Goal: Task Accomplishment & Management: Manage account settings

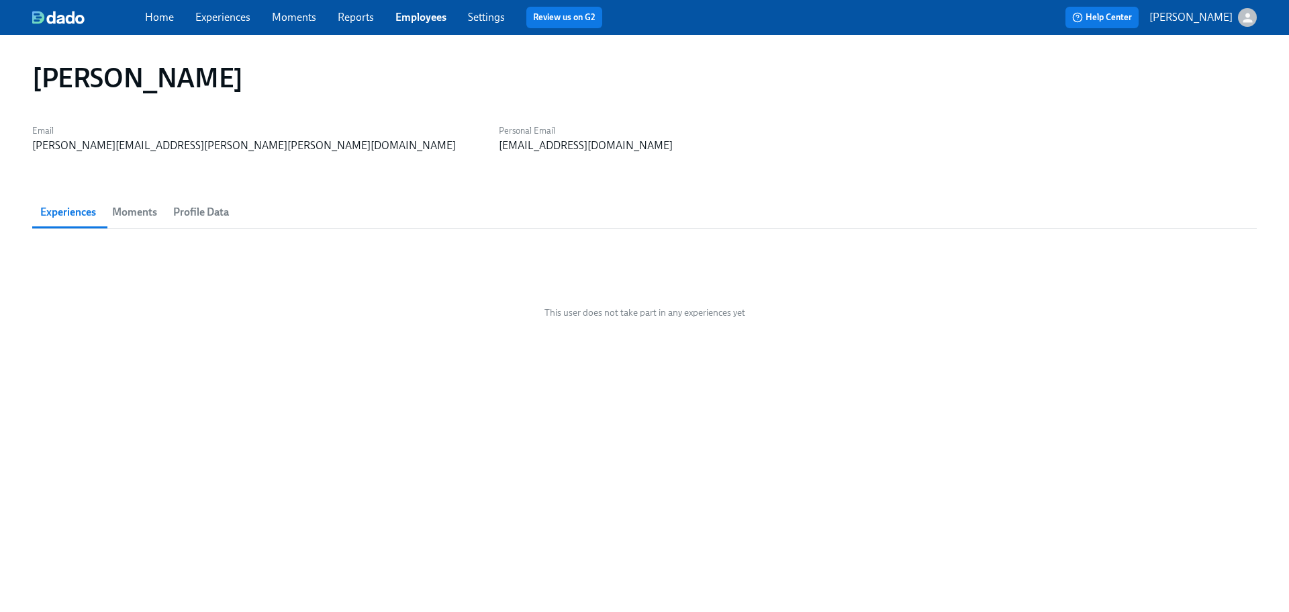
click at [408, 14] on link "Employees" at bounding box center [421, 17] width 51 height 13
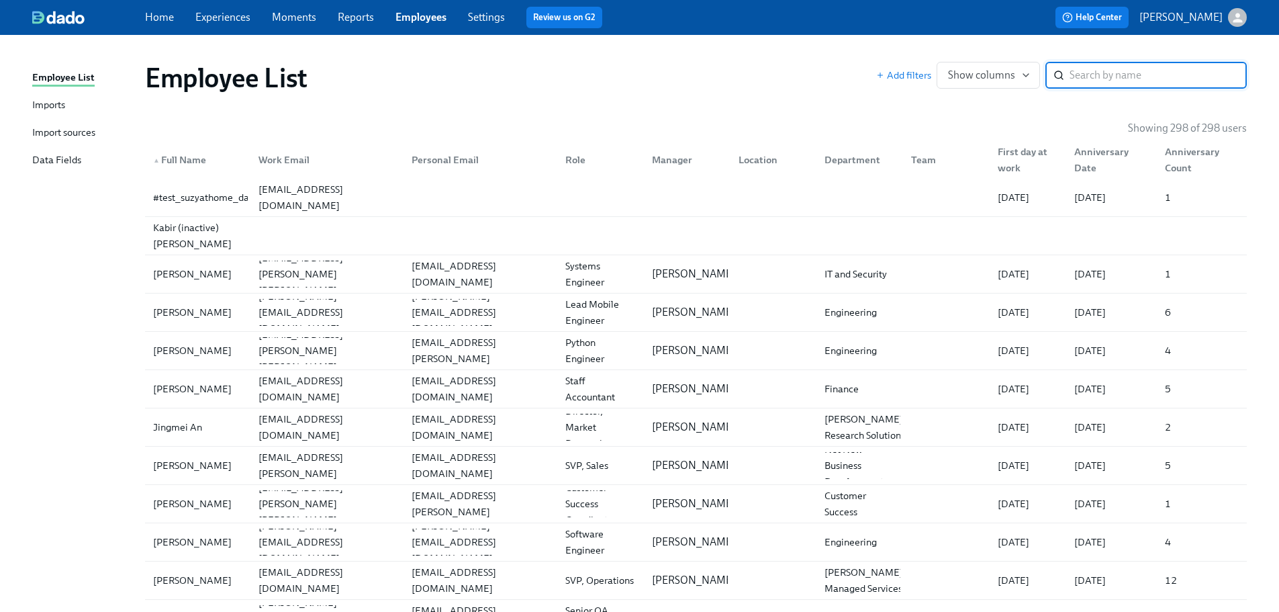
click at [1201, 72] on input "search" at bounding box center [1158, 75] width 177 height 27
type input "[PERSON_NAME]"
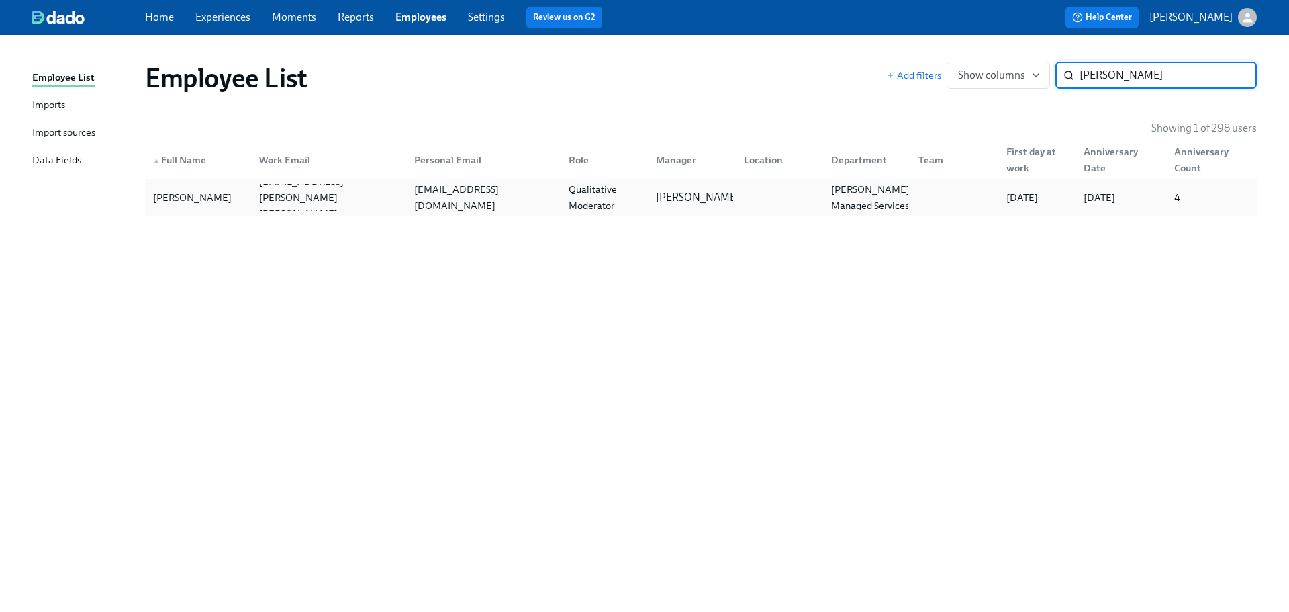
click at [232, 196] on div "[PERSON_NAME]" at bounding box center [198, 197] width 101 height 27
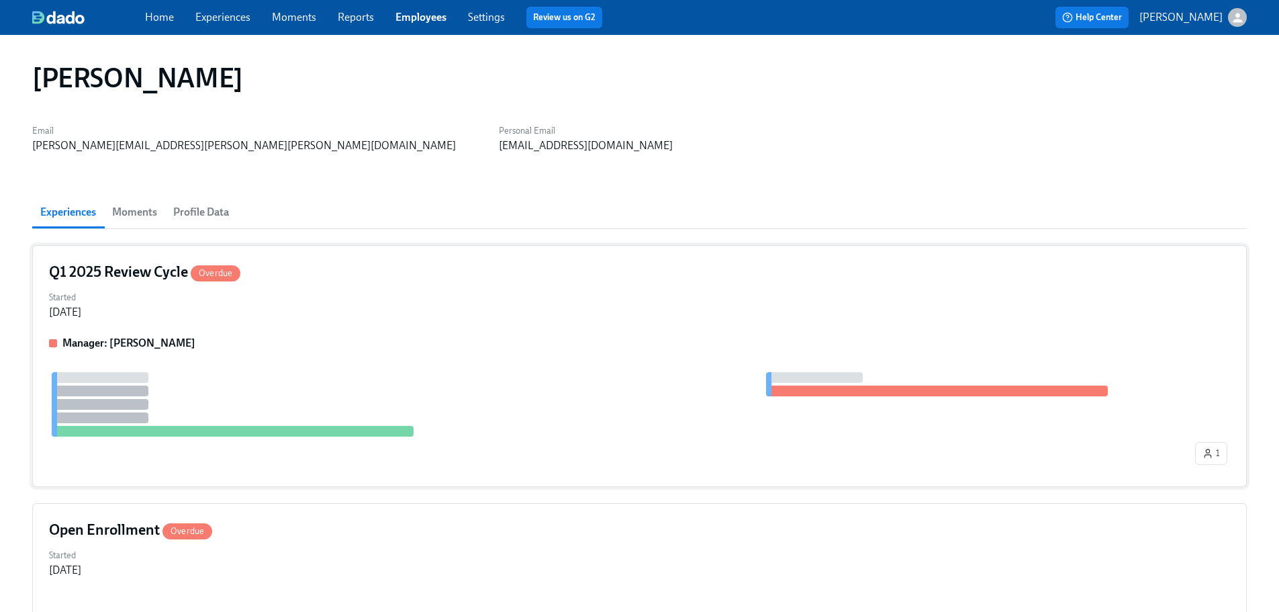
click at [441, 340] on div "Manager: [PERSON_NAME]" at bounding box center [639, 343] width 1181 height 15
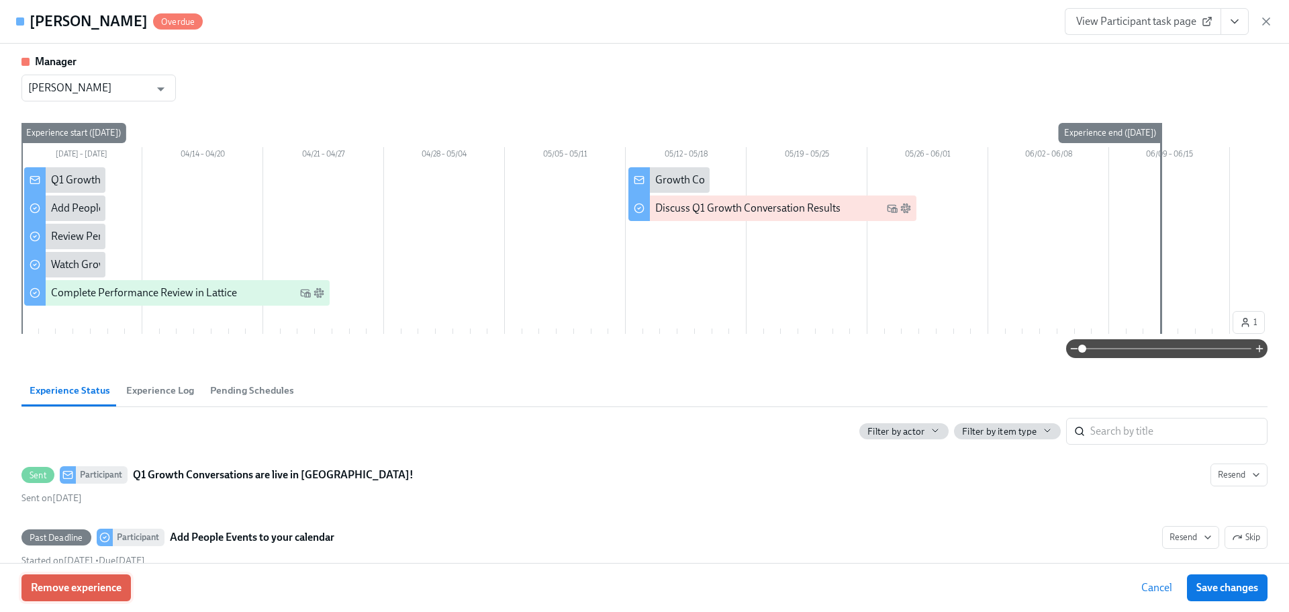
click at [69, 593] on span "Remove experience" at bounding box center [76, 587] width 91 height 13
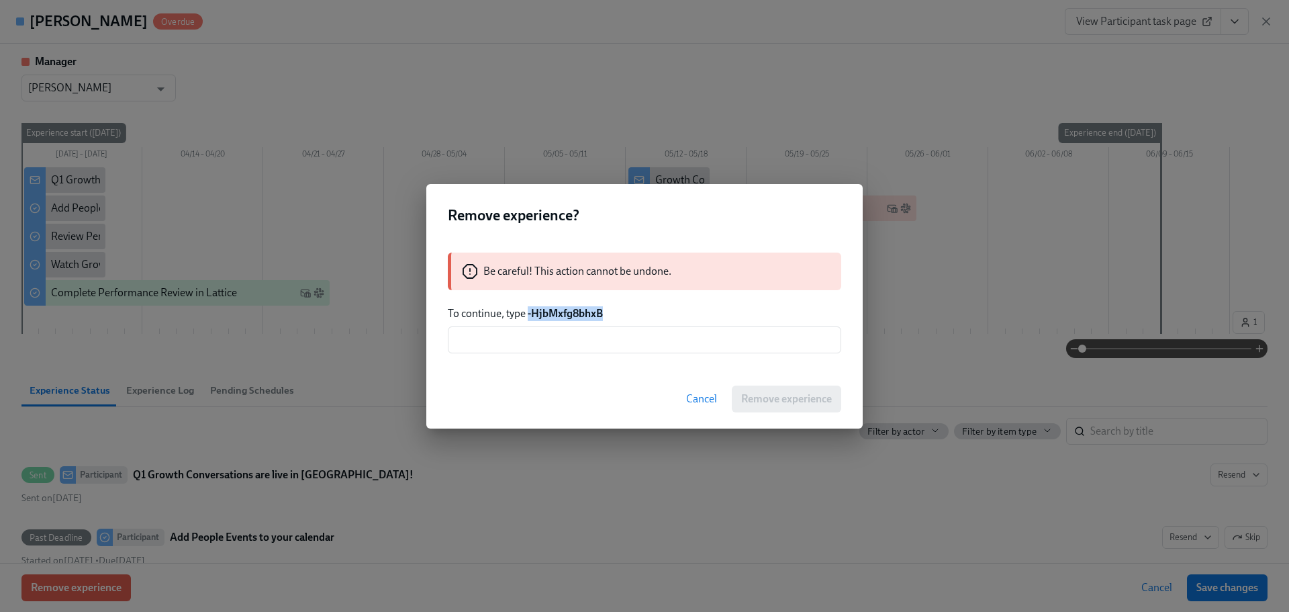
drag, startPoint x: 612, startPoint y: 312, endPoint x: 527, endPoint y: 315, distance: 84.7
click at [527, 315] on p "To continue, type -HjbMxfg8bhxB" at bounding box center [645, 313] width 394 height 15
copy strong "-HjbMxfg8bhxB"
click at [606, 353] on div "Be careful! This action cannot be undone. To continue, type -HjbMxfg8bhxB ​" at bounding box center [644, 302] width 437 height 133
click at [606, 334] on input "text" at bounding box center [645, 339] width 394 height 27
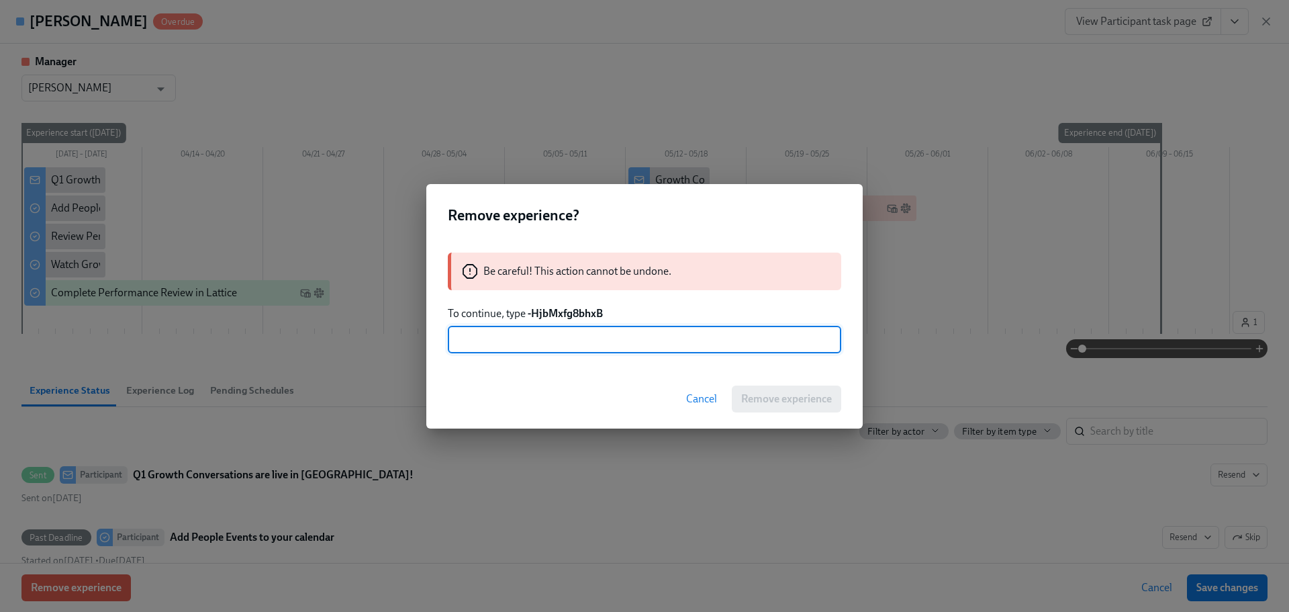
paste input "-HjbMxfg8bhxB"
type input "-HjbMxfg8bhxB"
drag, startPoint x: 794, startPoint y: 402, endPoint x: 788, endPoint y: 406, distance: 6.9
click at [794, 402] on span "Remove experience" at bounding box center [786, 398] width 91 height 13
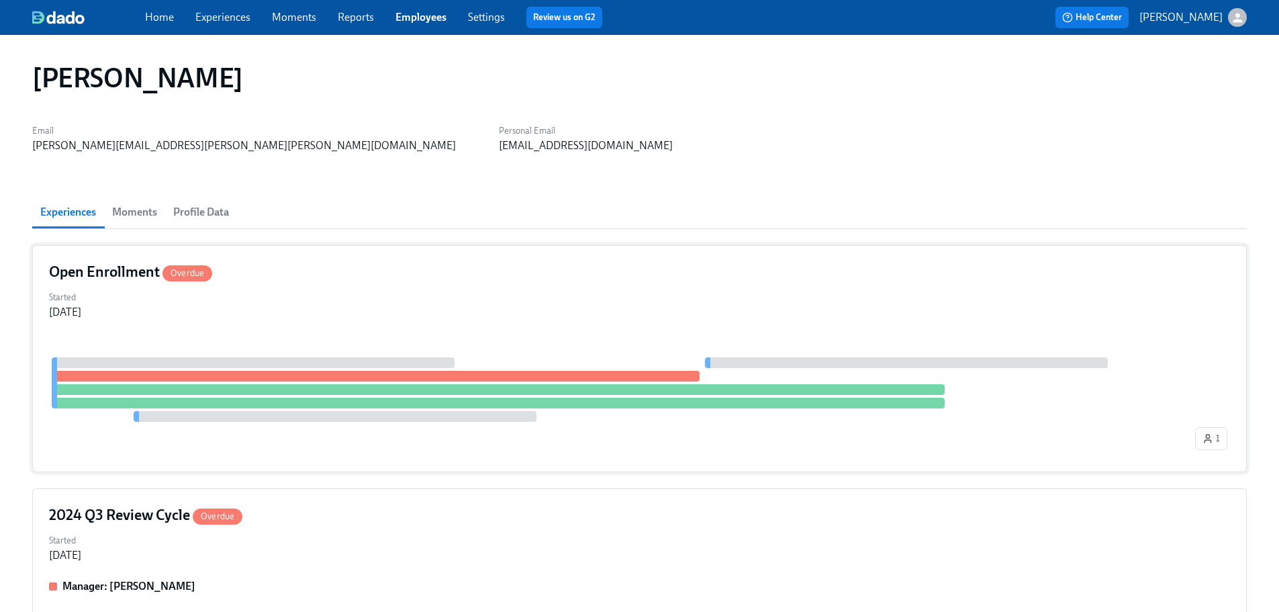
click at [408, 334] on div "Open Enrollment Overdue Started [DATE] 1" at bounding box center [639, 358] width 1215 height 227
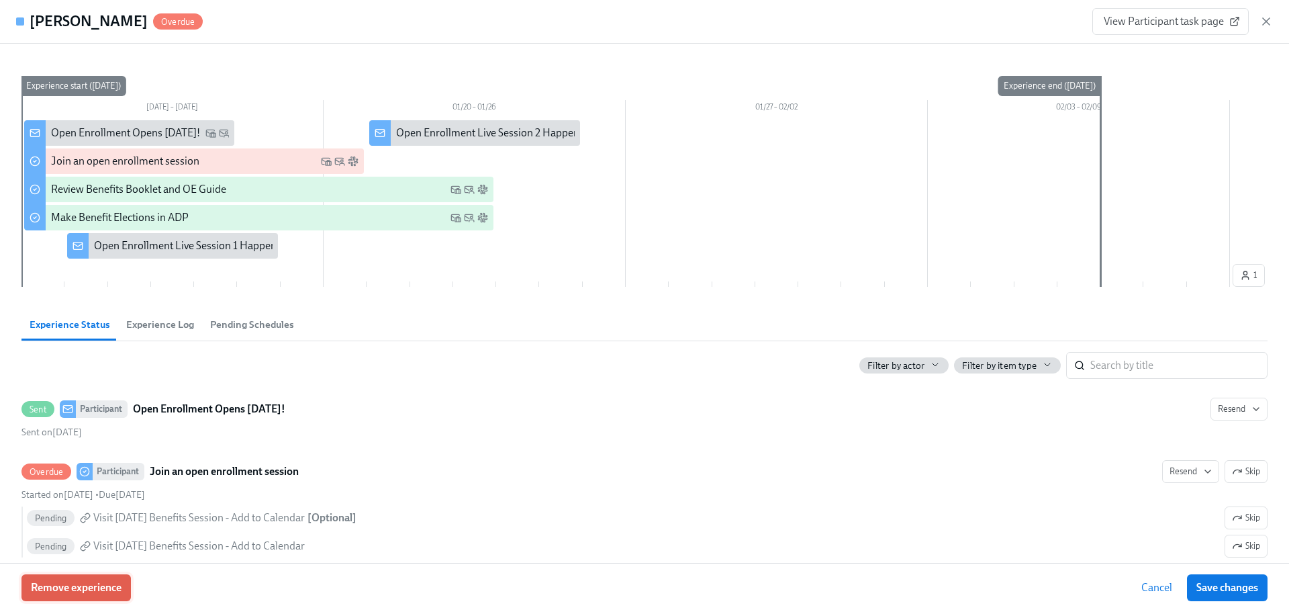
click at [124, 588] on button "Remove experience" at bounding box center [75, 587] width 109 height 27
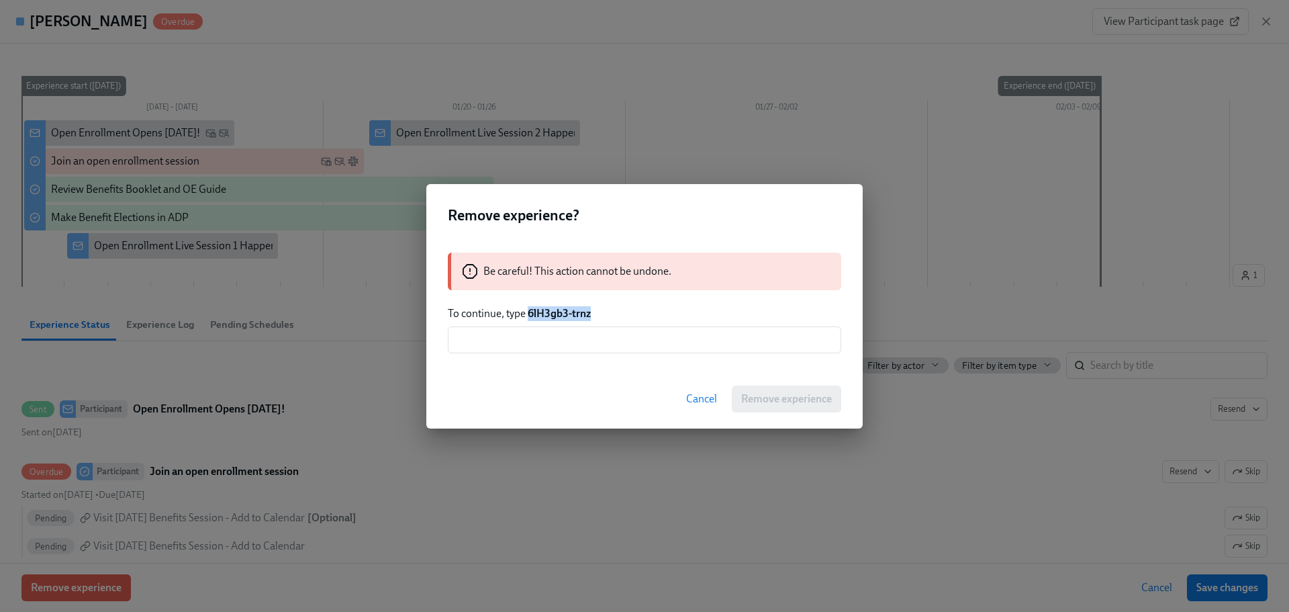
drag, startPoint x: 599, startPoint y: 308, endPoint x: 530, endPoint y: 312, distance: 69.3
click at [530, 312] on p "To continue, type 6lH3gb3-trnz" at bounding box center [645, 313] width 394 height 15
copy strong "6lH3gb3-trnz"
click at [513, 347] on input "text" at bounding box center [645, 339] width 394 height 27
paste input "6lH3gb3-trnz"
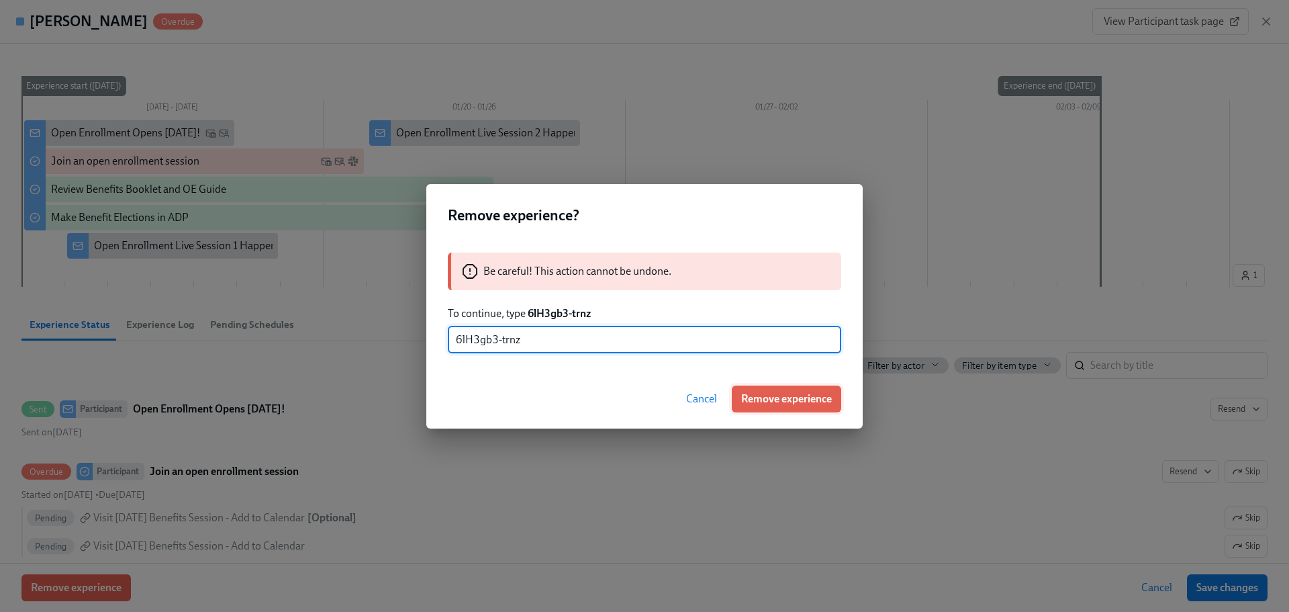
type input "6lH3gb3-trnz"
click at [822, 402] on span "Remove experience" at bounding box center [786, 398] width 91 height 13
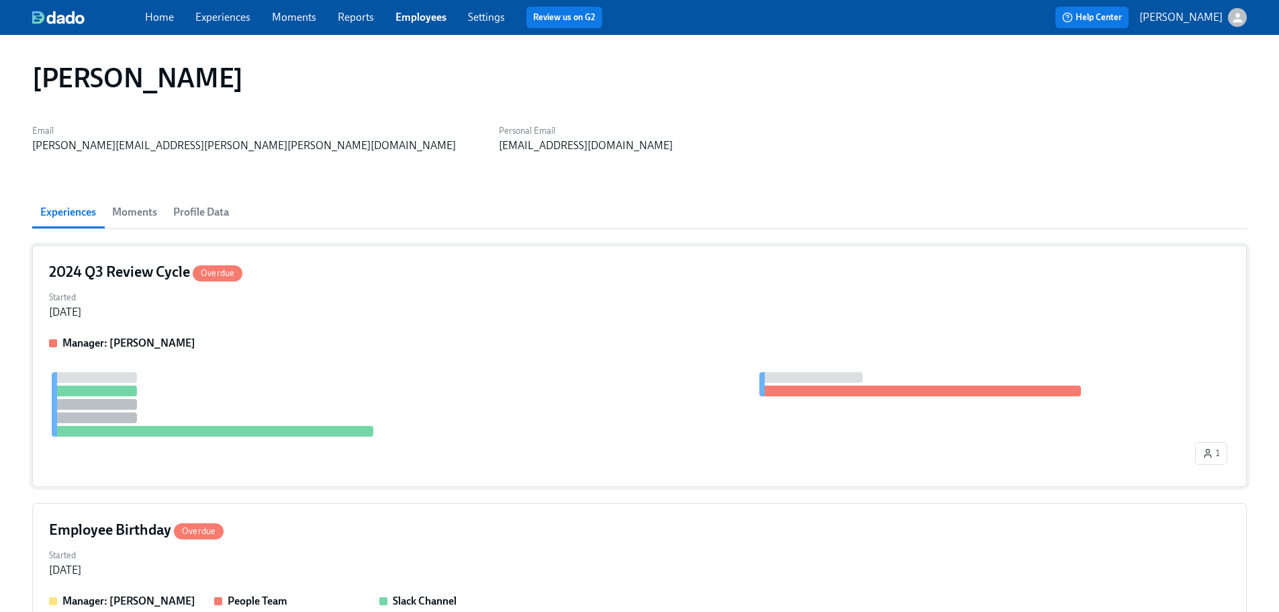
click at [375, 295] on div "Started [DATE]" at bounding box center [639, 303] width 1181 height 32
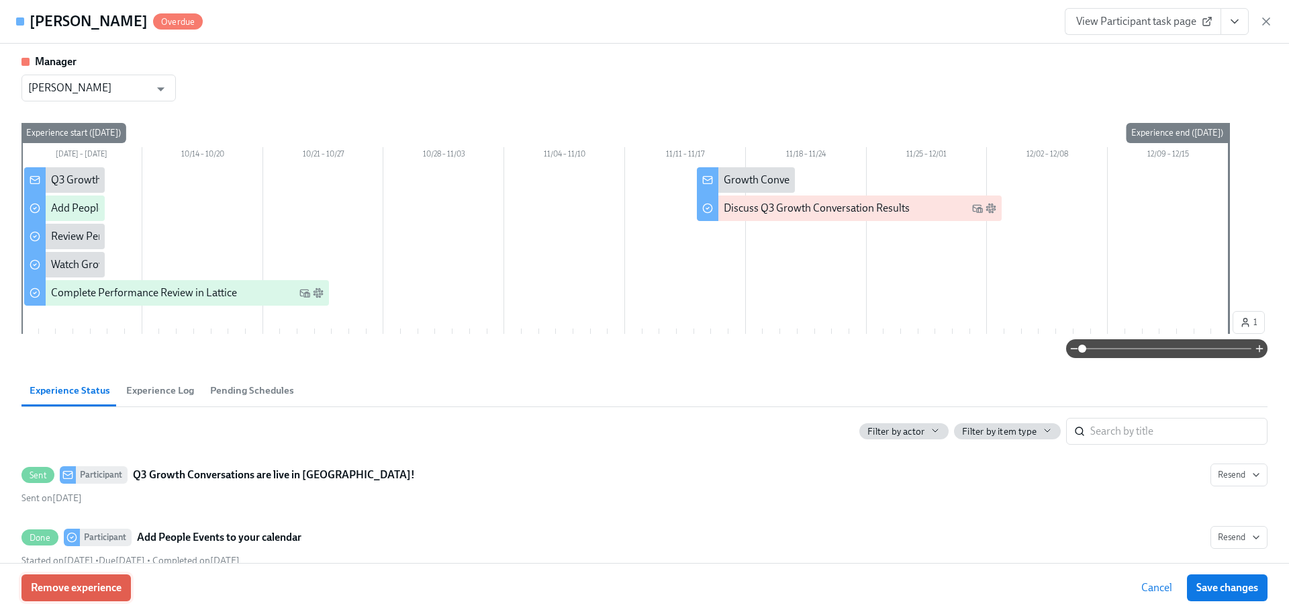
click at [81, 592] on span "Remove experience" at bounding box center [76, 587] width 91 height 13
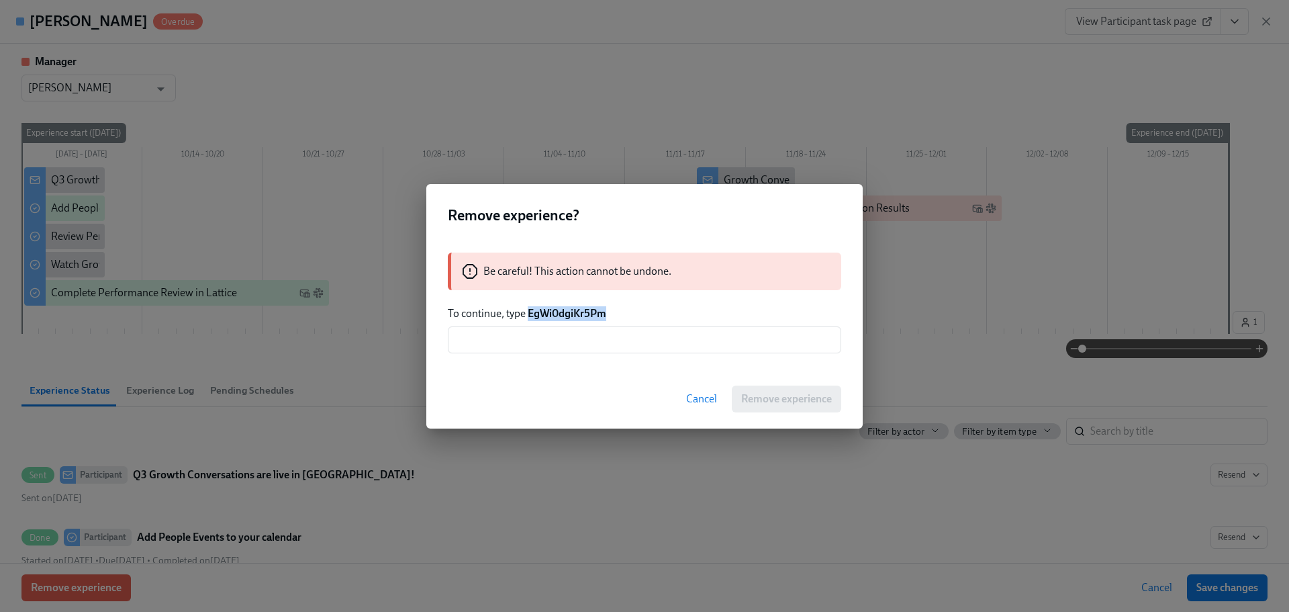
drag, startPoint x: 618, startPoint y: 314, endPoint x: 529, endPoint y: 318, distance: 88.7
click at [529, 318] on p "To continue, type EgWi0dgiKr5Pm" at bounding box center [645, 313] width 394 height 15
copy strong "EgWi0dgiKr5Pm"
click at [540, 351] on input "text" at bounding box center [645, 339] width 394 height 27
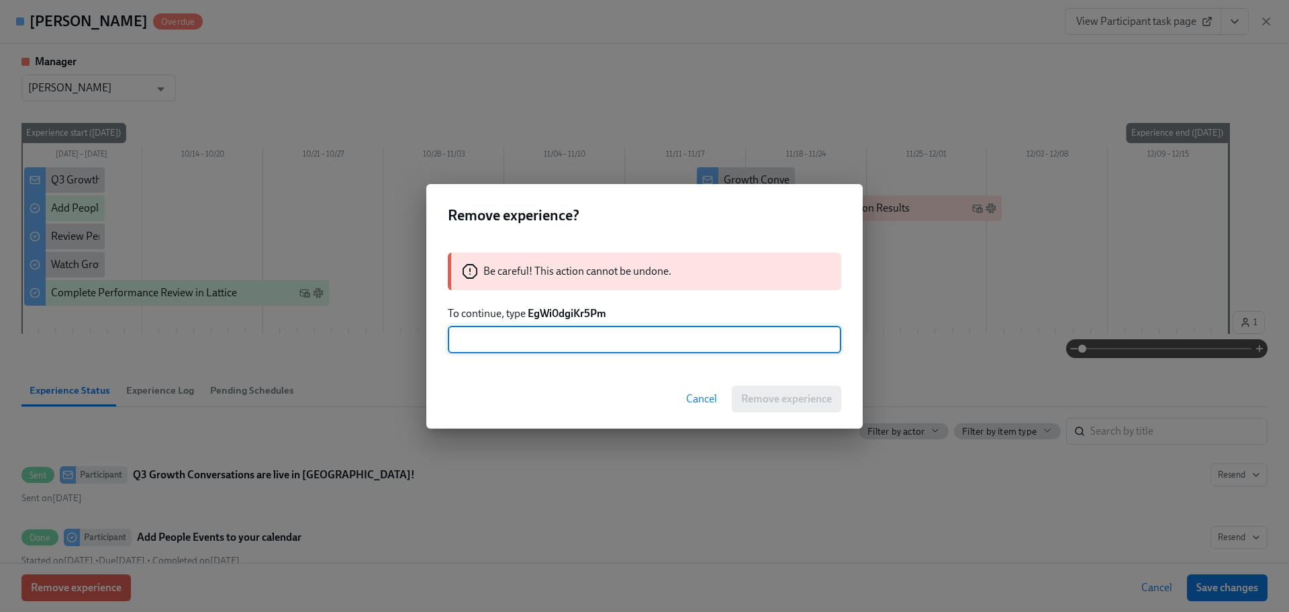
paste input "EgWi0dgiKr5Pm"
type input "EgWi0dgiKr5Pm"
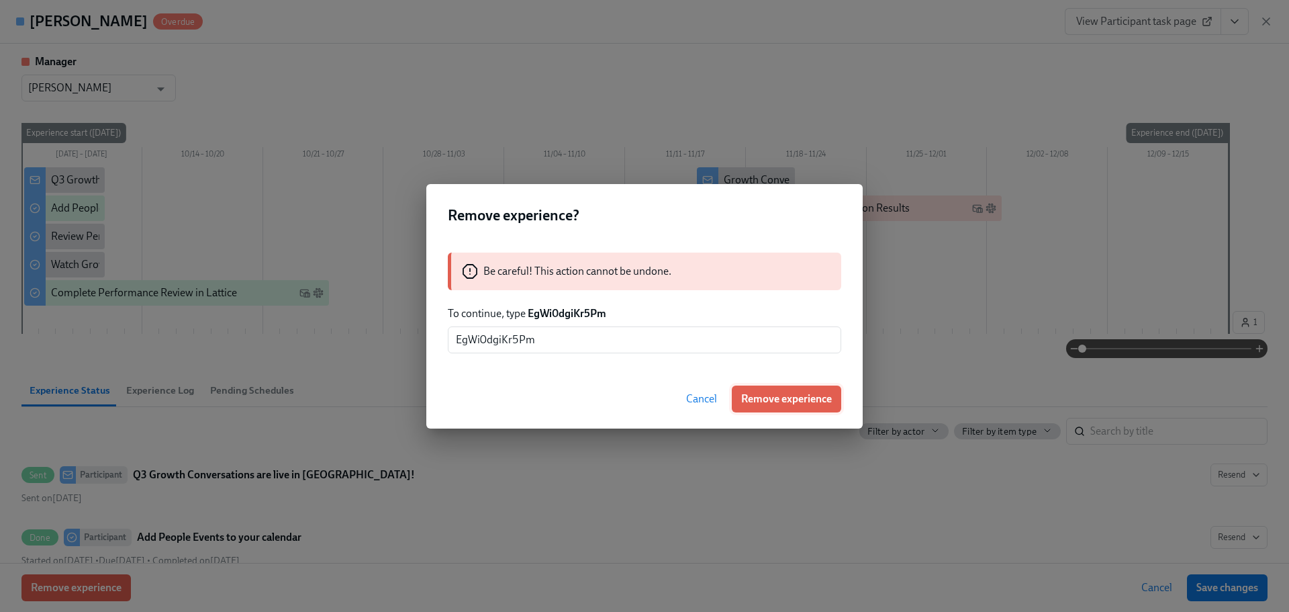
click at [798, 408] on button "Remove experience" at bounding box center [786, 398] width 109 height 27
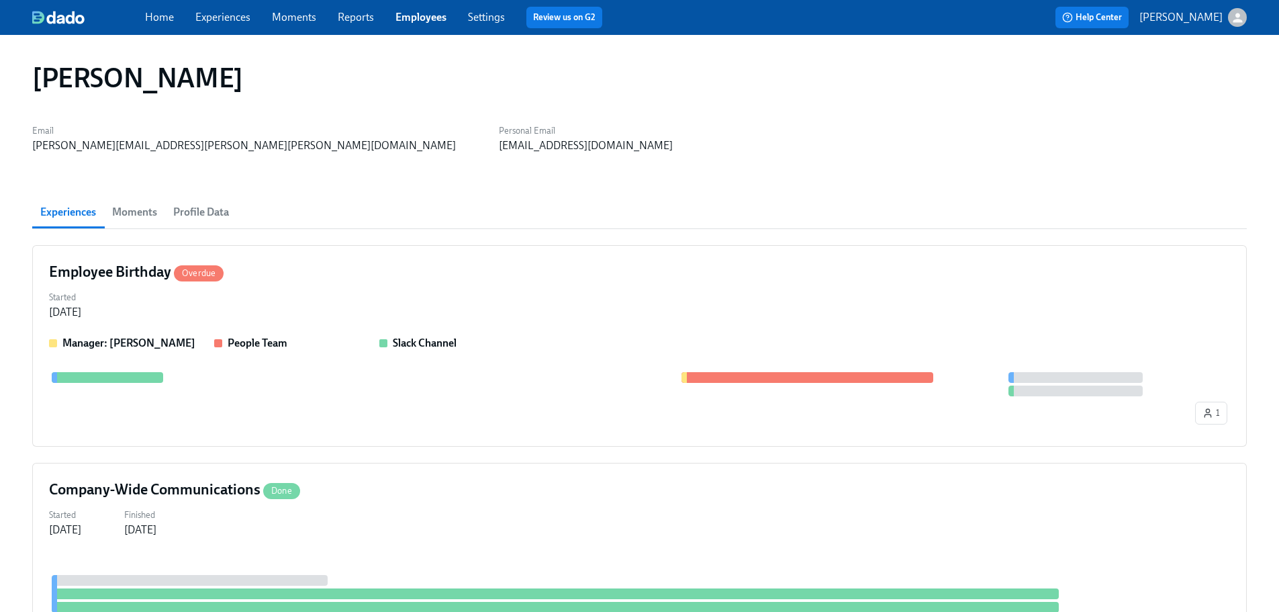
click at [381, 286] on div "Employee Birthday Overdue Started [DATE] Manager: [PERSON_NAME] People Team Sla…" at bounding box center [639, 345] width 1215 height 201
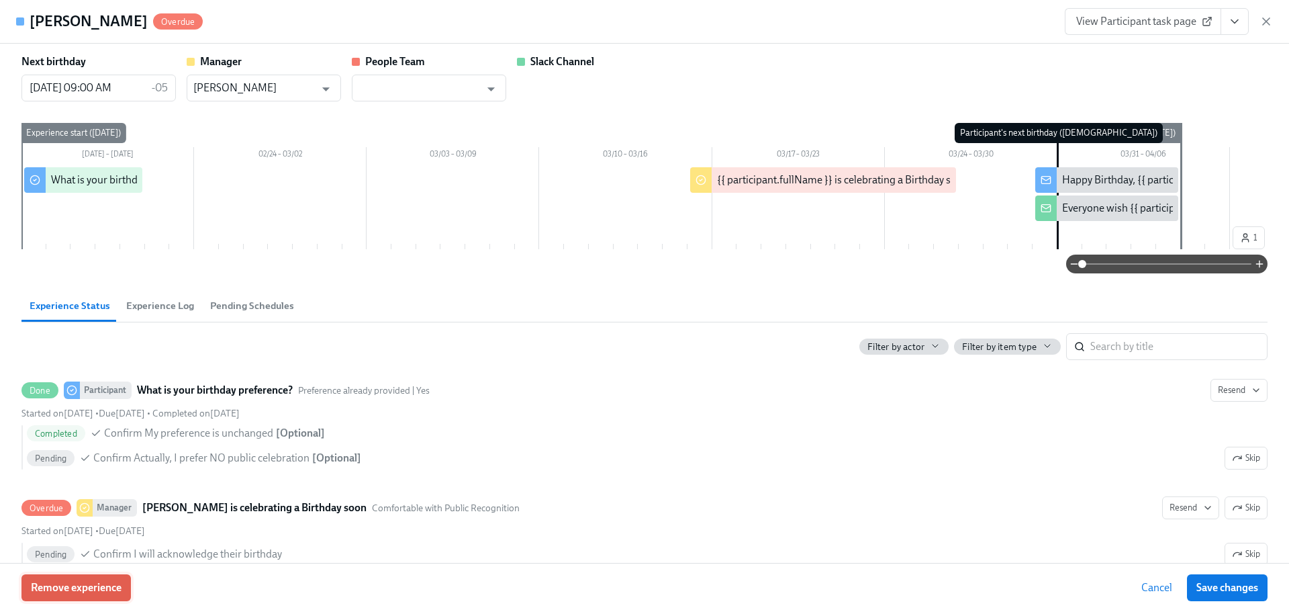
click at [75, 586] on span "Remove experience" at bounding box center [76, 587] width 91 height 13
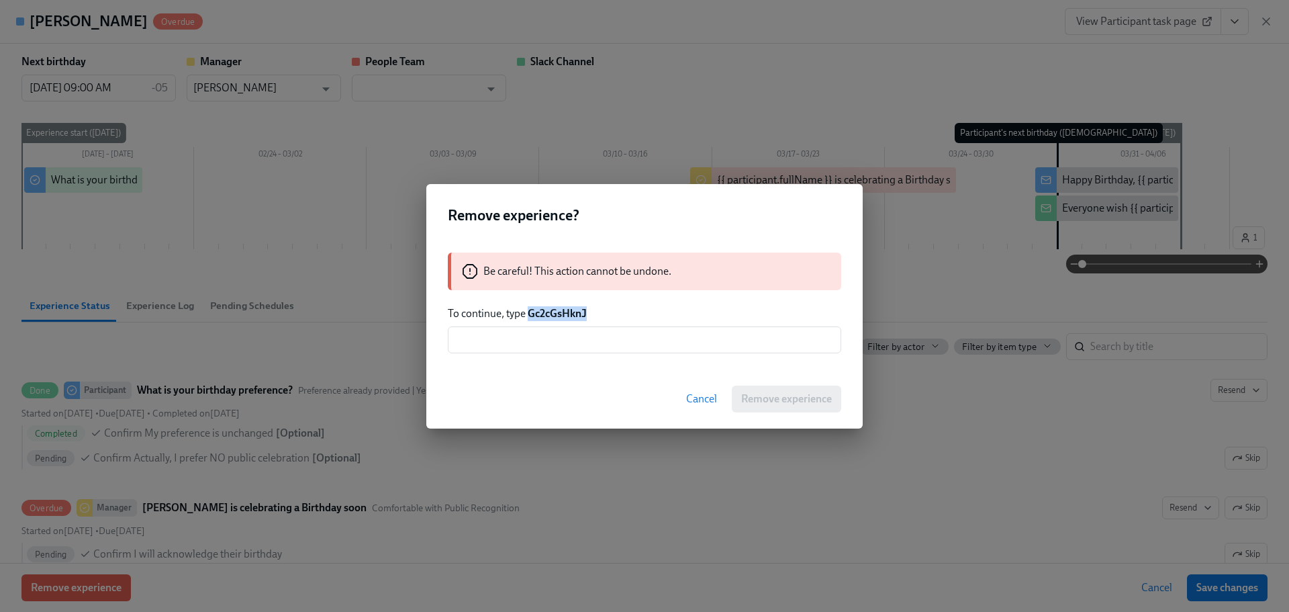
drag, startPoint x: 573, startPoint y: 318, endPoint x: 531, endPoint y: 315, distance: 42.4
click at [531, 315] on p "To continue, type Gc2cGsHknJ" at bounding box center [645, 313] width 394 height 15
copy strong "Gc2cGsHknJ"
click at [541, 343] on input "text" at bounding box center [645, 339] width 394 height 27
paste input "Gc2cGsHknJ"
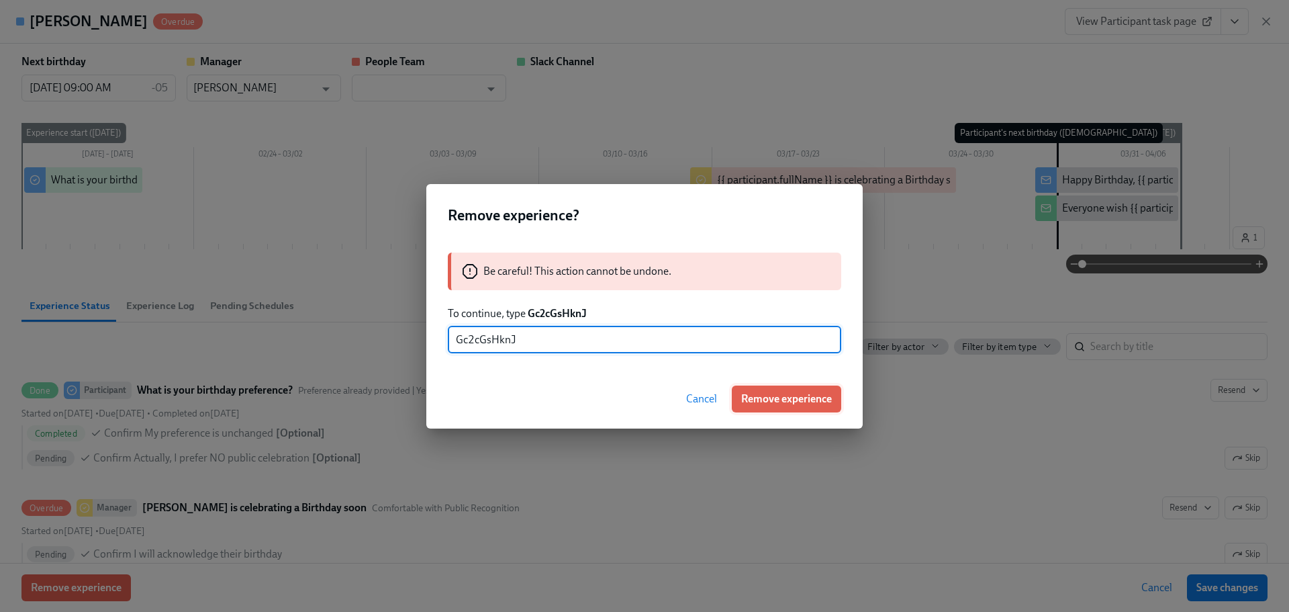
type input "Gc2cGsHknJ"
click at [762, 402] on span "Remove experience" at bounding box center [786, 398] width 91 height 13
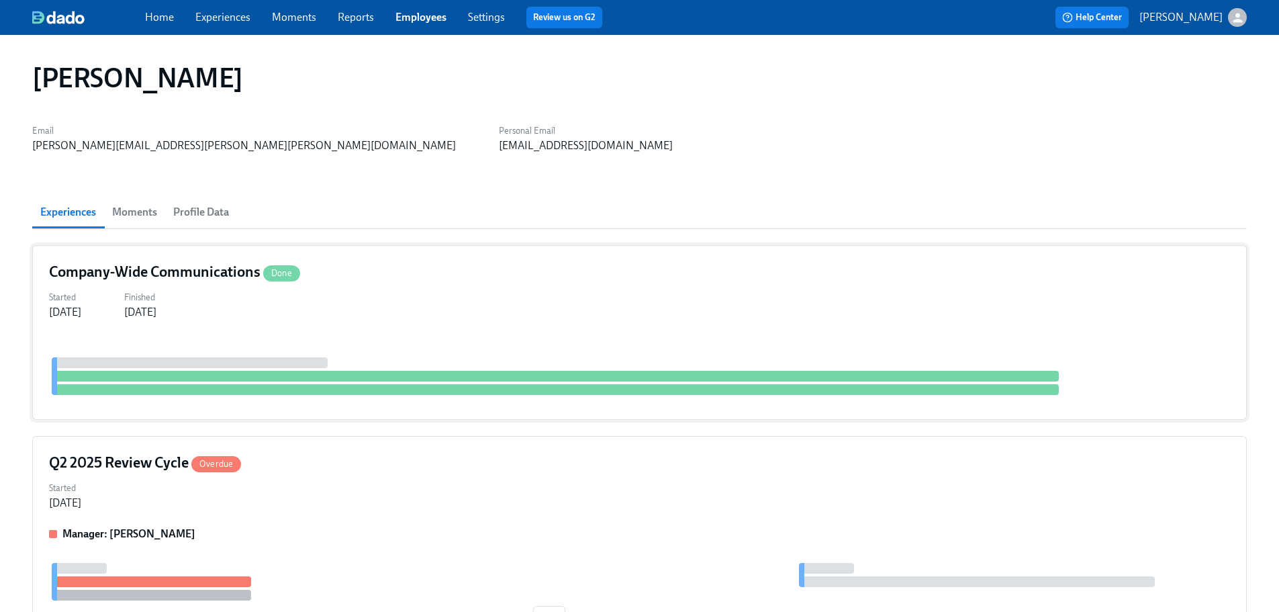
click at [491, 311] on div "Started [DATE] Finished [DATE]" at bounding box center [639, 303] width 1181 height 32
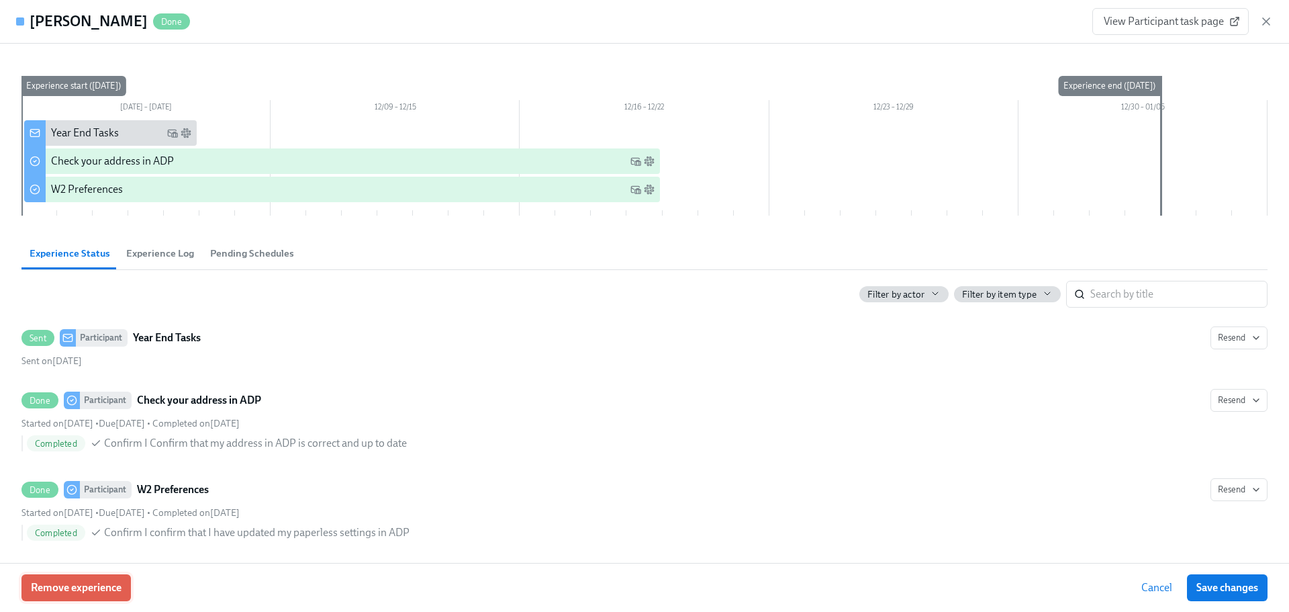
click at [71, 595] on button "Remove experience" at bounding box center [75, 587] width 109 height 27
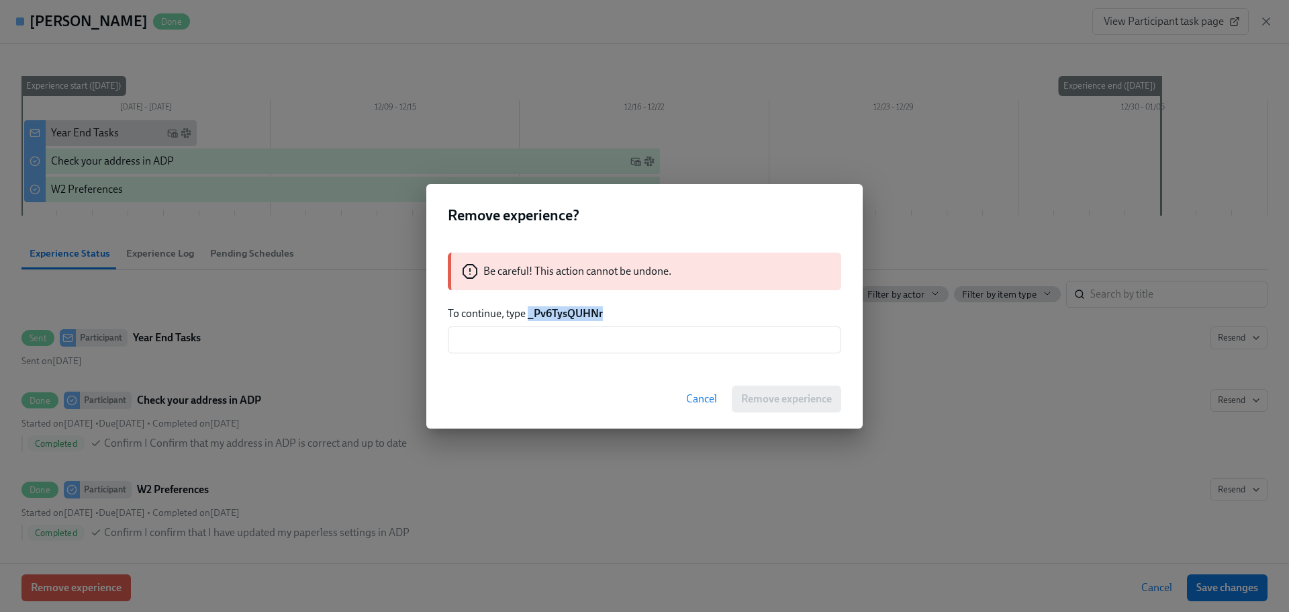
drag, startPoint x: 612, startPoint y: 311, endPoint x: 529, endPoint y: 318, distance: 83.5
click at [529, 318] on p "To continue, type _Pv6TysQUHNr" at bounding box center [645, 313] width 394 height 15
copy strong "_Pv6TysQUHNr"
click at [547, 341] on input "text" at bounding box center [645, 339] width 394 height 27
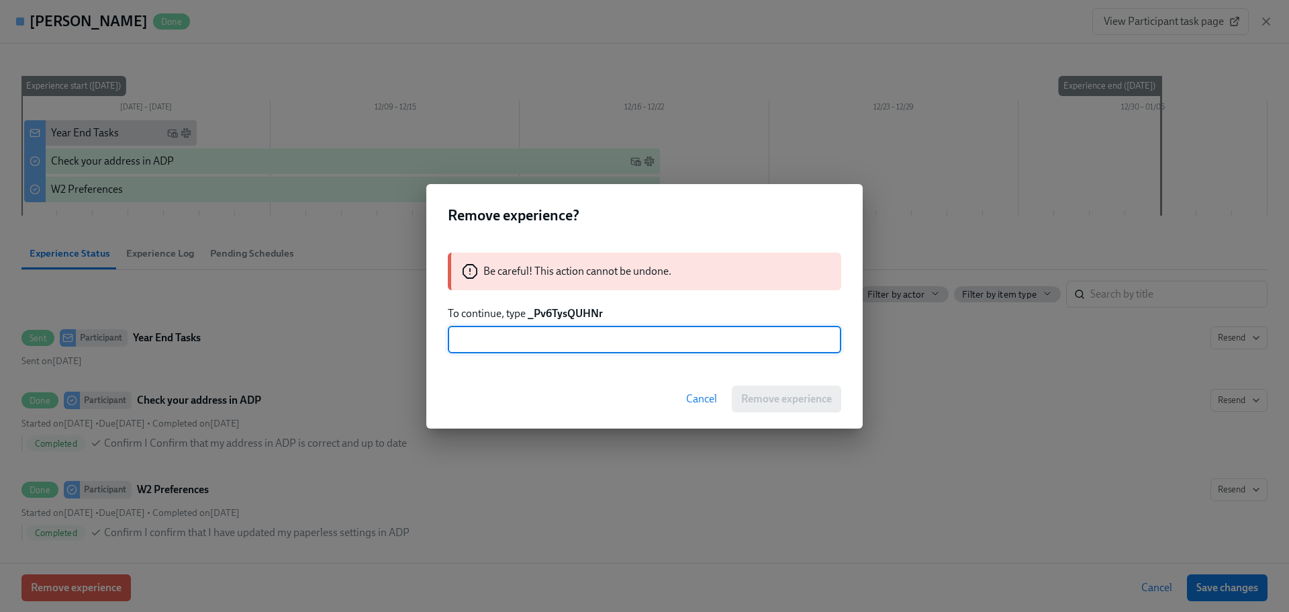
paste input "_Pv6TysQUHNr"
type input "_Pv6TysQUHNr"
drag, startPoint x: 823, startPoint y: 418, endPoint x: 863, endPoint y: 439, distance: 45.4
click at [823, 418] on div "Cancel Remove experience" at bounding box center [644, 398] width 437 height 59
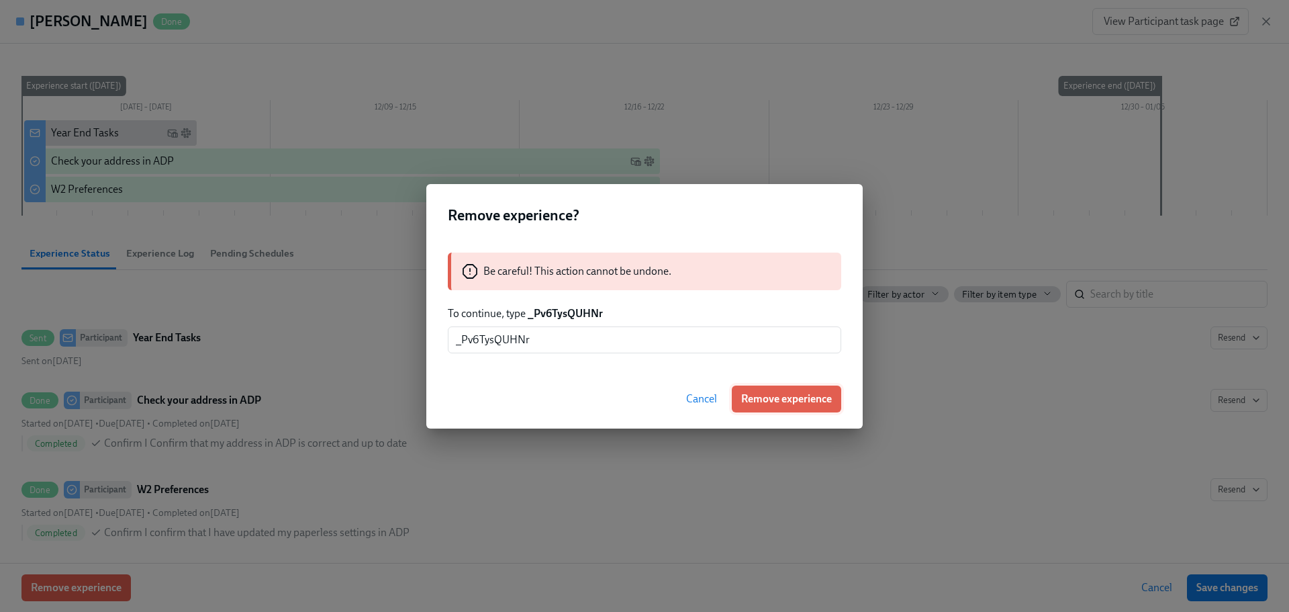
click at [812, 388] on button "Remove experience" at bounding box center [786, 398] width 109 height 27
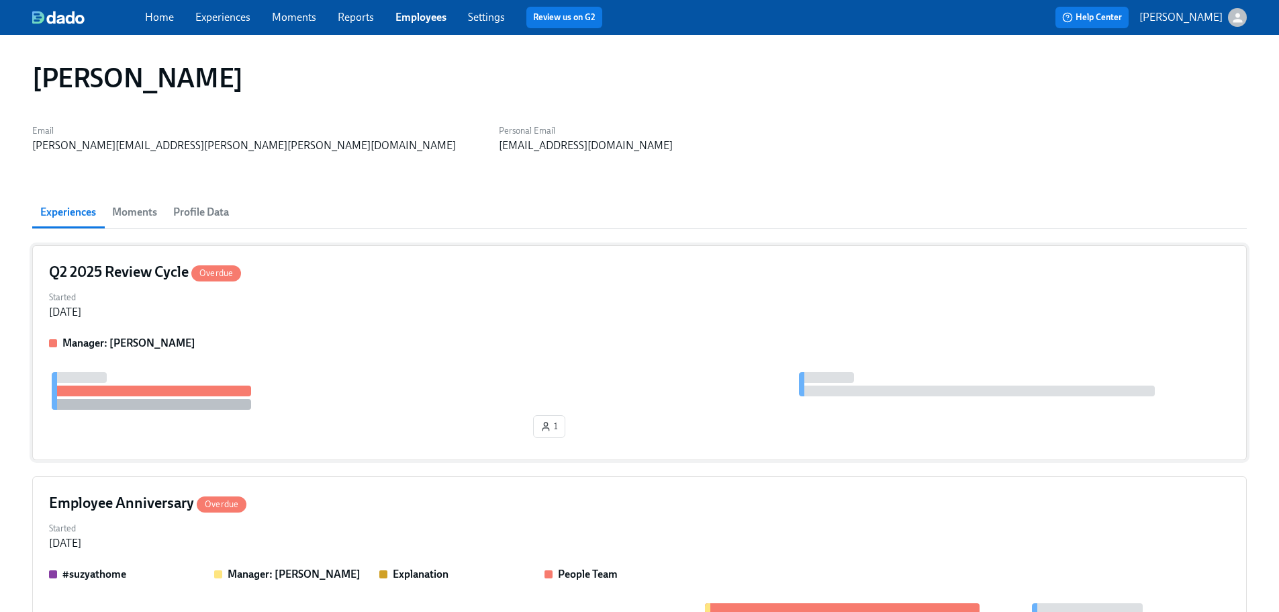
click at [435, 303] on div "Started [DATE]" at bounding box center [639, 303] width 1181 height 32
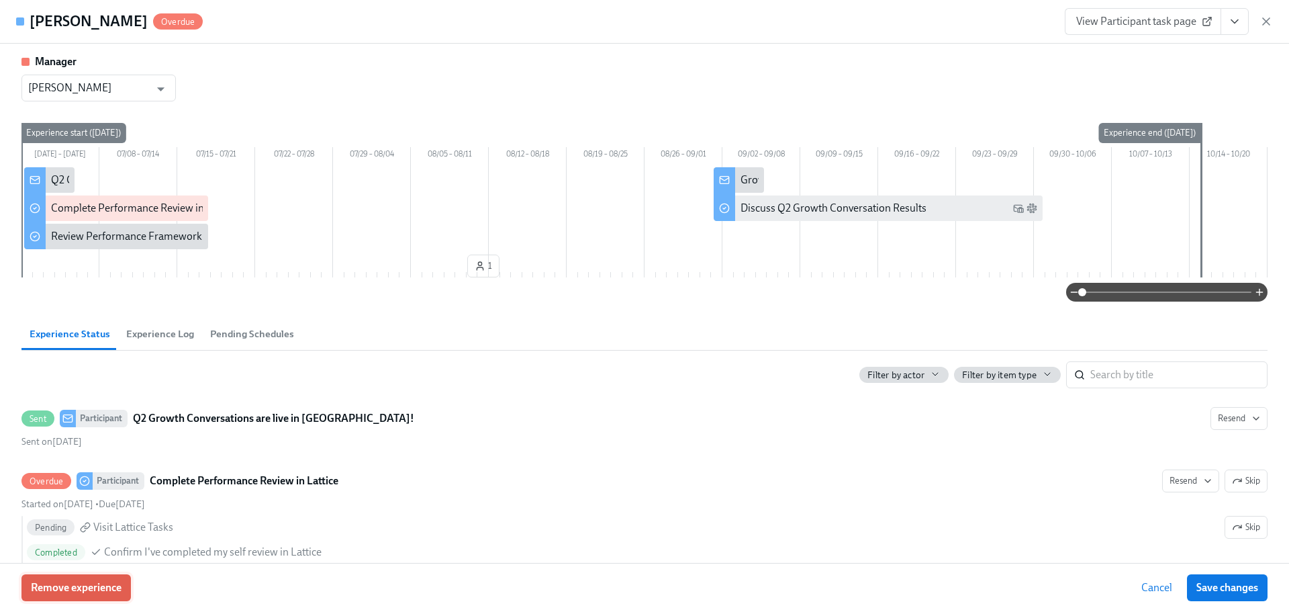
click at [63, 583] on span "Remove experience" at bounding box center [76, 587] width 91 height 13
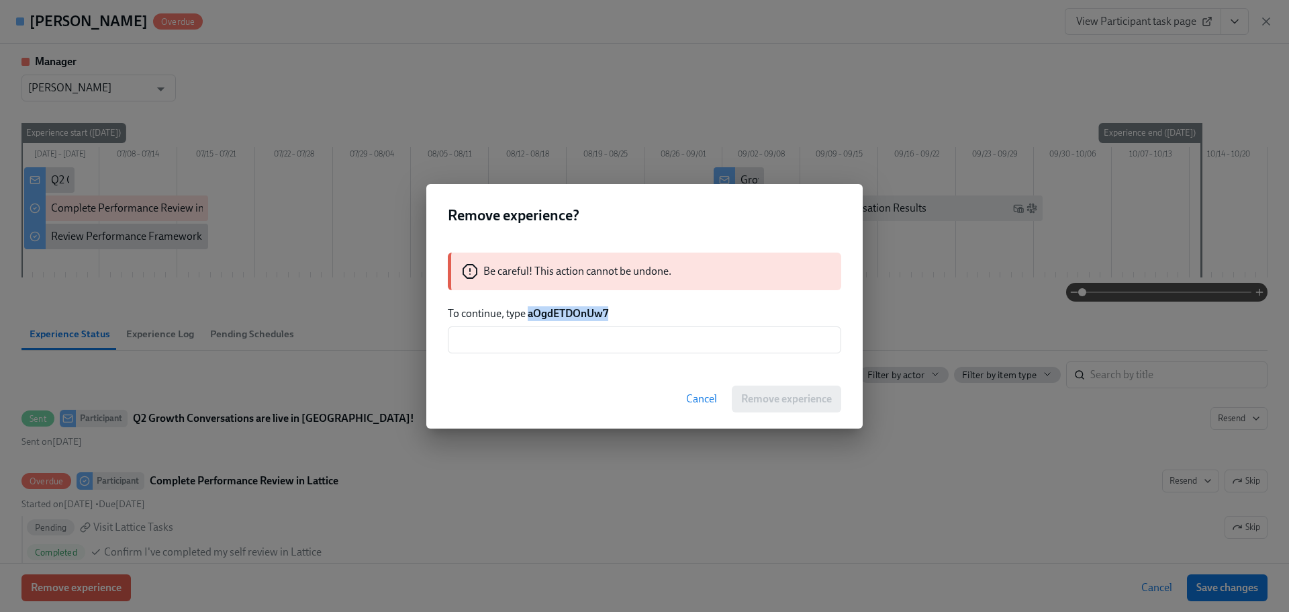
drag, startPoint x: 612, startPoint y: 312, endPoint x: 527, endPoint y: 316, distance: 85.4
click at [527, 316] on p "To continue, type aOgdETDOnUw7" at bounding box center [645, 313] width 394 height 15
copy strong "aOgdETDOnUw7"
click at [575, 339] on input "text" at bounding box center [645, 339] width 394 height 27
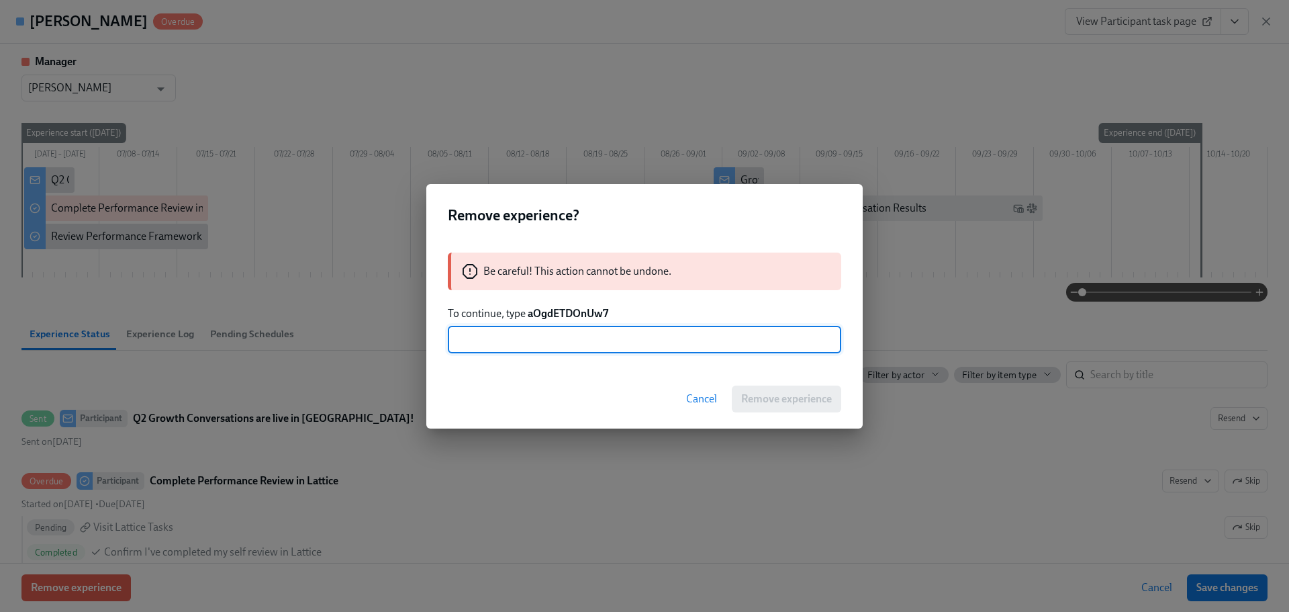
paste input "aOgdETDOnUw7"
type input "aOgdETDOnUw7"
click at [770, 399] on span "Remove experience" at bounding box center [786, 398] width 91 height 13
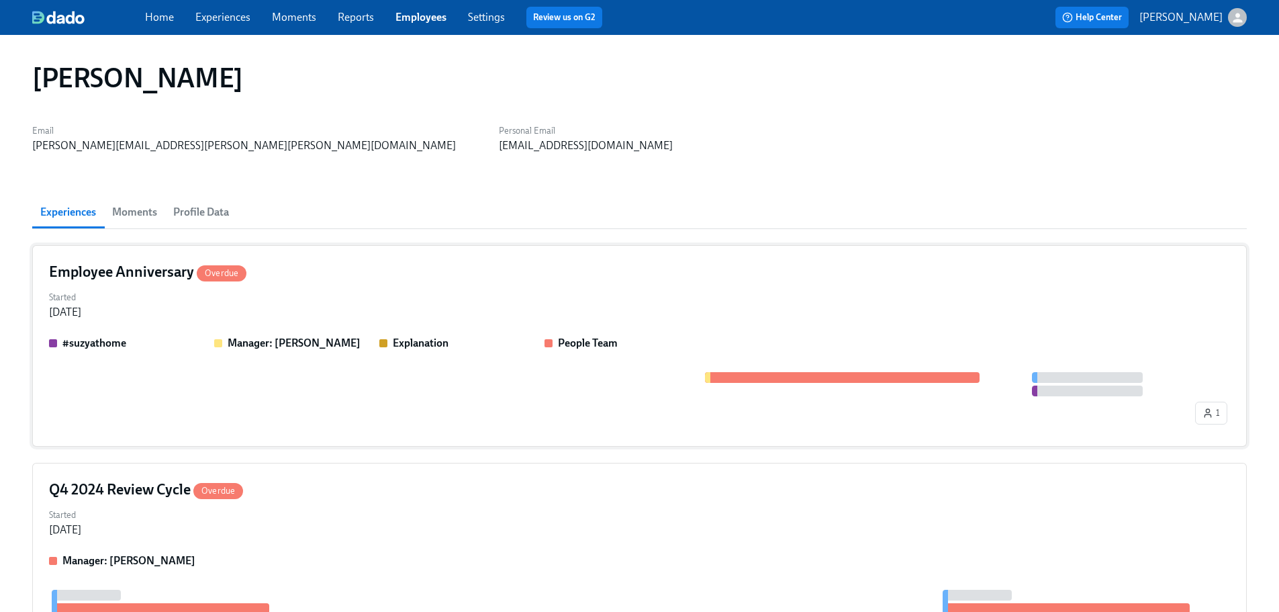
click at [374, 253] on div "Employee Anniversary Overdue Started [DATE] #suzyathome Manager: [PERSON_NAME] …" at bounding box center [639, 345] width 1215 height 201
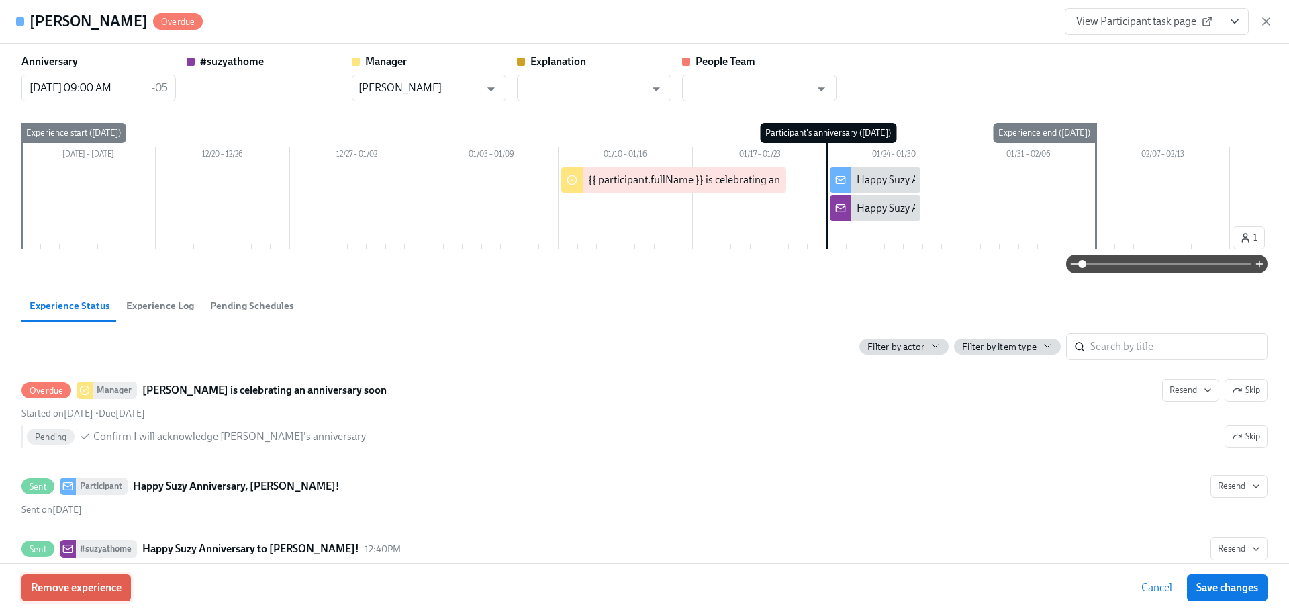
click at [111, 594] on span "Remove experience" at bounding box center [76, 587] width 91 height 13
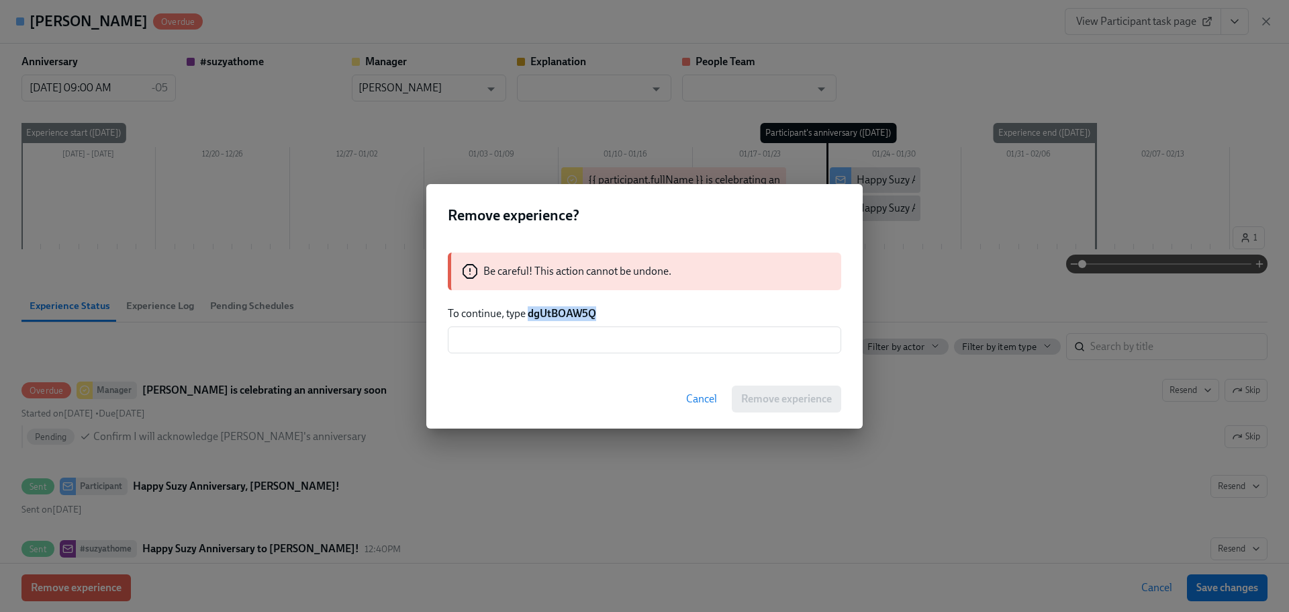
drag, startPoint x: 606, startPoint y: 315, endPoint x: 531, endPoint y: 313, distance: 75.9
click at [531, 313] on p "To continue, type dgUtBOAW5Q" at bounding box center [645, 313] width 394 height 15
copy strong "dgUtBOAW5Q"
click at [543, 344] on input "text" at bounding box center [645, 339] width 394 height 27
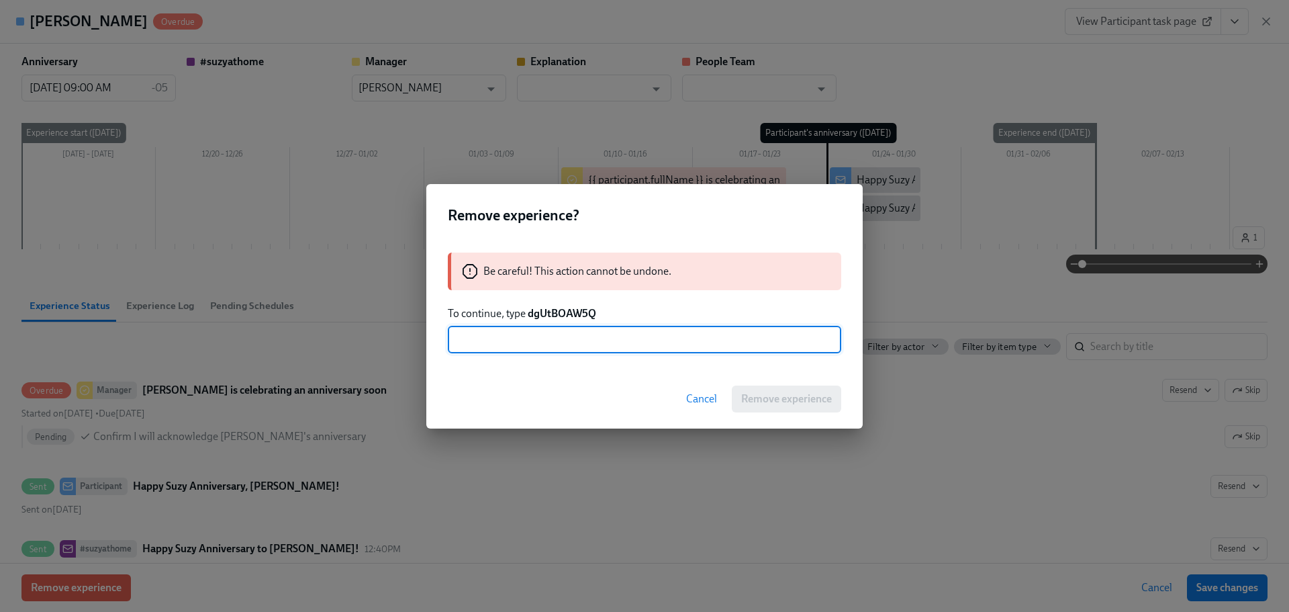
paste input "dgUtBOAW5Q"
type input "dgUtBOAW5Q"
click at [781, 389] on button "Remove experience" at bounding box center [786, 398] width 109 height 27
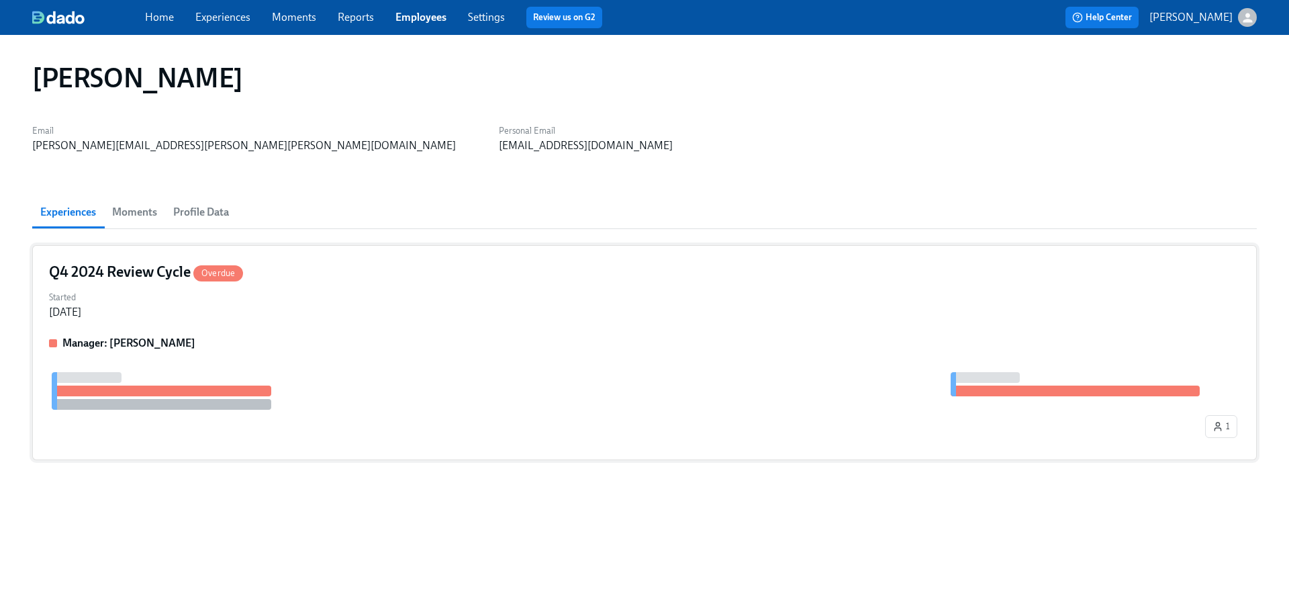
click at [349, 323] on div "Q4 2024 Review Cycle Overdue Started [DATE] Manager: [PERSON_NAME] 1" at bounding box center [644, 352] width 1225 height 215
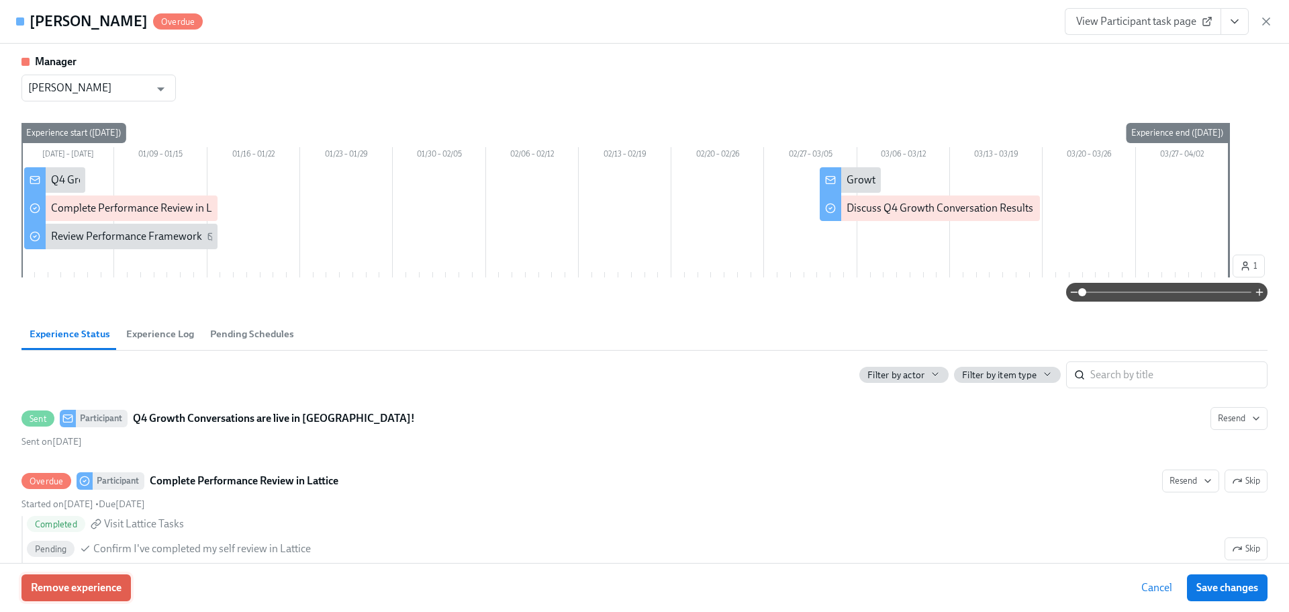
click at [86, 594] on span "Remove experience" at bounding box center [76, 587] width 91 height 13
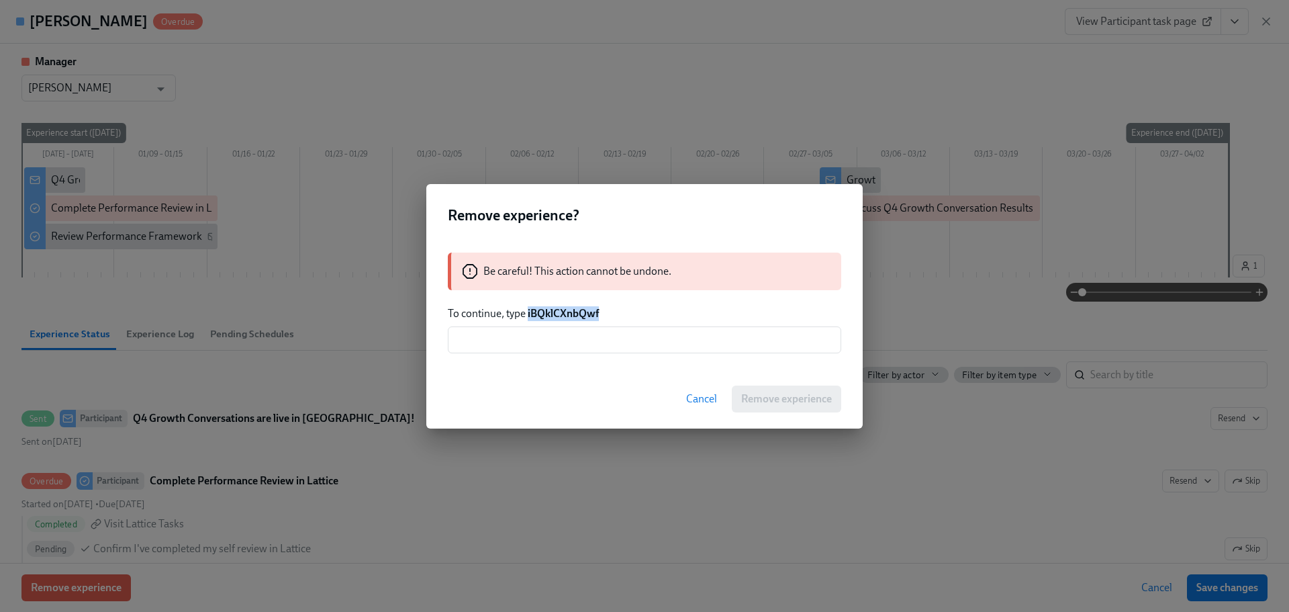
drag, startPoint x: 610, startPoint y: 316, endPoint x: 527, endPoint y: 311, distance: 83.5
click at [527, 311] on p "To continue, type iBQklCXnbQwf" at bounding box center [645, 313] width 394 height 15
copy strong "iBQklCXnbQwf"
click at [572, 351] on input "text" at bounding box center [645, 339] width 394 height 27
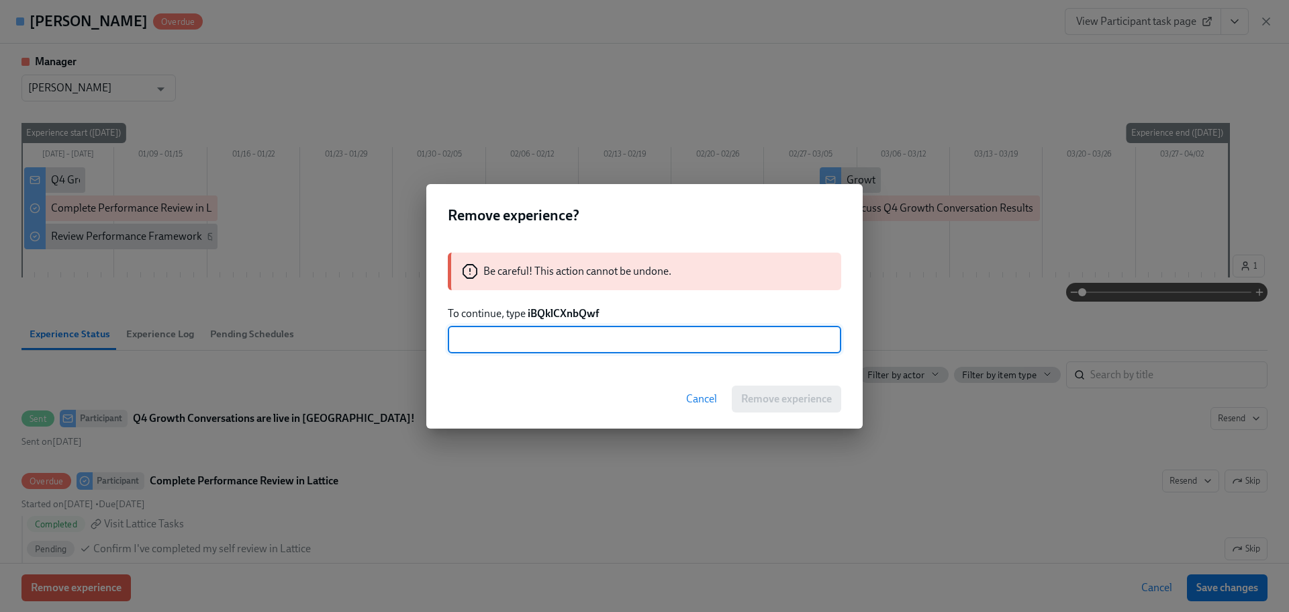
paste input "iBQklCXnbQwf"
type input "iBQklCXnbQwf"
click at [785, 400] on span "Remove experience" at bounding box center [786, 398] width 91 height 13
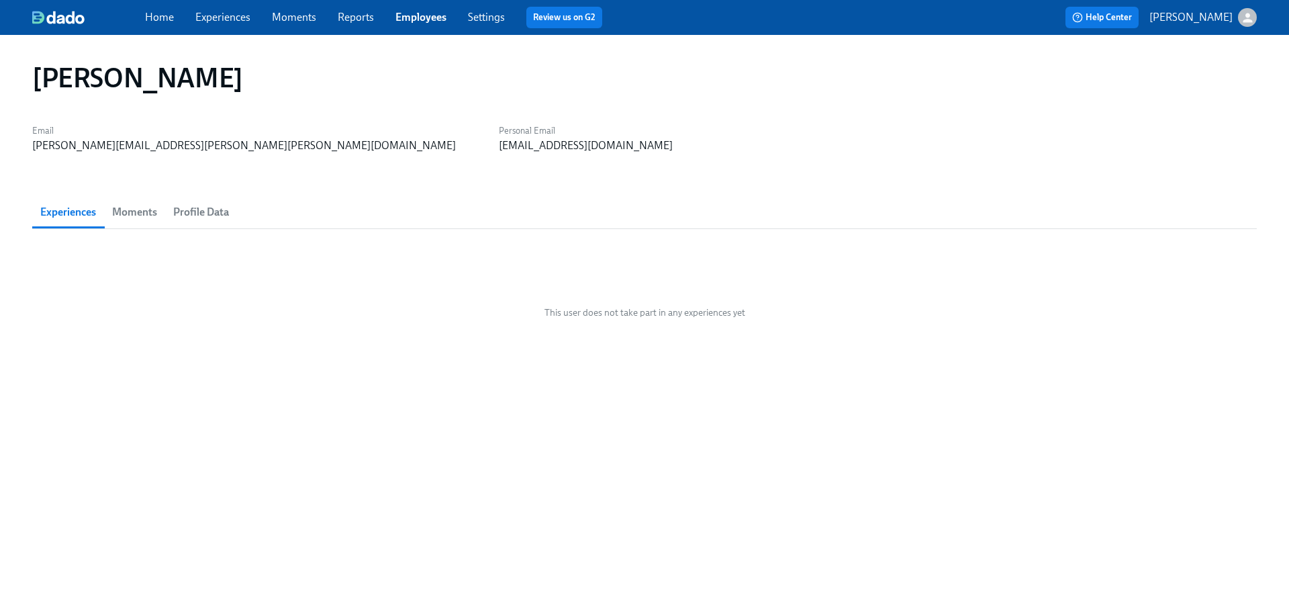
click at [432, 20] on link "Employees" at bounding box center [421, 17] width 51 height 13
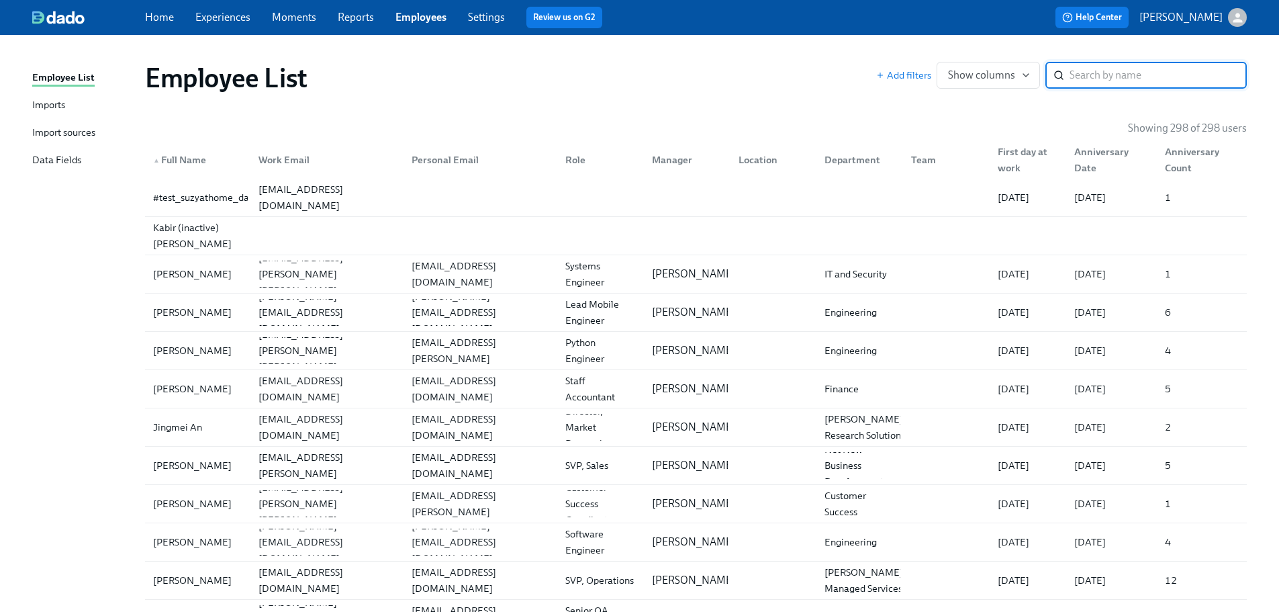
click at [1089, 79] on input "search" at bounding box center [1158, 75] width 177 height 27
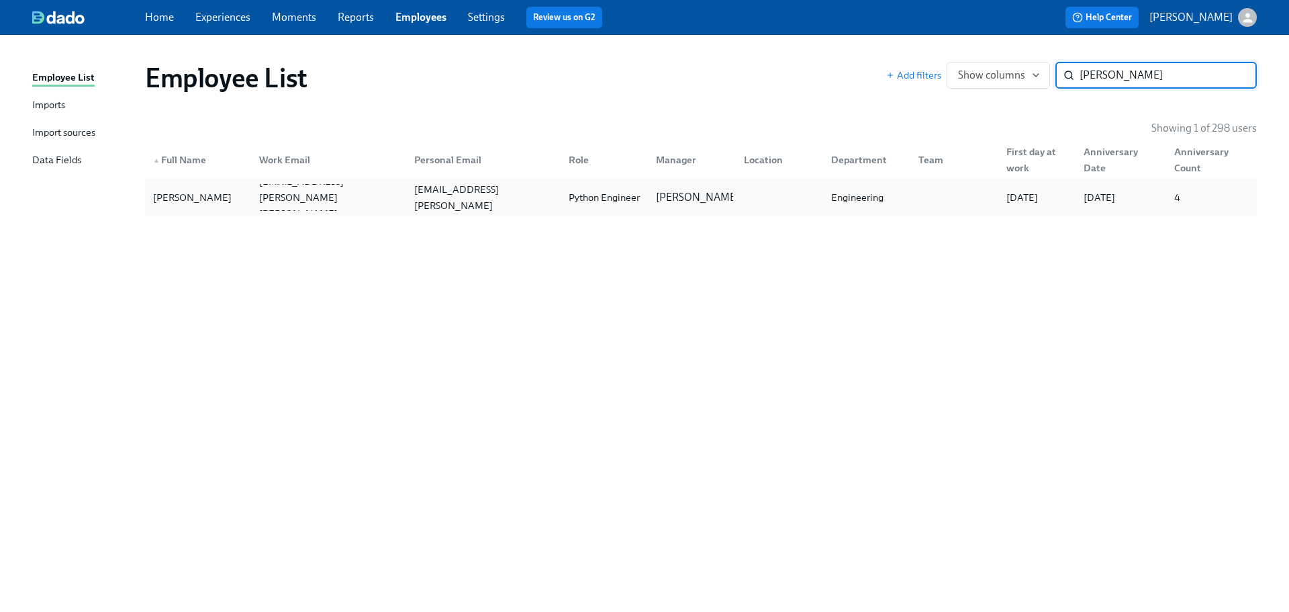
type input "[PERSON_NAME]"
click at [207, 188] on div "[PERSON_NAME]" at bounding box center [198, 197] width 101 height 27
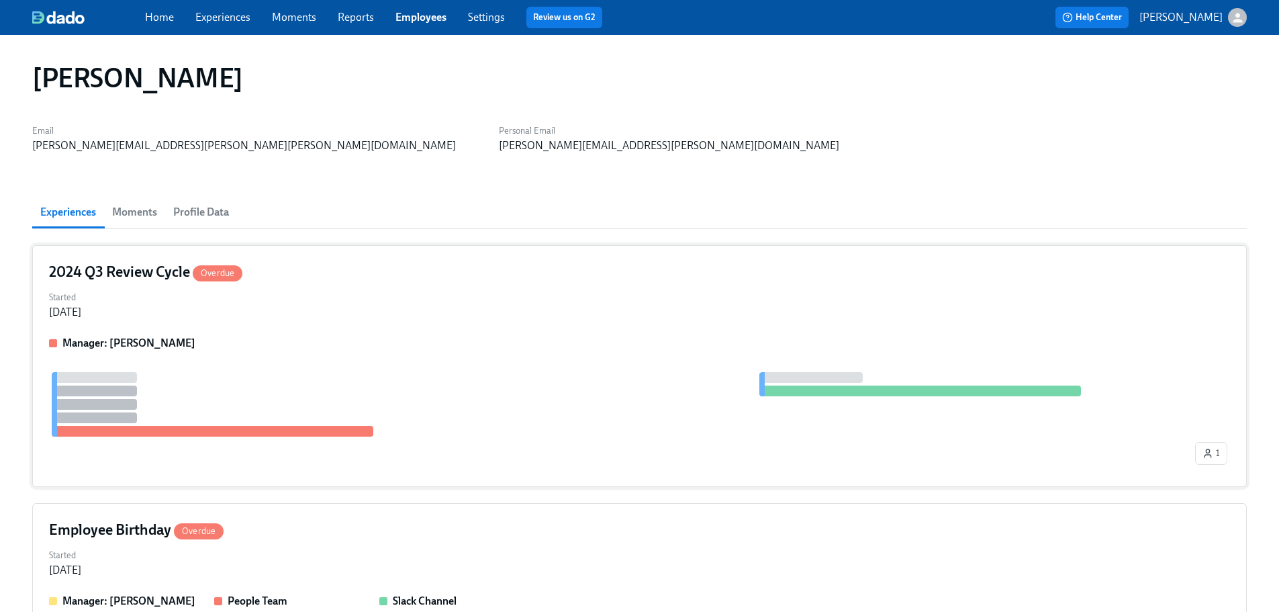
click at [437, 367] on div "Manager: [PERSON_NAME] 1" at bounding box center [639, 403] width 1181 height 134
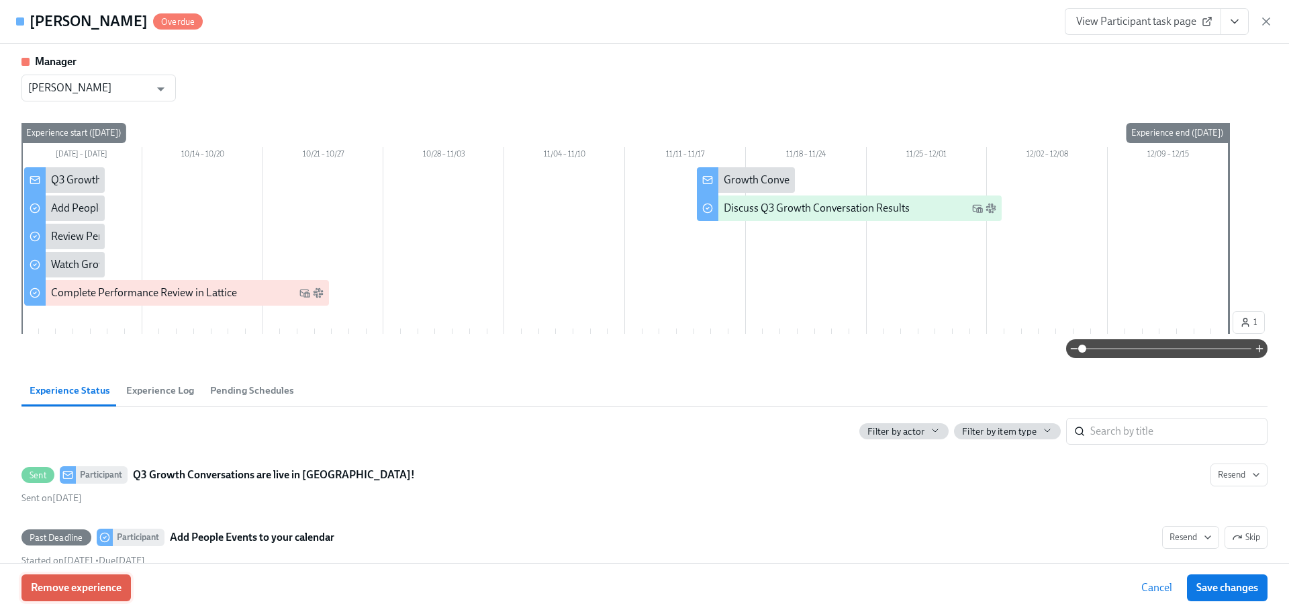
click at [69, 595] on button "Remove experience" at bounding box center [75, 587] width 109 height 27
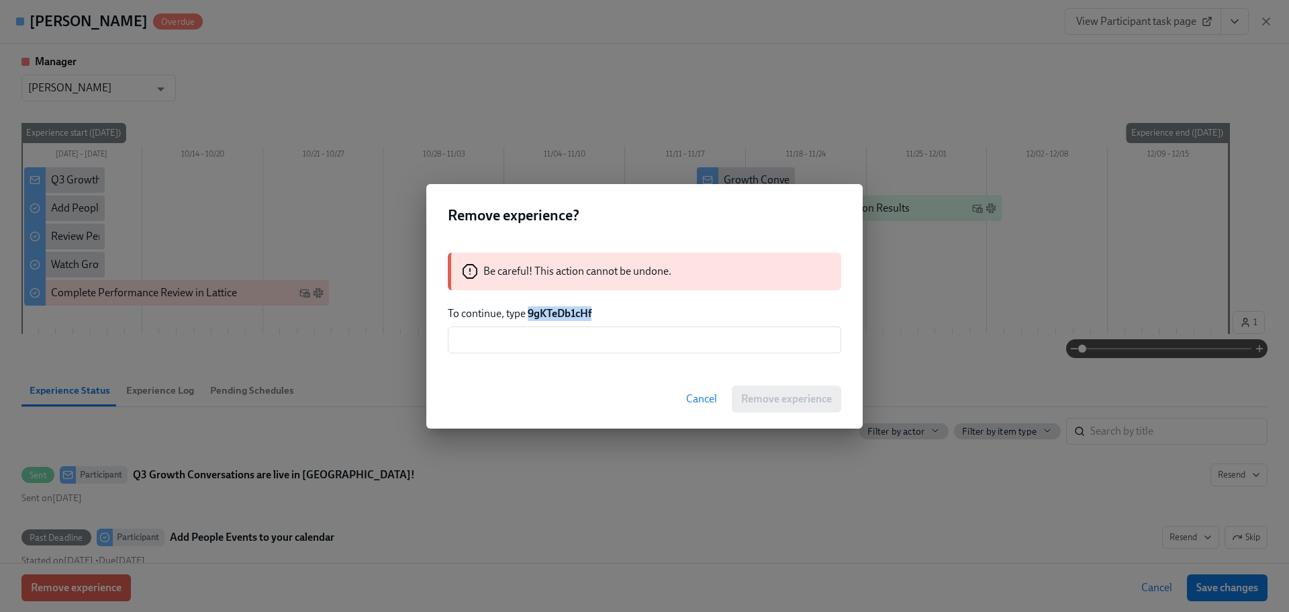
drag, startPoint x: 597, startPoint y: 316, endPoint x: 531, endPoint y: 315, distance: 66.5
click at [531, 315] on p "To continue, type 9gKTeDb1cHf" at bounding box center [645, 313] width 394 height 15
copy strong "9gKTeDb1cHf"
click at [574, 347] on input "text" at bounding box center [645, 339] width 394 height 27
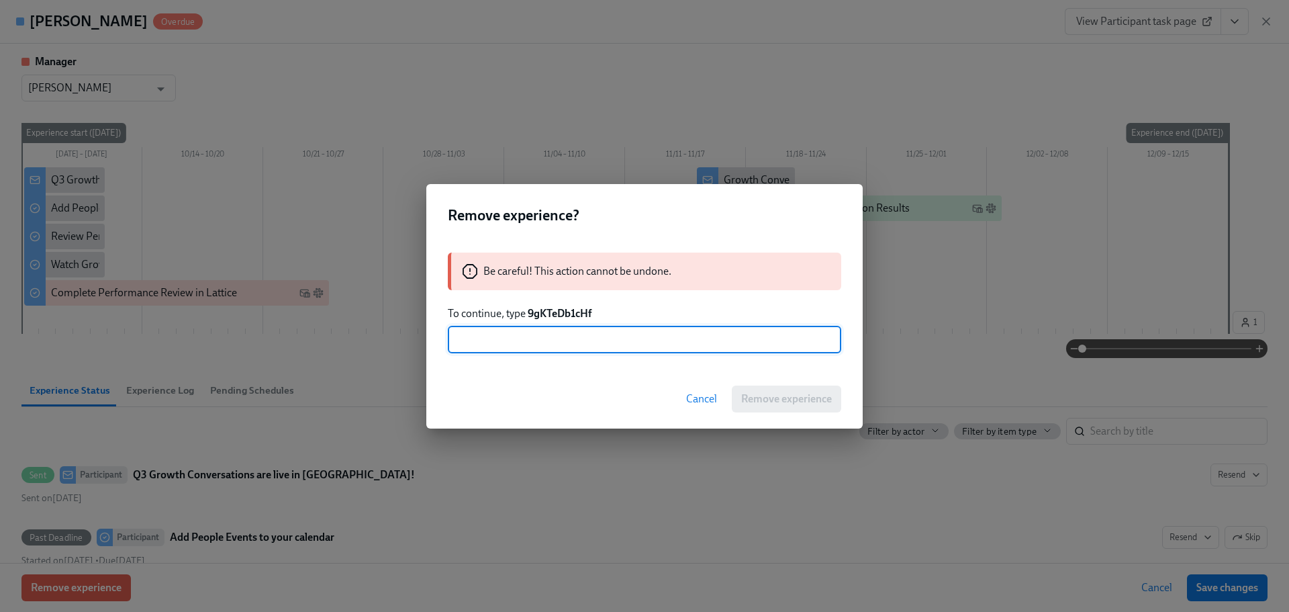
paste input "9gKTeDb1cHf"
type input "9gKTeDb1cHf"
click at [853, 415] on div "Cancel Remove experience" at bounding box center [644, 398] width 437 height 59
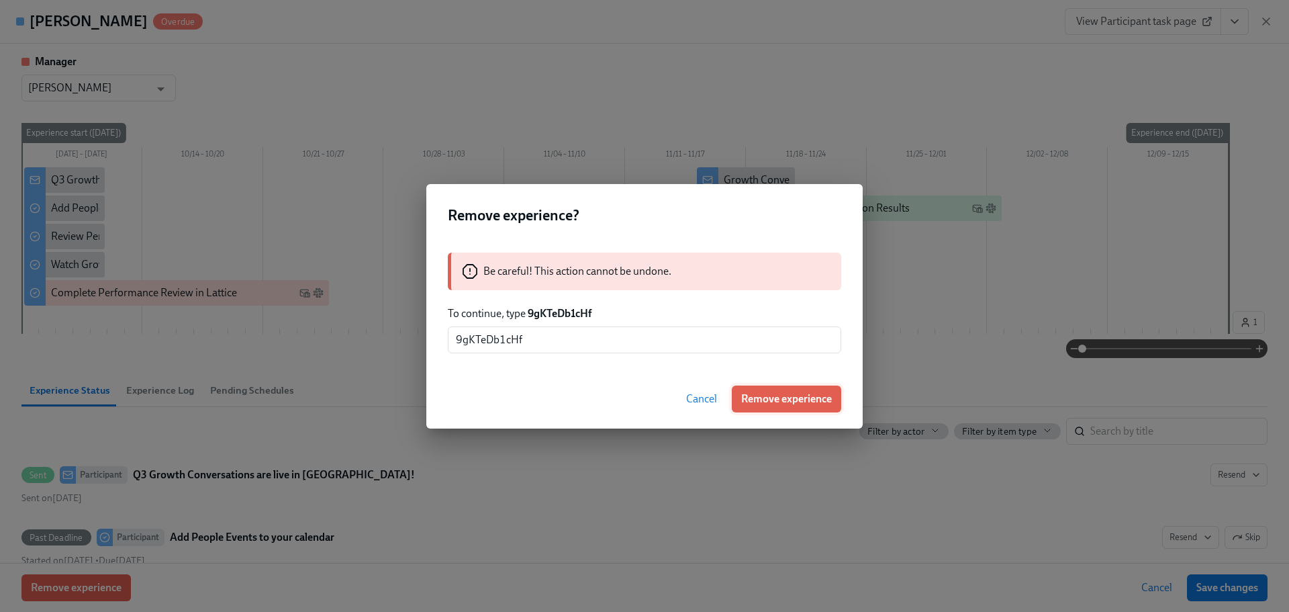
click at [774, 406] on button "Remove experience" at bounding box center [786, 398] width 109 height 27
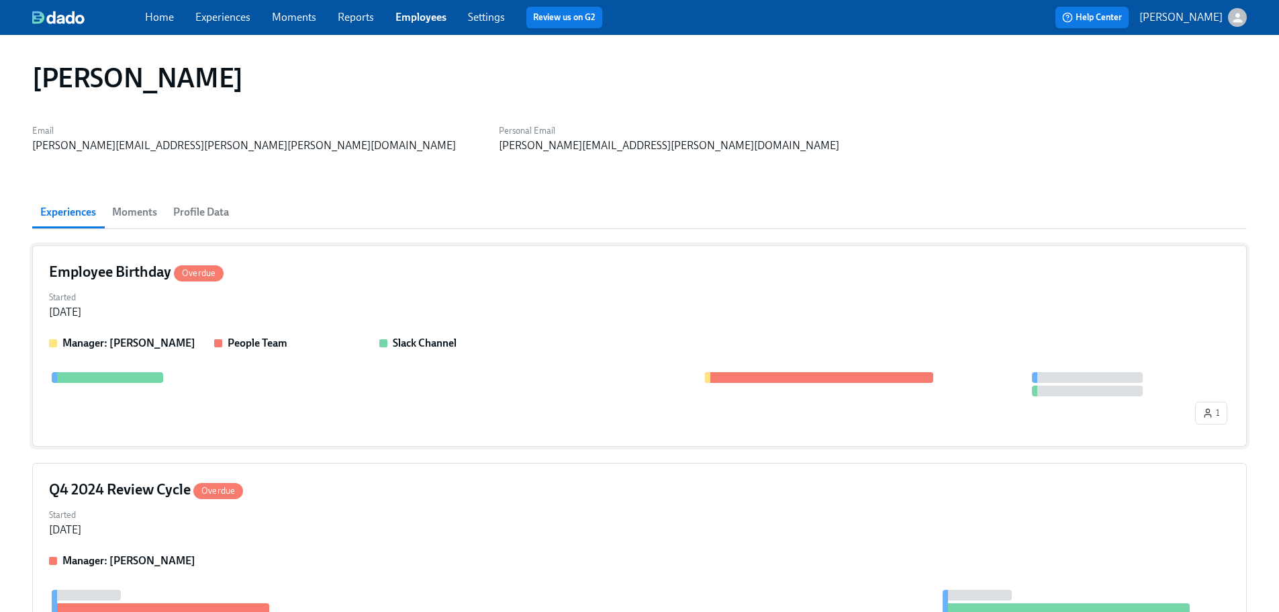
click at [349, 289] on div "Started [DATE]" at bounding box center [639, 303] width 1181 height 32
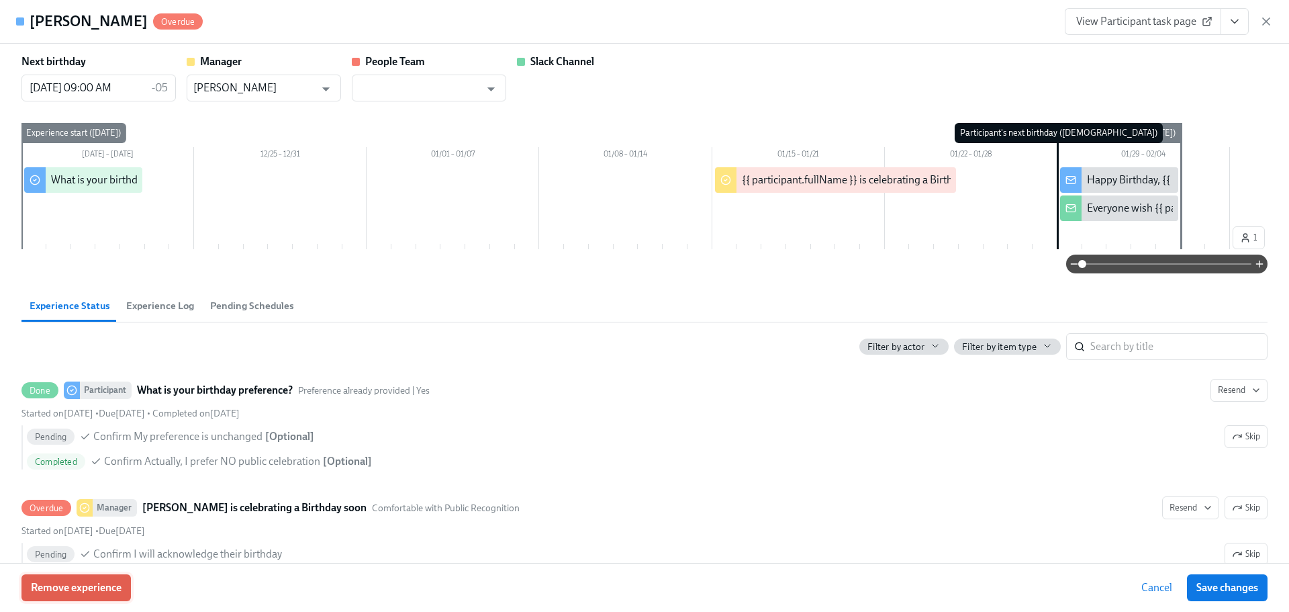
click at [113, 576] on button "Remove experience" at bounding box center [75, 587] width 109 height 27
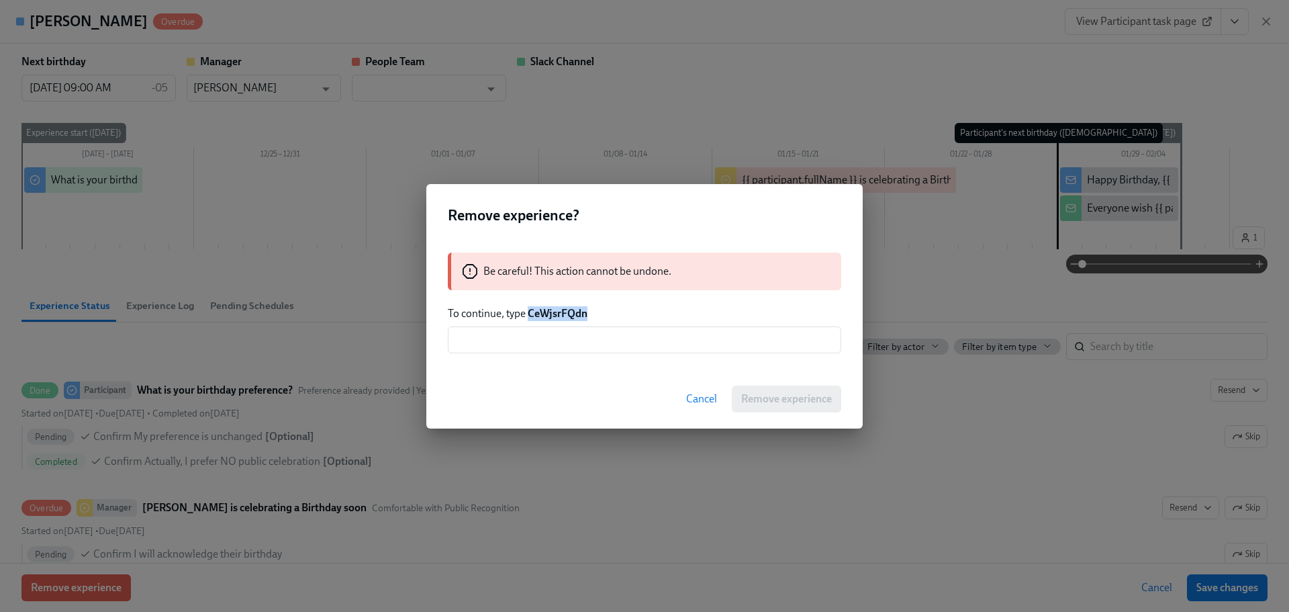
drag, startPoint x: 598, startPoint y: 312, endPoint x: 531, endPoint y: 312, distance: 67.8
click at [531, 312] on p "To continue, type CeWjsrFQdn" at bounding box center [645, 313] width 394 height 15
copy strong "CeWjsrFQdn"
click at [559, 338] on input "text" at bounding box center [645, 339] width 394 height 27
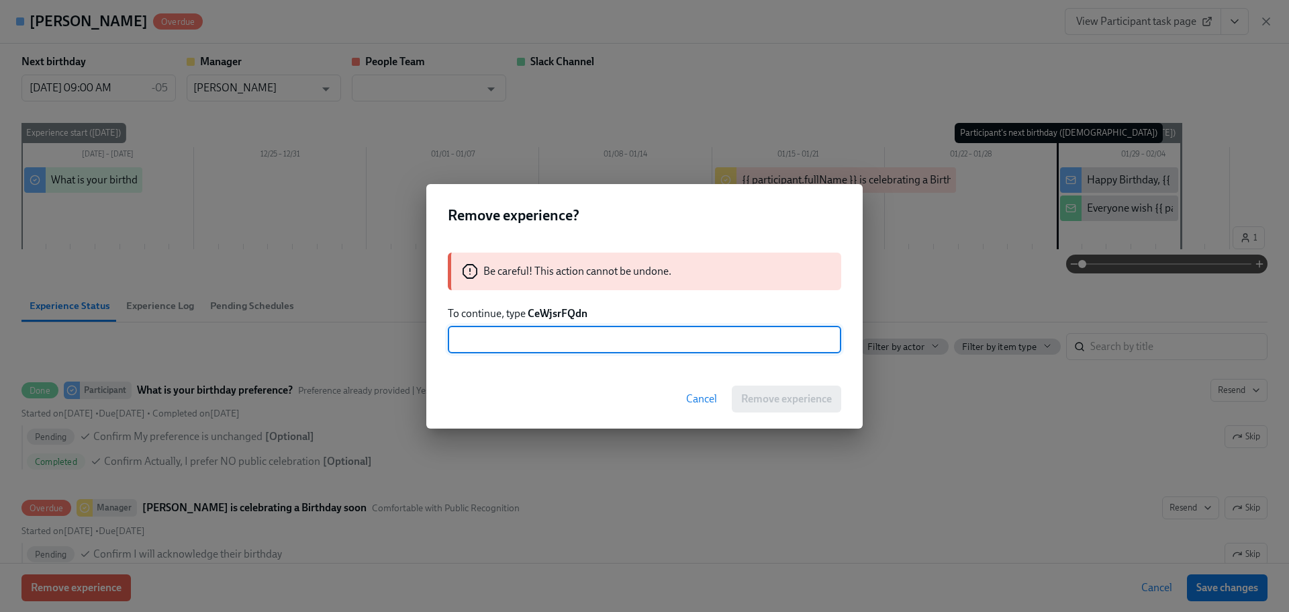
paste input "CeWjsrFQdn"
type input "CeWjsrFQdn"
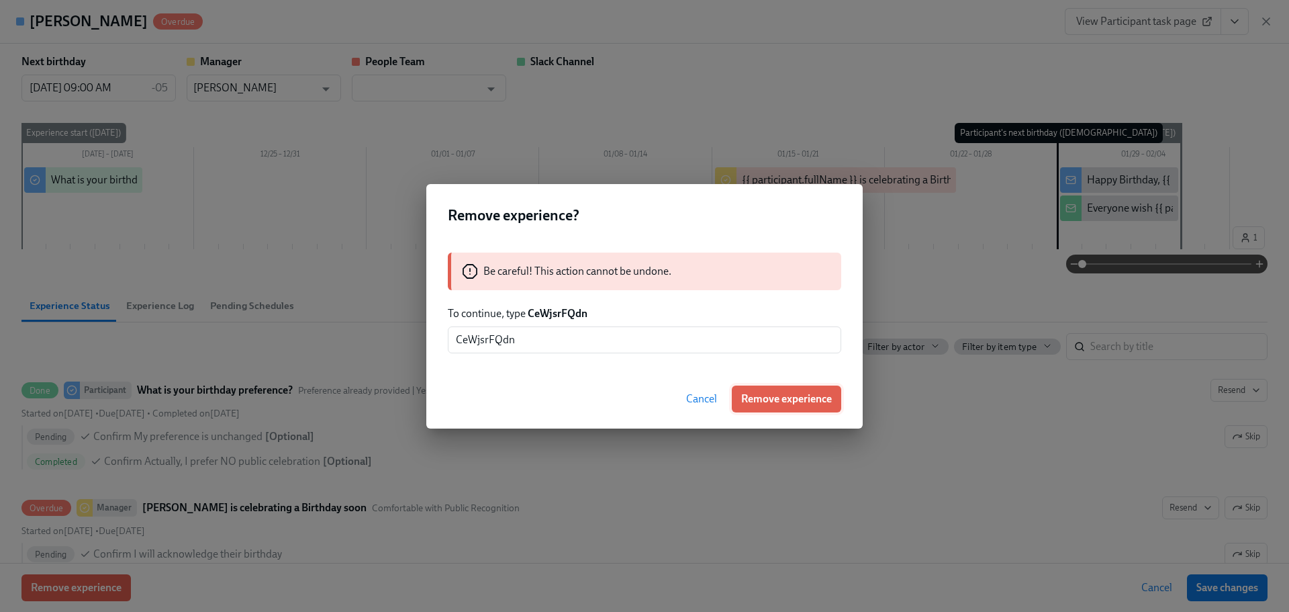
click at [803, 396] on span "Remove experience" at bounding box center [786, 398] width 91 height 13
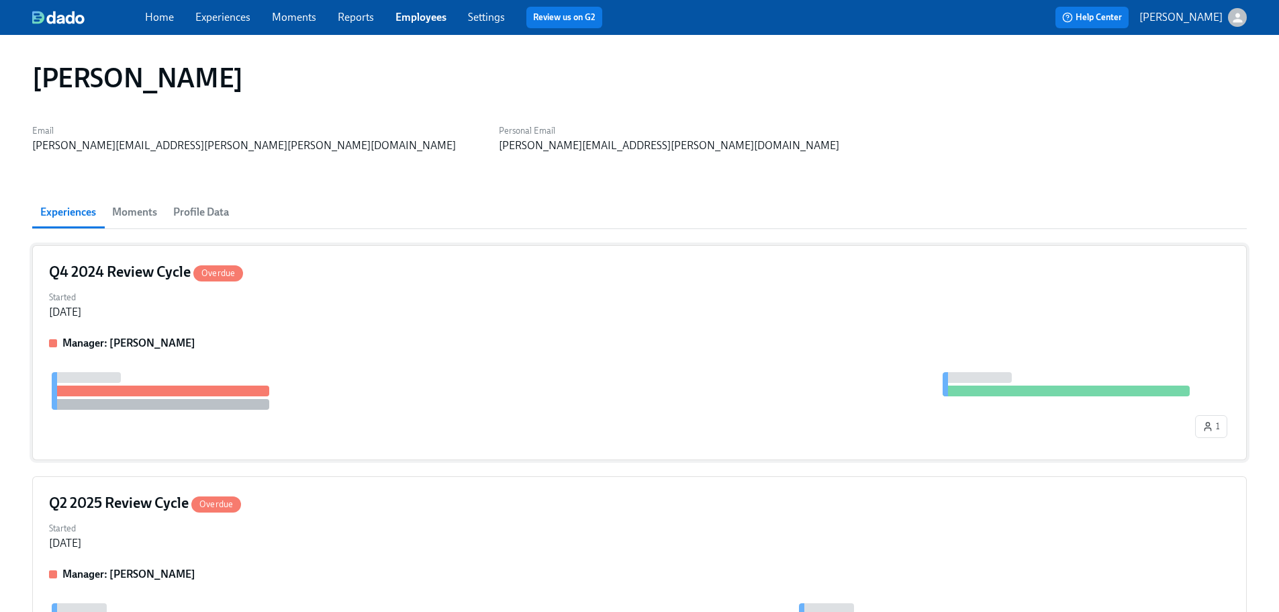
click at [378, 322] on div "Q4 2024 Review Cycle Overdue Started [DATE] Manager: [PERSON_NAME] 1" at bounding box center [639, 352] width 1215 height 215
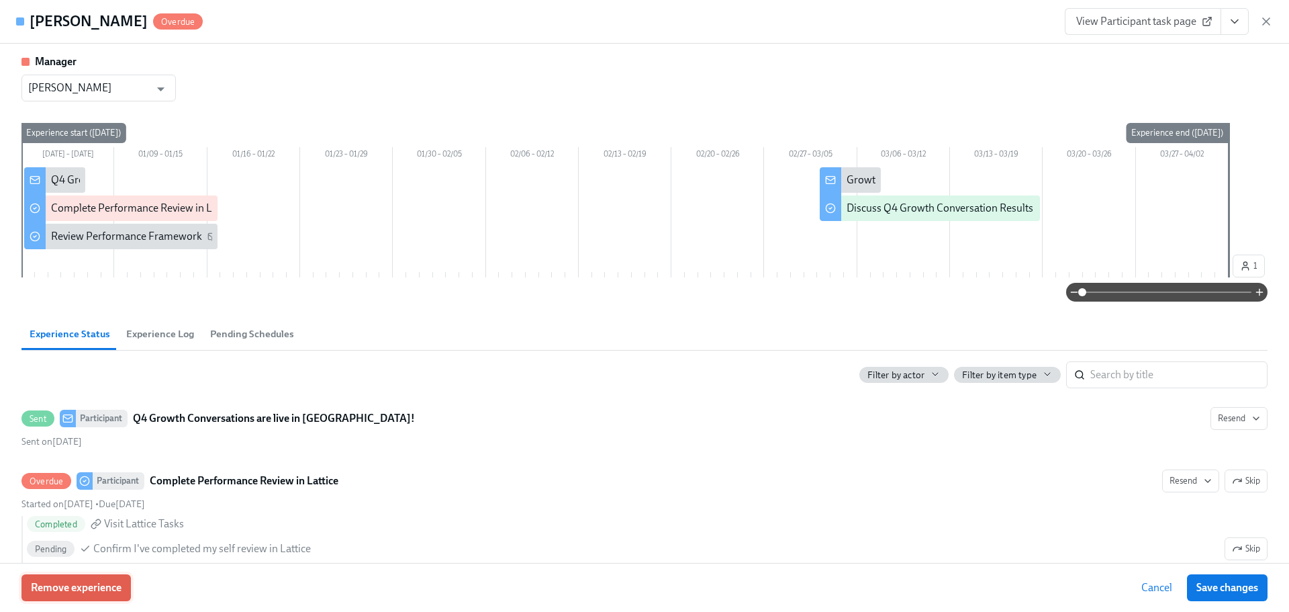
click at [122, 595] on button "Remove experience" at bounding box center [75, 587] width 109 height 27
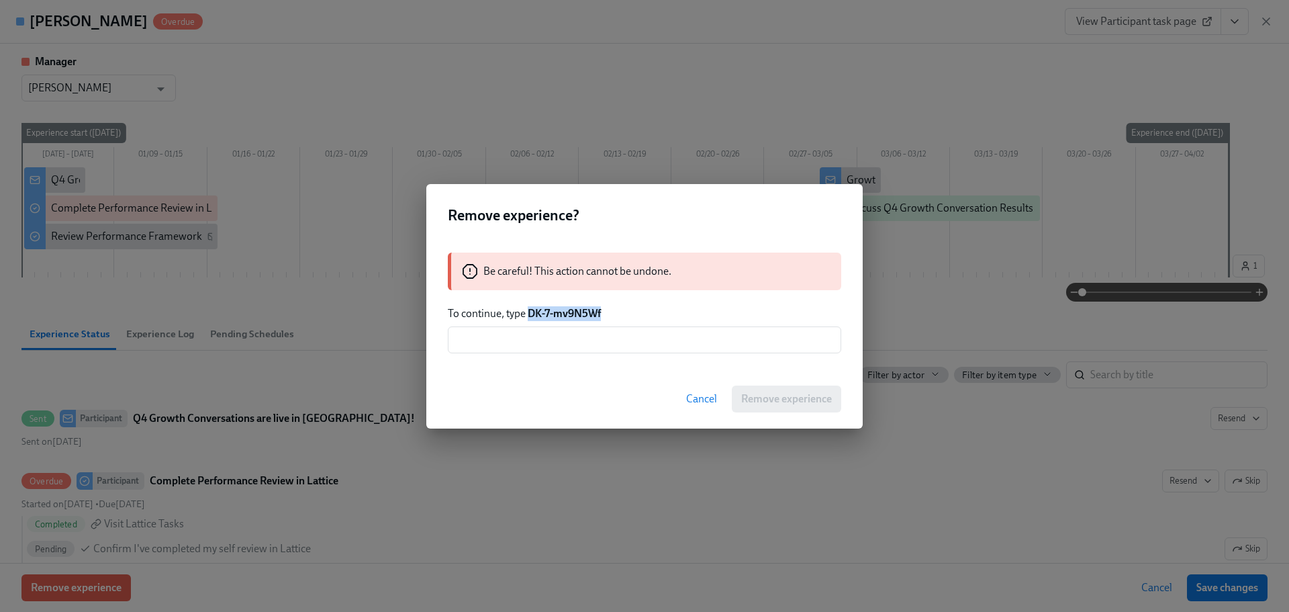
drag, startPoint x: 596, startPoint y: 316, endPoint x: 530, endPoint y: 318, distance: 66.5
click at [530, 318] on p "To continue, type DK-7-mv9N5Wf" at bounding box center [645, 313] width 394 height 15
click at [567, 347] on input "text" at bounding box center [645, 339] width 394 height 27
paste input "DK-7-mv9N5Wf"
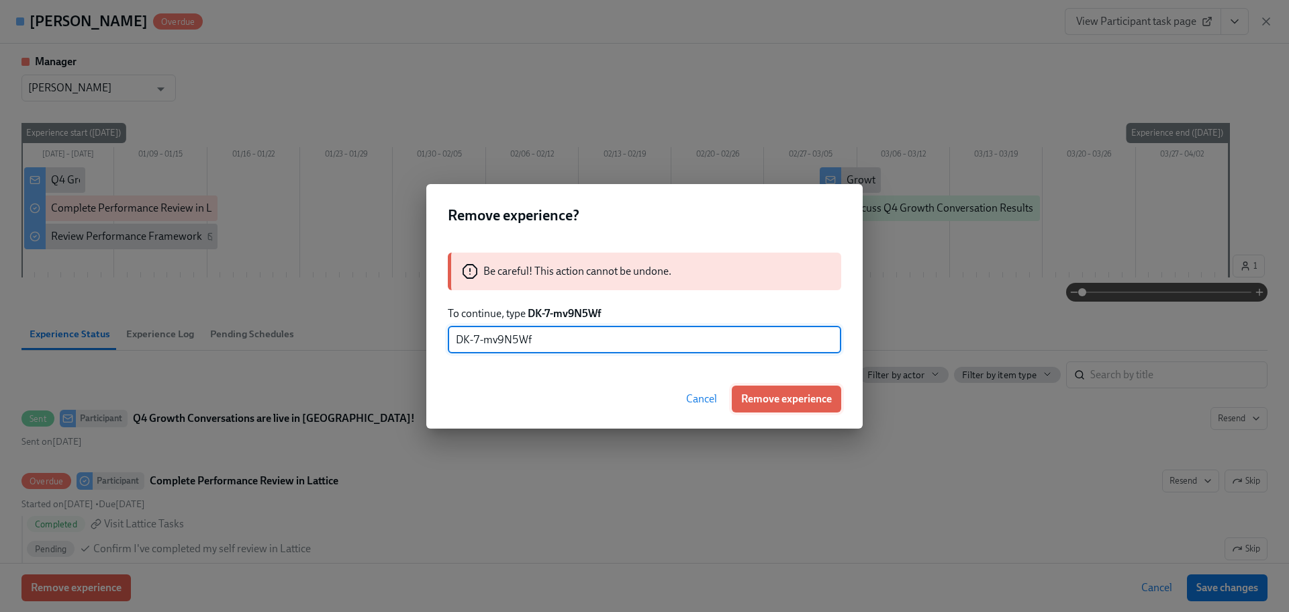
type input "DK-7-mv9N5Wf"
click at [762, 391] on button "Remove experience" at bounding box center [786, 398] width 109 height 27
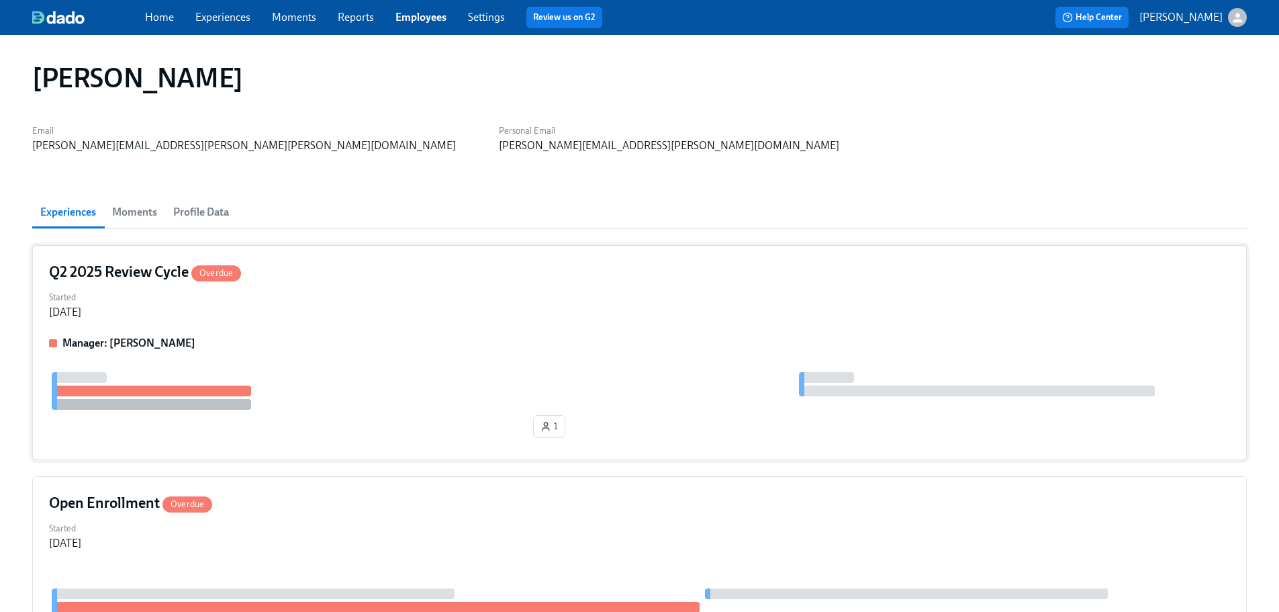
click at [385, 300] on div "Started [DATE]" at bounding box center [639, 303] width 1181 height 32
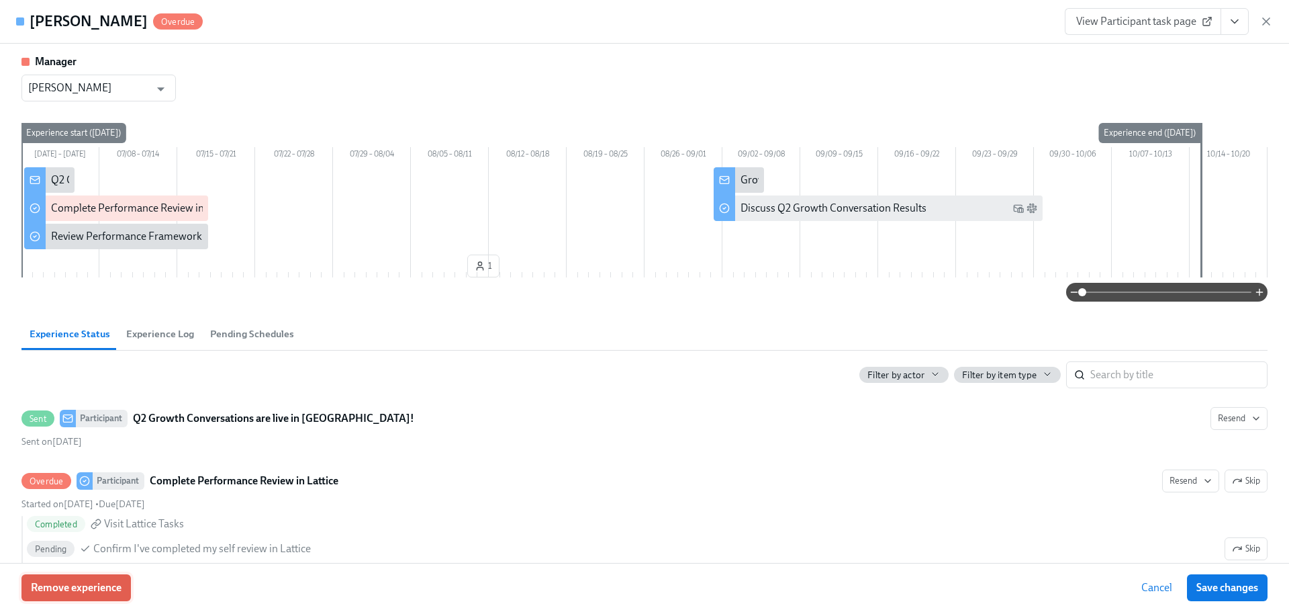
click at [93, 588] on span "Remove experience" at bounding box center [76, 587] width 91 height 13
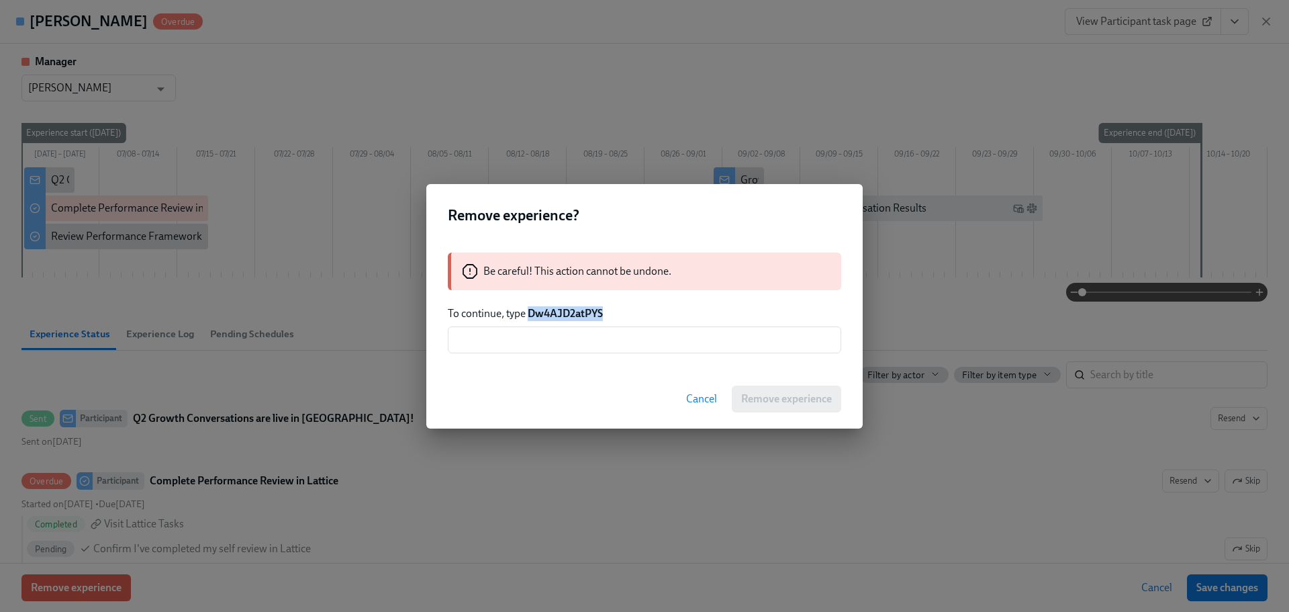
drag, startPoint x: 622, startPoint y: 307, endPoint x: 529, endPoint y: 312, distance: 93.5
click at [529, 312] on p "To continue, type Dw4AJD2atPYS" at bounding box center [645, 313] width 394 height 15
click at [549, 324] on div "Be careful! This action cannot be undone. To continue, type Dw4AJD2atPYS ​" at bounding box center [644, 302] width 437 height 133
click at [586, 351] on input "text" at bounding box center [645, 339] width 394 height 27
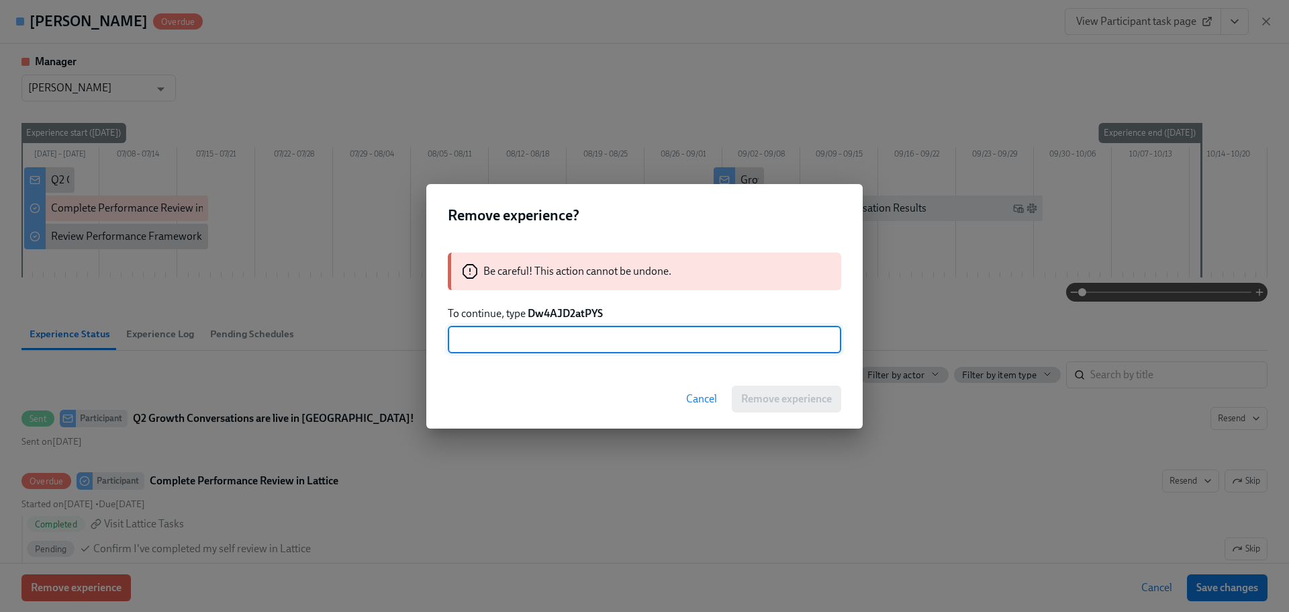
paste input "Dw4AJD2atPYS"
type input "Dw4AJD2atPYS"
click at [804, 398] on span "Remove experience" at bounding box center [786, 398] width 91 height 13
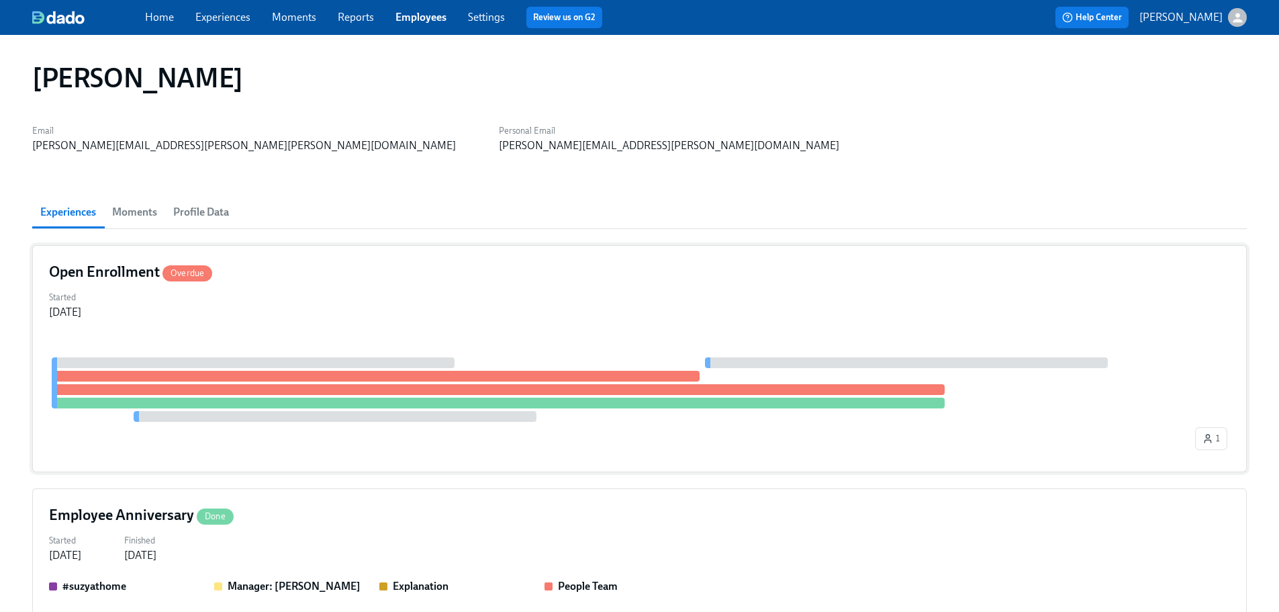
click at [353, 309] on div "Started [DATE]" at bounding box center [639, 303] width 1181 height 32
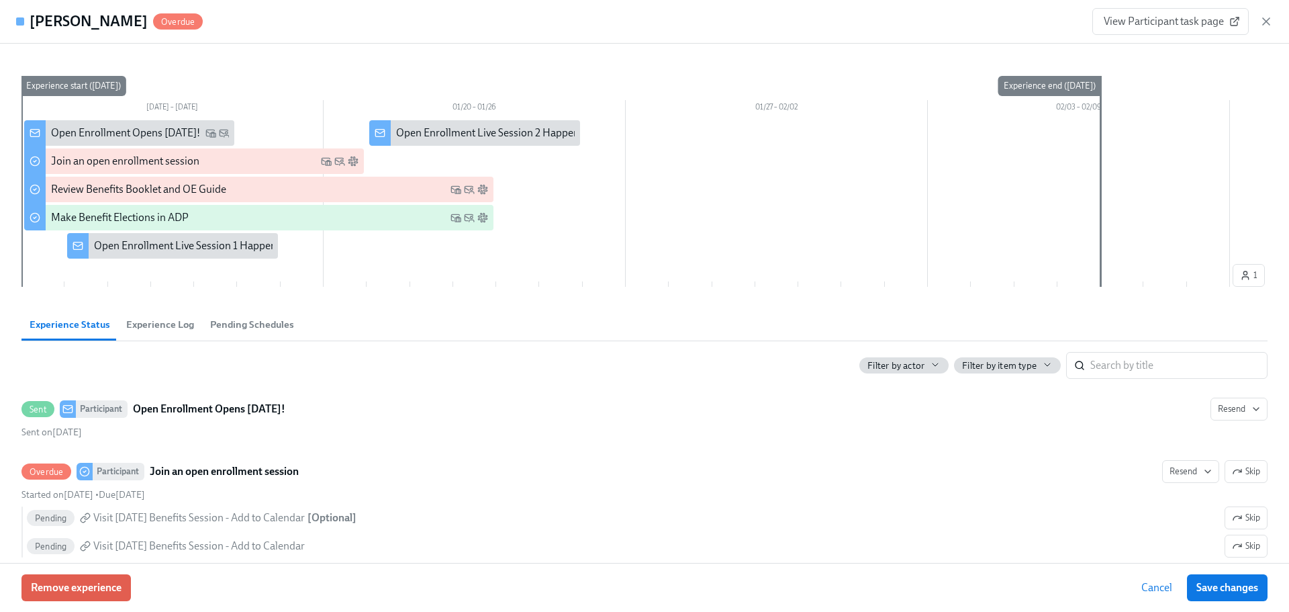
click at [132, 571] on div "Remove experience Cancel Save changes" at bounding box center [644, 587] width 1289 height 49
click at [106, 592] on span "Remove experience" at bounding box center [76, 587] width 91 height 13
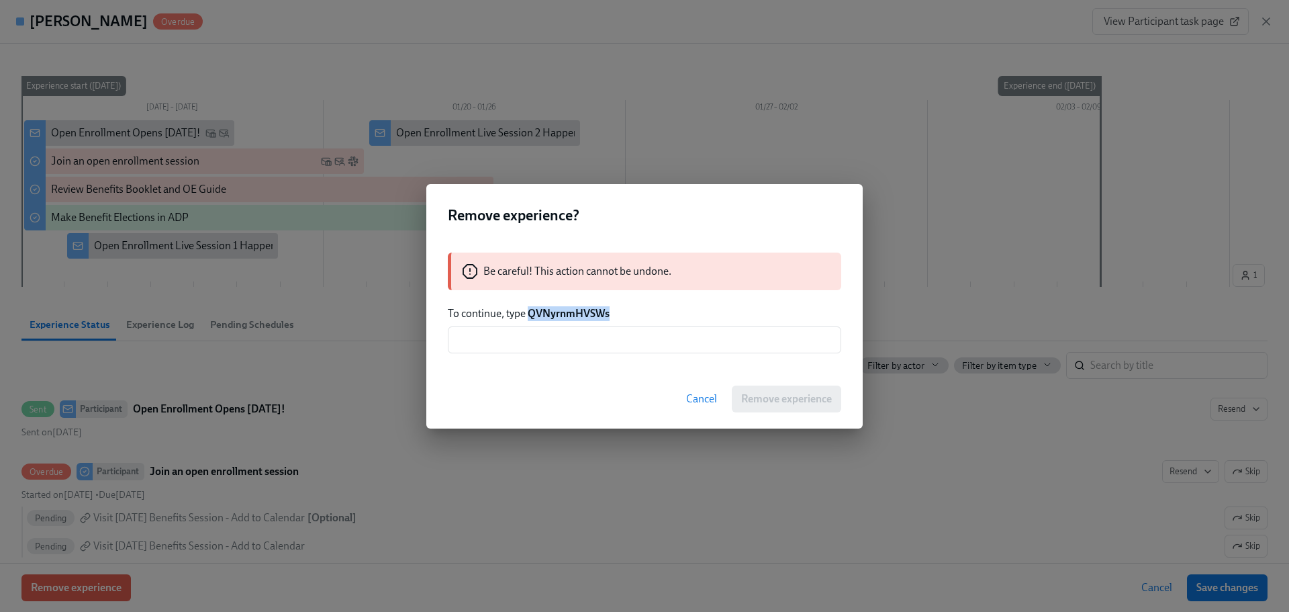
drag, startPoint x: 608, startPoint y: 309, endPoint x: 529, endPoint y: 312, distance: 78.6
click at [529, 312] on strong "QVNyrnmHVSWs" at bounding box center [569, 313] width 82 height 13
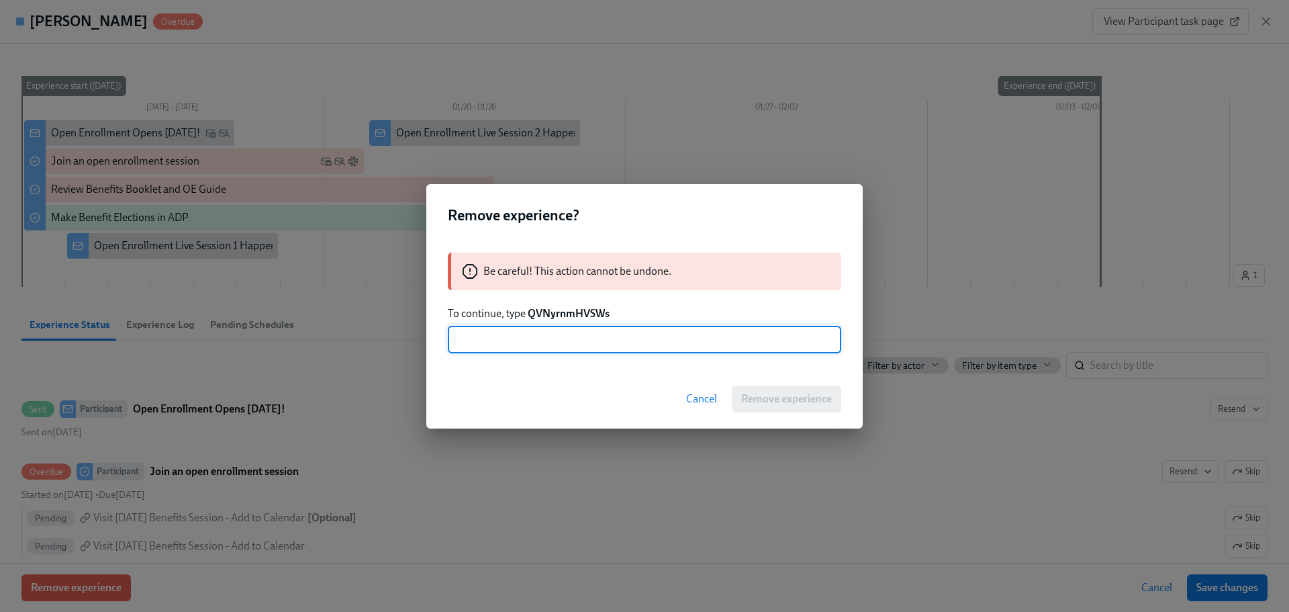
click at [575, 334] on input "text" at bounding box center [645, 339] width 394 height 27
paste input "QVNyrnmHVSWs"
type input "QVNyrnmHVSWs"
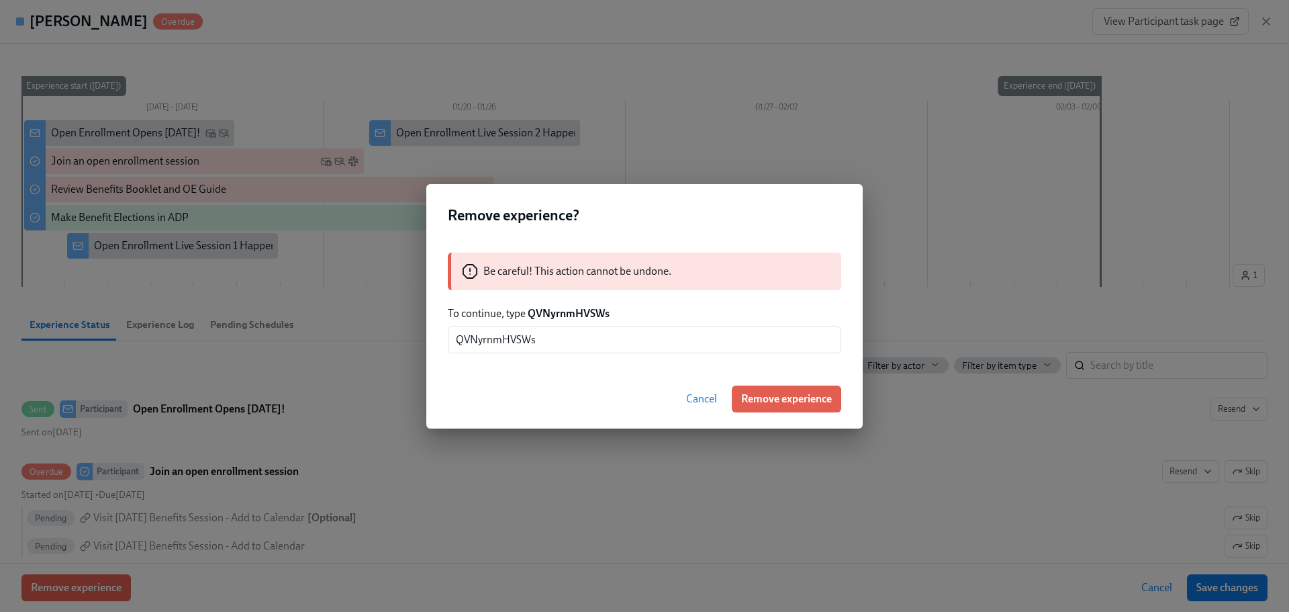
click at [792, 413] on div "Cancel Remove experience" at bounding box center [644, 398] width 437 height 59
click at [793, 403] on span "Remove experience" at bounding box center [786, 398] width 91 height 13
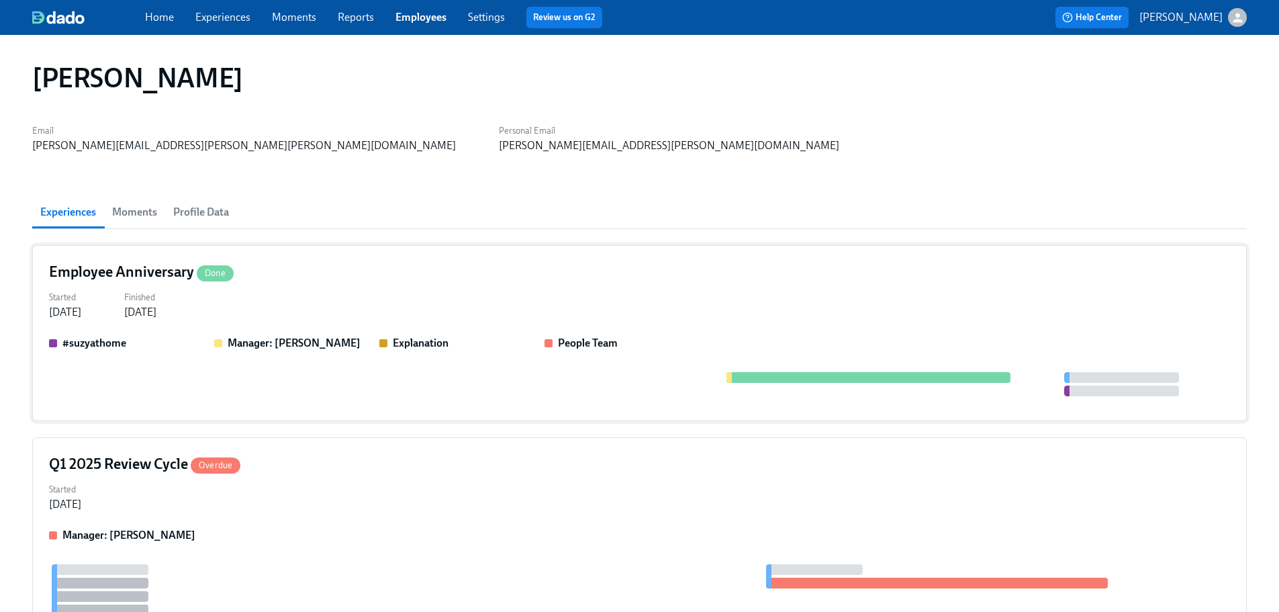
click at [328, 295] on div "Started [DATE] Finished [DATE]" at bounding box center [639, 303] width 1181 height 32
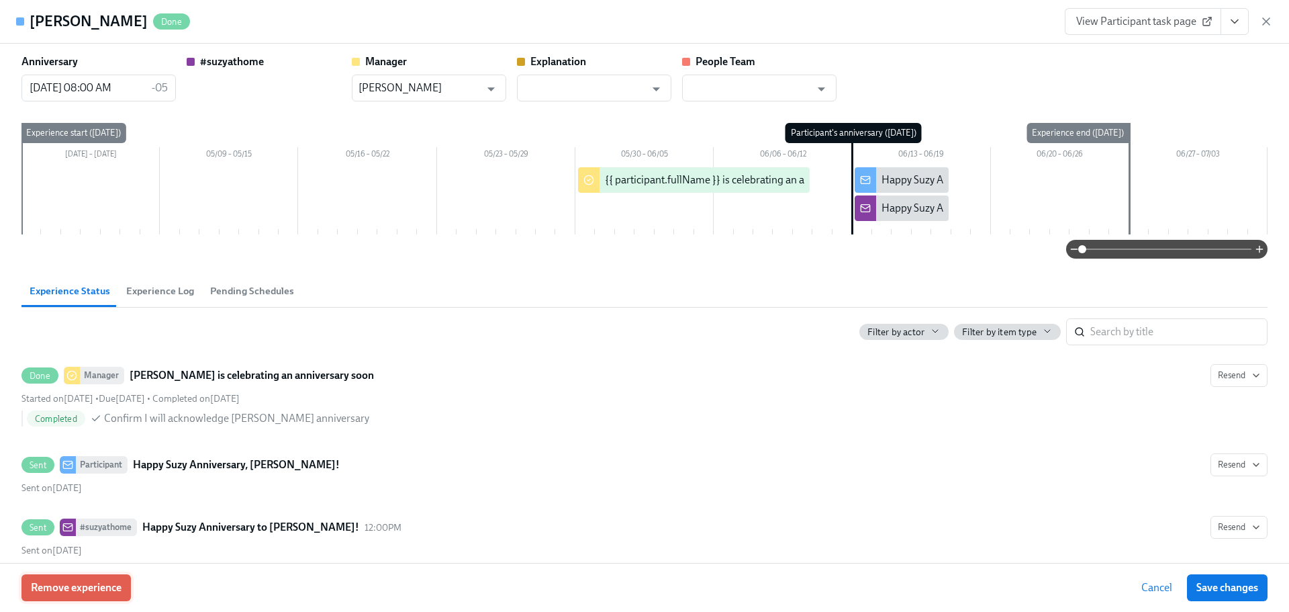
click at [101, 585] on span "Remove experience" at bounding box center [76, 587] width 91 height 13
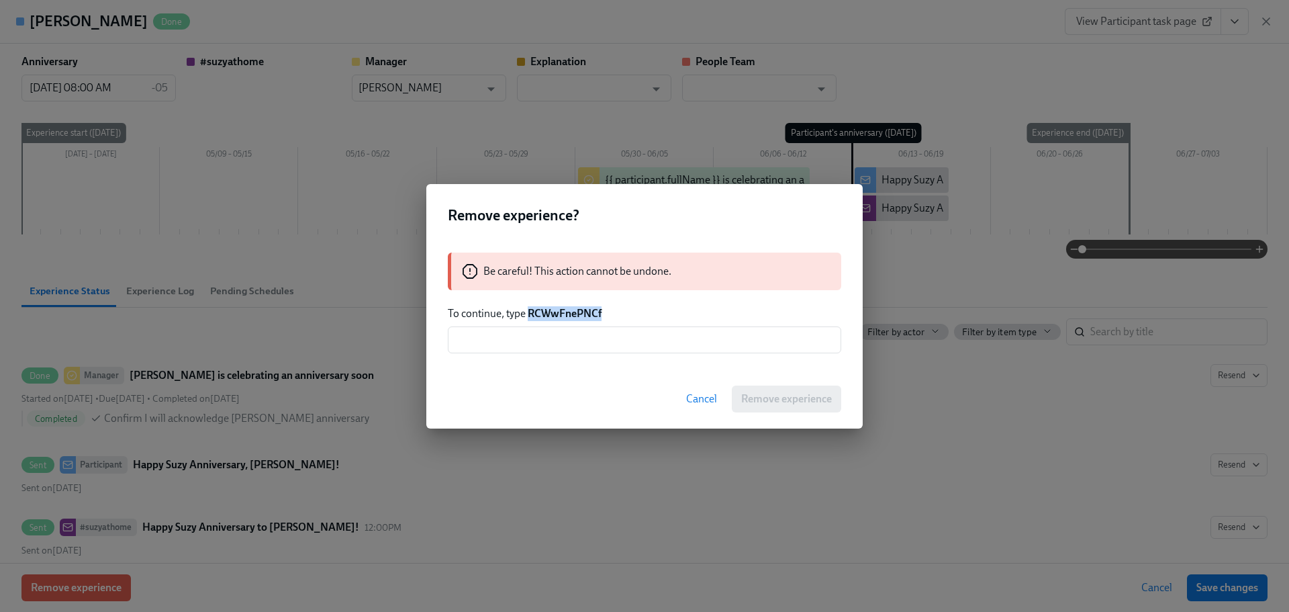
drag, startPoint x: 611, startPoint y: 308, endPoint x: 529, endPoint y: 304, distance: 82.7
click at [529, 304] on div "Be careful! This action cannot be undone. To continue, type RCWwFnePNCf ​" at bounding box center [644, 302] width 437 height 133
click at [572, 345] on input "text" at bounding box center [645, 339] width 394 height 27
paste input "RCWwFnePNCf"
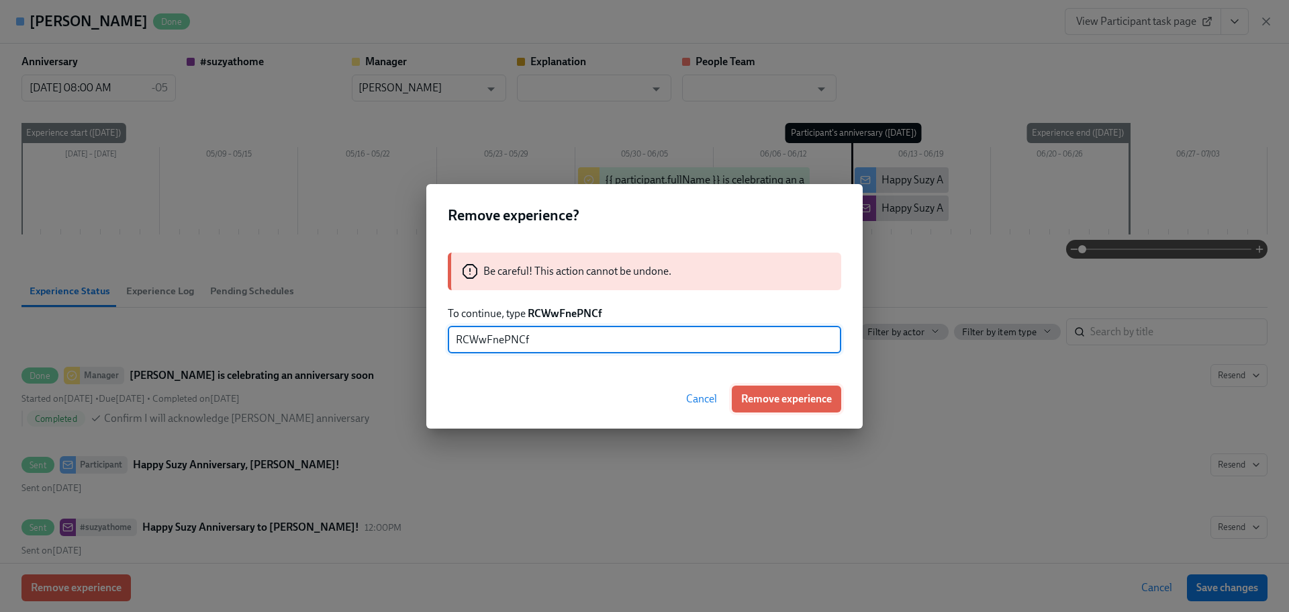
type input "RCWwFnePNCf"
click at [753, 393] on span "Remove experience" at bounding box center [786, 398] width 91 height 13
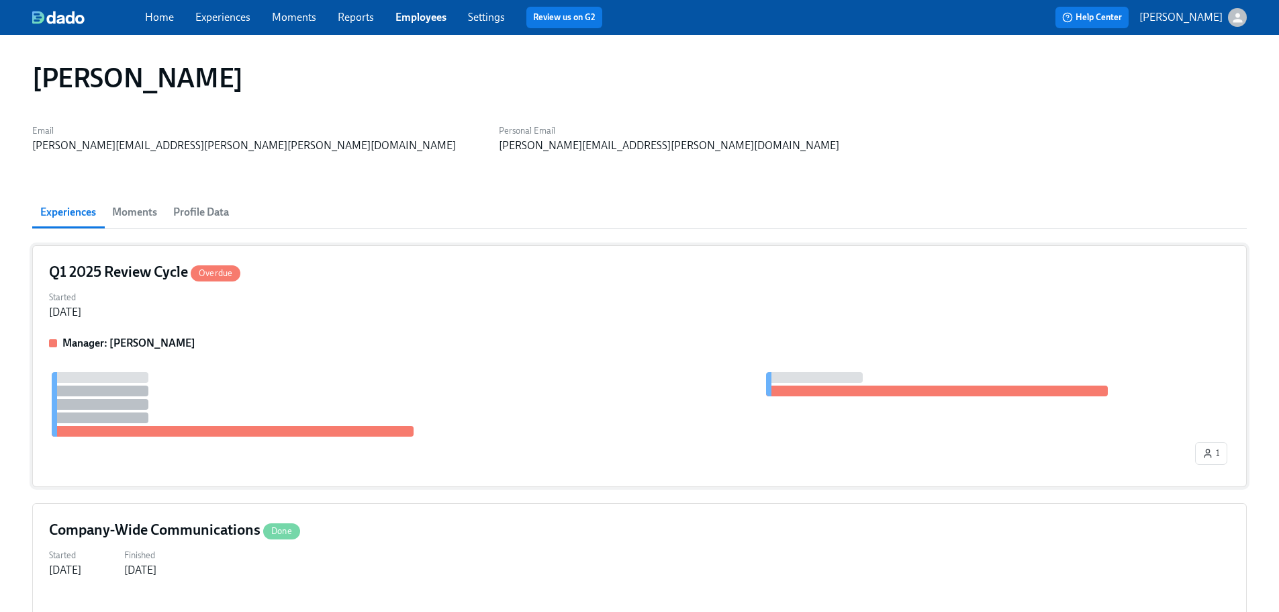
click at [343, 357] on div "Manager: [PERSON_NAME] 1" at bounding box center [639, 403] width 1181 height 134
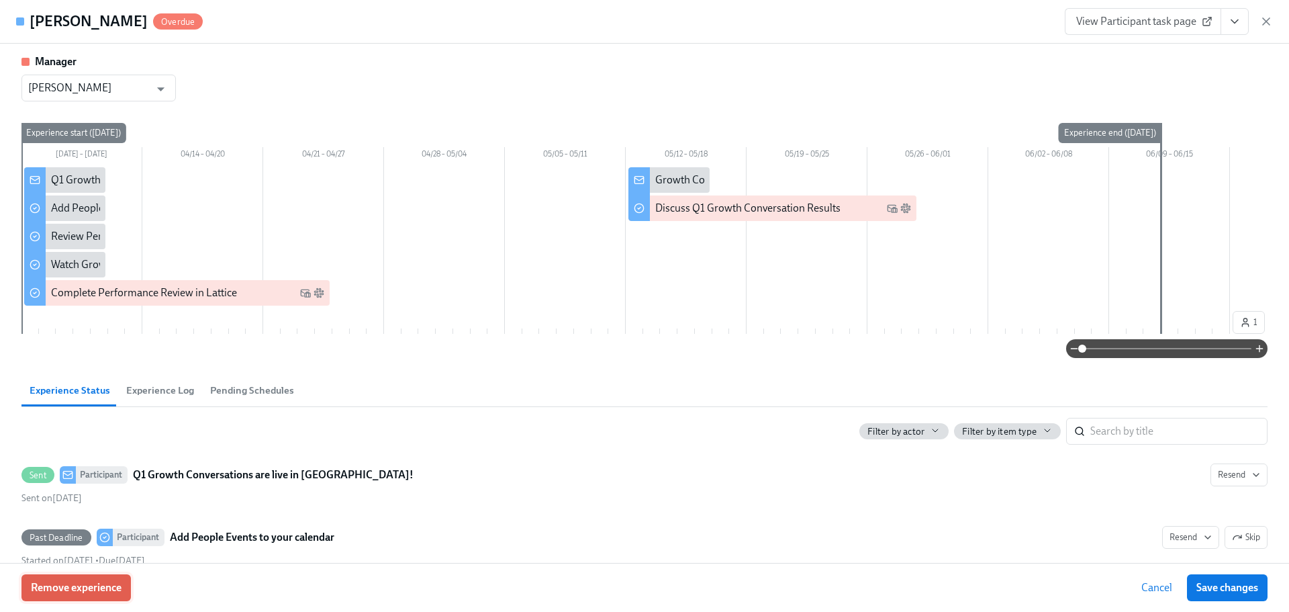
click at [116, 583] on span "Remove experience" at bounding box center [76, 587] width 91 height 13
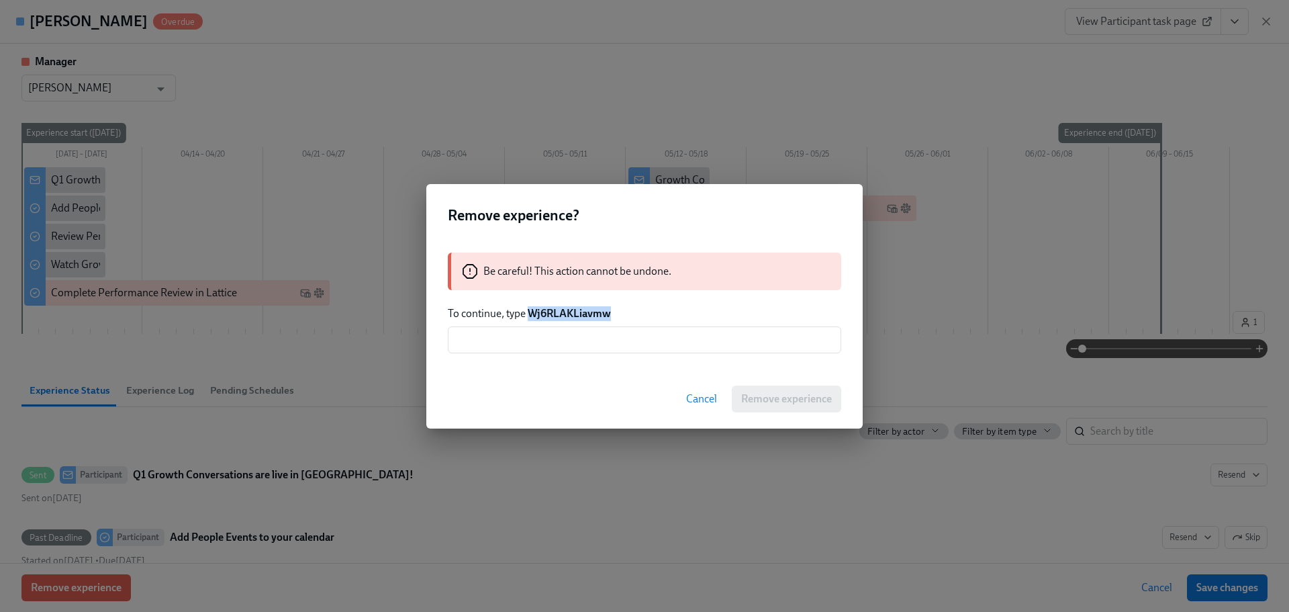
drag, startPoint x: 635, startPoint y: 311, endPoint x: 527, endPoint y: 308, distance: 107.5
click at [527, 308] on p "To continue, type Wj6RLAKLiavmw" at bounding box center [645, 313] width 394 height 15
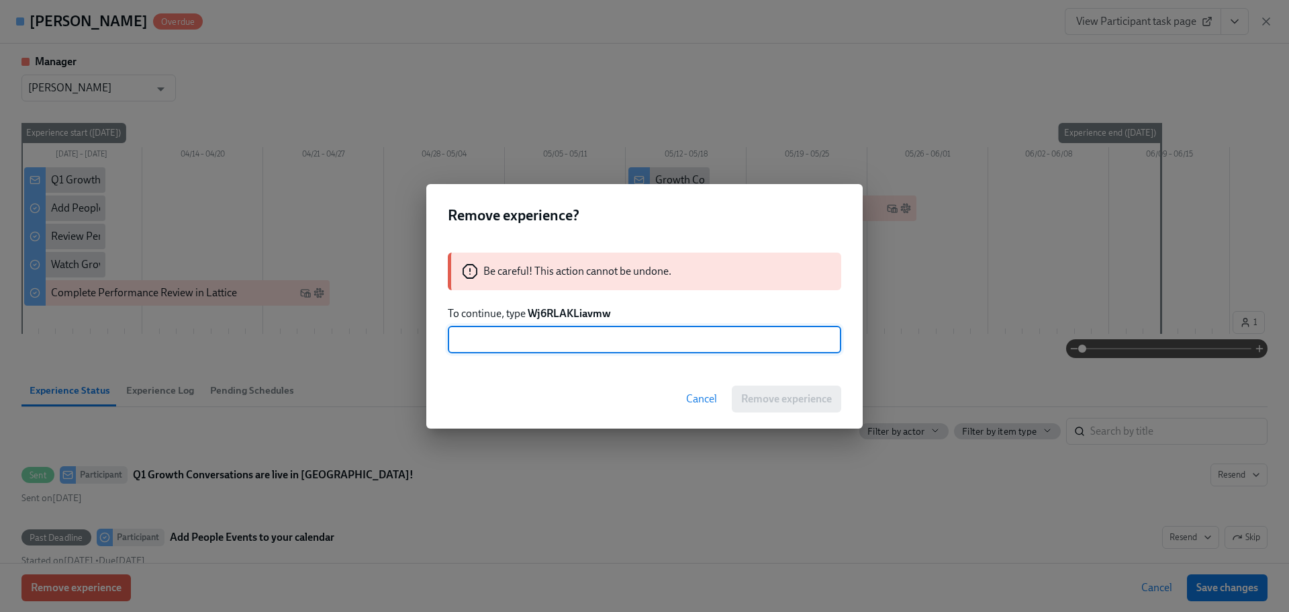
click at [563, 340] on input "text" at bounding box center [645, 339] width 394 height 27
paste input "Wj6RLAKLiavmw"
type input "Wj6RLAKLiavmw"
click at [773, 390] on button "Remove experience" at bounding box center [786, 398] width 109 height 27
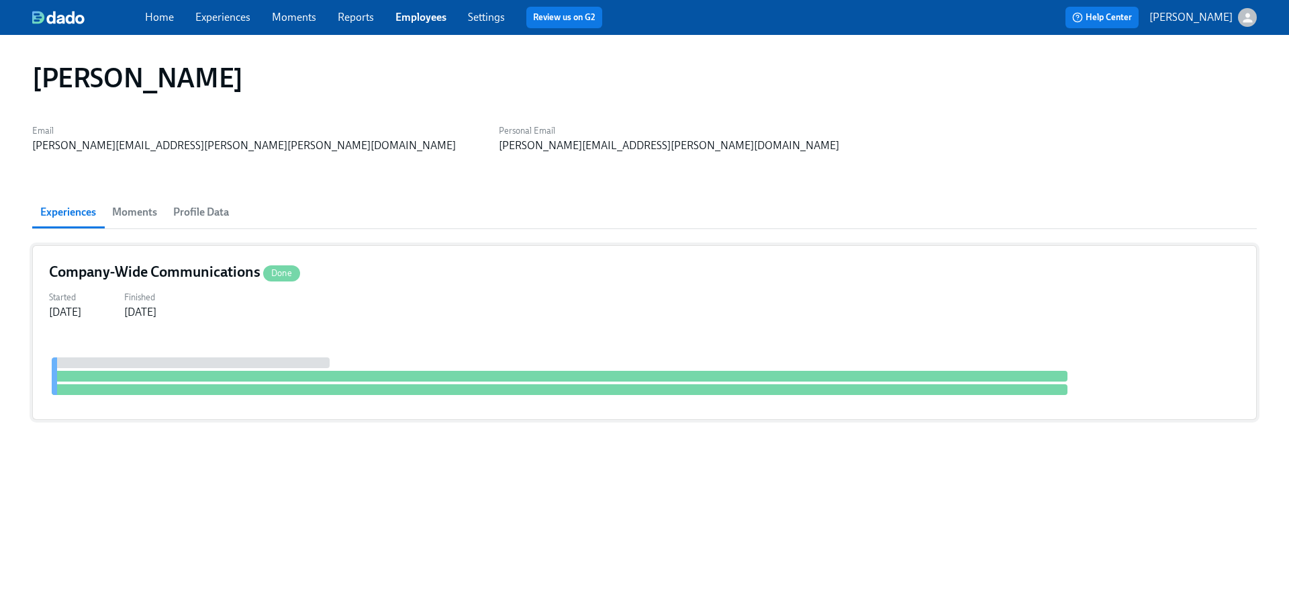
click at [357, 258] on div "Company-Wide Communications Done Started [DATE] Finished [DATE]" at bounding box center [644, 332] width 1225 height 175
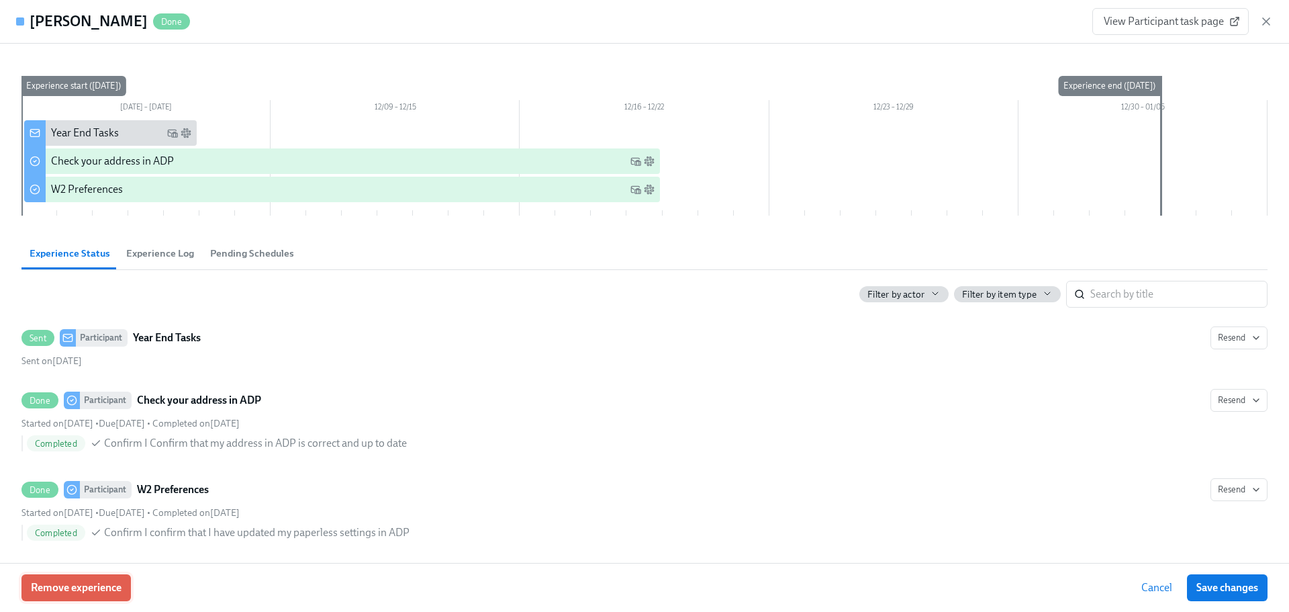
click at [107, 587] on span "Remove experience" at bounding box center [76, 587] width 91 height 13
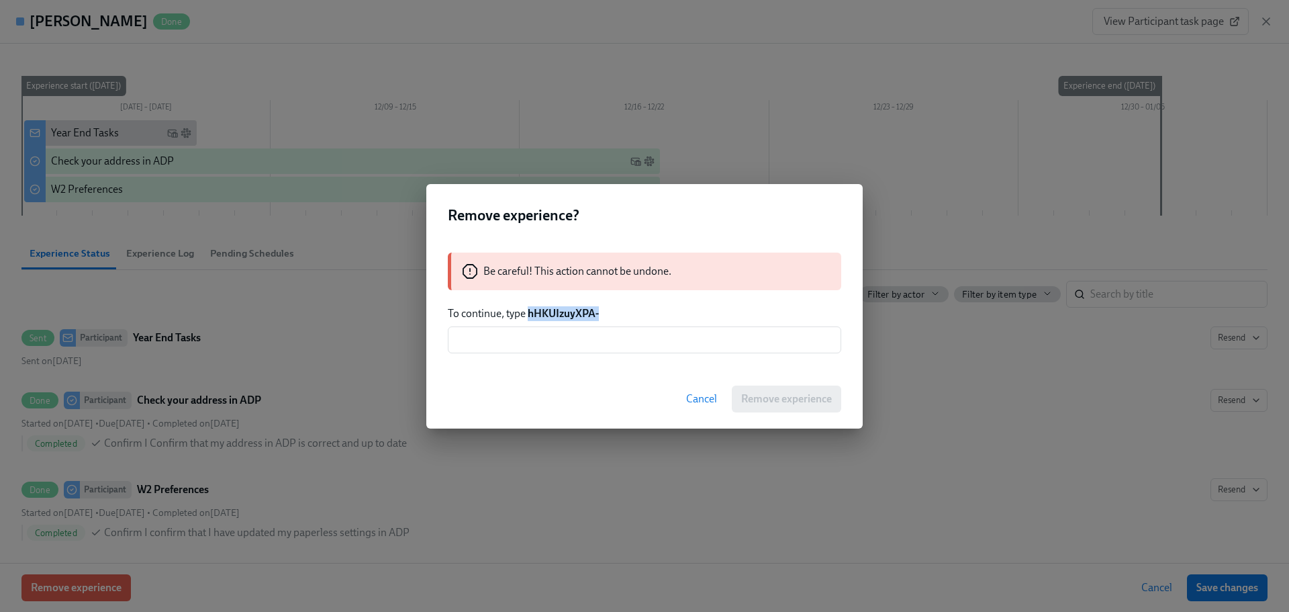
drag, startPoint x: 605, startPoint y: 312, endPoint x: 529, endPoint y: 313, distance: 75.9
click at [529, 313] on p "To continue, type hHKUIzuyXPA-" at bounding box center [645, 313] width 394 height 15
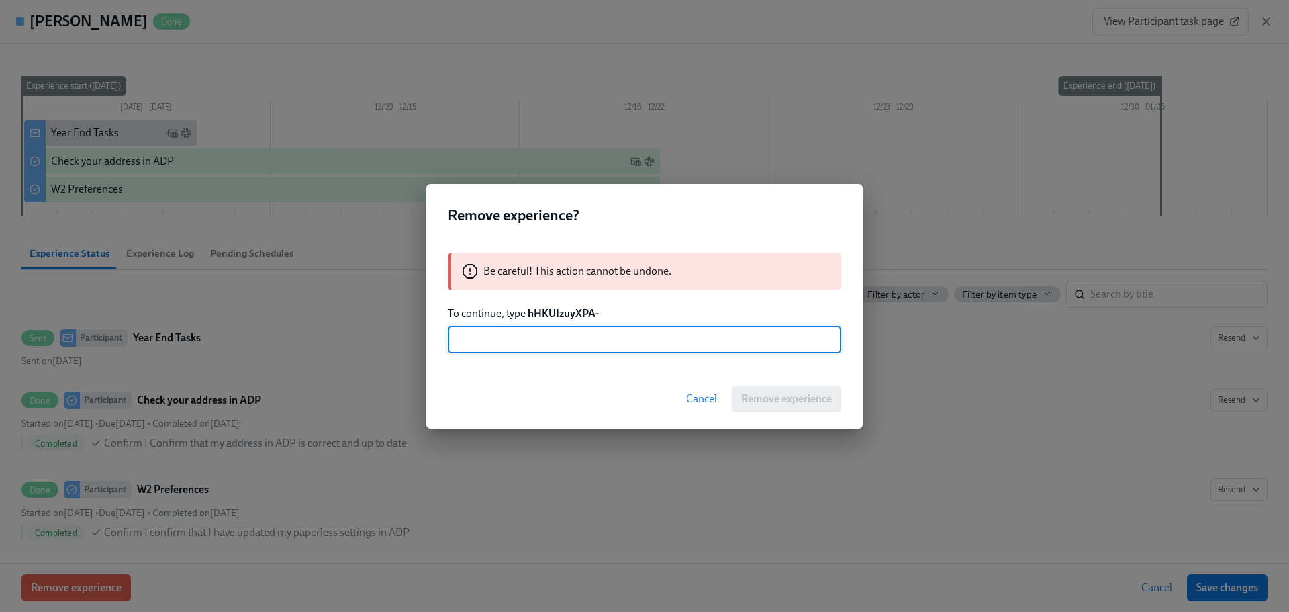
click at [549, 347] on input "text" at bounding box center [645, 339] width 394 height 27
paste input "hHKUIzuyXPA-"
type input "hHKUIzuyXPA-"
click at [754, 393] on span "Remove experience" at bounding box center [786, 398] width 91 height 13
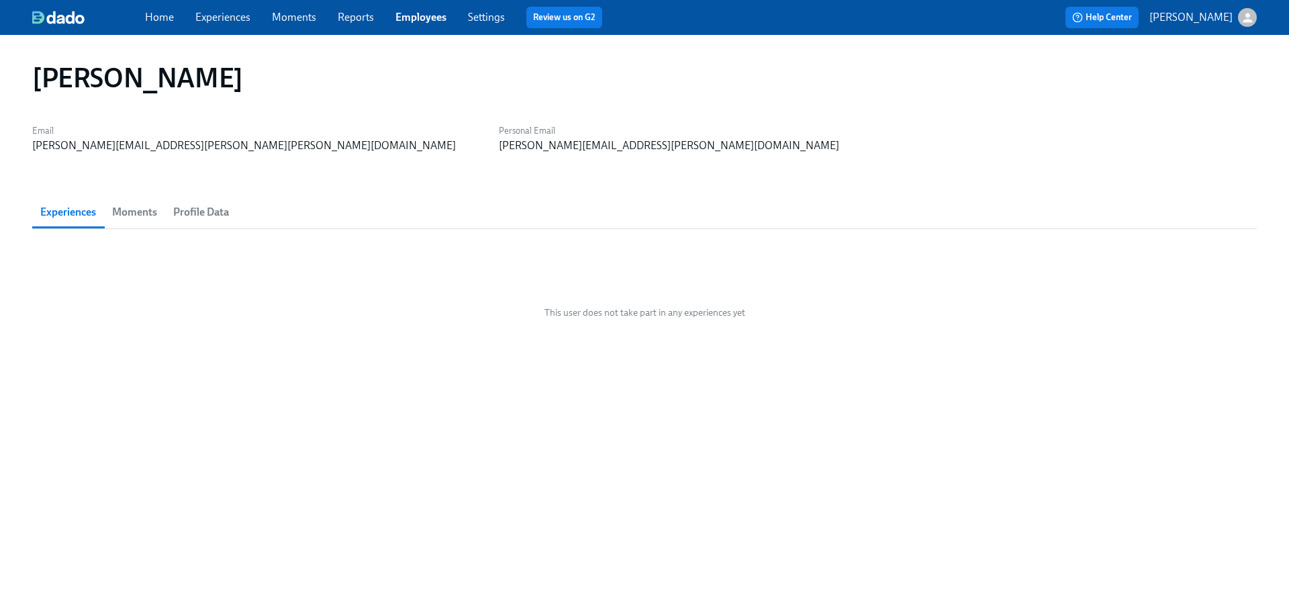
click at [413, 12] on link "Employees" at bounding box center [421, 17] width 51 height 13
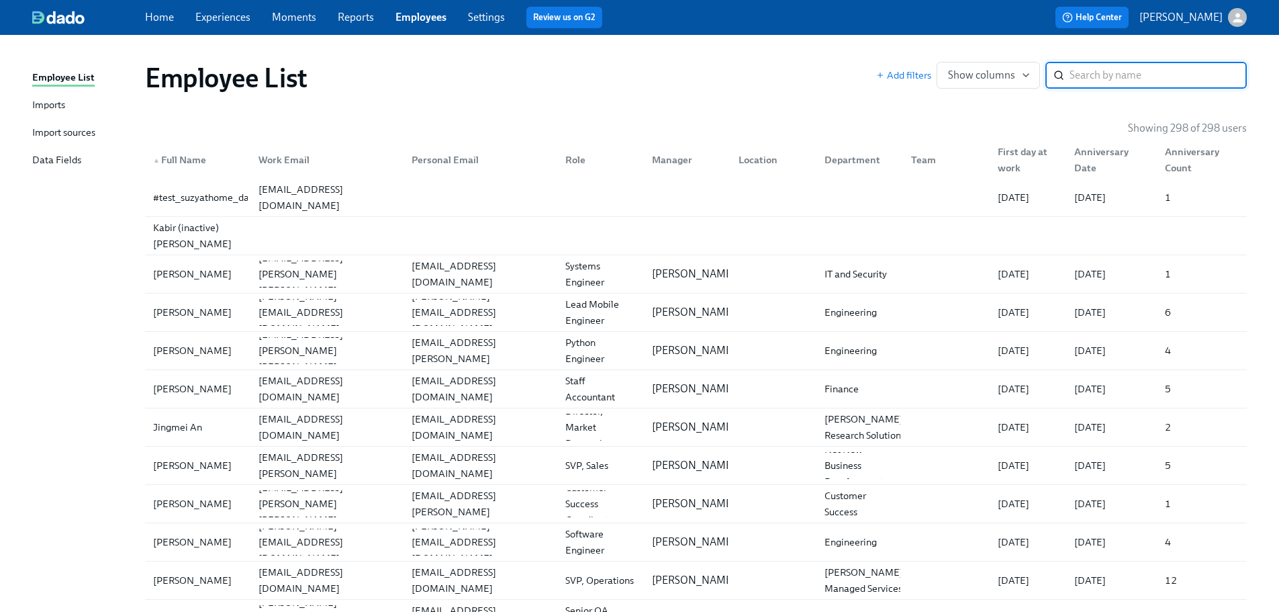
click at [1146, 73] on input "search" at bounding box center [1158, 75] width 177 height 27
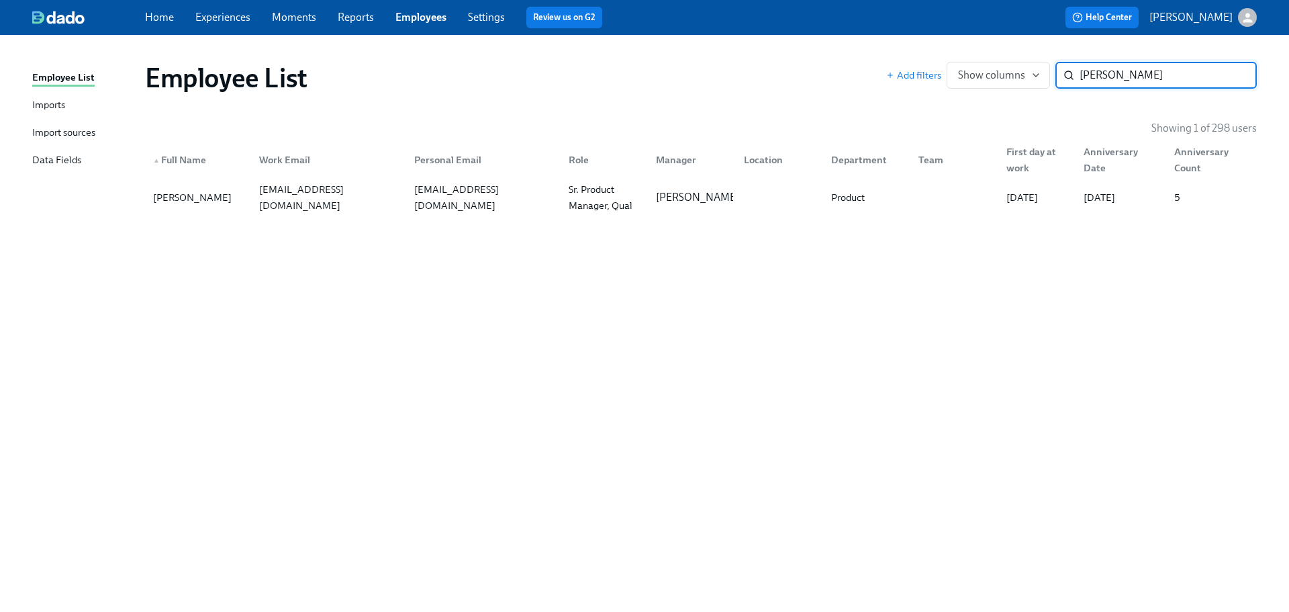
type input "[PERSON_NAME]"
drag, startPoint x: 238, startPoint y: 160, endPoint x: 262, endPoint y: 183, distance: 33.2
click at [251, 178] on div "▲ Full Name Work Email Personal Email Role Manager Location Department Team Fir…" at bounding box center [701, 157] width 1112 height 43
click at [273, 188] on div "[EMAIL_ADDRESS][DOMAIN_NAME]" at bounding box center [325, 197] width 154 height 27
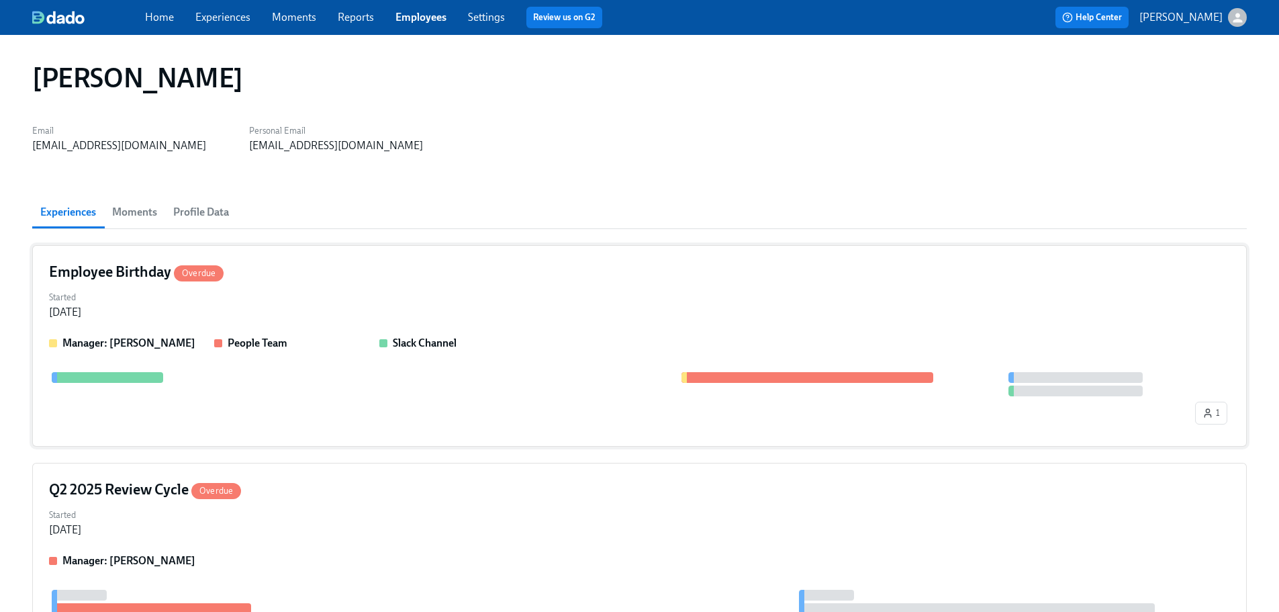
click at [614, 327] on div "Employee Birthday Overdue Started [DATE] Manager: [PERSON_NAME] People Team Sla…" at bounding box center [639, 345] width 1215 height 201
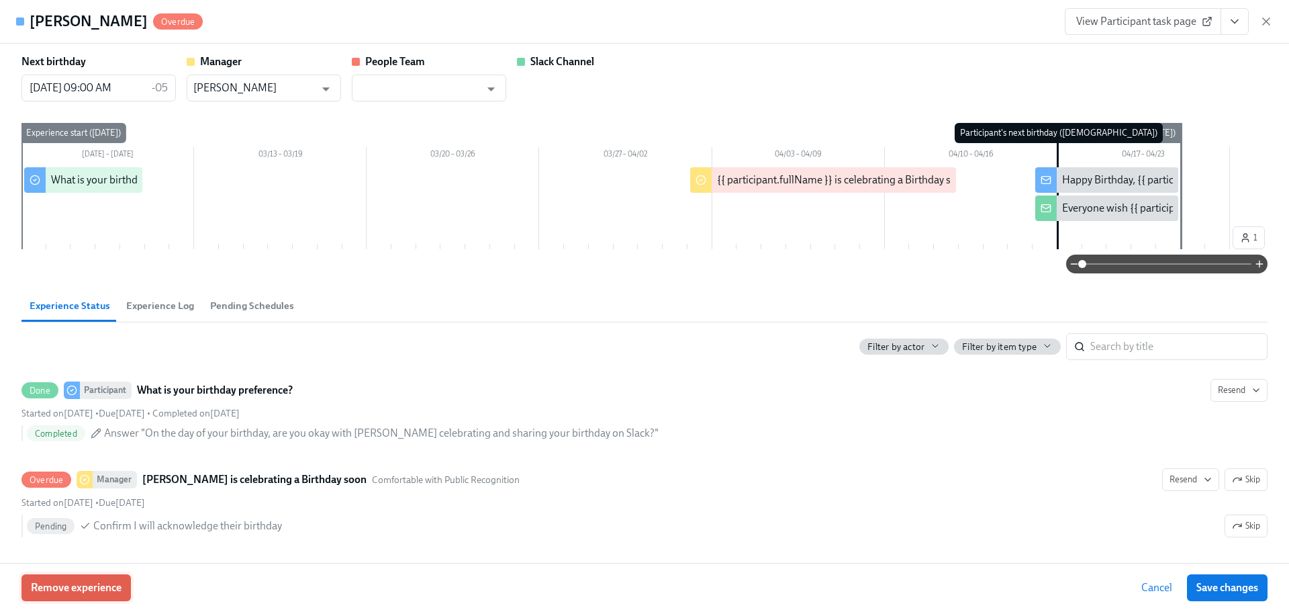
click at [72, 581] on span "Remove experience" at bounding box center [76, 587] width 91 height 13
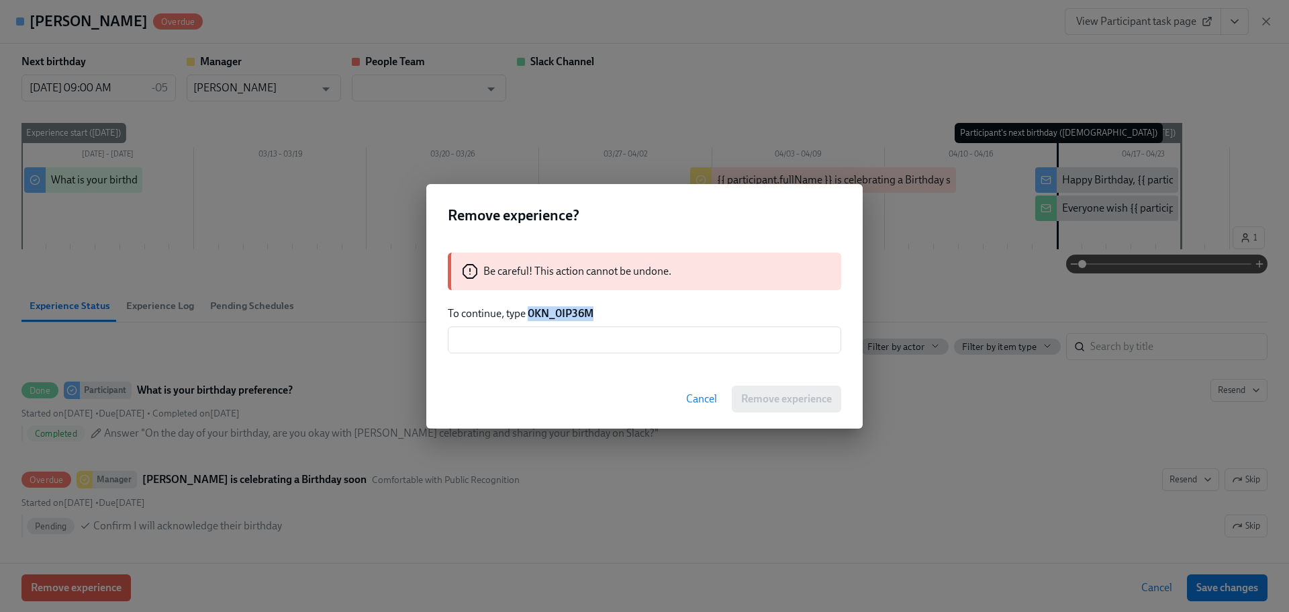
drag, startPoint x: 565, startPoint y: 317, endPoint x: 529, endPoint y: 318, distance: 36.3
click at [529, 318] on p "To continue, type 0KN_0IP36M" at bounding box center [645, 313] width 394 height 15
click at [528, 332] on input "text" at bounding box center [645, 339] width 394 height 27
paste input "0KN_0IP36M"
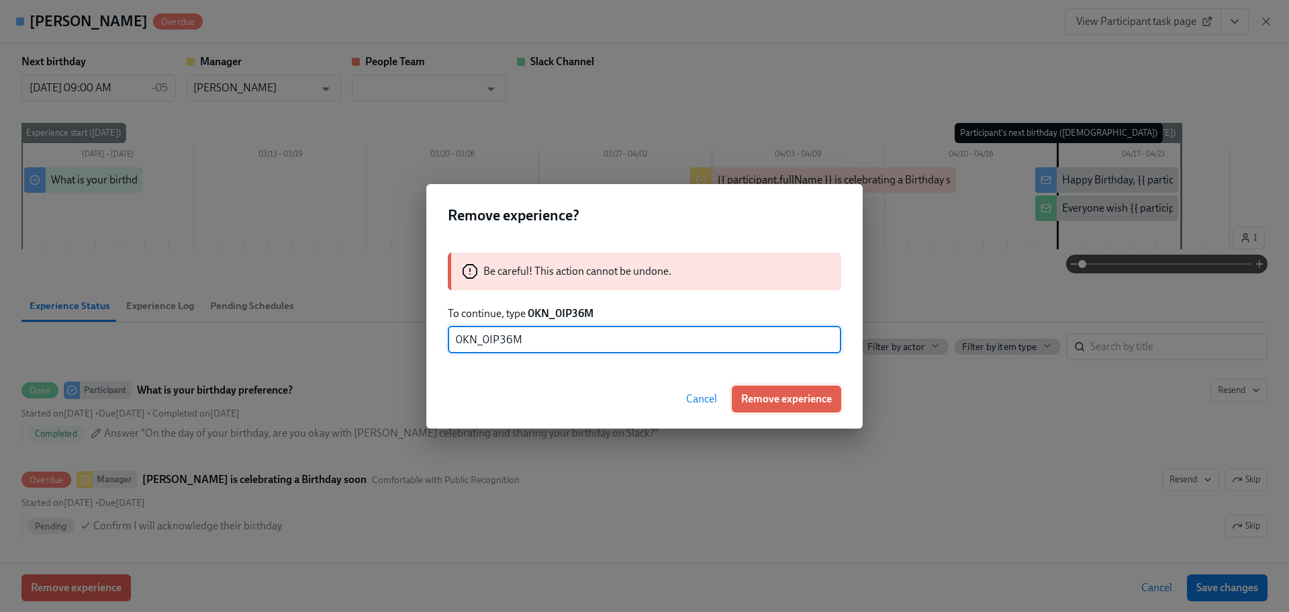
type input "0KN_0IP36M"
click at [821, 404] on span "Remove experience" at bounding box center [786, 398] width 91 height 13
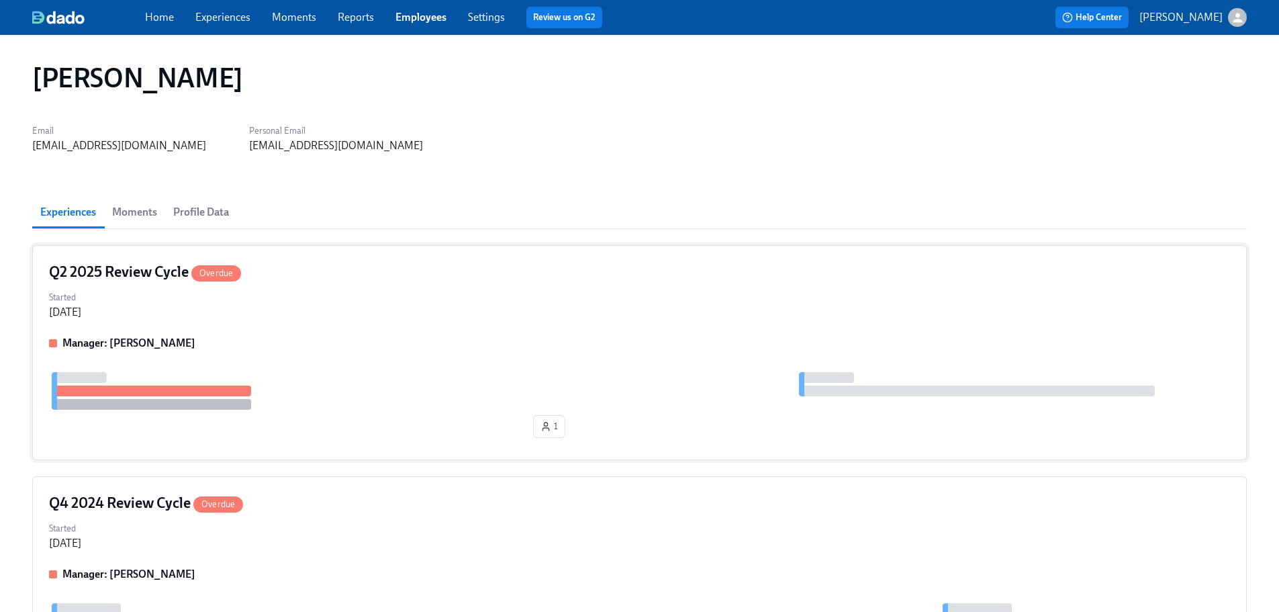
click at [349, 347] on div "Manager: [PERSON_NAME]" at bounding box center [639, 343] width 1181 height 15
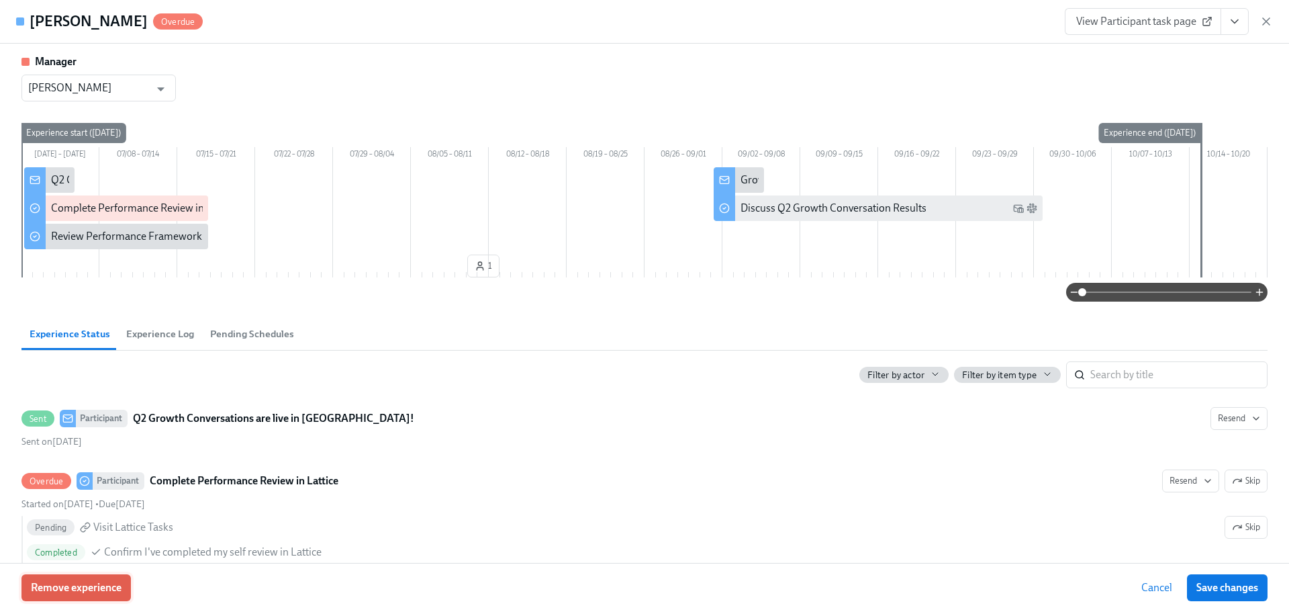
click at [114, 591] on span "Remove experience" at bounding box center [76, 587] width 91 height 13
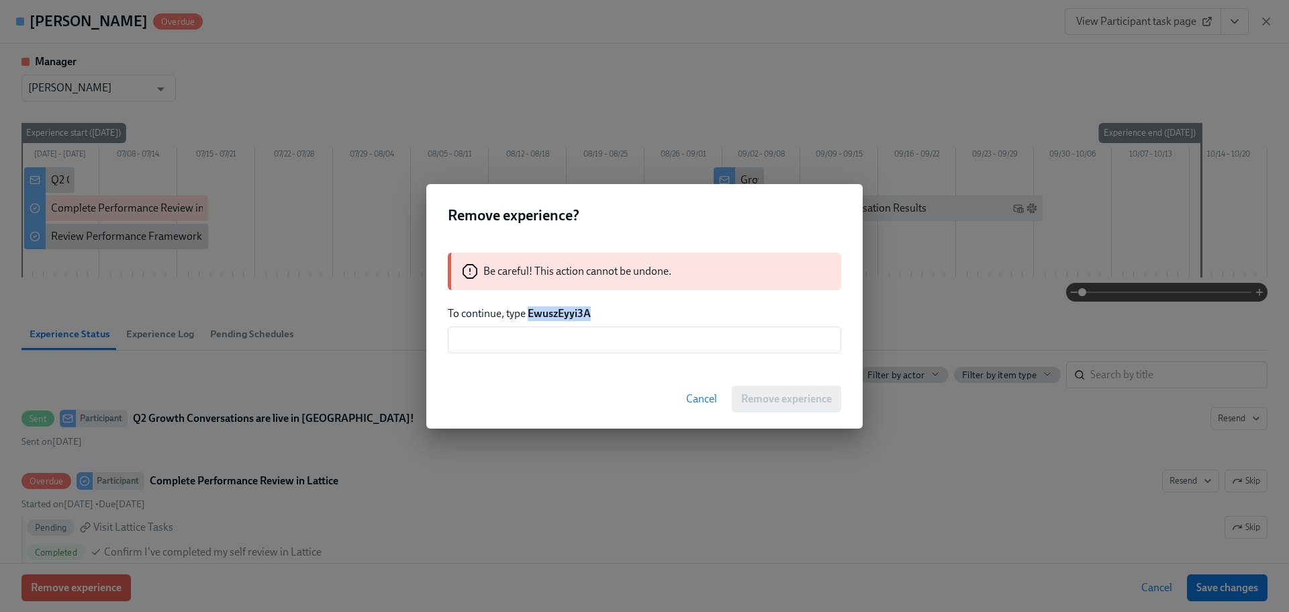
drag, startPoint x: 599, startPoint y: 306, endPoint x: 531, endPoint y: 317, distance: 68.8
click at [531, 317] on p "To continue, type EwuszEyyi3A" at bounding box center [645, 313] width 394 height 15
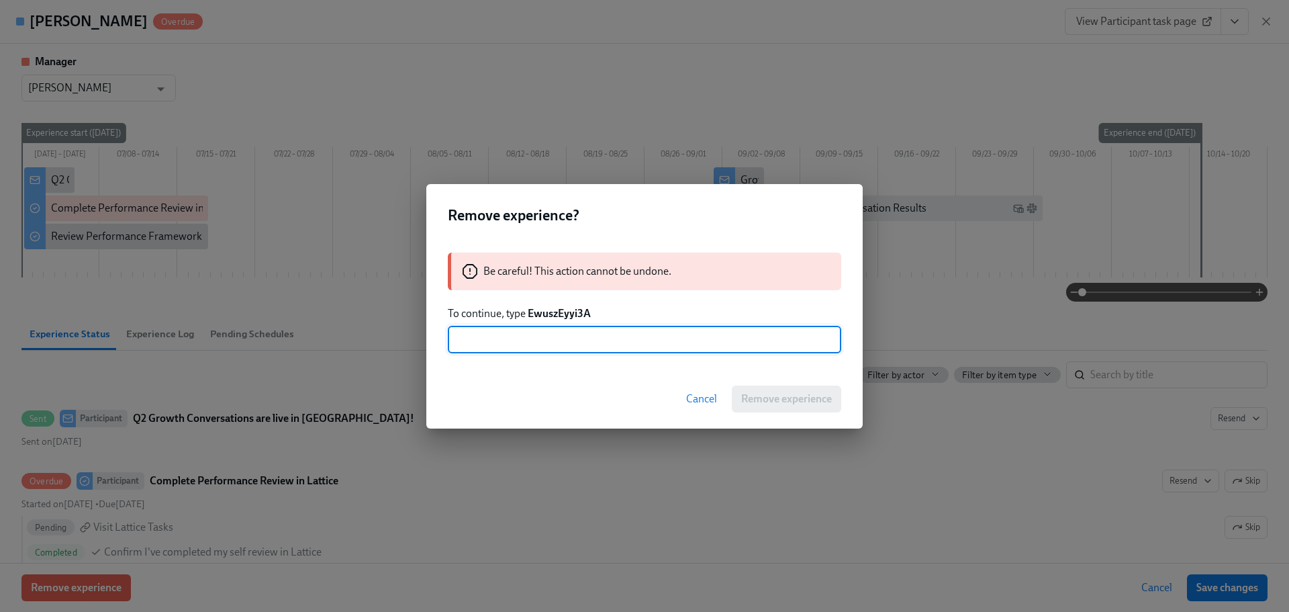
click at [547, 343] on input "text" at bounding box center [645, 339] width 394 height 27
paste input "EwuszEyyi3A"
type input "EwuszEyyi3A"
click at [782, 373] on div "Cancel Remove experience" at bounding box center [644, 398] width 437 height 59
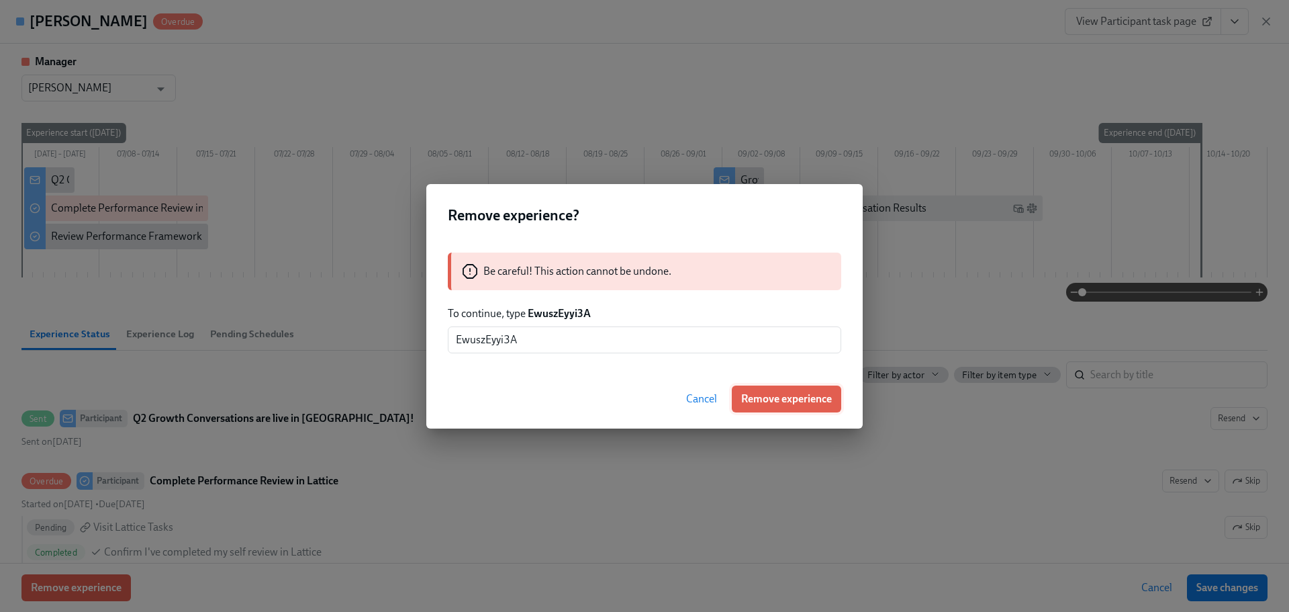
click at [778, 404] on span "Remove experience" at bounding box center [786, 398] width 91 height 13
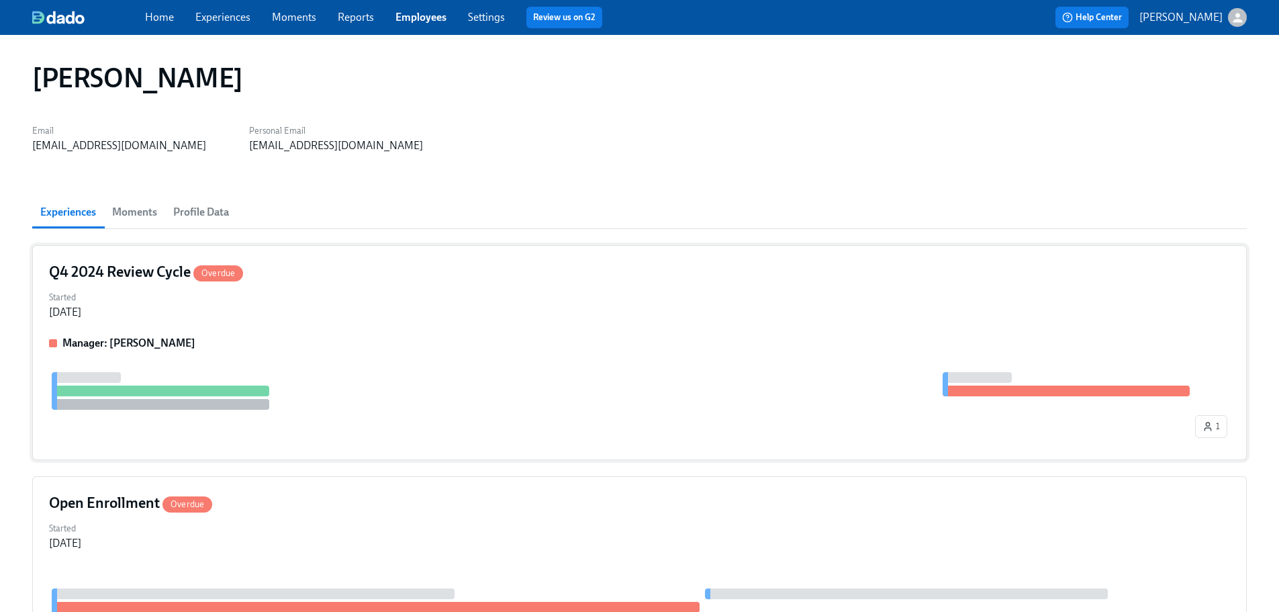
click at [314, 339] on div "Manager: [PERSON_NAME]" at bounding box center [639, 343] width 1181 height 15
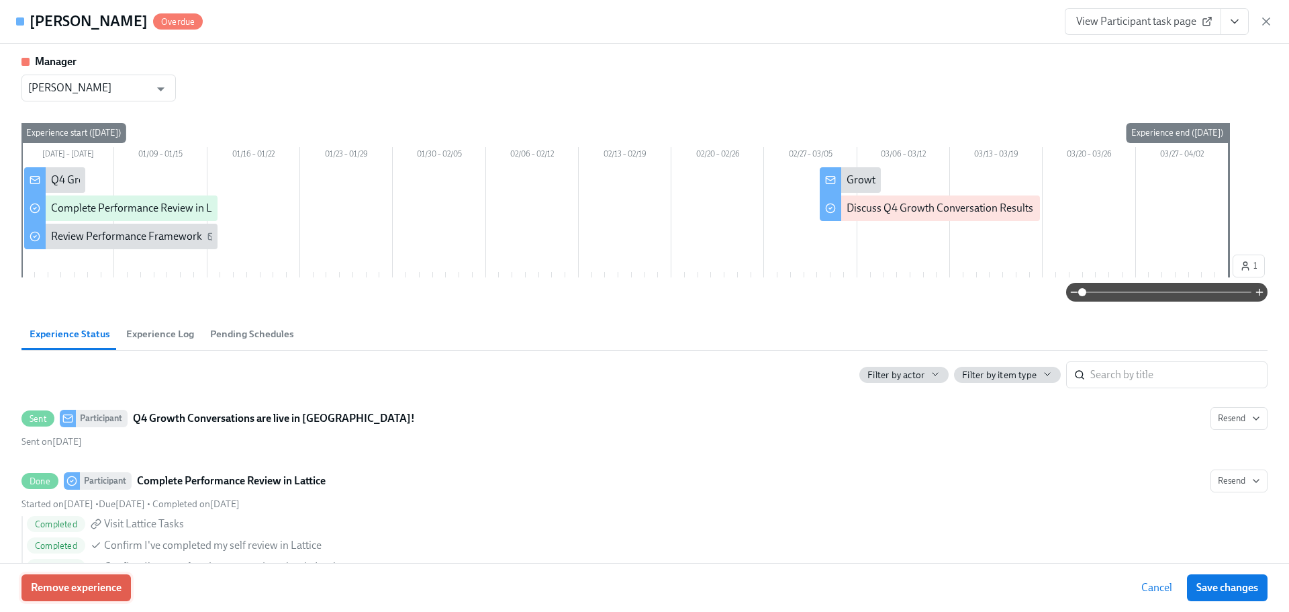
click at [99, 594] on span "Remove experience" at bounding box center [76, 587] width 91 height 13
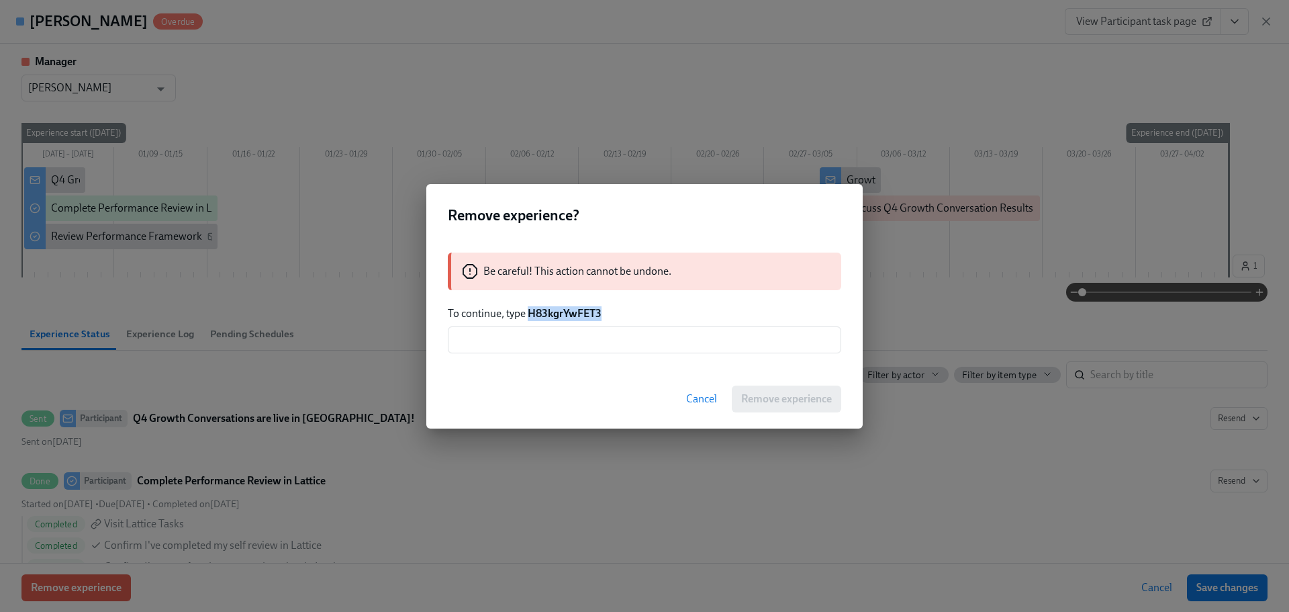
drag, startPoint x: 619, startPoint y: 312, endPoint x: 530, endPoint y: 314, distance: 89.4
click at [530, 310] on p "To continue, type H83kgrYwFET3" at bounding box center [645, 313] width 394 height 15
click at [539, 350] on input "text" at bounding box center [645, 339] width 394 height 27
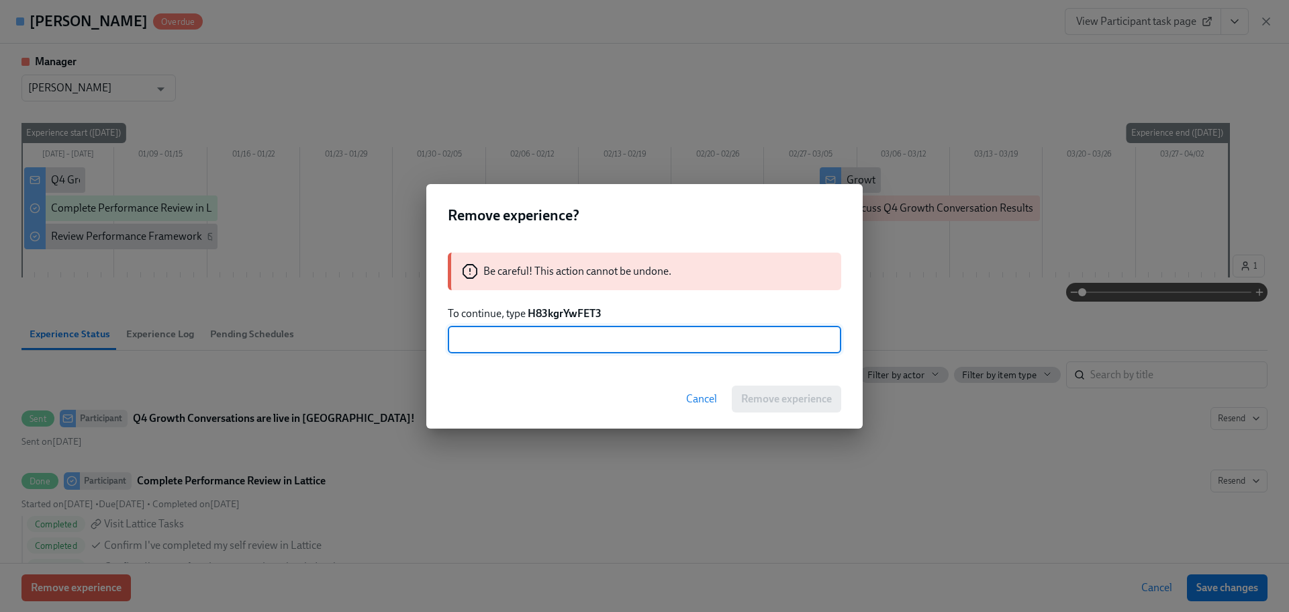
paste input "H83kgrYwFET3"
type input "H83kgrYwFET3"
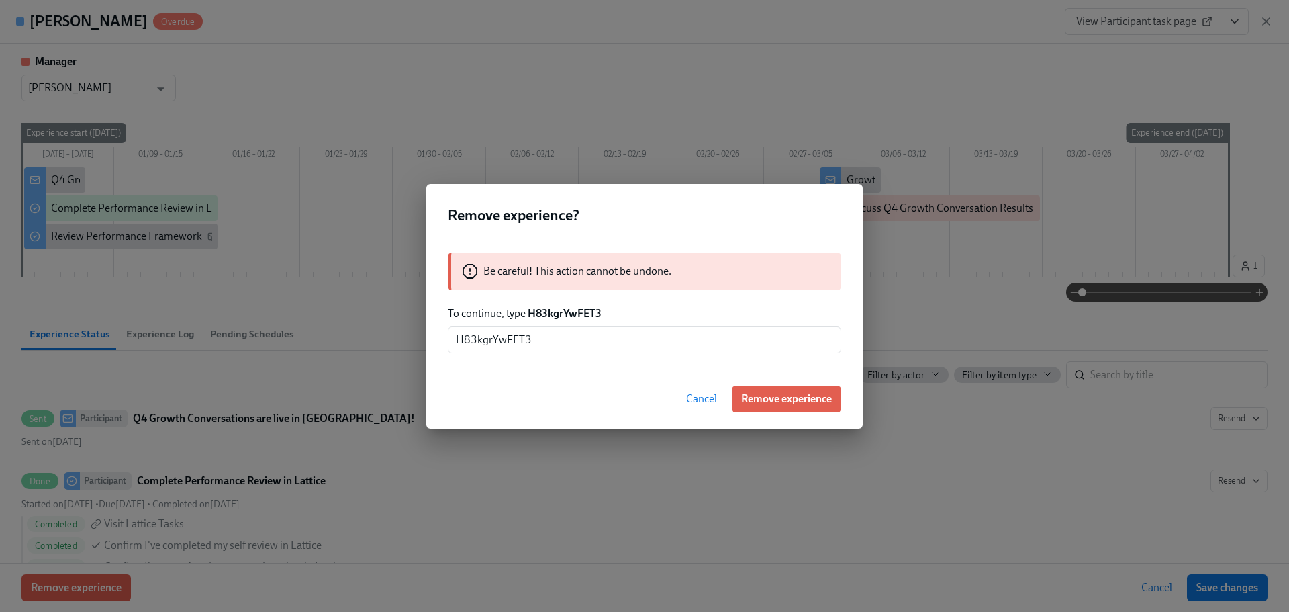
click at [792, 383] on div "Cancel Remove experience" at bounding box center [644, 398] width 437 height 59
click at [801, 404] on span "Remove experience" at bounding box center [786, 398] width 91 height 13
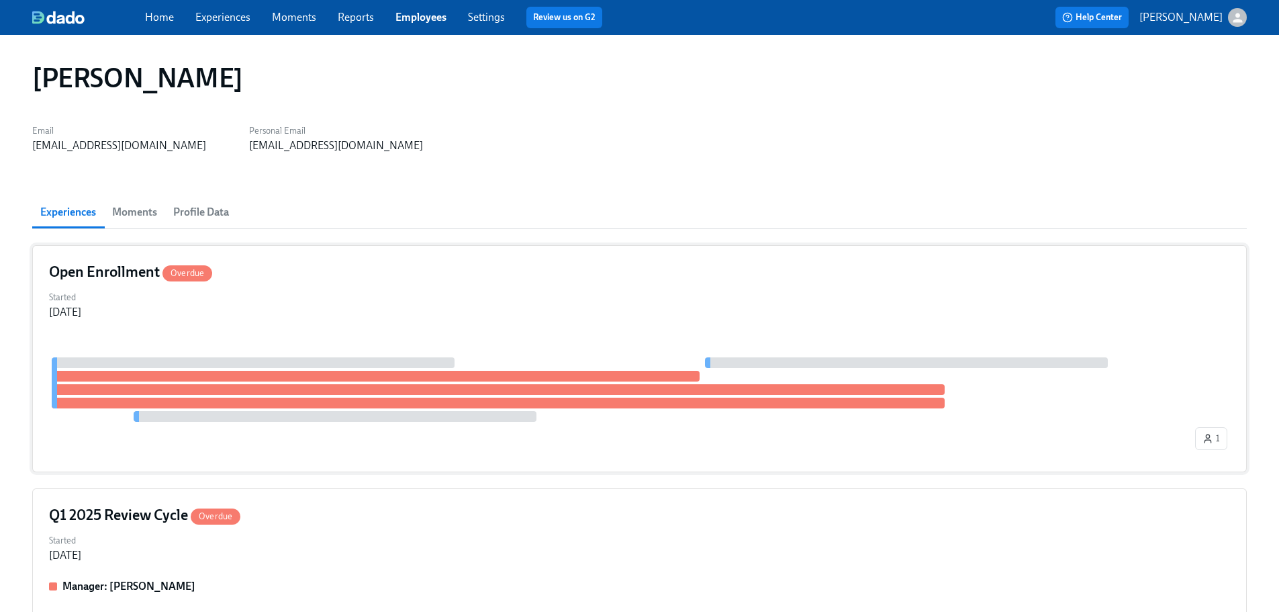
click at [357, 323] on div "Open Enrollment Overdue Started [DATE] 1" at bounding box center [639, 358] width 1215 height 227
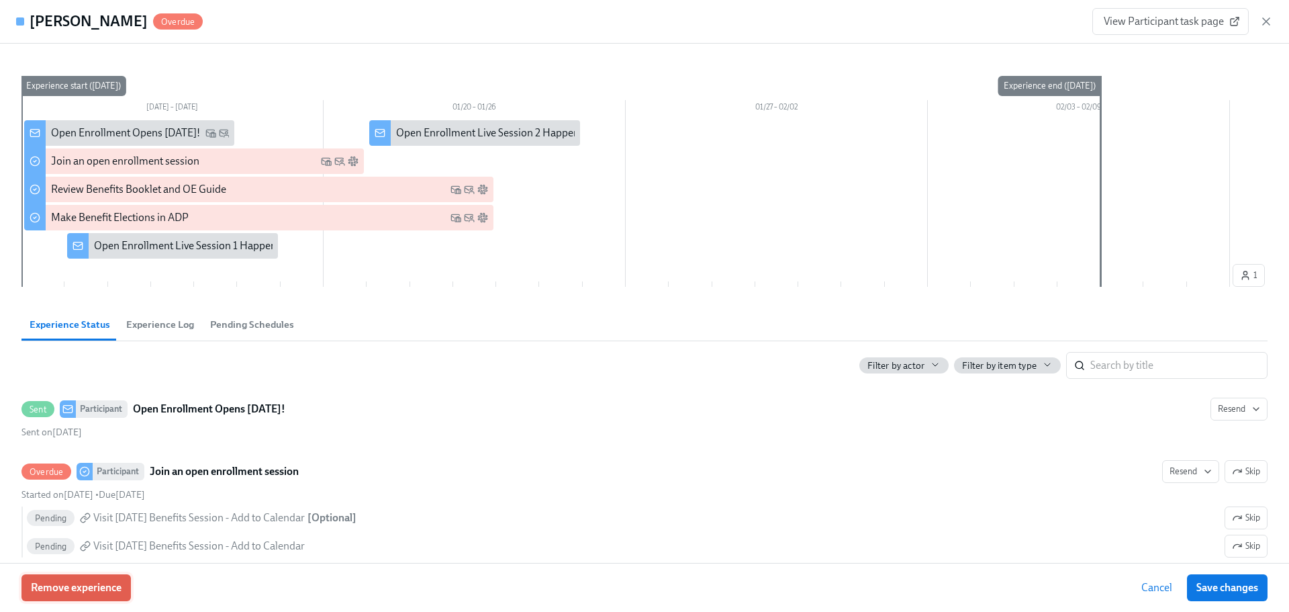
click at [72, 587] on span "Remove experience" at bounding box center [76, 587] width 91 height 13
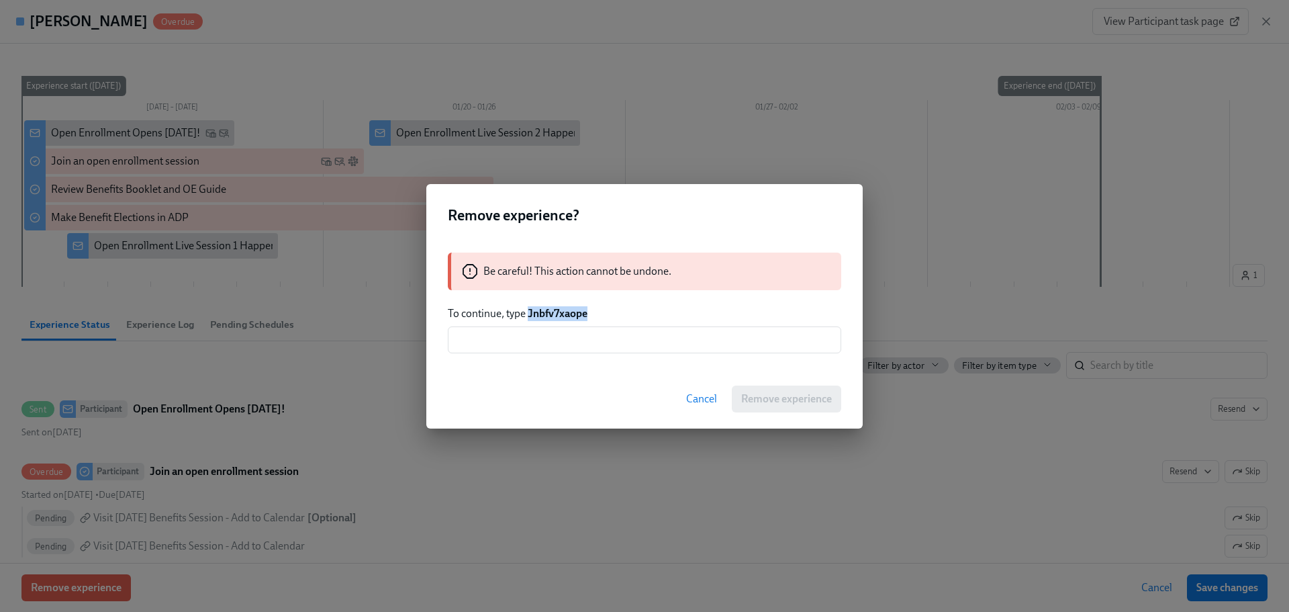
drag, startPoint x: 597, startPoint y: 317, endPoint x: 531, endPoint y: 315, distance: 66.5
click at [531, 315] on p "To continue, type Jnbfv7xaope" at bounding box center [645, 313] width 394 height 15
drag, startPoint x: 548, startPoint y: 334, endPoint x: 590, endPoint y: 351, distance: 44.6
click at [549, 334] on input "text" at bounding box center [645, 339] width 394 height 27
paste input "Jnbfv7xaope"
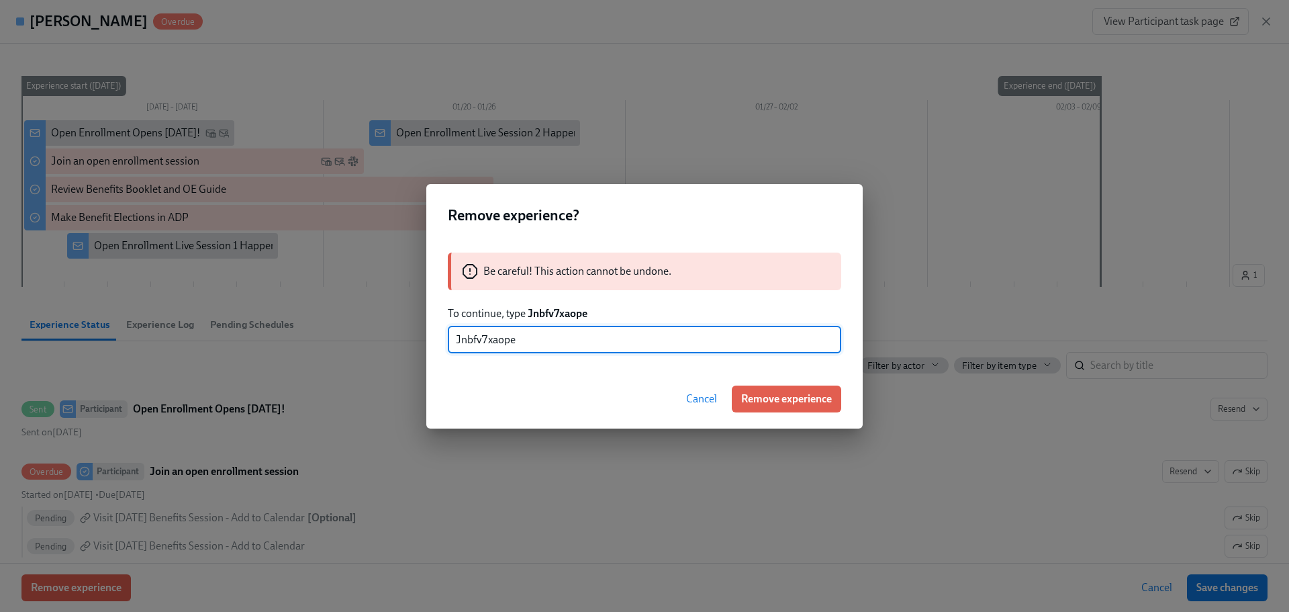
type input "Jnbfv7xaope"
drag, startPoint x: 769, startPoint y: 379, endPoint x: 784, endPoint y: 408, distance: 32.7
click at [770, 379] on div "Cancel Remove experience" at bounding box center [644, 398] width 437 height 59
click at [784, 408] on button "Remove experience" at bounding box center [786, 398] width 109 height 27
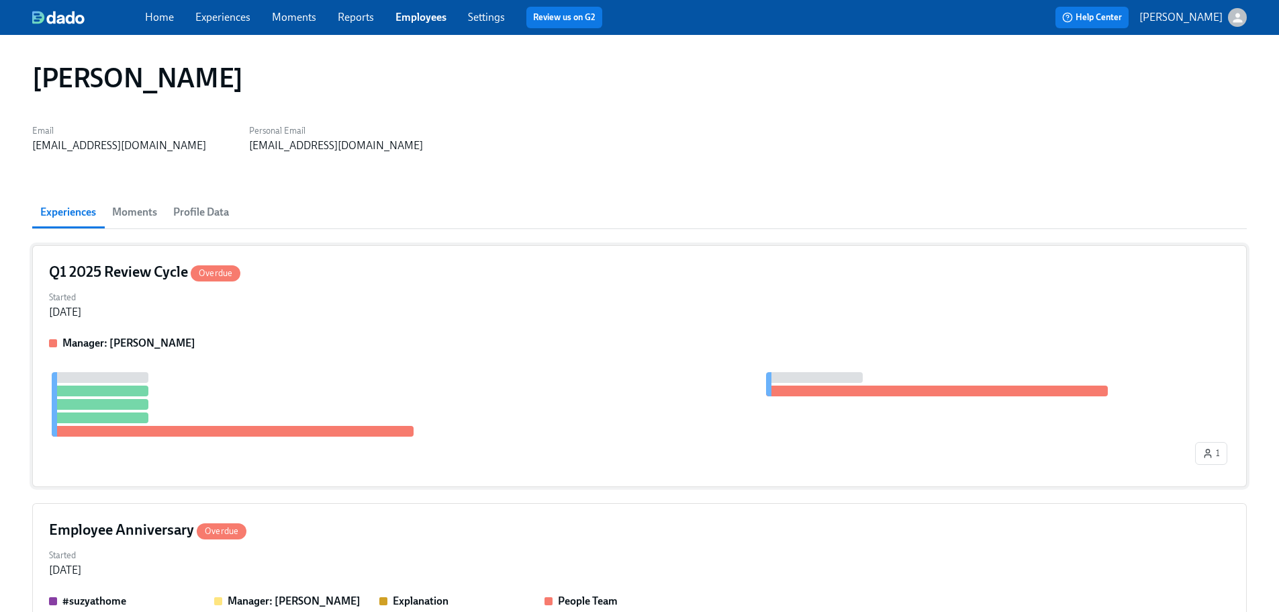
click at [283, 371] on div "Manager: [PERSON_NAME] 1" at bounding box center [639, 403] width 1181 height 134
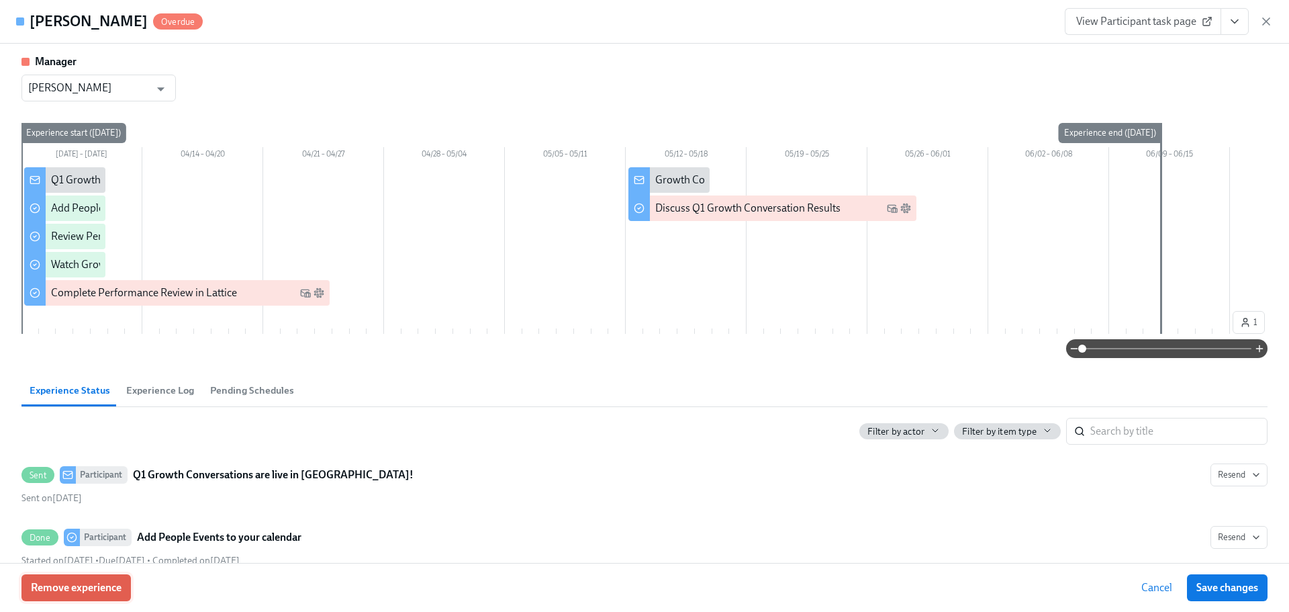
click at [106, 585] on span "Remove experience" at bounding box center [76, 587] width 91 height 13
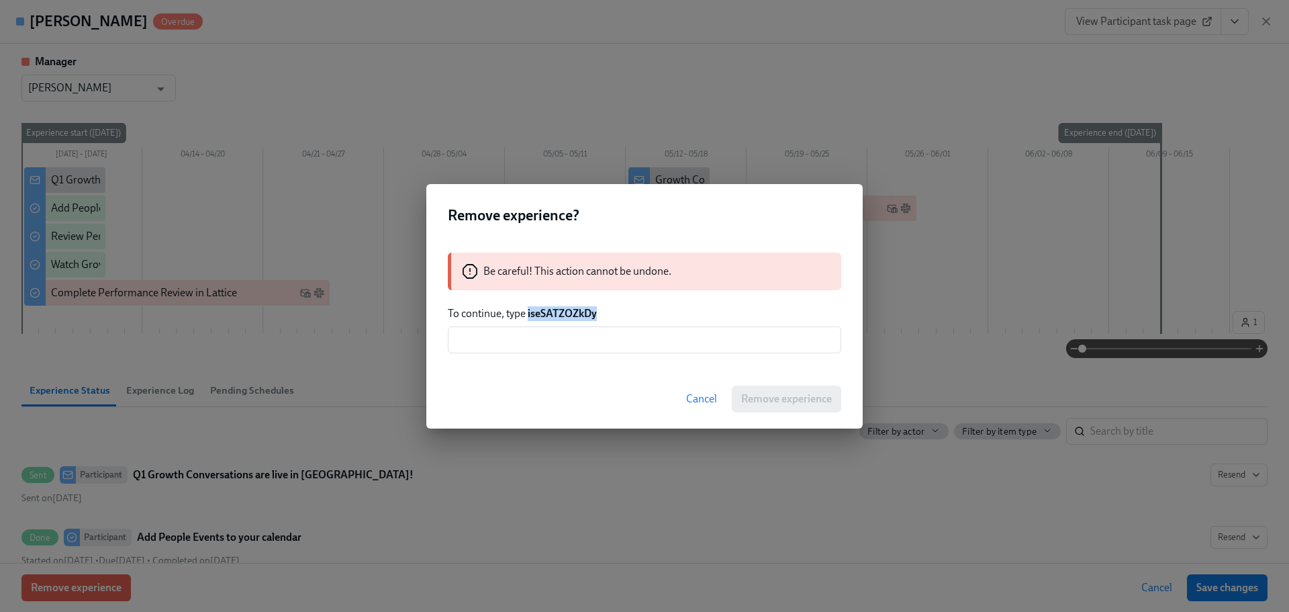
drag, startPoint x: 602, startPoint y: 310, endPoint x: 528, endPoint y: 316, distance: 74.8
click at [528, 316] on p "To continue, type iseSATZOZkDy" at bounding box center [645, 313] width 394 height 15
click at [534, 338] on input "text" at bounding box center [645, 339] width 394 height 27
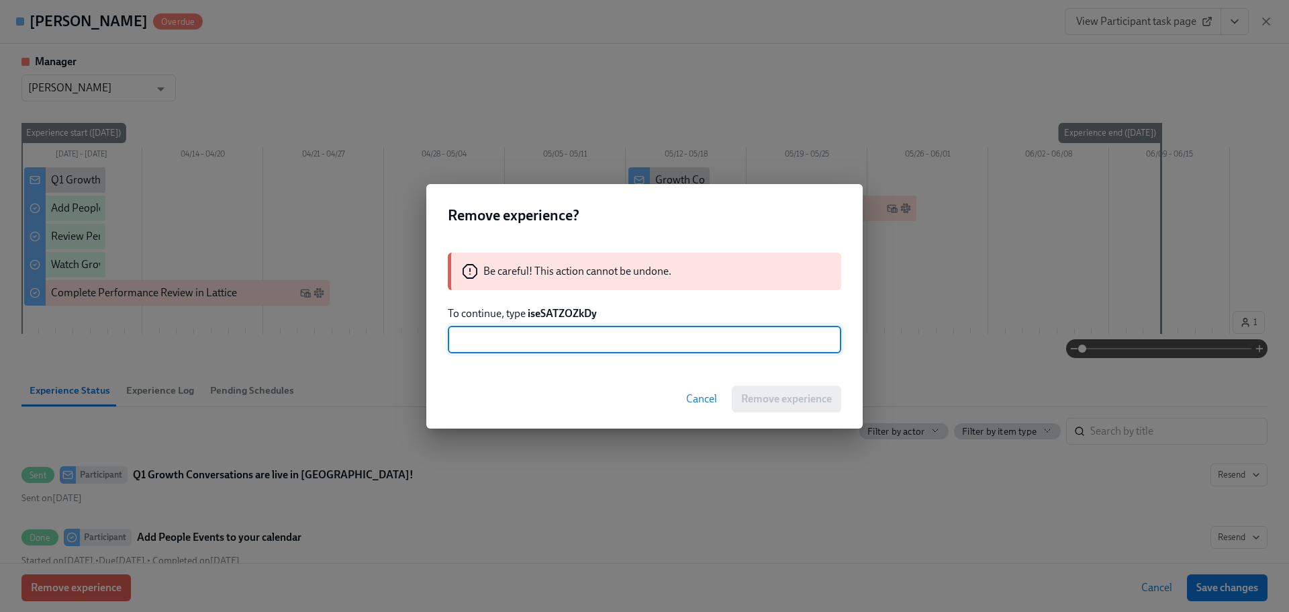
paste input "iseSATZOZkDy"
type input "iseSATZOZkDy"
drag, startPoint x: 707, startPoint y: 378, endPoint x: 764, endPoint y: 390, distance: 58.4
click at [708, 378] on div "Cancel Remove experience" at bounding box center [644, 398] width 437 height 59
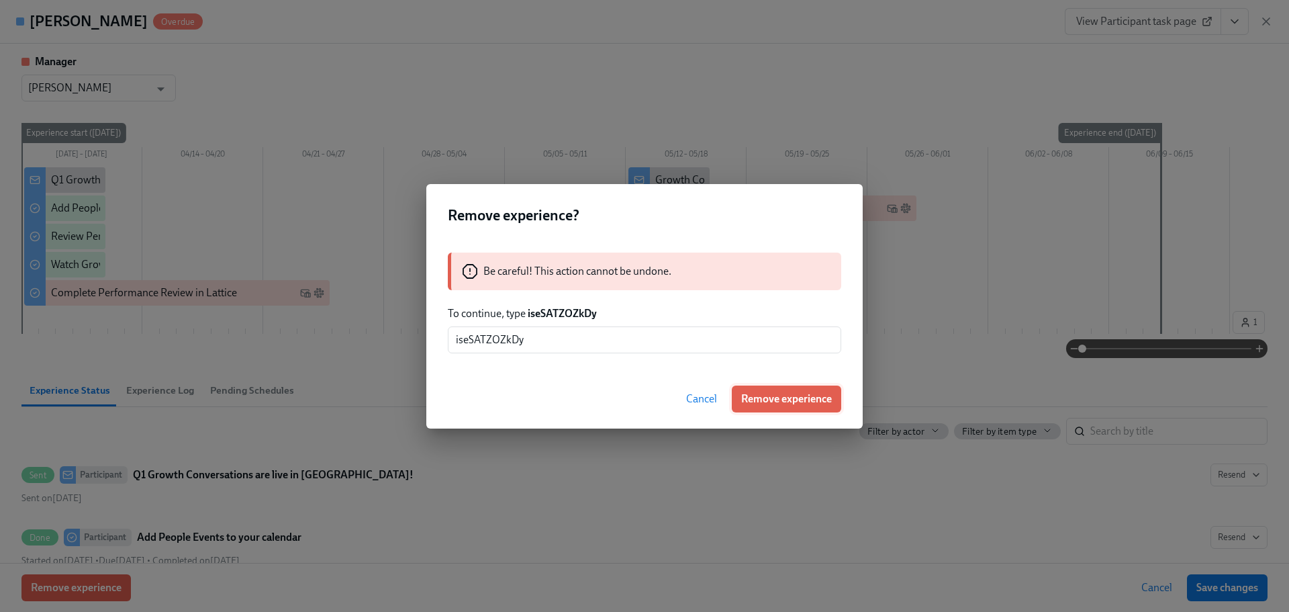
click at [782, 403] on span "Remove experience" at bounding box center [786, 398] width 91 height 13
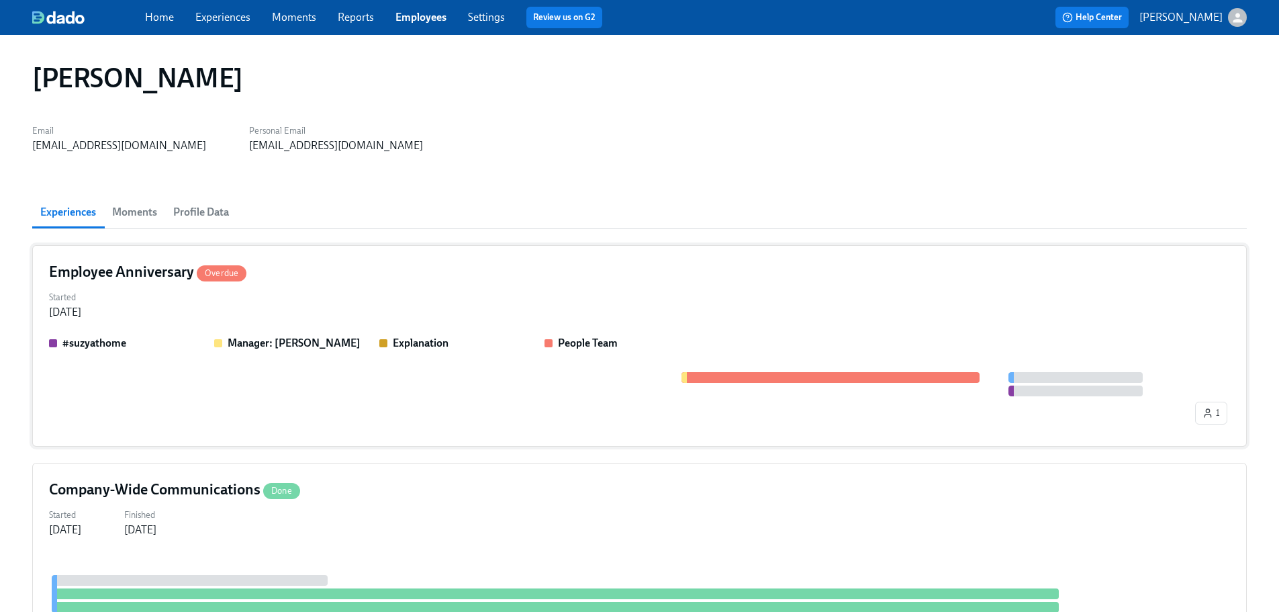
click at [366, 322] on div "Employee Anniversary Overdue Started [DATE] #suzyathome Manager: [PERSON_NAME] …" at bounding box center [639, 345] width 1215 height 201
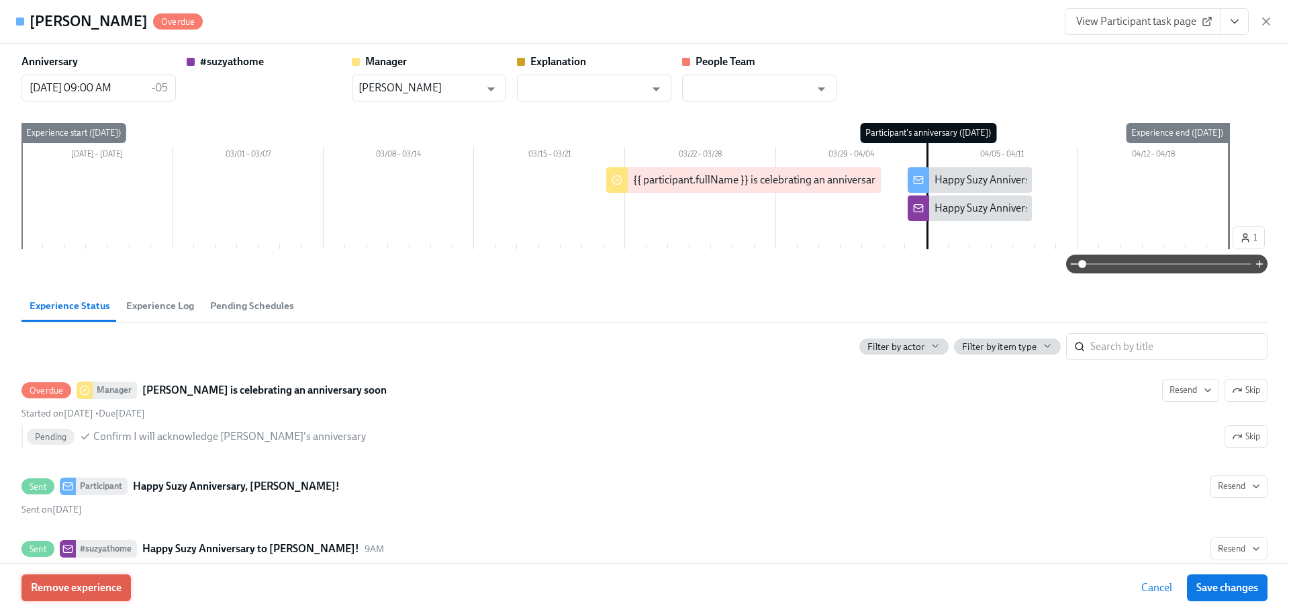
click at [118, 586] on span "Remove experience" at bounding box center [76, 587] width 91 height 13
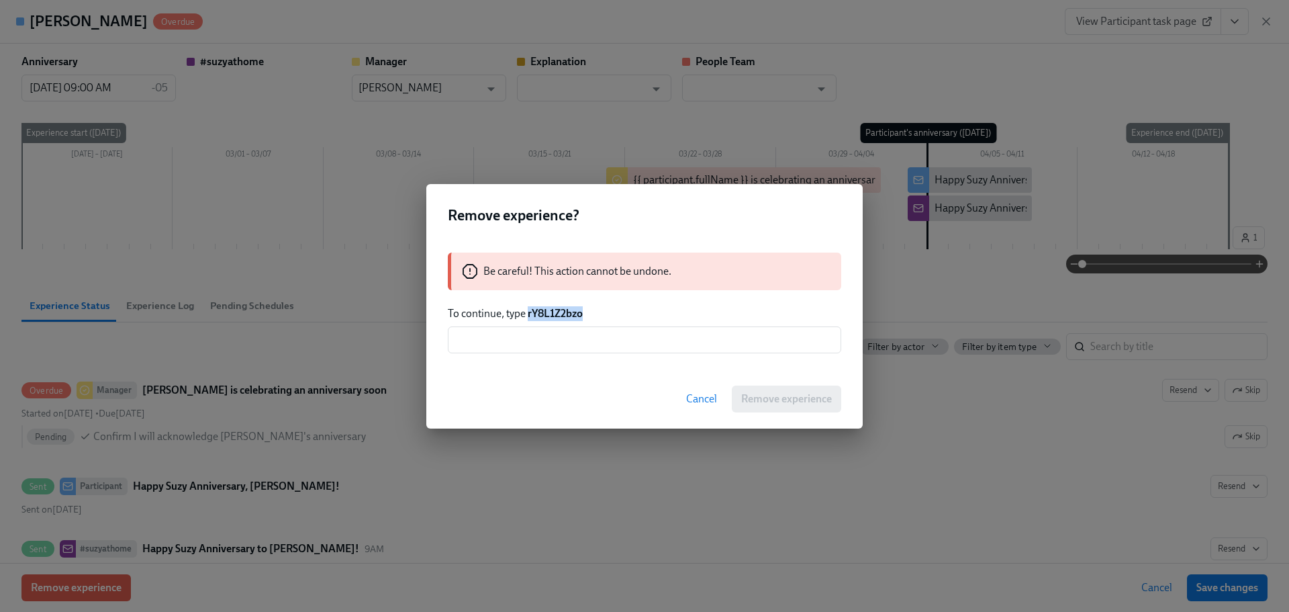
drag, startPoint x: 585, startPoint y: 309, endPoint x: 529, endPoint y: 309, distance: 56.4
click at [529, 309] on p "To continue, type rY8L1Z2bzo" at bounding box center [645, 313] width 394 height 15
click at [567, 352] on input "text" at bounding box center [645, 339] width 394 height 27
paste input "rY8L1Z2bzo"
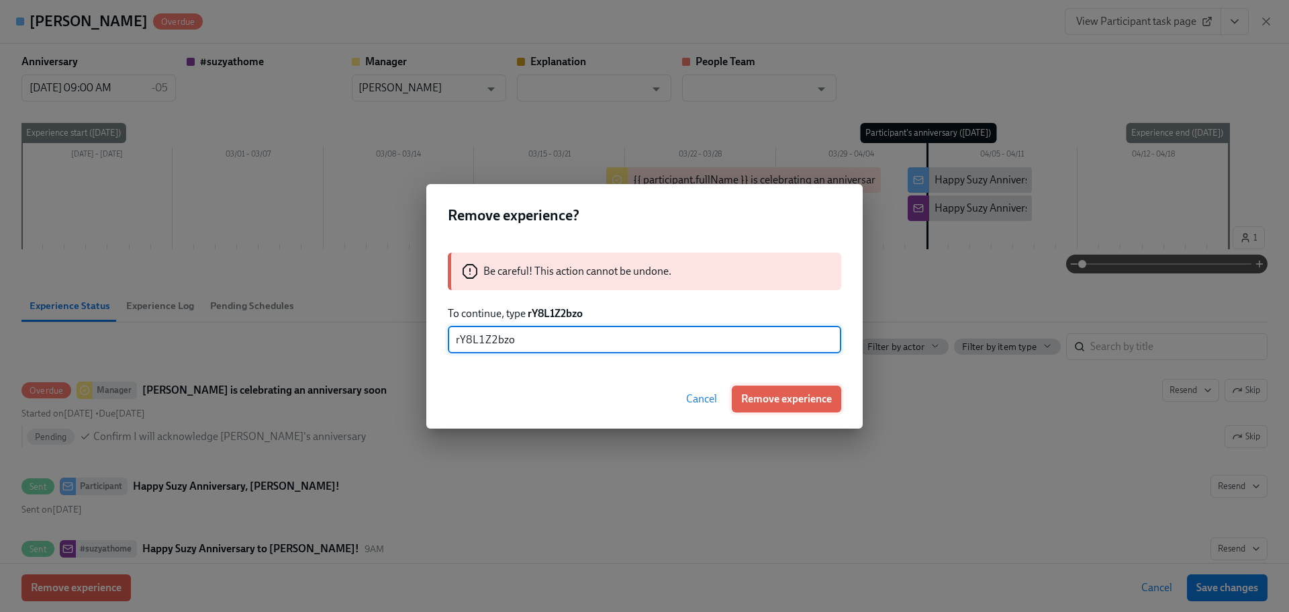
type input "rY8L1Z2bzo"
click at [797, 407] on button "Remove experience" at bounding box center [786, 398] width 109 height 27
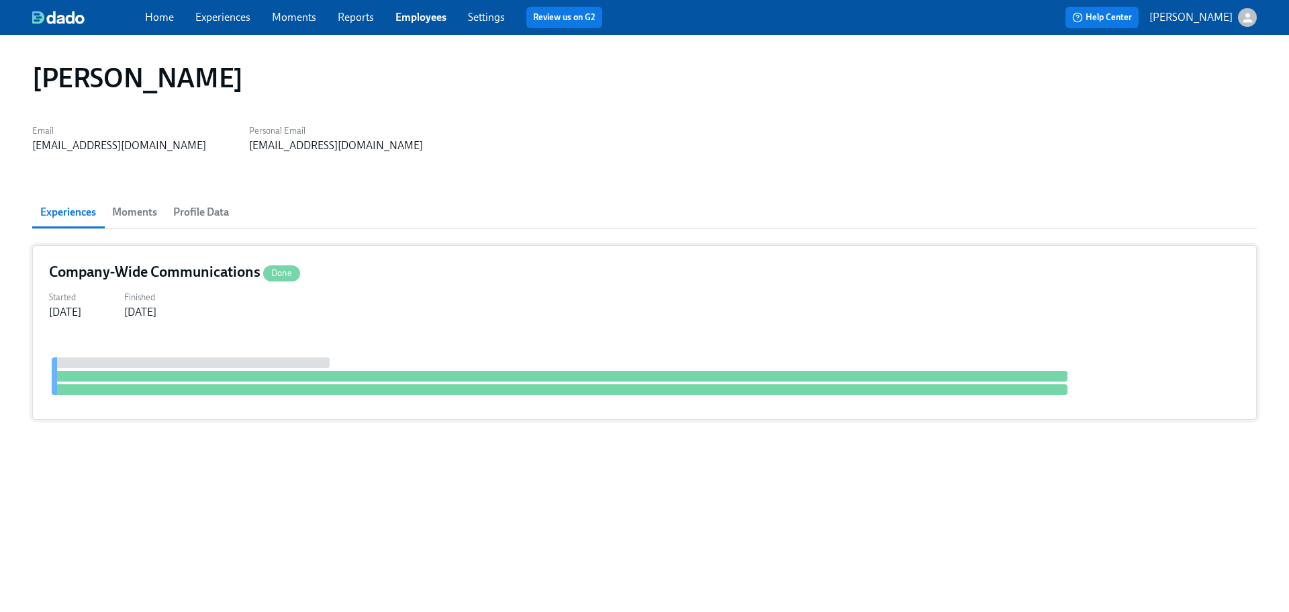
click at [424, 337] on div at bounding box center [644, 369] width 1191 height 67
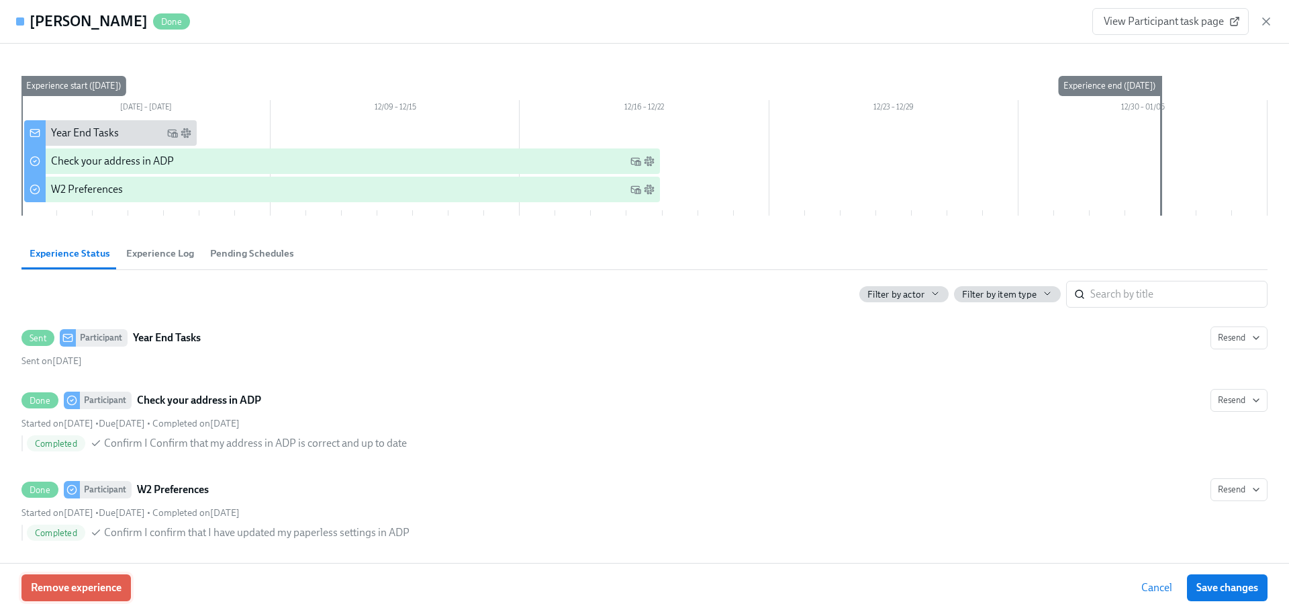
click at [83, 594] on button "Remove experience" at bounding box center [75, 587] width 109 height 27
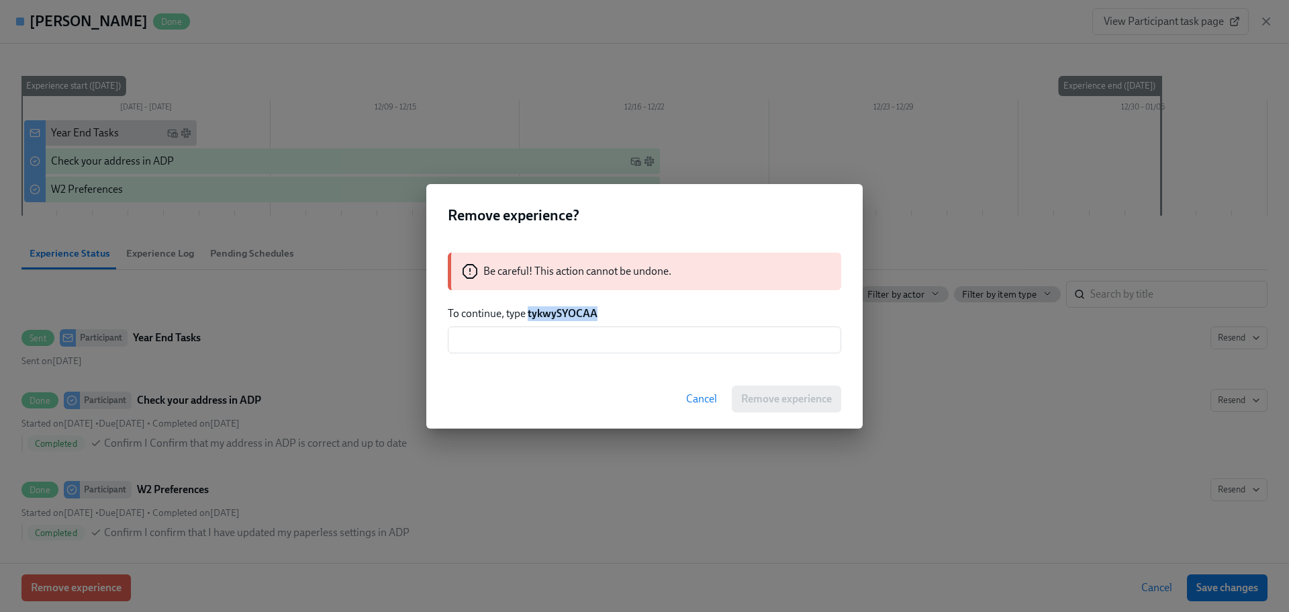
drag, startPoint x: 602, startPoint y: 316, endPoint x: 529, endPoint y: 314, distance: 73.3
click at [529, 314] on p "To continue, type tykwySYOCAA" at bounding box center [645, 313] width 394 height 15
click at [526, 349] on input "text" at bounding box center [645, 339] width 394 height 27
paste input "tykwySYOCAA"
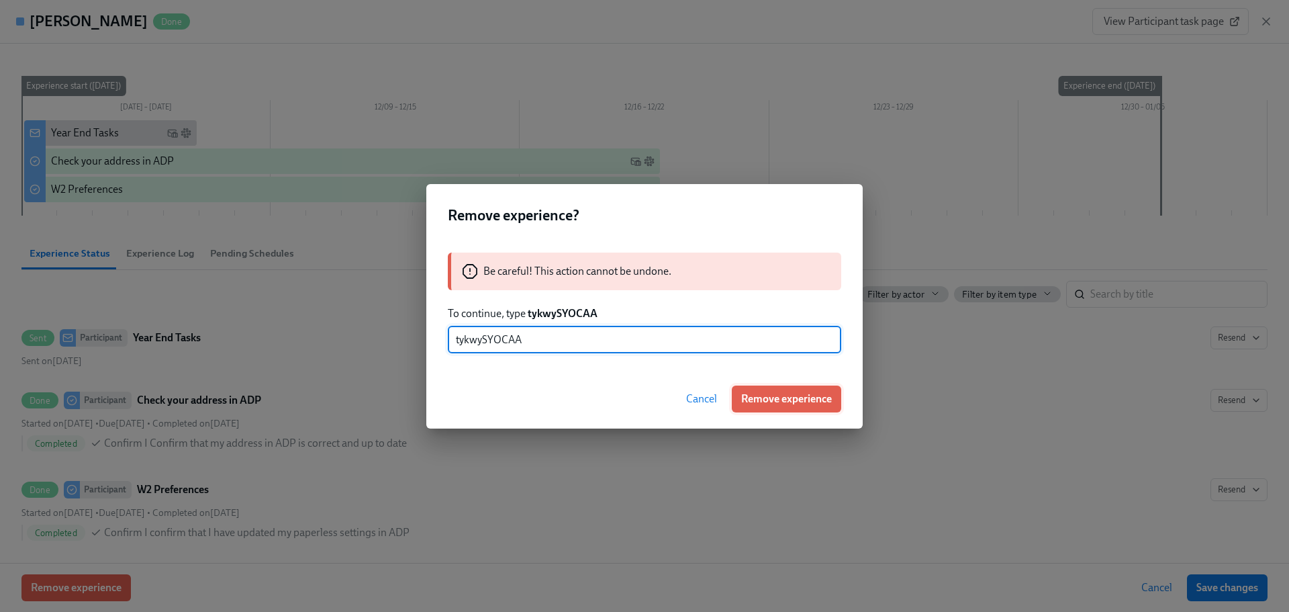
type input "tykwySYOCAA"
click at [743, 392] on span "Remove experience" at bounding box center [786, 398] width 91 height 13
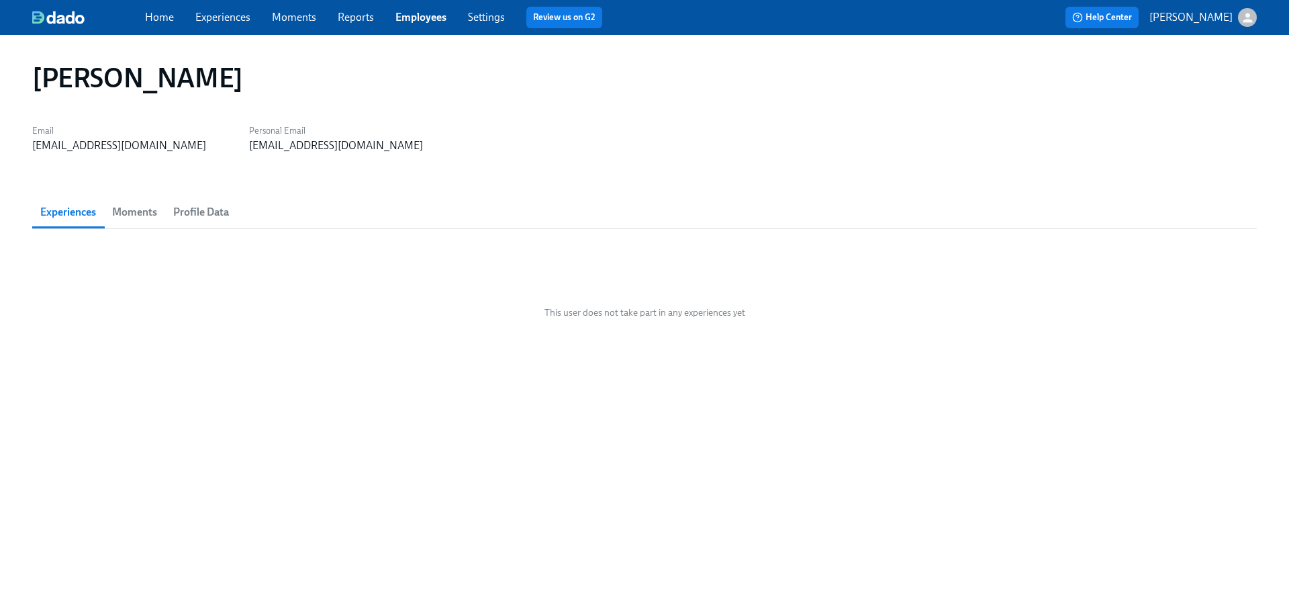
click at [406, 6] on div "Home Experiences Moments Reports Employees Settings Review us on G2 Help Center…" at bounding box center [644, 17] width 1289 height 35
click at [430, 15] on link "Employees" at bounding box center [421, 17] width 51 height 13
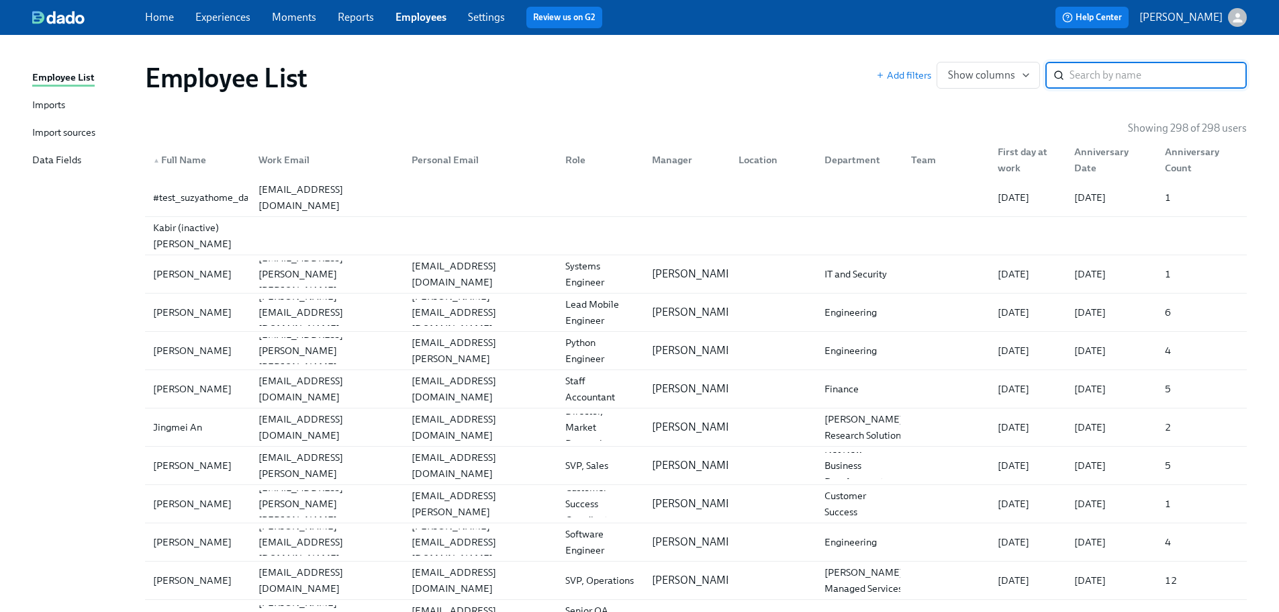
click at [1054, 79] on icon at bounding box center [1059, 75] width 11 height 11
click at [1116, 73] on input "search" at bounding box center [1158, 75] width 177 height 27
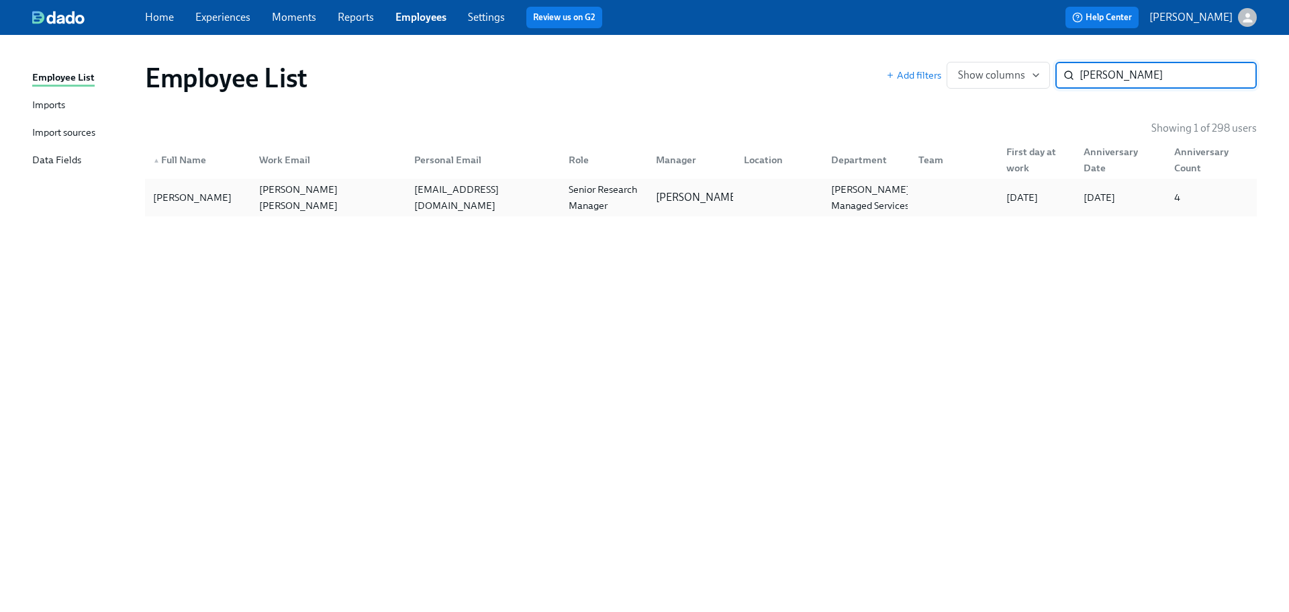
type input "[PERSON_NAME]"
click at [410, 202] on div "[EMAIL_ADDRESS][DOMAIN_NAME]" at bounding box center [483, 197] width 149 height 32
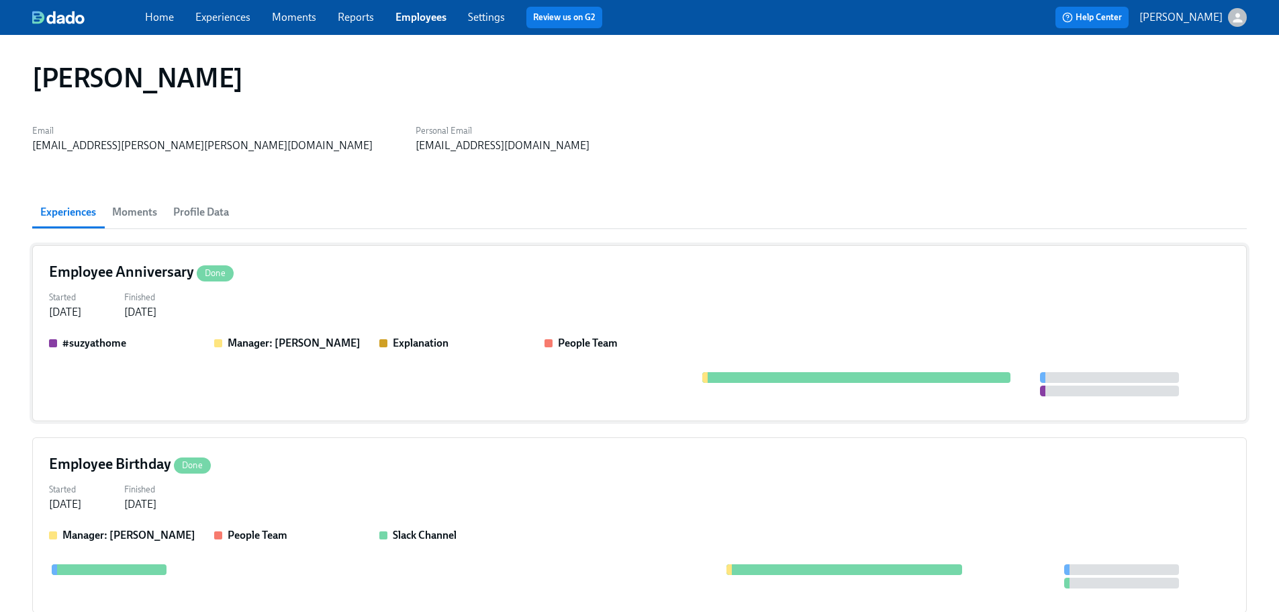
click at [354, 295] on div "Started [DATE] Finished [DATE]" at bounding box center [639, 303] width 1181 height 32
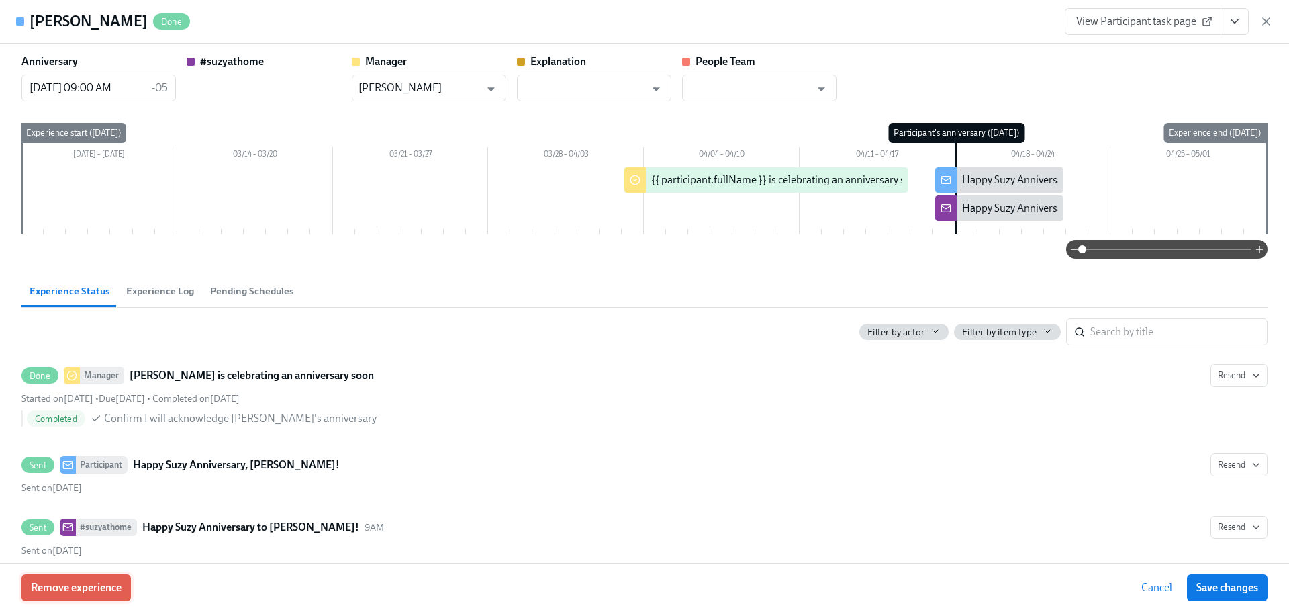
click at [117, 582] on span "Remove experience" at bounding box center [76, 587] width 91 height 13
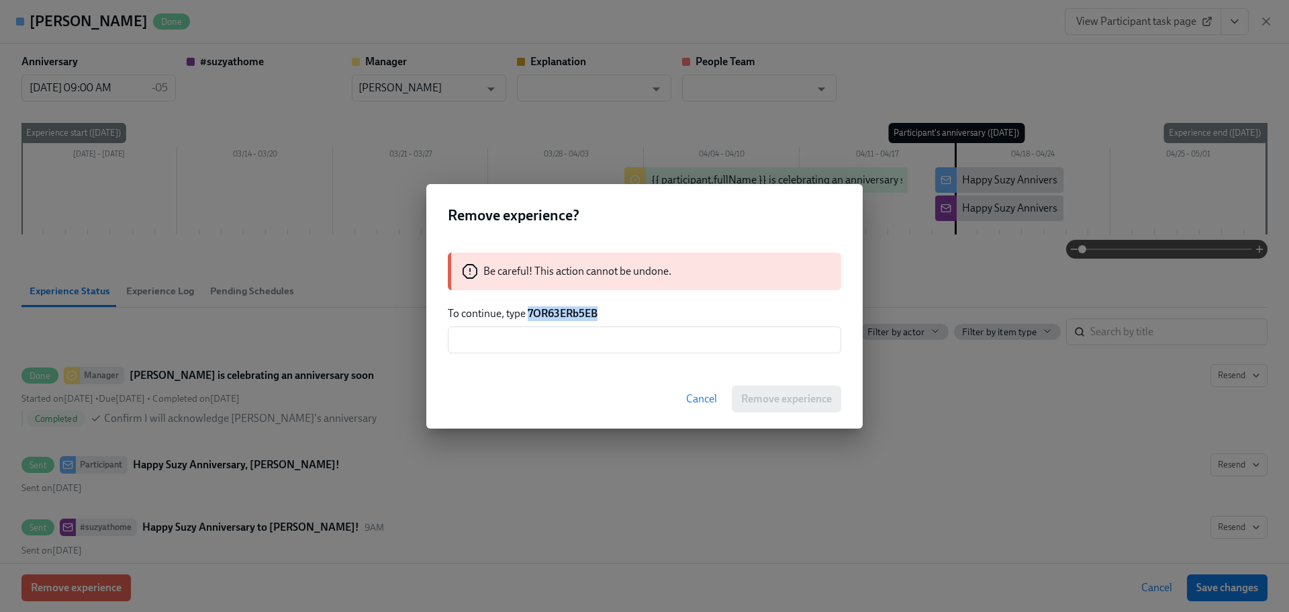
drag, startPoint x: 627, startPoint y: 316, endPoint x: 527, endPoint y: 314, distance: 100.1
click at [527, 314] on p "To continue, type 7OR63ERb5EB" at bounding box center [645, 313] width 394 height 15
click at [568, 349] on input "text" at bounding box center [645, 339] width 394 height 27
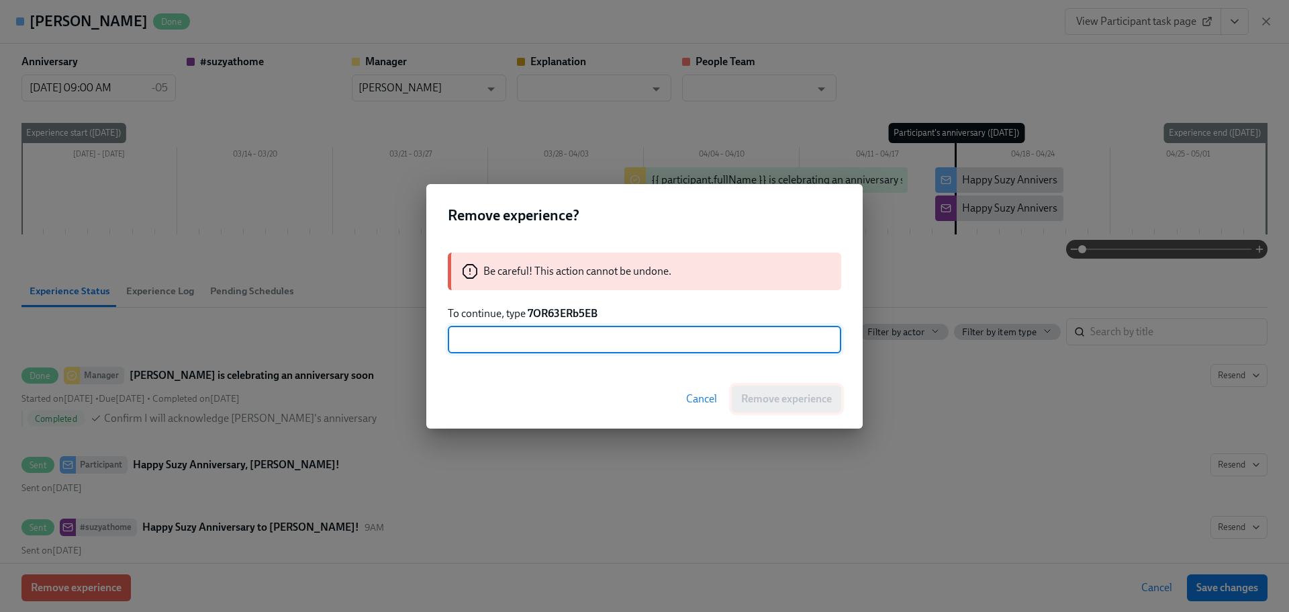
paste input "7OR63ERb5EB"
type input "7OR63ERb5EB"
click at [860, 397] on div "Cancel Remove experience" at bounding box center [644, 398] width 437 height 59
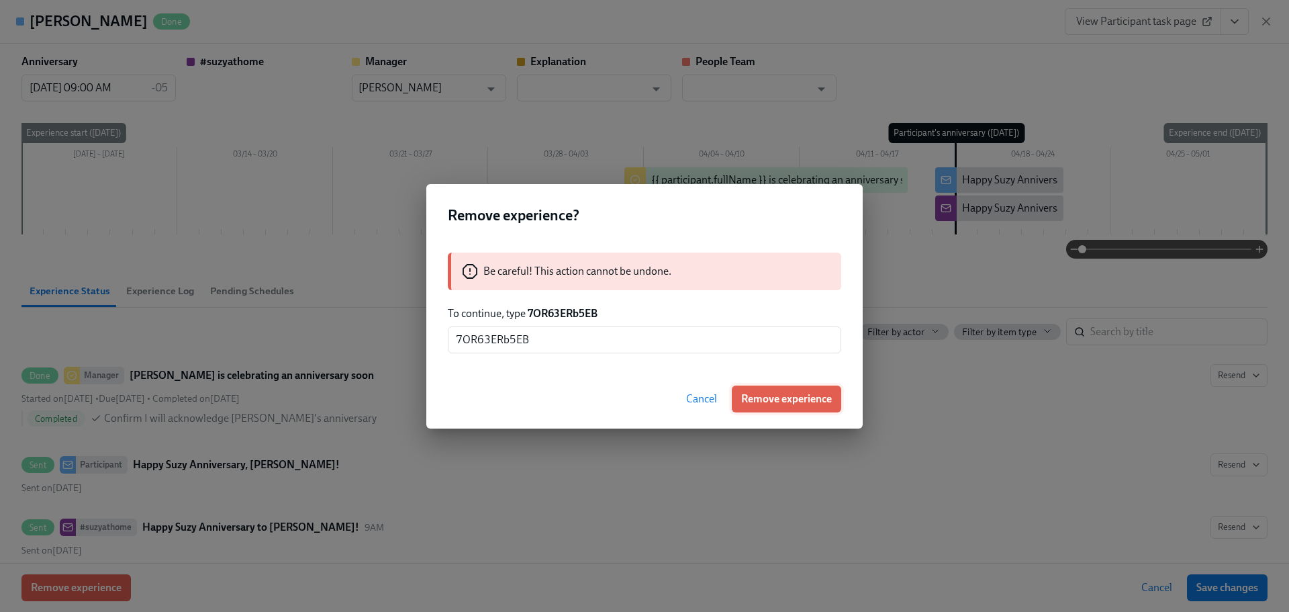
click at [805, 401] on span "Remove experience" at bounding box center [786, 398] width 91 height 13
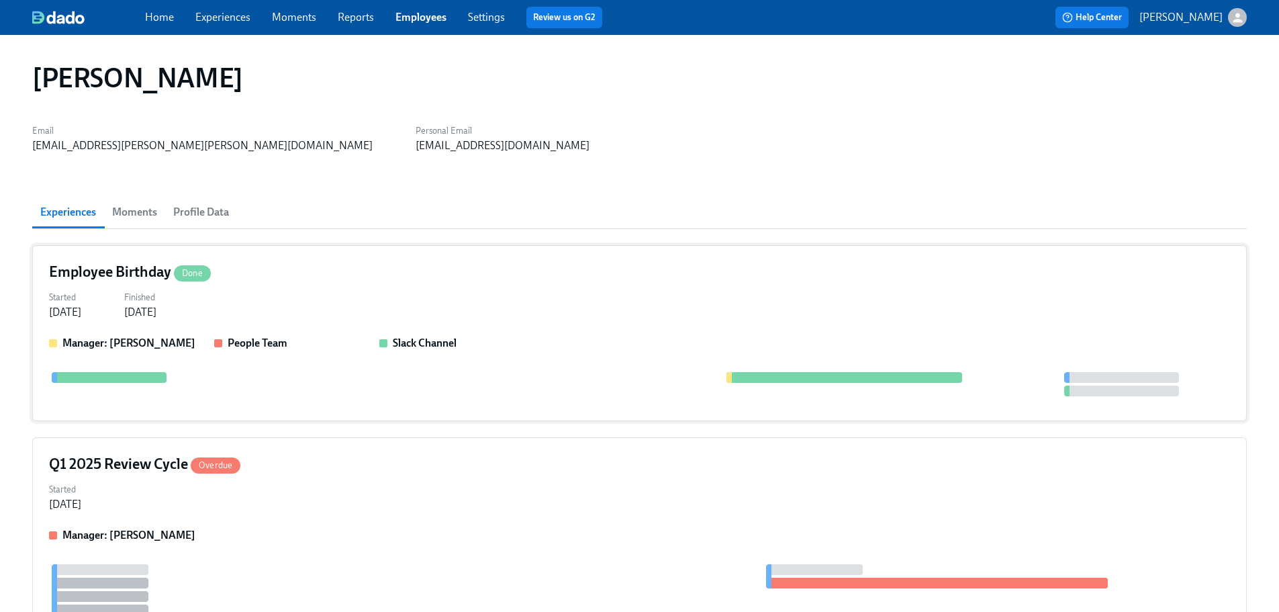
click at [327, 251] on div "Employee Birthday Done Started [DATE] Finished [DATE] Manager: [PERSON_NAME] Pe…" at bounding box center [639, 333] width 1215 height 176
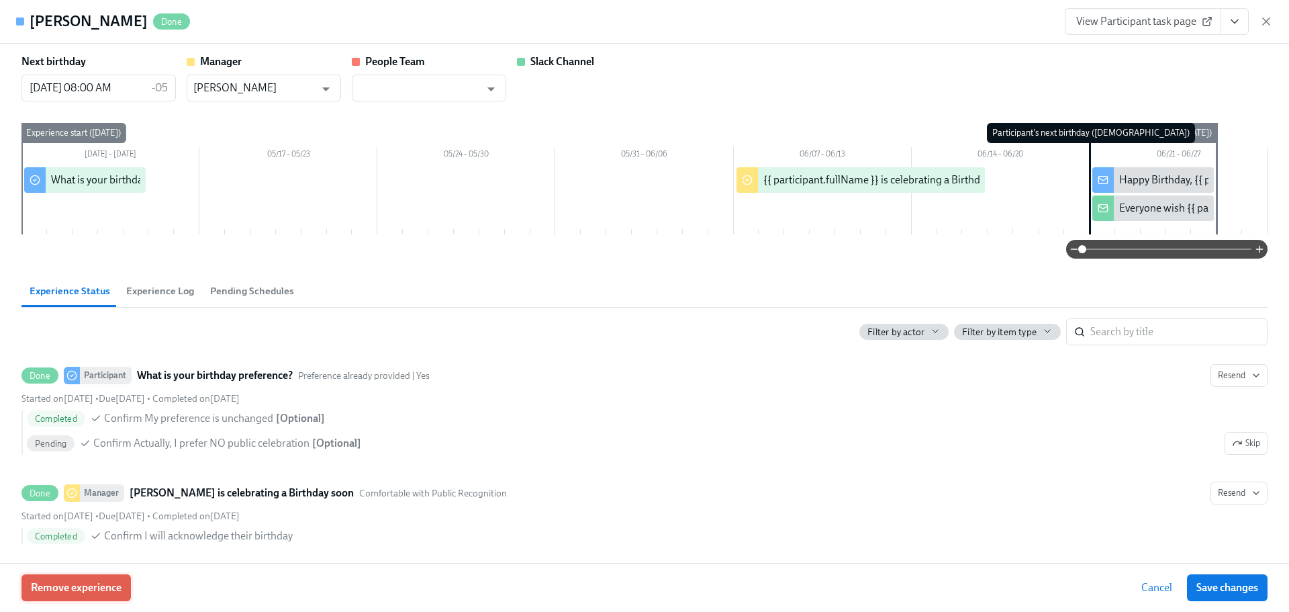
click at [86, 584] on span "Remove experience" at bounding box center [76, 587] width 91 height 13
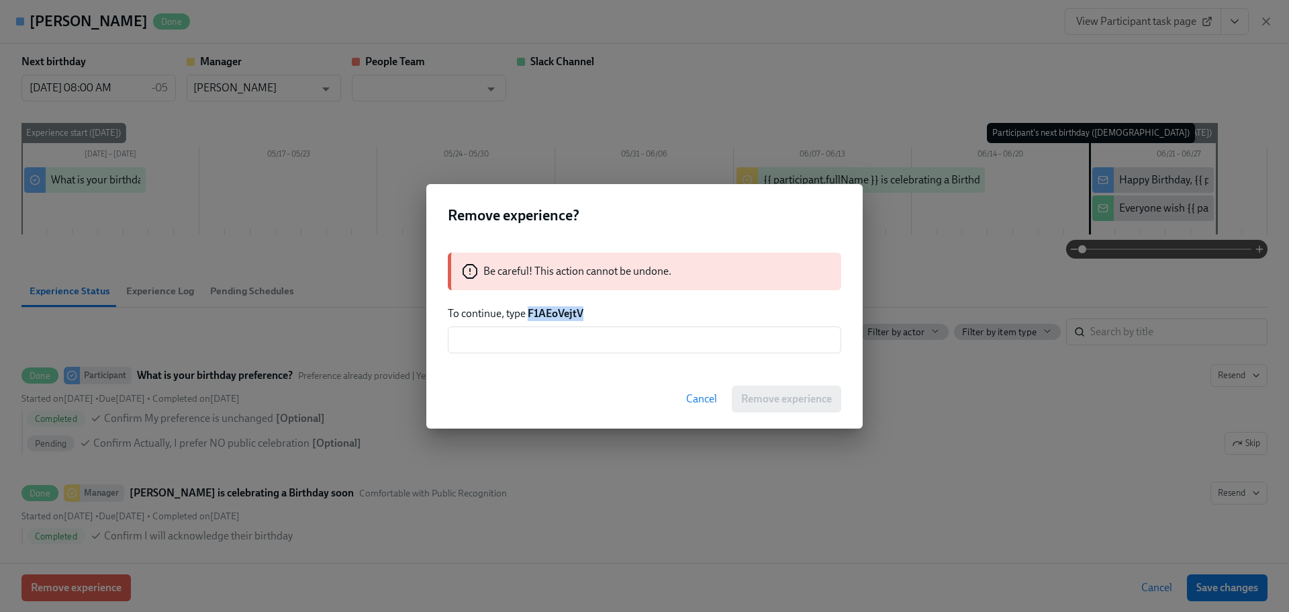
drag, startPoint x: 584, startPoint y: 320, endPoint x: 530, endPoint y: 313, distance: 54.1
click at [530, 313] on p "To continue, type F1AEoVejtV" at bounding box center [645, 313] width 394 height 15
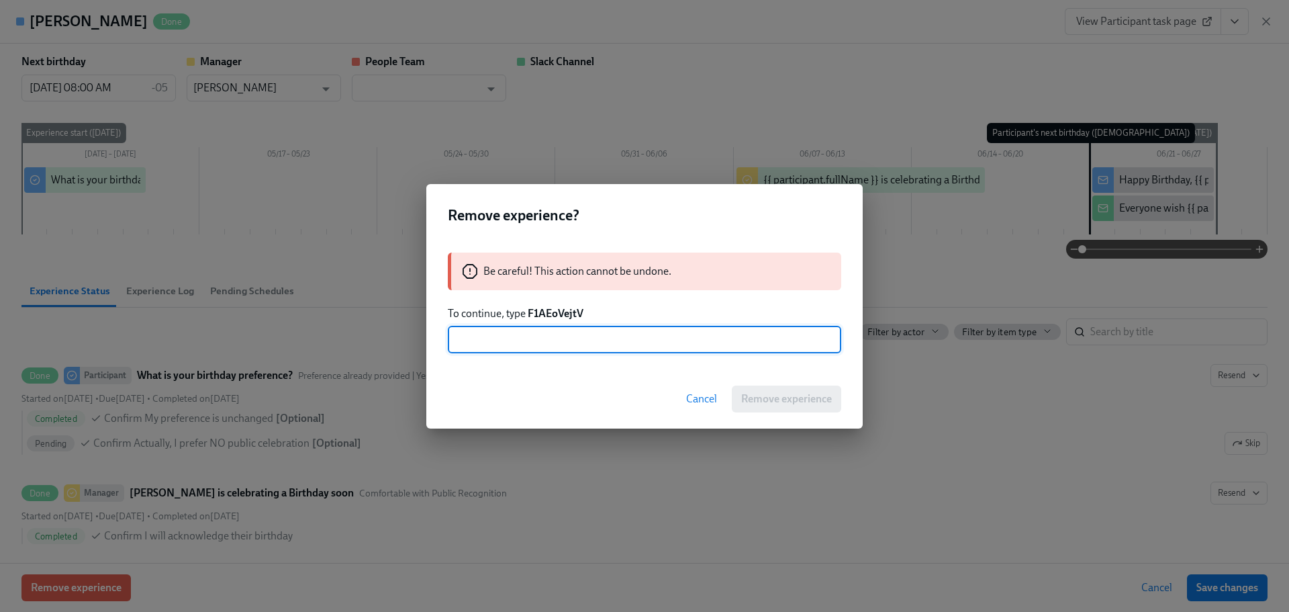
click at [537, 339] on input "text" at bounding box center [645, 339] width 394 height 27
paste input "F1AEoVejtV"
type input "F1AEoVejtV"
click at [753, 394] on span "Remove experience" at bounding box center [786, 398] width 91 height 13
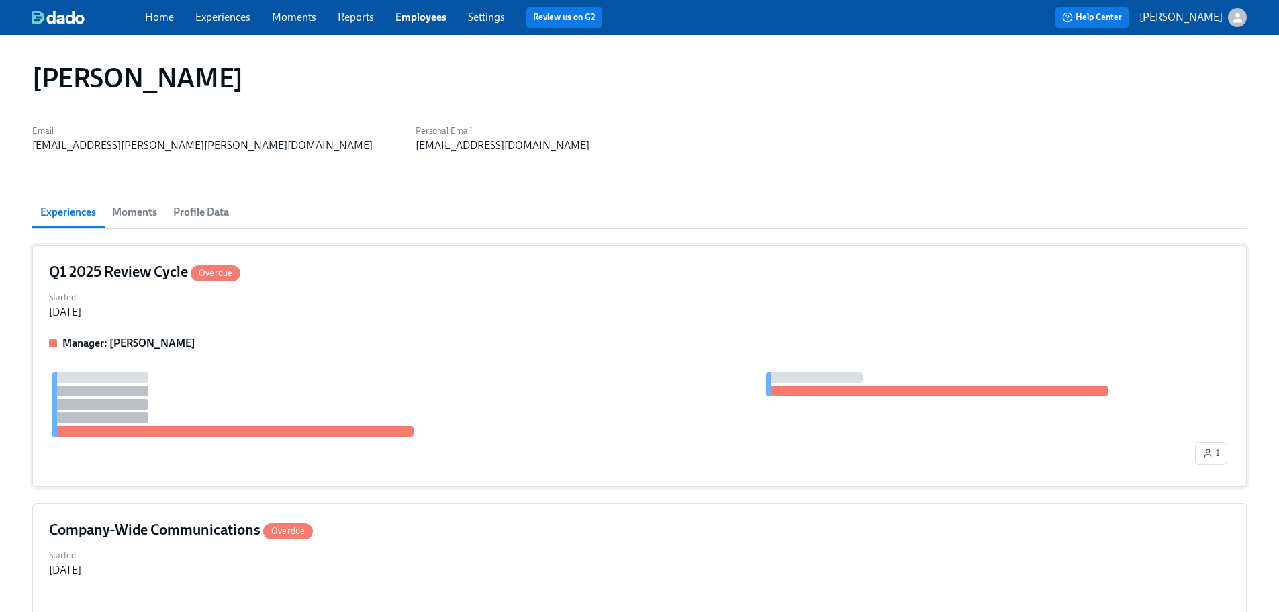
click at [357, 306] on div "Started [DATE]" at bounding box center [639, 303] width 1181 height 32
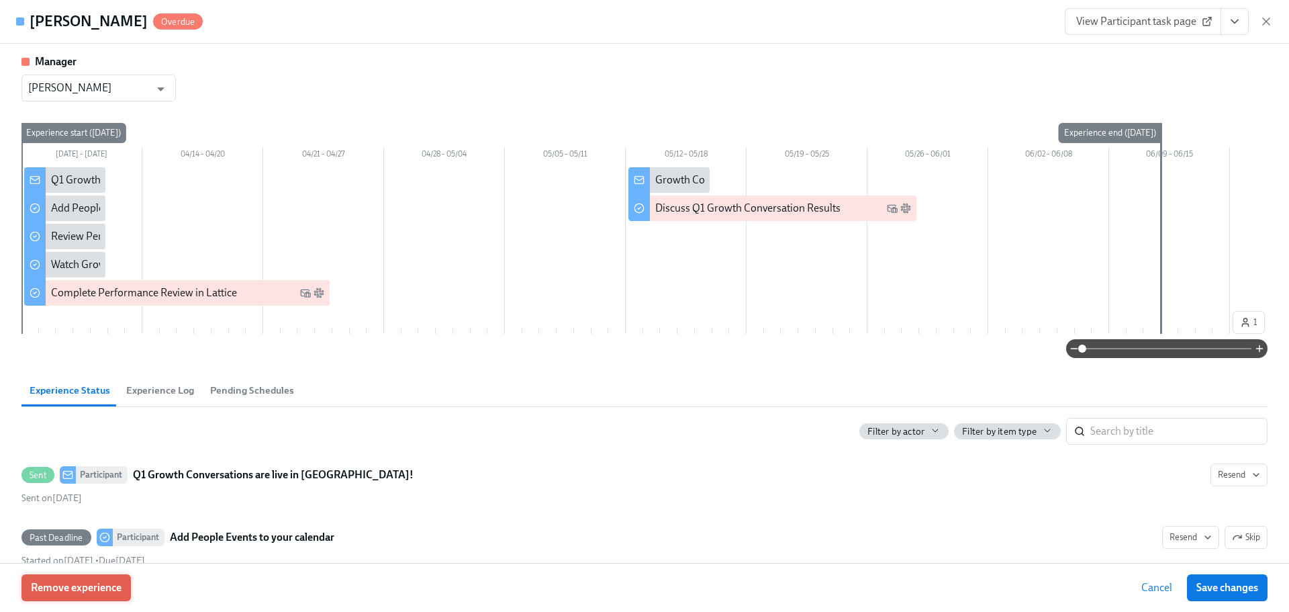
click at [118, 576] on button "Remove experience" at bounding box center [75, 587] width 109 height 27
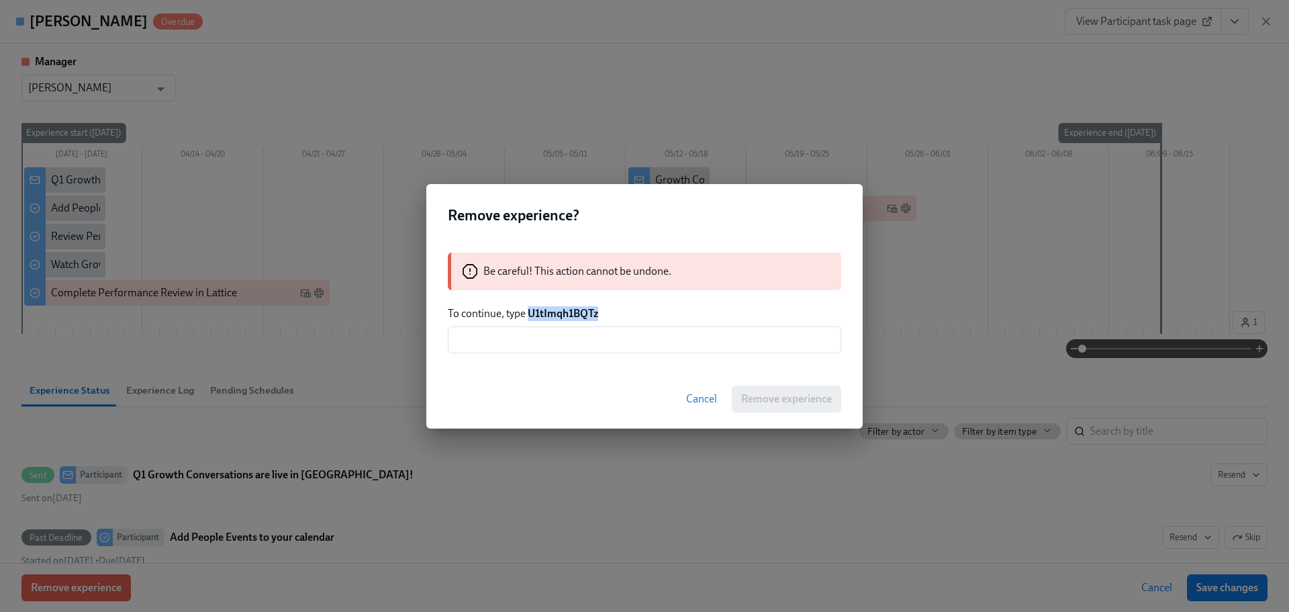
drag, startPoint x: 608, startPoint y: 315, endPoint x: 528, endPoint y: 316, distance: 79.9
click at [528, 316] on p "To continue, type U1tImqh1BQTz" at bounding box center [645, 313] width 394 height 15
click at [531, 338] on input "text" at bounding box center [645, 339] width 394 height 27
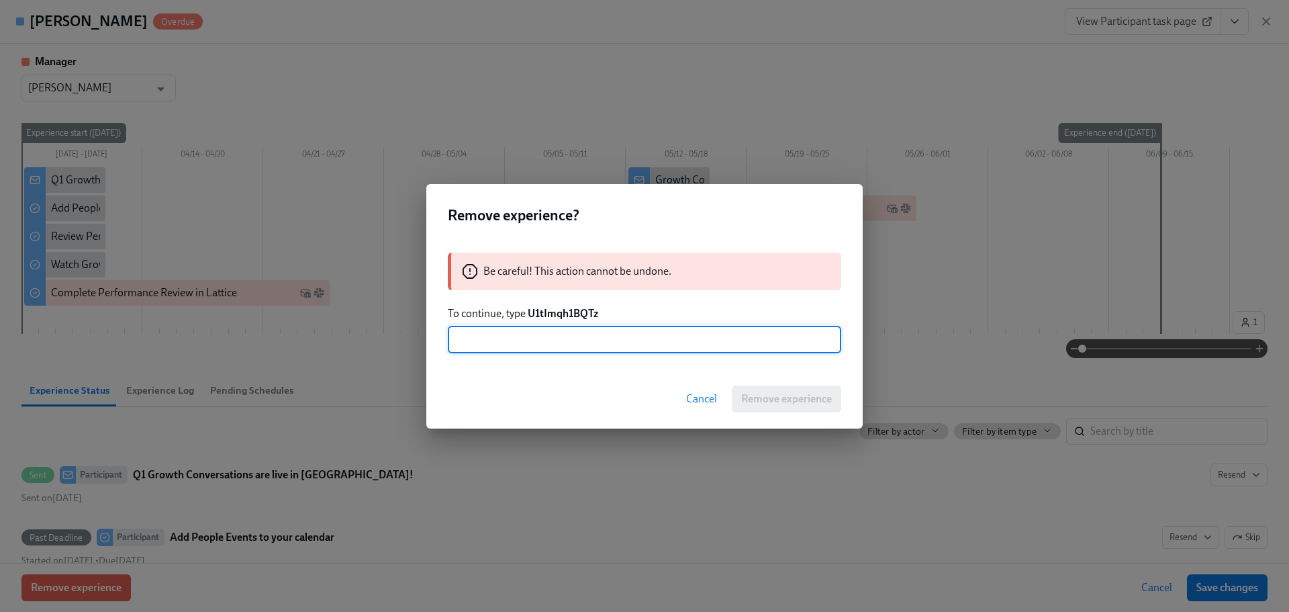
paste input "U1tImqh1BQTz"
type input "U1tImqh1BQTz"
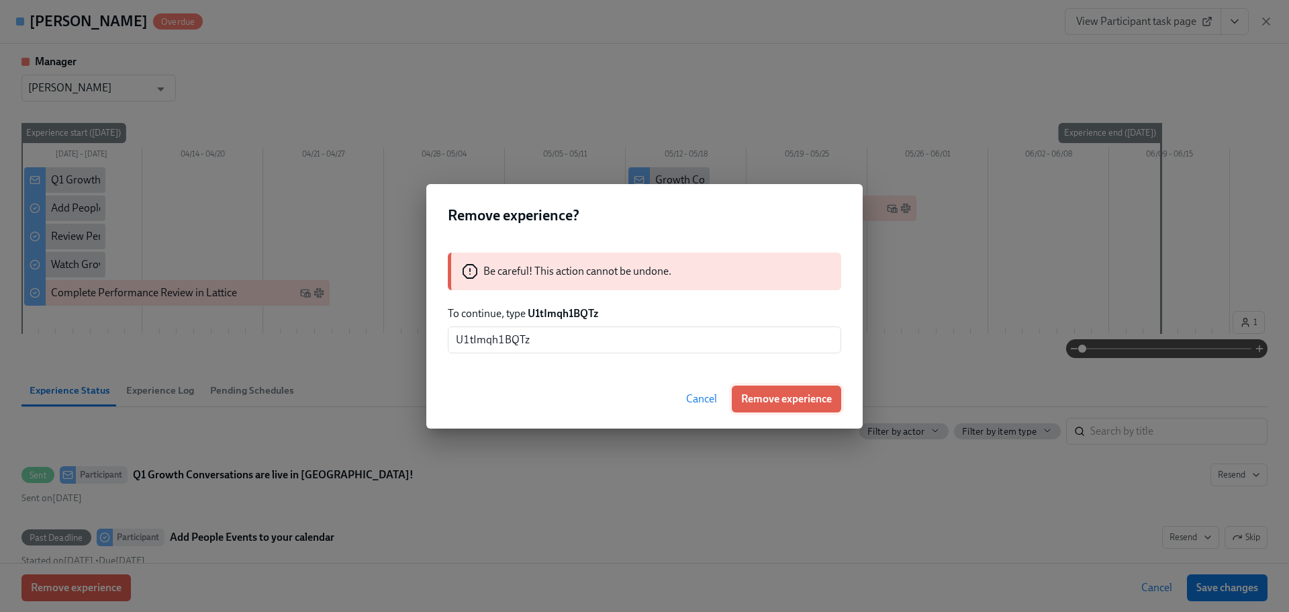
click at [799, 392] on span "Remove experience" at bounding box center [786, 398] width 91 height 13
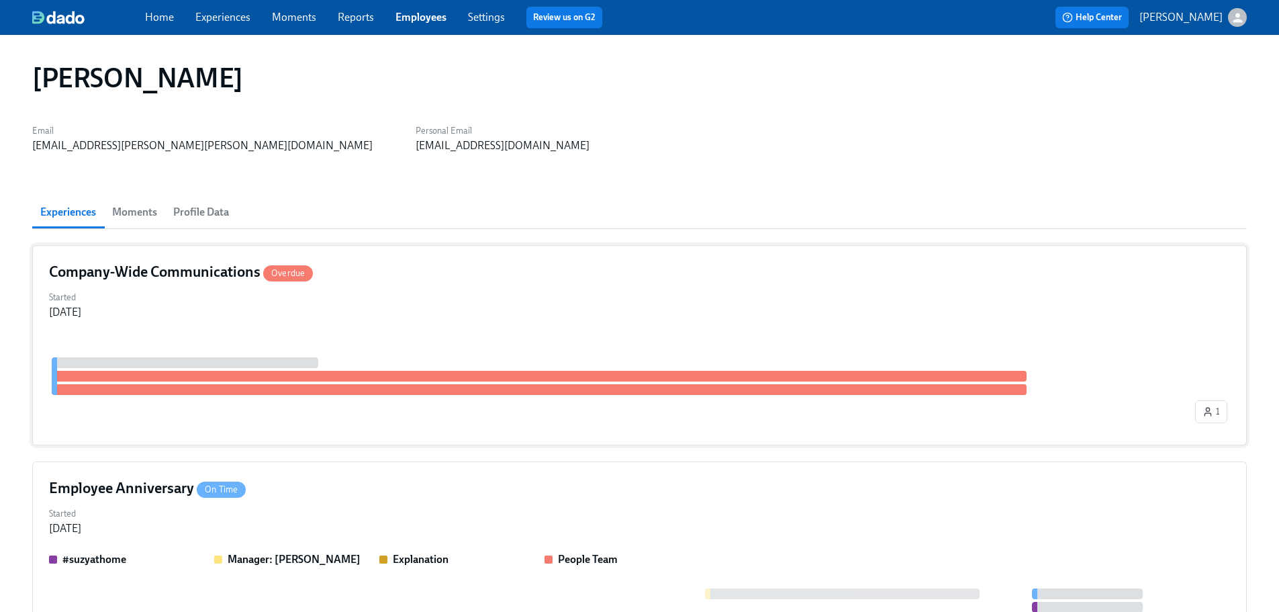
click at [316, 315] on div "Started [DATE]" at bounding box center [639, 303] width 1181 height 32
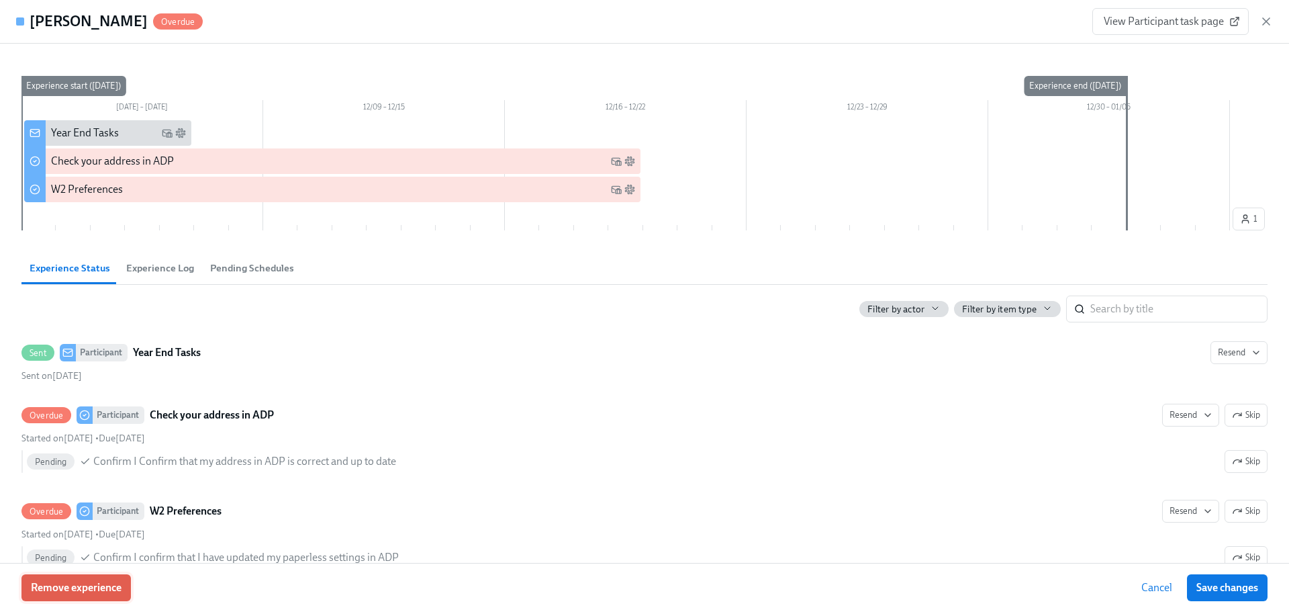
click at [109, 580] on button "Remove experience" at bounding box center [75, 587] width 109 height 27
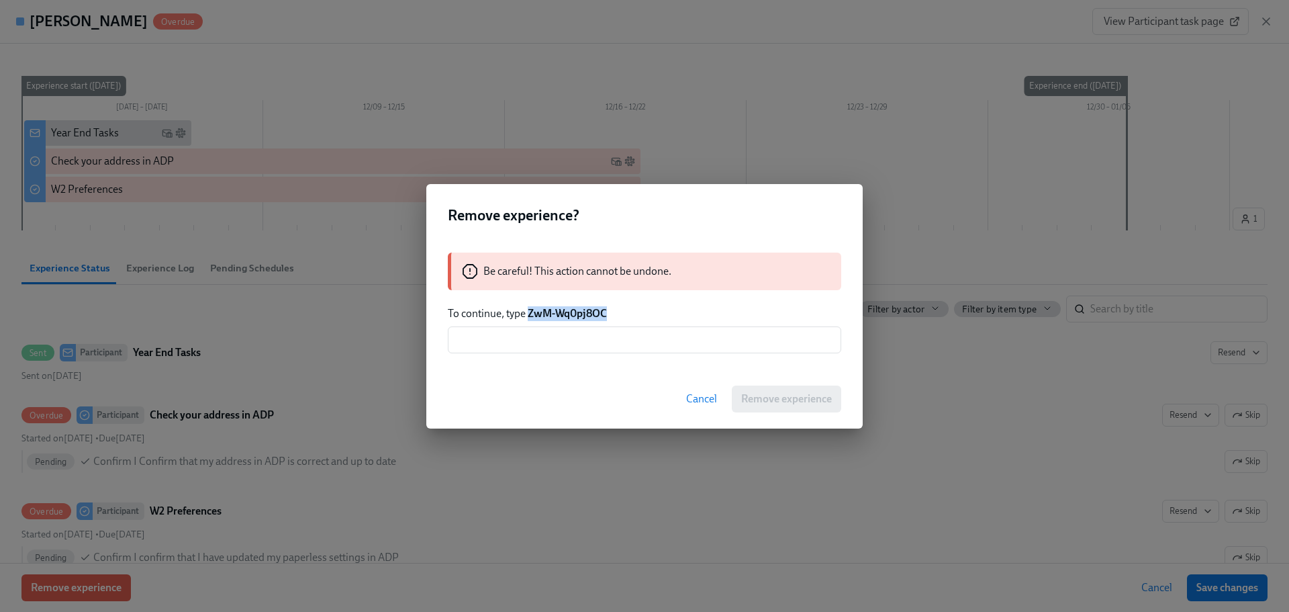
drag, startPoint x: 608, startPoint y: 312, endPoint x: 529, endPoint y: 315, distance: 79.3
click at [529, 315] on p "To continue, type ZwM-Wq0pj8OC" at bounding box center [645, 313] width 394 height 15
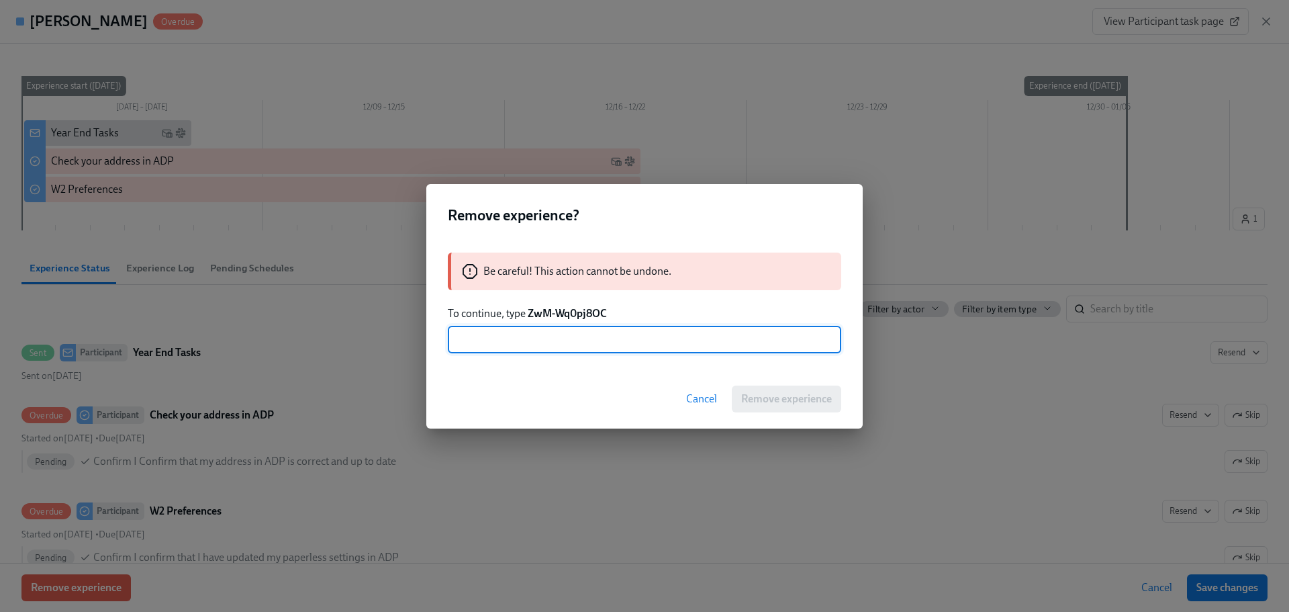
click at [541, 328] on input "text" at bounding box center [645, 339] width 394 height 27
paste input "ZwM-Wq0pj8OC"
type input "ZwM-Wq0pj8OC"
click at [797, 404] on span "Remove experience" at bounding box center [786, 398] width 91 height 13
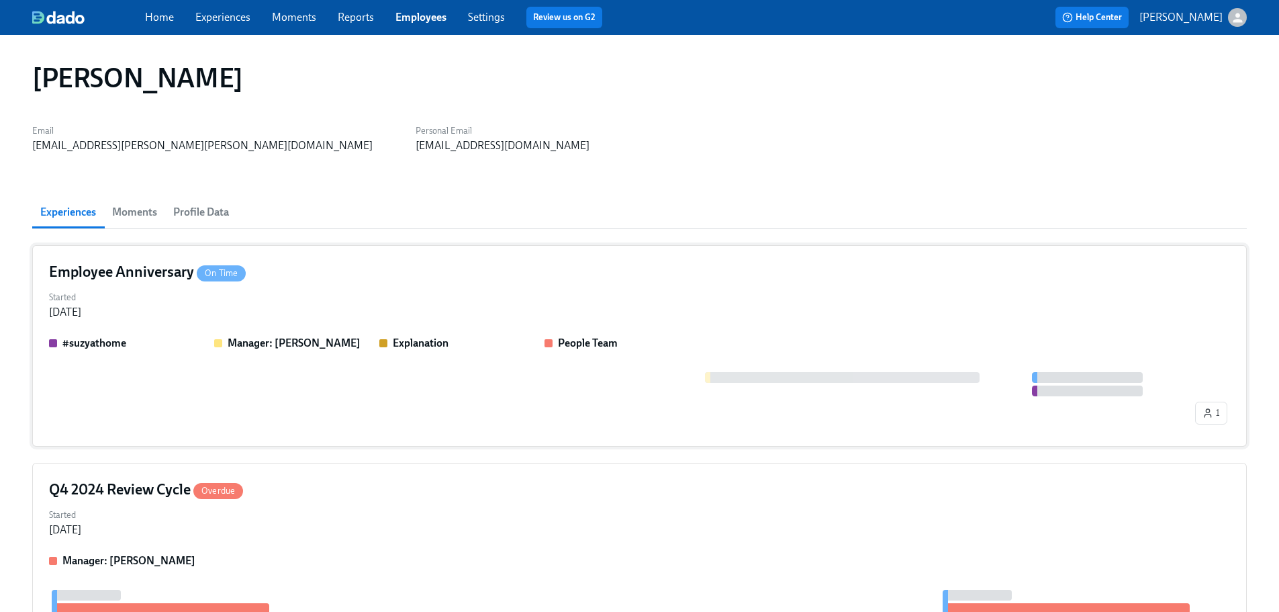
click at [361, 270] on div "Employee Anniversary On Time" at bounding box center [639, 272] width 1181 height 20
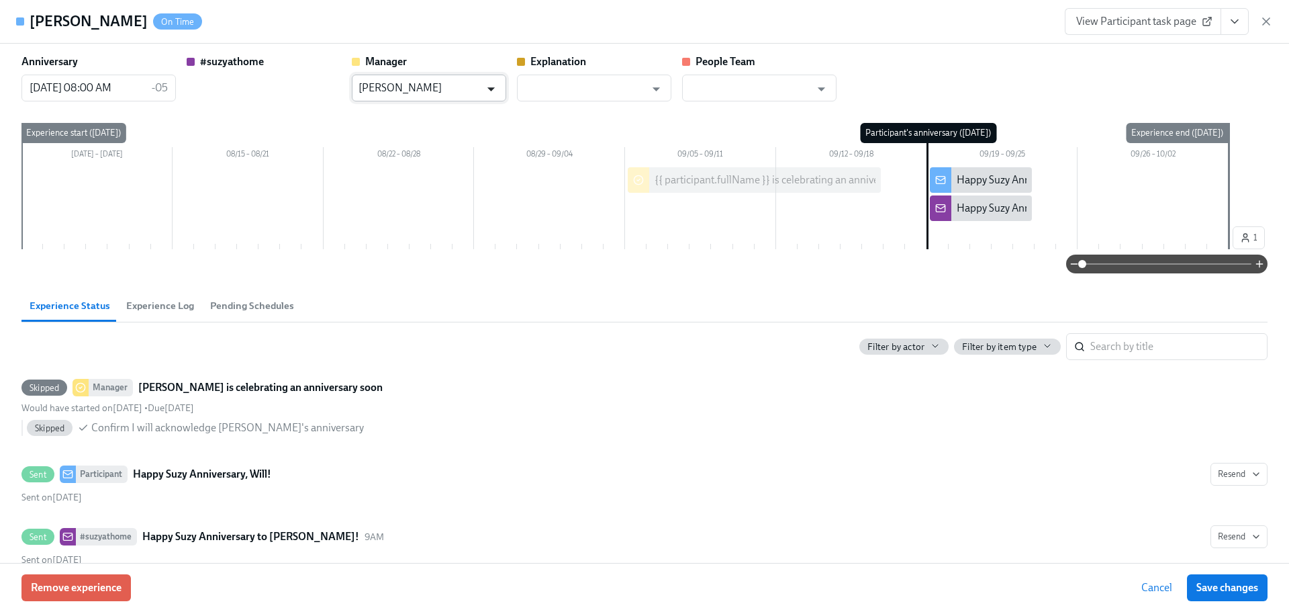
click at [495, 89] on icon "Open" at bounding box center [491, 89] width 18 height 18
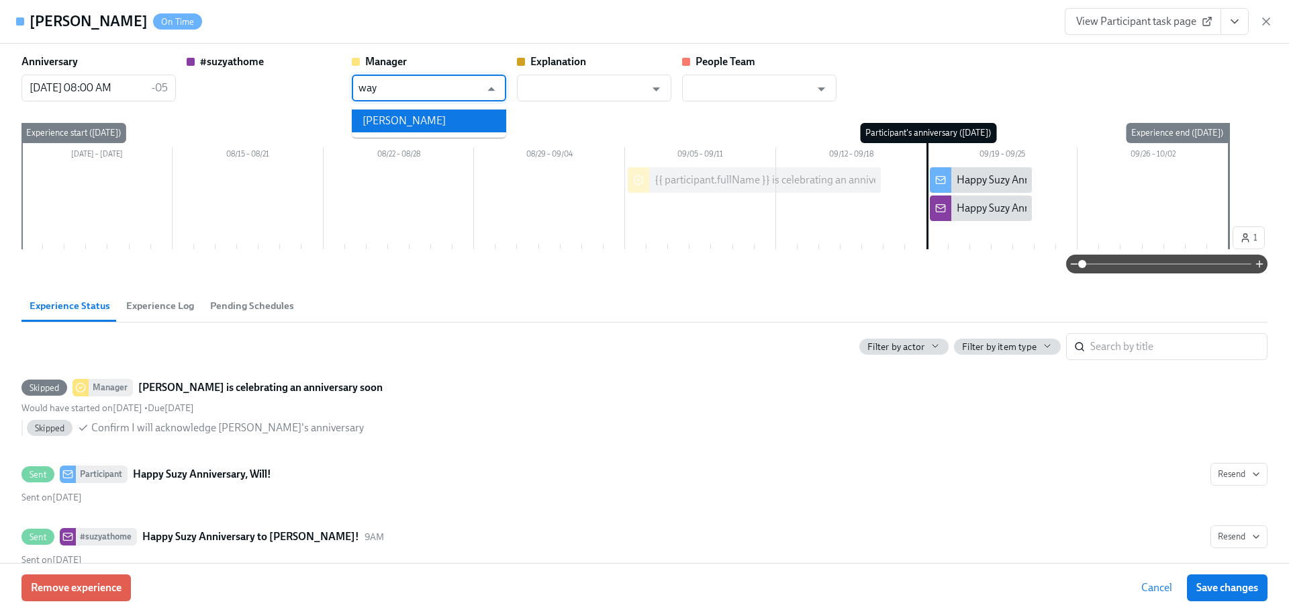
click at [438, 122] on li "[PERSON_NAME]" at bounding box center [429, 120] width 154 height 23
type input "[PERSON_NAME]"
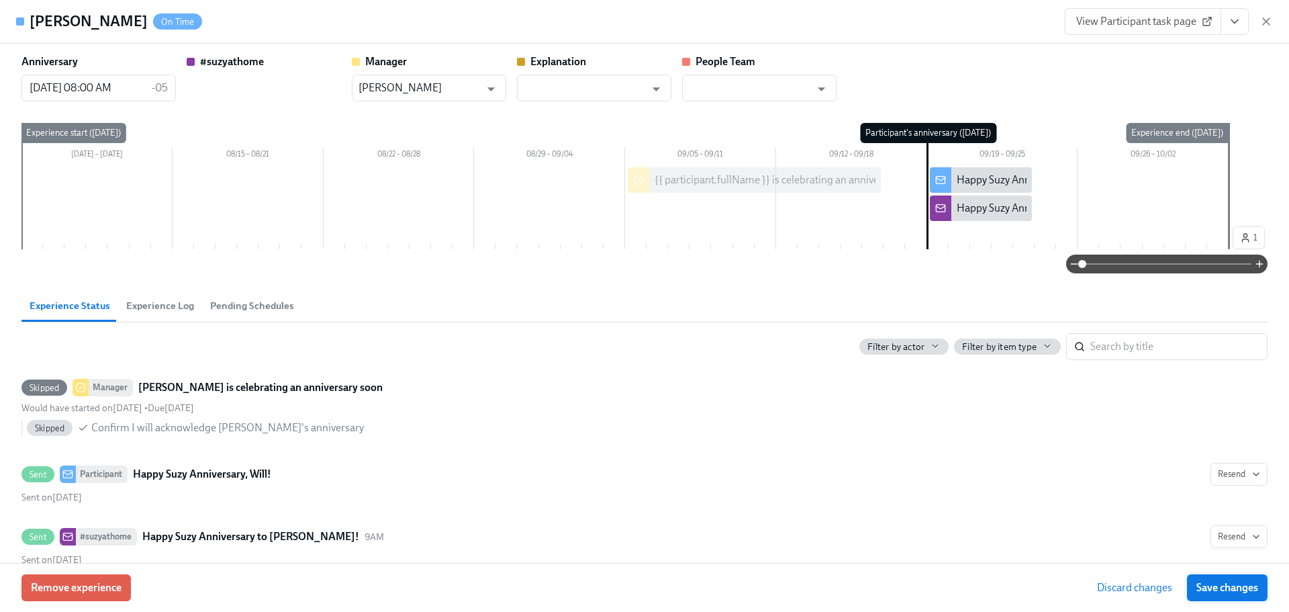
click at [1199, 582] on span "Save changes" at bounding box center [1228, 587] width 62 height 13
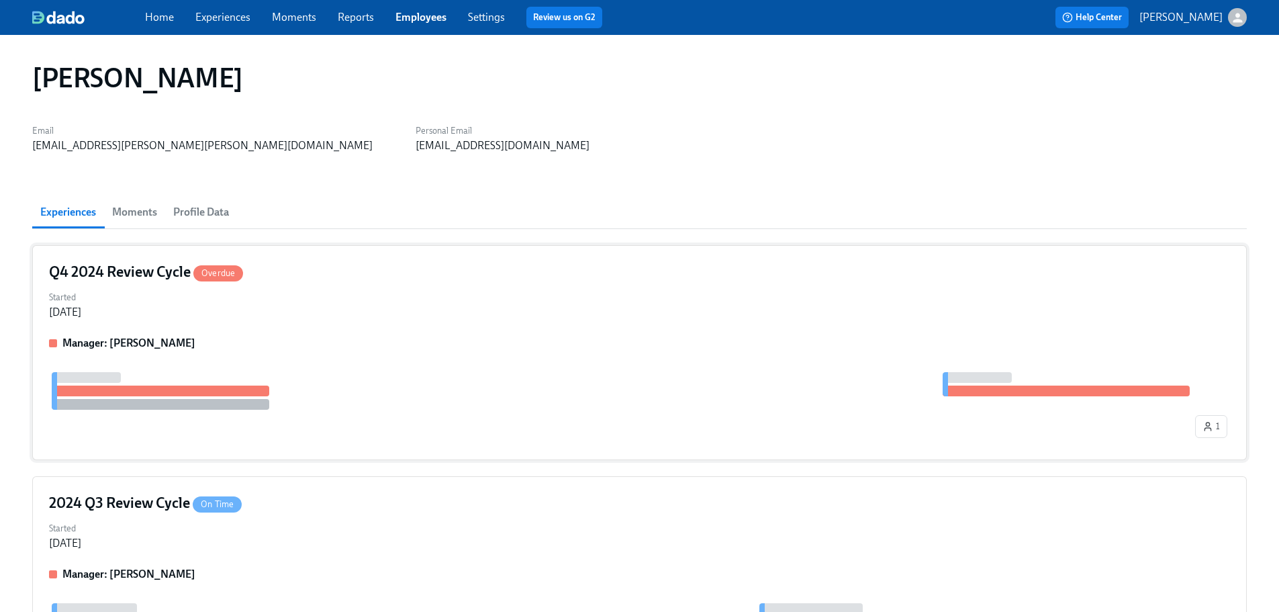
click at [349, 298] on div "Started [DATE]" at bounding box center [639, 303] width 1181 height 32
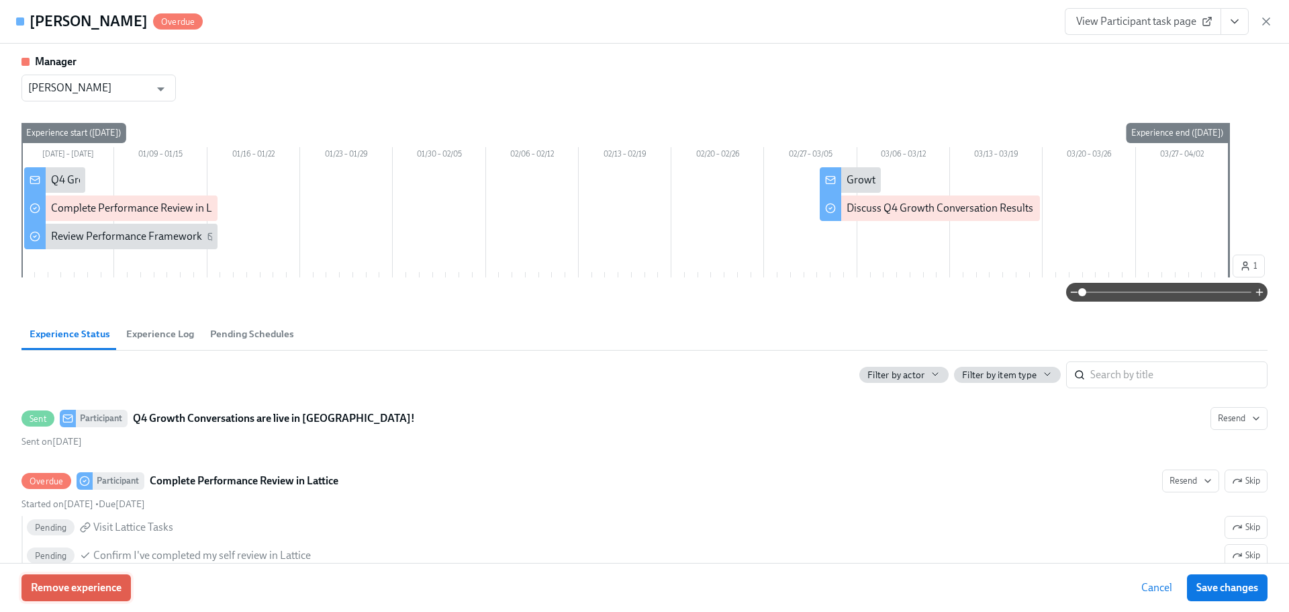
click at [110, 588] on span "Remove experience" at bounding box center [76, 587] width 91 height 13
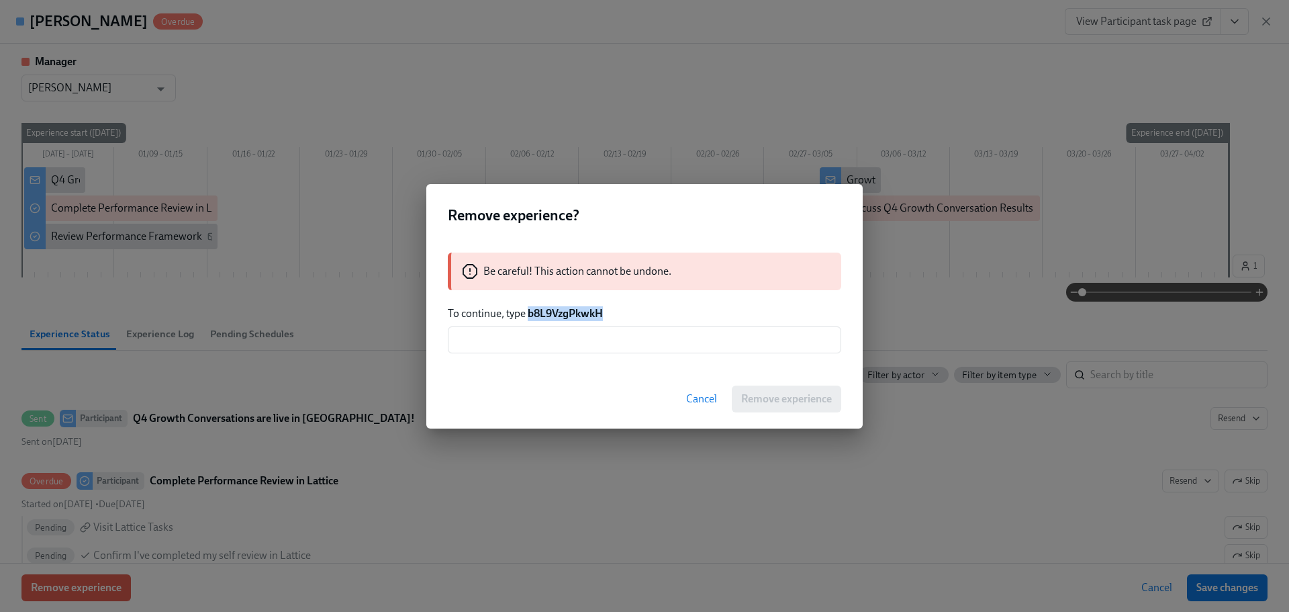
drag, startPoint x: 629, startPoint y: 319, endPoint x: 527, endPoint y: 314, distance: 101.5
click at [527, 314] on p "To continue, type b8L9VzgPkwkH" at bounding box center [645, 313] width 394 height 15
click at [543, 338] on input "text" at bounding box center [645, 339] width 394 height 27
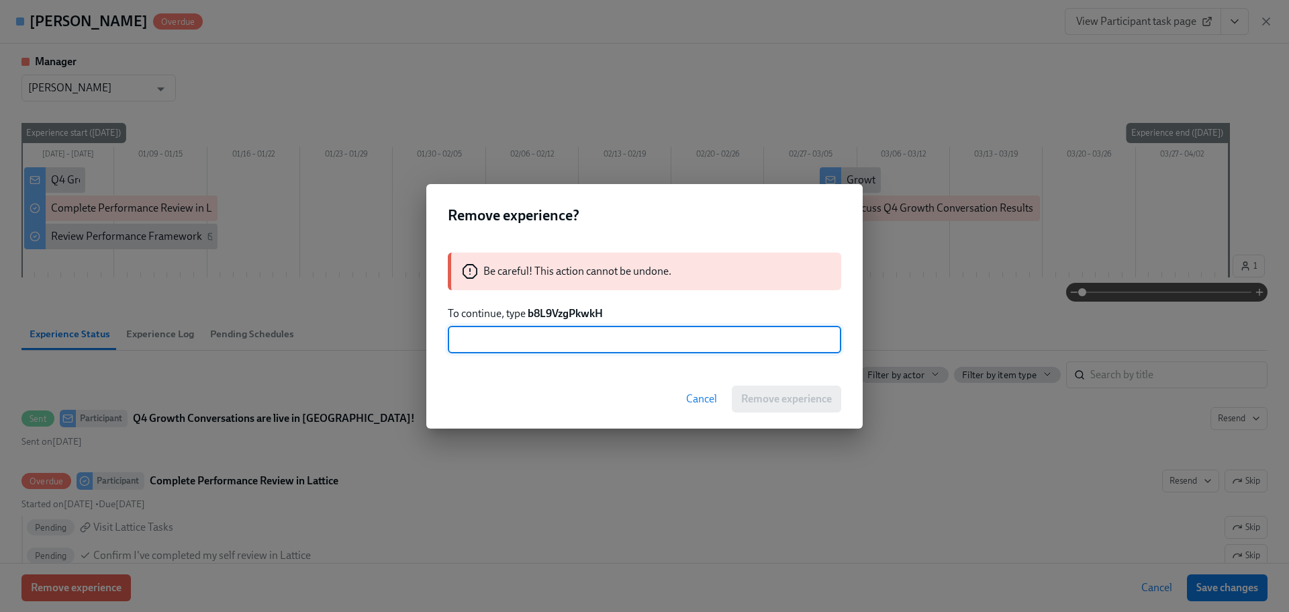
paste input "b8L9VzgPkwkH"
type input "b8L9VzgPkwkH"
click at [795, 402] on span "Remove experience" at bounding box center [786, 398] width 91 height 13
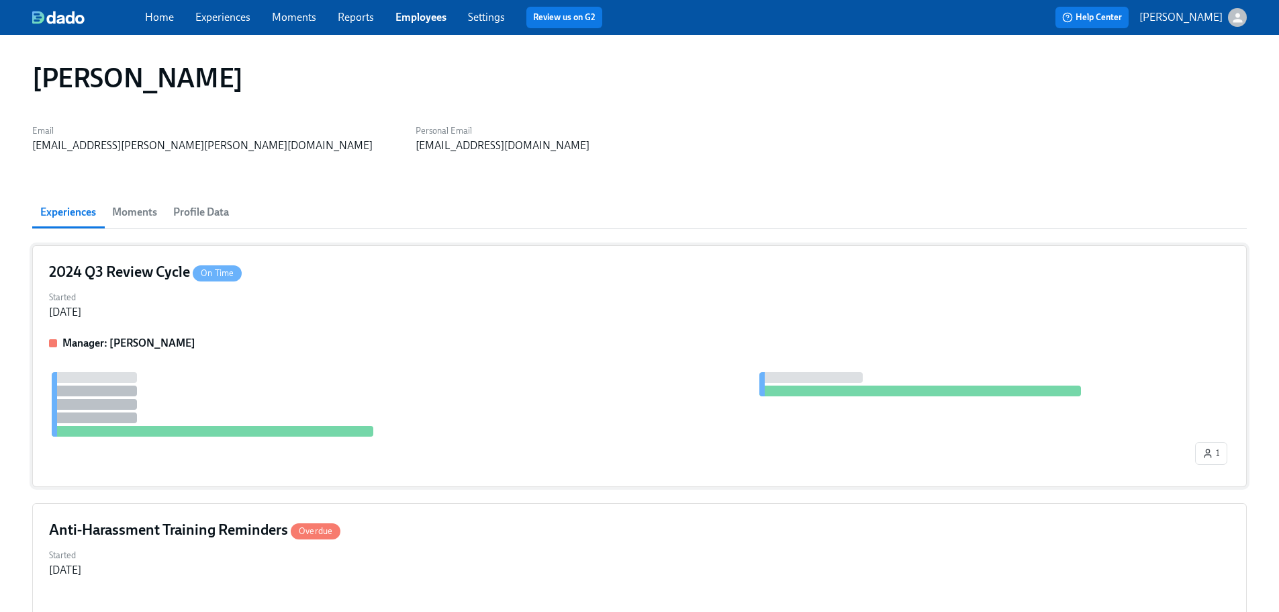
click at [393, 330] on div "2024 Q3 Review Cycle On Time Started [DATE] Manager: [PERSON_NAME] 1" at bounding box center [639, 366] width 1215 height 242
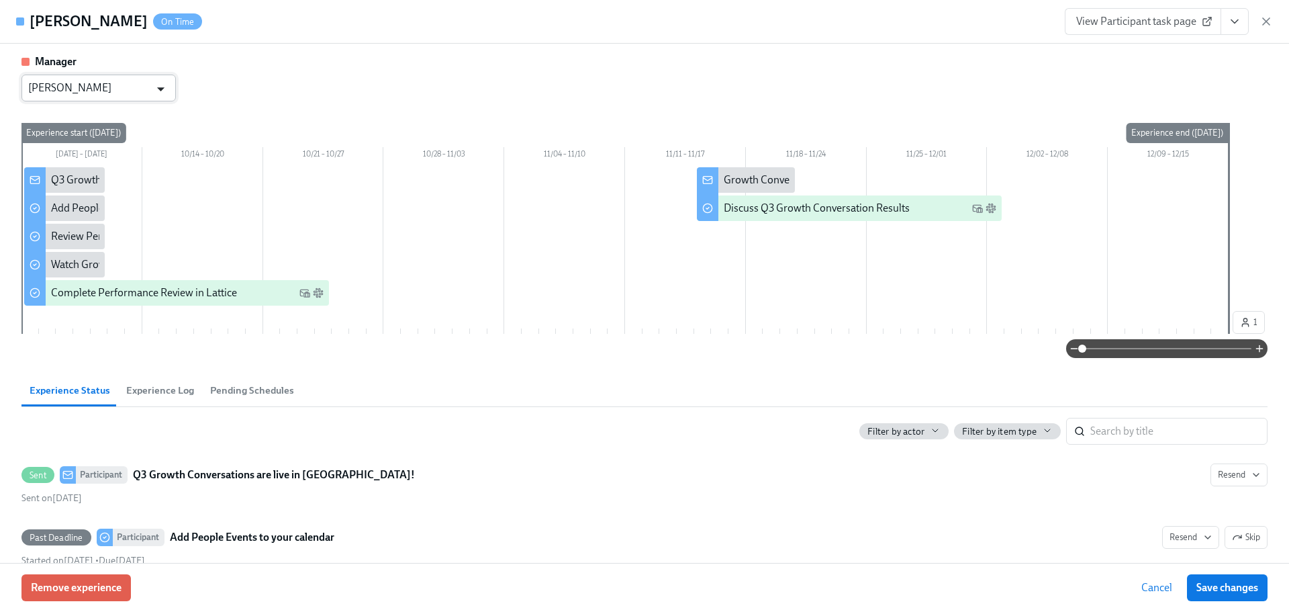
click at [161, 95] on icon "Open" at bounding box center [161, 89] width 18 height 18
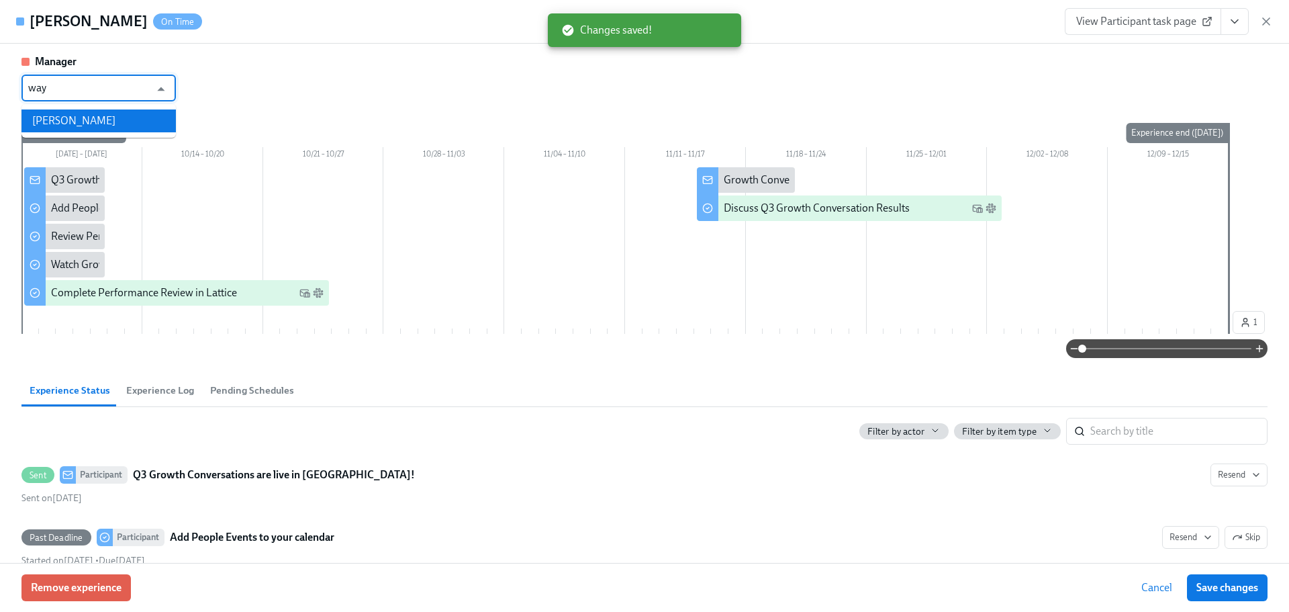
click at [120, 118] on li "[PERSON_NAME]" at bounding box center [98, 120] width 154 height 23
type input "[PERSON_NAME]"
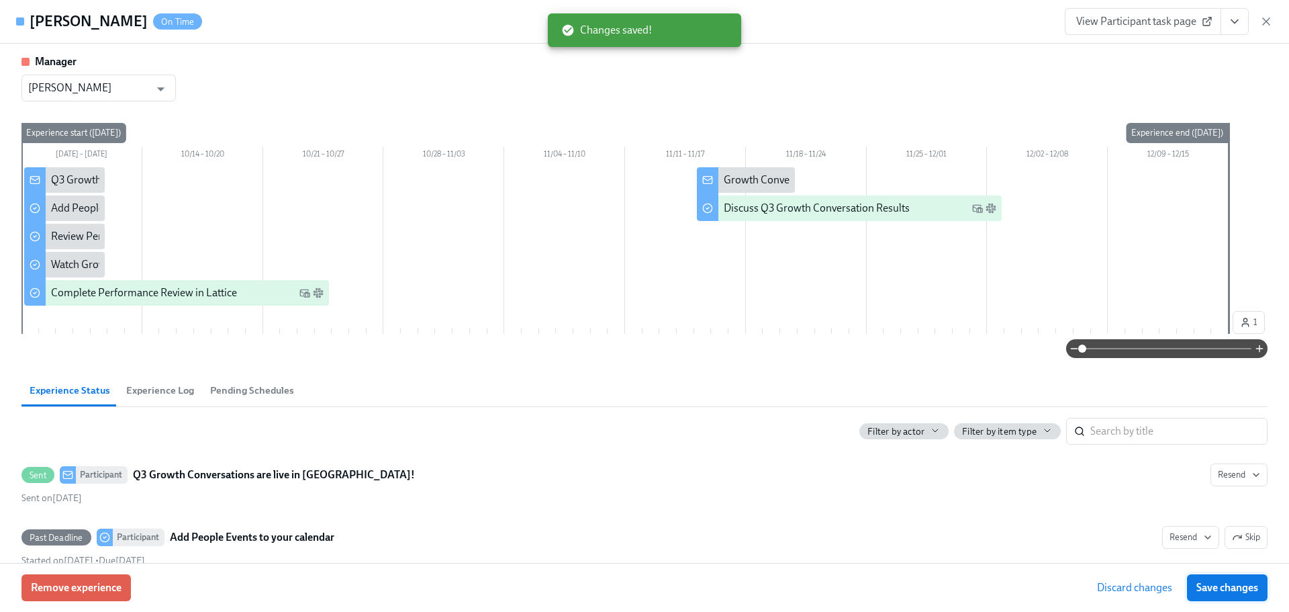
click at [1228, 581] on span "Save changes" at bounding box center [1228, 587] width 62 height 13
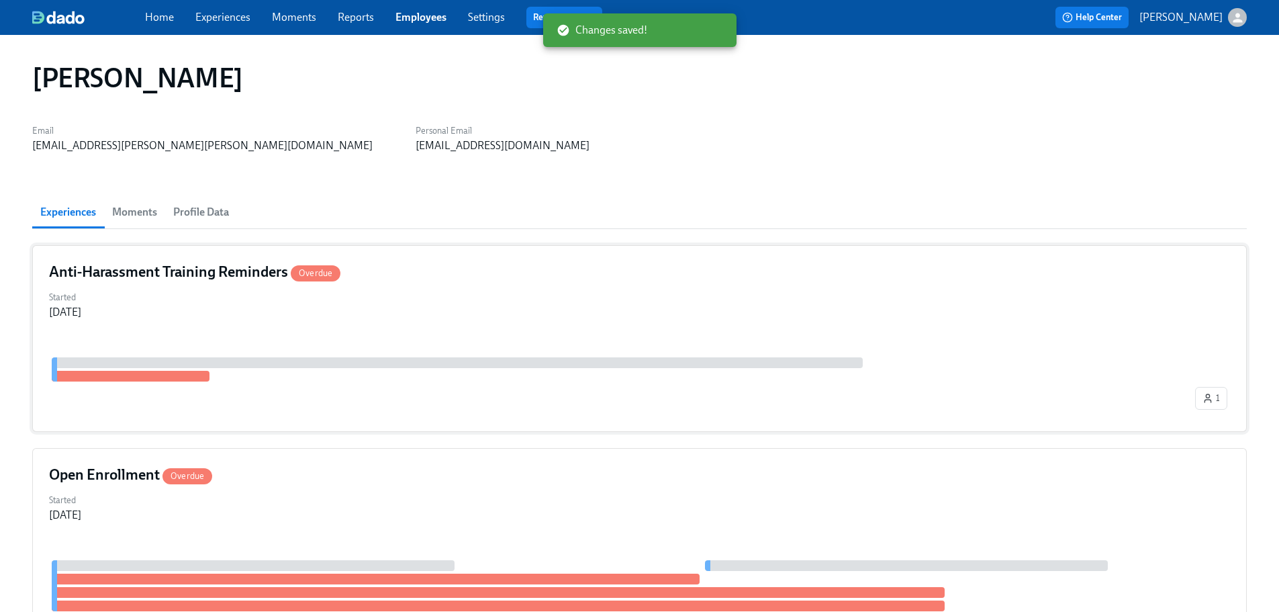
click at [379, 277] on div "Anti-Harassment Training Reminders Overdue" at bounding box center [639, 272] width 1181 height 20
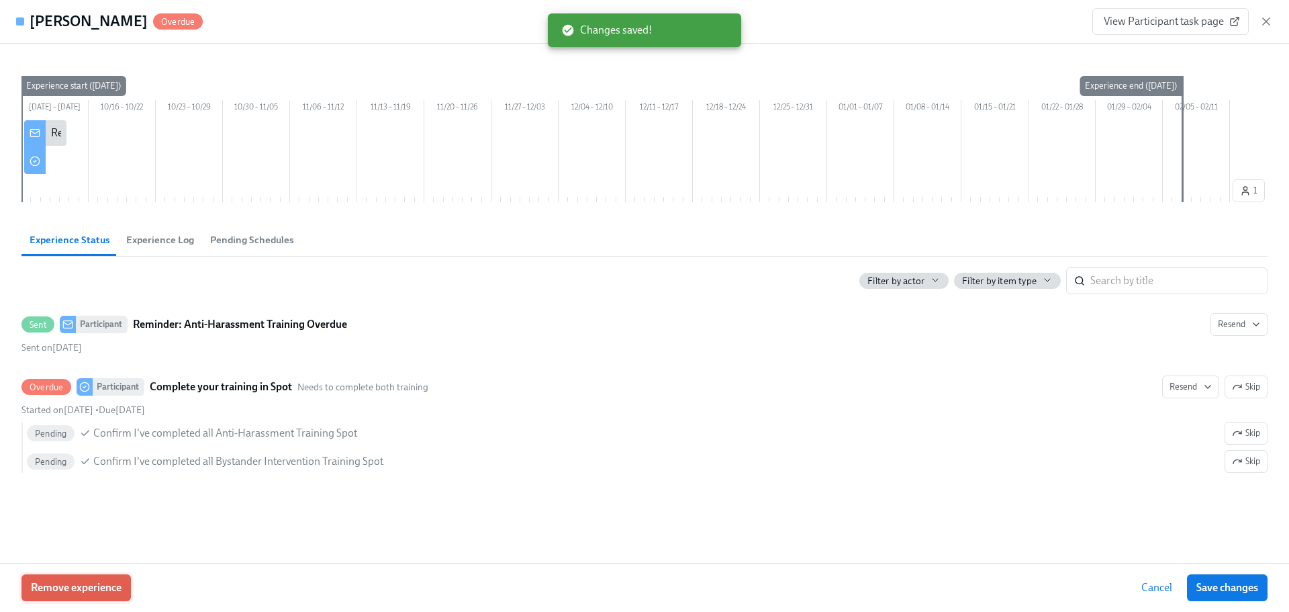
click at [74, 582] on span "Remove experience" at bounding box center [76, 587] width 91 height 13
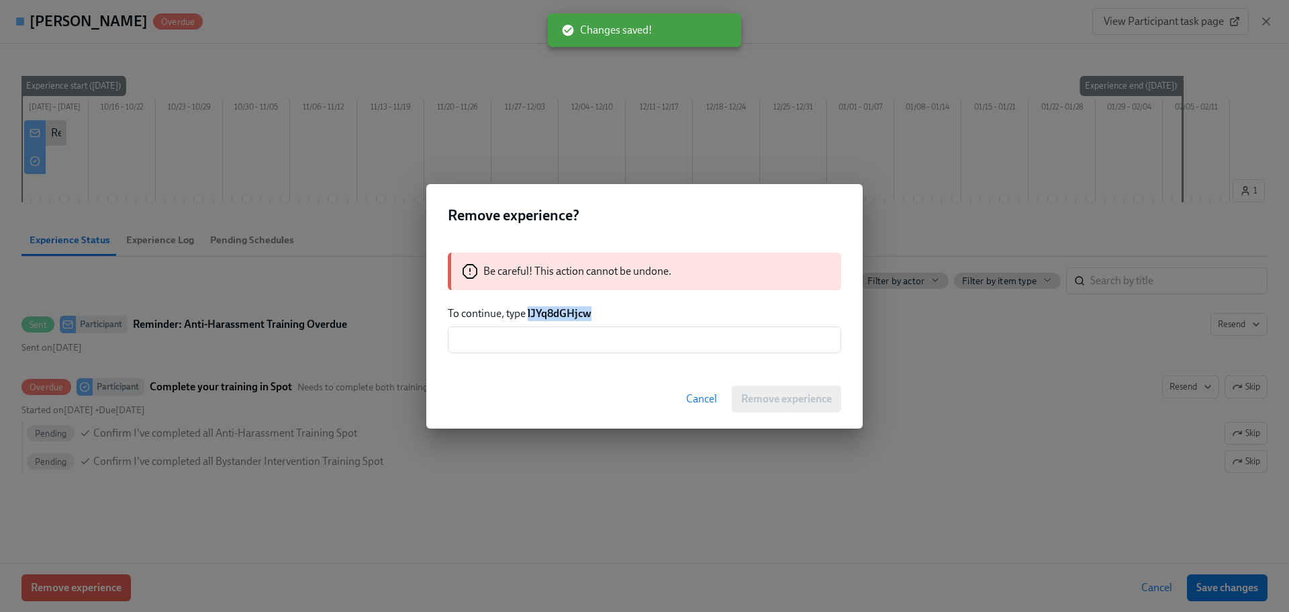
drag, startPoint x: 596, startPoint y: 311, endPoint x: 527, endPoint y: 314, distance: 69.3
click at [527, 314] on p "To continue, type lJYq8dGHjcw" at bounding box center [645, 313] width 394 height 15
click at [556, 341] on input "text" at bounding box center [645, 339] width 394 height 27
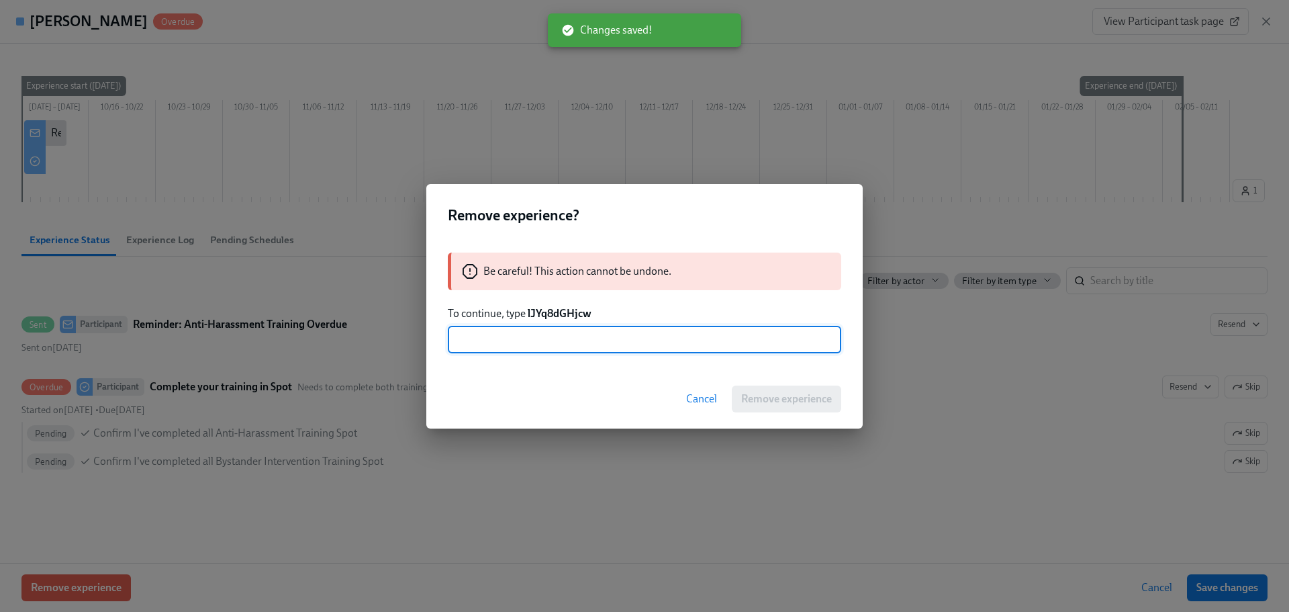
paste input "lJYq8dGHjcw"
type input "lJYq8dGHjcw"
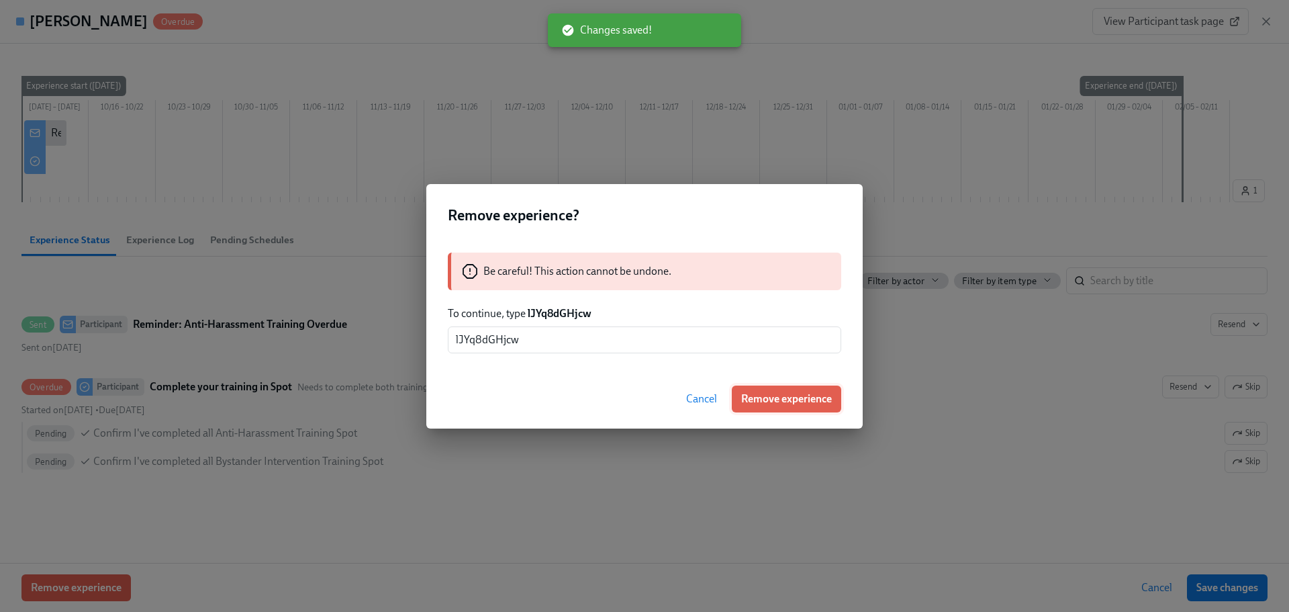
click at [762, 410] on button "Remove experience" at bounding box center [786, 398] width 109 height 27
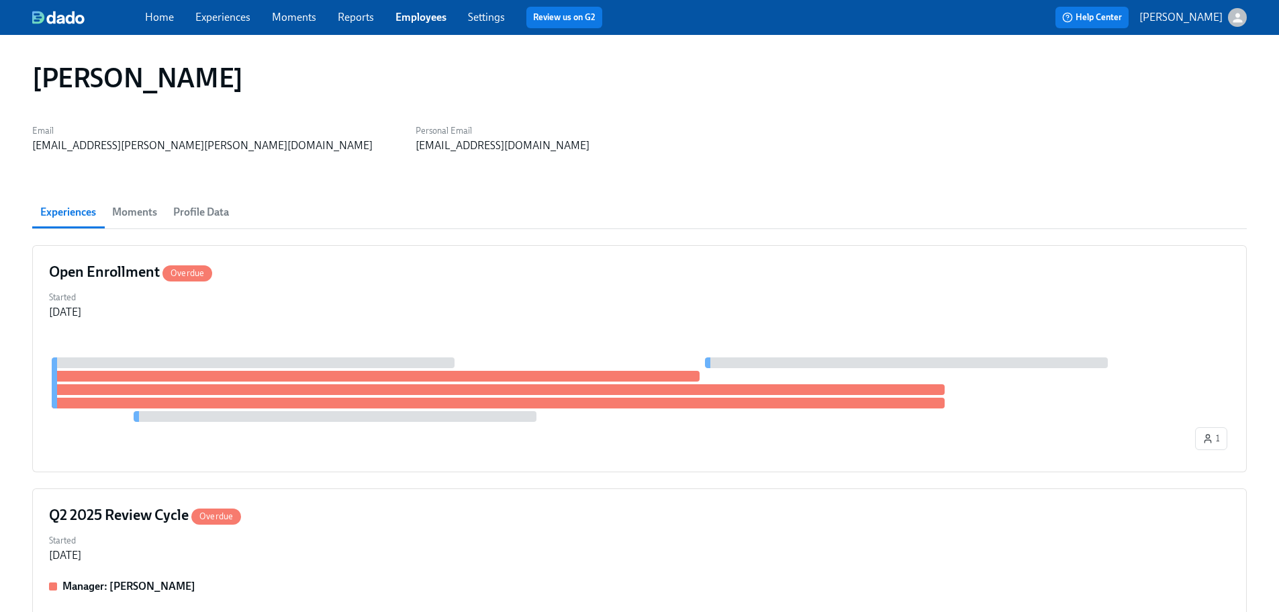
click at [516, 228] on div "Experiences Moments Profile Data" at bounding box center [639, 212] width 1215 height 32
click at [509, 270] on div "Open Enrollment Overdue" at bounding box center [639, 272] width 1181 height 20
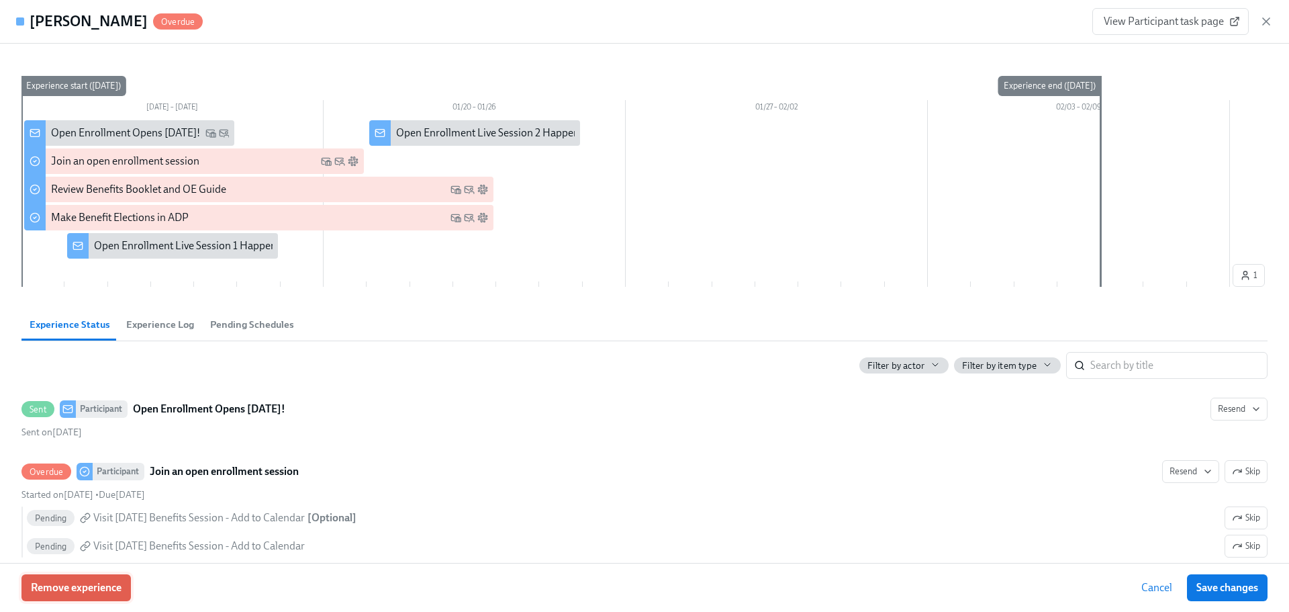
click at [106, 590] on span "Remove experience" at bounding box center [76, 587] width 91 height 13
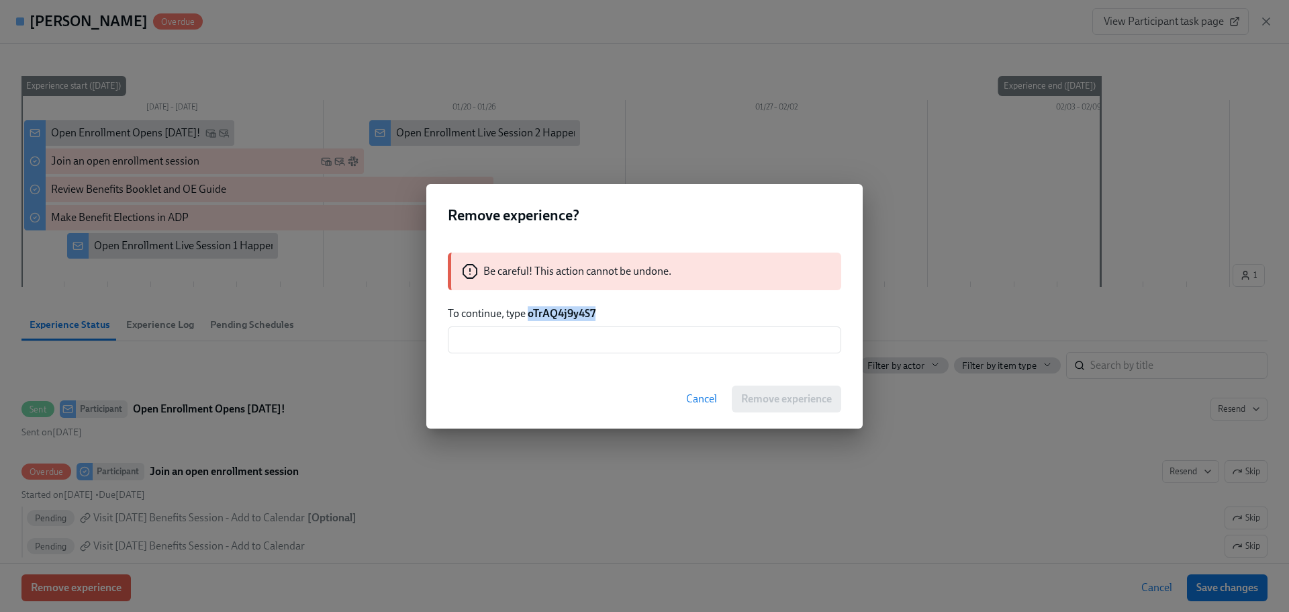
drag, startPoint x: 605, startPoint y: 306, endPoint x: 530, endPoint y: 316, distance: 75.9
click at [530, 316] on p "To continue, type oTrAQ4j9y4S7" at bounding box center [645, 313] width 394 height 15
click at [615, 353] on input "text" at bounding box center [645, 339] width 394 height 27
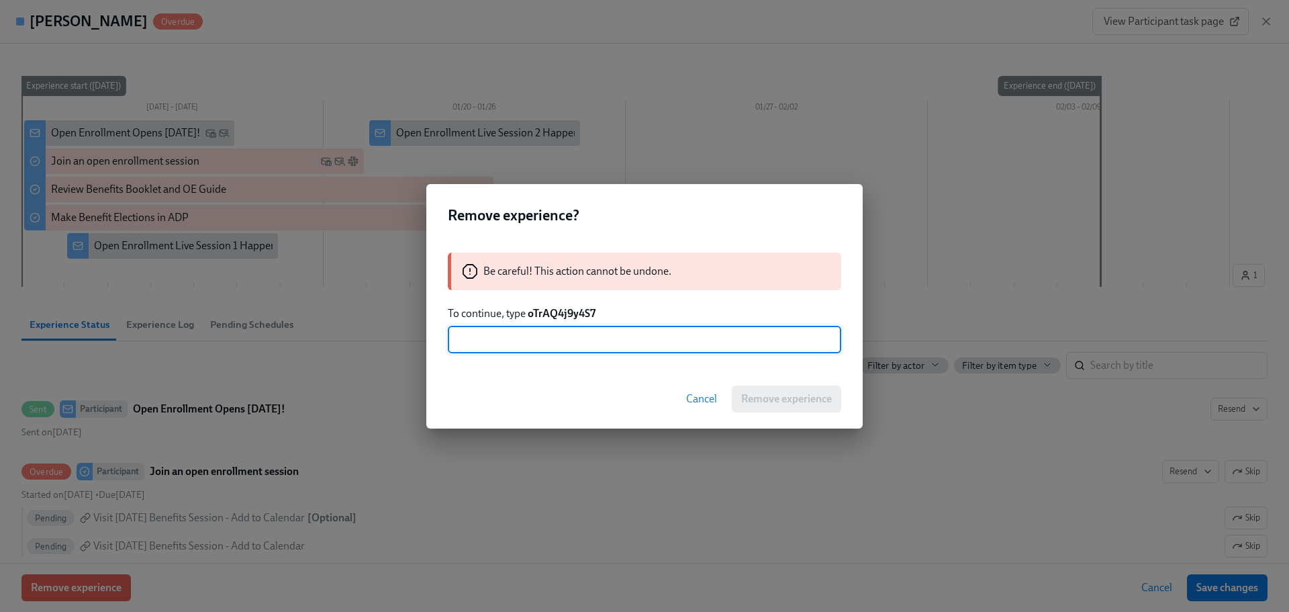
paste input "oTrAQ4j9y4S7"
type input "oTrAQ4j9y4S7"
click at [734, 388] on button "Remove experience" at bounding box center [786, 398] width 109 height 27
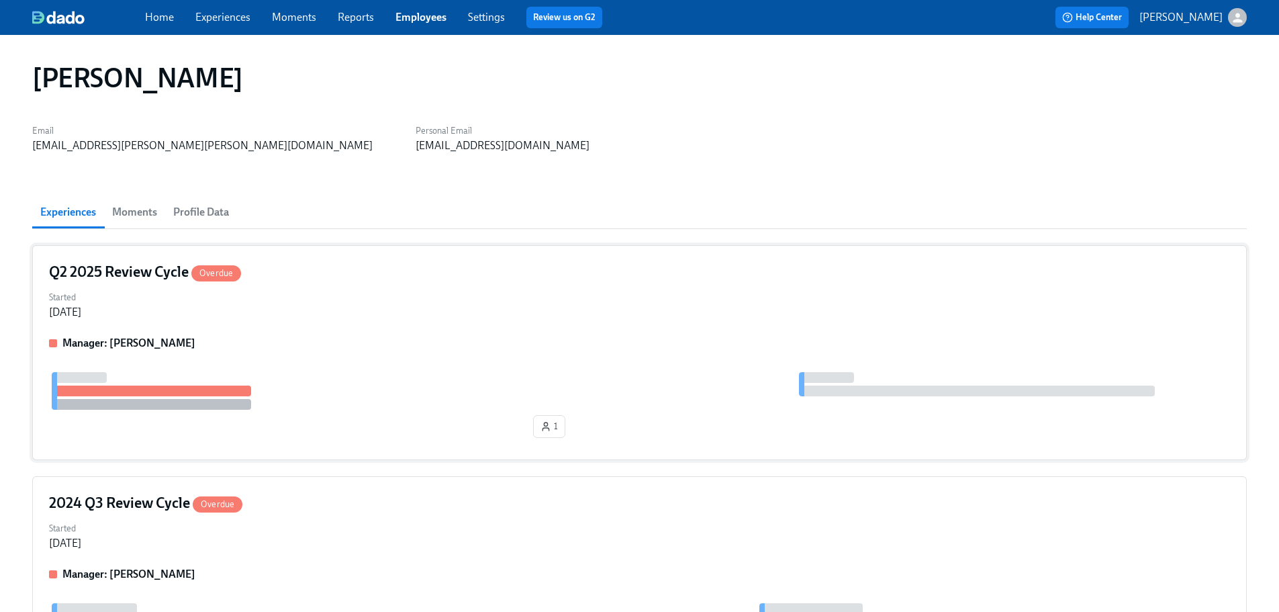
click at [366, 361] on div "Manager: [PERSON_NAME] 1" at bounding box center [639, 389] width 1181 height 107
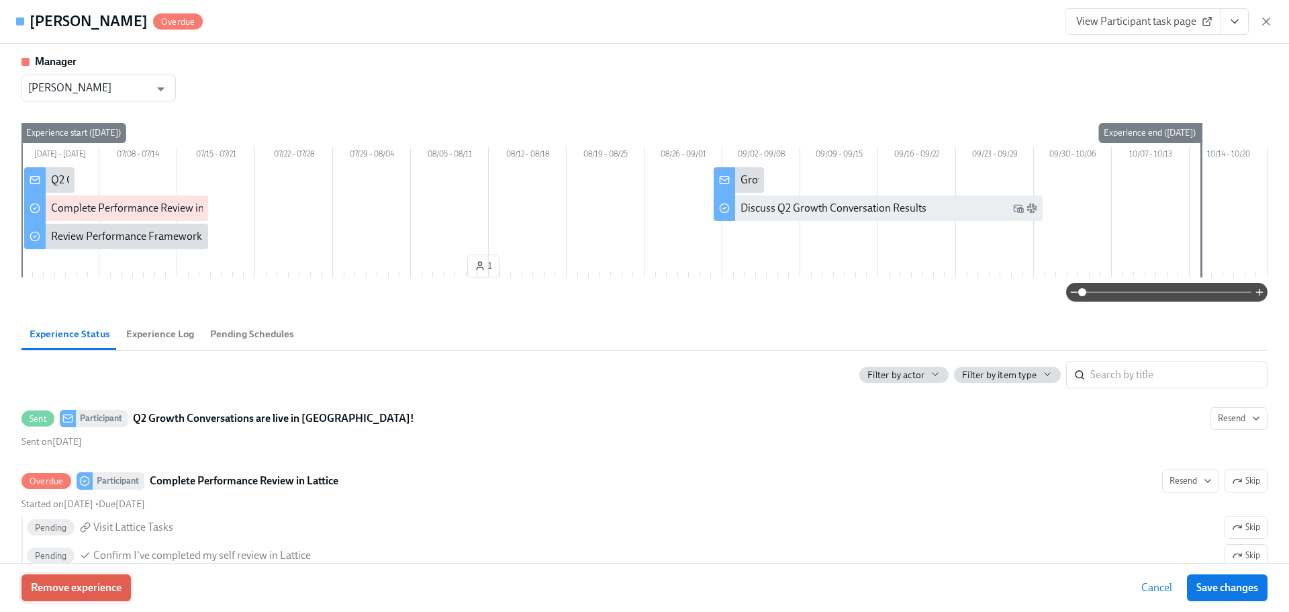
click at [114, 585] on span "Remove experience" at bounding box center [76, 587] width 91 height 13
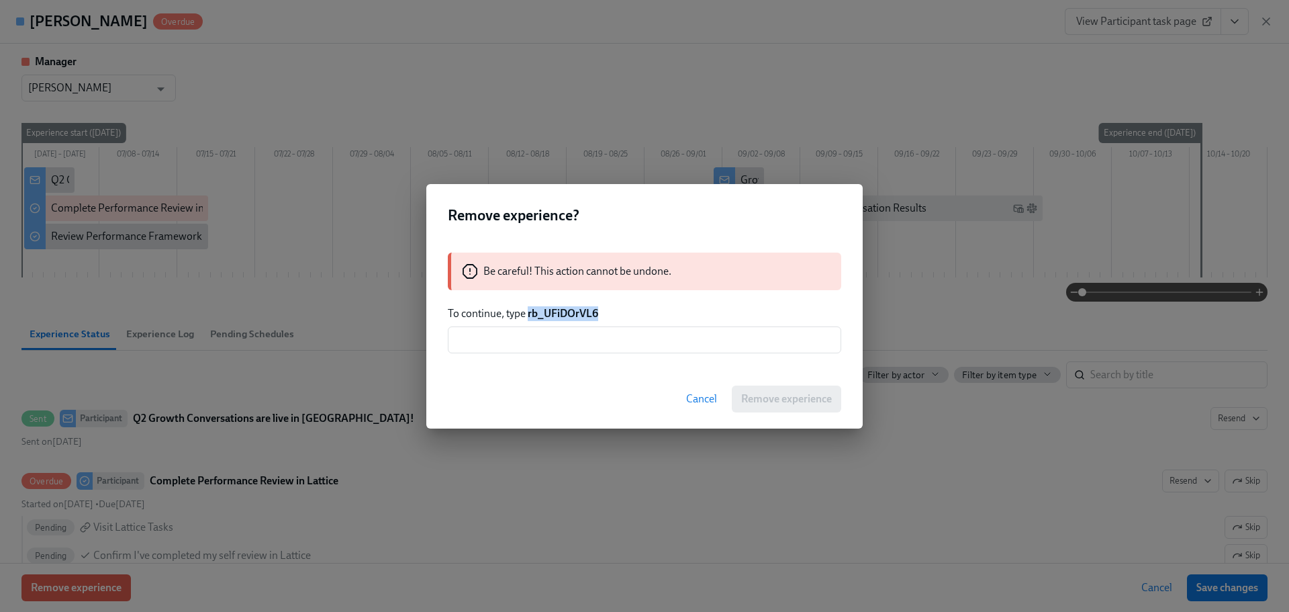
drag, startPoint x: 578, startPoint y: 316, endPoint x: 529, endPoint y: 316, distance: 49.0
click at [529, 316] on p "To continue, type rb_UFiDOrVL6" at bounding box center [645, 313] width 394 height 15
click at [557, 341] on input "text" at bounding box center [645, 339] width 394 height 27
paste input "rb_UFiDOrVL6"
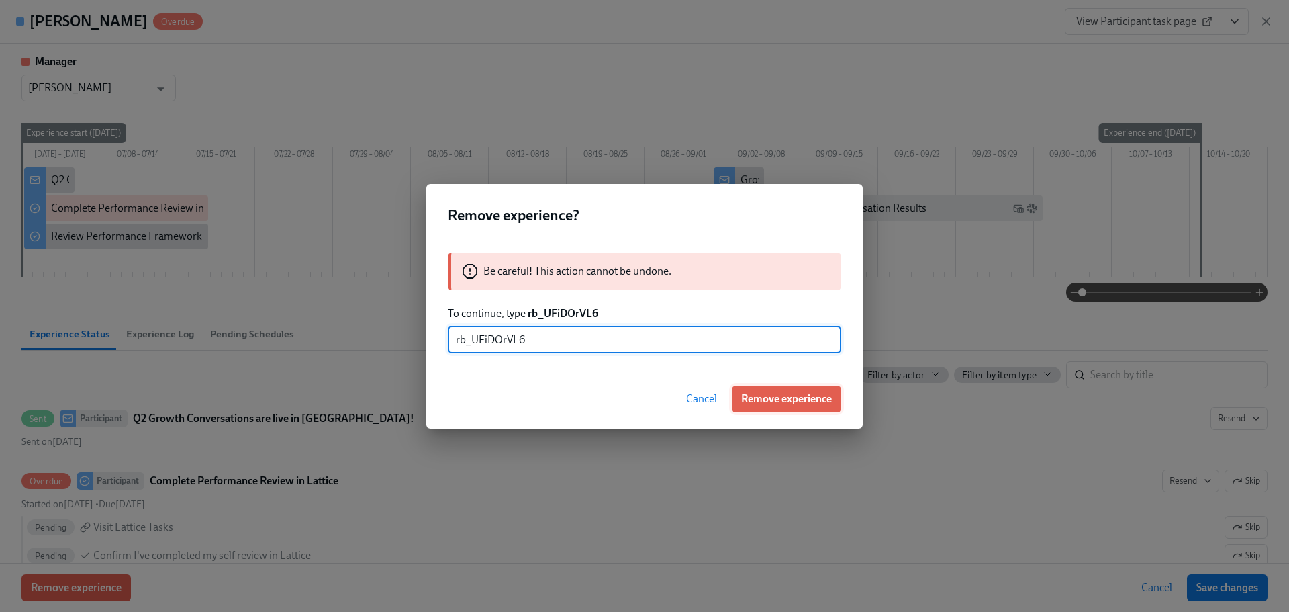
type input "rb_UFiDOrVL6"
click at [747, 389] on button "Remove experience" at bounding box center [786, 398] width 109 height 27
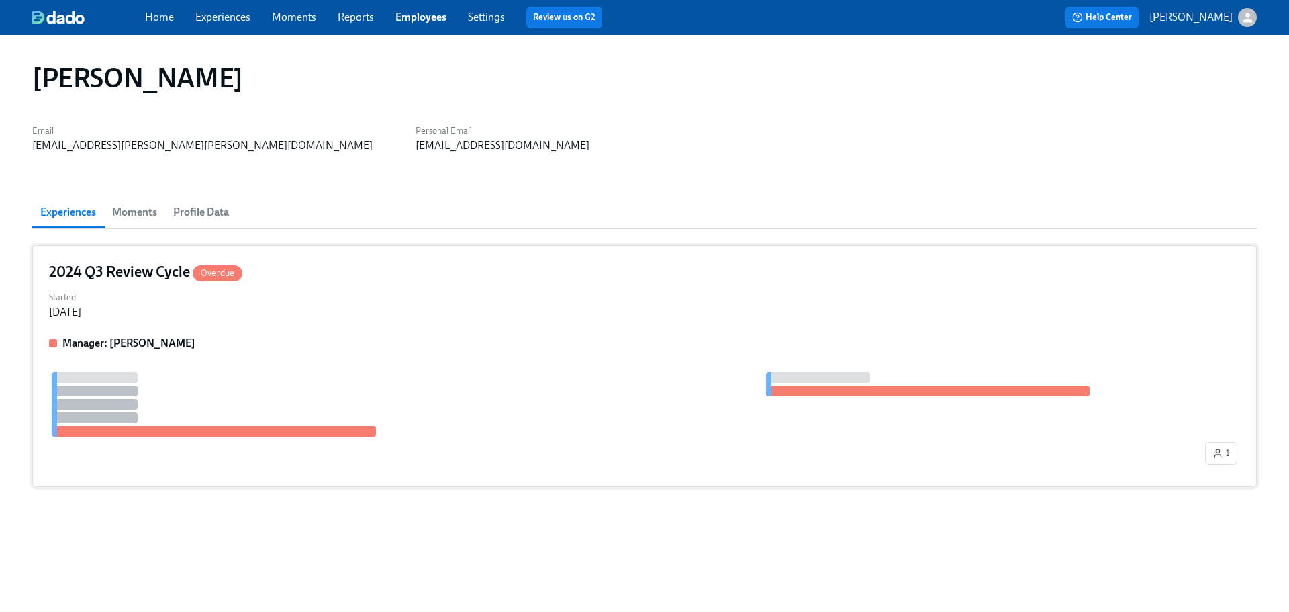
click at [331, 318] on div "Started [DATE]" at bounding box center [644, 303] width 1191 height 32
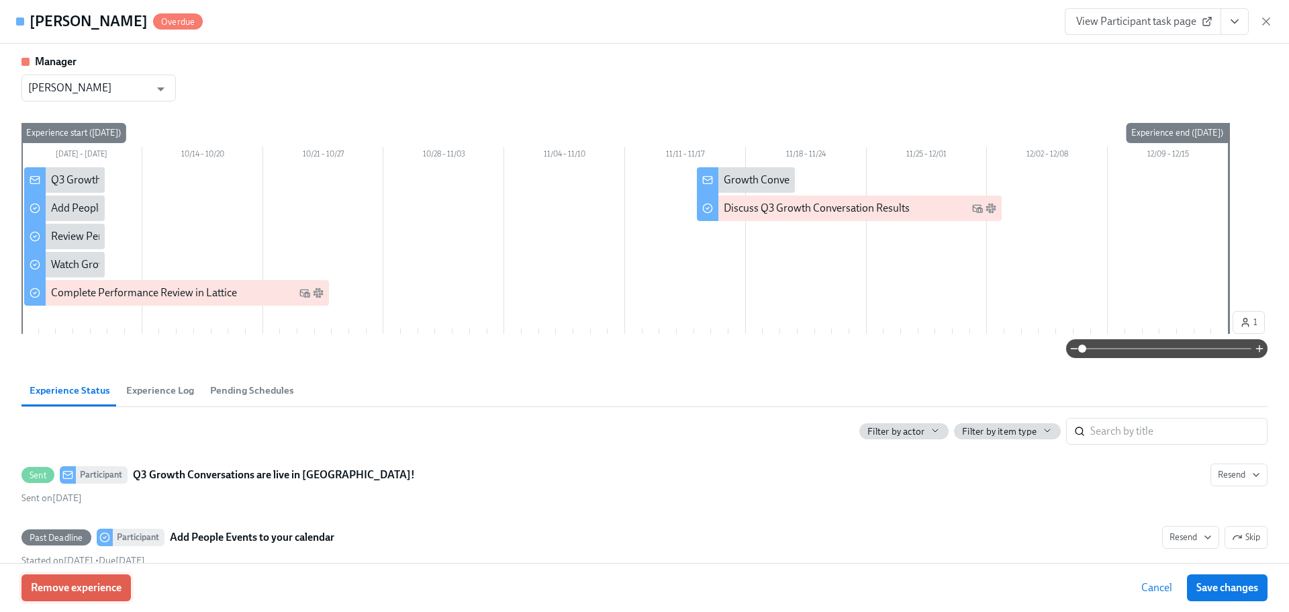
click at [111, 594] on span "Remove experience" at bounding box center [76, 587] width 91 height 13
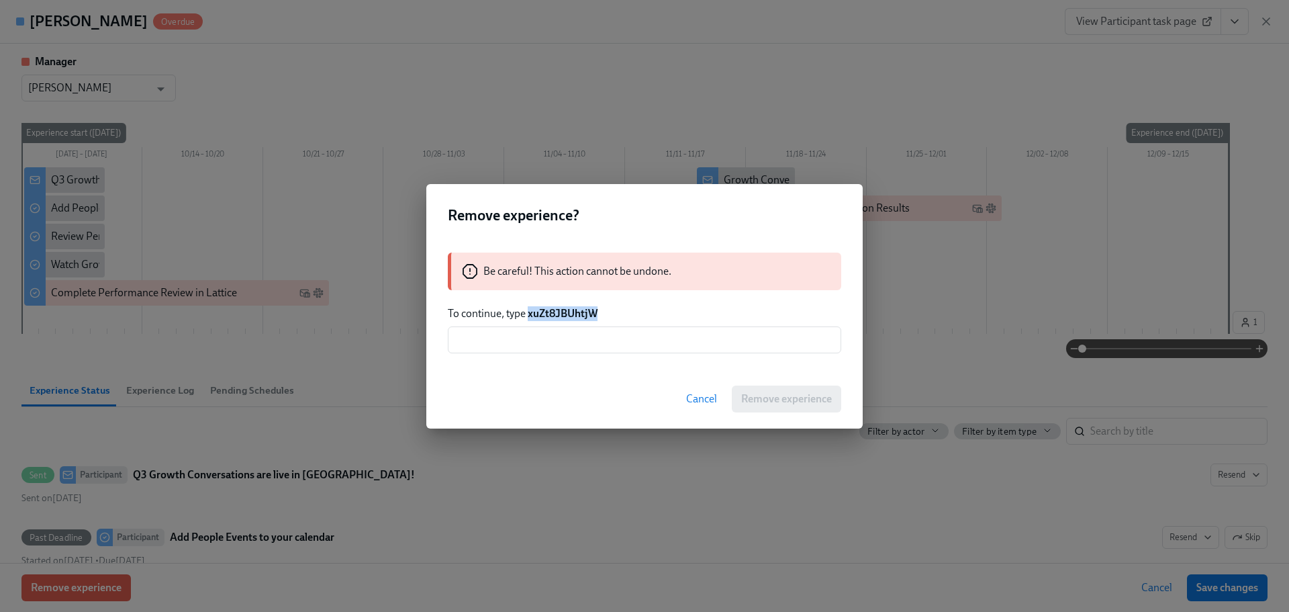
drag, startPoint x: 616, startPoint y: 303, endPoint x: 527, endPoint y: 318, distance: 90.0
click at [527, 318] on div "Be careful! This action cannot be undone. To continue, type xuZt8JBUhtjW ​" at bounding box center [644, 302] width 437 height 133
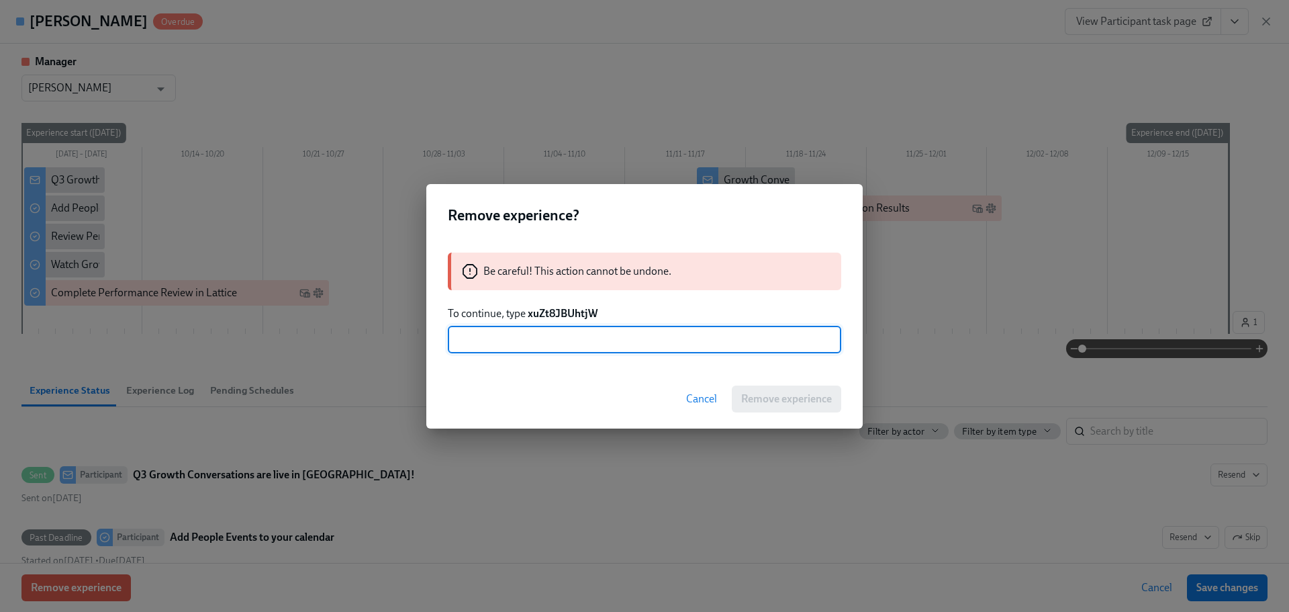
click at [543, 339] on input "text" at bounding box center [645, 339] width 394 height 27
paste input "xuZt8JBUhtjW"
type input "xuZt8JBUhtjW"
click at [769, 400] on span "Remove experience" at bounding box center [786, 398] width 91 height 13
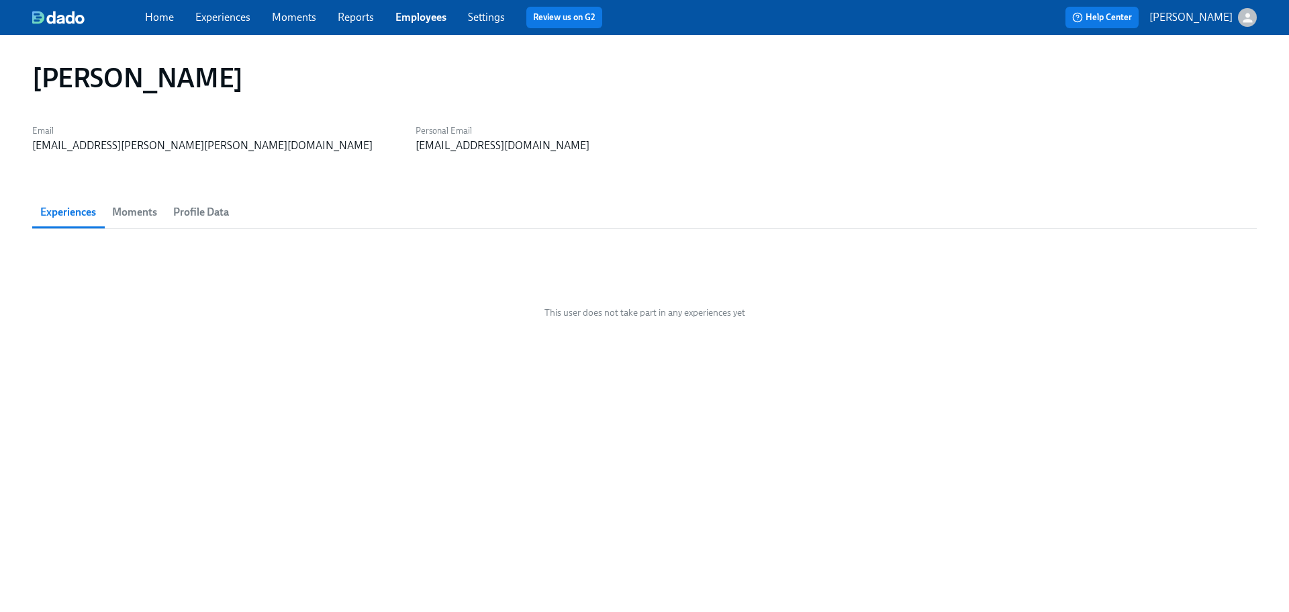
click at [431, 7] on div "Home Experiences Moments Reports Employees Settings Review us on G2" at bounding box center [423, 17] width 556 height 21
click at [421, 14] on link "Employees" at bounding box center [421, 17] width 51 height 13
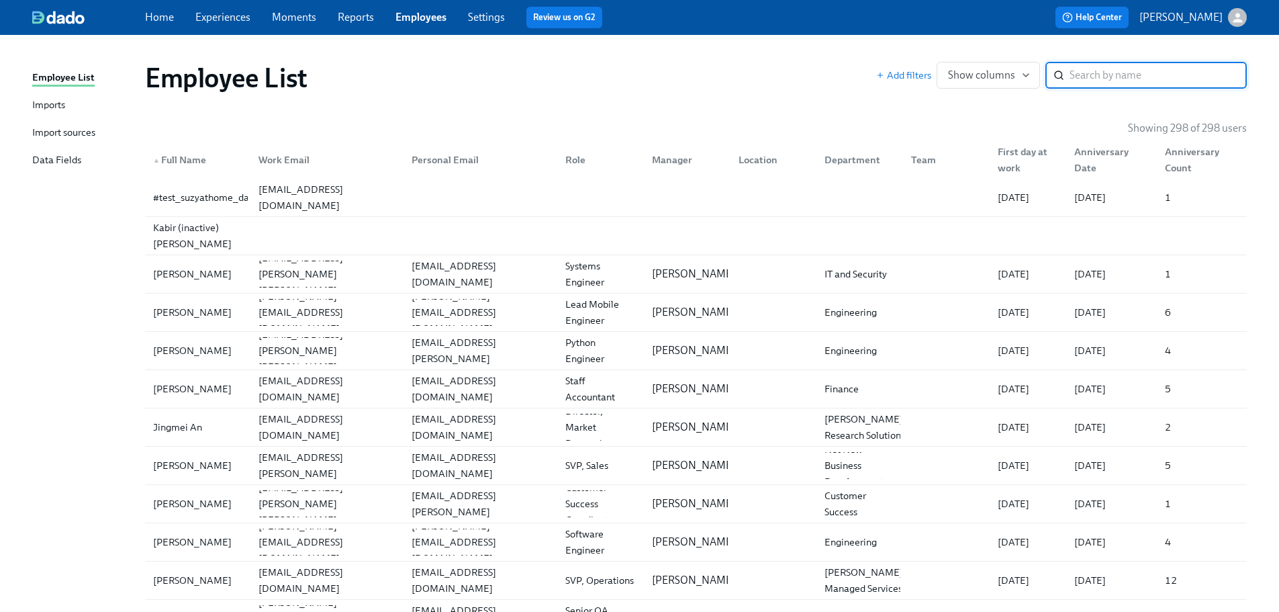
click at [1077, 77] on input "search" at bounding box center [1158, 75] width 177 height 27
type input "aliak"
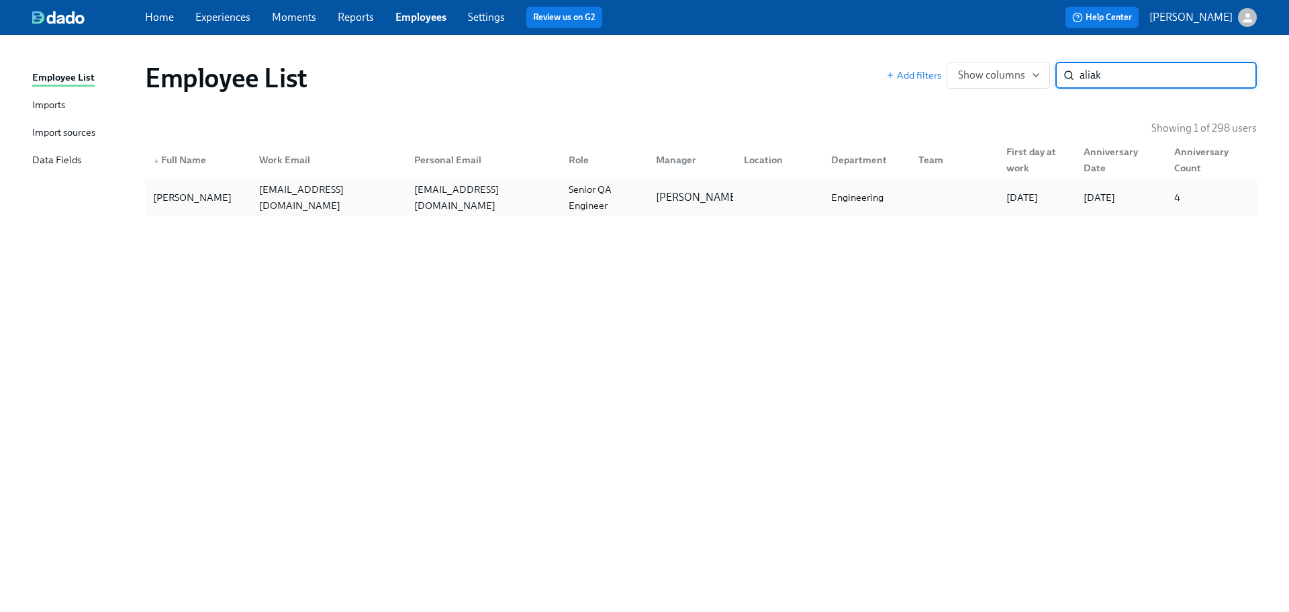
click at [268, 215] on div "[PERSON_NAME] [EMAIL_ADDRESS][DOMAIN_NAME] [EMAIL_ADDRESS][DOMAIN_NAME] Senior …" at bounding box center [701, 198] width 1112 height 38
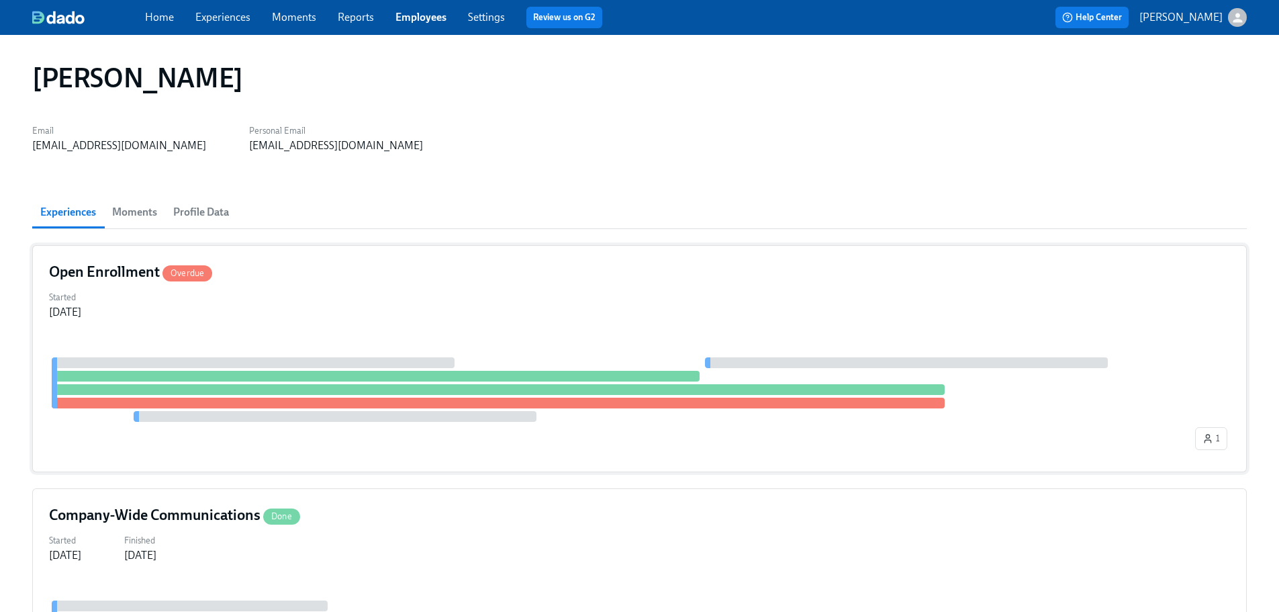
click at [437, 324] on div "Open Enrollment Overdue Started [DATE] 1" at bounding box center [639, 358] width 1215 height 227
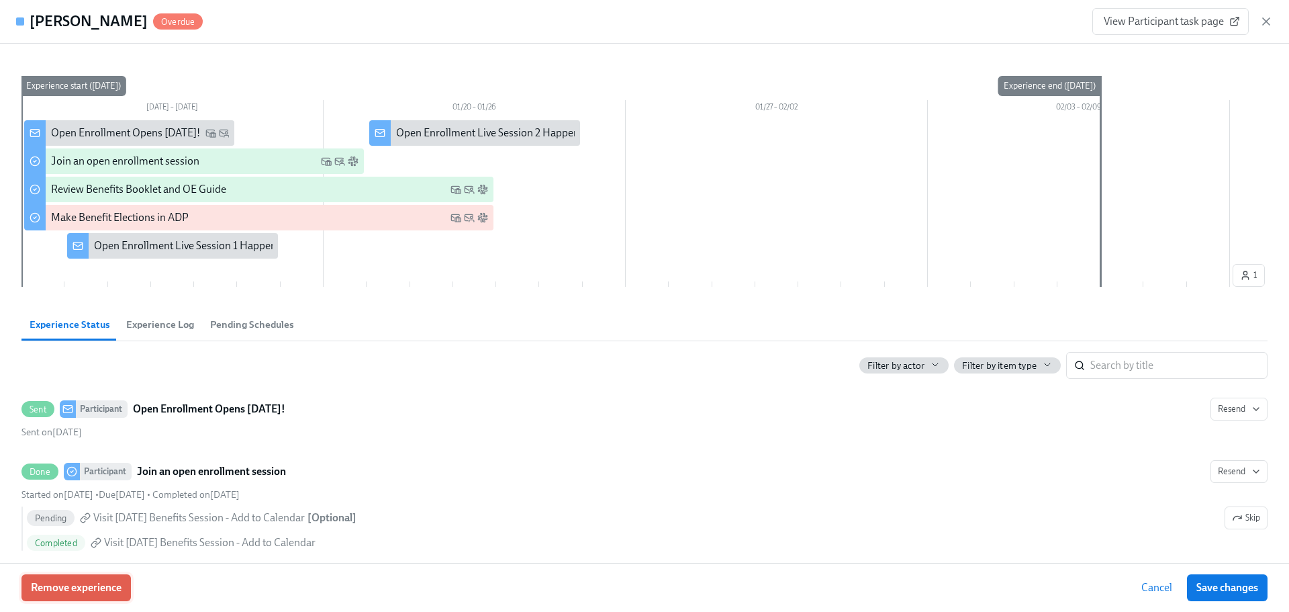
click at [103, 590] on span "Remove experience" at bounding box center [76, 587] width 91 height 13
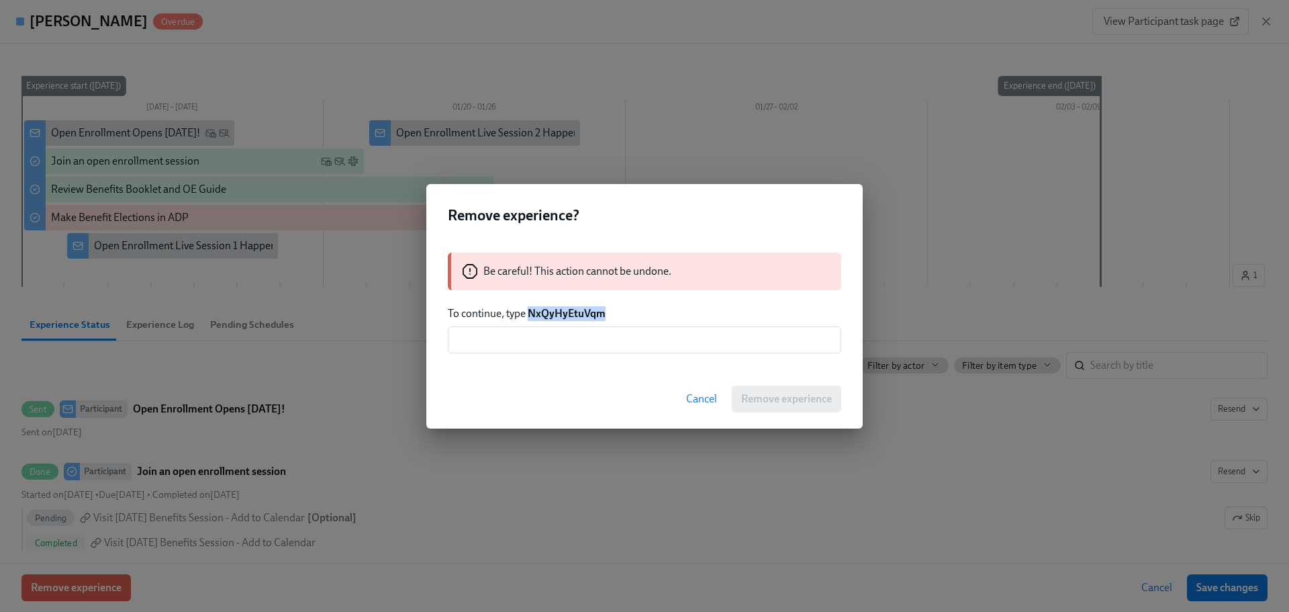
drag, startPoint x: 623, startPoint y: 314, endPoint x: 530, endPoint y: 316, distance: 93.4
click at [530, 316] on p "To continue, type NxQyHyEtuVqm" at bounding box center [645, 313] width 394 height 15
click at [525, 337] on input "text" at bounding box center [645, 339] width 394 height 27
paste input "NxQyHyEtuVqm"
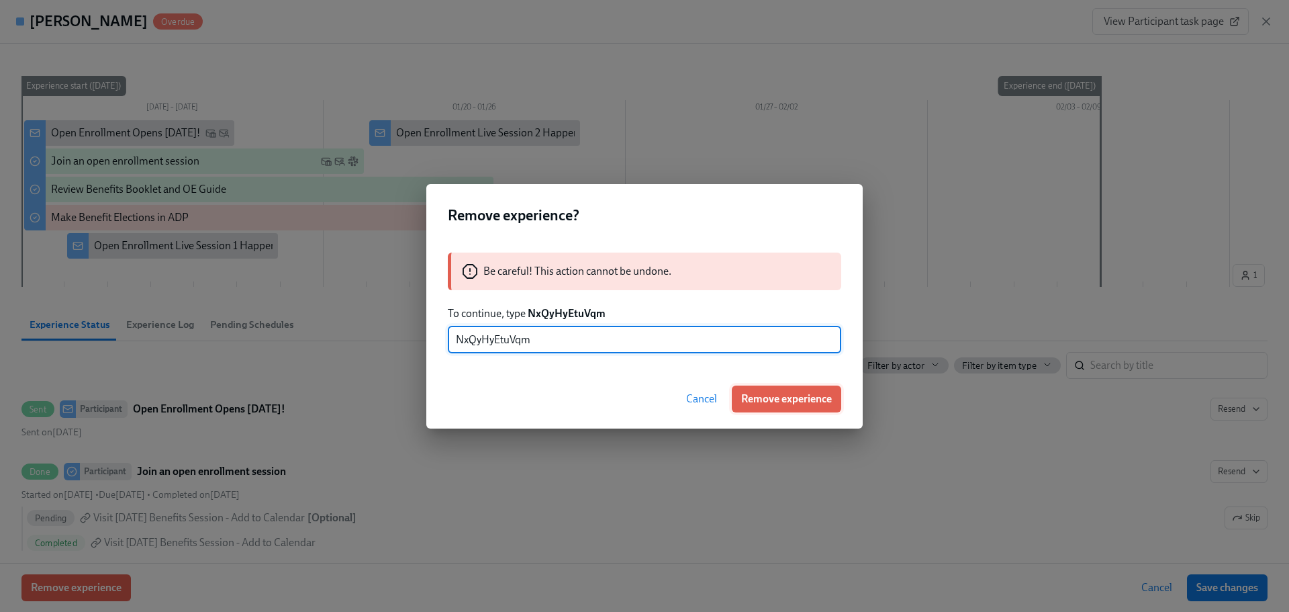
type input "NxQyHyEtuVqm"
click at [791, 396] on span "Remove experience" at bounding box center [786, 398] width 91 height 13
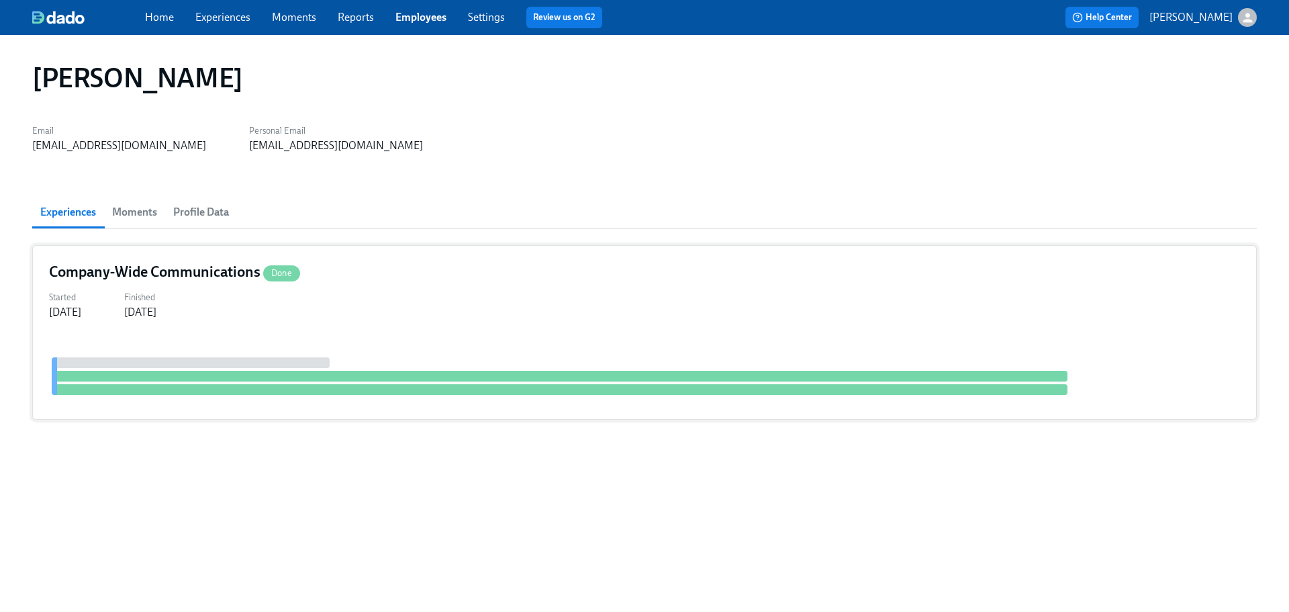
click at [400, 330] on div "Company-Wide Communications Done Started [DATE] Finished [DATE]" at bounding box center [644, 332] width 1225 height 175
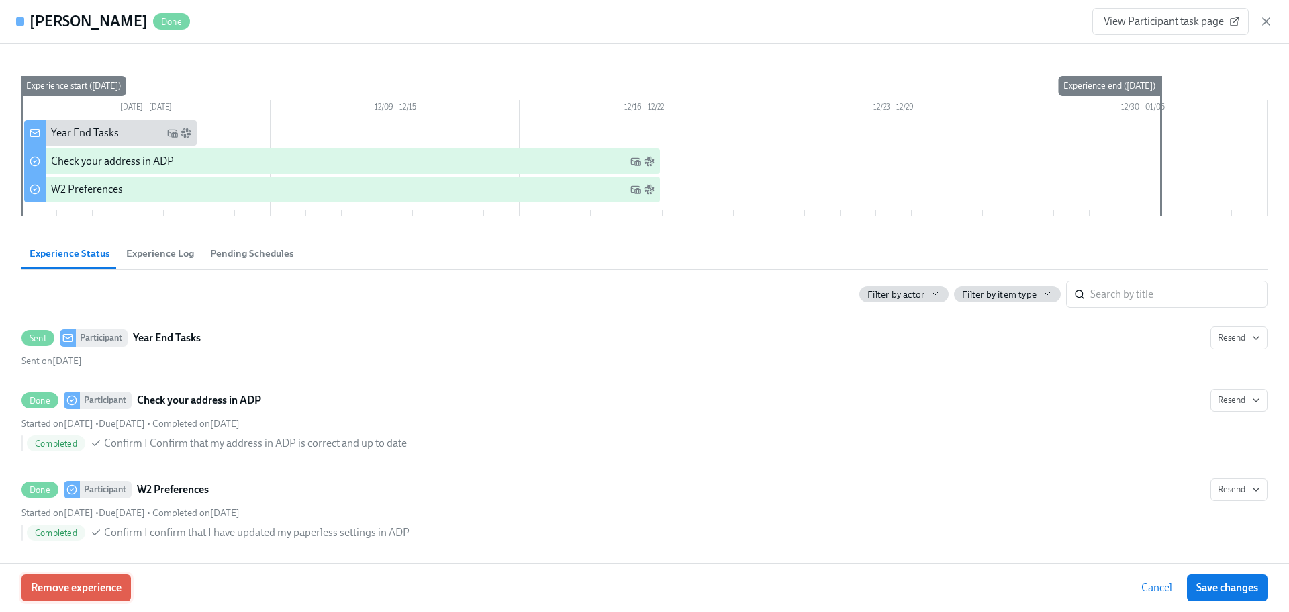
click at [88, 594] on button "Remove experience" at bounding box center [75, 587] width 109 height 27
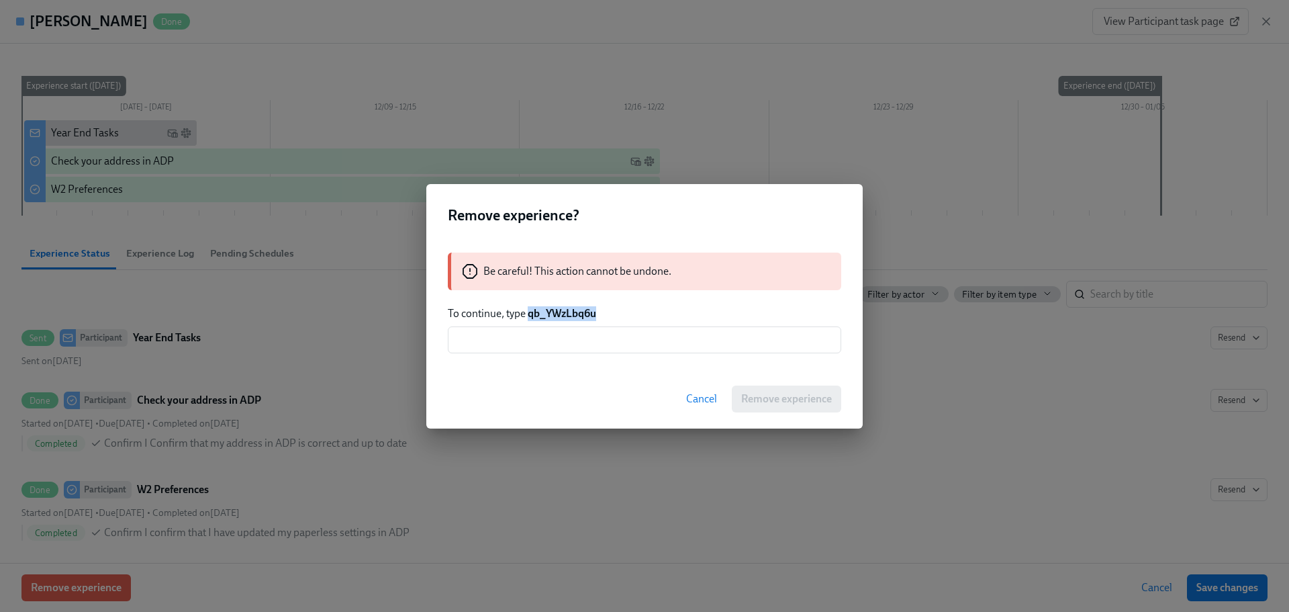
drag, startPoint x: 605, startPoint y: 312, endPoint x: 530, endPoint y: 315, distance: 75.3
click at [530, 315] on p "To continue, type qb_YWzLbq6u" at bounding box center [645, 313] width 394 height 15
click at [538, 349] on input "text" at bounding box center [645, 339] width 394 height 27
paste input "qb_YWzLbq6u"
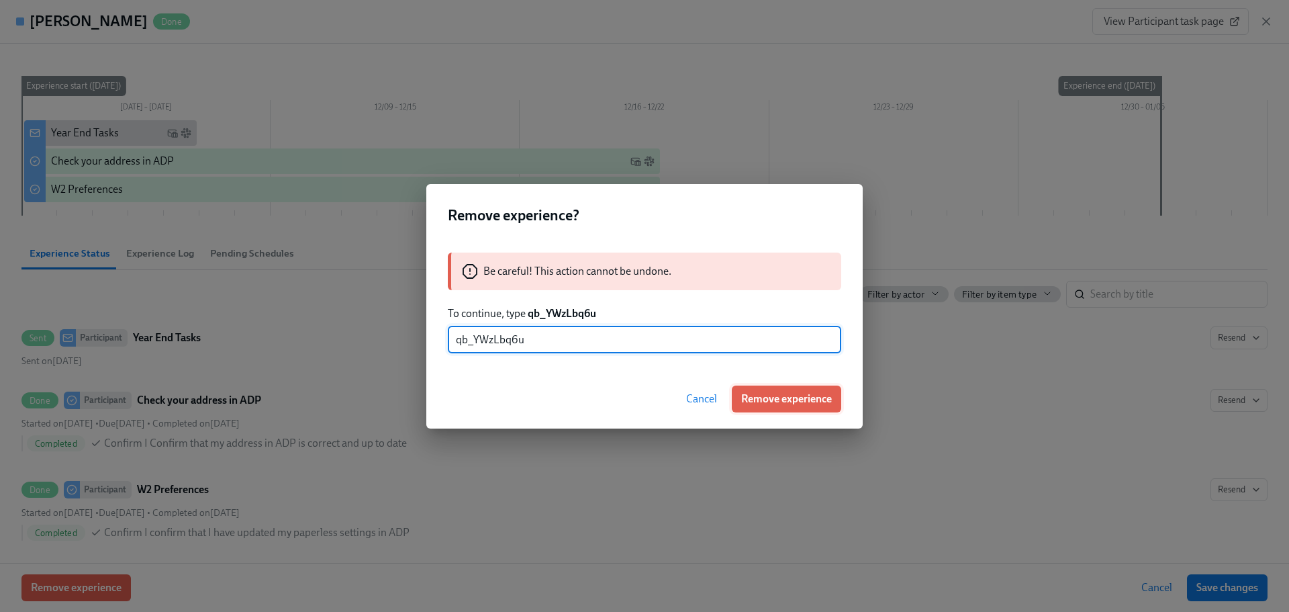
type input "qb_YWzLbq6u"
click at [761, 393] on span "Remove experience" at bounding box center [786, 398] width 91 height 13
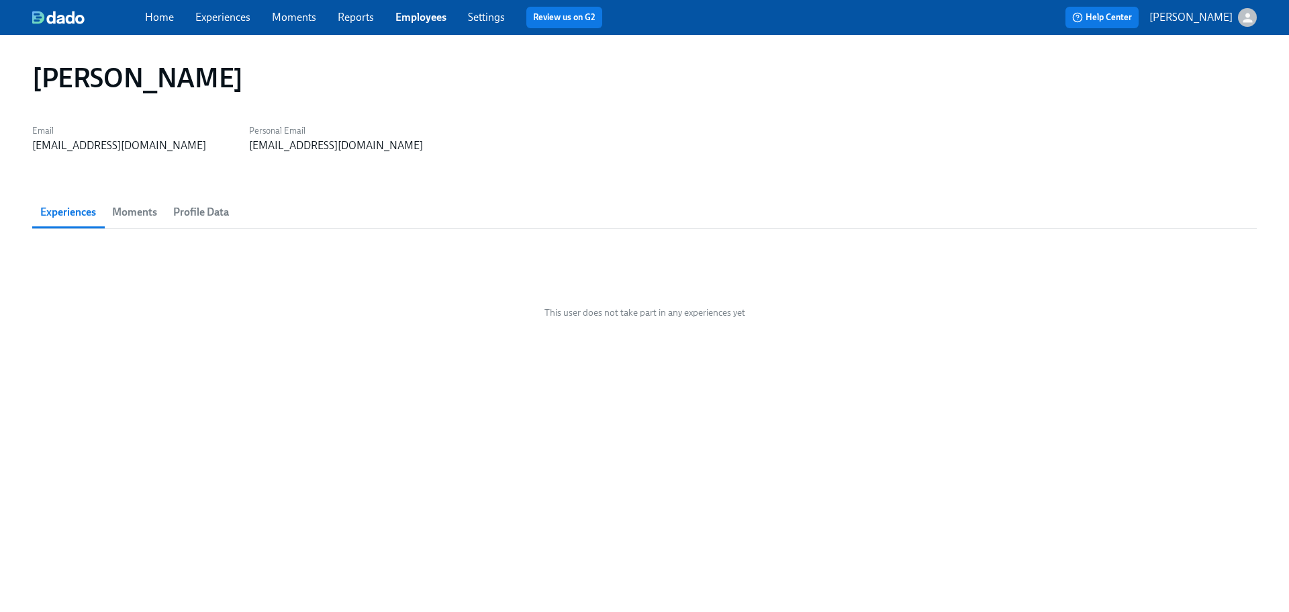
click at [438, 15] on link "Employees" at bounding box center [421, 17] width 51 height 13
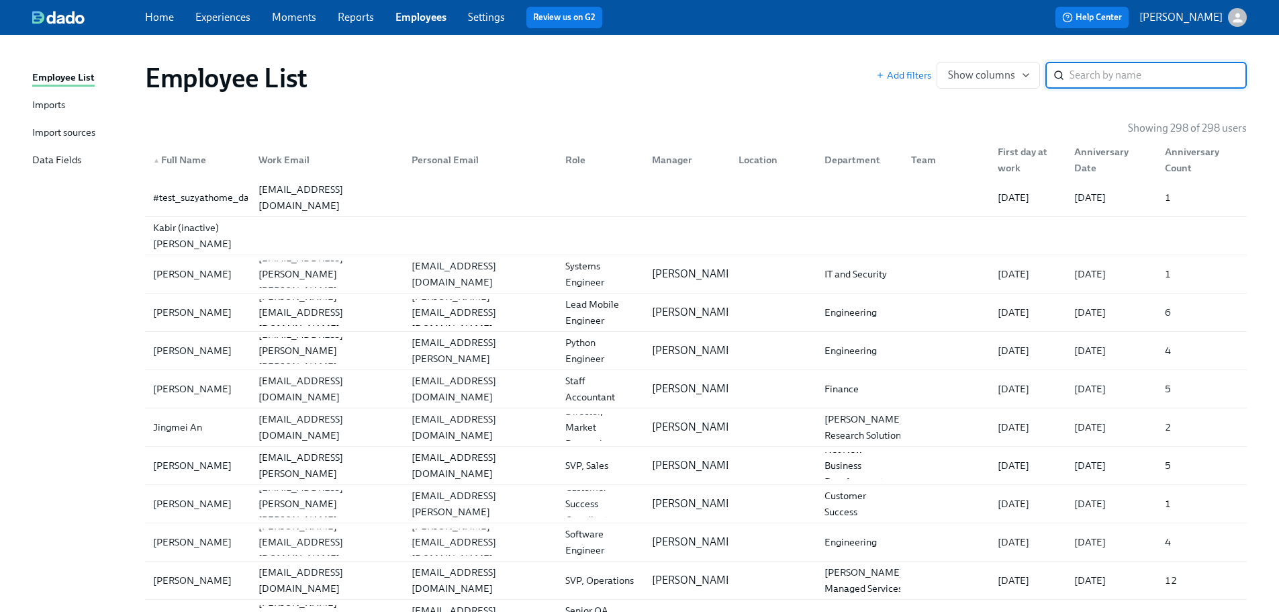
click at [1185, 79] on input "search" at bounding box center [1158, 75] width 177 height 27
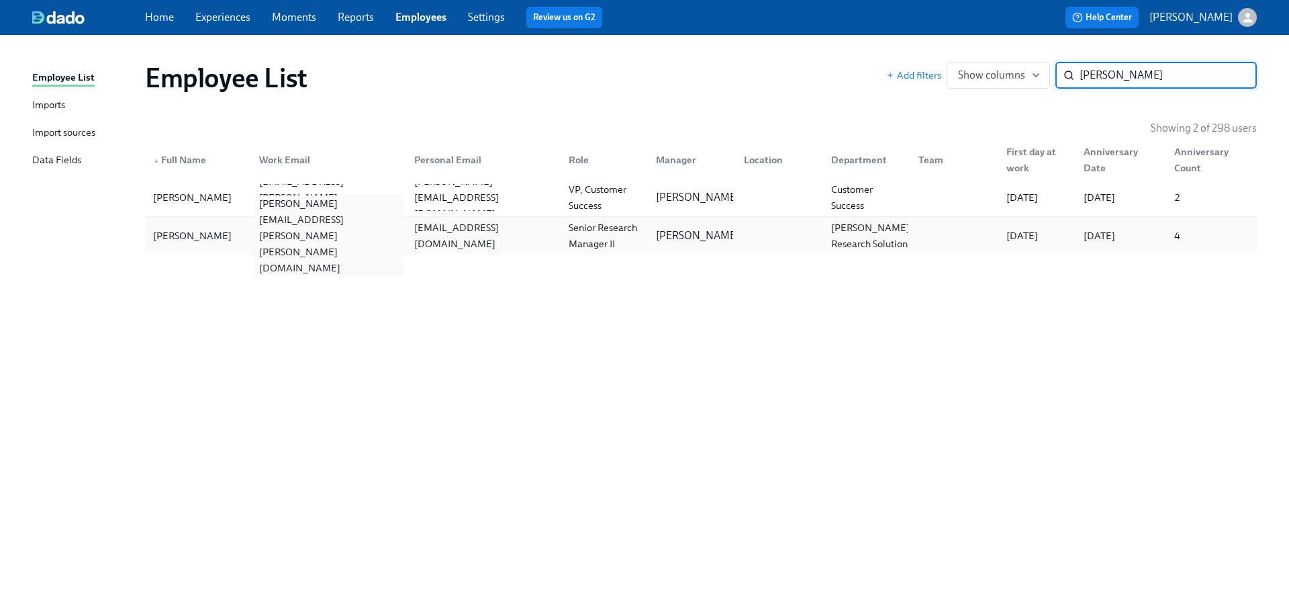
type input "[PERSON_NAME]"
click at [322, 234] on div "[PERSON_NAME][EMAIL_ADDRESS][PERSON_NAME][PERSON_NAME][DOMAIN_NAME]" at bounding box center [328, 235] width 149 height 81
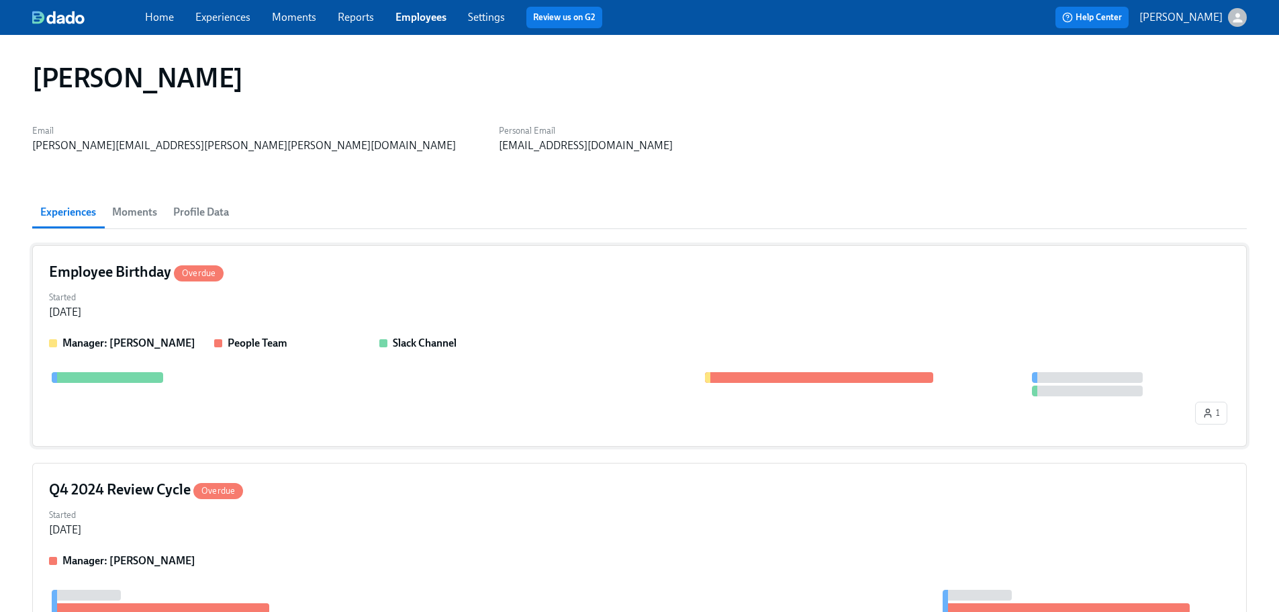
click at [422, 300] on div "Started [DATE]" at bounding box center [639, 303] width 1181 height 32
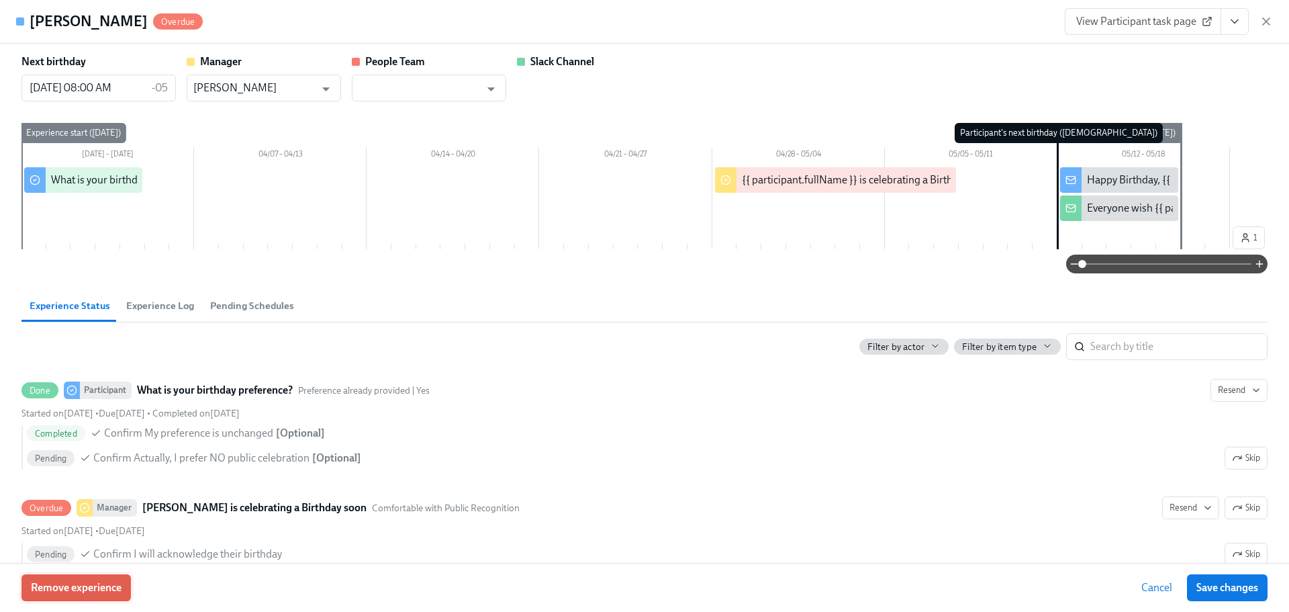
click at [82, 592] on span "Remove experience" at bounding box center [76, 587] width 91 height 13
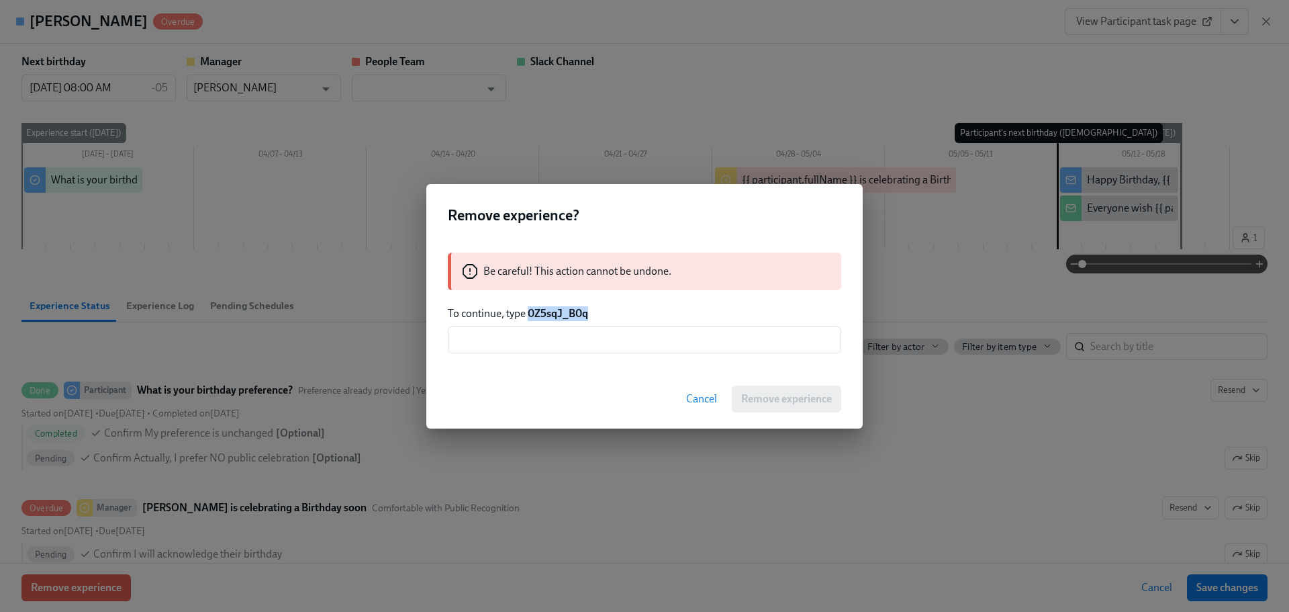
drag, startPoint x: 588, startPoint y: 320, endPoint x: 529, endPoint y: 313, distance: 60.1
click at [529, 313] on p "To continue, type 0Z5sqJ_B0q" at bounding box center [645, 313] width 394 height 15
click at [615, 340] on input "text" at bounding box center [645, 339] width 394 height 27
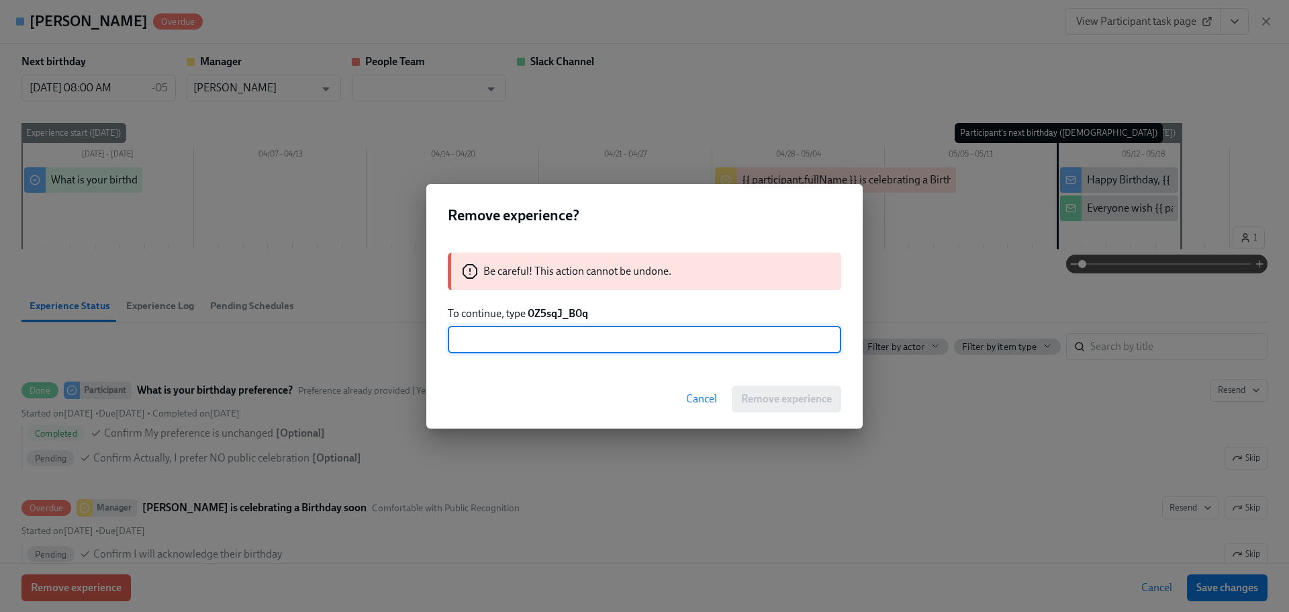
paste input "0Z5sqJ_B0q"
type input "0Z5sqJ_B0q"
click at [810, 394] on span "Remove experience" at bounding box center [786, 398] width 91 height 13
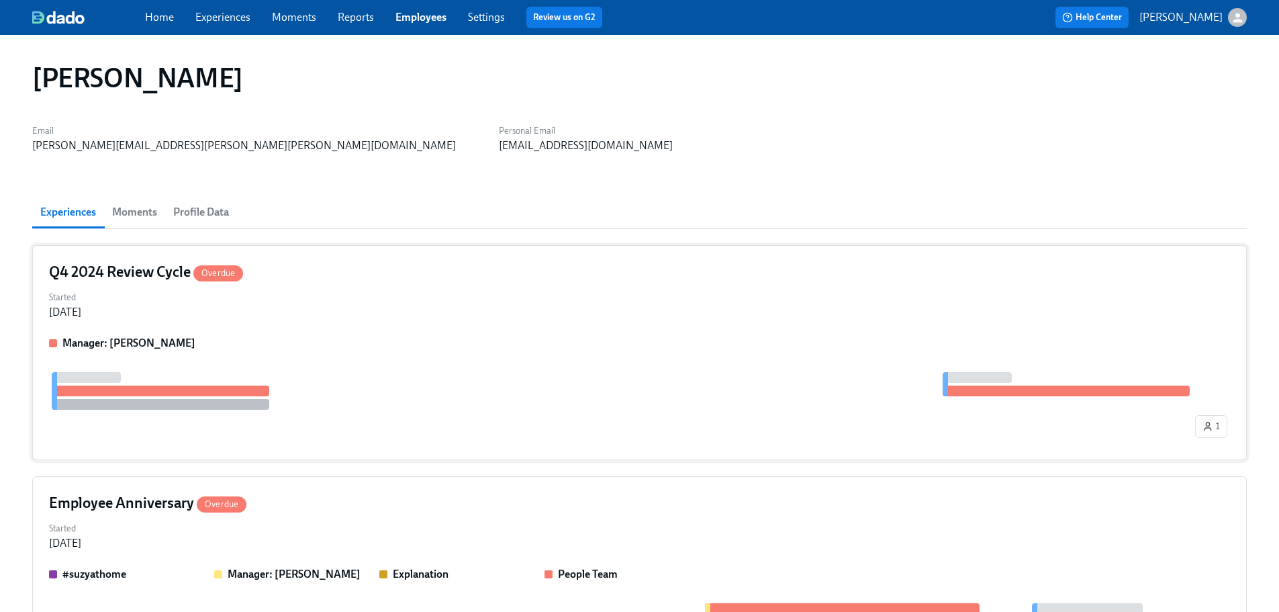
click at [411, 379] on div at bounding box center [621, 391] width 1144 height 38
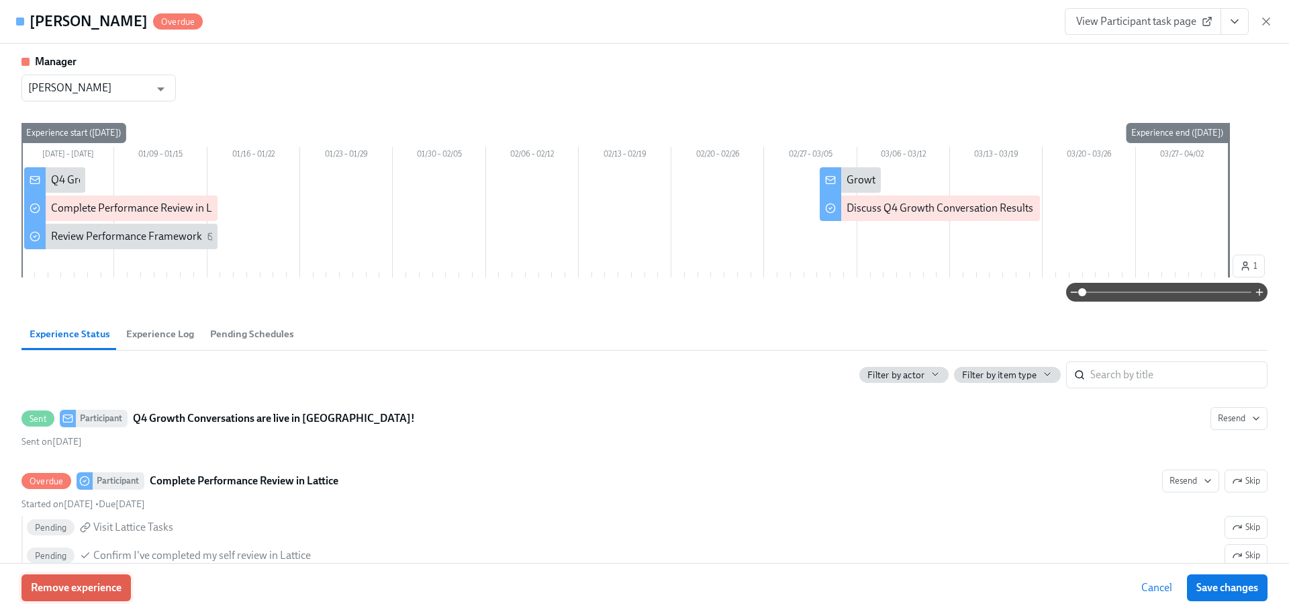
click at [111, 600] on button "Remove experience" at bounding box center [75, 587] width 109 height 27
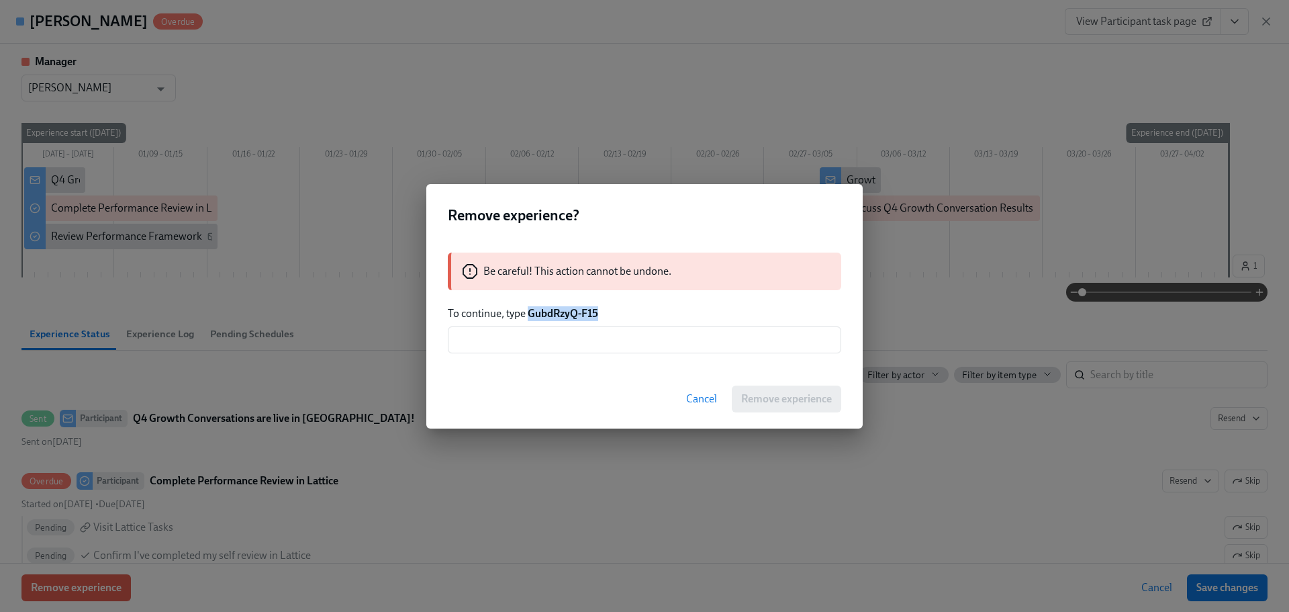
drag, startPoint x: 598, startPoint y: 316, endPoint x: 531, endPoint y: 316, distance: 66.5
click at [531, 316] on strong "GubdRzyQ-F15" at bounding box center [563, 313] width 71 height 13
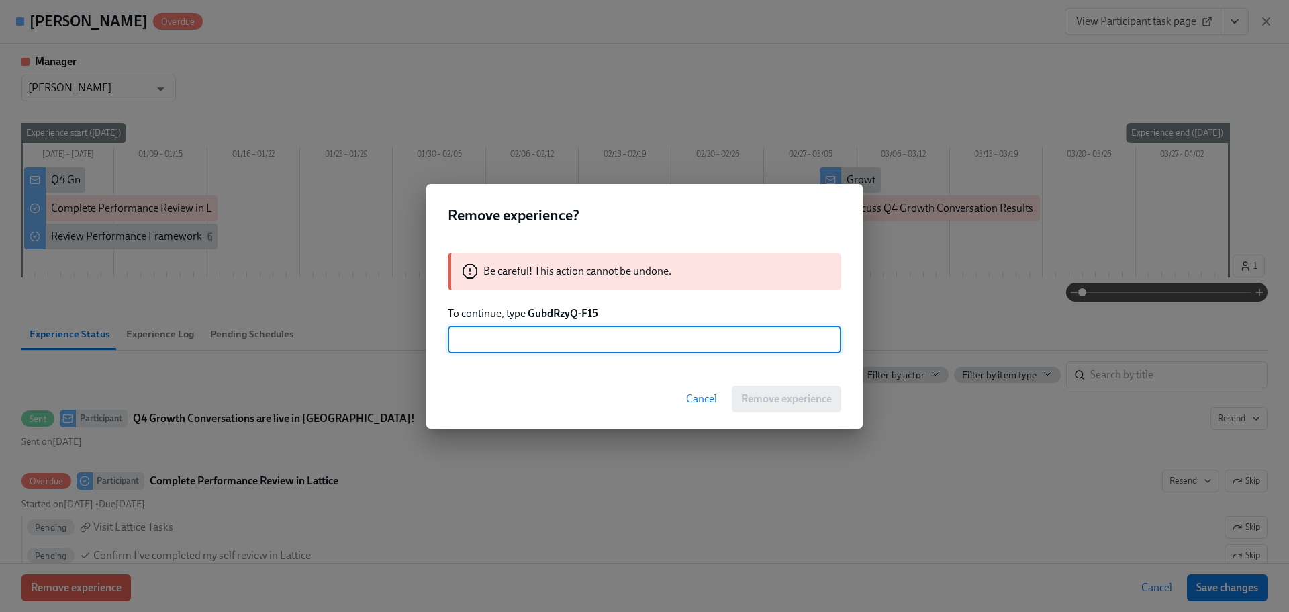
drag, startPoint x: 554, startPoint y: 343, endPoint x: 639, endPoint y: 360, distance: 86.4
click at [555, 342] on input "text" at bounding box center [645, 339] width 394 height 27
paste input "GubdRzyQ-F15"
type input "GubdRzyQ-F15"
click at [835, 395] on button "Remove experience" at bounding box center [786, 398] width 109 height 27
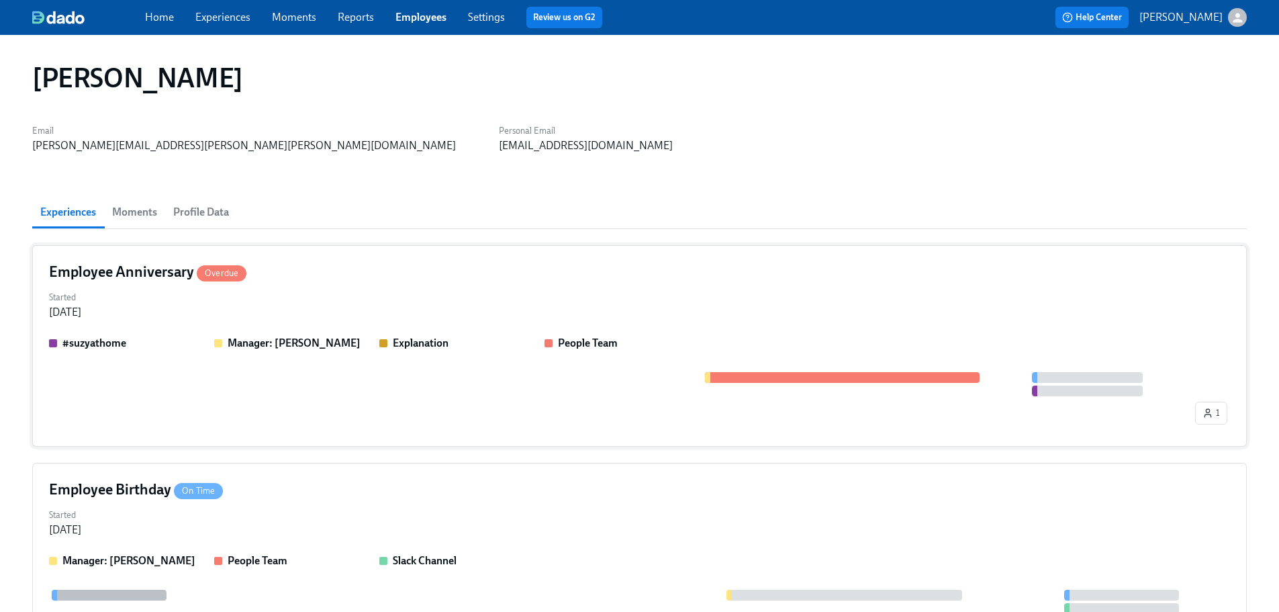
click at [177, 303] on div "Started [DATE]" at bounding box center [639, 303] width 1181 height 32
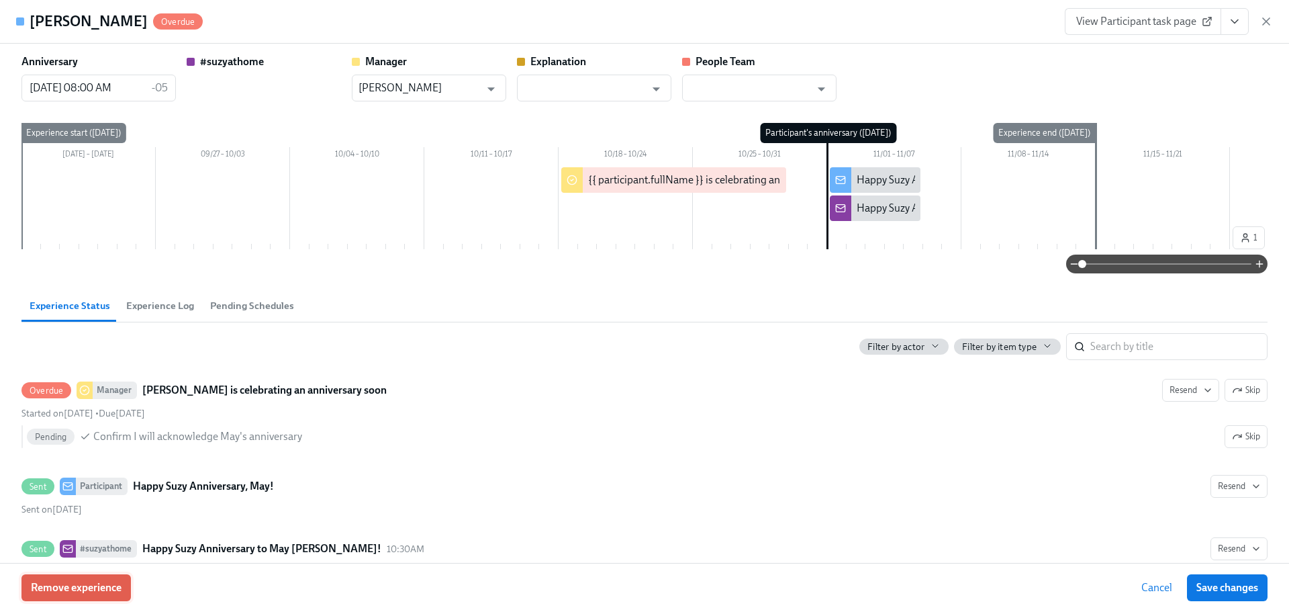
click at [79, 598] on button "Remove experience" at bounding box center [75, 587] width 109 height 27
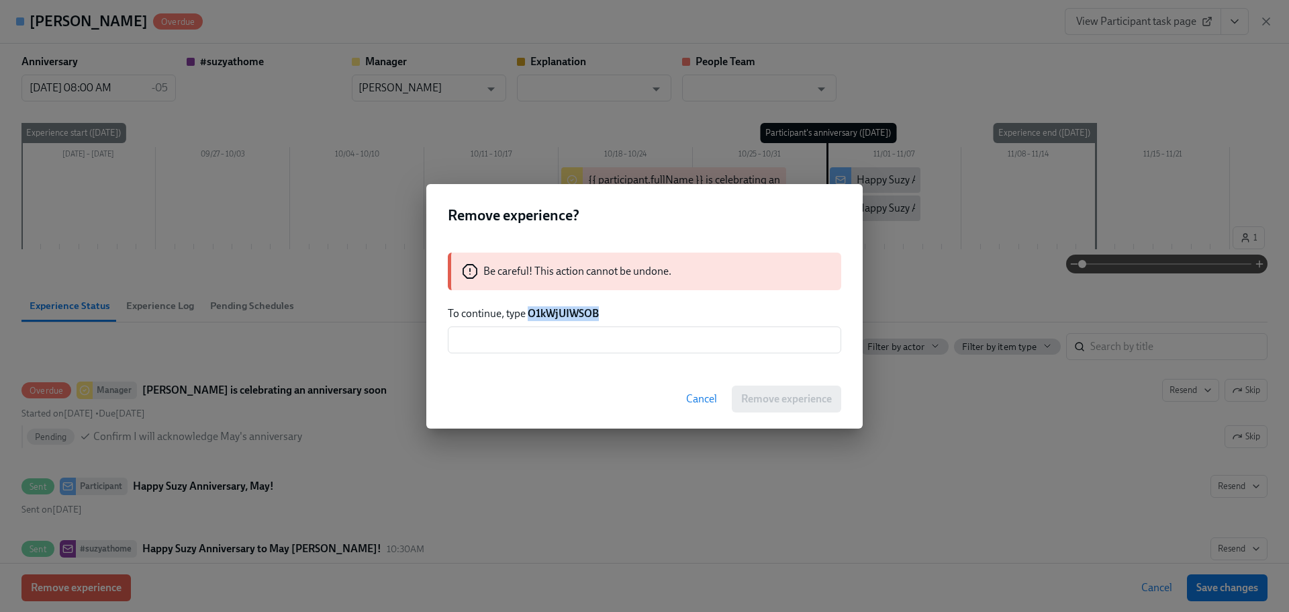
drag, startPoint x: 595, startPoint y: 318, endPoint x: 531, endPoint y: 314, distance: 64.6
click at [531, 314] on p "To continue, type O1kWjUIWSOB" at bounding box center [645, 313] width 394 height 15
click at [551, 347] on input "text" at bounding box center [645, 339] width 394 height 27
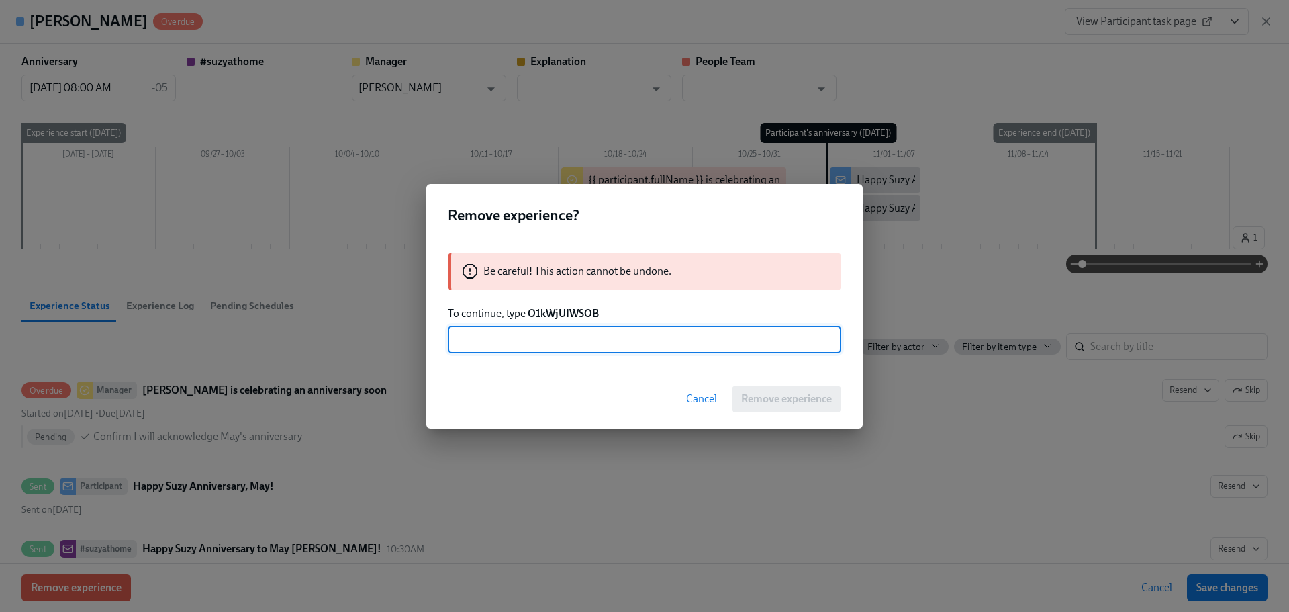
paste input "O1kWjUIWSOB"
type input "O1kWjUIWSOB"
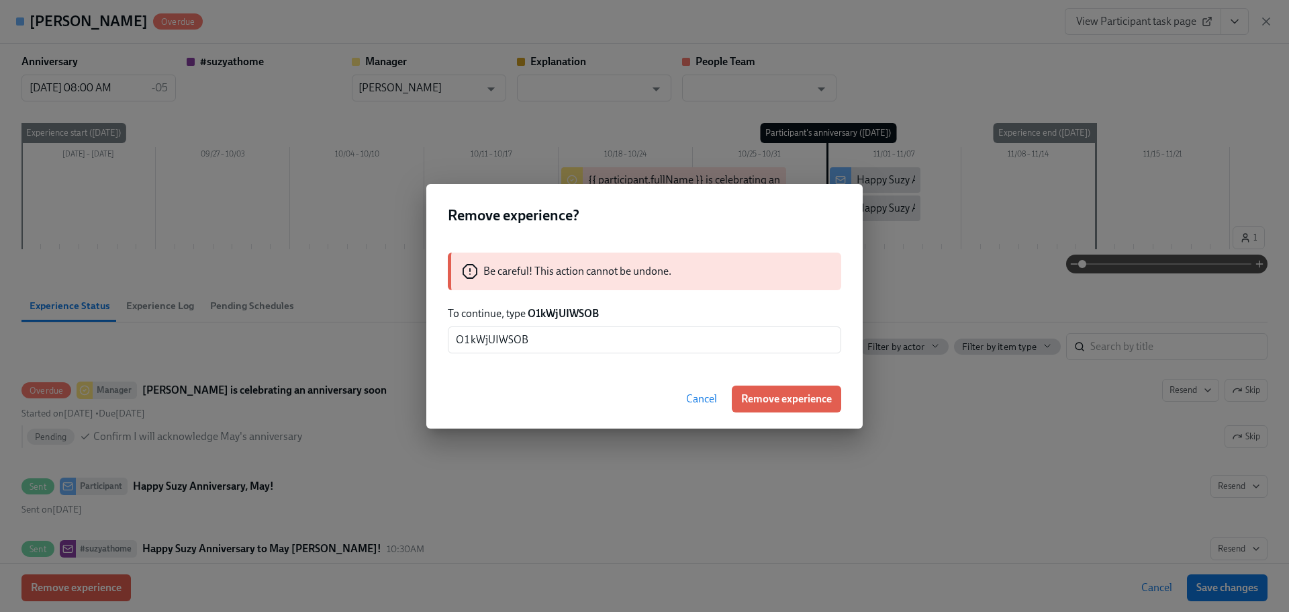
click at [774, 410] on button "Remove experience" at bounding box center [786, 398] width 109 height 27
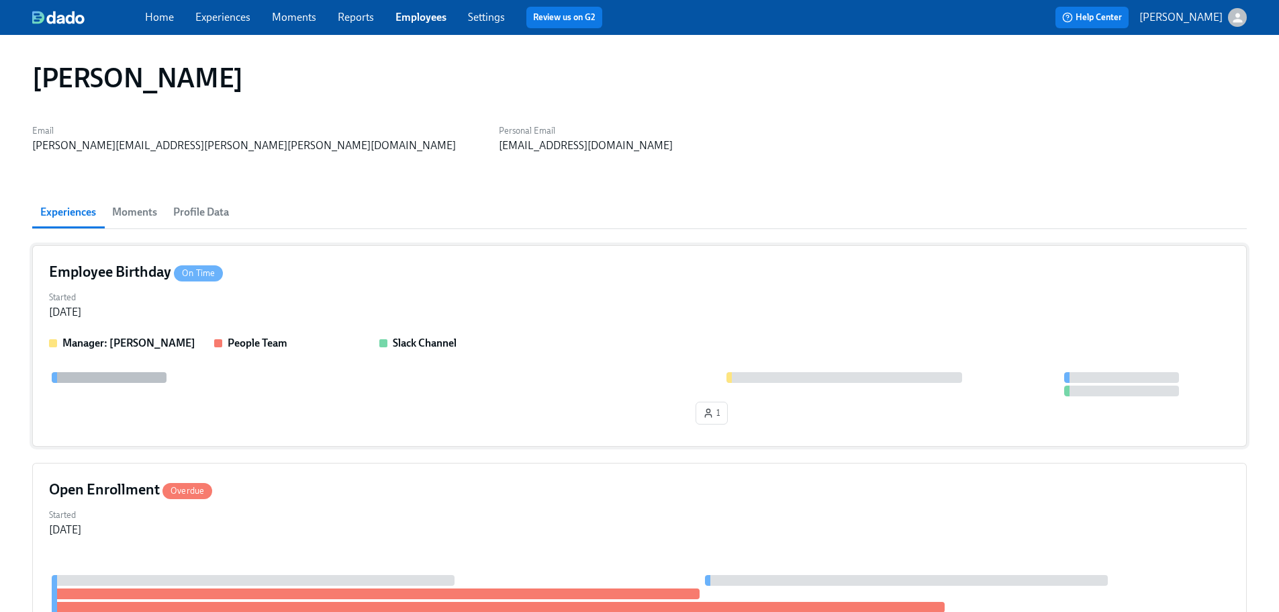
click at [304, 284] on div "Employee Birthday On Time Started [DATE] Manager: [PERSON_NAME] People Team Sla…" at bounding box center [639, 345] width 1215 height 201
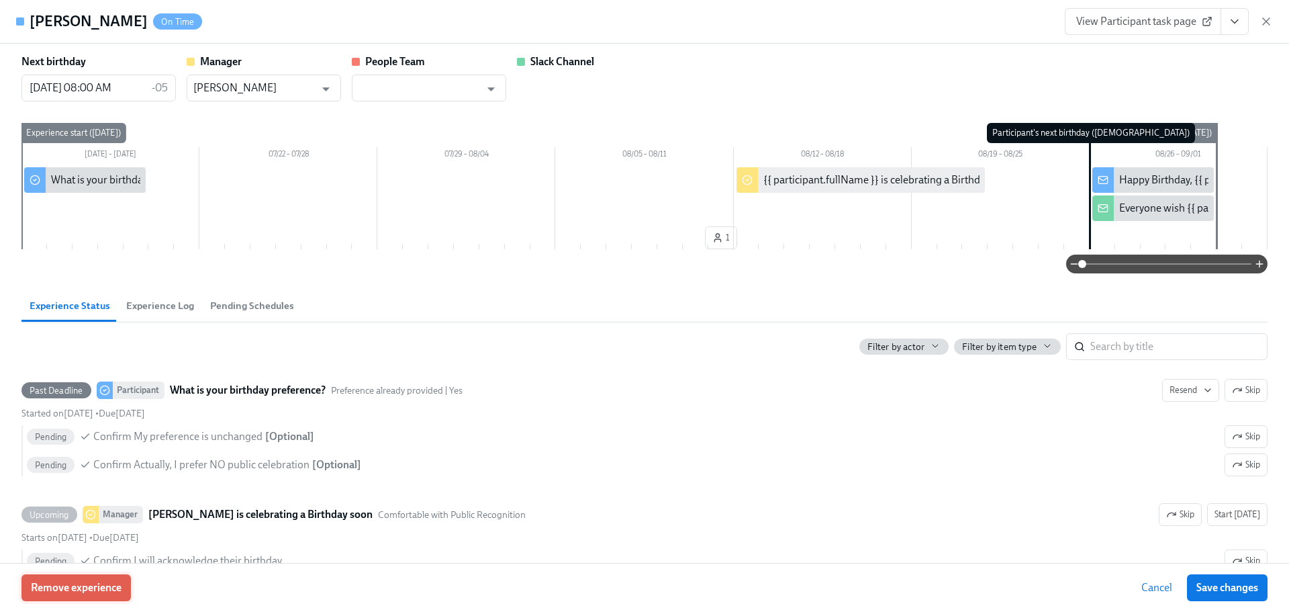
click at [120, 584] on span "Remove experience" at bounding box center [76, 587] width 91 height 13
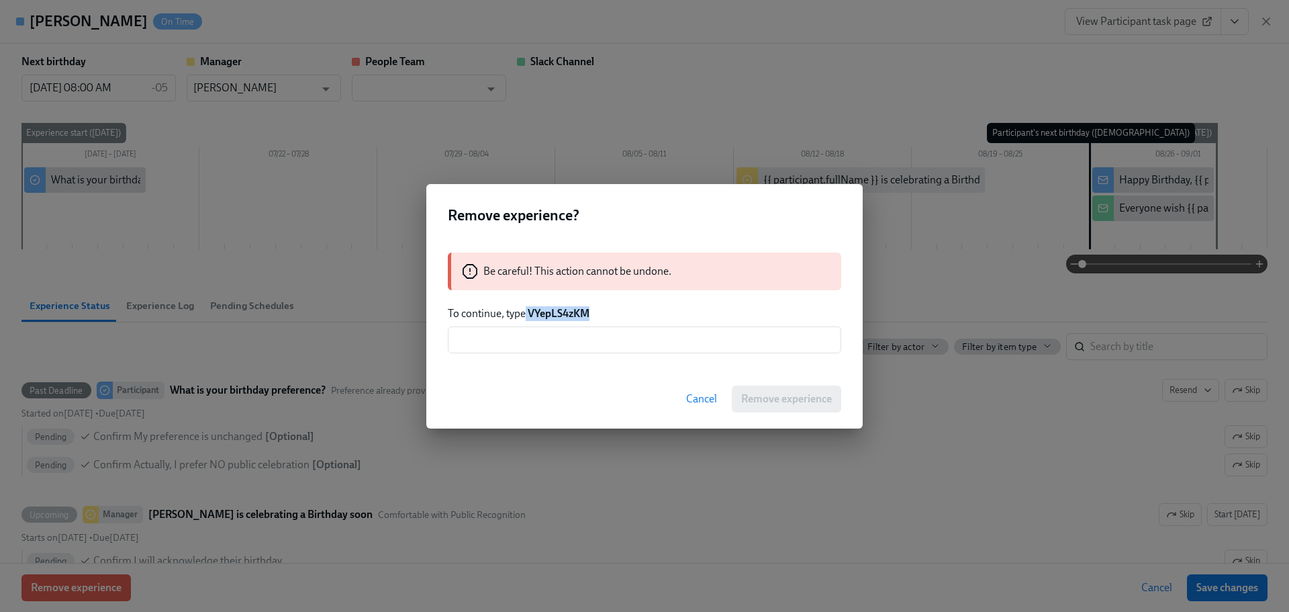
drag, startPoint x: 598, startPoint y: 312, endPoint x: 526, endPoint y: 311, distance: 71.9
click at [526, 311] on p "To continue, type VYepLS4zKM" at bounding box center [645, 313] width 394 height 15
click at [621, 317] on p "To continue, type VYepLS4zKM" at bounding box center [645, 313] width 394 height 15
click at [602, 310] on p "To continue, type VYepLS4zKM" at bounding box center [645, 313] width 394 height 15
click at [557, 325] on div "Be careful! This action cannot be undone. To continue, type VYepLS4zKM ​" at bounding box center [644, 302] width 437 height 133
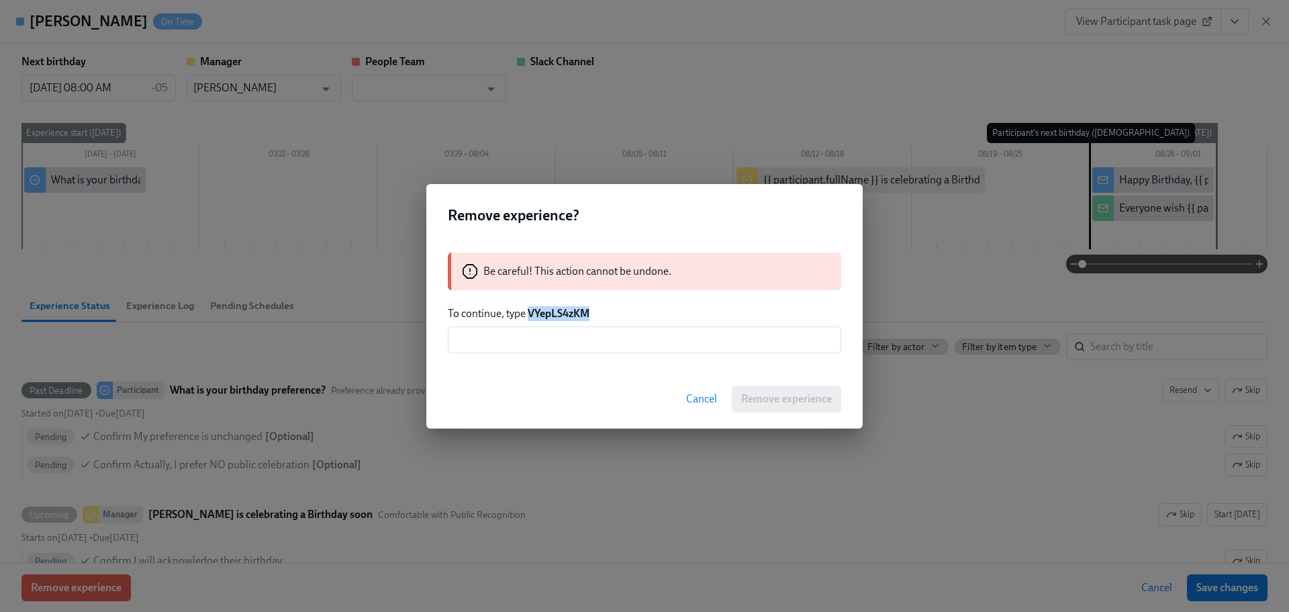
drag, startPoint x: 588, startPoint y: 312, endPoint x: 531, endPoint y: 314, distance: 57.8
click at [531, 314] on strong "VYepLS4zKM" at bounding box center [559, 313] width 62 height 13
click at [537, 345] on input "text" at bounding box center [645, 339] width 394 height 27
paste input "VYepLS4zKM"
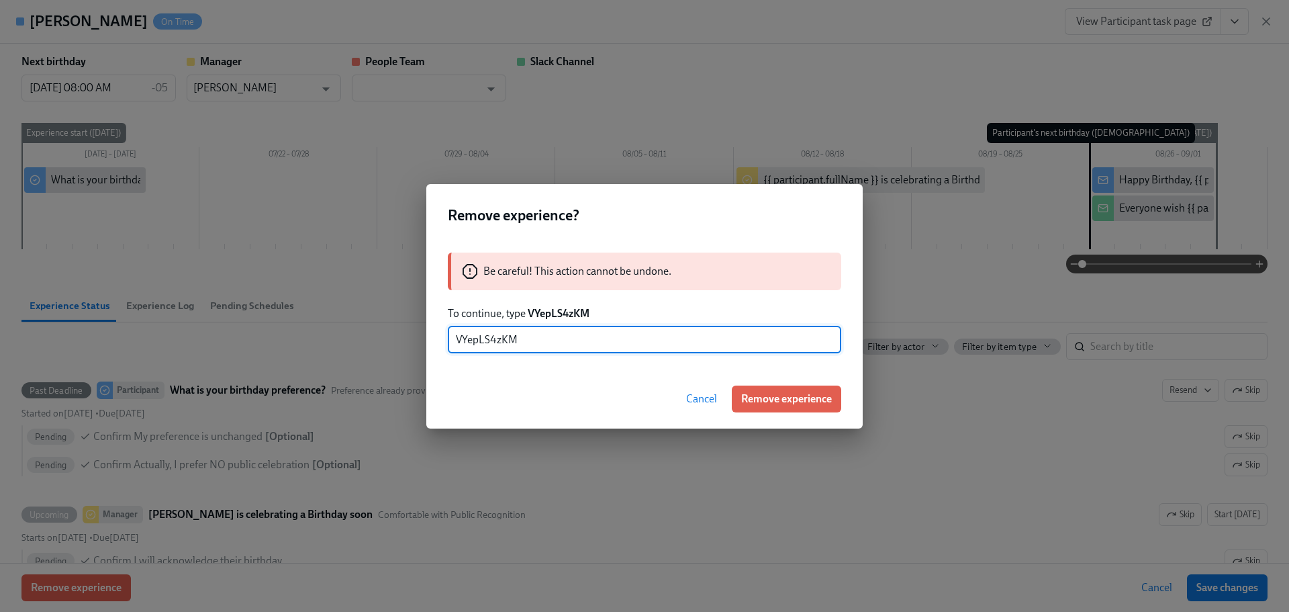
type input "VYepLS4zKM"
click at [745, 401] on span "Remove experience" at bounding box center [786, 398] width 91 height 13
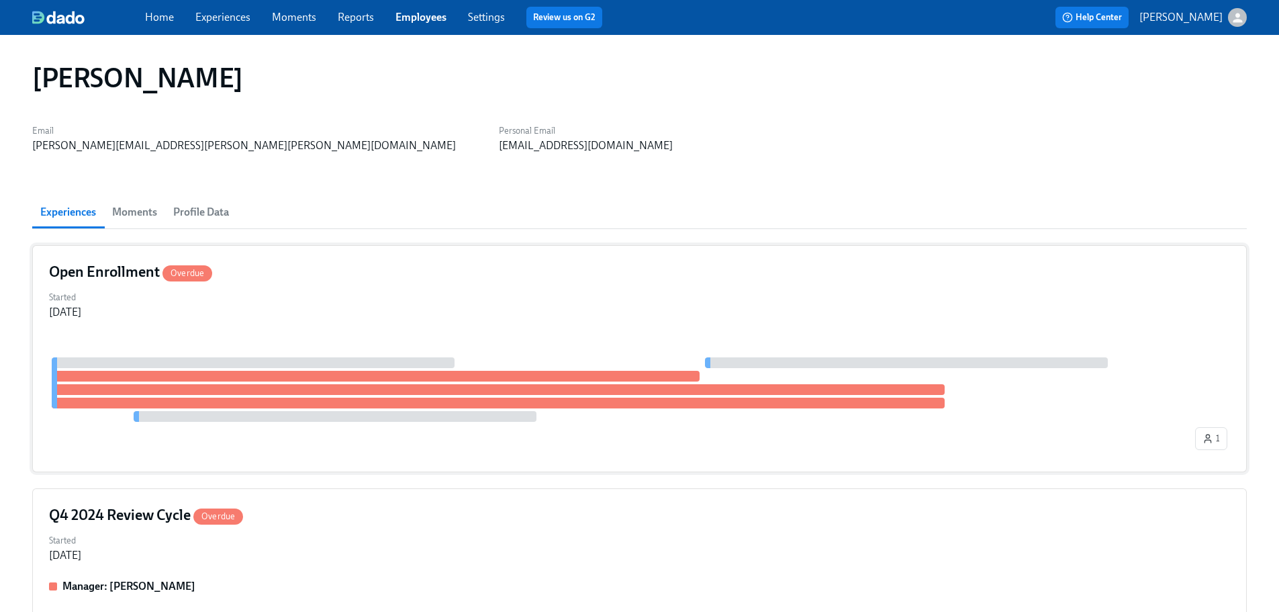
click at [300, 298] on div "Started [DATE]" at bounding box center [639, 303] width 1181 height 32
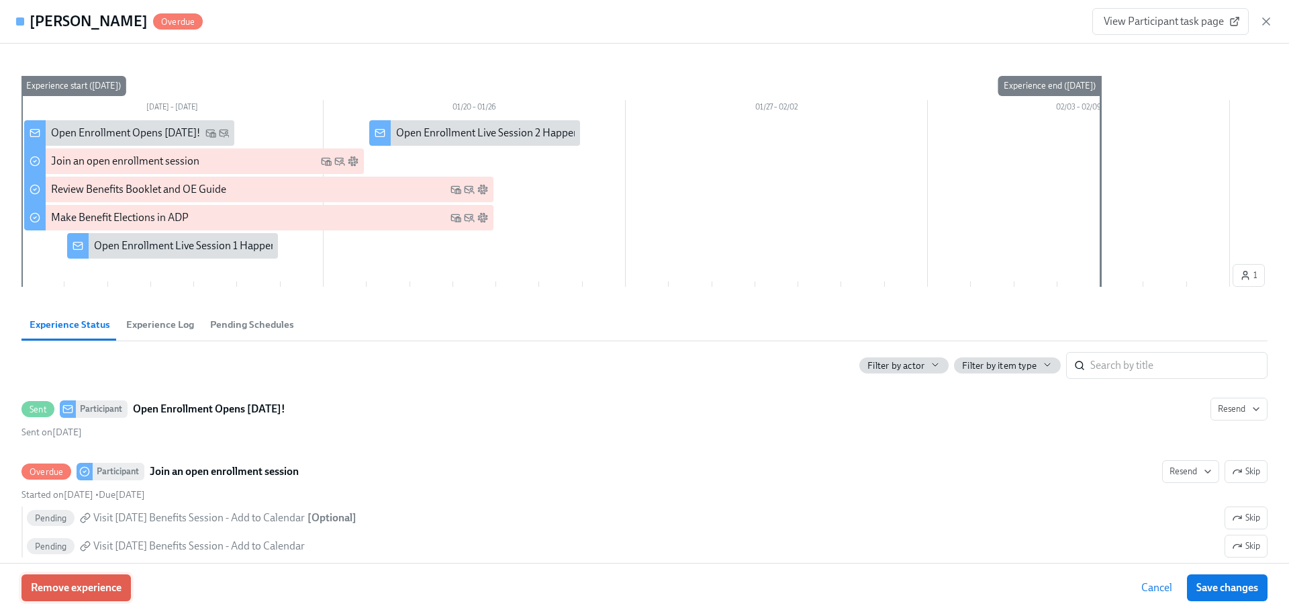
click at [79, 600] on button "Remove experience" at bounding box center [75, 587] width 109 height 27
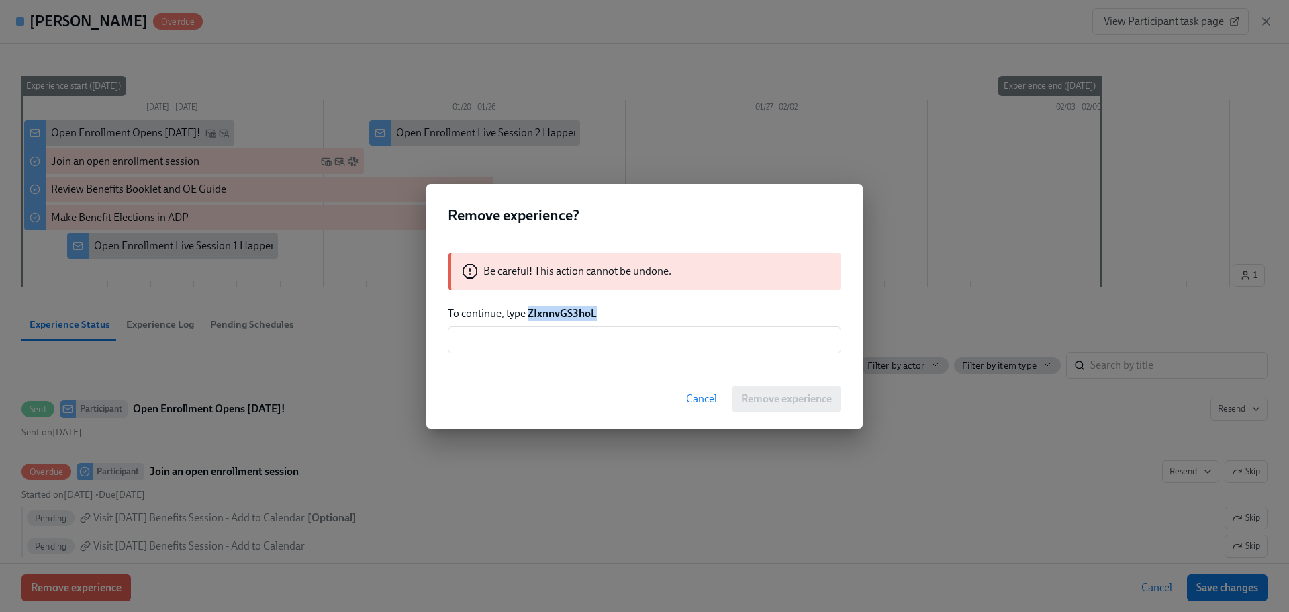
drag, startPoint x: 597, startPoint y: 314, endPoint x: 529, endPoint y: 314, distance: 67.8
click at [529, 314] on p "To continue, type ZIxnnvGS3hoL" at bounding box center [645, 313] width 394 height 15
click at [541, 349] on input "text" at bounding box center [645, 339] width 394 height 27
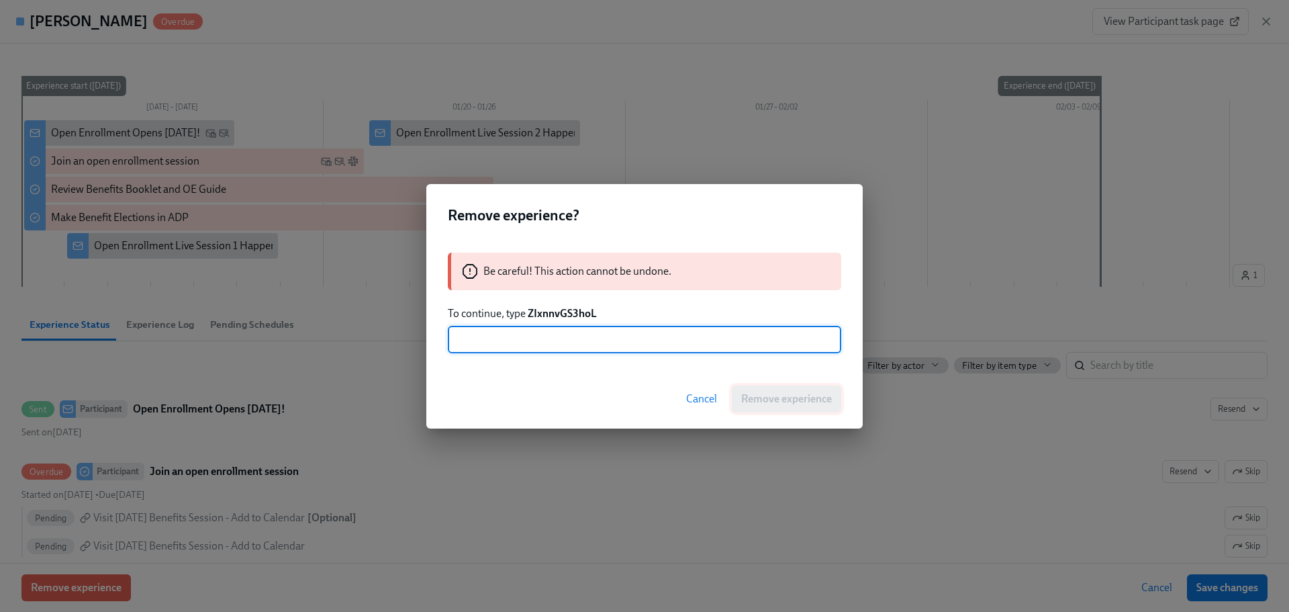
paste input "ZIxnnvGS3hoL"
type input "ZIxnnvGS3hoL"
click at [814, 412] on button "Remove experience" at bounding box center [786, 398] width 109 height 27
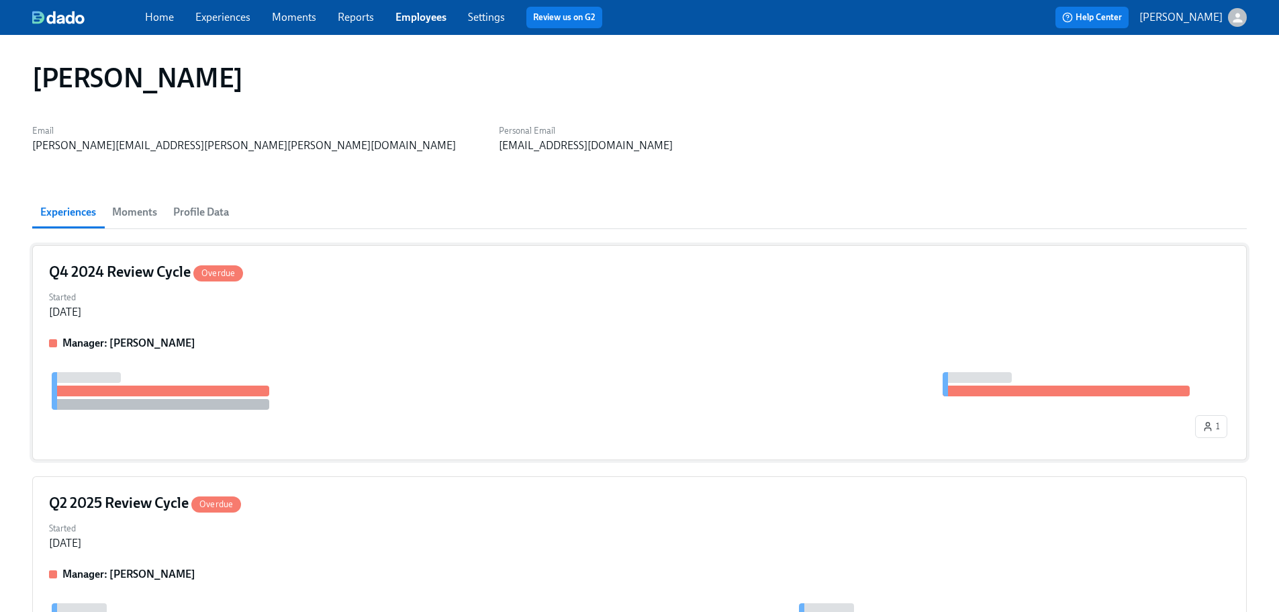
click at [286, 263] on div "Q4 2024 Review Cycle Overdue" at bounding box center [639, 272] width 1181 height 20
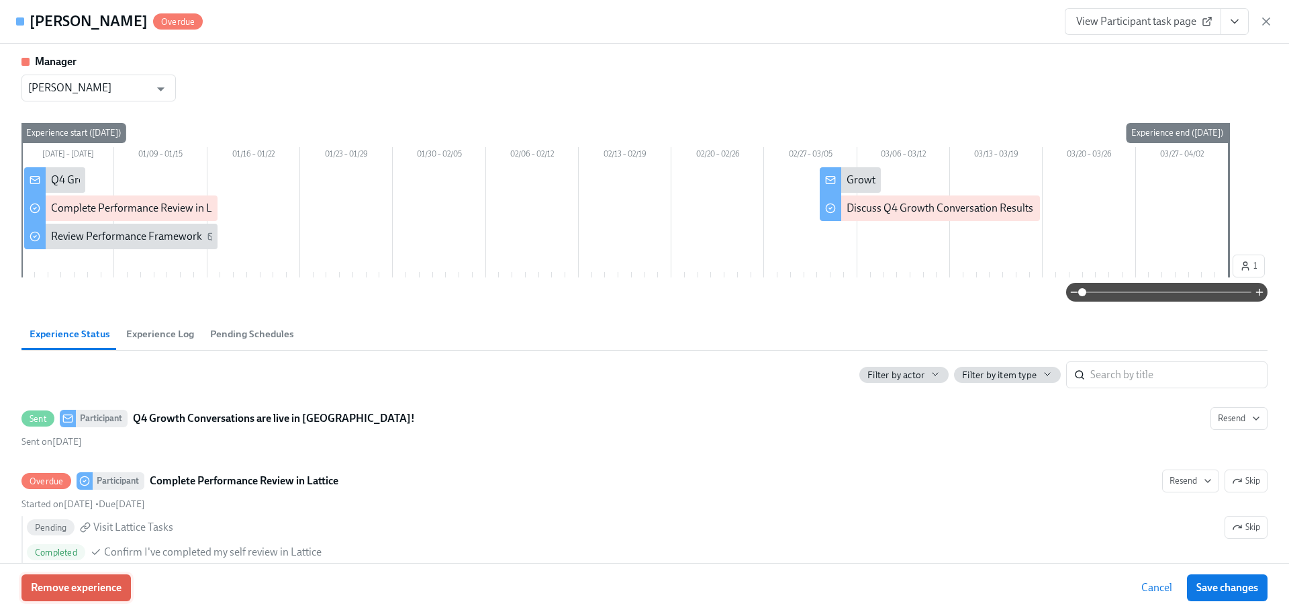
click at [111, 586] on span "Remove experience" at bounding box center [76, 587] width 91 height 13
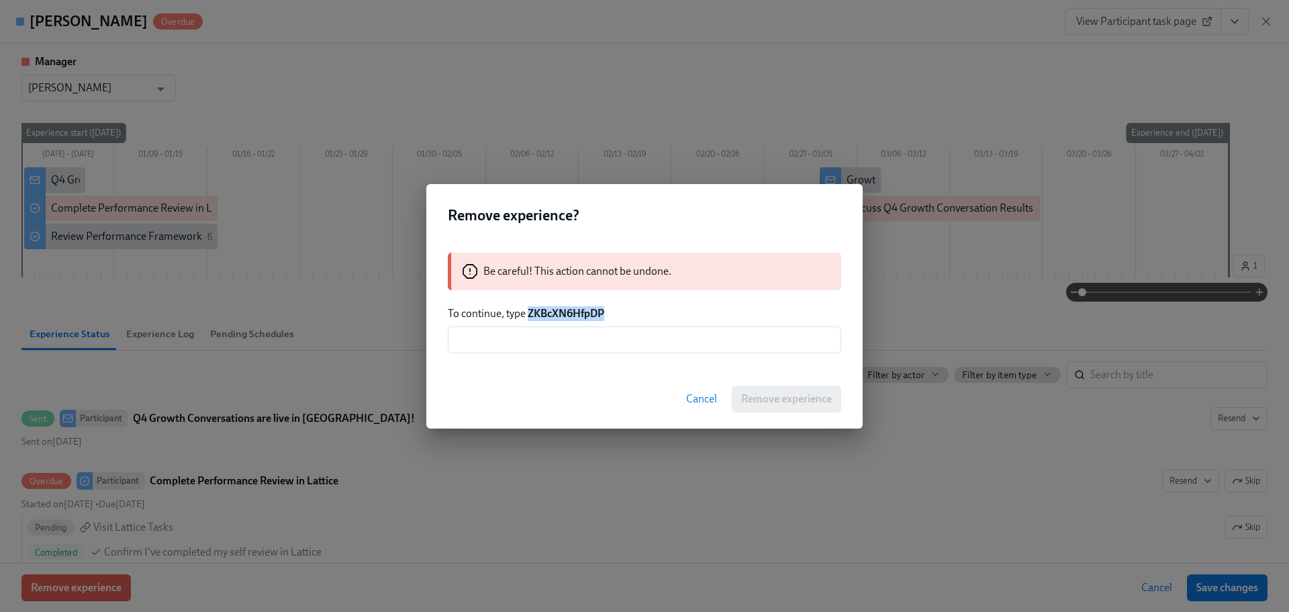
drag, startPoint x: 606, startPoint y: 316, endPoint x: 529, endPoint y: 314, distance: 77.3
click at [529, 314] on p "To continue, type ZKBcXN6HfpDP" at bounding box center [645, 313] width 394 height 15
click at [584, 345] on input "text" at bounding box center [645, 339] width 394 height 27
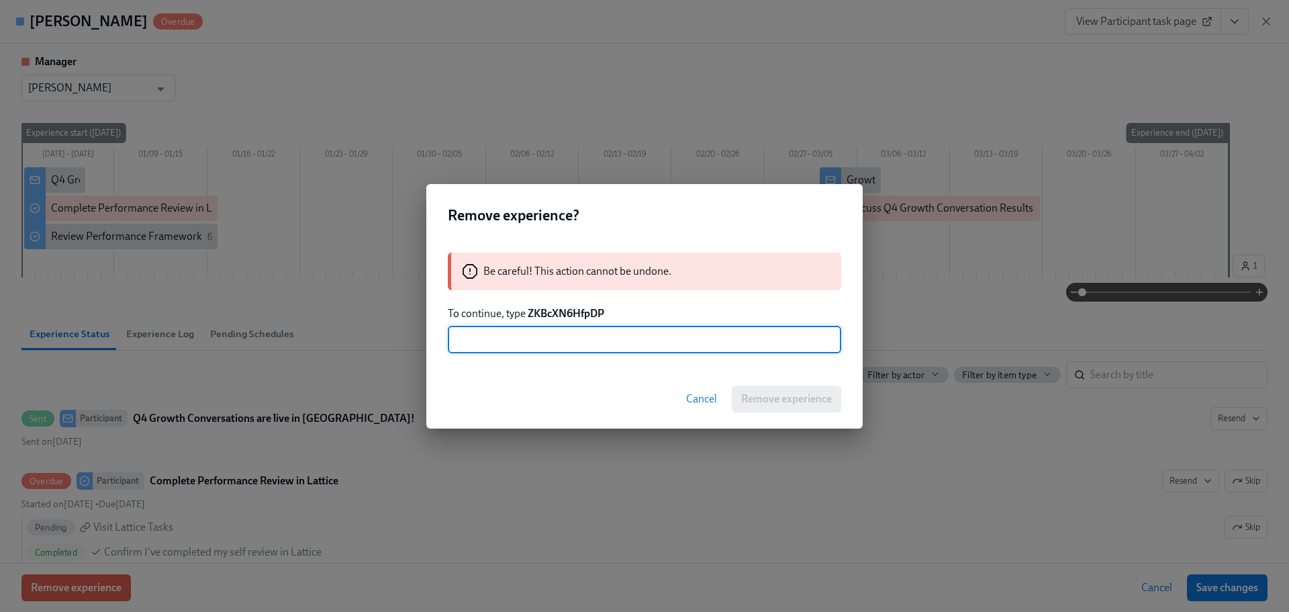
paste input "ZKBcXN6HfpDP"
type input "ZKBcXN6HfpDP"
click at [771, 394] on span "Remove experience" at bounding box center [786, 398] width 91 height 13
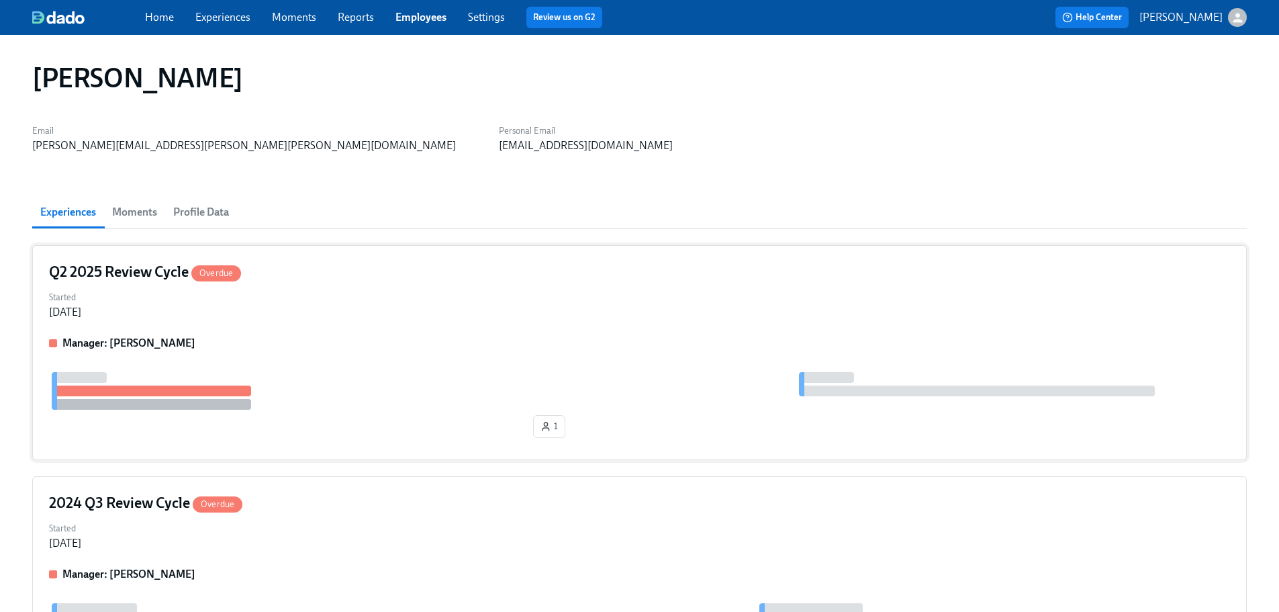
click at [379, 324] on div "Q2 2025 Review Cycle Overdue Started [DATE] Manager: [PERSON_NAME] 1" at bounding box center [639, 352] width 1215 height 215
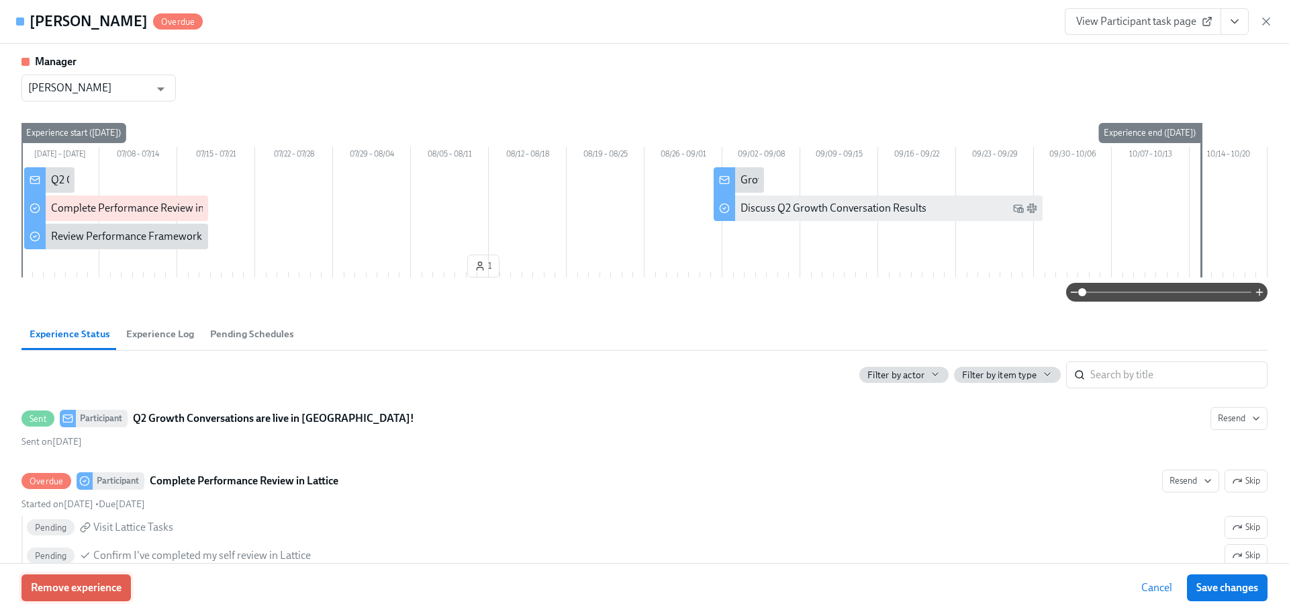
click at [106, 582] on span "Remove experience" at bounding box center [76, 587] width 91 height 13
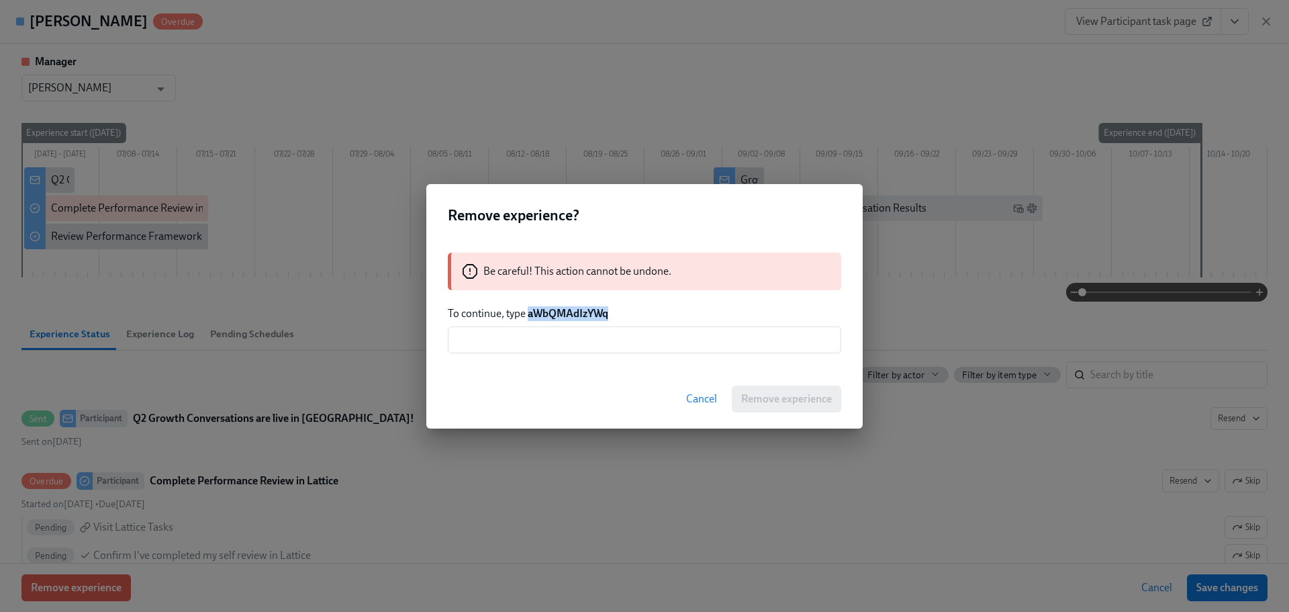
drag, startPoint x: 567, startPoint y: 322, endPoint x: 528, endPoint y: 319, distance: 39.0
click at [528, 319] on p "To continue, type aWbQMAdIzYWq" at bounding box center [645, 313] width 394 height 15
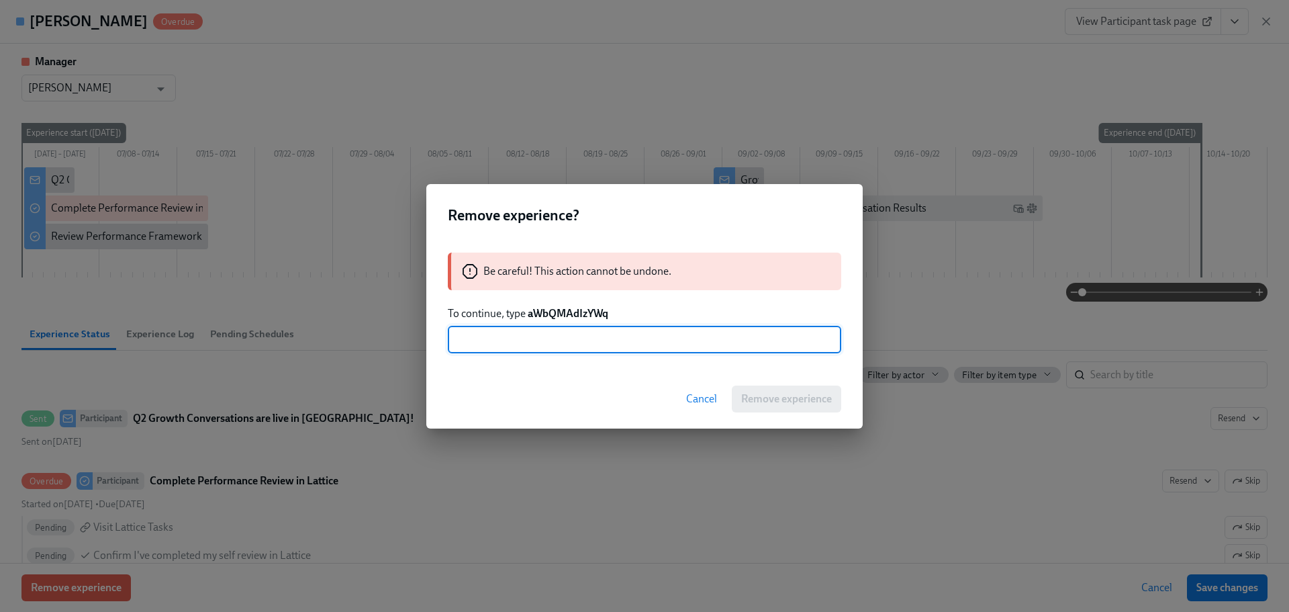
click at [563, 347] on input "text" at bounding box center [645, 339] width 394 height 27
paste input "aWbQMAdIzYWq"
type input "aWbQMAdIzYWq"
click at [828, 401] on span "Remove experience" at bounding box center [786, 398] width 91 height 13
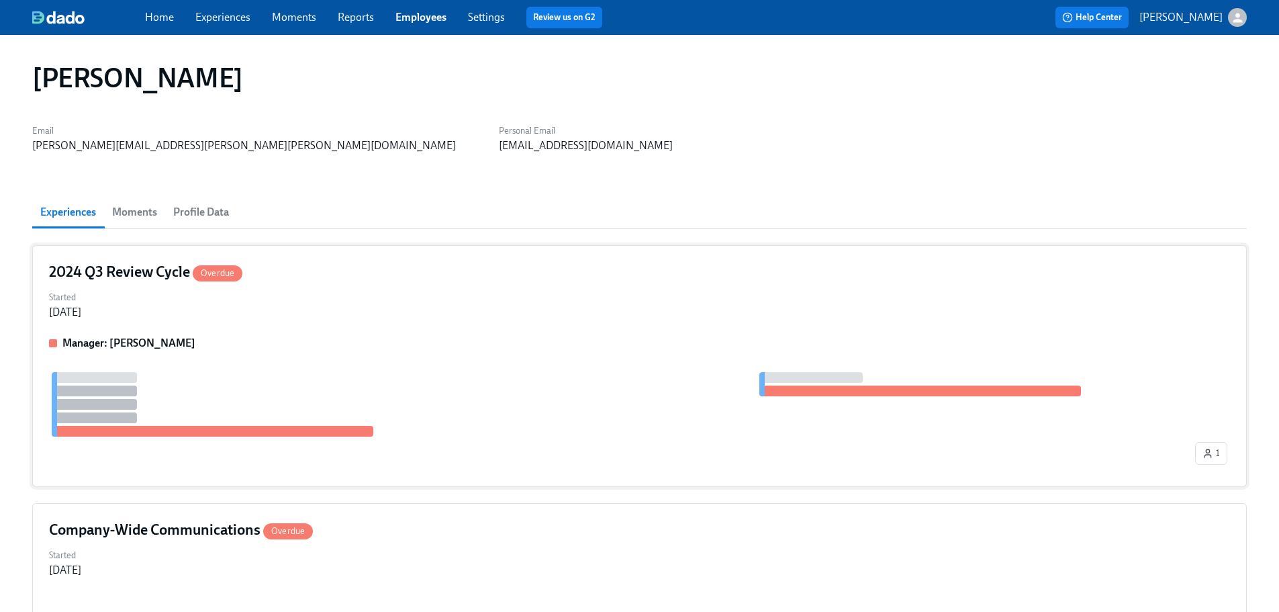
click at [364, 338] on div "Manager: [PERSON_NAME]" at bounding box center [639, 343] width 1181 height 15
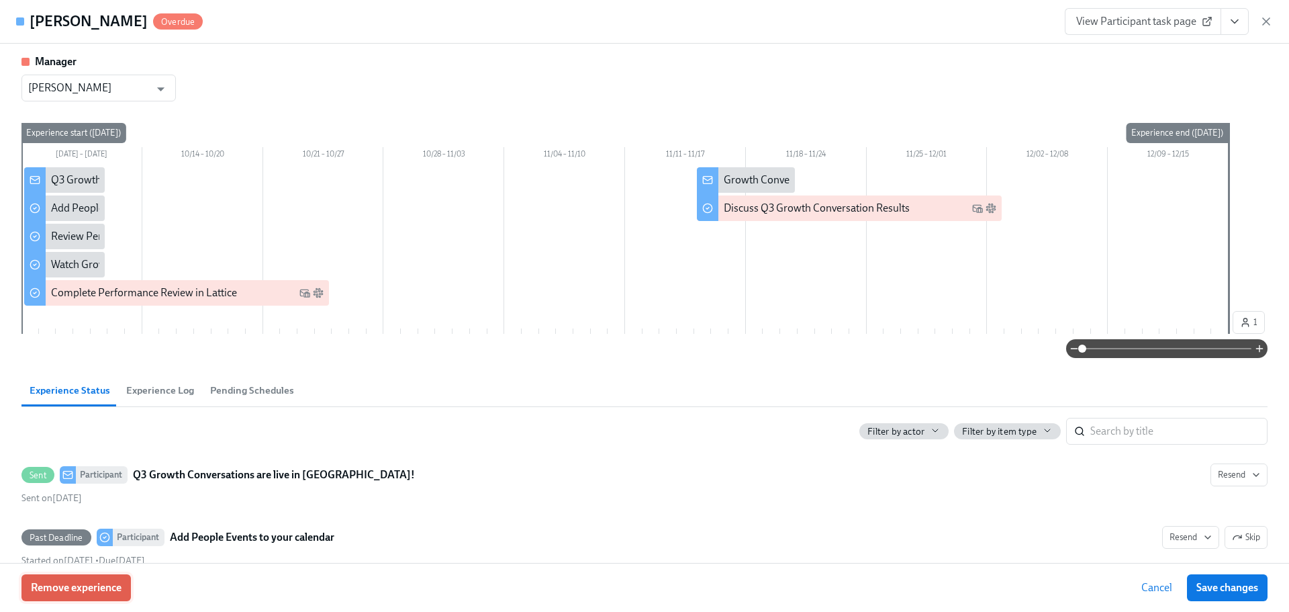
click at [76, 598] on button "Remove experience" at bounding box center [75, 587] width 109 height 27
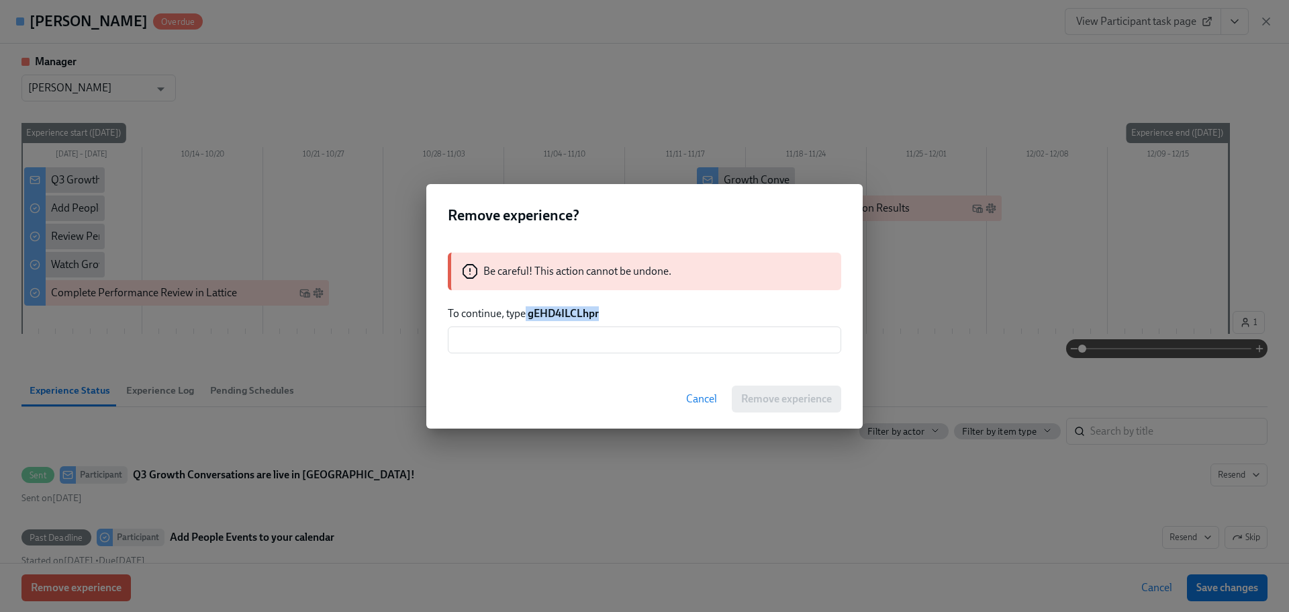
drag, startPoint x: 635, startPoint y: 310, endPoint x: 527, endPoint y: 313, distance: 108.8
click at [527, 313] on p "To continue, type gEHD4ILCLhpr" at bounding box center [645, 313] width 394 height 15
click at [625, 328] on input "text" at bounding box center [645, 339] width 394 height 27
drag, startPoint x: 602, startPoint y: 303, endPoint x: 529, endPoint y: 310, distance: 72.8
click at [529, 310] on div "Be careful! This action cannot be undone. To continue, type gEHD4ILCLhpr ​" at bounding box center [644, 302] width 437 height 133
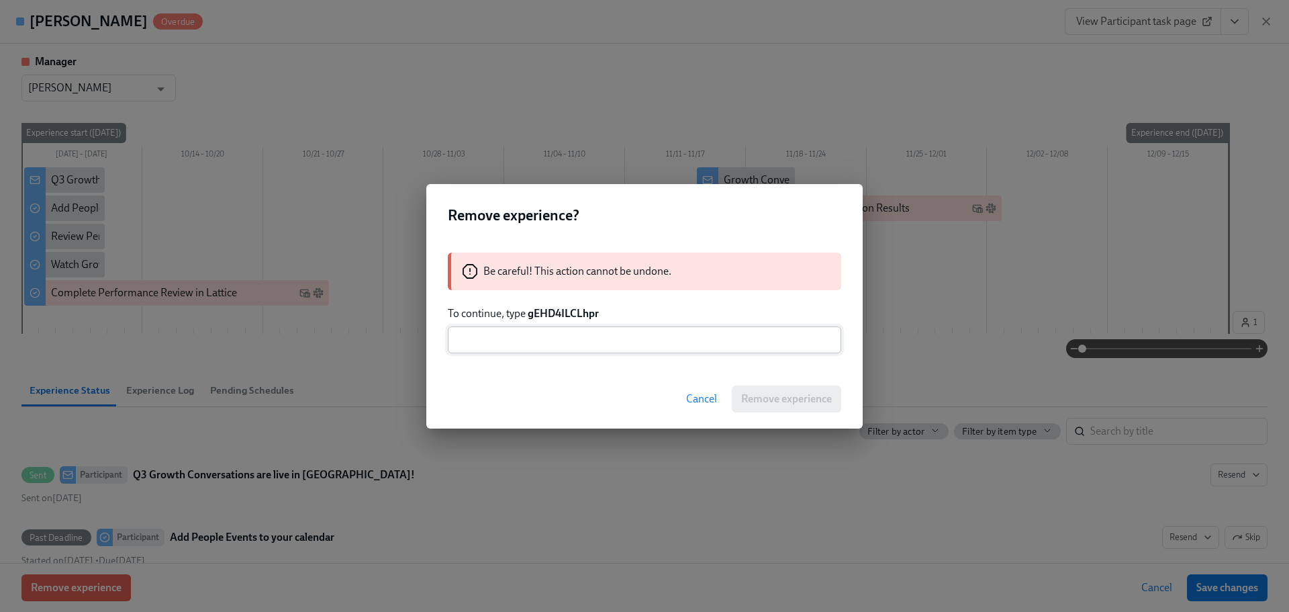
click at [535, 336] on input "text" at bounding box center [645, 339] width 394 height 27
paste input "gEHD4ILCLhpr"
type input "gEHD4ILCLhpr"
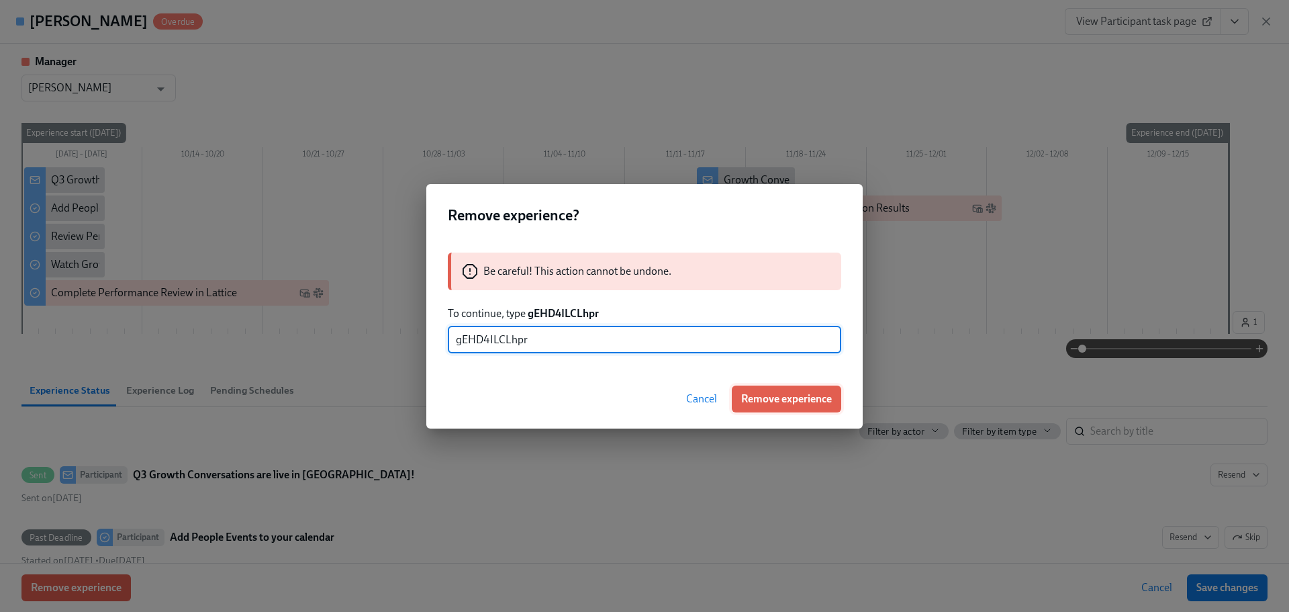
click at [774, 397] on span "Remove experience" at bounding box center [786, 398] width 91 height 13
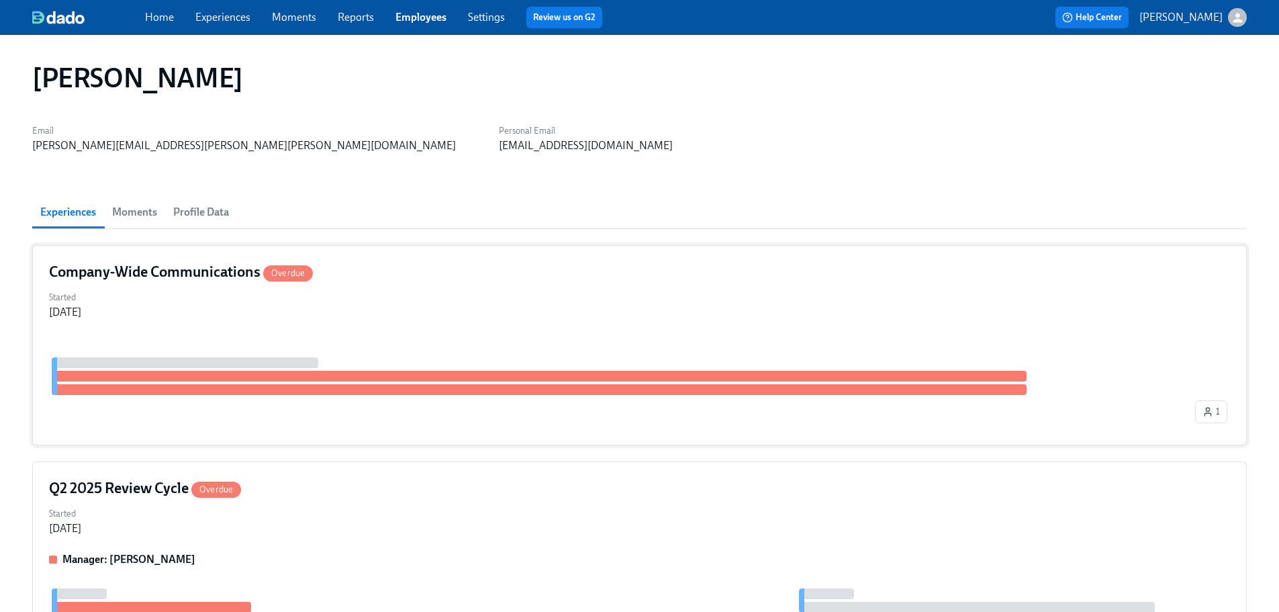
click at [376, 303] on div "Started [DATE]" at bounding box center [639, 303] width 1181 height 32
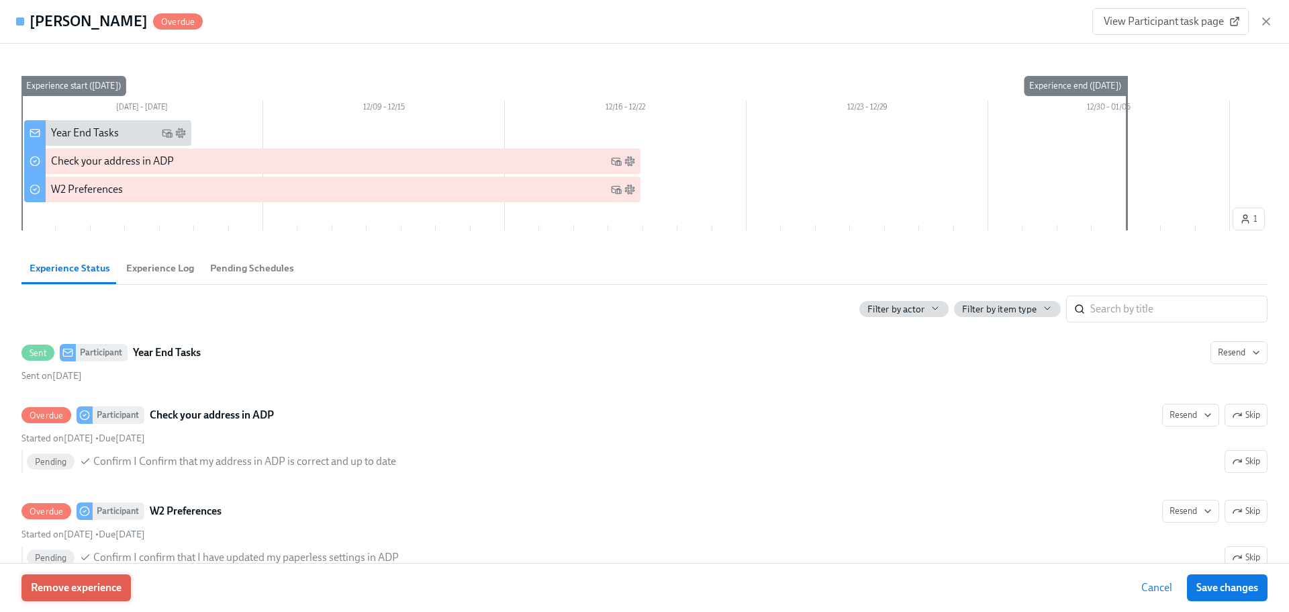
click at [89, 593] on span "Remove experience" at bounding box center [76, 587] width 91 height 13
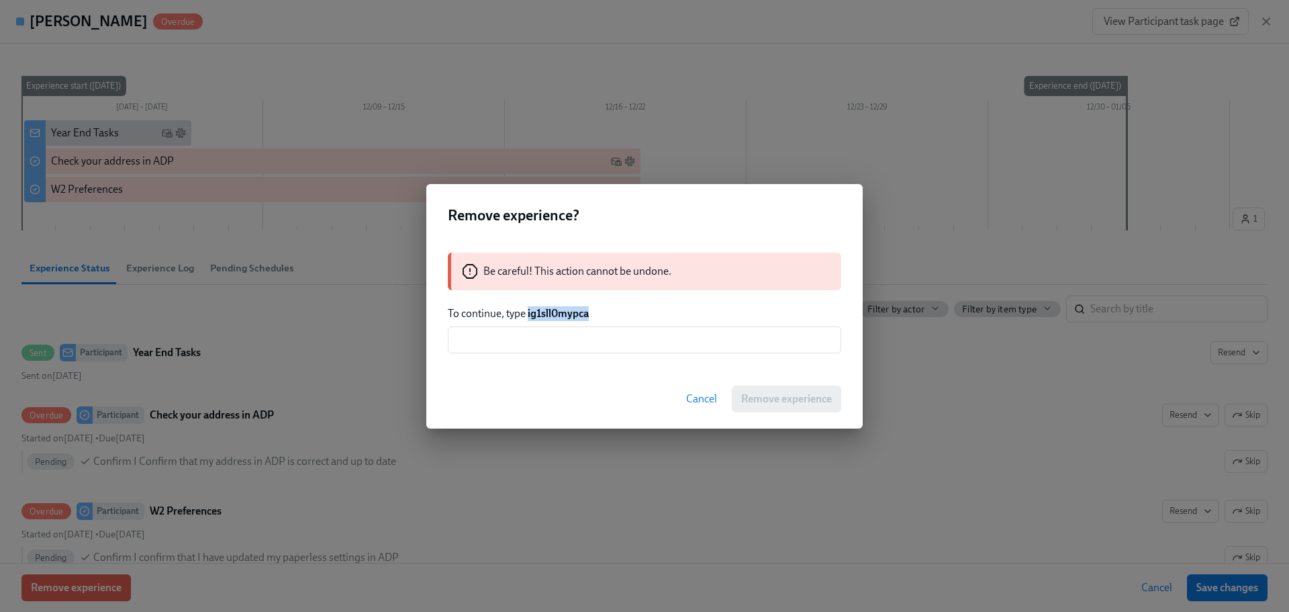
drag, startPoint x: 582, startPoint y: 320, endPoint x: 528, endPoint y: 316, distance: 54.6
click at [528, 316] on p "To continue, type ig1sll0mypca" at bounding box center [645, 313] width 394 height 15
click at [543, 369] on div "Cancel Remove experience" at bounding box center [644, 398] width 437 height 59
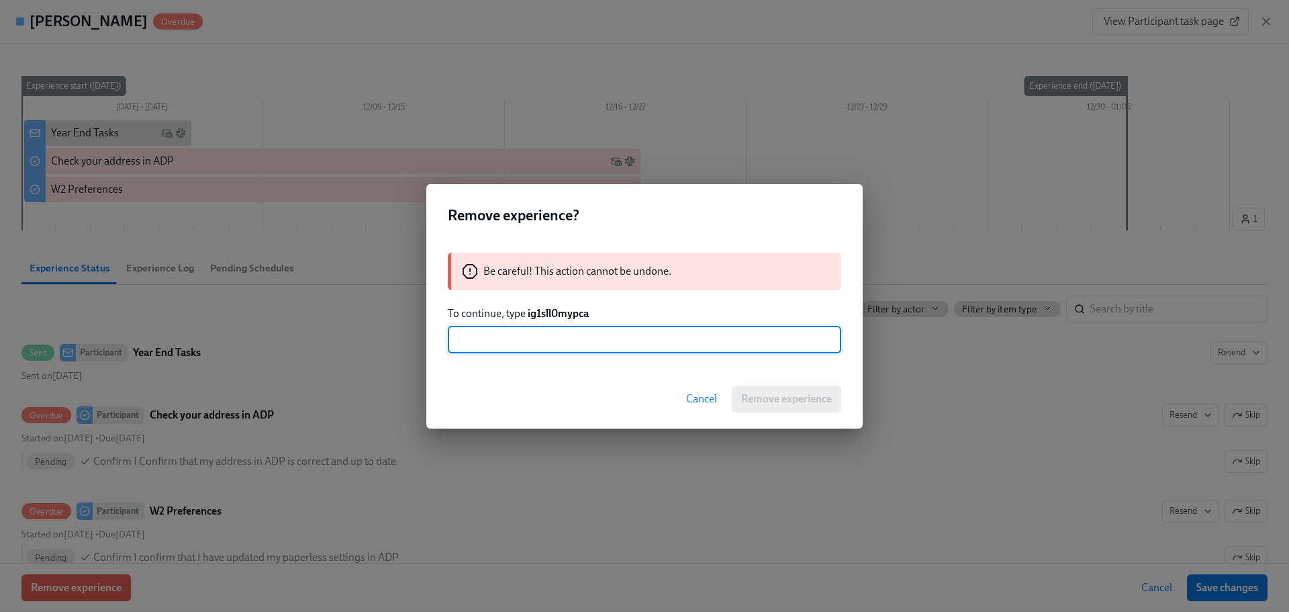
click at [547, 347] on input "text" at bounding box center [645, 339] width 394 height 27
paste input "ig1sll0mypca"
type input "ig1sll0mypca"
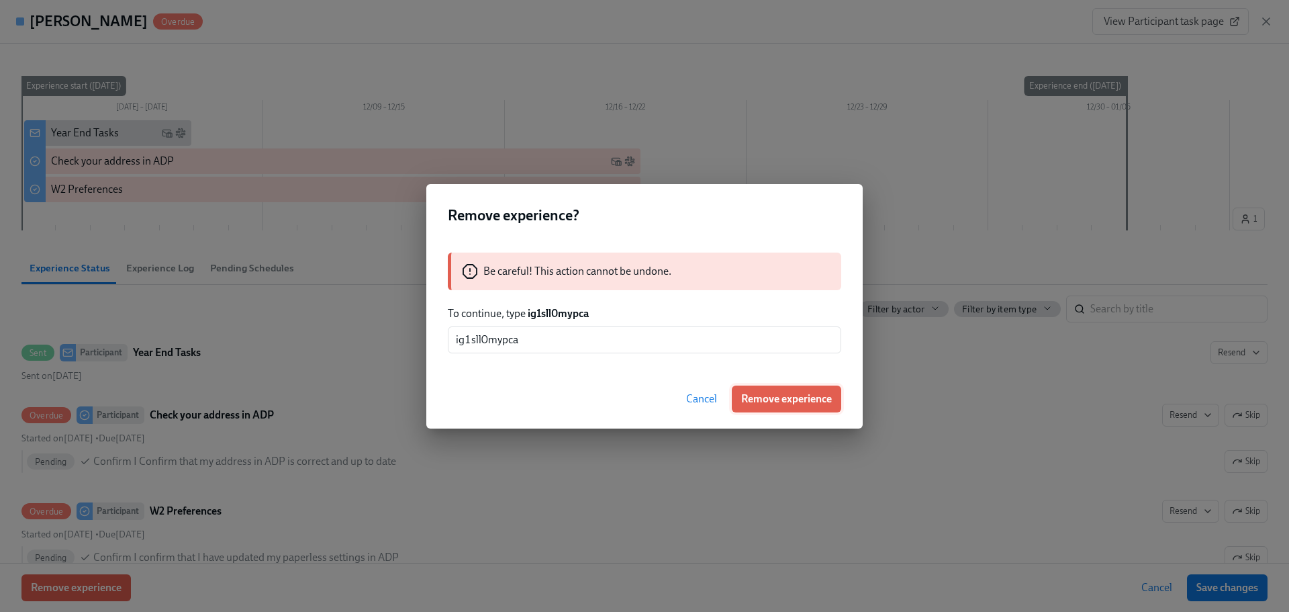
click at [789, 397] on span "Remove experience" at bounding box center [786, 398] width 91 height 13
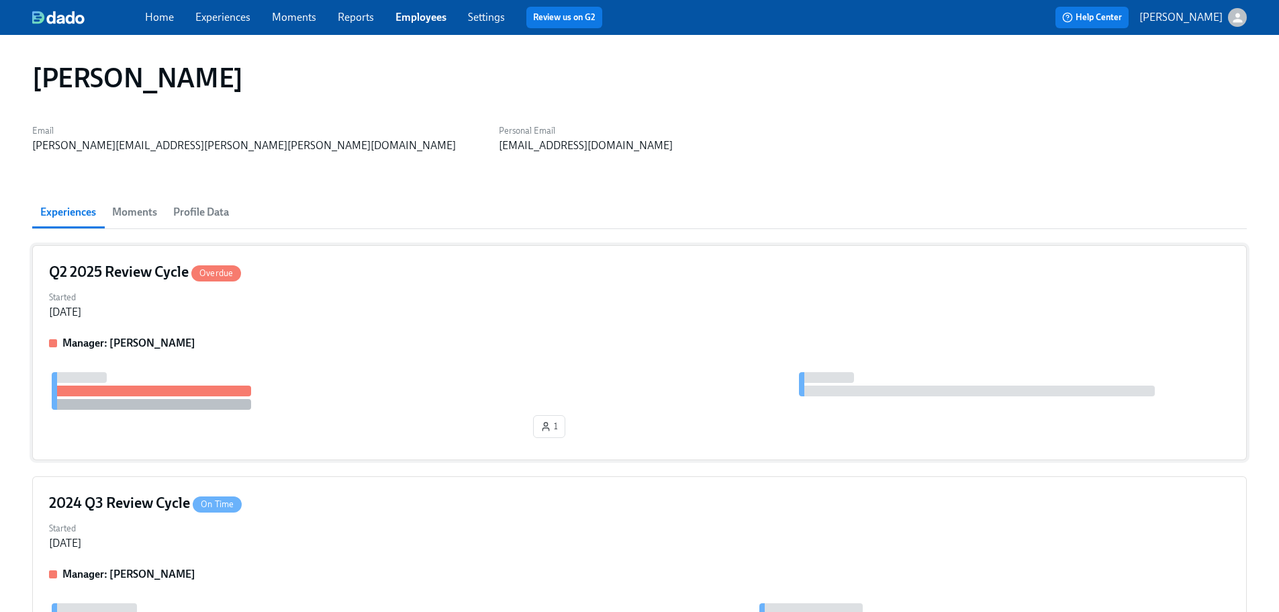
click at [404, 325] on div "Q2 2025 Review Cycle Overdue Started [DATE] Manager: [PERSON_NAME] 1" at bounding box center [639, 352] width 1215 height 215
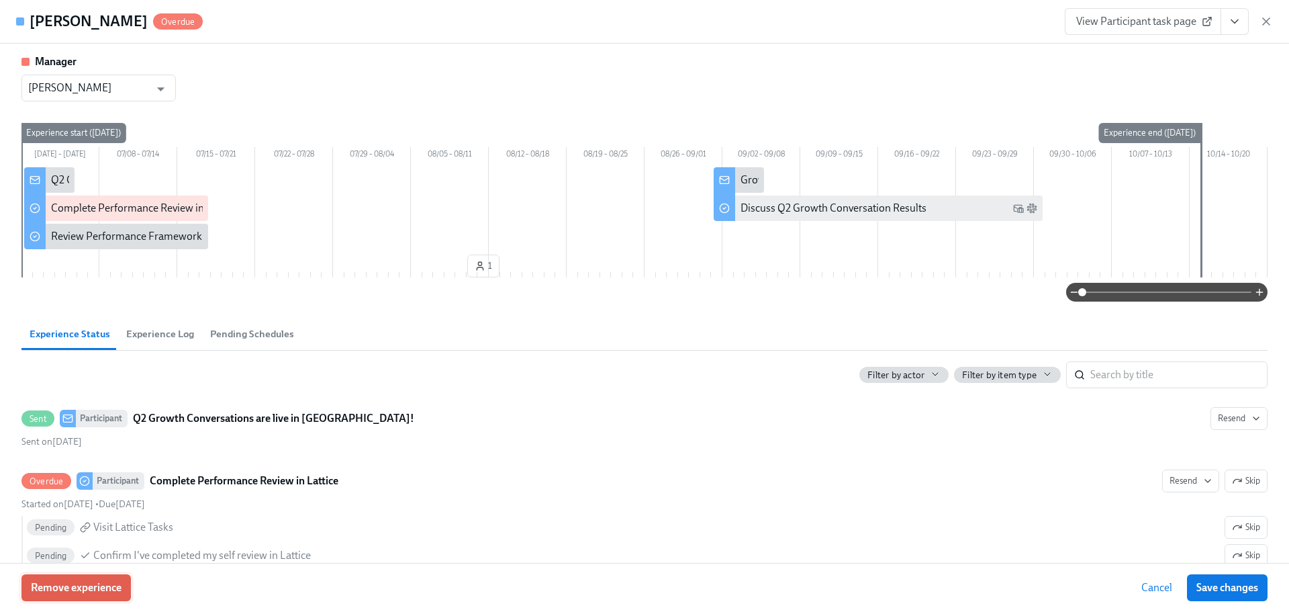
click at [95, 582] on span "Remove experience" at bounding box center [76, 587] width 91 height 13
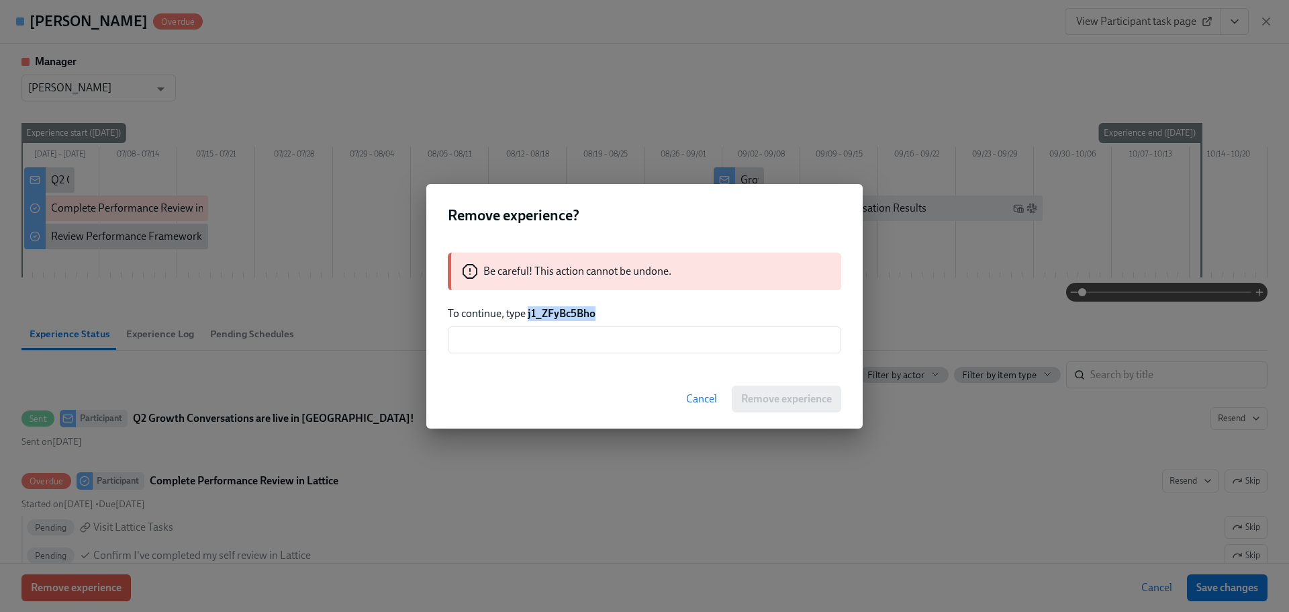
drag, startPoint x: 557, startPoint y: 319, endPoint x: 529, endPoint y: 318, distance: 28.2
click at [529, 318] on p "To continue, type j1_ZFyBc5Bho" at bounding box center [645, 313] width 394 height 15
click at [536, 351] on input "text" at bounding box center [645, 339] width 394 height 27
paste input "j1_ZFyBc5Bho"
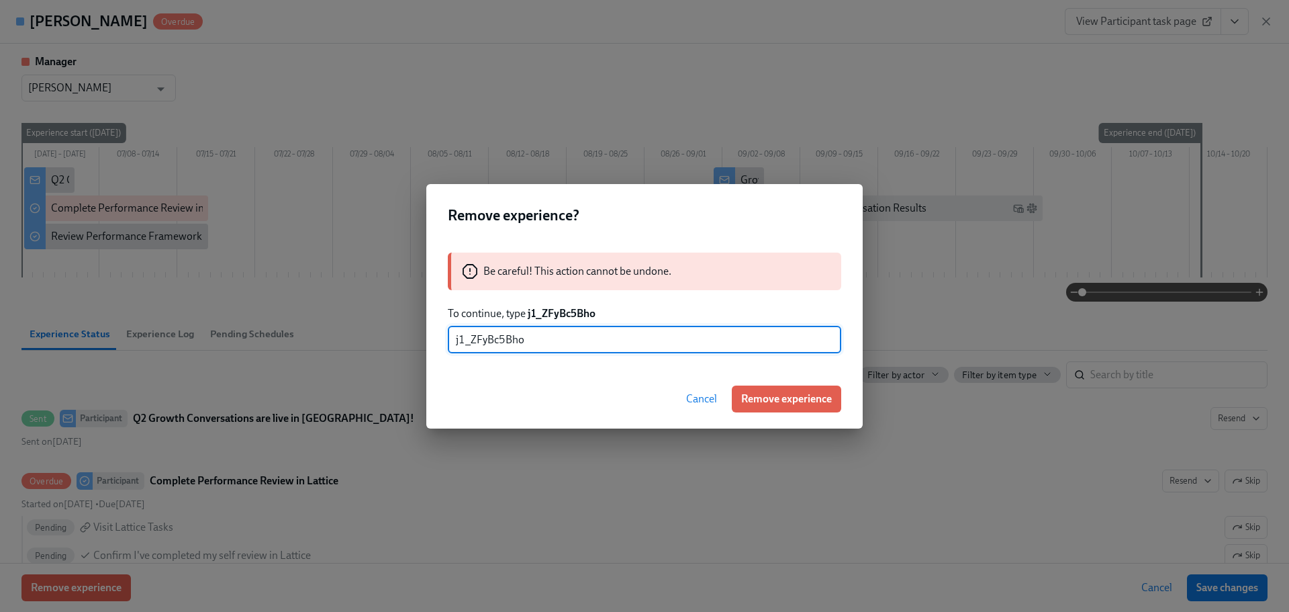
type input "j1_ZFyBc5Bho"
click at [753, 388] on button "Remove experience" at bounding box center [786, 398] width 109 height 27
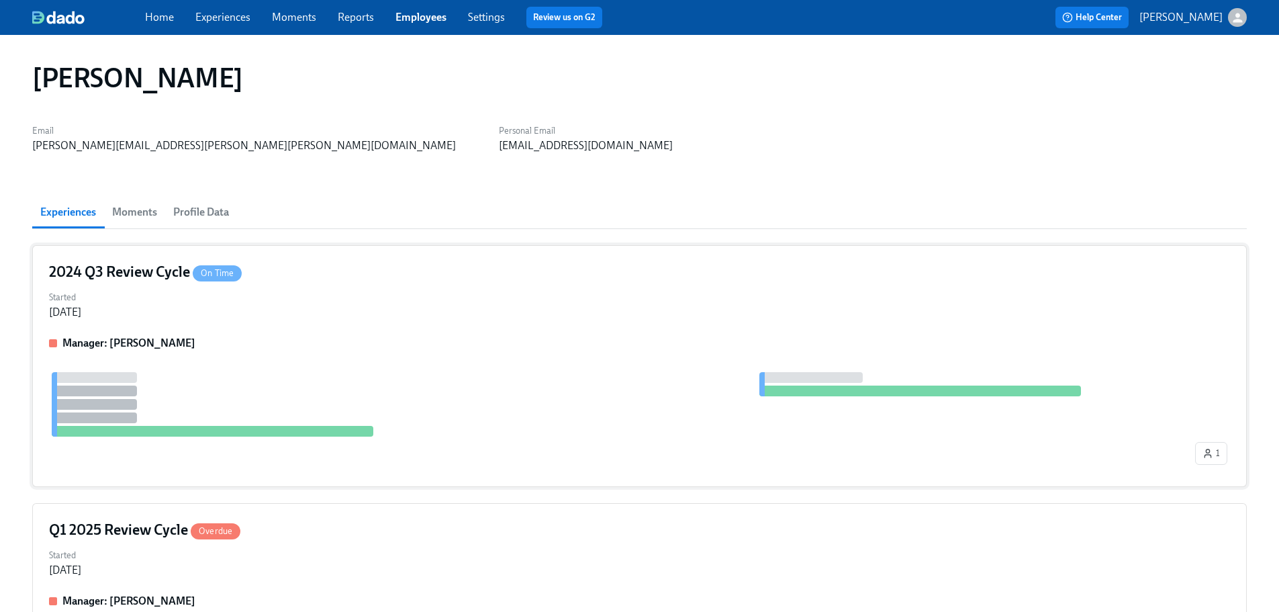
click at [363, 345] on div "Manager: [PERSON_NAME]" at bounding box center [639, 343] width 1181 height 15
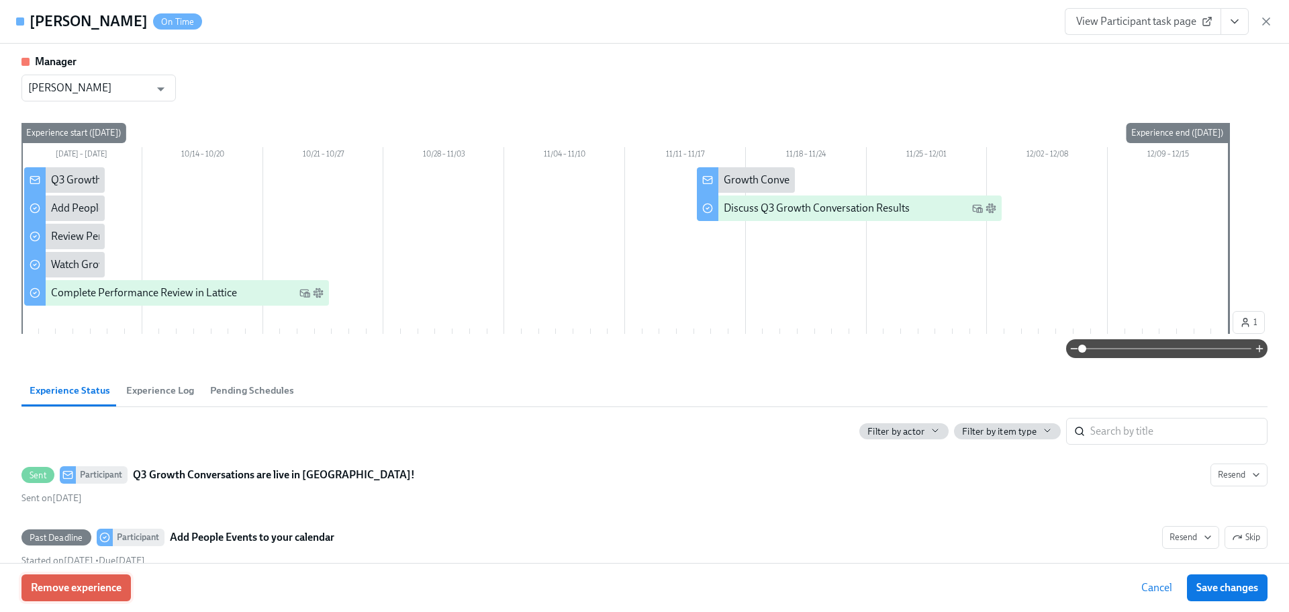
click at [90, 584] on span "Remove experience" at bounding box center [76, 587] width 91 height 13
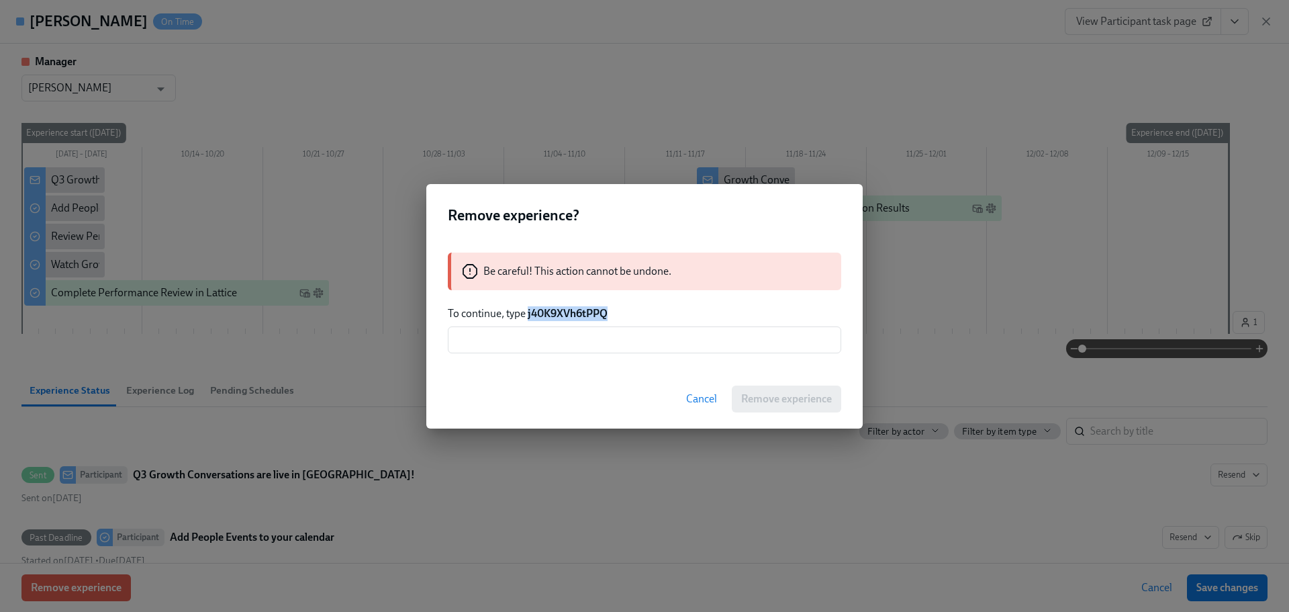
drag, startPoint x: 616, startPoint y: 312, endPoint x: 527, endPoint y: 314, distance: 88.7
click at [527, 314] on p "To continue, type j40K9XVh6tPPQ" at bounding box center [645, 313] width 394 height 15
click at [541, 348] on input "text" at bounding box center [645, 339] width 394 height 27
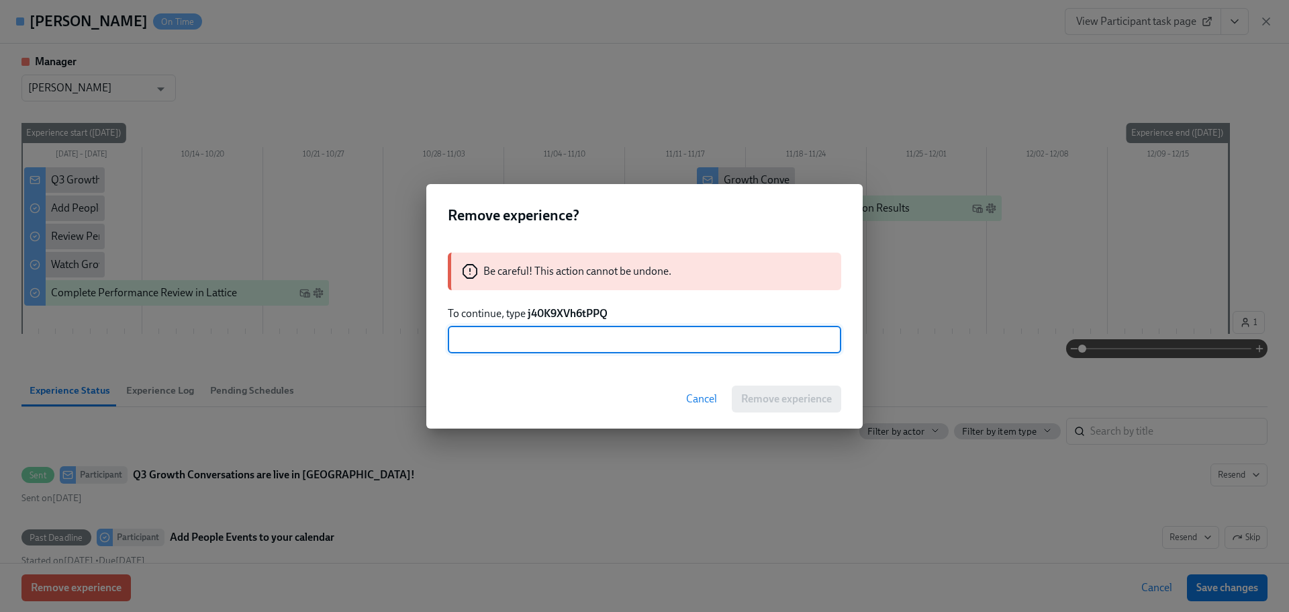
paste input "j40K9XVh6tPPQ"
type input "j40K9XVh6tPPQ"
click at [761, 397] on span "Remove experience" at bounding box center [786, 398] width 91 height 13
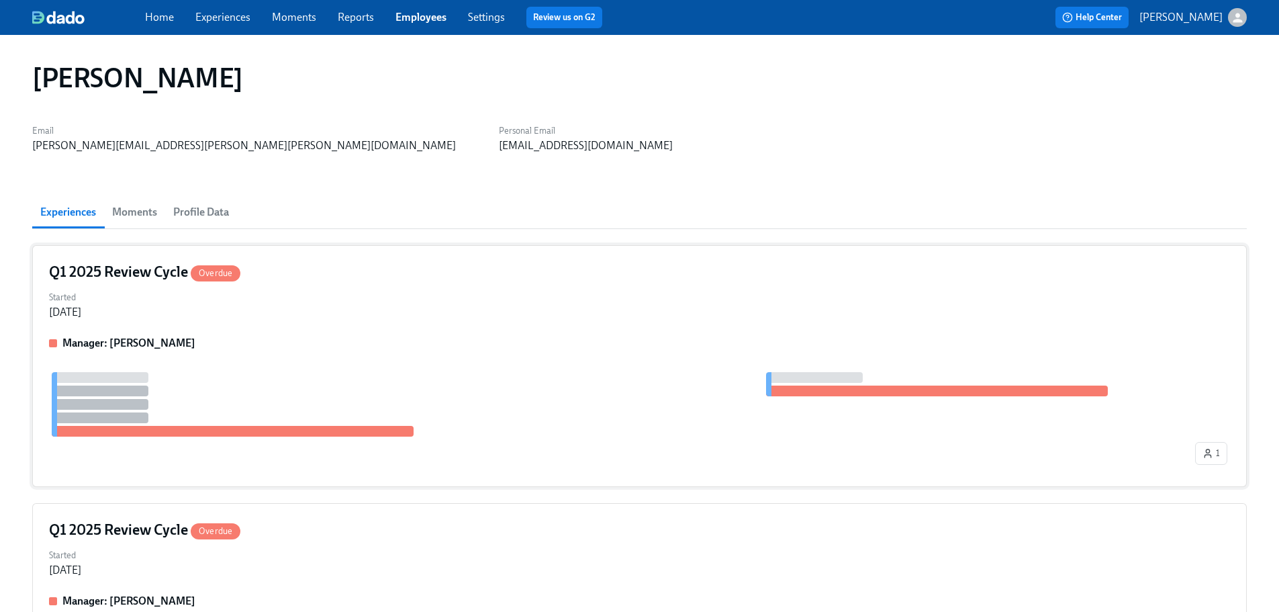
click at [399, 353] on div "Manager: [PERSON_NAME] 1" at bounding box center [639, 403] width 1181 height 134
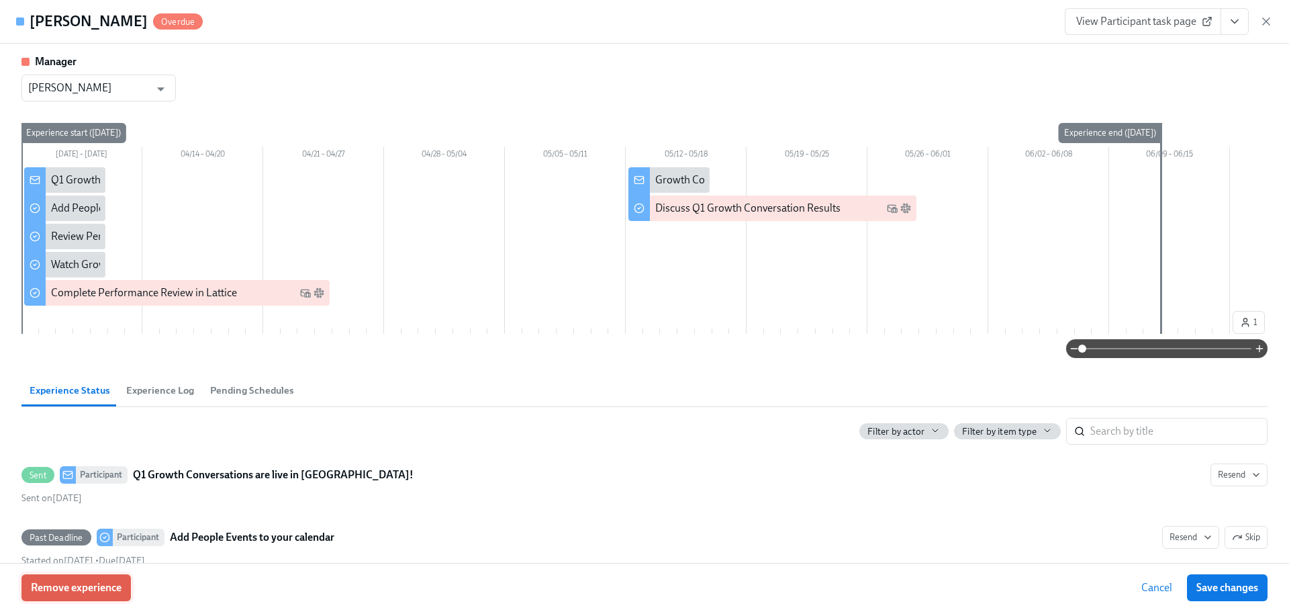
click at [80, 592] on span "Remove experience" at bounding box center [76, 587] width 91 height 13
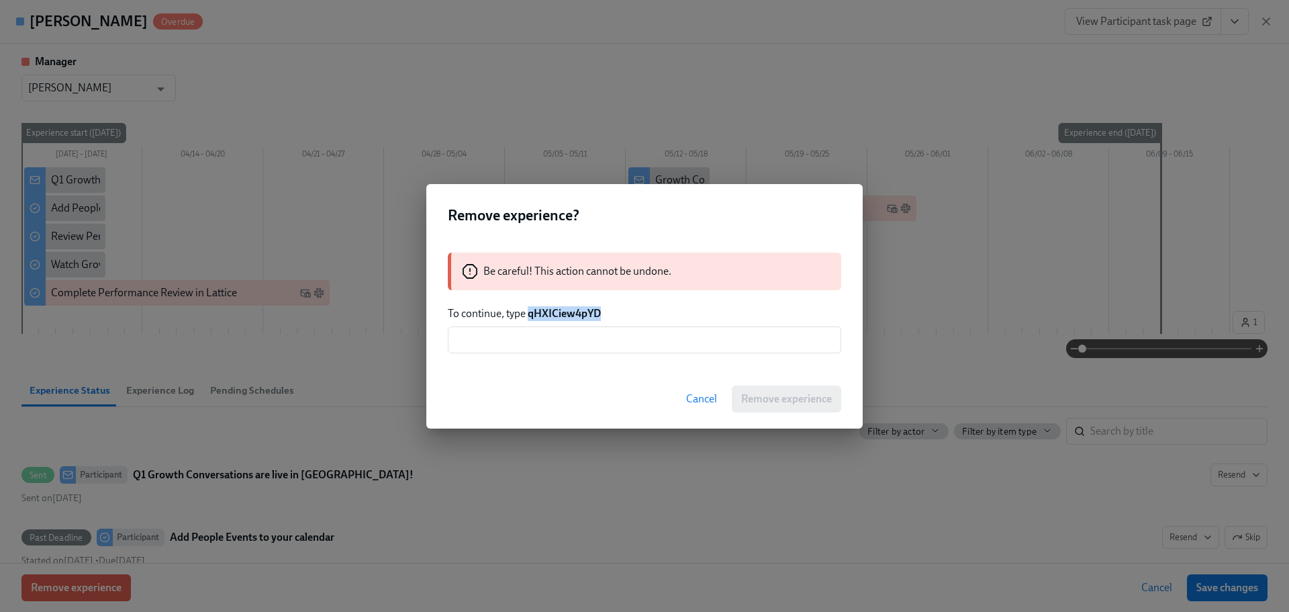
drag, startPoint x: 613, startPoint y: 314, endPoint x: 531, endPoint y: 313, distance: 82.6
click at [531, 313] on p "To continue, type qHXICiew4pYD" at bounding box center [645, 313] width 394 height 15
click at [633, 359] on div "Be careful! This action cannot be undone. To continue, type qHXICiew4pYD ​" at bounding box center [644, 302] width 437 height 133
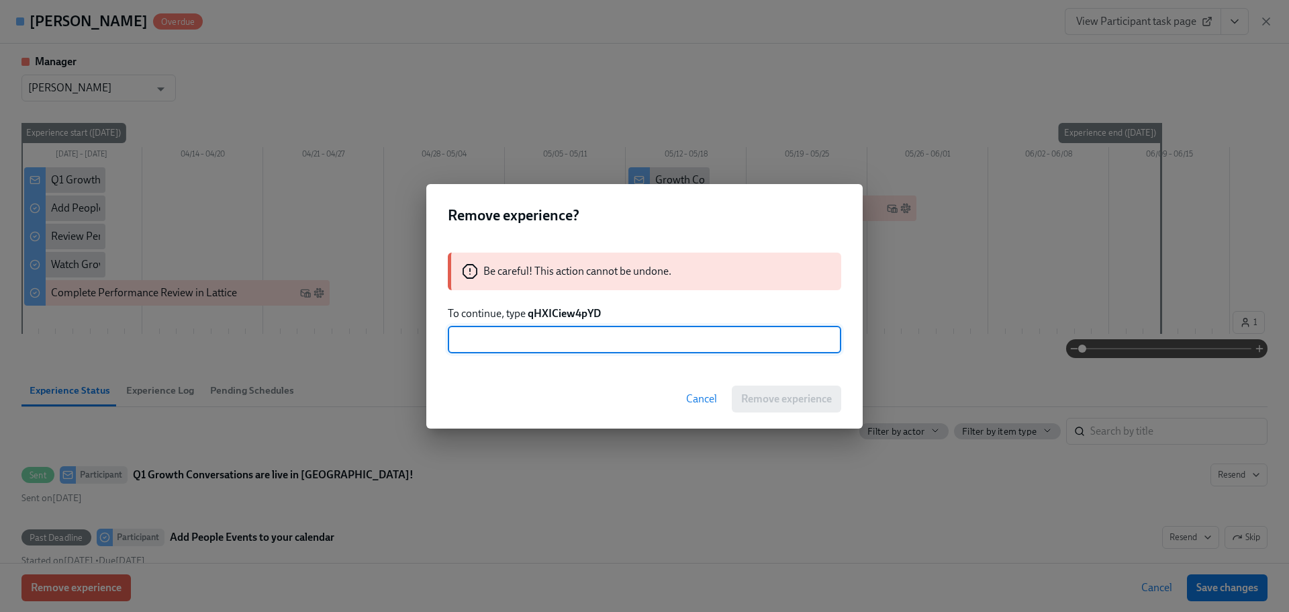
click at [649, 345] on input "text" at bounding box center [645, 339] width 394 height 27
paste input "qHXICiew4pYD"
type input "qHXICiew4pYD"
click at [854, 406] on div "Cancel Remove experience" at bounding box center [644, 398] width 437 height 59
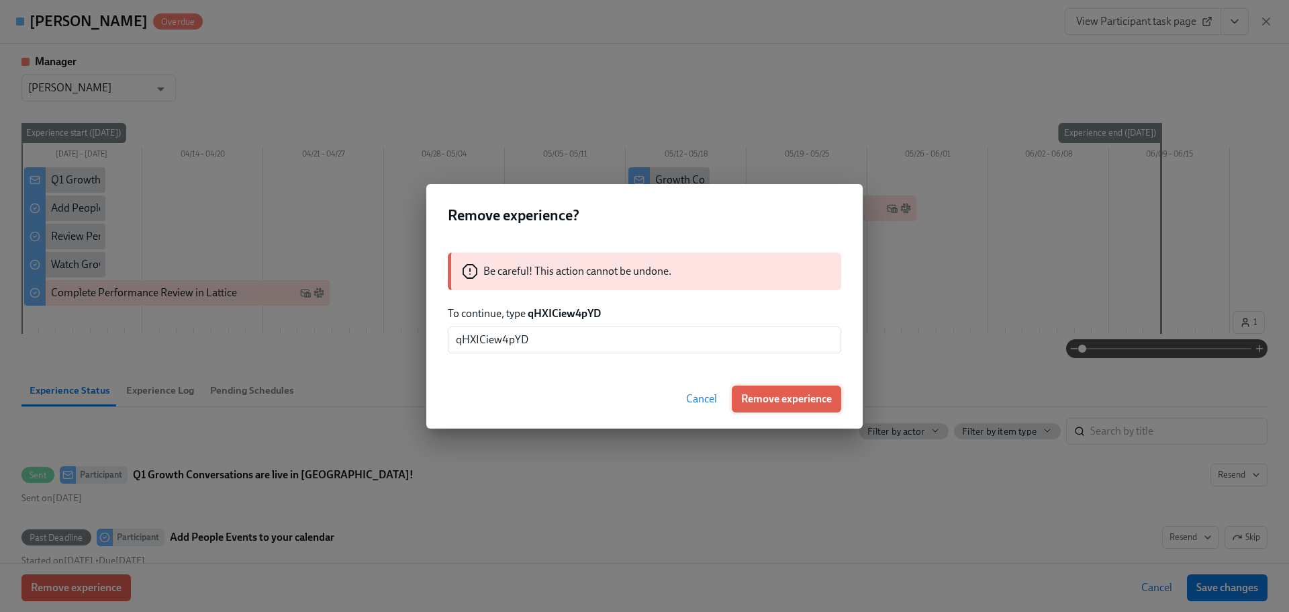
click at [823, 410] on button "Remove experience" at bounding box center [786, 398] width 109 height 27
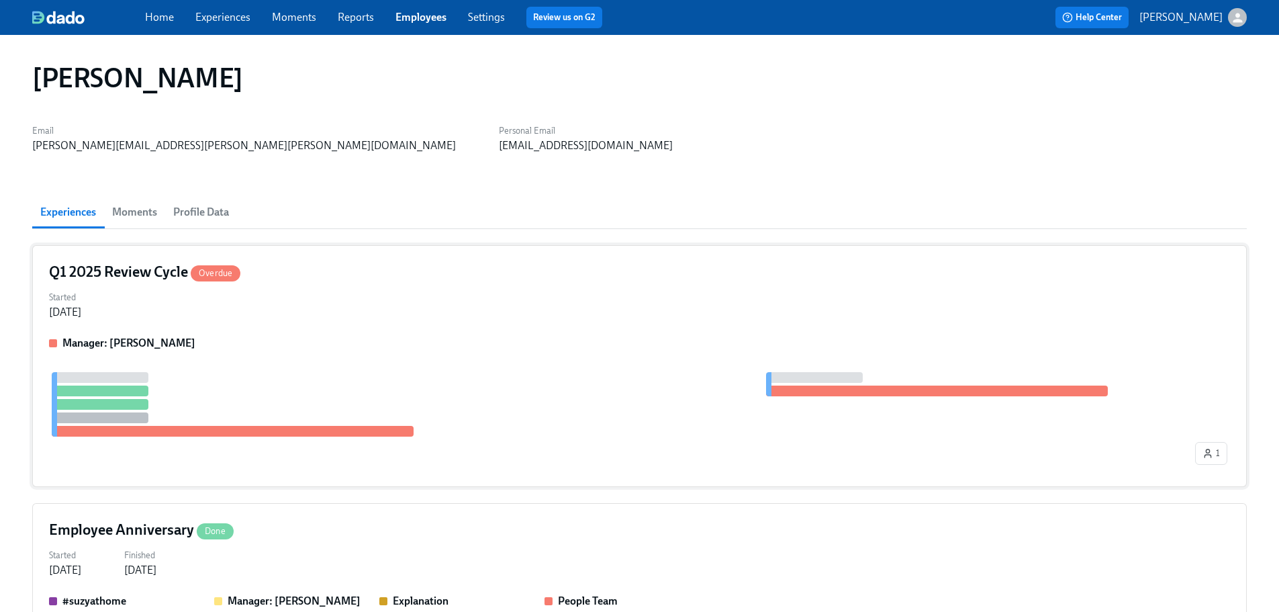
click at [408, 334] on div "Q1 2025 Review Cycle Overdue Started [DATE] Manager: [PERSON_NAME] 1" at bounding box center [639, 366] width 1215 height 242
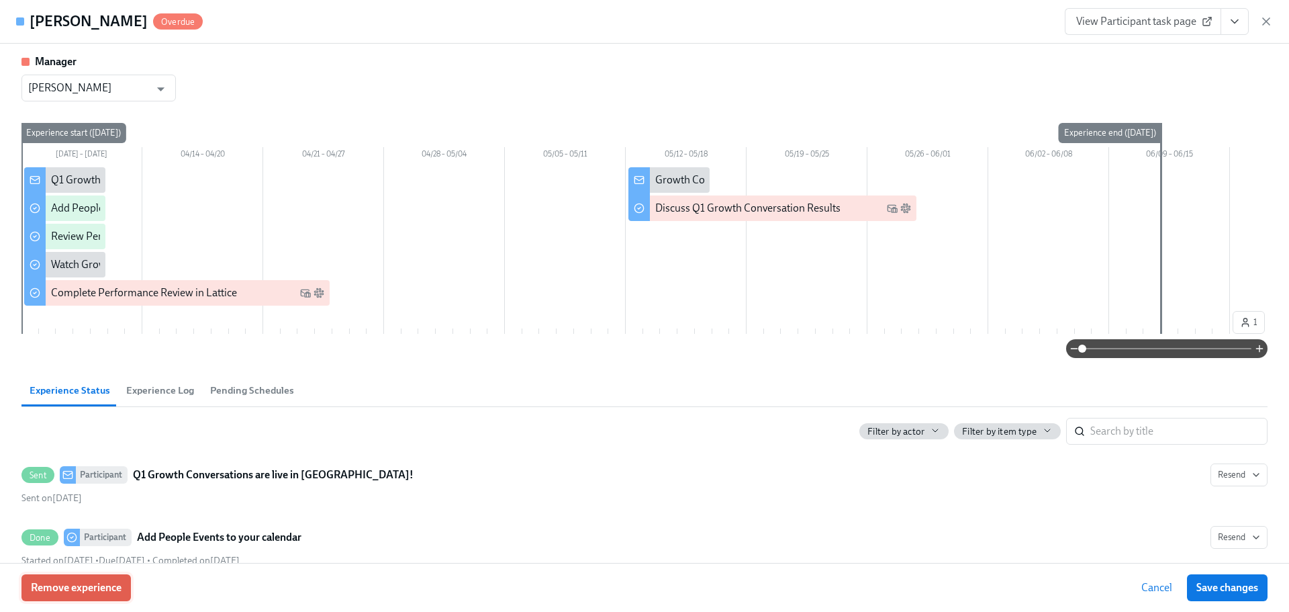
click at [105, 589] on span "Remove experience" at bounding box center [76, 587] width 91 height 13
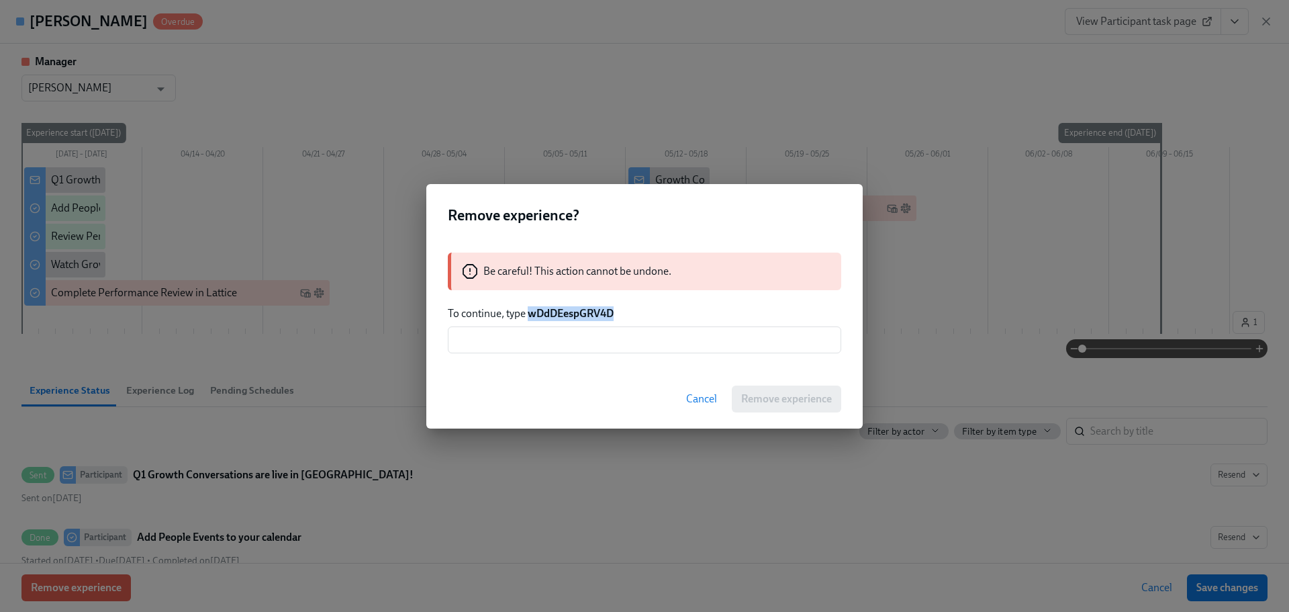
drag, startPoint x: 621, startPoint y: 310, endPoint x: 529, endPoint y: 311, distance: 92.7
click at [529, 311] on p "To continue, type wDdDEespGRV4D" at bounding box center [645, 313] width 394 height 15
click at [529, 346] on input "text" at bounding box center [645, 339] width 394 height 27
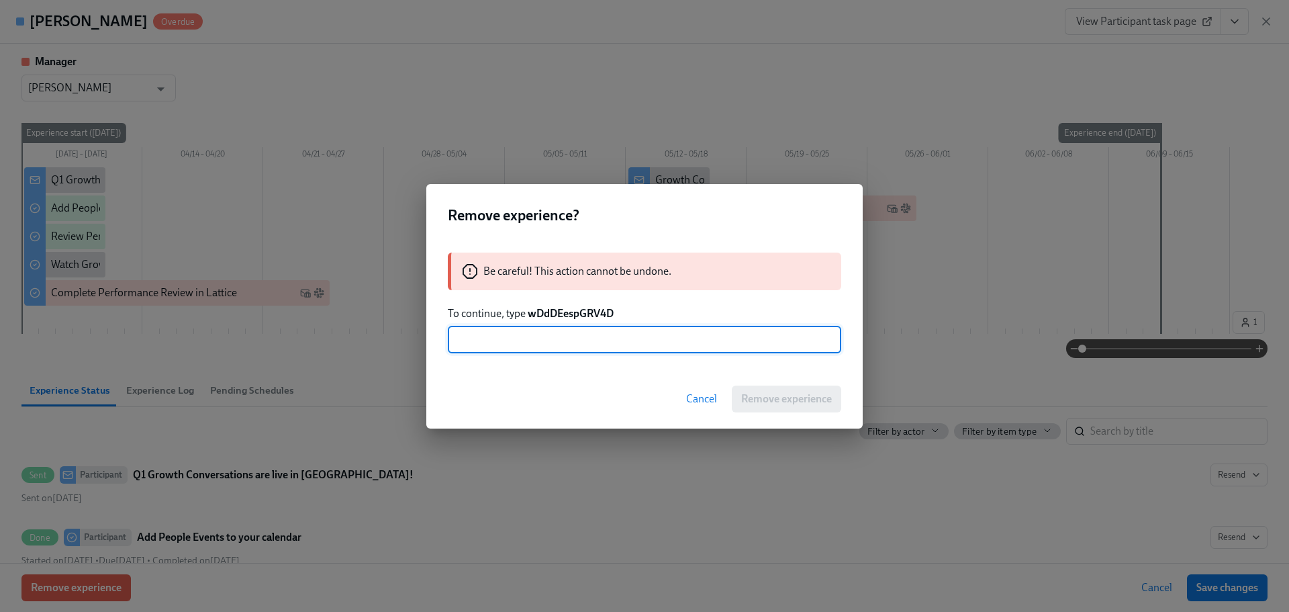
paste input "wDdDEespGRV4D"
type input "wDdDEespGRV4D"
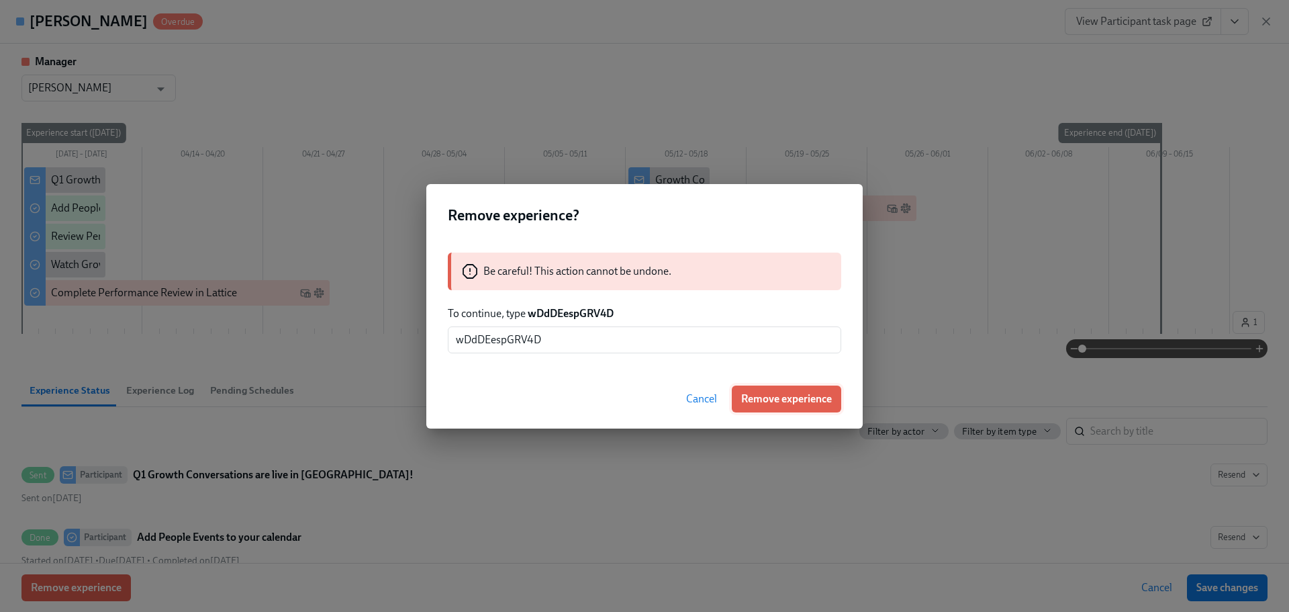
click at [795, 409] on button "Remove experience" at bounding box center [786, 398] width 109 height 27
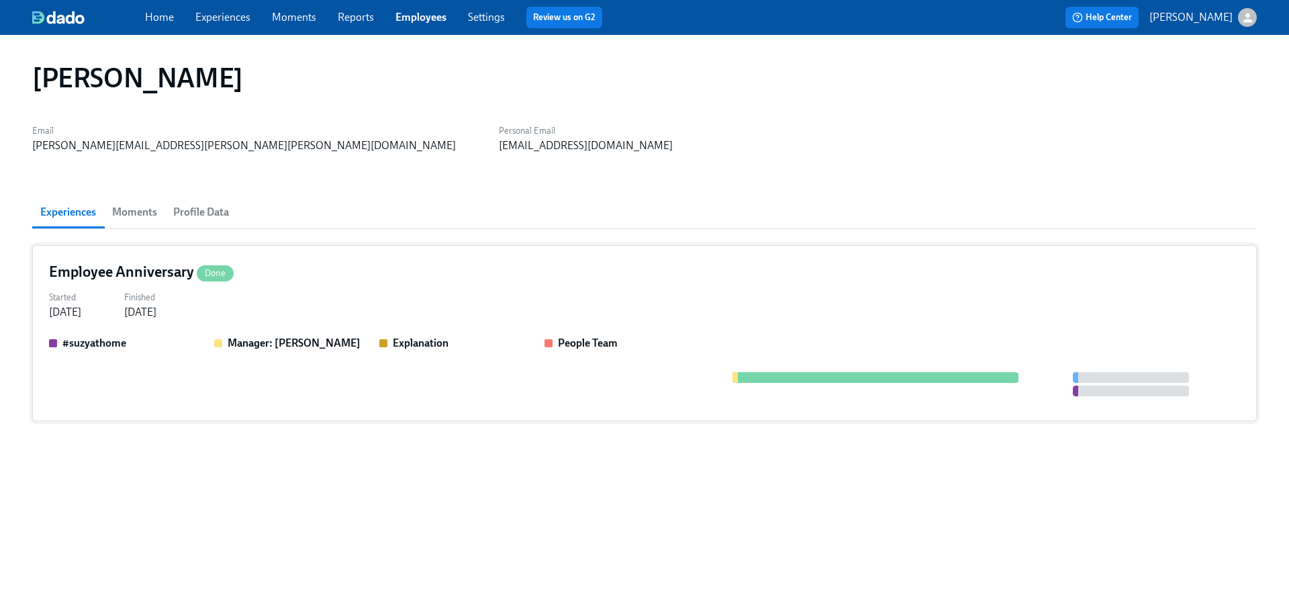
click at [328, 310] on div "Started [DATE] Finished [DATE]" at bounding box center [644, 303] width 1191 height 32
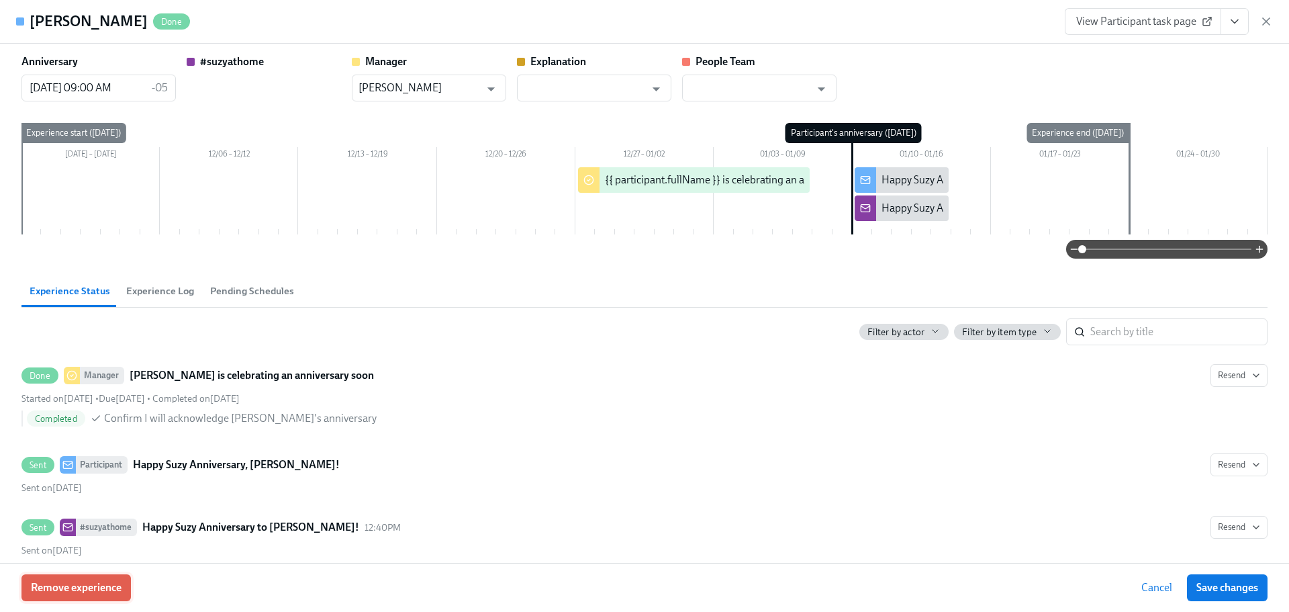
click at [60, 580] on button "Remove experience" at bounding box center [75, 587] width 109 height 27
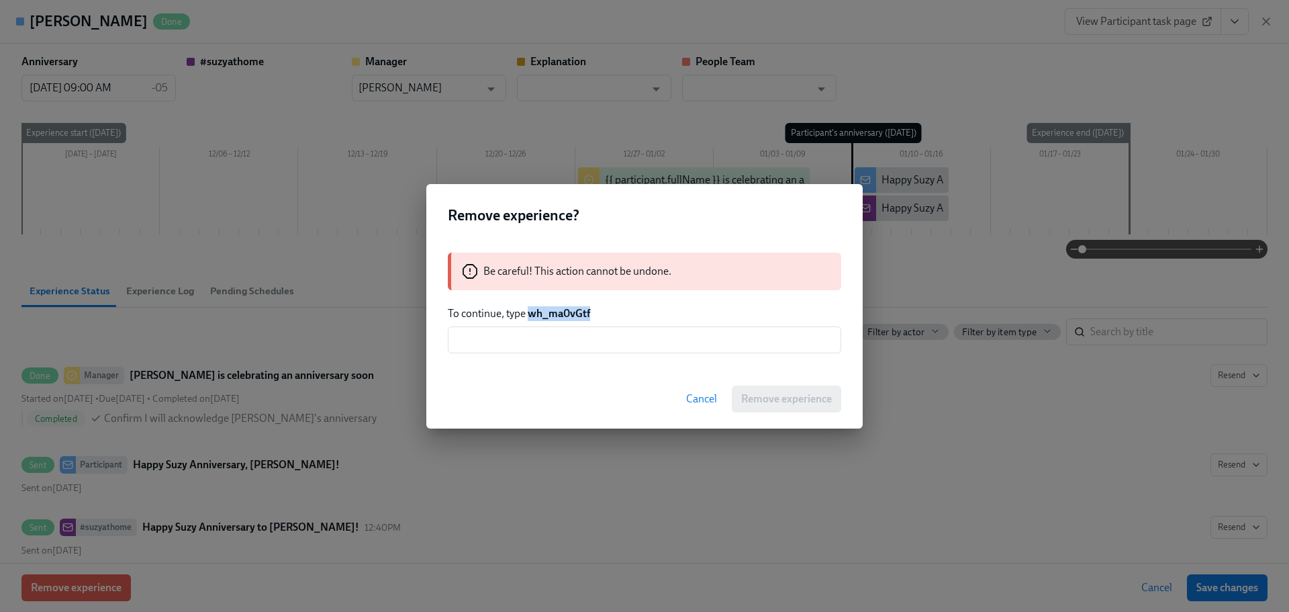
drag, startPoint x: 600, startPoint y: 311, endPoint x: 531, endPoint y: 311, distance: 69.8
click at [531, 311] on p "To continue, type wh_ma0vGtf" at bounding box center [645, 313] width 394 height 15
click at [566, 362] on div "Remove experience? Be careful! This action cannot be undone. To continue, type …" at bounding box center [644, 306] width 437 height 244
click at [568, 342] on input "text" at bounding box center [645, 339] width 394 height 27
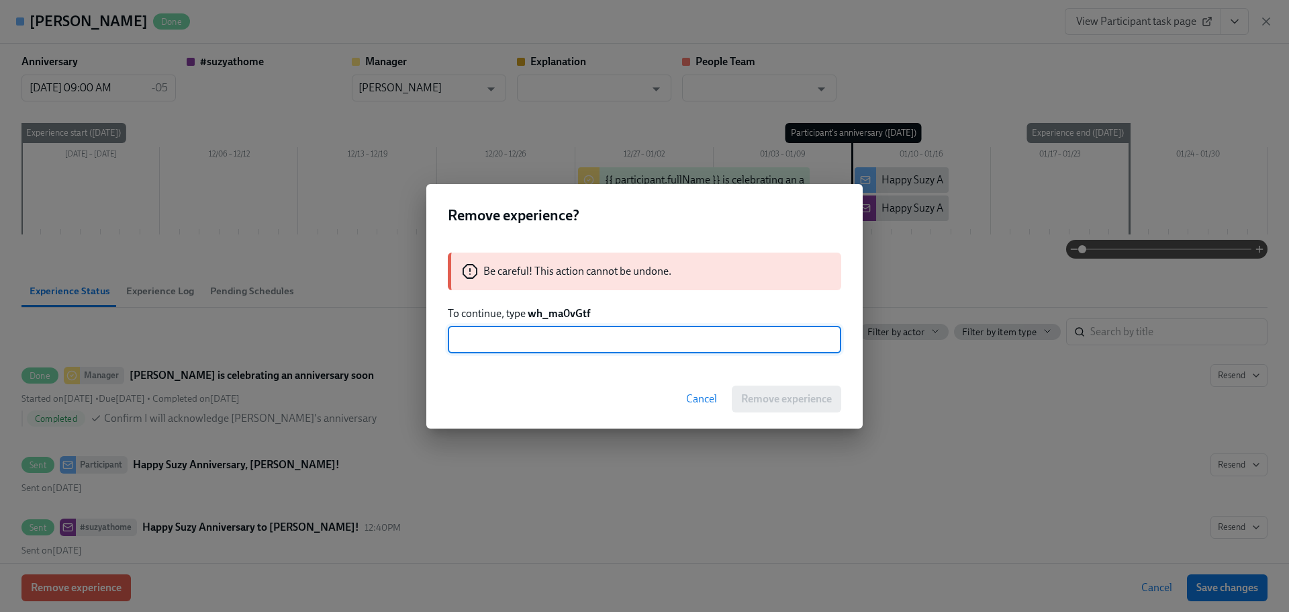
paste input "wh_ma0vGtf"
type input "wh_ma0vGtf"
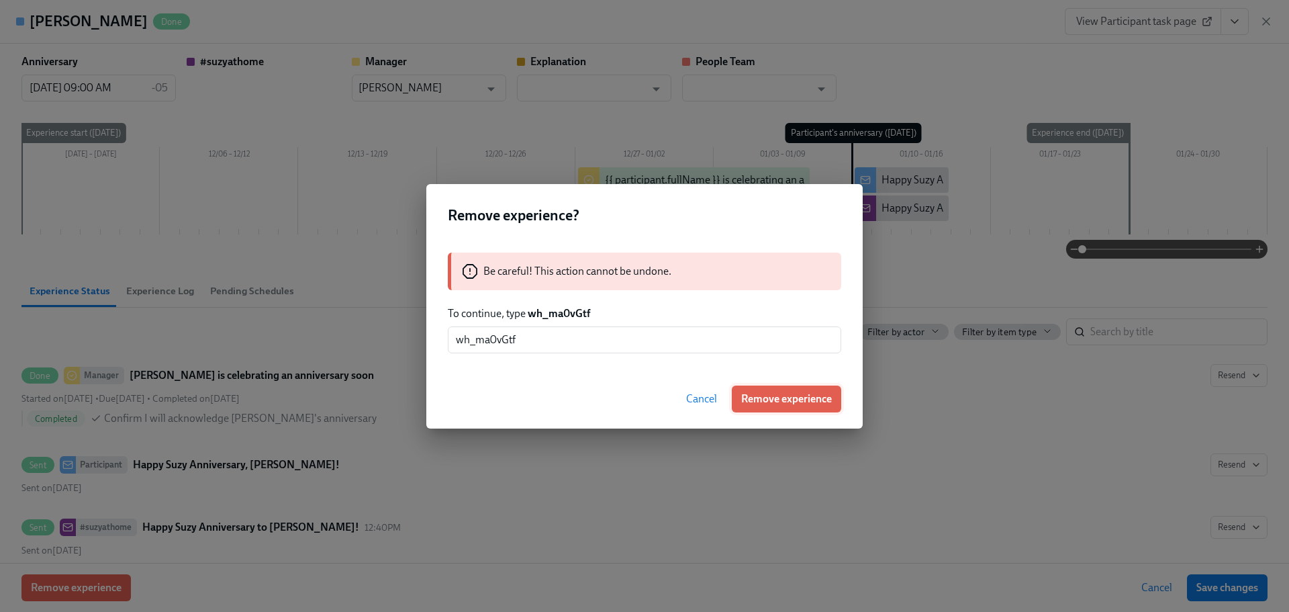
drag, startPoint x: 810, startPoint y: 402, endPoint x: 817, endPoint y: 443, distance: 41.6
click at [810, 401] on span "Remove experience" at bounding box center [786, 398] width 91 height 13
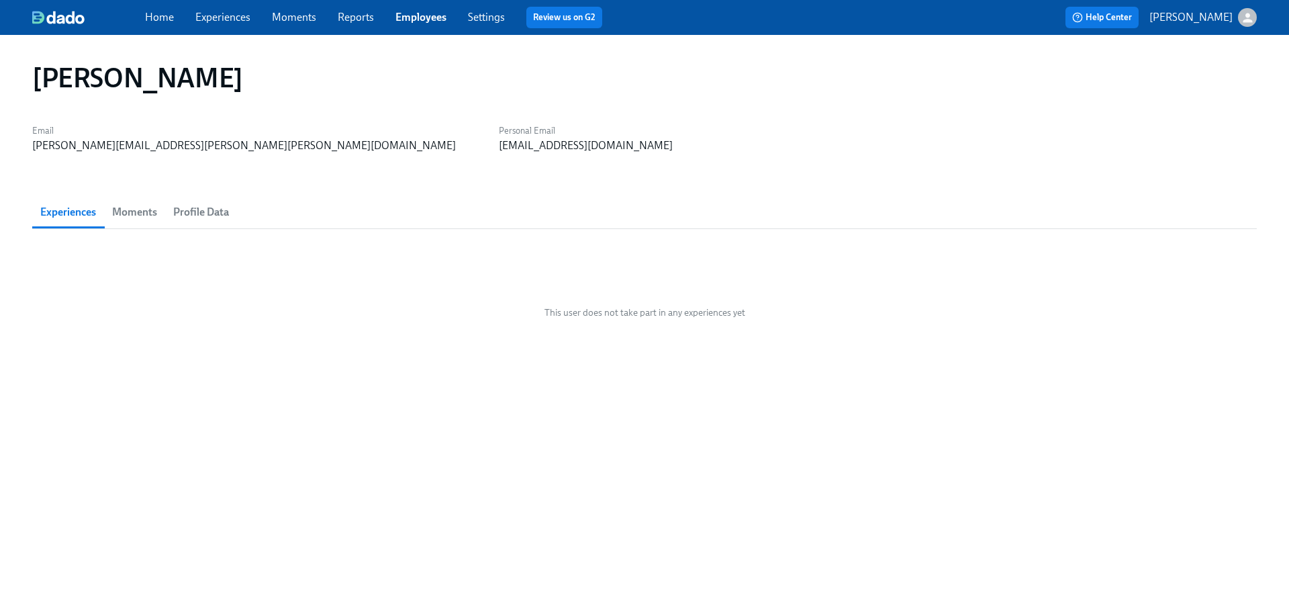
click at [419, 21] on link "Employees" at bounding box center [421, 17] width 51 height 13
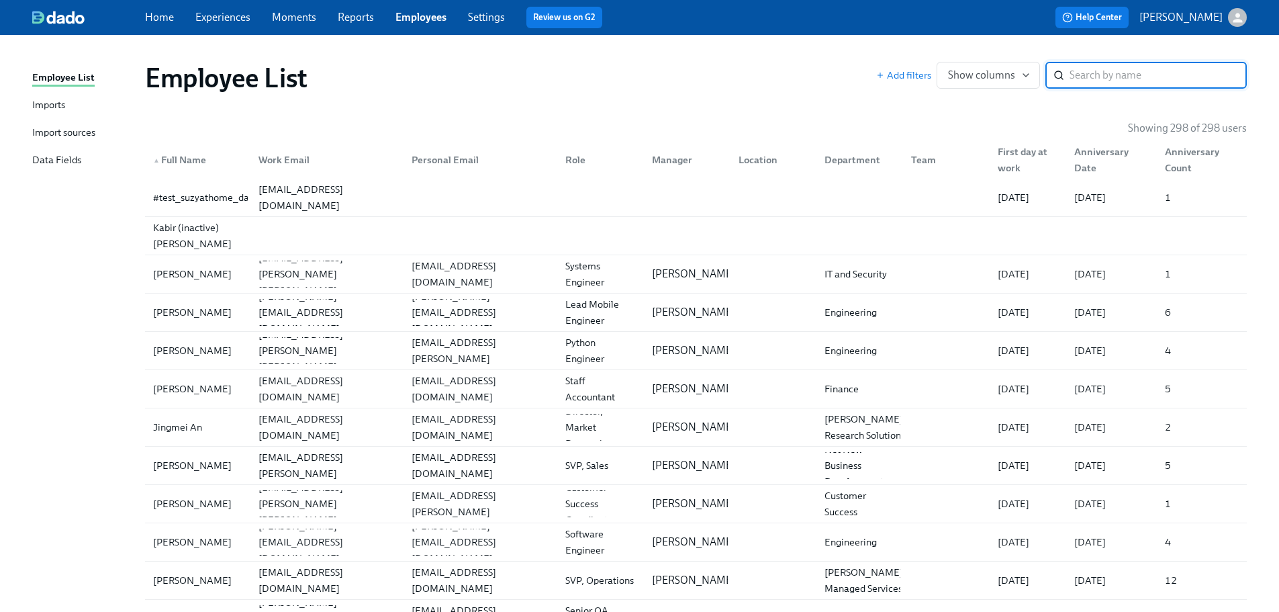
click at [1118, 83] on input "search" at bounding box center [1158, 75] width 177 height 27
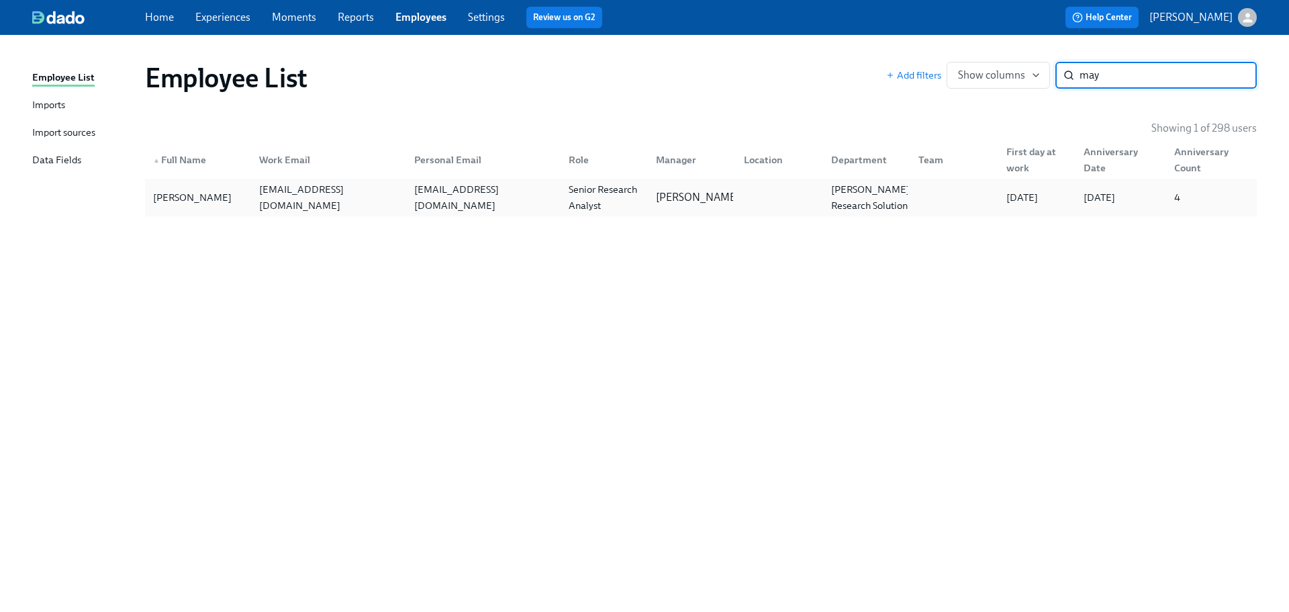
type input "may"
click at [517, 201] on div "[EMAIL_ADDRESS][DOMAIN_NAME]" at bounding box center [483, 197] width 149 height 32
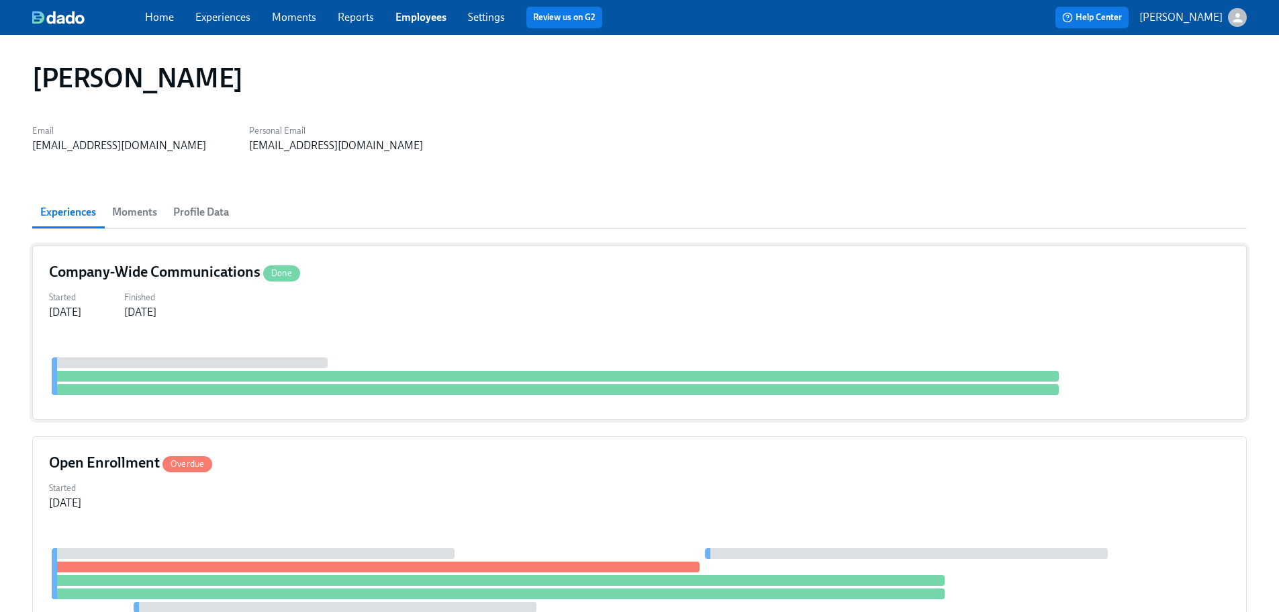
click at [510, 326] on div "Company-Wide Communications Done Started [DATE] Finished [DATE]" at bounding box center [639, 332] width 1215 height 175
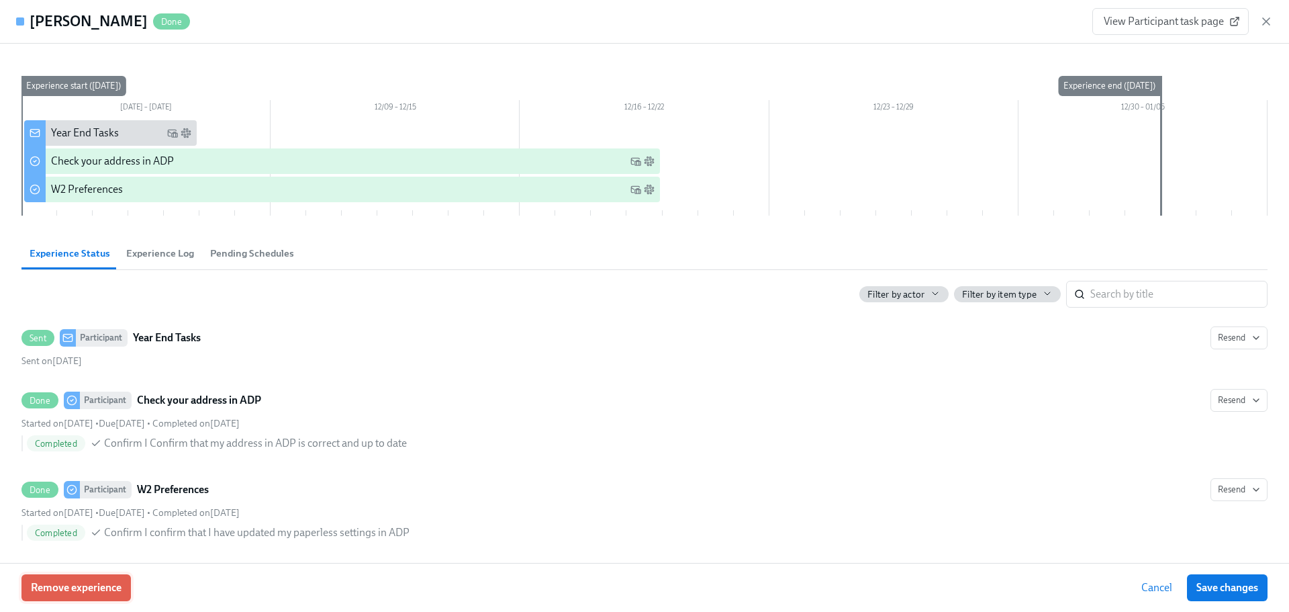
click at [107, 590] on span "Remove experience" at bounding box center [76, 587] width 91 height 13
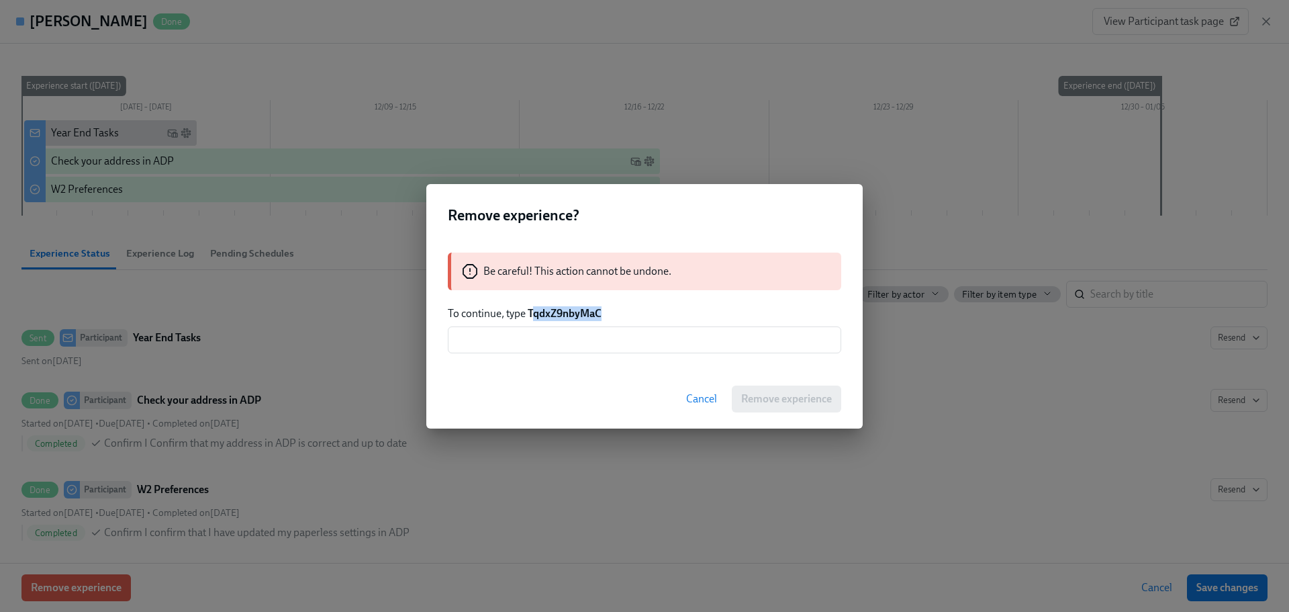
drag, startPoint x: 612, startPoint y: 311, endPoint x: 531, endPoint y: 312, distance: 80.6
click at [531, 312] on div "Be careful! This action cannot be undone. To continue, type TqdxZ9nbyMaC ​" at bounding box center [644, 302] width 437 height 133
click at [531, 312] on strong "TqdxZ9nbyMaC" at bounding box center [565, 313] width 74 height 13
click at [578, 321] on div "Be careful! This action cannot be undone. To continue, type TqdxZ9nbyMaC ​" at bounding box center [644, 302] width 437 height 133
drag, startPoint x: 619, startPoint y: 316, endPoint x: 527, endPoint y: 317, distance: 92.0
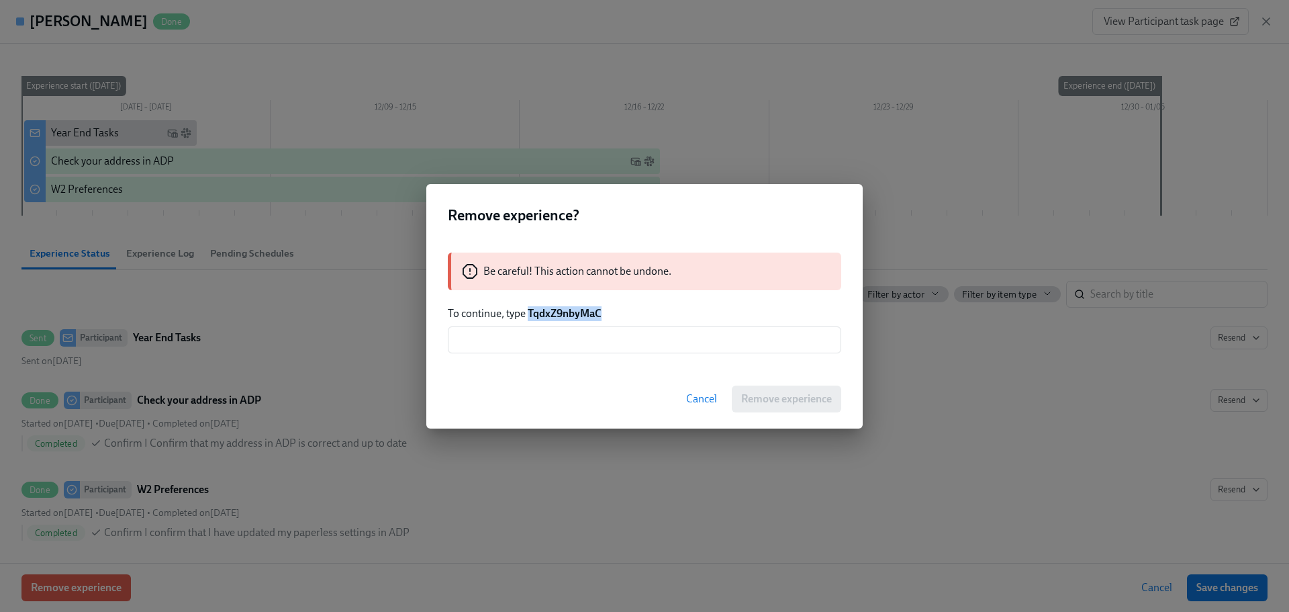
click at [527, 317] on p "To continue, type TqdxZ9nbyMaC" at bounding box center [645, 313] width 394 height 15
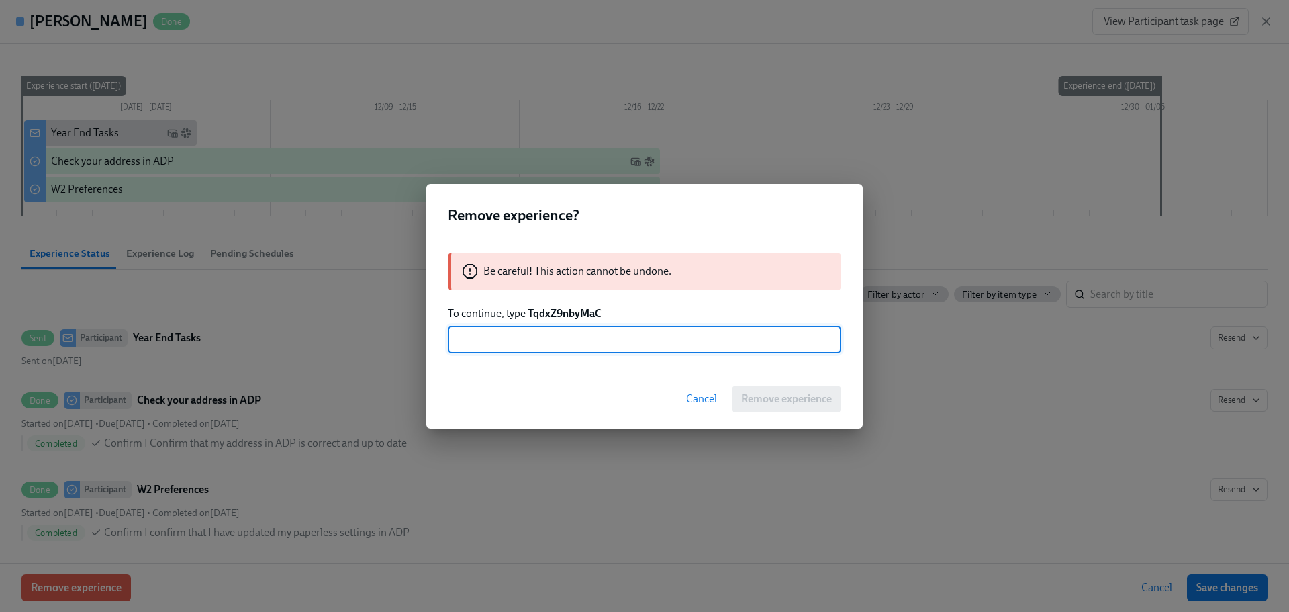
click at [481, 351] on input "text" at bounding box center [645, 339] width 394 height 27
paste input "TqdxZ9nbyMaC"
type input "TqdxZ9nbyMaC"
click at [783, 392] on span "Remove experience" at bounding box center [786, 398] width 91 height 13
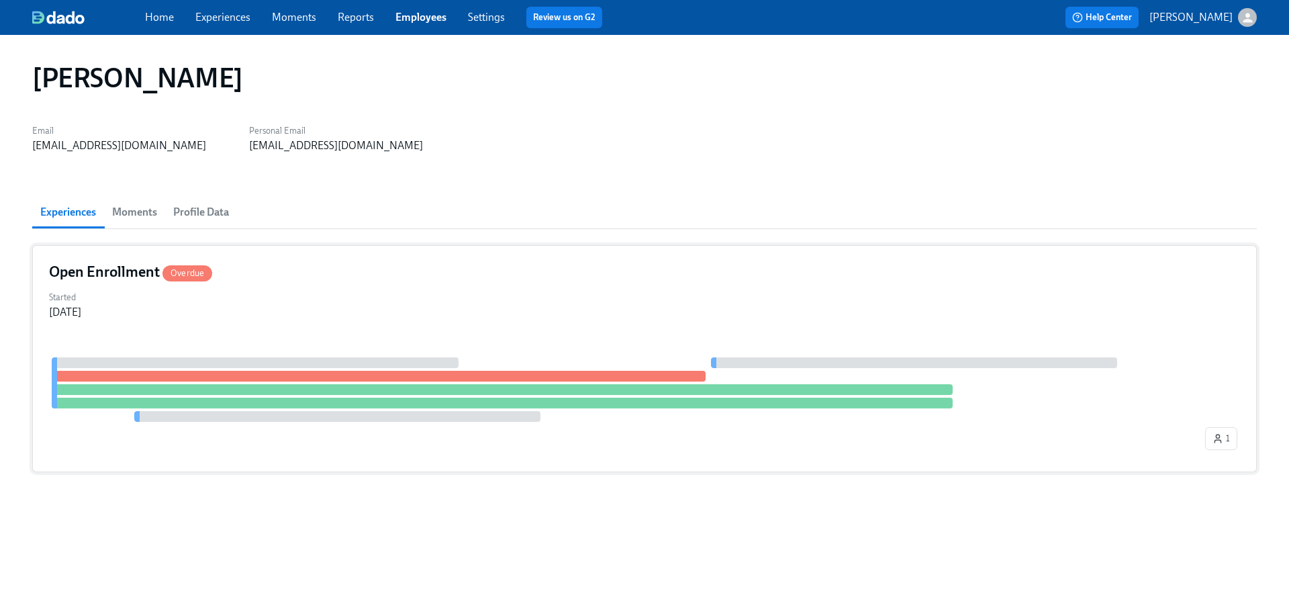
click at [404, 324] on div "Open Enrollment Overdue Started [DATE] 1" at bounding box center [644, 358] width 1225 height 227
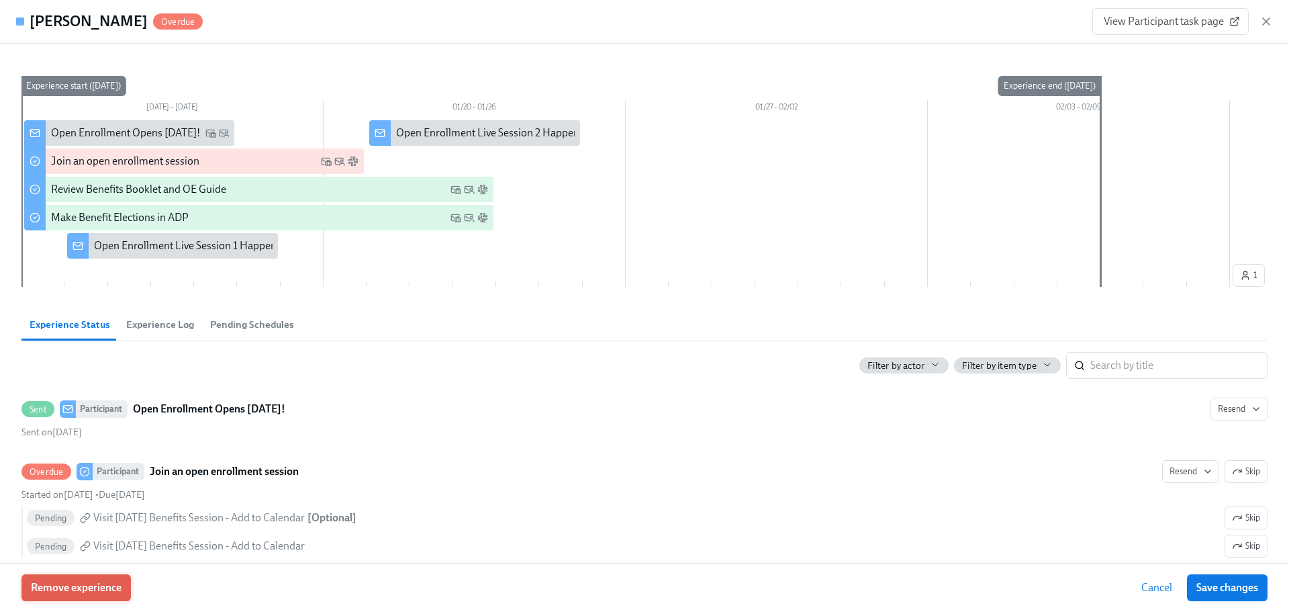
click at [91, 598] on button "Remove experience" at bounding box center [75, 587] width 109 height 27
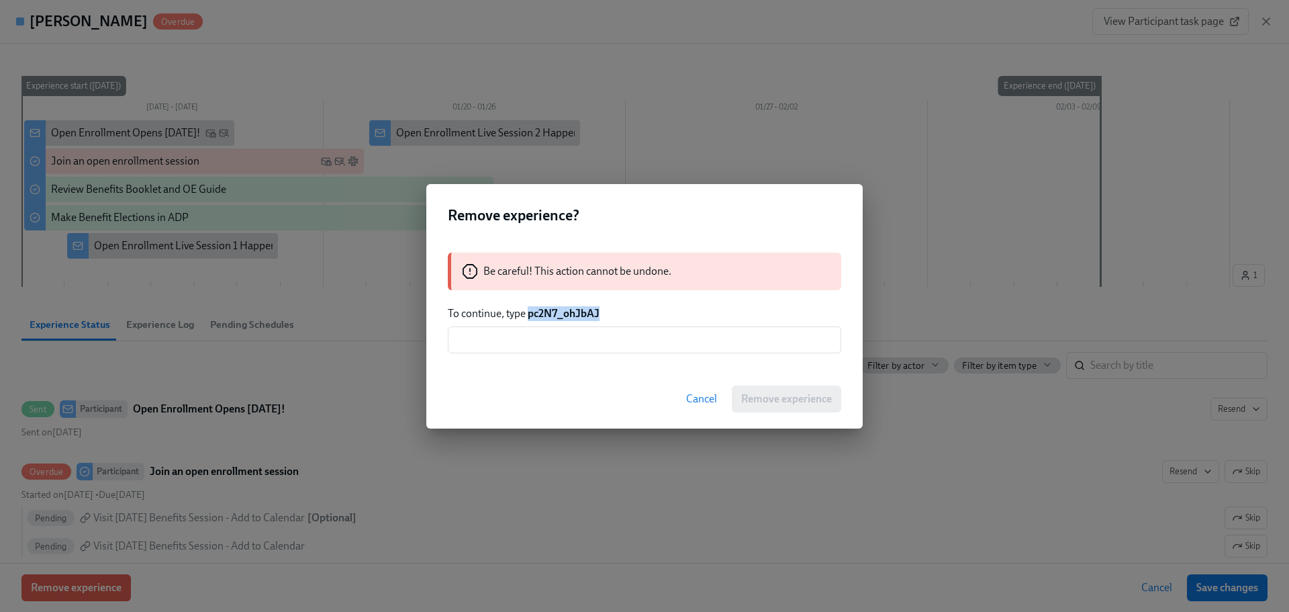
drag, startPoint x: 606, startPoint y: 318, endPoint x: 528, endPoint y: 318, distance: 77.9
click at [528, 318] on p "To continue, type pc2N7_ohJbAJ" at bounding box center [645, 313] width 394 height 15
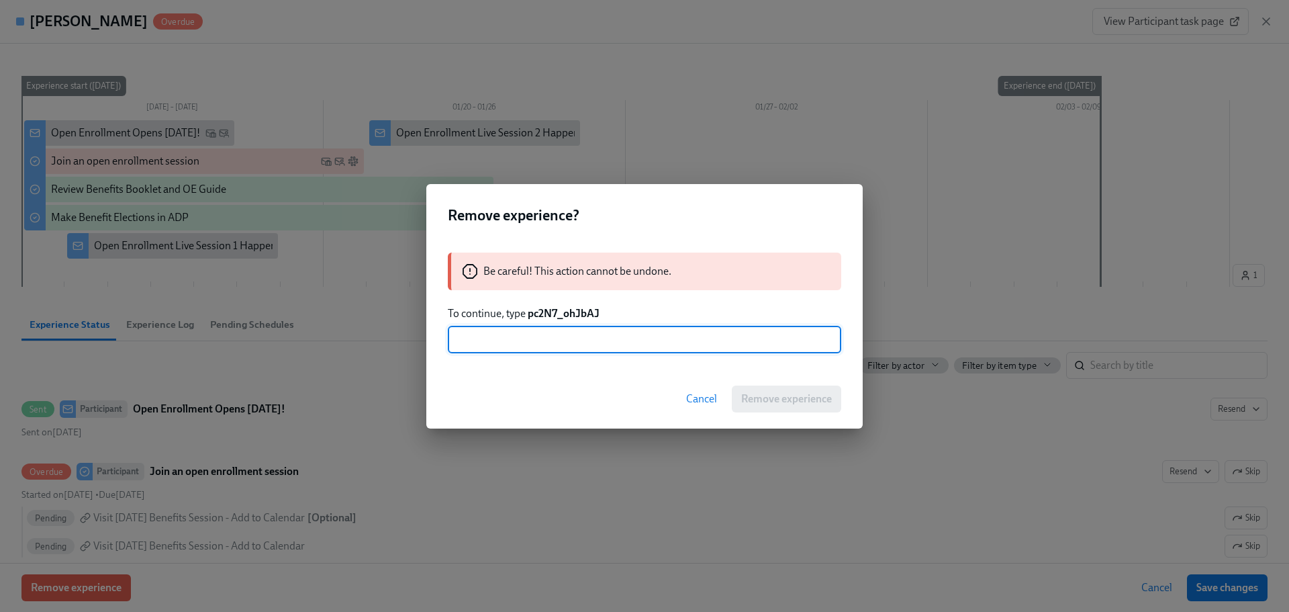
click at [535, 340] on input "text" at bounding box center [645, 339] width 394 height 27
paste input "pc2N7_ohJbAJ"
type input "pc2N7_ohJbAJ"
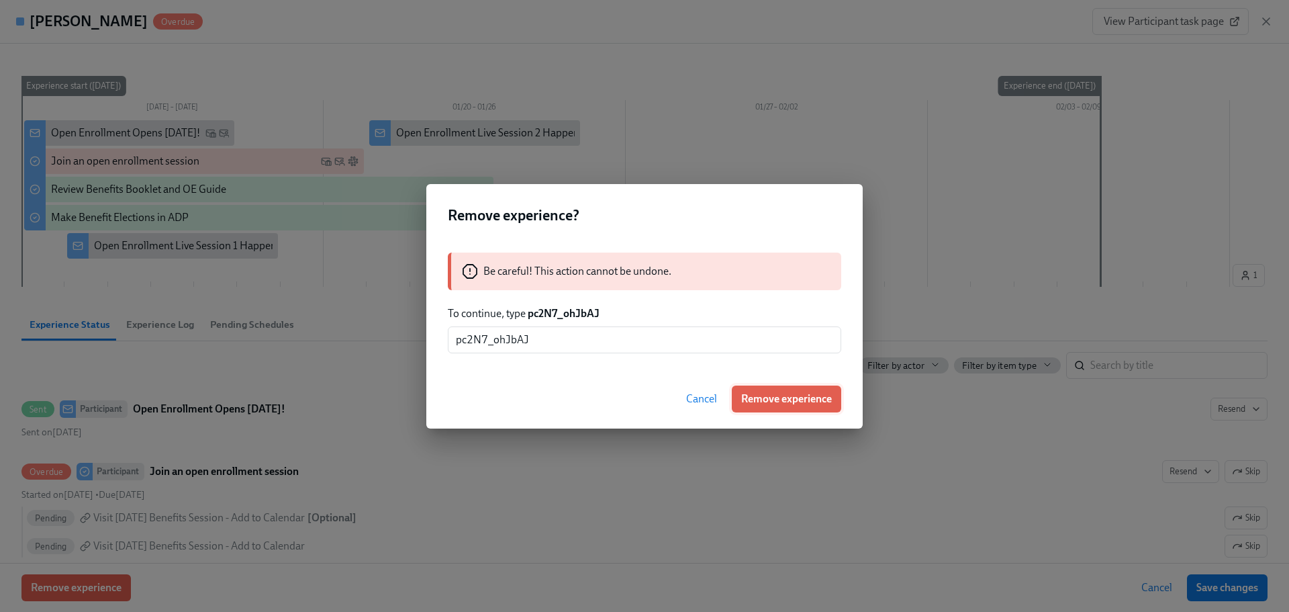
drag, startPoint x: 757, startPoint y: 394, endPoint x: 837, endPoint y: 490, distance: 125.4
click at [758, 394] on span "Remove experience" at bounding box center [786, 398] width 91 height 13
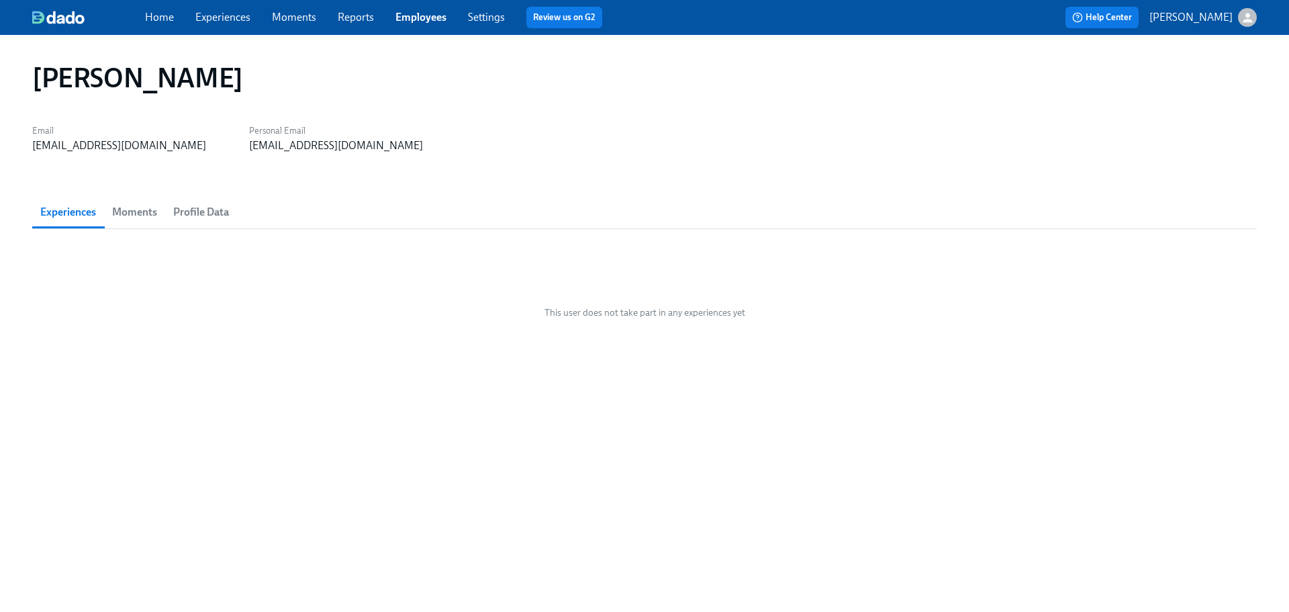
click at [399, 49] on div "[PERSON_NAME] Email [EMAIL_ADDRESS][DOMAIN_NAME] Personal Email [EMAIL_ADDRESS]…" at bounding box center [644, 323] width 1289 height 577
click at [403, 11] on link "Employees" at bounding box center [421, 17] width 51 height 13
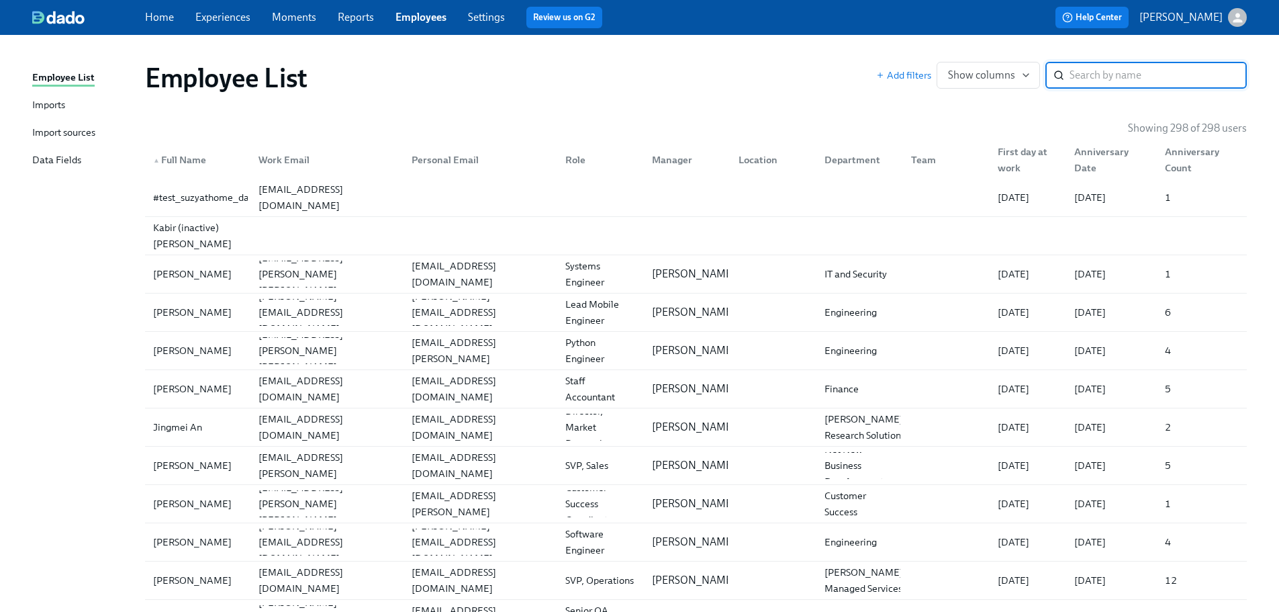
click at [1133, 68] on input "search" at bounding box center [1158, 75] width 177 height 27
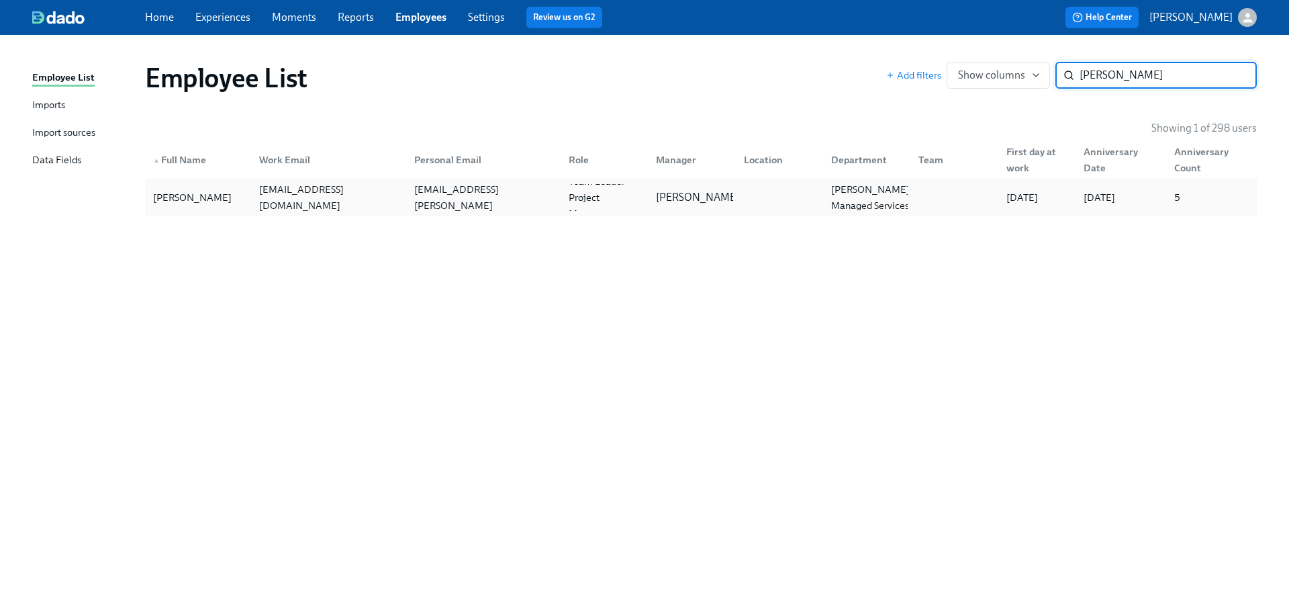
type input "[PERSON_NAME]"
click at [257, 197] on div "[EMAIL_ADDRESS][DOMAIN_NAME]" at bounding box center [328, 197] width 149 height 32
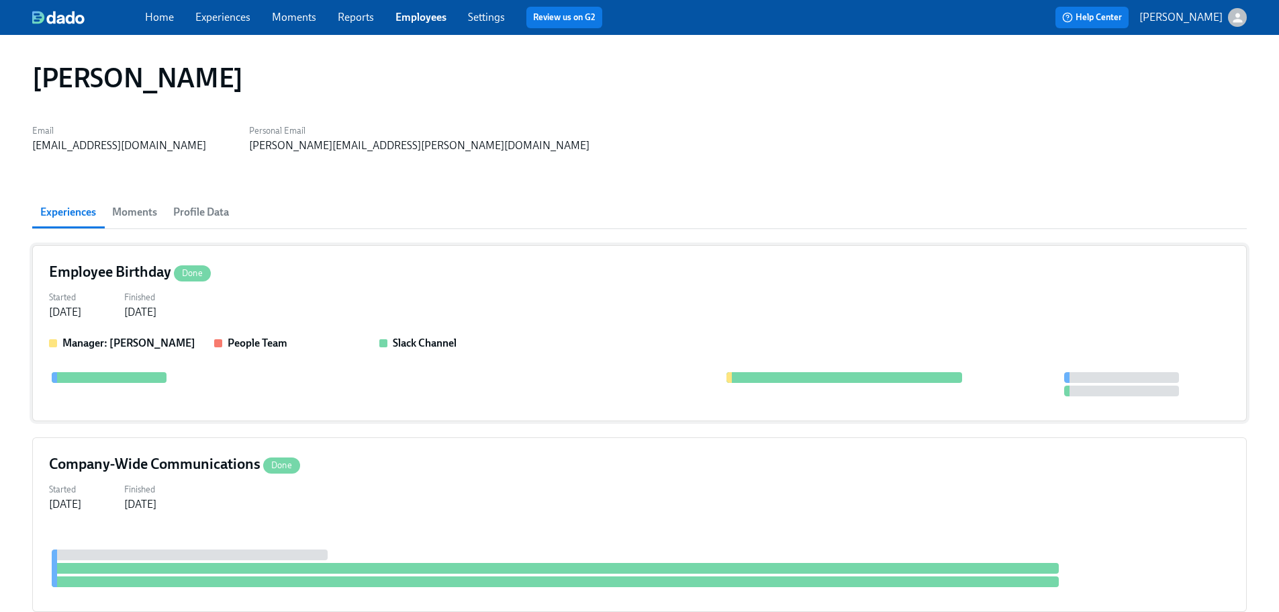
click at [463, 297] on div "Started [DATE] Finished [DATE]" at bounding box center [639, 303] width 1181 height 32
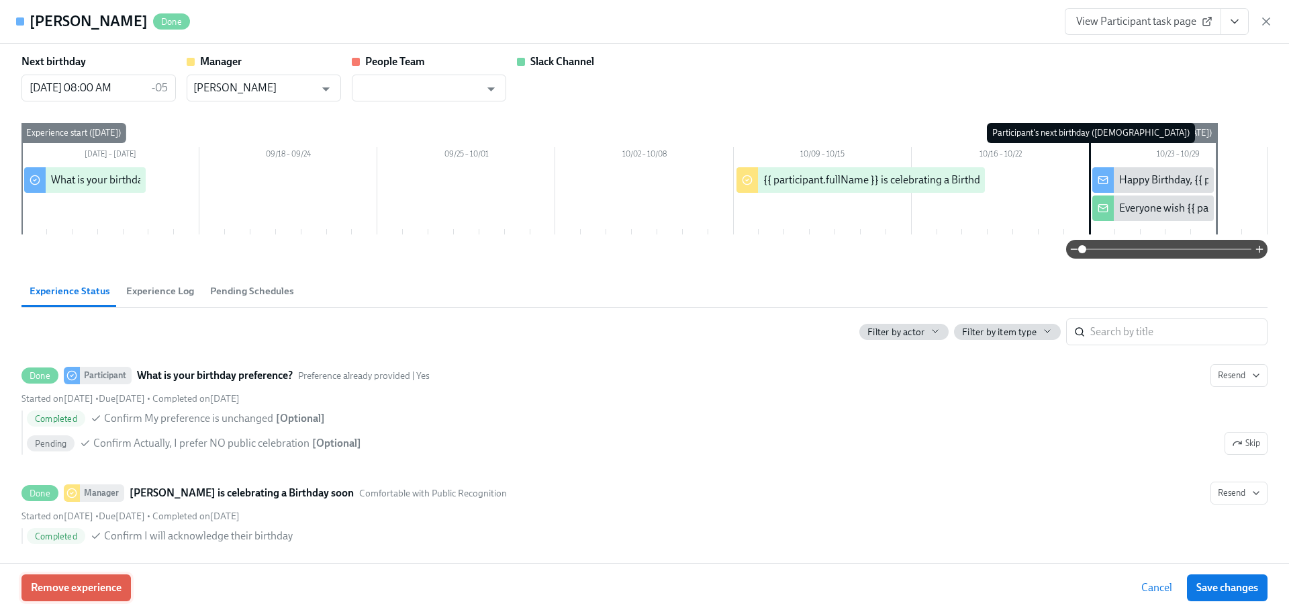
click at [62, 580] on button "Remove experience" at bounding box center [75, 587] width 109 height 27
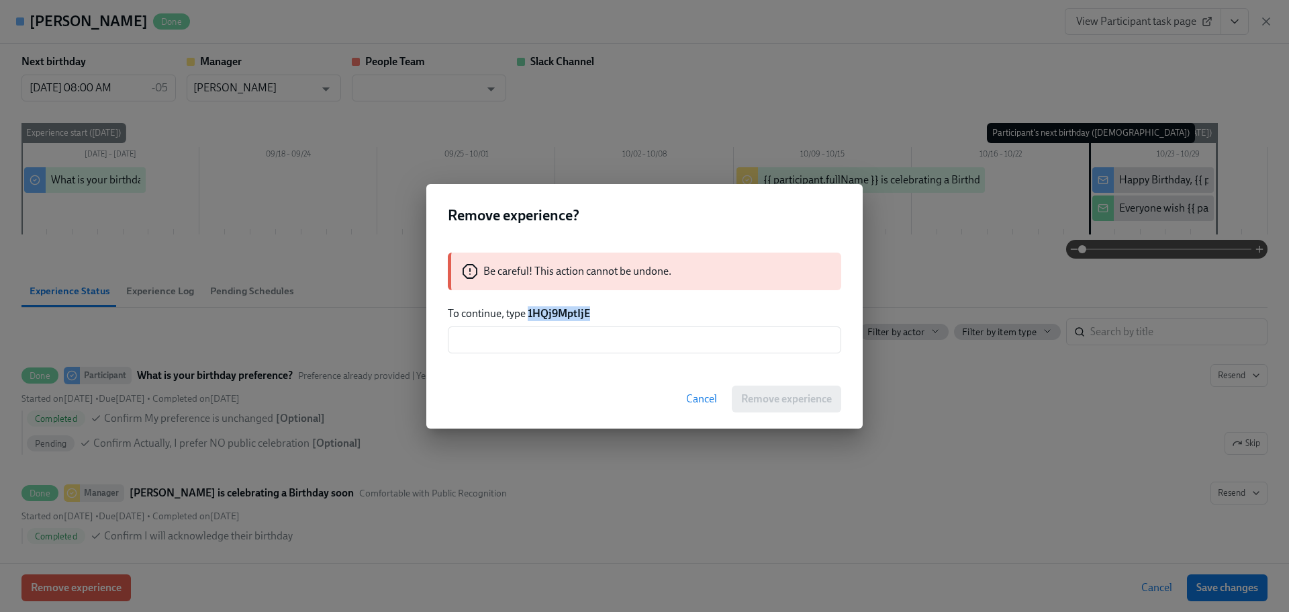
drag, startPoint x: 589, startPoint y: 314, endPoint x: 527, endPoint y: 314, distance: 61.8
click at [527, 314] on p "To continue, type 1HQj9MptIjE" at bounding box center [645, 313] width 394 height 15
click at [573, 350] on input "text" at bounding box center [645, 339] width 394 height 27
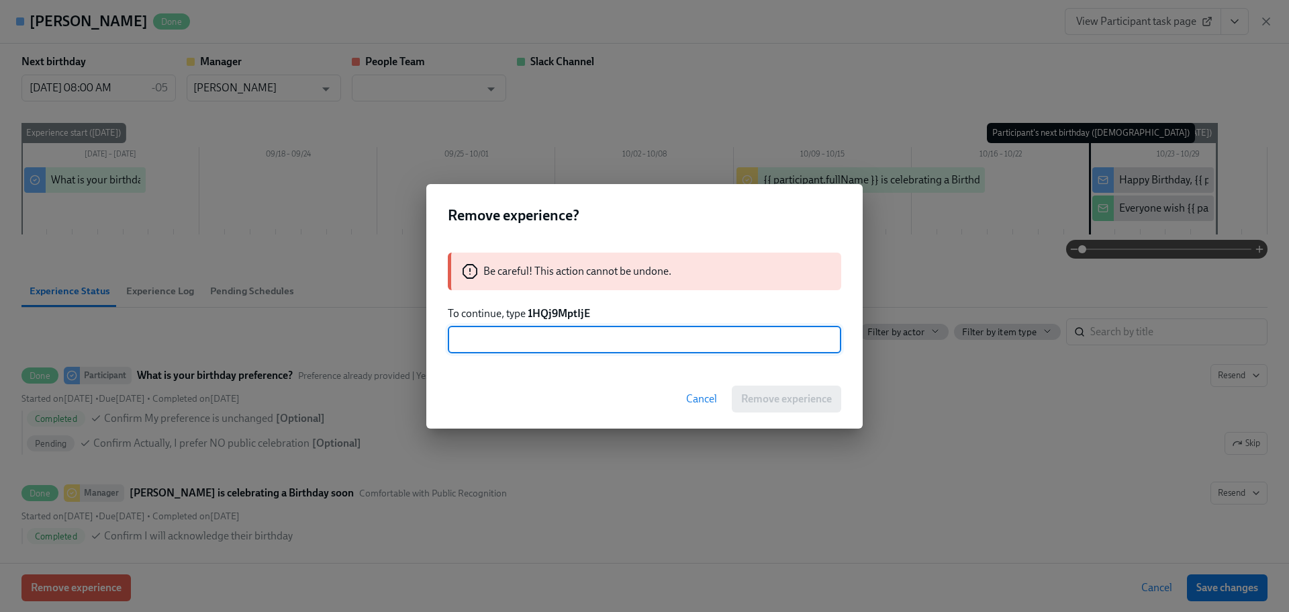
paste input "1HQj9MptIjE"
type input "1HQj9MptIjE"
click at [782, 396] on span "Remove experience" at bounding box center [786, 398] width 91 height 13
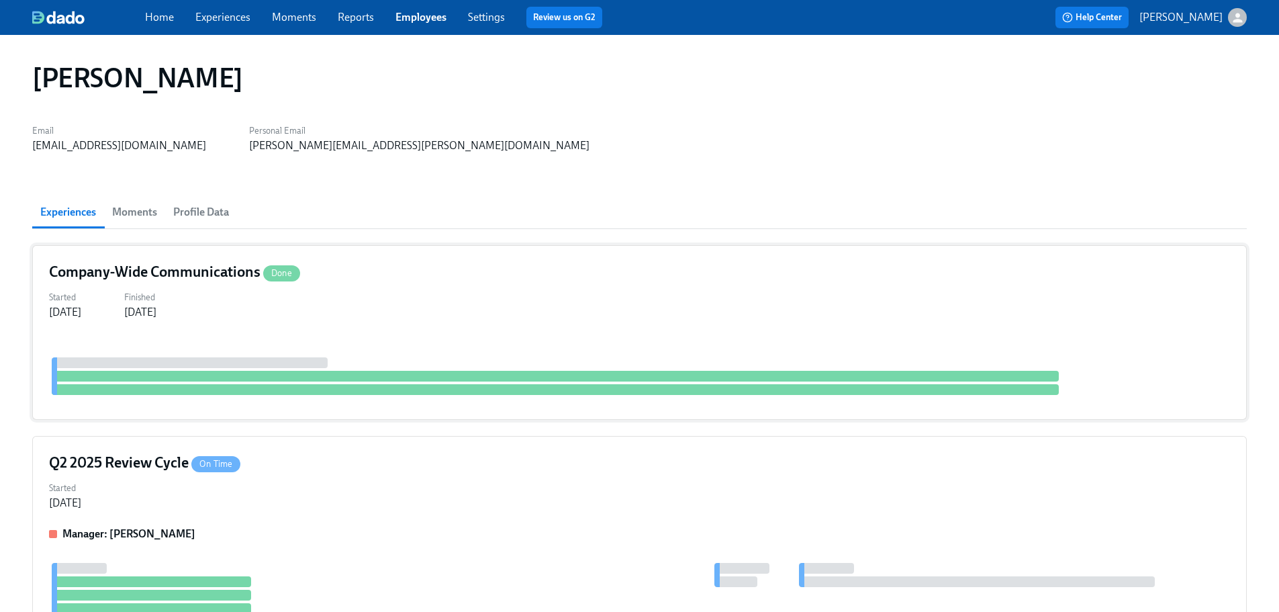
click at [429, 283] on div "Company-Wide Communications Done Started [DATE] Finished [DATE]" at bounding box center [639, 332] width 1215 height 175
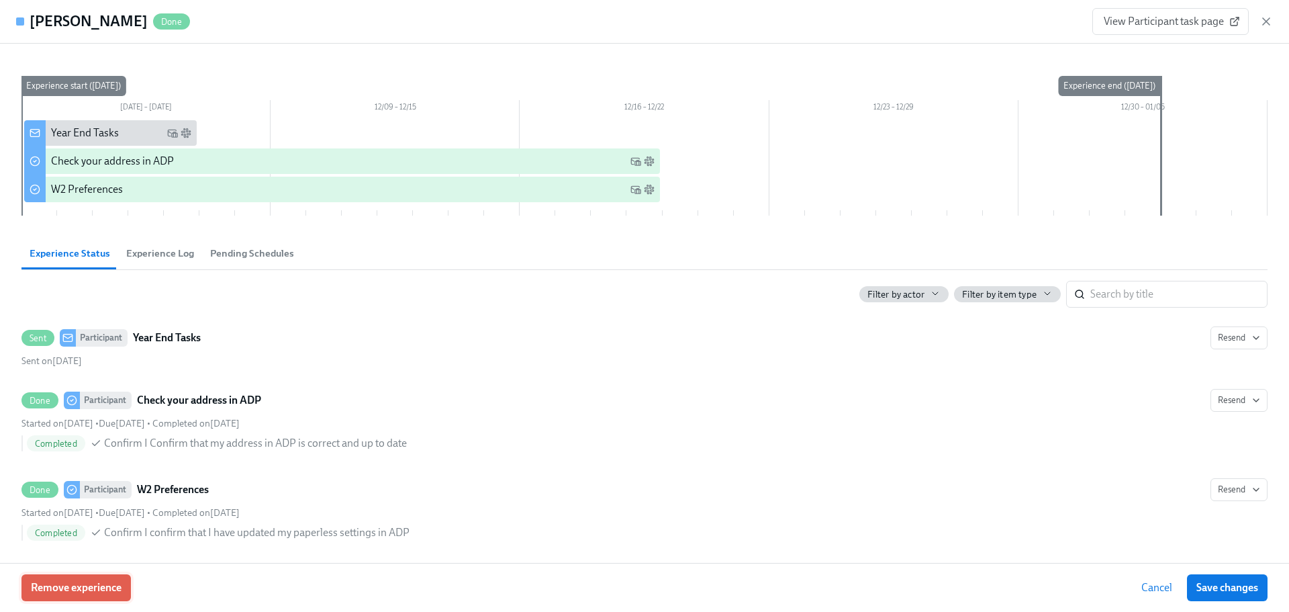
click at [99, 587] on span "Remove experience" at bounding box center [76, 587] width 91 height 13
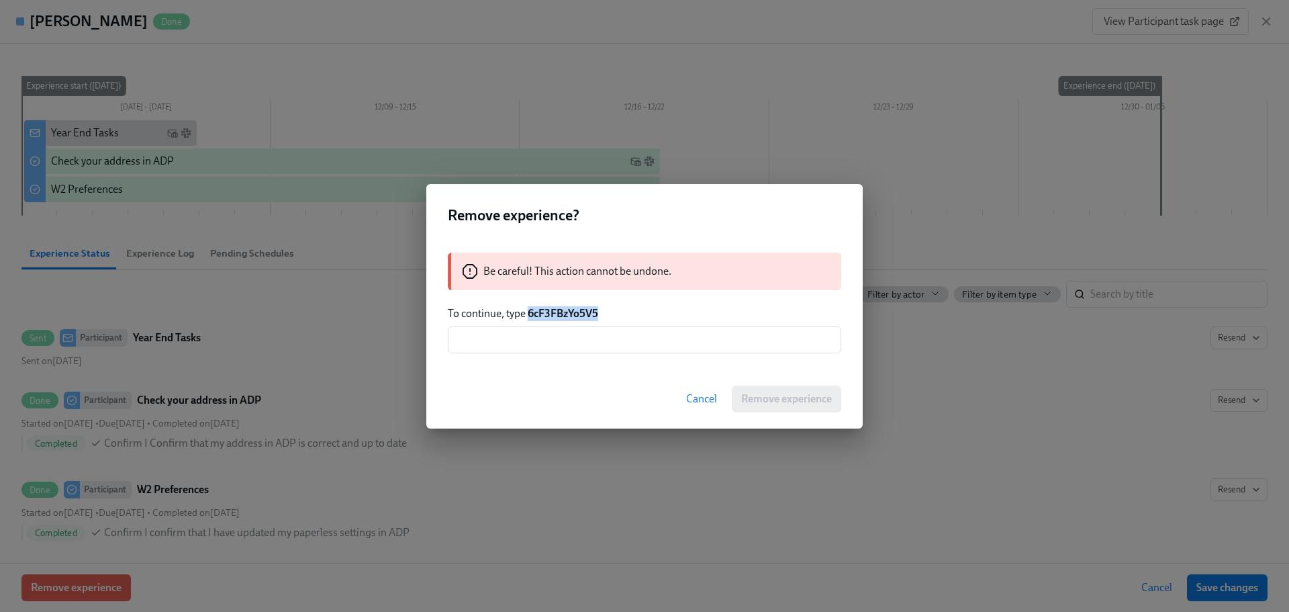
drag, startPoint x: 604, startPoint y: 306, endPoint x: 529, endPoint y: 312, distance: 76.1
click at [529, 312] on p "To continue, type 6cF3FBzYo5V5" at bounding box center [645, 313] width 394 height 15
click at [545, 332] on input "text" at bounding box center [645, 339] width 394 height 27
paste input "6cF3FBzYo5V5"
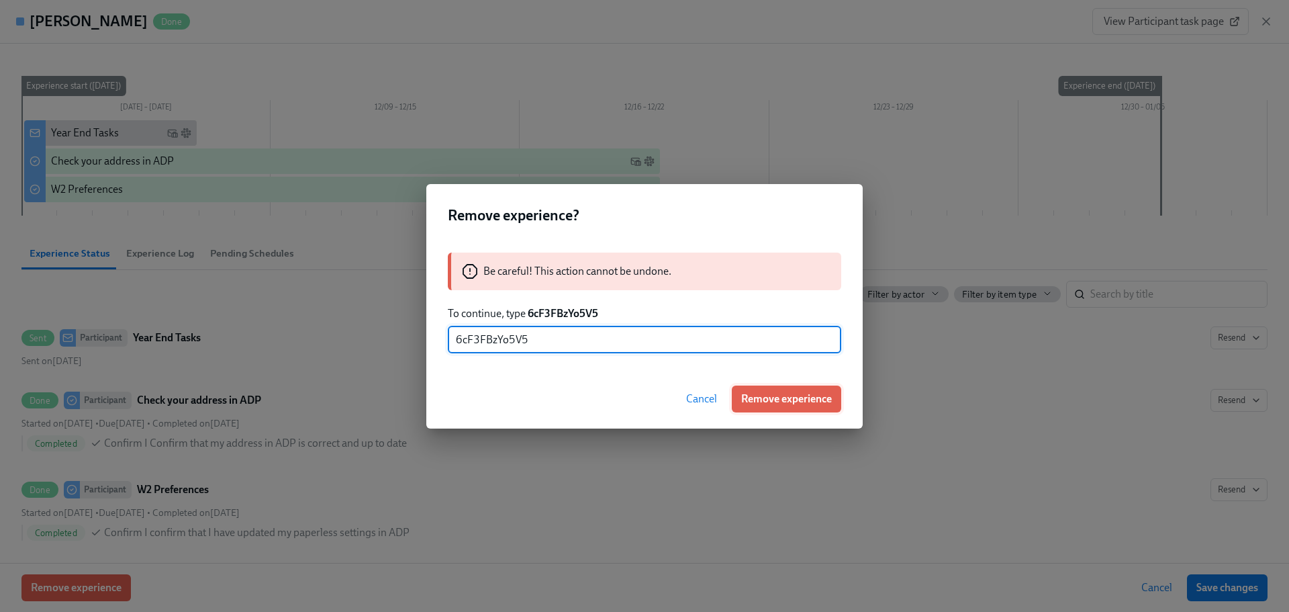
type input "6cF3FBzYo5V5"
click at [777, 394] on span "Remove experience" at bounding box center [786, 398] width 91 height 13
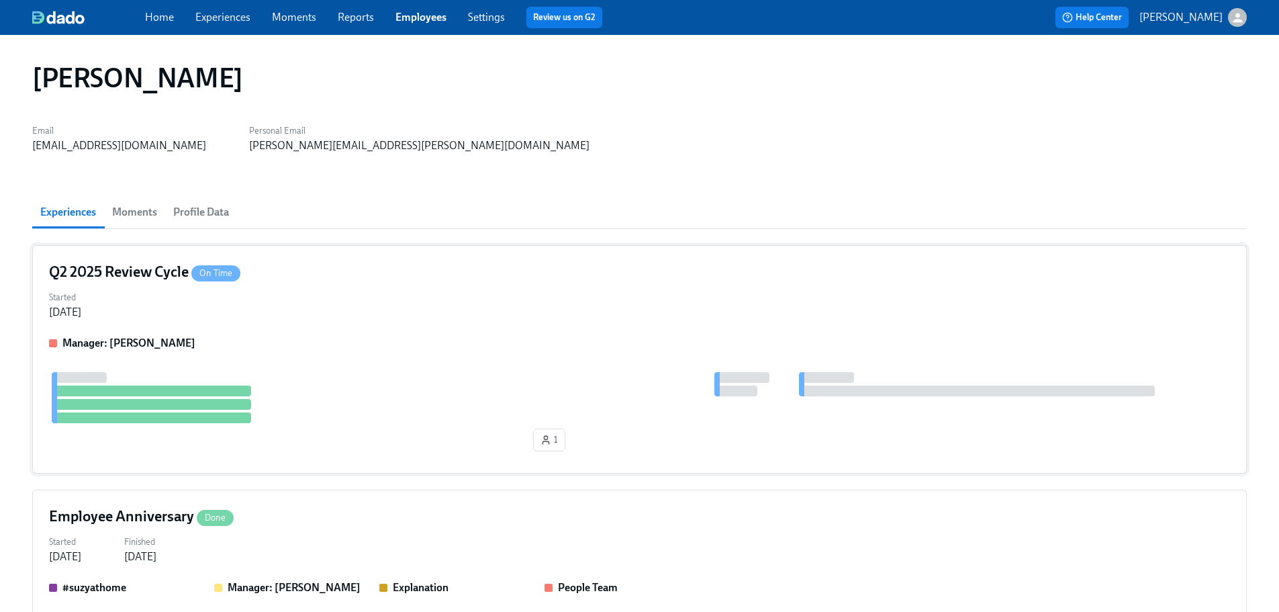
click at [242, 338] on div "Manager: [PERSON_NAME]" at bounding box center [639, 343] width 1181 height 15
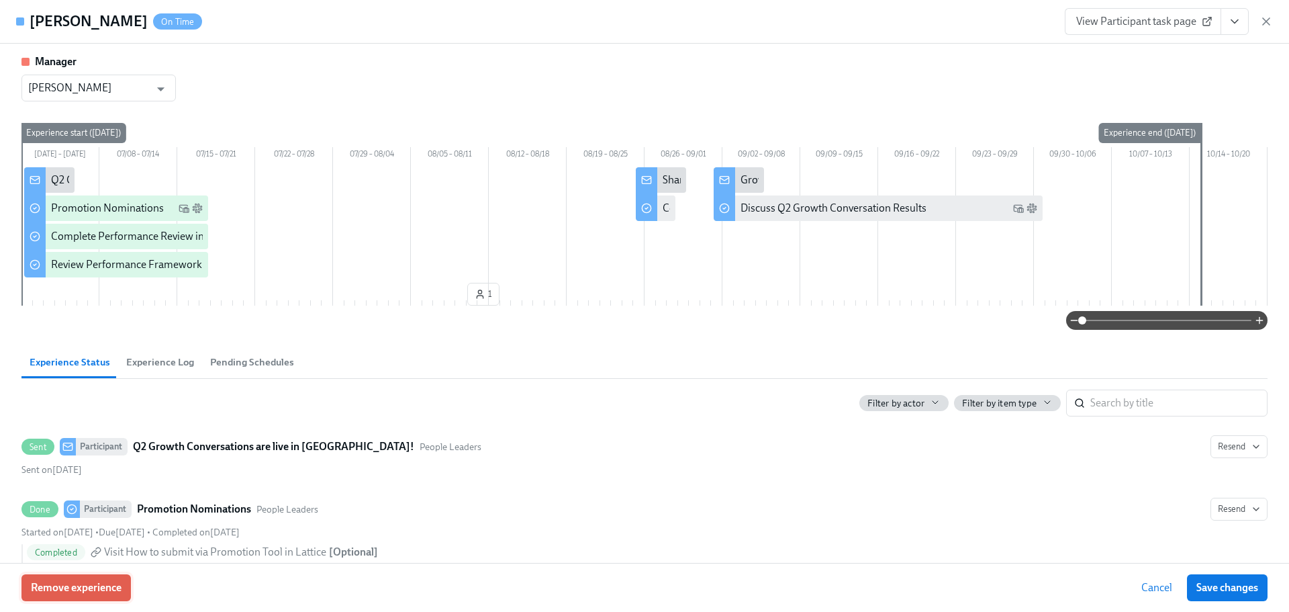
click at [86, 591] on span "Remove experience" at bounding box center [76, 587] width 91 height 13
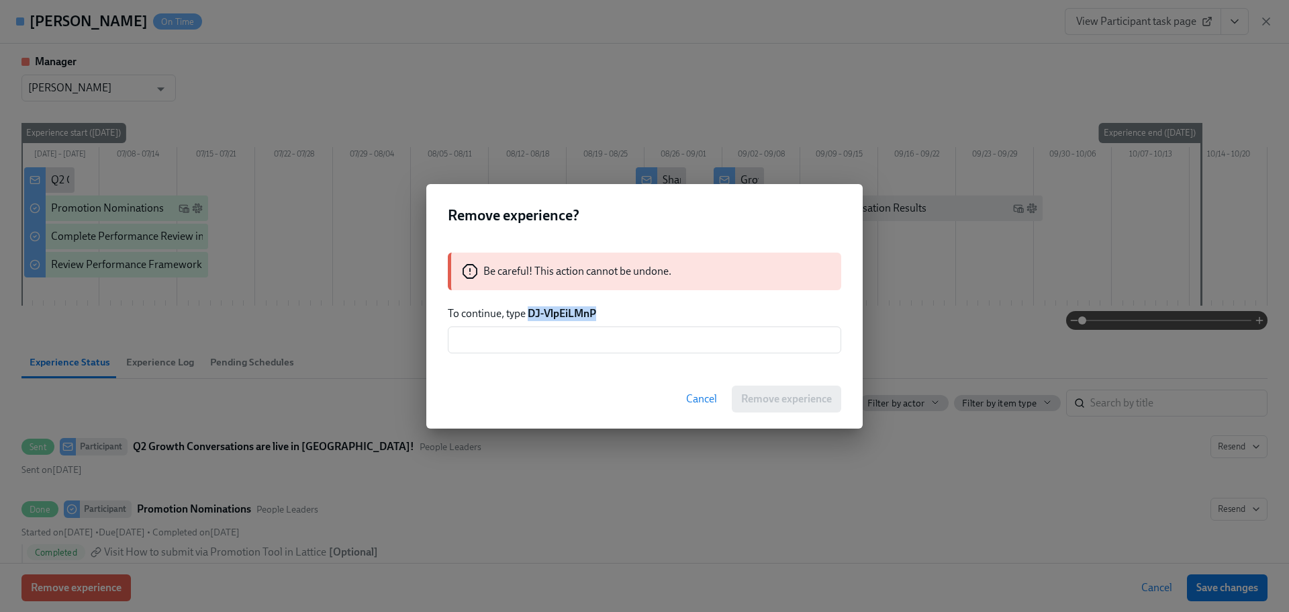
drag, startPoint x: 611, startPoint y: 316, endPoint x: 529, endPoint y: 317, distance: 81.9
click at [529, 317] on p "To continue, type DJ-VlpEiLMnP" at bounding box center [645, 313] width 394 height 15
click at [581, 334] on input "text" at bounding box center [645, 339] width 394 height 27
paste input "DJ-VlpEiLMnP"
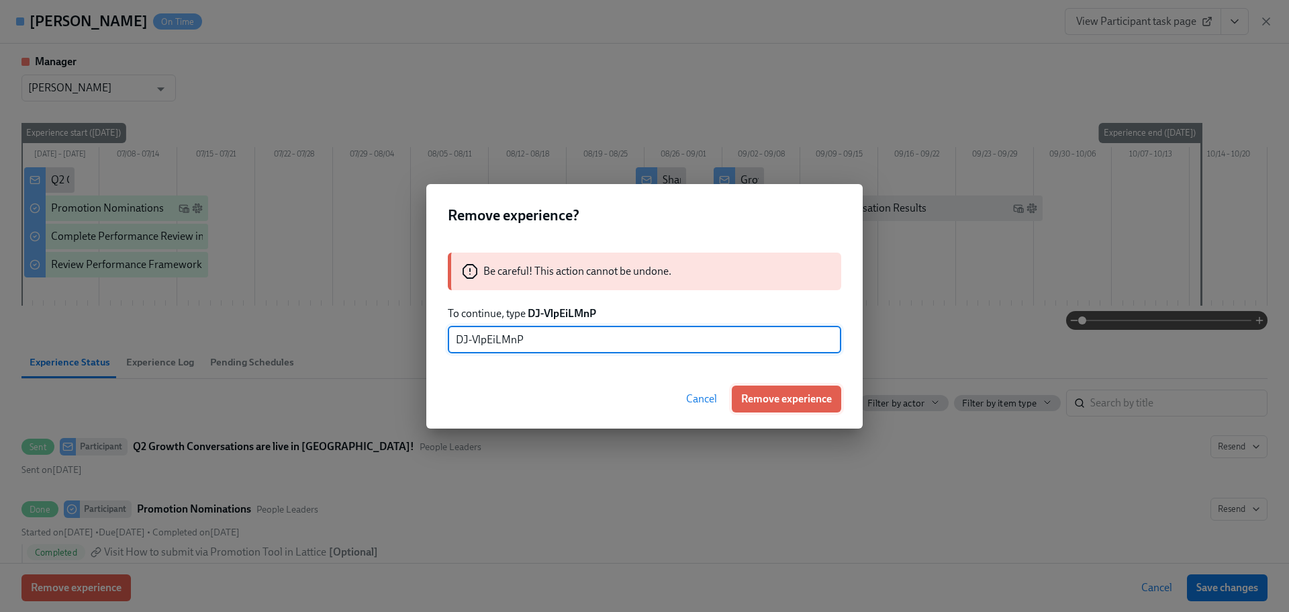
type input "DJ-VlpEiLMnP"
click at [809, 403] on span "Remove experience" at bounding box center [786, 398] width 91 height 13
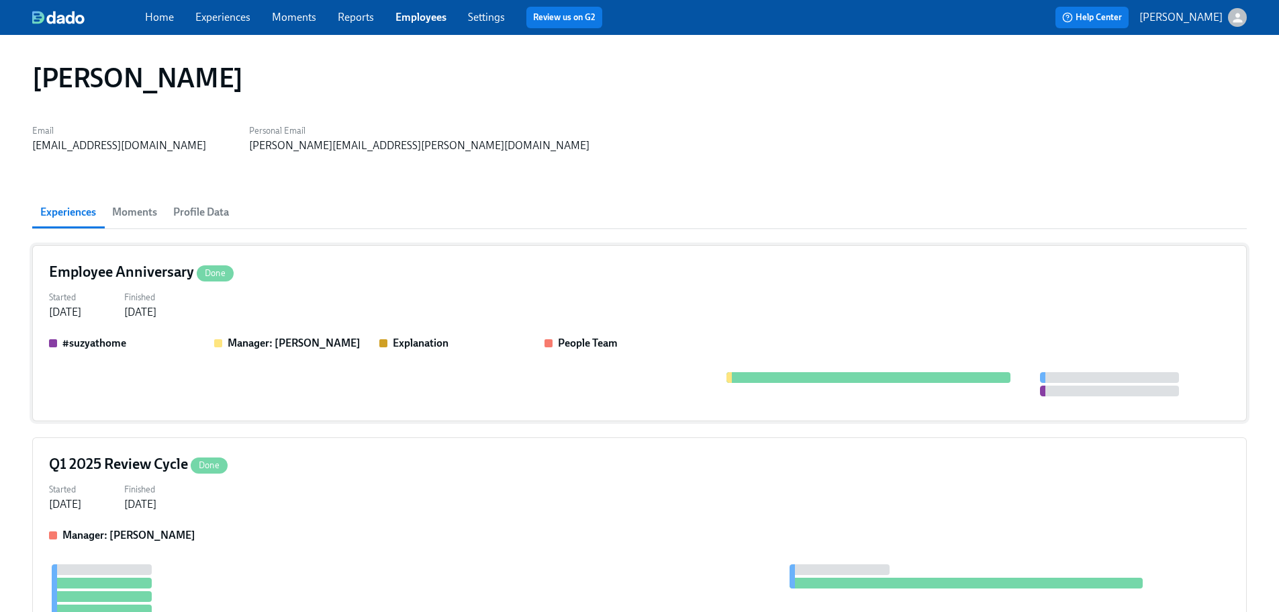
click at [299, 300] on div "Started [DATE] Finished [DATE]" at bounding box center [639, 303] width 1181 height 32
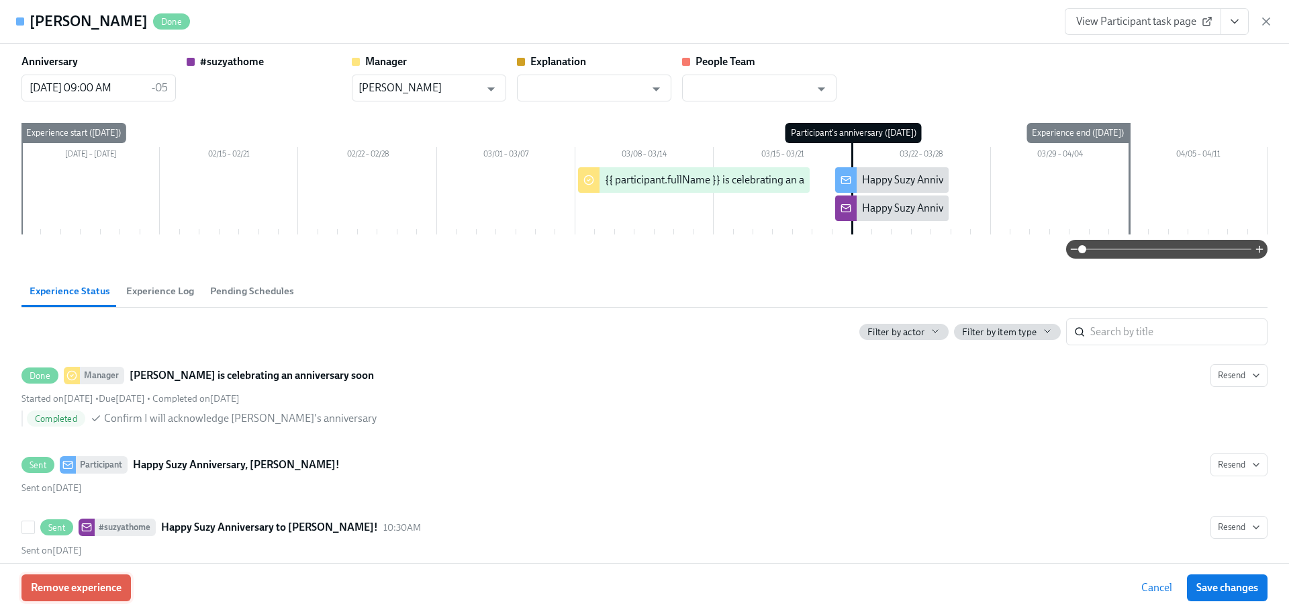
click at [99, 589] on span "Remove experience" at bounding box center [76, 587] width 91 height 13
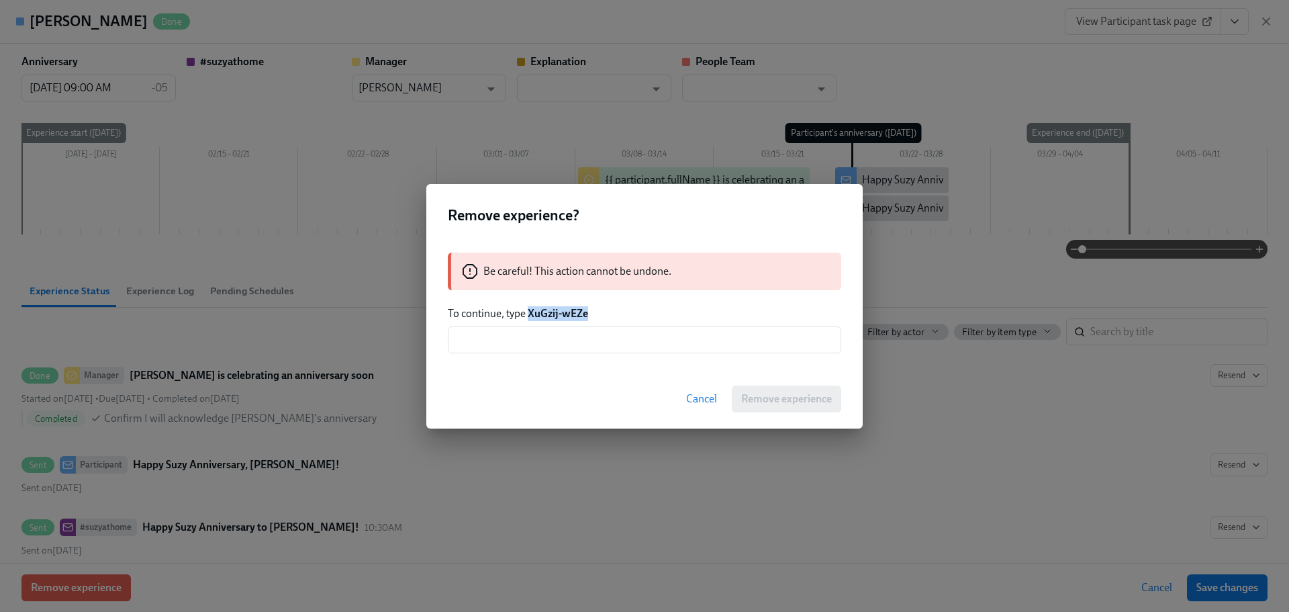
drag, startPoint x: 600, startPoint y: 312, endPoint x: 529, endPoint y: 313, distance: 71.2
click at [529, 313] on p "To continue, type XuGzij-wEZe" at bounding box center [645, 313] width 394 height 15
click at [548, 336] on input "text" at bounding box center [645, 339] width 394 height 27
paste input "XuGzij-wEZe"
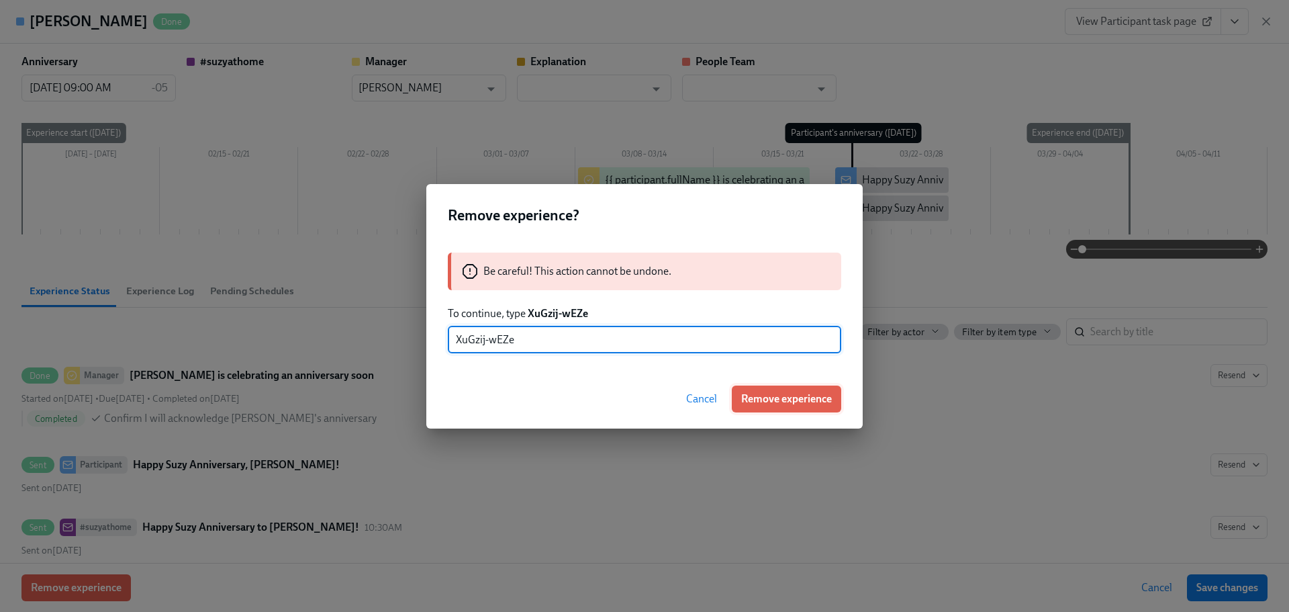
type input "XuGzij-wEZe"
click at [783, 406] on button "Remove experience" at bounding box center [786, 398] width 109 height 27
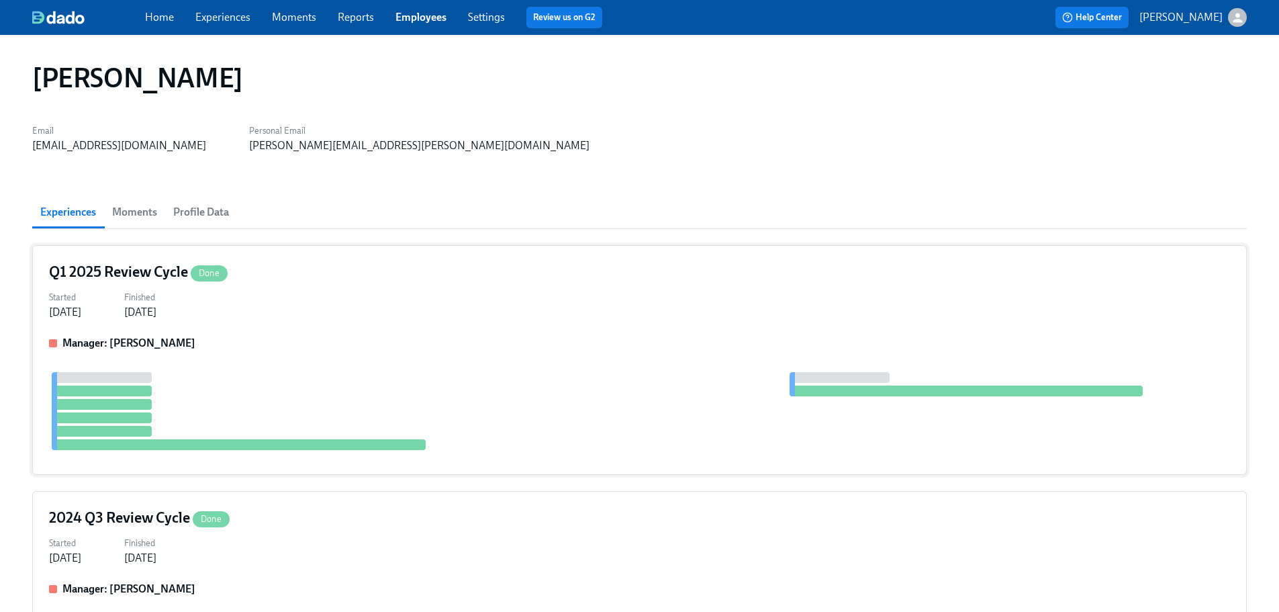
click at [464, 334] on div "Q1 2025 Review Cycle Done Started [DATE] Finished [DATE] Manager: [PERSON_NAME]" at bounding box center [639, 360] width 1215 height 230
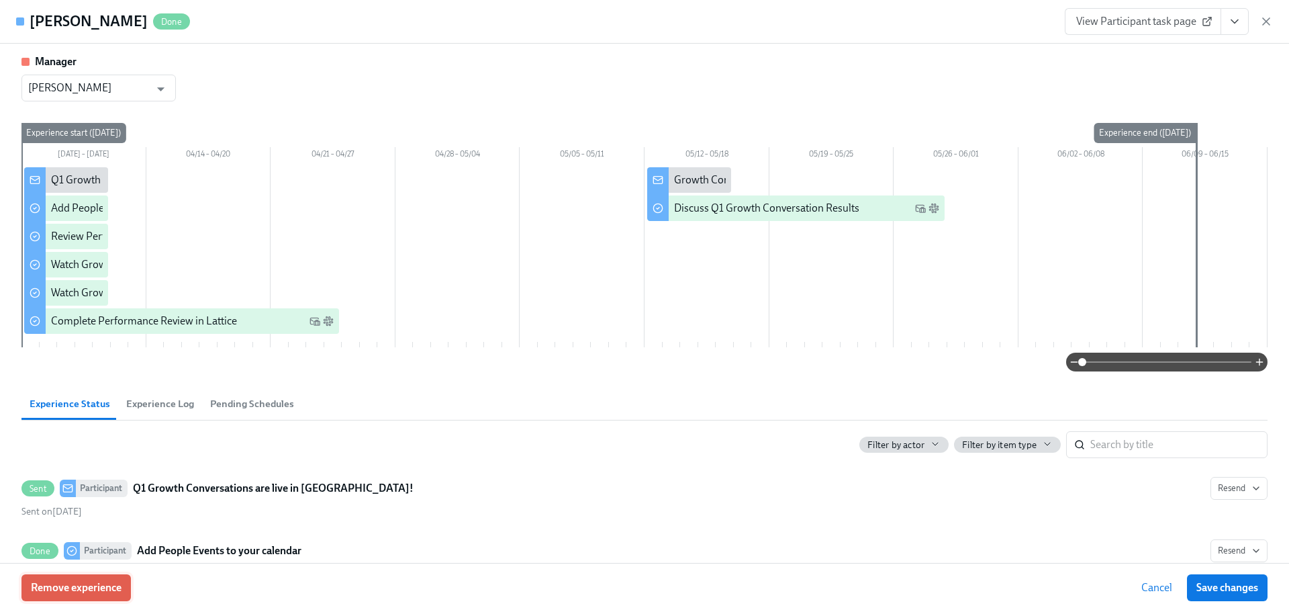
click at [112, 589] on span "Remove experience" at bounding box center [76, 587] width 91 height 13
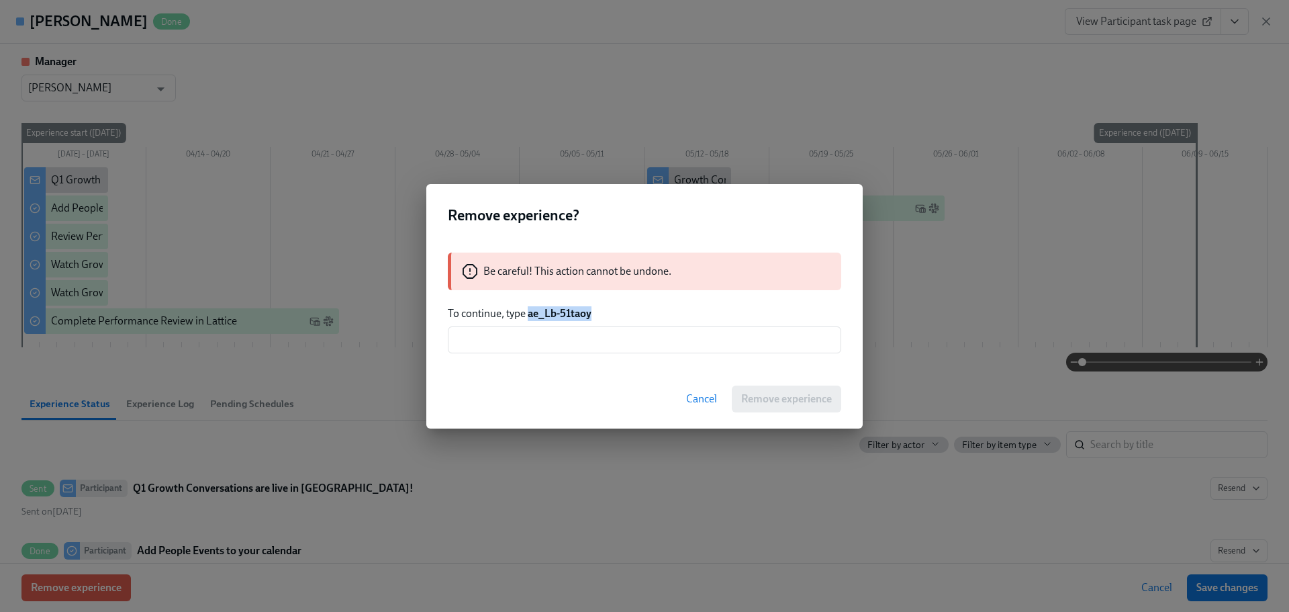
drag, startPoint x: 596, startPoint y: 316, endPoint x: 528, endPoint y: 320, distance: 67.9
click at [528, 320] on p "To continue, type ae_Lb-51taoy" at bounding box center [645, 313] width 394 height 15
click at [528, 329] on input "text" at bounding box center [645, 339] width 394 height 27
paste input "ae_Lb-51taoy"
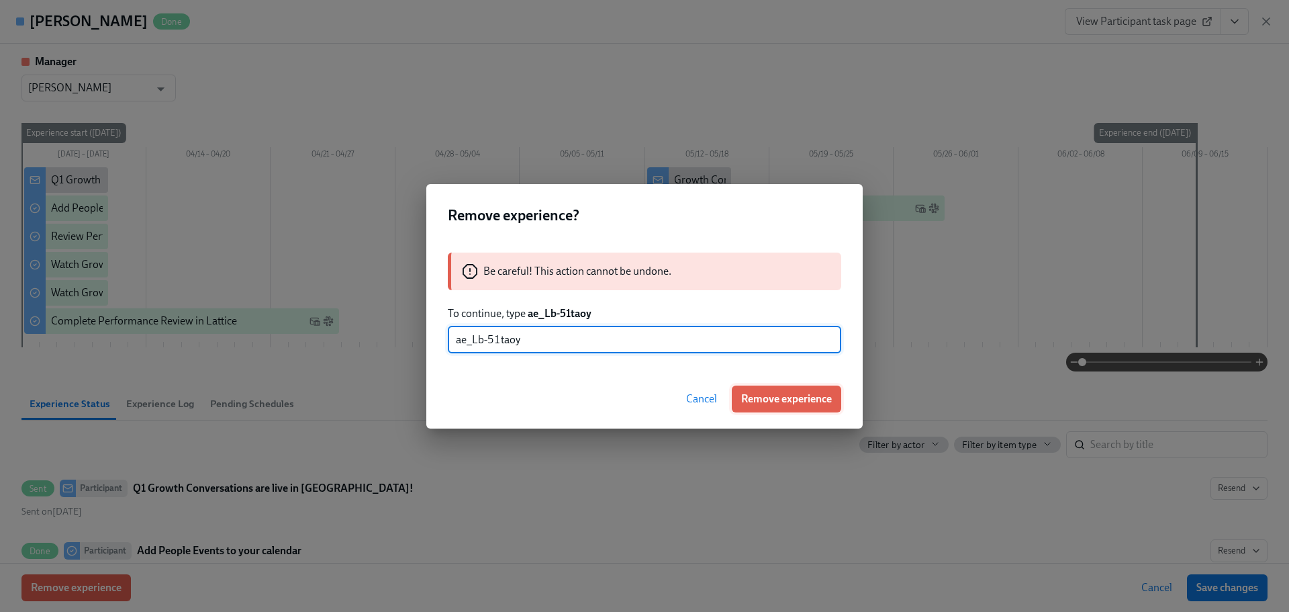
type input "ae_Lb-51taoy"
click at [792, 404] on span "Remove experience" at bounding box center [786, 398] width 91 height 13
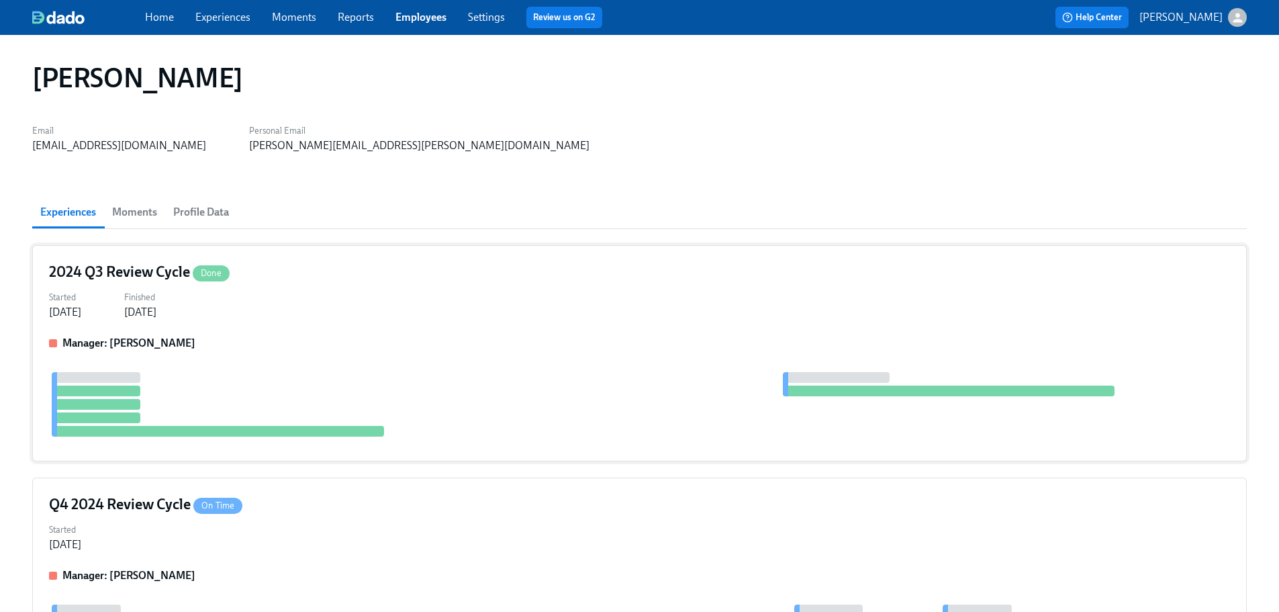
click at [423, 314] on div "Started [DATE] Finished [DATE]" at bounding box center [639, 303] width 1181 height 32
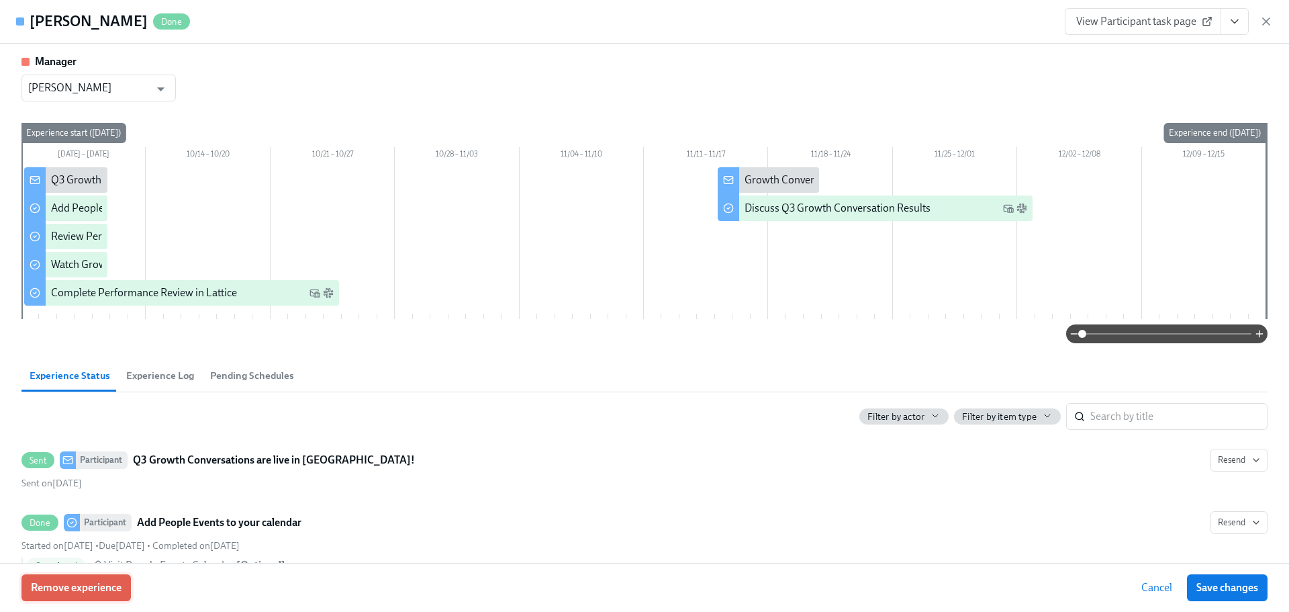
click at [85, 580] on button "Remove experience" at bounding box center [75, 587] width 109 height 27
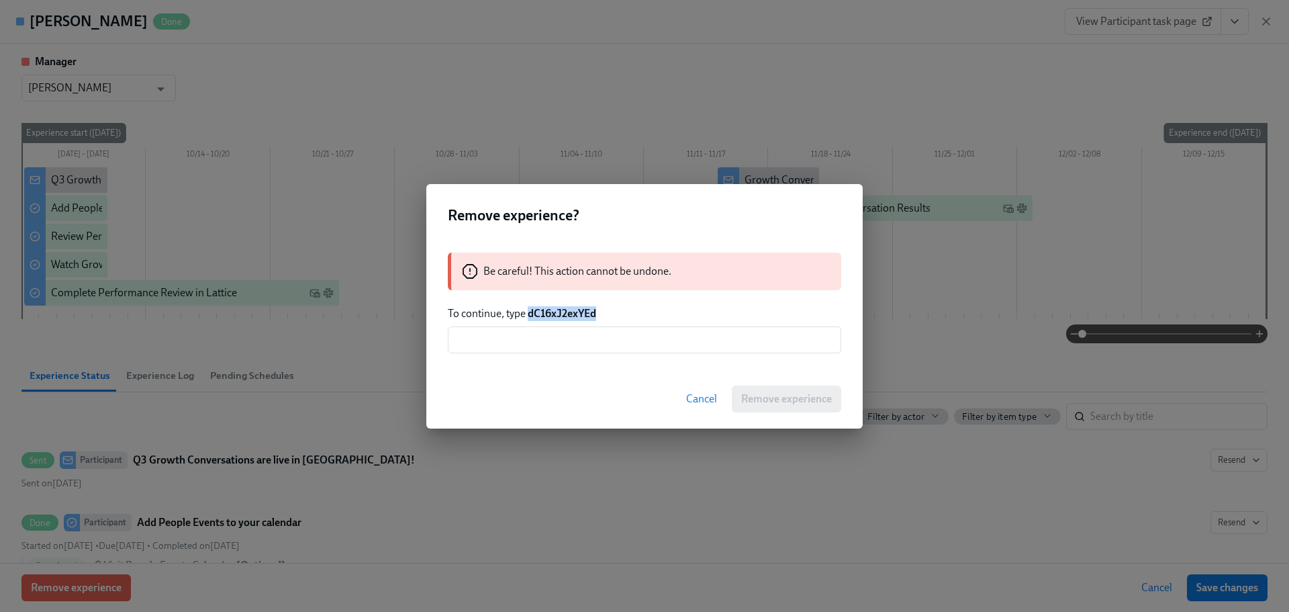
drag, startPoint x: 602, startPoint y: 308, endPoint x: 527, endPoint y: 314, distance: 74.8
click at [527, 314] on p "To continue, type dC16xJ2exYEd" at bounding box center [645, 313] width 394 height 15
click at [574, 349] on input "text" at bounding box center [645, 339] width 394 height 27
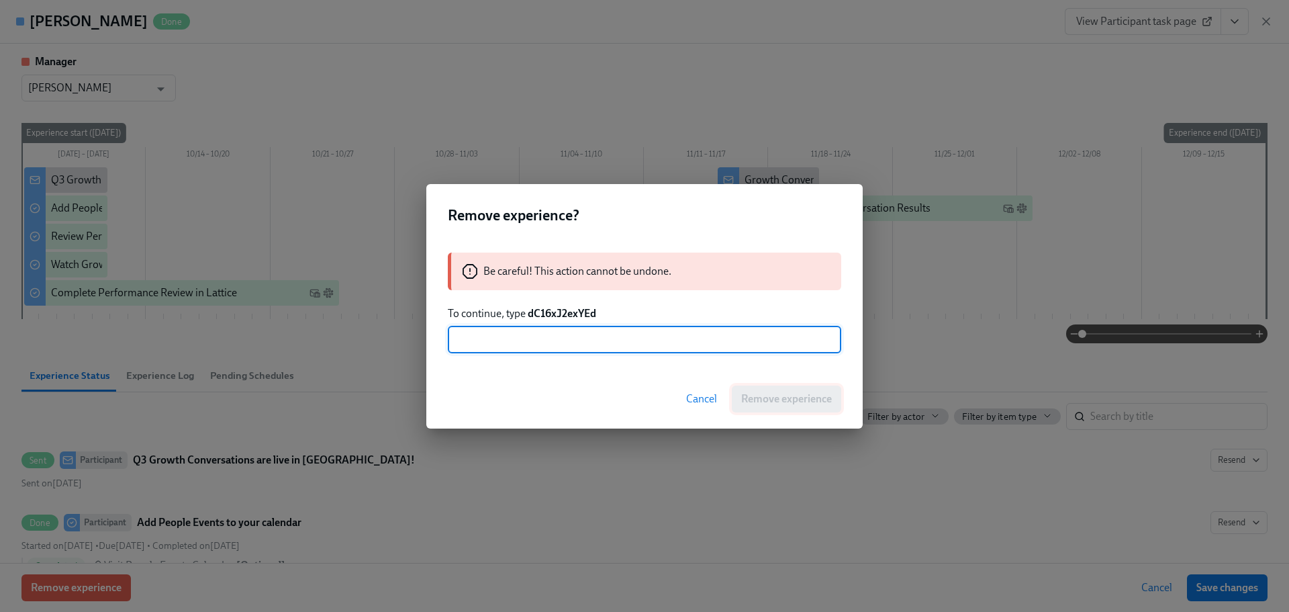
paste input "dC16xJ2exYEd"
type input "dC16xJ2exYEd"
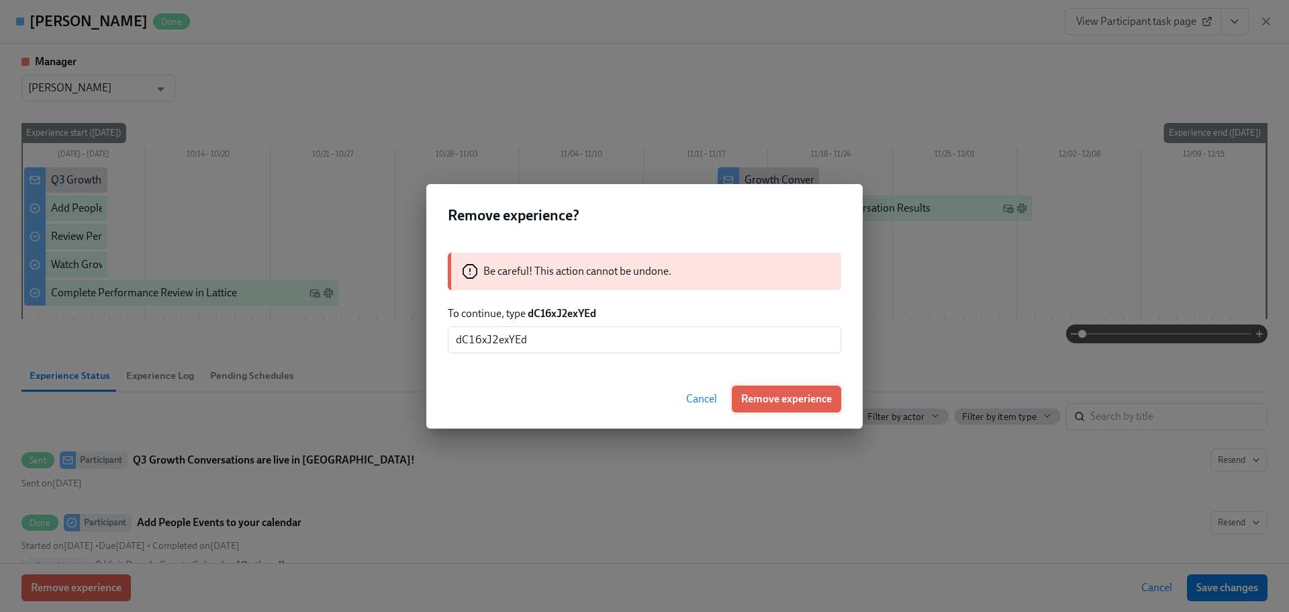
click at [760, 402] on span "Remove experience" at bounding box center [786, 398] width 91 height 13
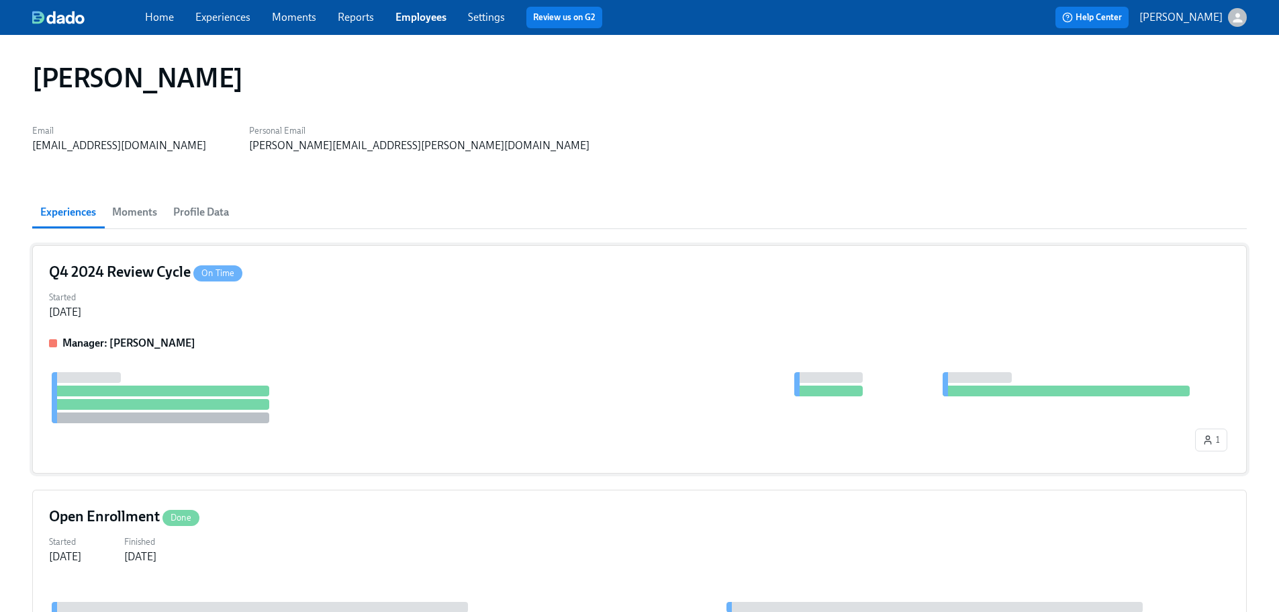
click at [328, 324] on div "Q4 2024 Review Cycle On Time Started [DATE] Manager: [PERSON_NAME] 1" at bounding box center [639, 359] width 1215 height 228
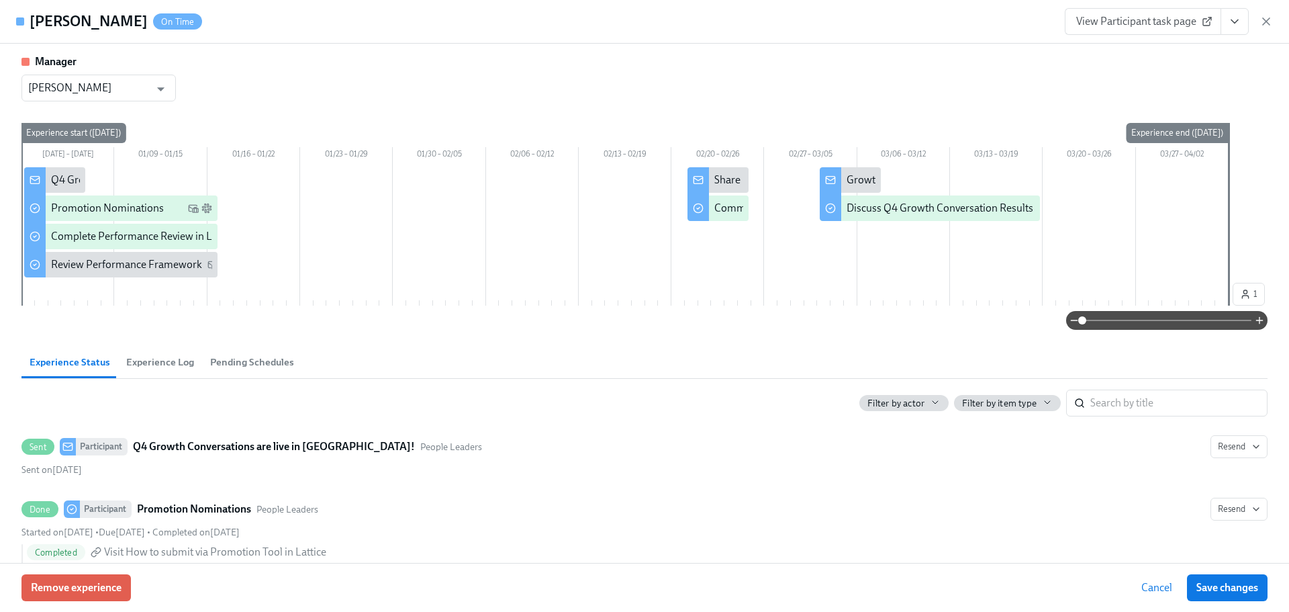
click at [105, 604] on div "Remove experience Cancel Save changes" at bounding box center [644, 587] width 1289 height 49
click at [83, 589] on span "Remove experience" at bounding box center [76, 587] width 91 height 13
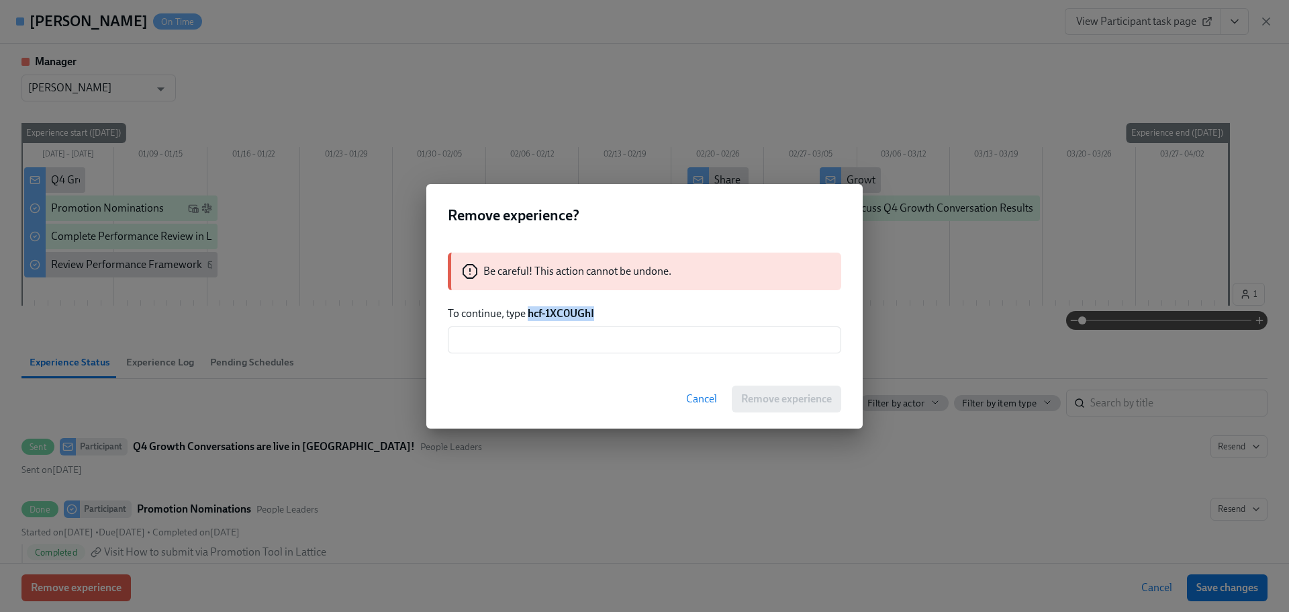
drag, startPoint x: 599, startPoint y: 314, endPoint x: 529, endPoint y: 315, distance: 69.8
click at [529, 315] on p "To continue, type hcf-1XC0UGhI" at bounding box center [645, 313] width 394 height 15
click at [533, 328] on input "text" at bounding box center [645, 339] width 394 height 27
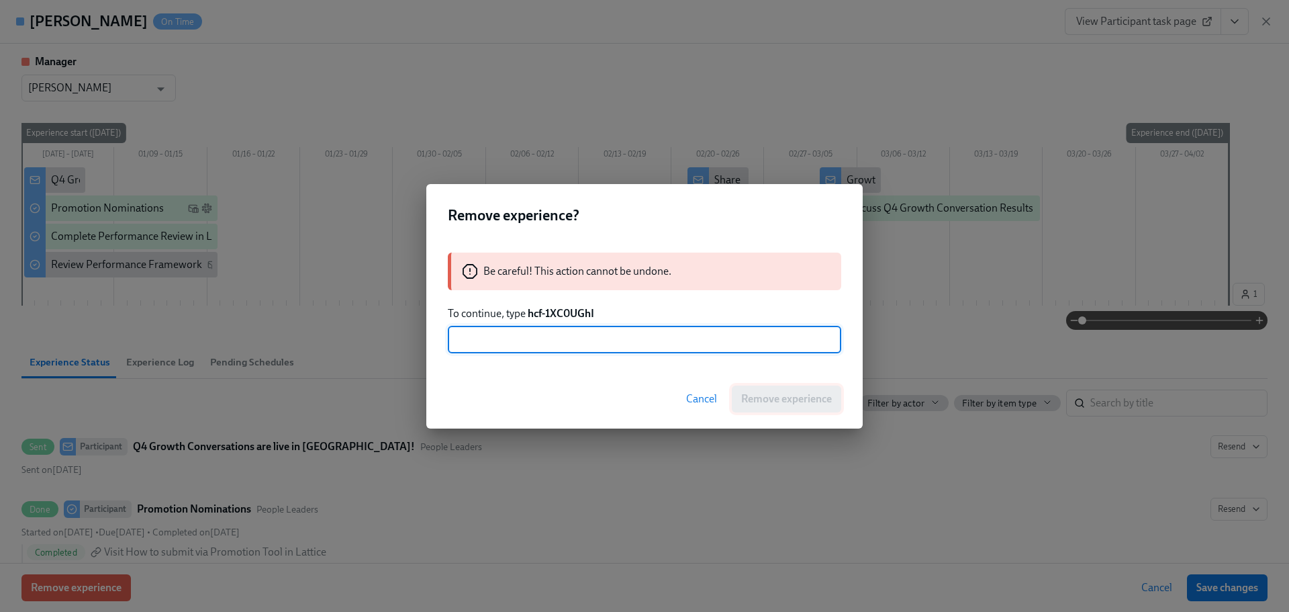
paste input "hcf-1XC0UGhI"
type input "hcf-1XC0UGhI"
click at [807, 404] on span "Remove experience" at bounding box center [786, 398] width 91 height 13
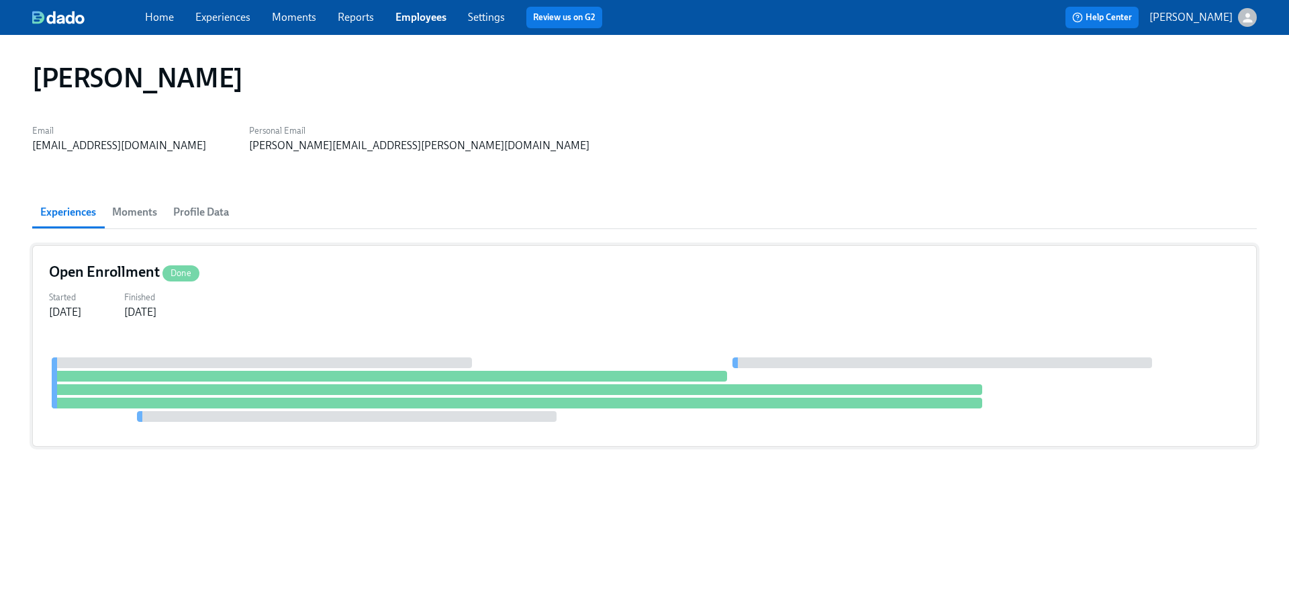
click at [388, 288] on div "Started [DATE] Finished [DATE]" at bounding box center [644, 303] width 1191 height 32
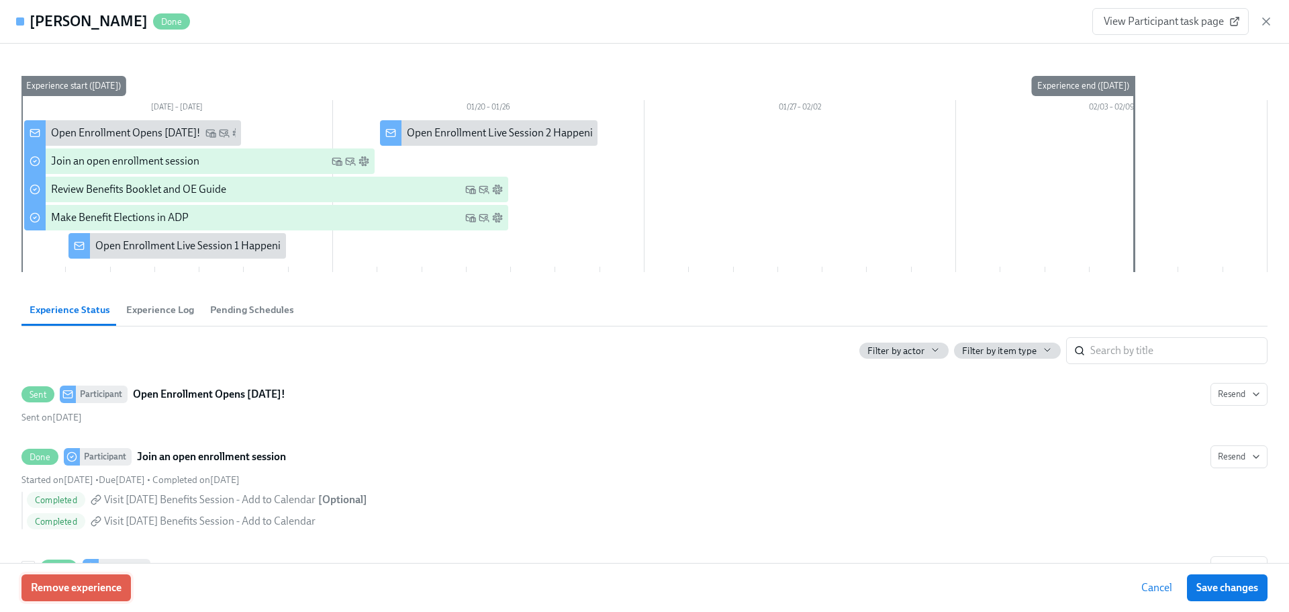
click at [116, 588] on span "Remove experience" at bounding box center [76, 587] width 91 height 13
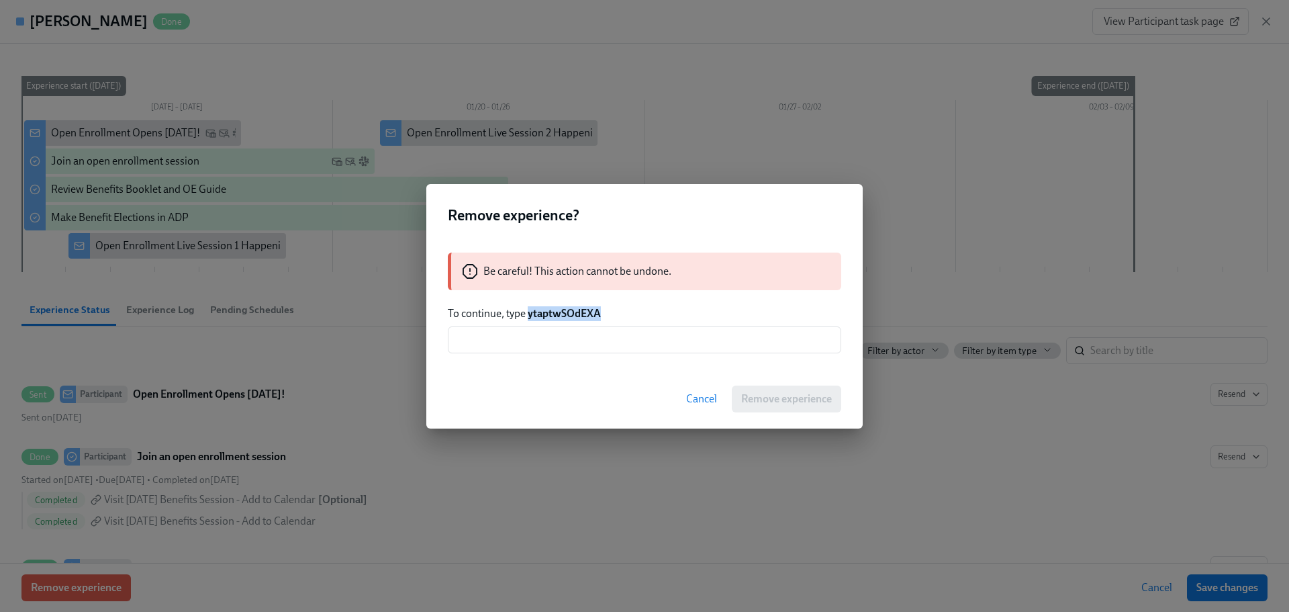
drag, startPoint x: 597, startPoint y: 317, endPoint x: 529, endPoint y: 318, distance: 68.5
click at [529, 318] on p "To continue, type ytaptwSOdEXA" at bounding box center [645, 313] width 394 height 15
click at [549, 325] on div "Be careful! This action cannot be undone. To continue, type ytaptwSOdEXA ​" at bounding box center [644, 302] width 437 height 133
click at [571, 332] on input "text" at bounding box center [645, 339] width 394 height 27
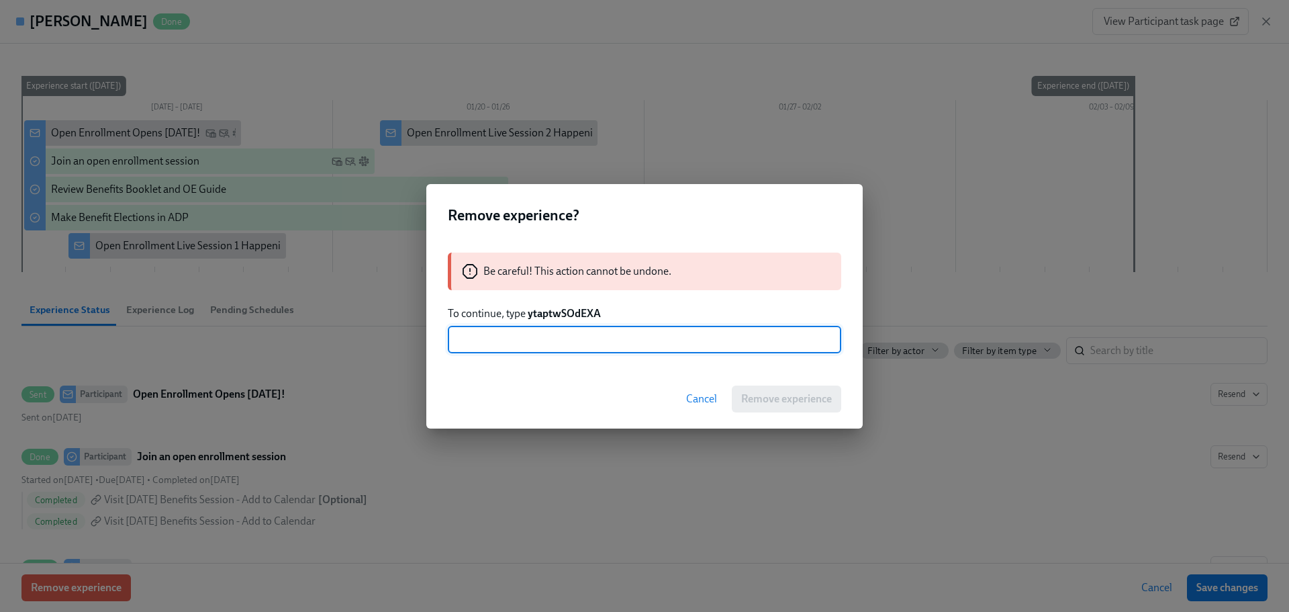
paste input "ytaptwSOdEXA"
type input "ytaptwSOdEXA"
click at [764, 405] on span "Remove experience" at bounding box center [786, 398] width 91 height 13
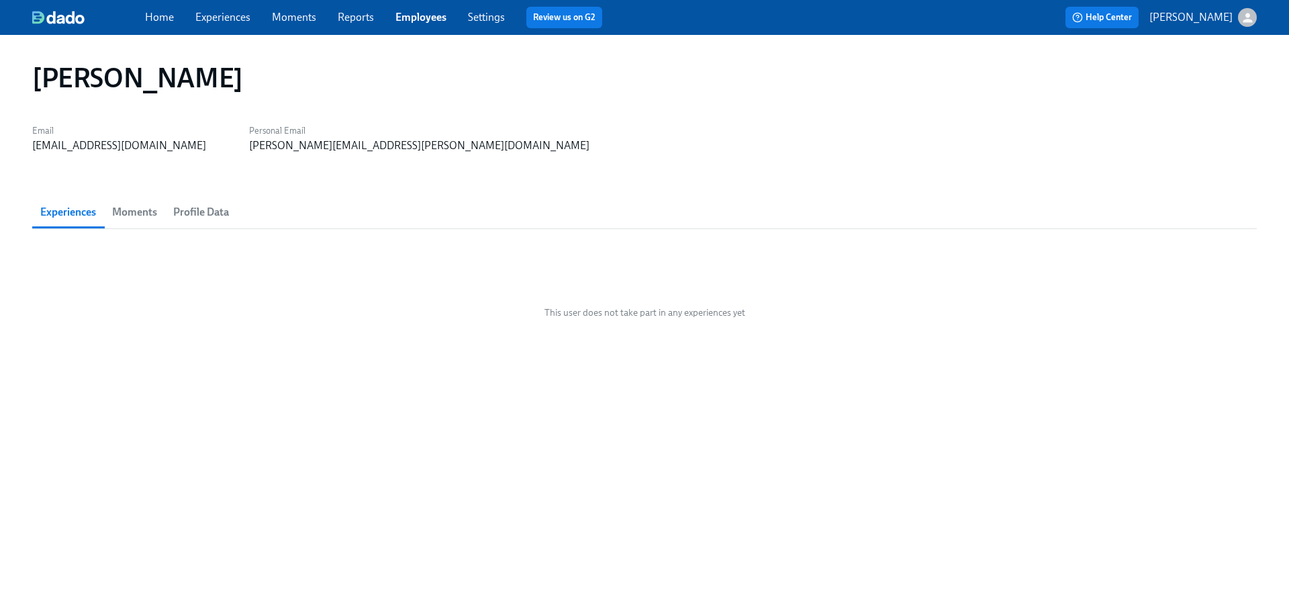
click at [435, 17] on link "Employees" at bounding box center [421, 17] width 51 height 13
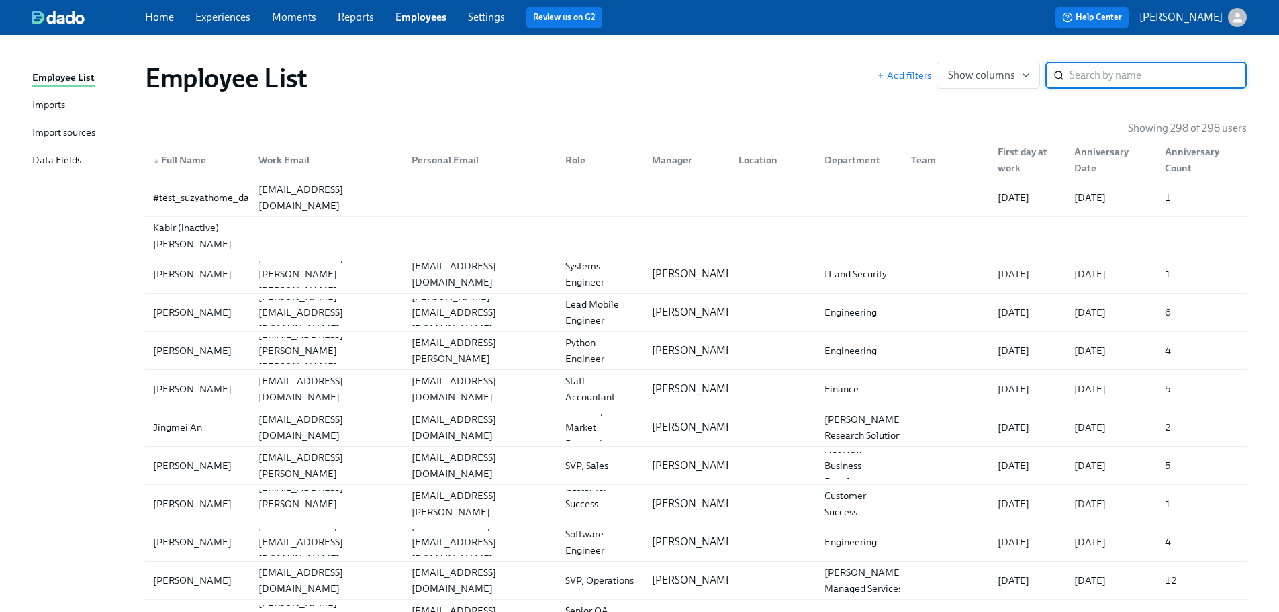
click at [1089, 72] on input "search" at bounding box center [1158, 75] width 177 height 27
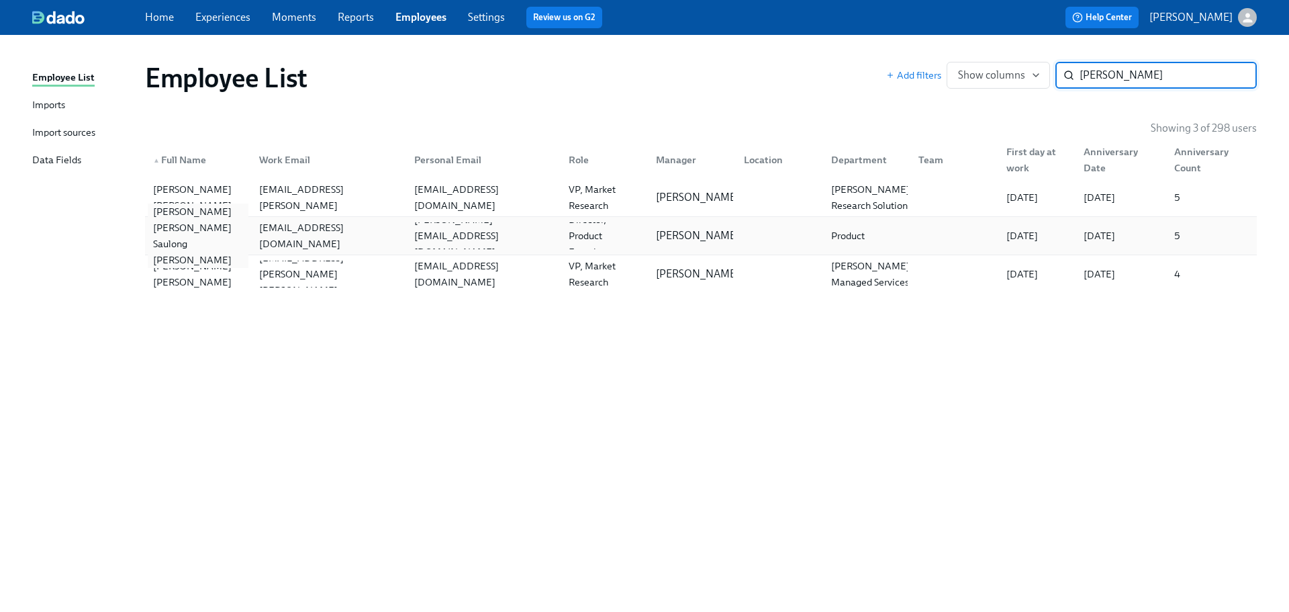
type input "[PERSON_NAME]"
click at [191, 232] on div "[PERSON_NAME] [PERSON_NAME] Saulong [PERSON_NAME]" at bounding box center [198, 235] width 101 height 64
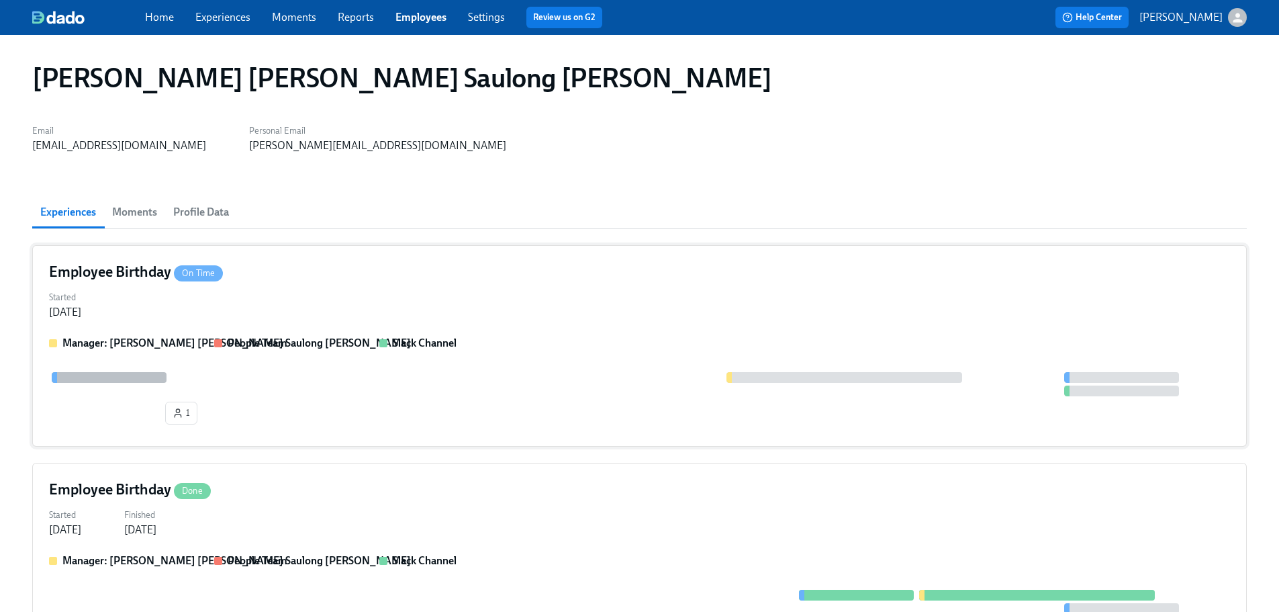
click at [322, 288] on div "Started [DATE]" at bounding box center [639, 303] width 1181 height 32
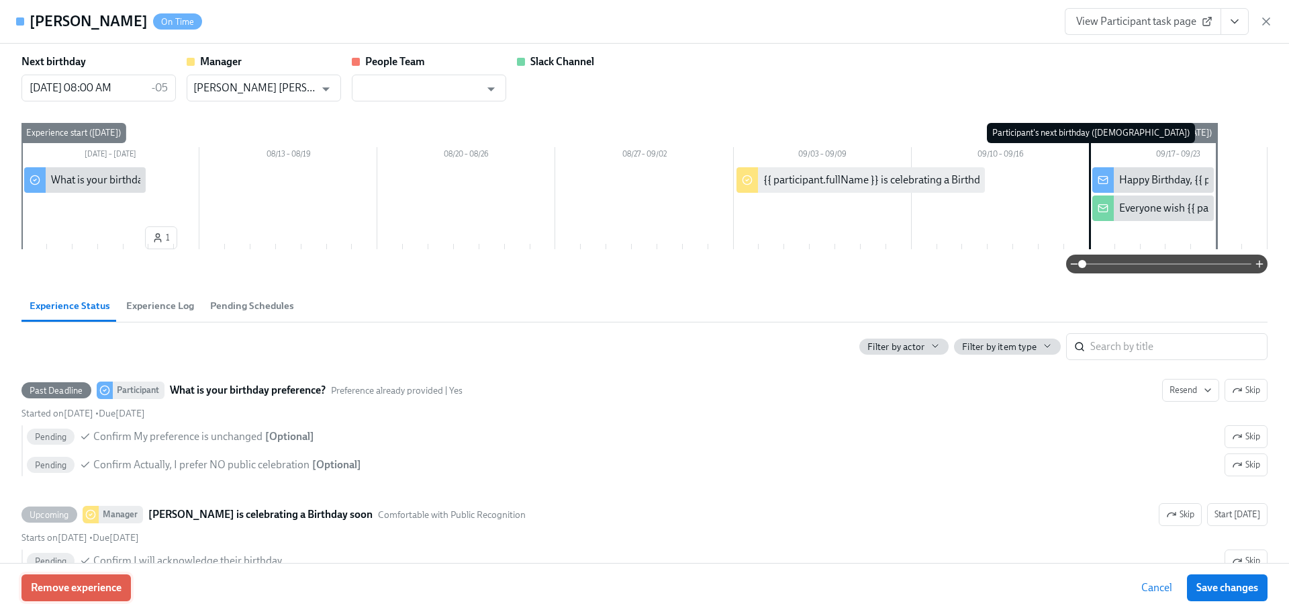
click at [107, 592] on span "Remove experience" at bounding box center [76, 587] width 91 height 13
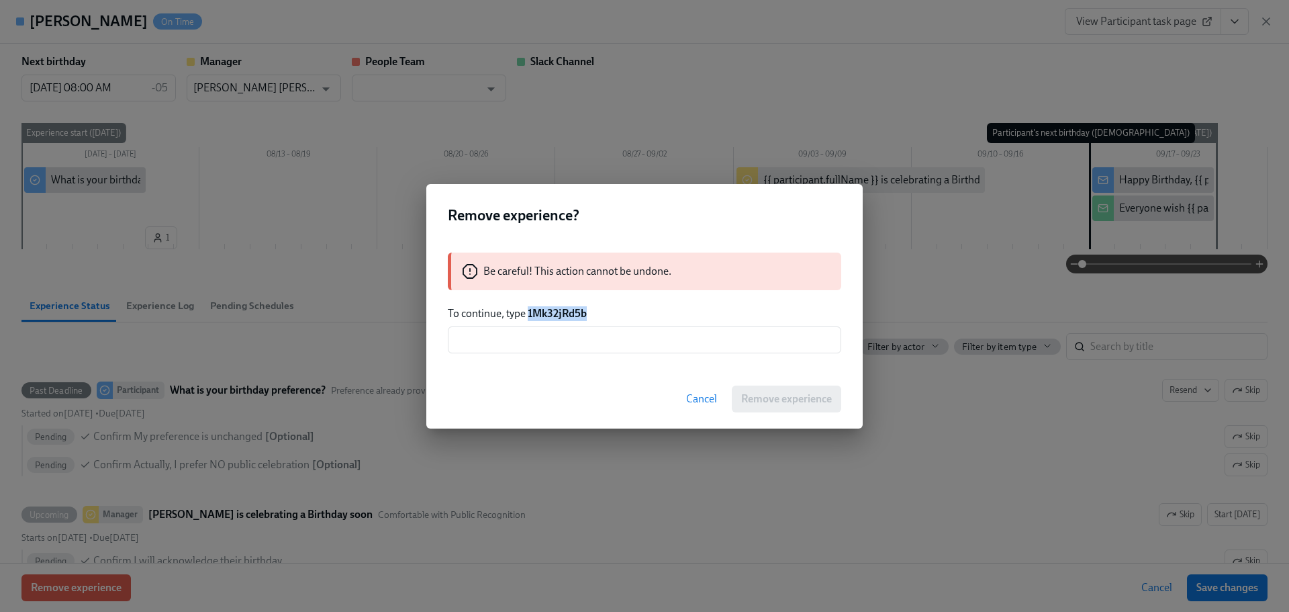
drag, startPoint x: 559, startPoint y: 324, endPoint x: 531, endPoint y: 317, distance: 29.6
click at [531, 317] on p "To continue, type 1Mk32jRd5b" at bounding box center [645, 313] width 394 height 15
click at [531, 335] on input "text" at bounding box center [645, 339] width 394 height 27
paste input "1Mk32jRd5b"
type input "1Mk32jRd5b"
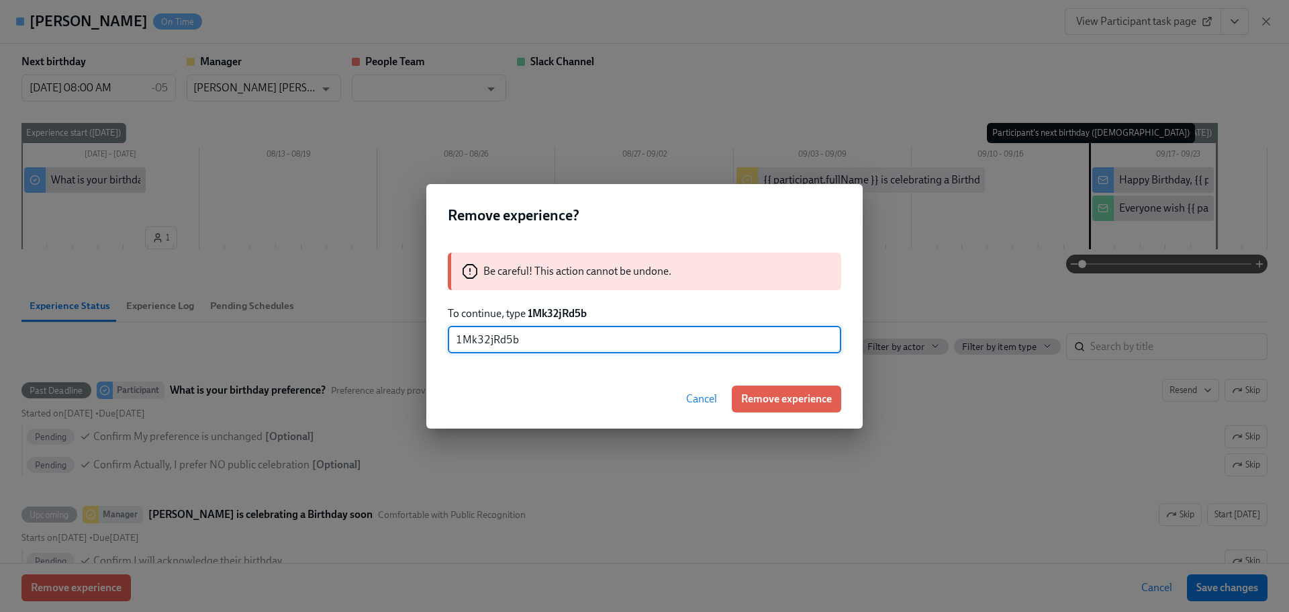
click at [779, 397] on span "Remove experience" at bounding box center [786, 398] width 91 height 13
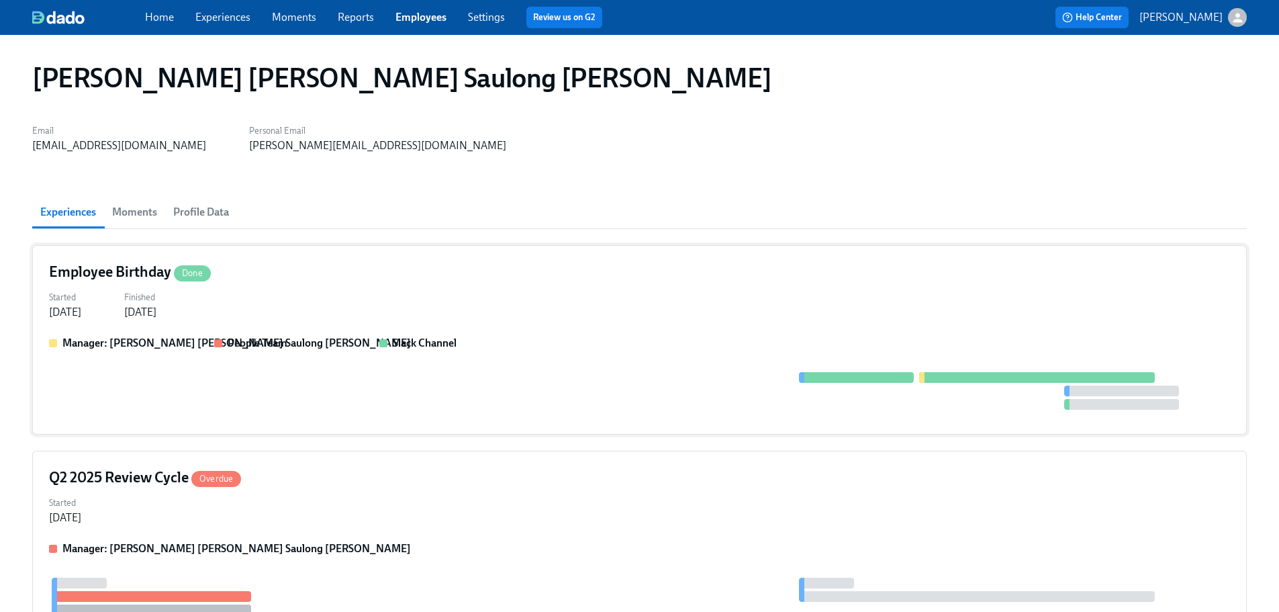
click at [355, 315] on div "Started [DATE] Finished [DATE]" at bounding box center [639, 303] width 1181 height 32
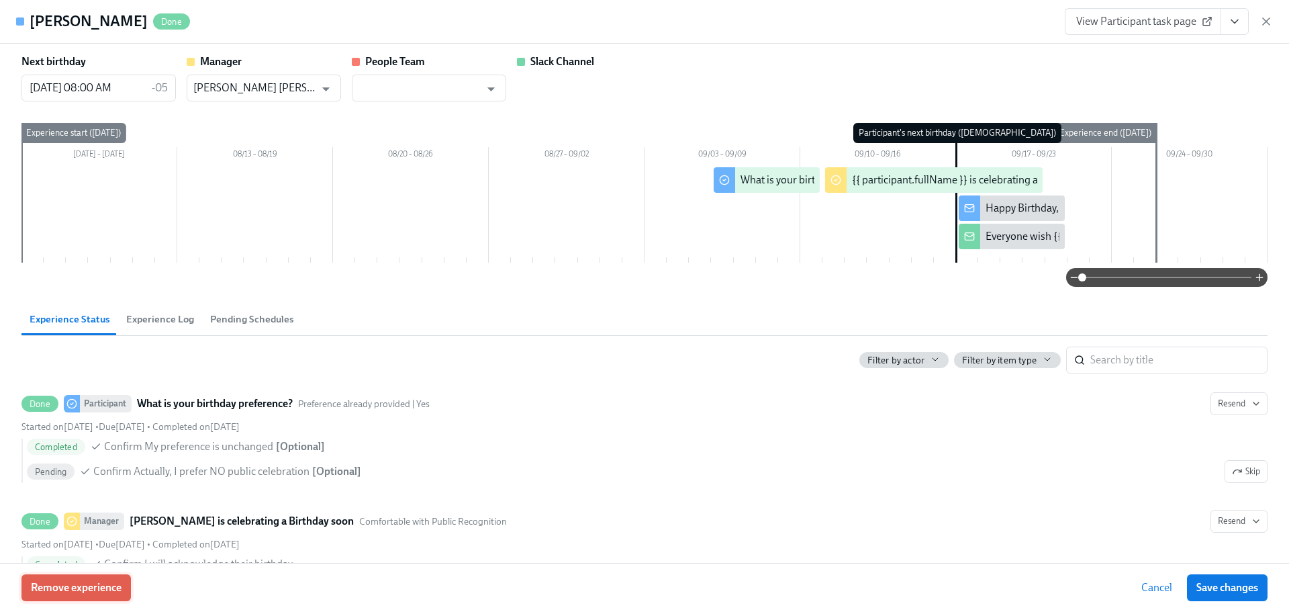
click at [106, 587] on span "Remove experience" at bounding box center [76, 587] width 91 height 13
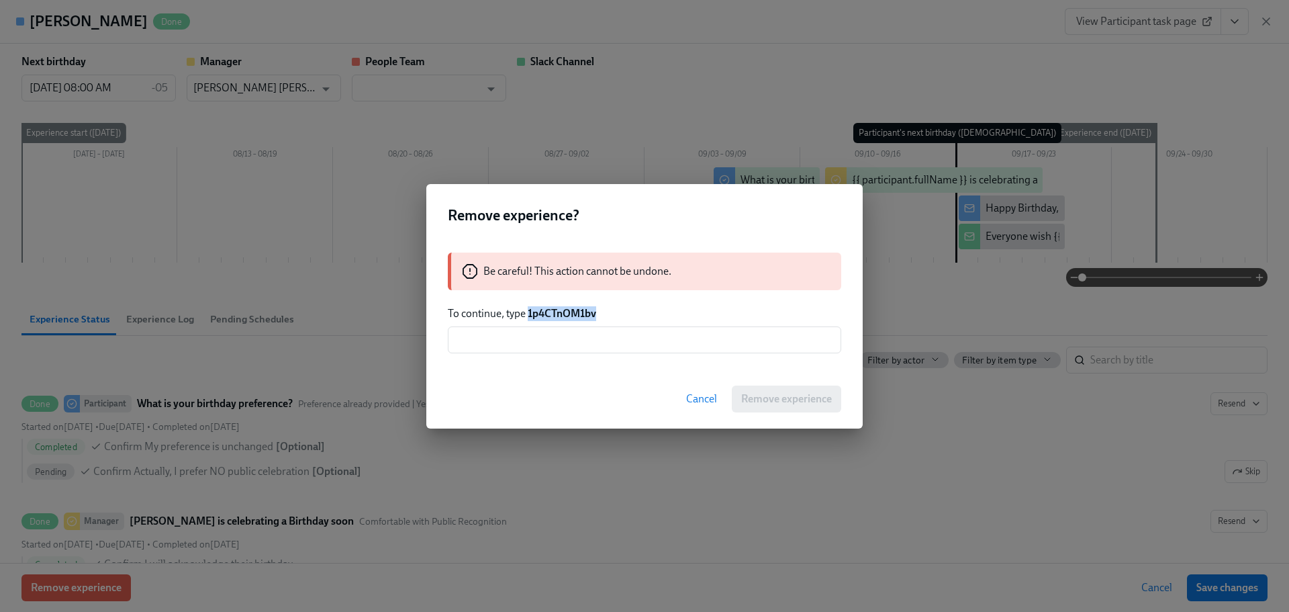
drag, startPoint x: 606, startPoint y: 312, endPoint x: 530, endPoint y: 312, distance: 75.9
click at [530, 312] on p "To continue, type 1p4CTnOM1bv" at bounding box center [645, 313] width 394 height 15
click at [539, 359] on div "Be careful! This action cannot be undone. To continue, type 1p4CTnOM1bv ​" at bounding box center [644, 302] width 437 height 133
click at [540, 349] on input "text" at bounding box center [645, 339] width 394 height 27
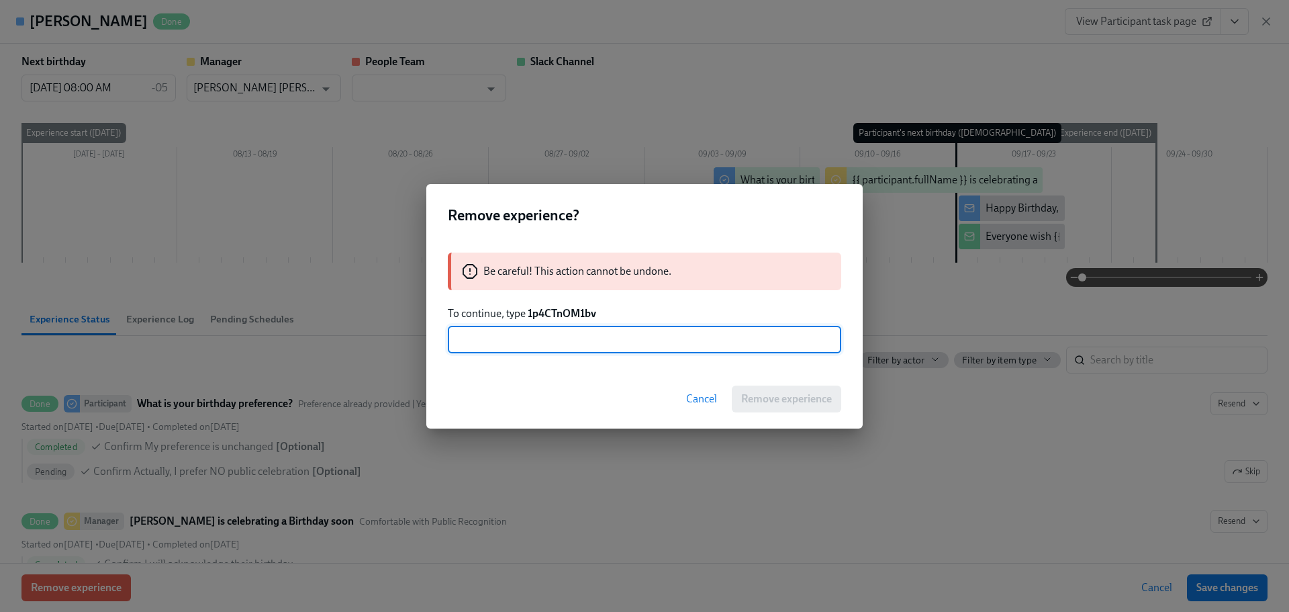
paste input "1p4CTnOM1bv"
type input "1p4CTnOM1bv"
click at [754, 396] on span "Remove experience" at bounding box center [786, 398] width 91 height 13
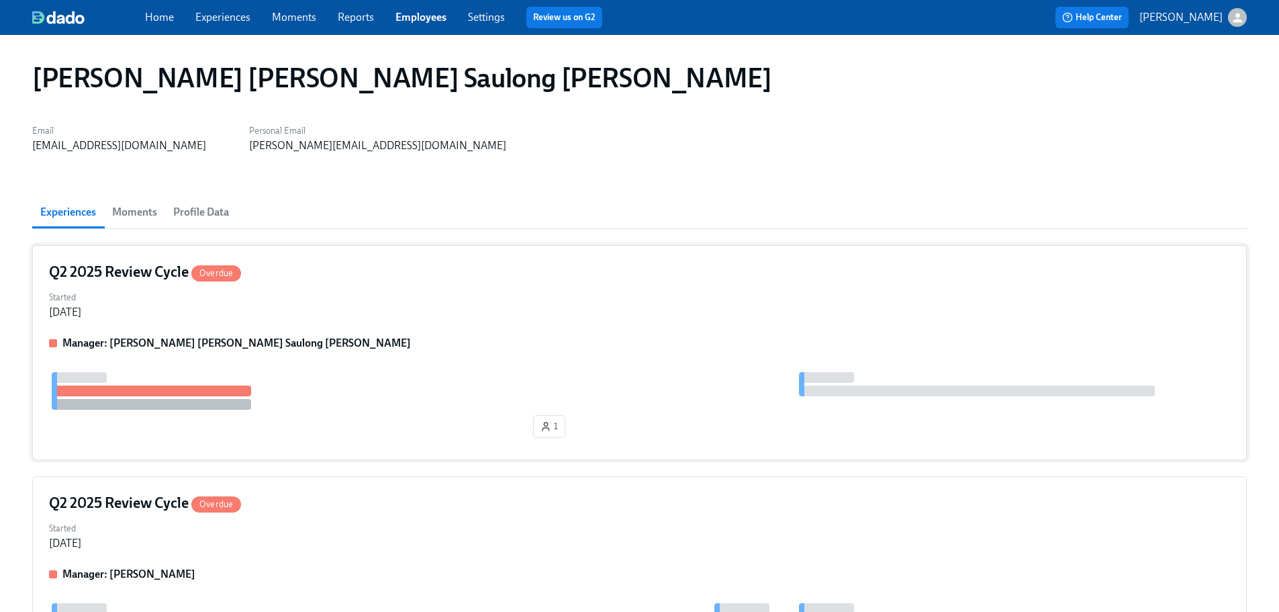
click at [351, 327] on div "Q2 2025 Review Cycle Overdue Started [DATE] Manager: [PERSON_NAME] [PERSON_NAME…" at bounding box center [639, 352] width 1215 height 215
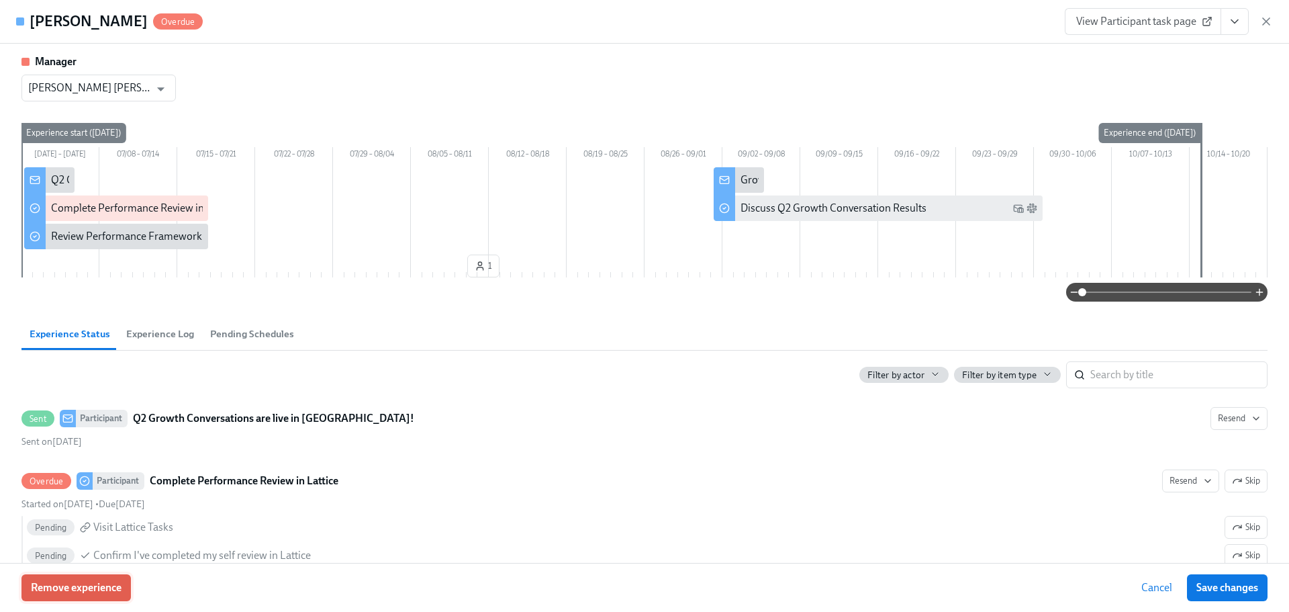
click at [109, 591] on span "Remove experience" at bounding box center [76, 587] width 91 height 13
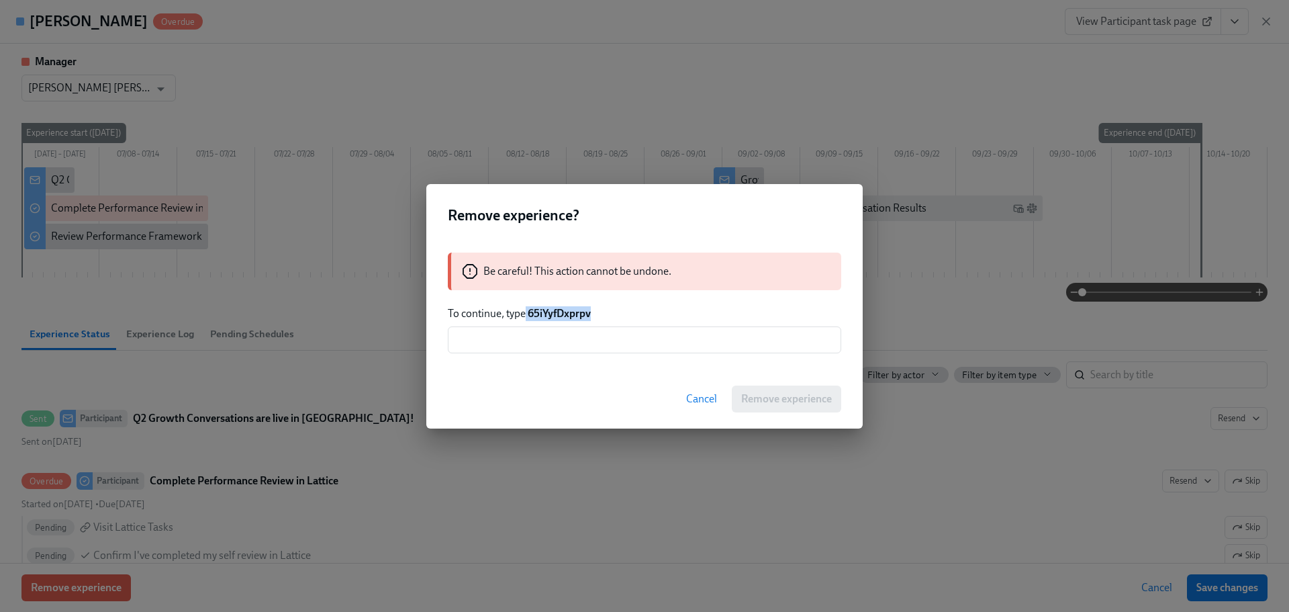
drag, startPoint x: 591, startPoint y: 318, endPoint x: 526, endPoint y: 316, distance: 65.2
click at [526, 316] on p "To continue, type 65iYyfDxprpv" at bounding box center [645, 313] width 394 height 15
click at [552, 330] on input "text" at bounding box center [645, 339] width 394 height 27
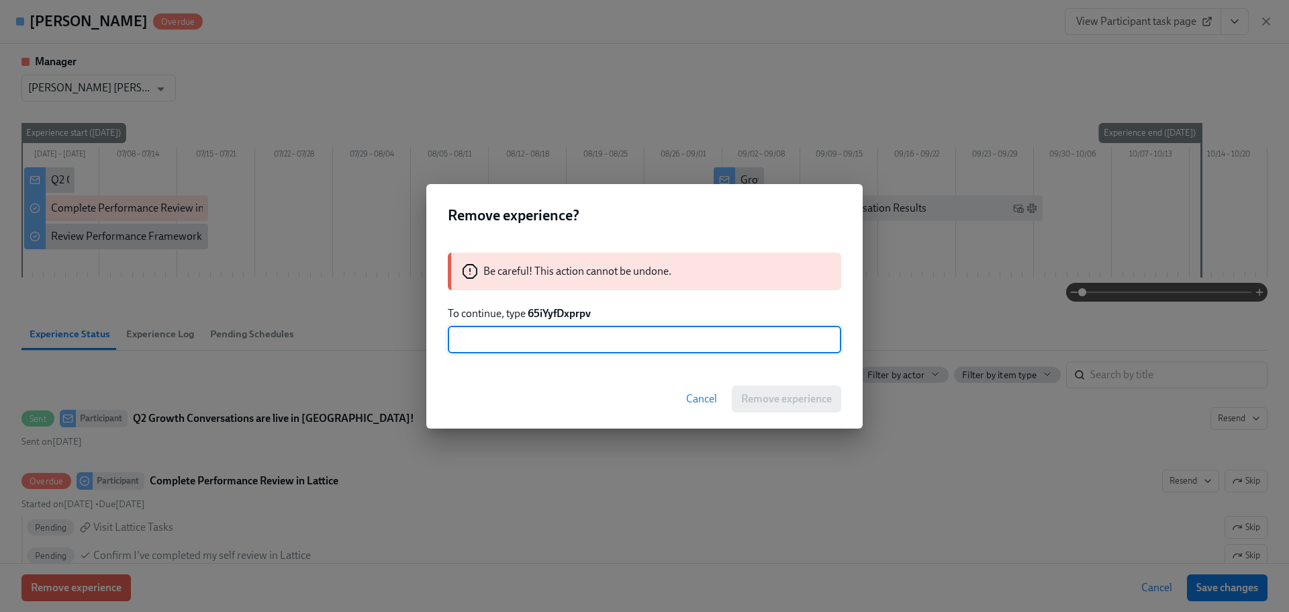
paste input "65iYyfDxprpv"
click at [461, 336] on input "65iYyfDxprpv" at bounding box center [645, 339] width 394 height 27
type input "65iYyfDxprpv"
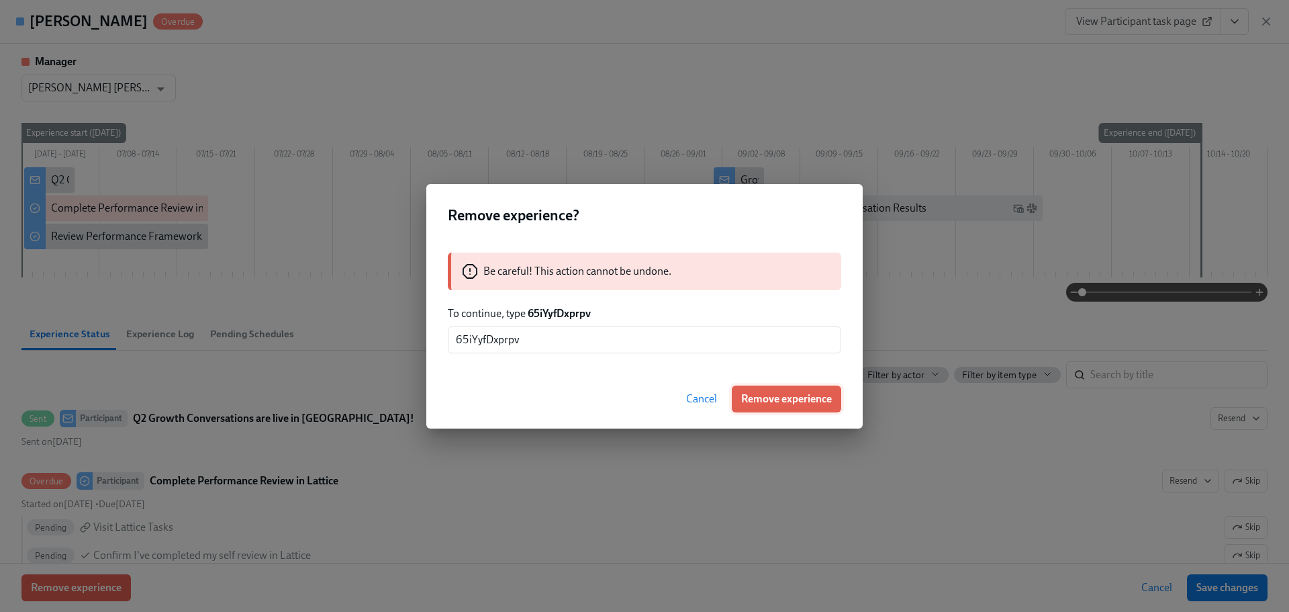
click at [793, 398] on span "Remove experience" at bounding box center [786, 398] width 91 height 13
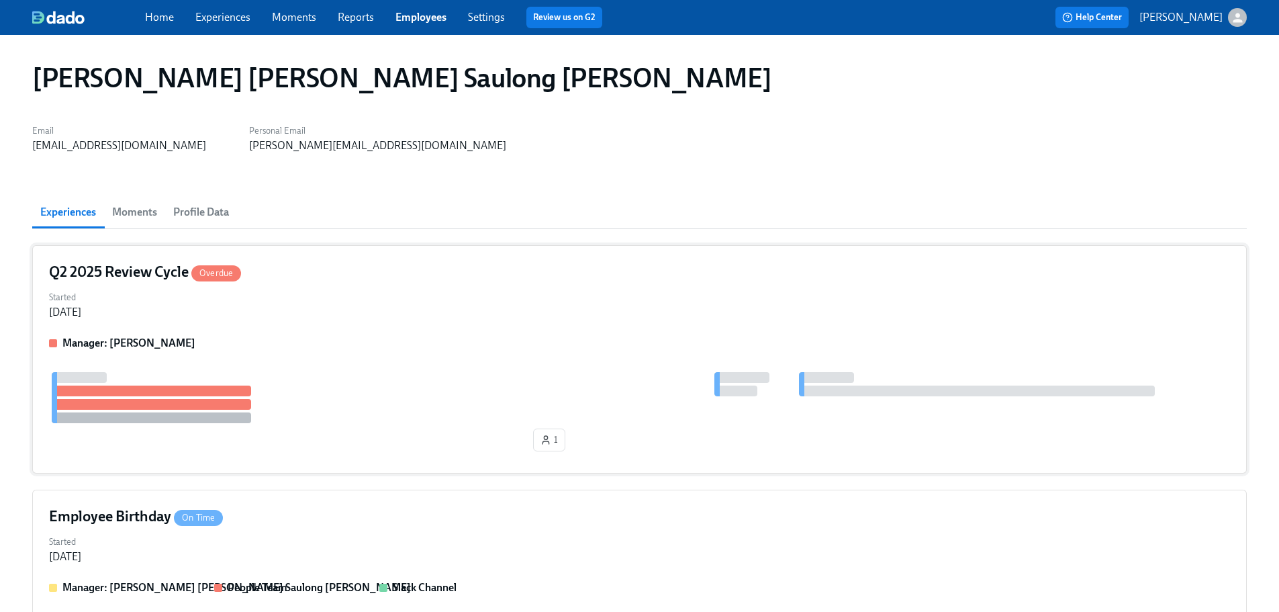
click at [359, 295] on div "Started [DATE]" at bounding box center [639, 303] width 1181 height 32
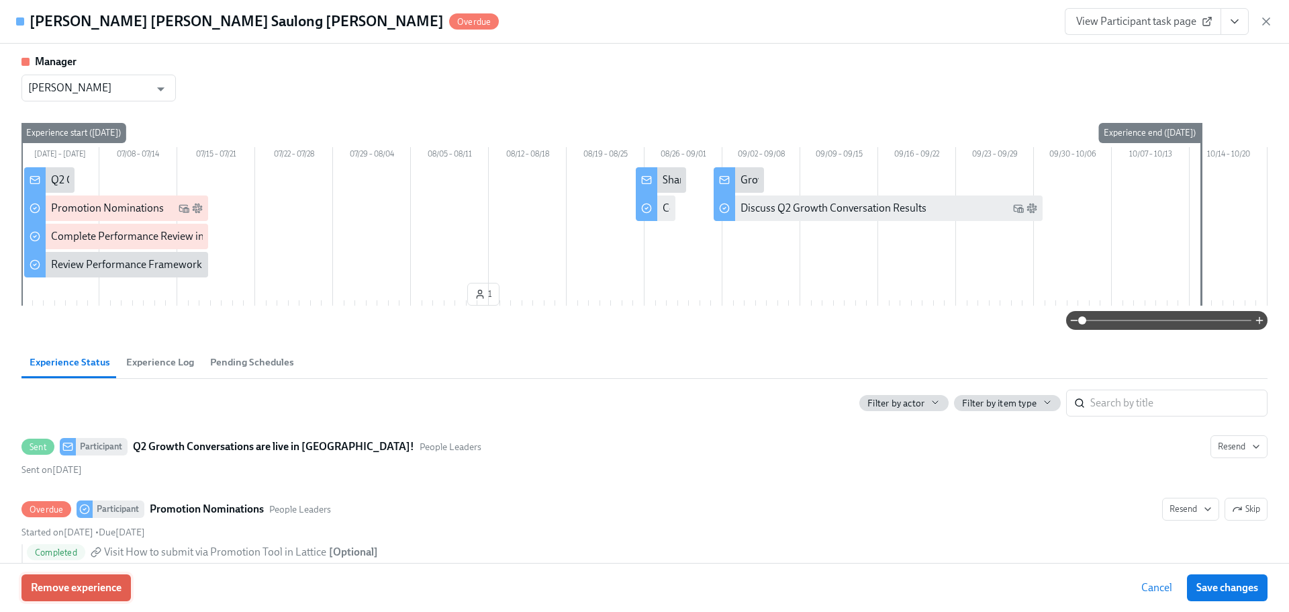
click at [100, 582] on span "Remove experience" at bounding box center [76, 587] width 91 height 13
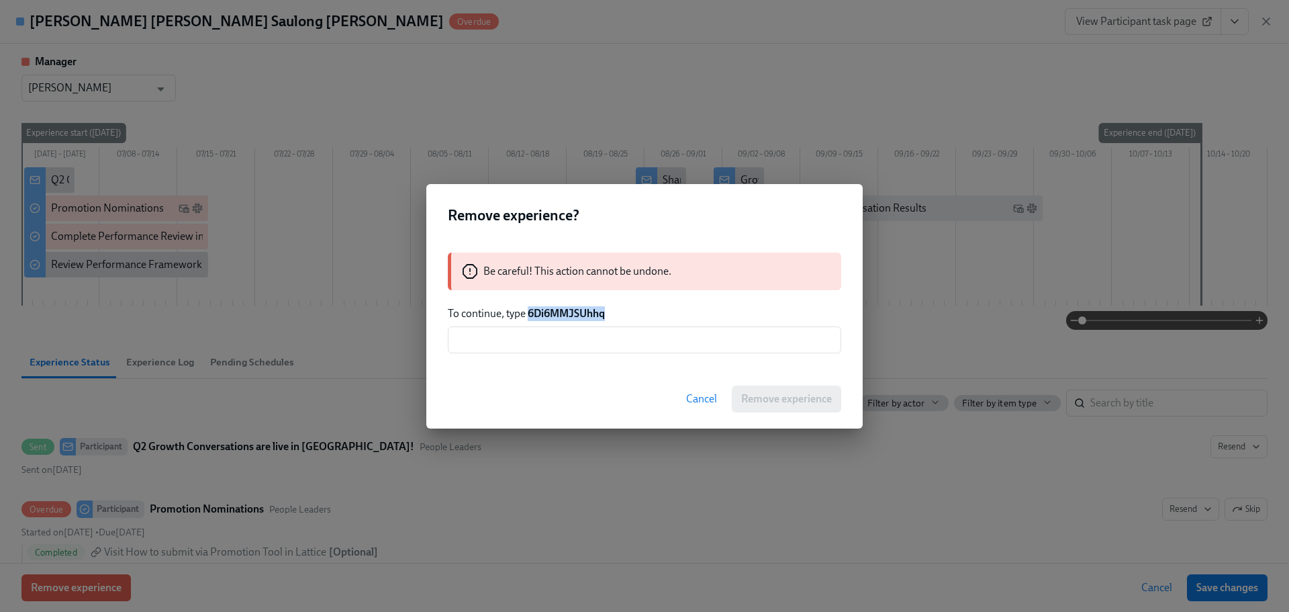
drag, startPoint x: 615, startPoint y: 312, endPoint x: 527, endPoint y: 314, distance: 87.3
click at [527, 314] on p "To continue, type 6Di6MMJSUhhq" at bounding box center [645, 313] width 394 height 15
click at [578, 359] on div "Be careful! This action cannot be undone. To continue, type 6Di6MMJSUhhq ​" at bounding box center [644, 302] width 437 height 133
click at [580, 346] on input "text" at bounding box center [645, 339] width 394 height 27
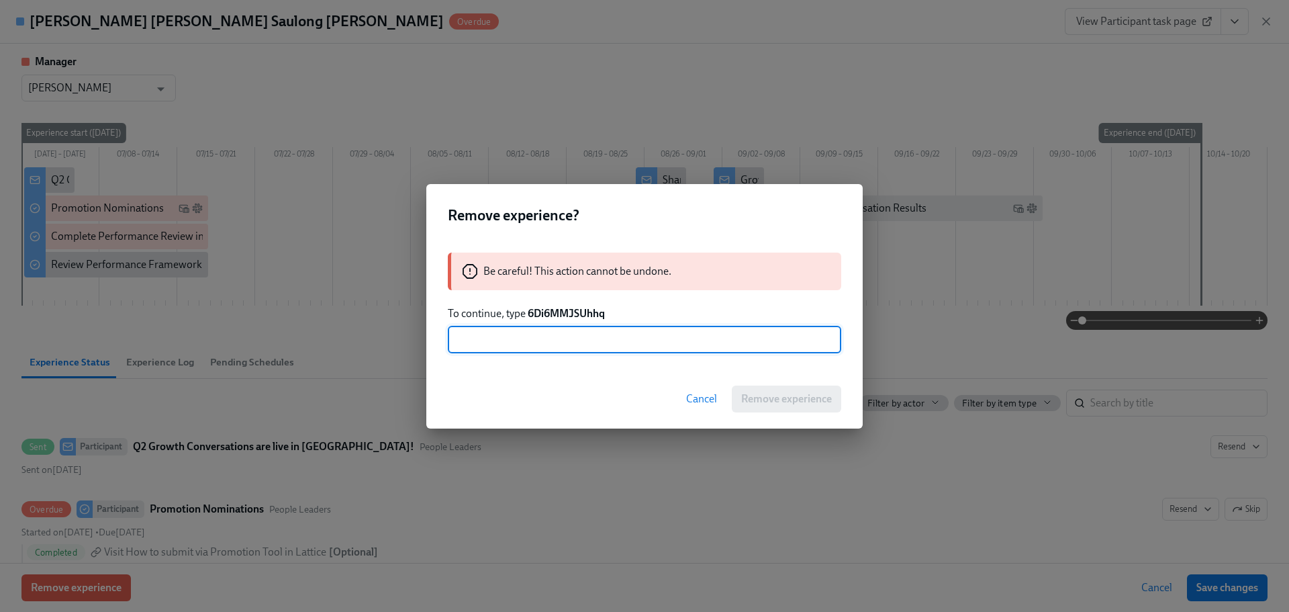
paste input "6Di6MMJSUhhq"
type input "6Di6MMJSUhhq"
click at [811, 404] on span "Remove experience" at bounding box center [786, 398] width 91 height 13
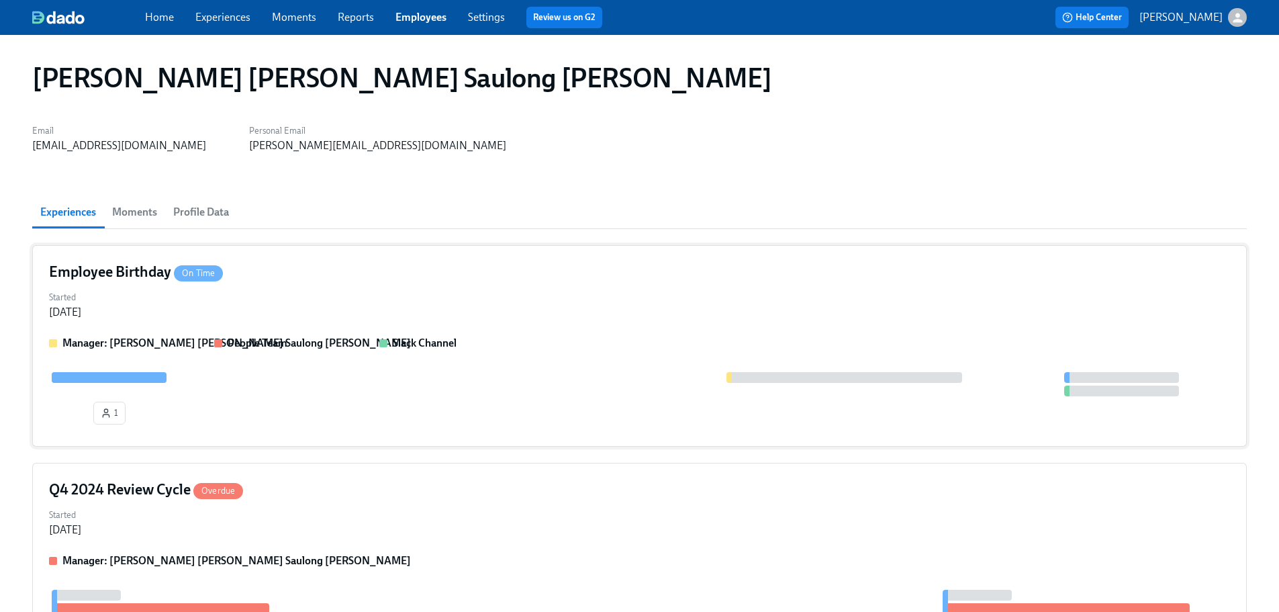
click at [300, 302] on div "Started [DATE]" at bounding box center [639, 303] width 1181 height 32
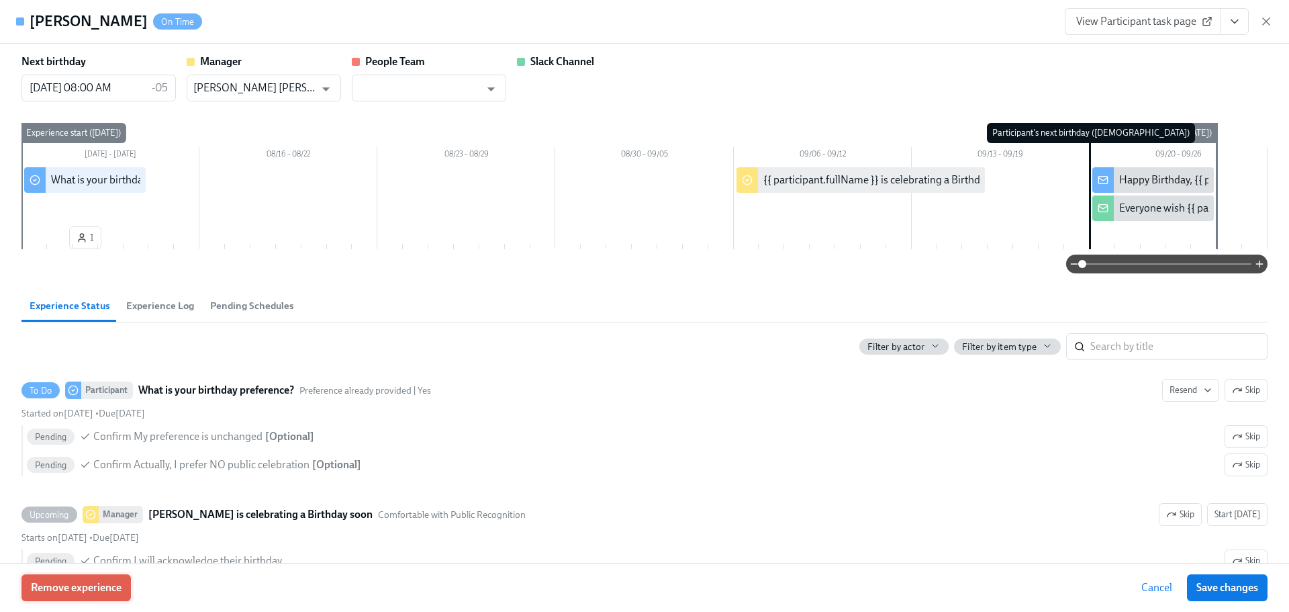
click at [118, 583] on span "Remove experience" at bounding box center [76, 587] width 91 height 13
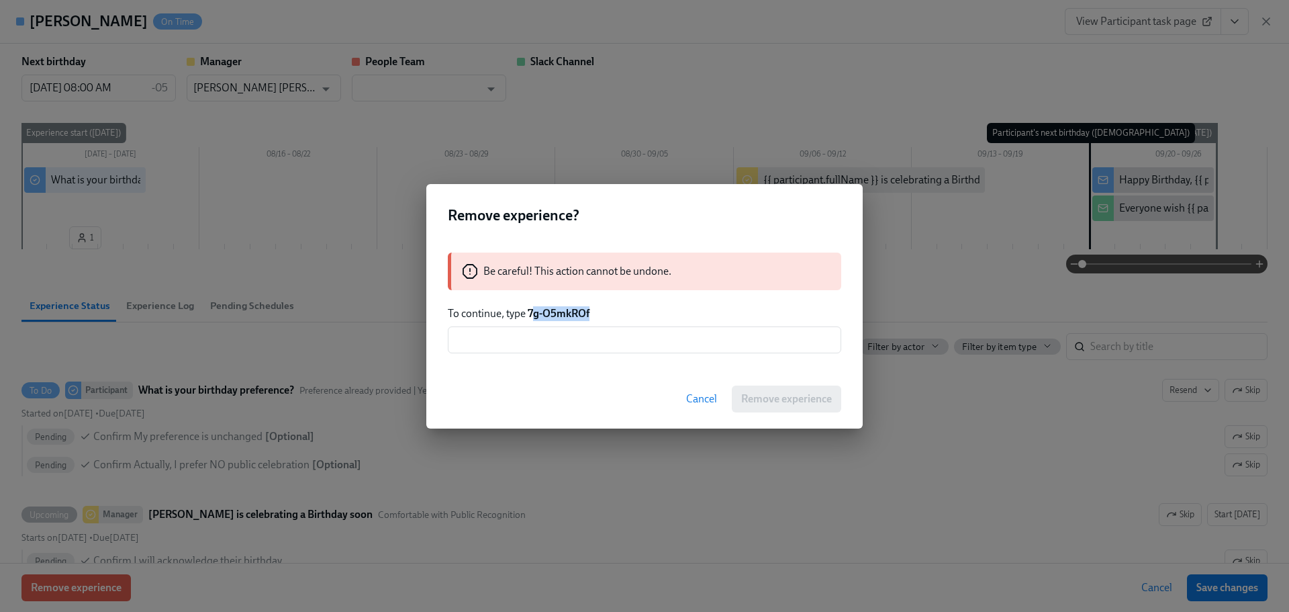
drag, startPoint x: 596, startPoint y: 311, endPoint x: 531, endPoint y: 314, distance: 64.5
click at [531, 314] on p "To continue, type 7g-O5mkROf" at bounding box center [645, 313] width 394 height 15
click at [531, 314] on strong "7g-O5mkROf" at bounding box center [559, 313] width 62 height 13
click at [565, 316] on strong "7g-O5mkROf" at bounding box center [559, 313] width 62 height 13
drag, startPoint x: 592, startPoint y: 314, endPoint x: 531, endPoint y: 316, distance: 61.8
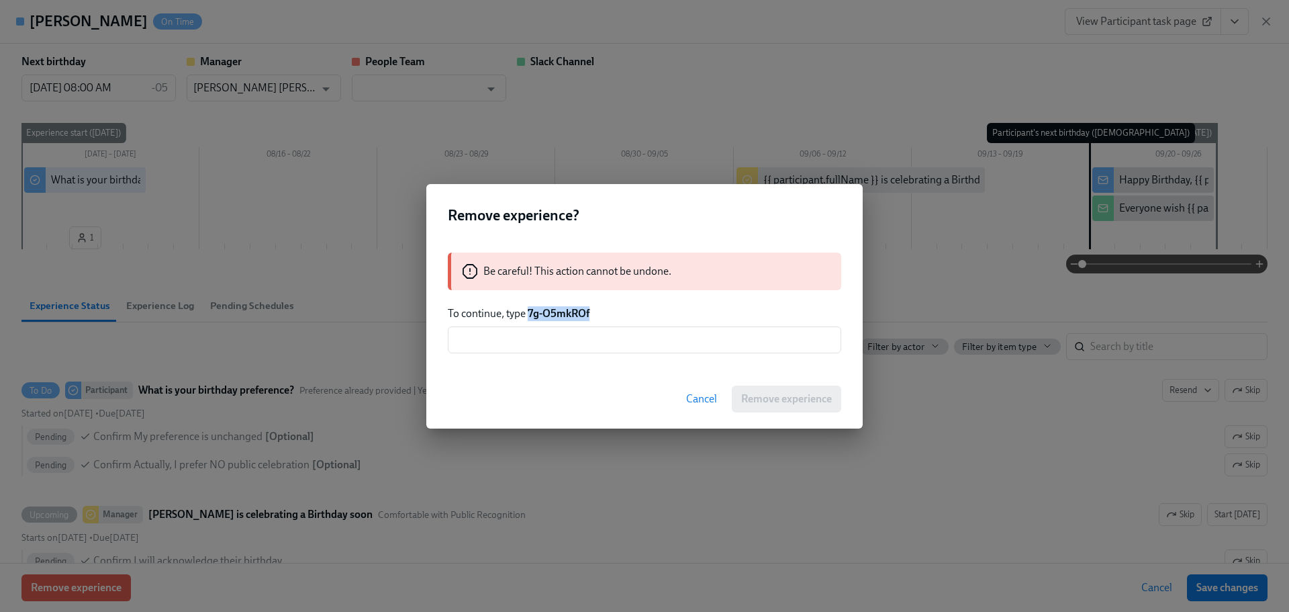
click at [531, 316] on p "To continue, type 7g-O5mkROf" at bounding box center [645, 313] width 394 height 15
click at [533, 338] on input "text" at bounding box center [645, 339] width 394 height 27
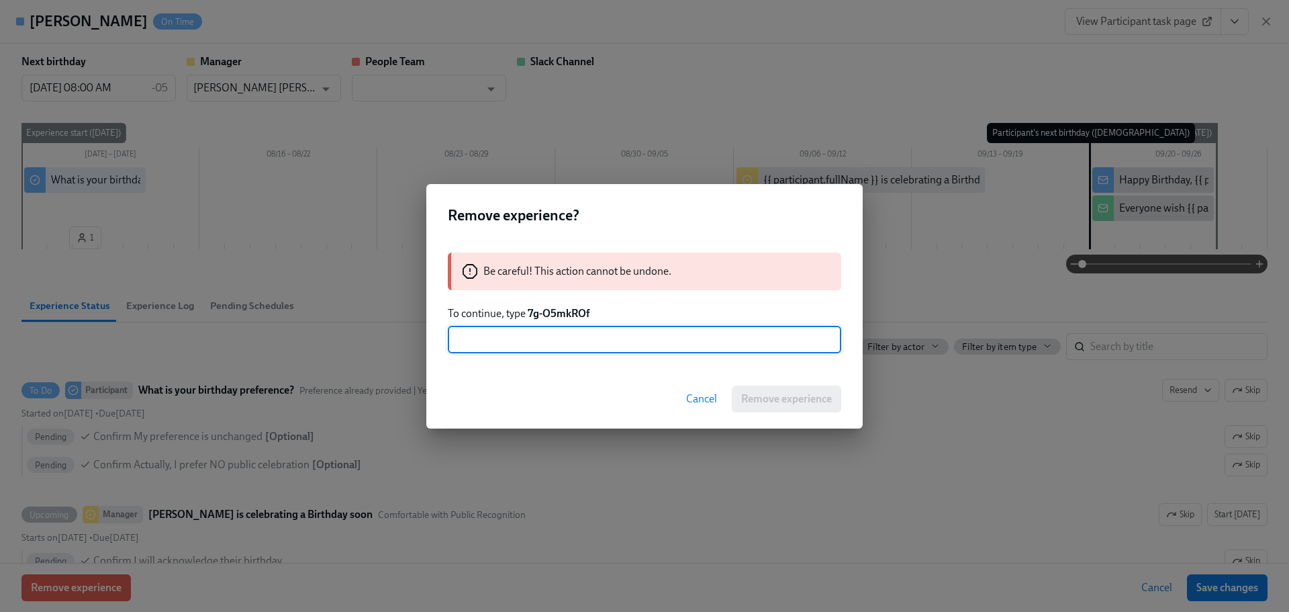
paste input "7g-O5mkROf"
type input "7g-O5mkROf"
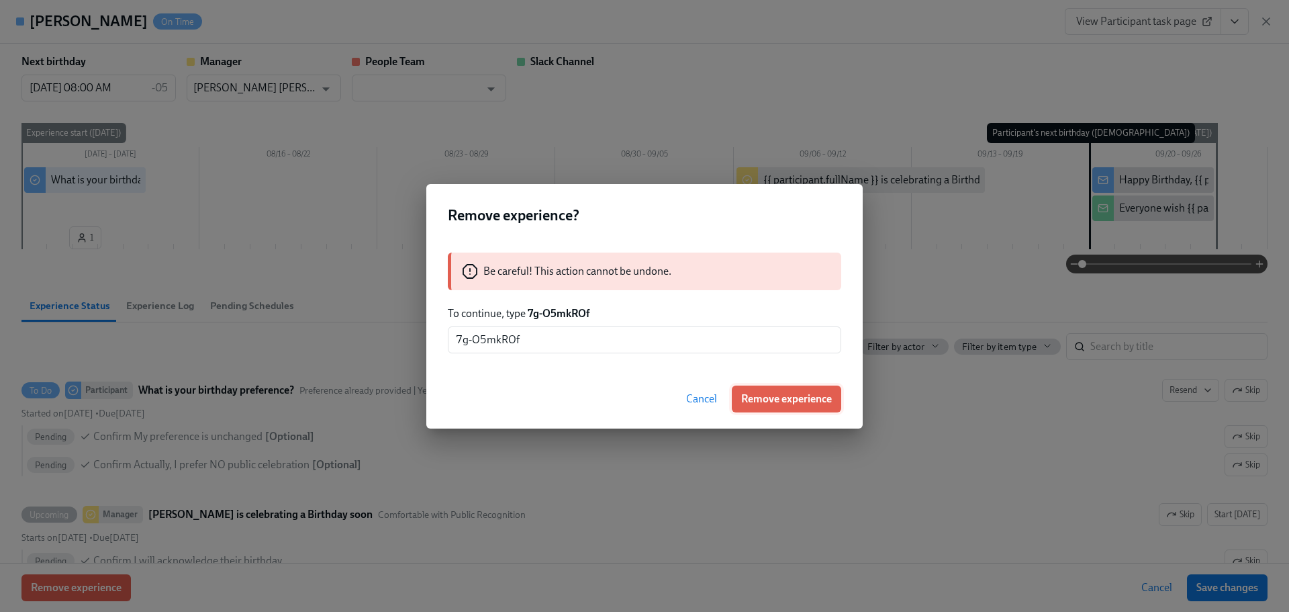
click at [755, 401] on span "Remove experience" at bounding box center [786, 398] width 91 height 13
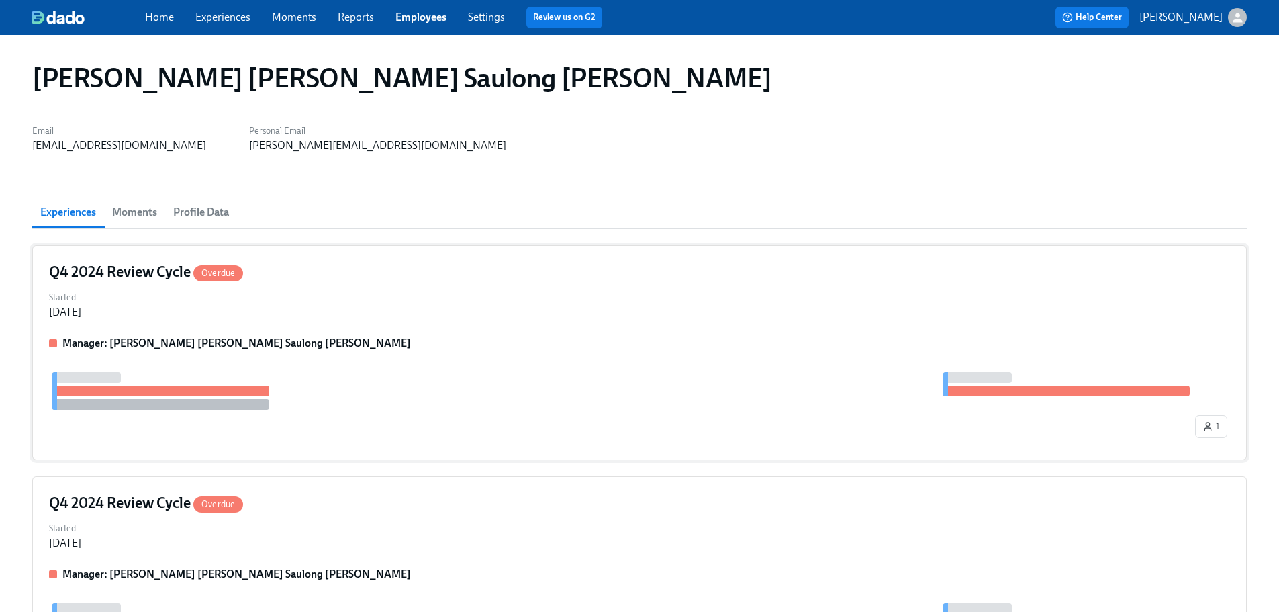
click at [331, 373] on div at bounding box center [621, 391] width 1144 height 38
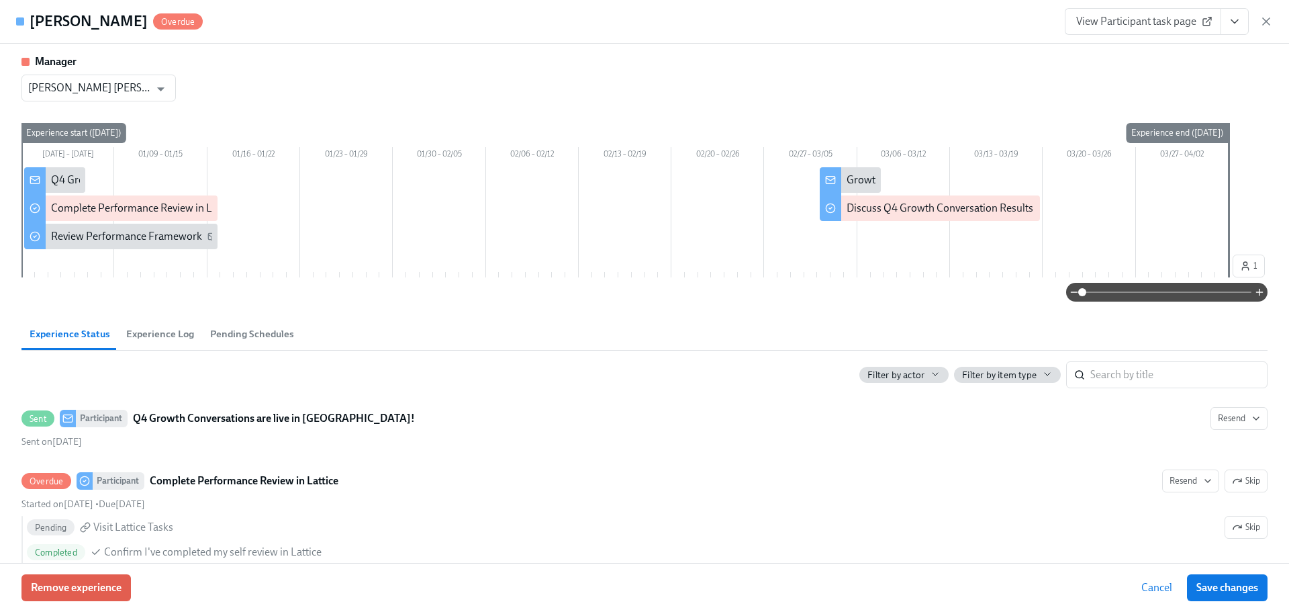
drag, startPoint x: 191, startPoint y: 93, endPoint x: 177, endPoint y: 85, distance: 15.9
click at [184, 90] on div "Manager [PERSON_NAME] [PERSON_NAME] Saulong [PERSON_NAME] ​" at bounding box center [644, 77] width 1246 height 47
click at [165, 87] on icon "Open" at bounding box center [161, 89] width 18 height 18
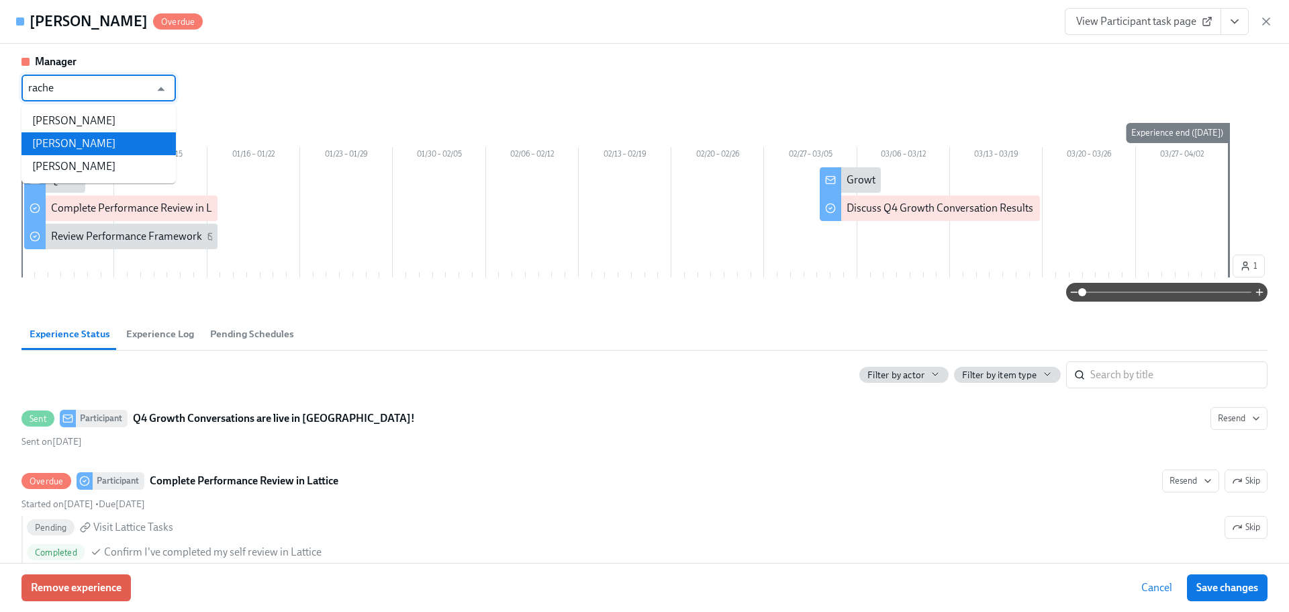
click at [84, 149] on li "[PERSON_NAME]" at bounding box center [98, 143] width 154 height 23
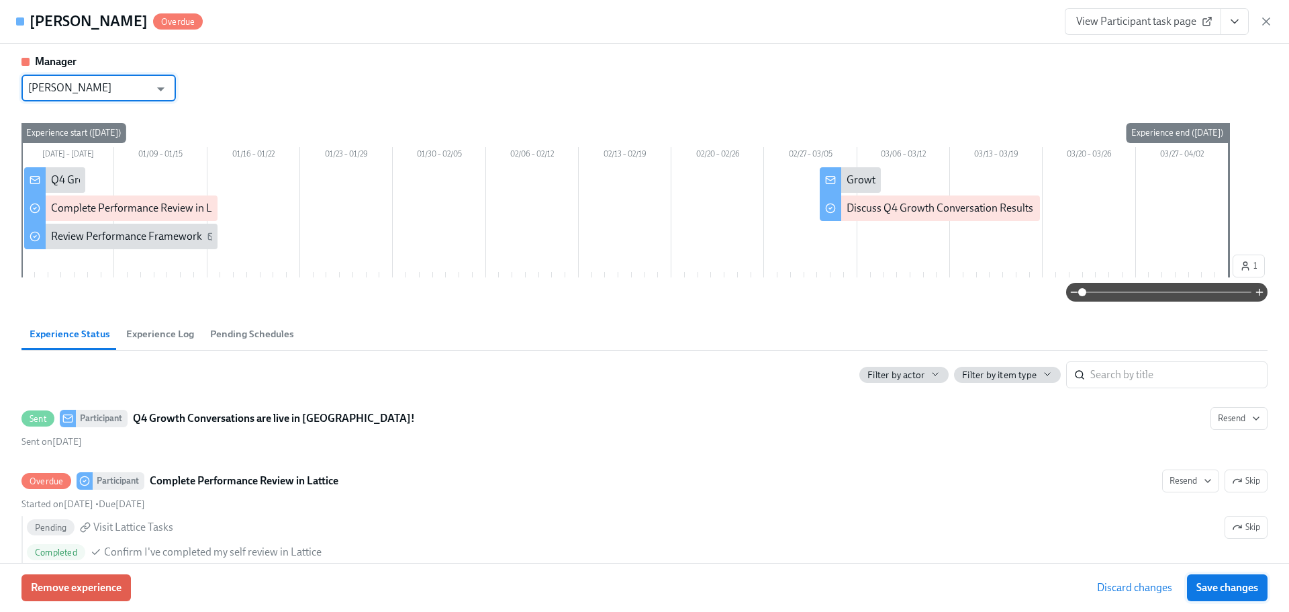
type input "[PERSON_NAME]"
click at [1257, 600] on button "Save changes" at bounding box center [1227, 587] width 81 height 27
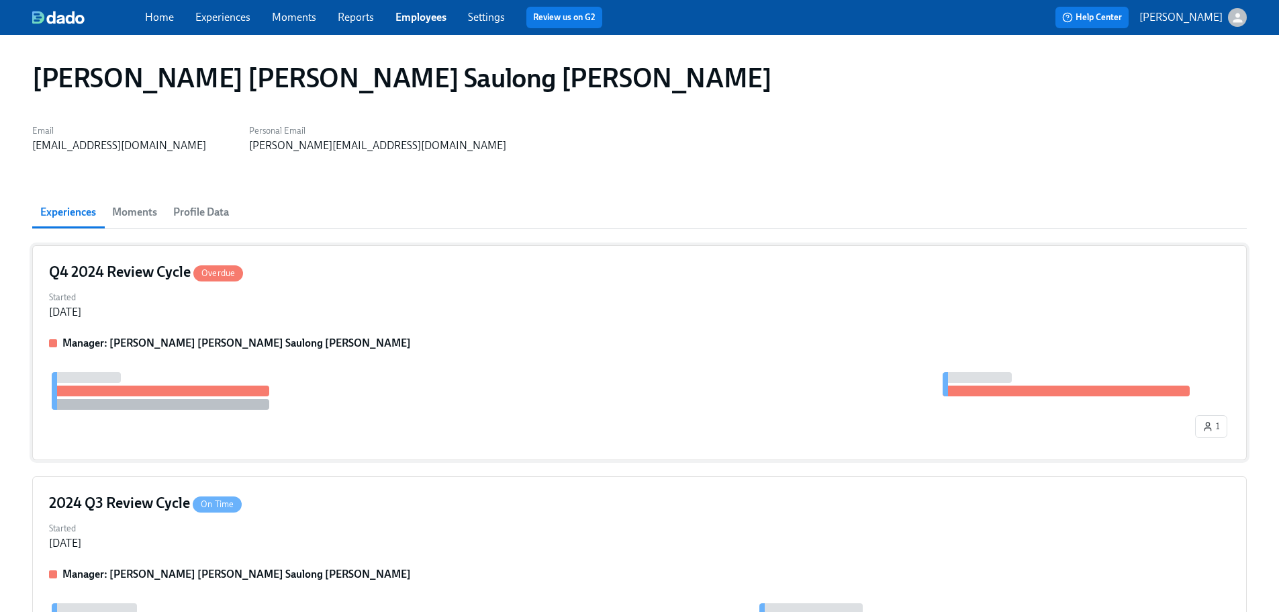
click at [361, 293] on div "Started [DATE]" at bounding box center [639, 303] width 1181 height 32
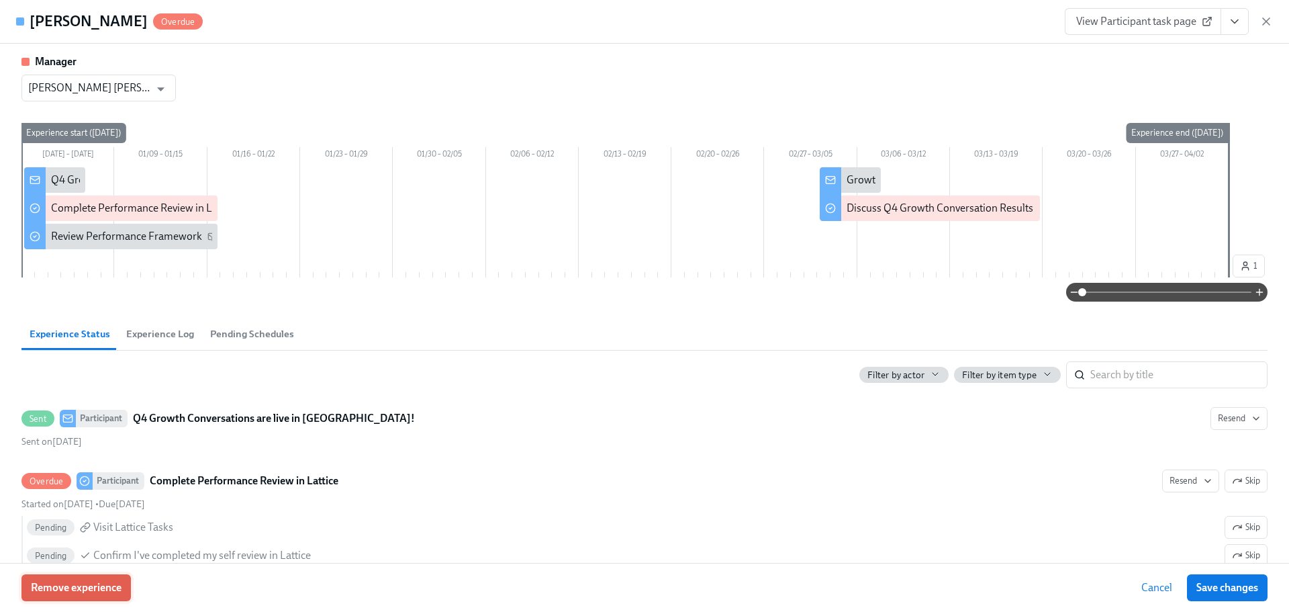
click at [93, 593] on span "Remove experience" at bounding box center [76, 587] width 91 height 13
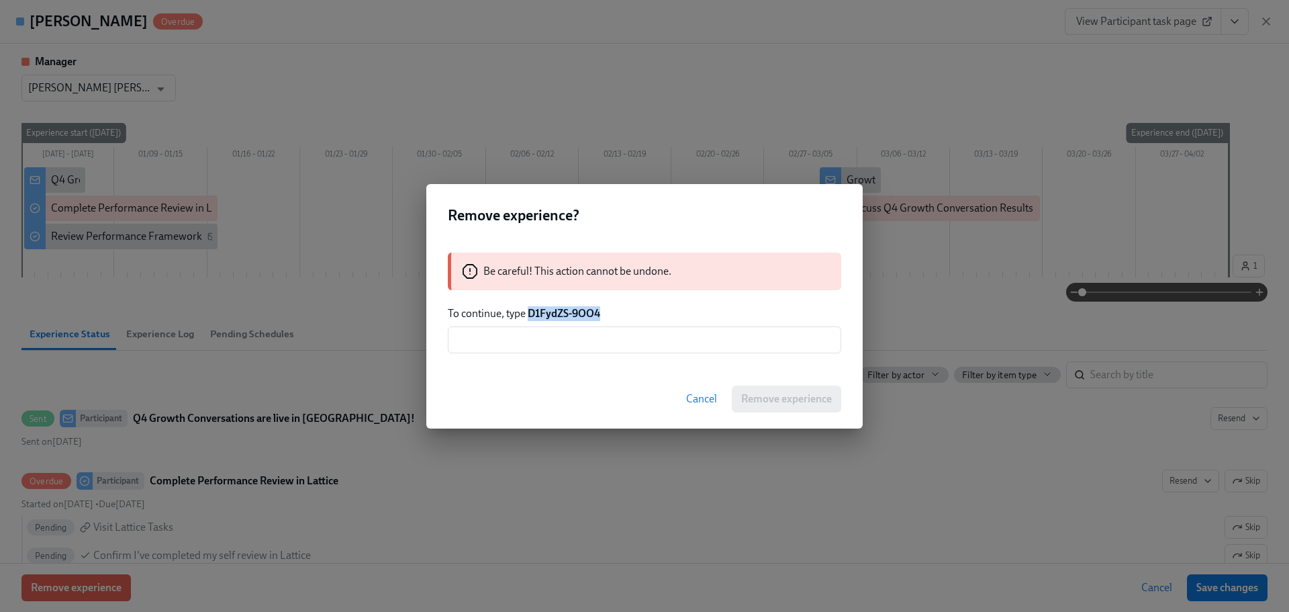
drag, startPoint x: 600, startPoint y: 315, endPoint x: 529, endPoint y: 312, distance: 71.3
click at [529, 312] on p "To continue, type D1FydZS-9OO4" at bounding box center [645, 313] width 394 height 15
click at [541, 347] on input "text" at bounding box center [645, 339] width 394 height 27
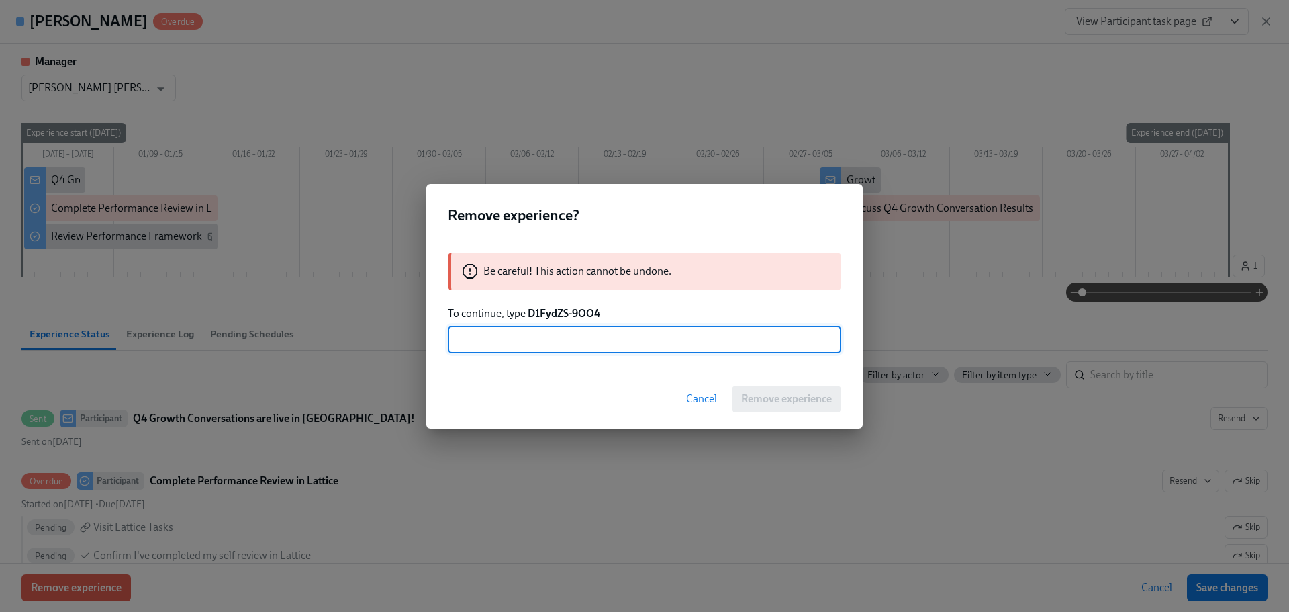
paste input "D1FydZS-9OO4"
type input "D1FydZS-9OO4"
click at [792, 407] on button "Remove experience" at bounding box center [786, 398] width 109 height 27
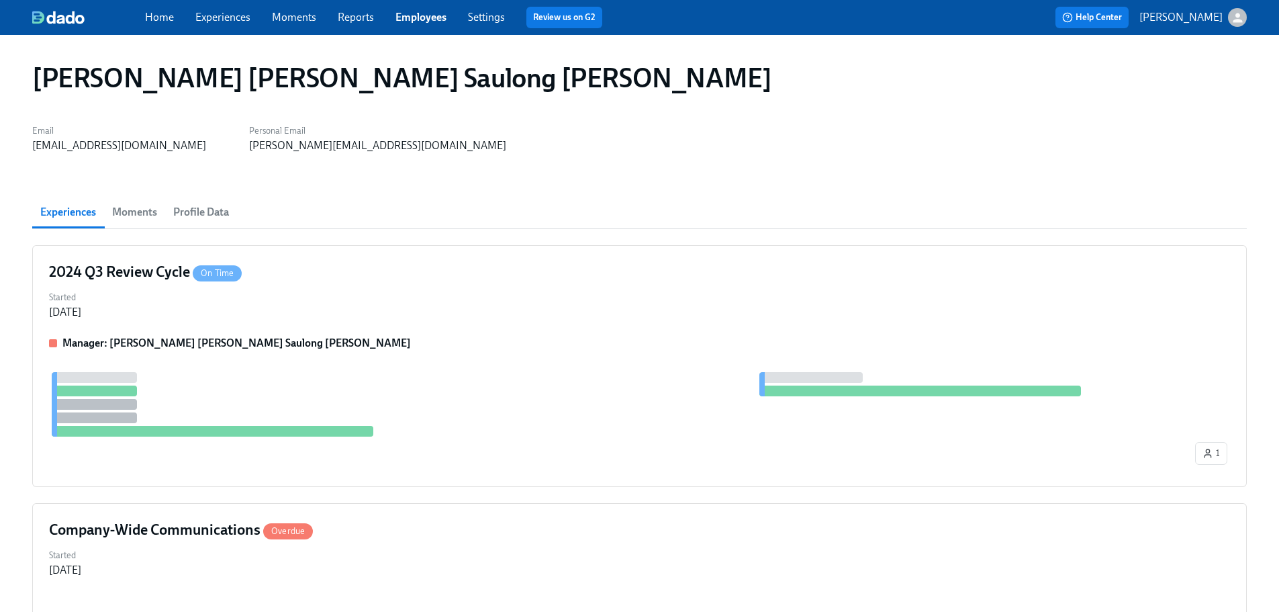
click at [257, 223] on div "Experiences Moments Profile Data" at bounding box center [639, 212] width 1215 height 32
click at [344, 277] on div "2024 Q3 Review Cycle On Time" at bounding box center [639, 272] width 1181 height 20
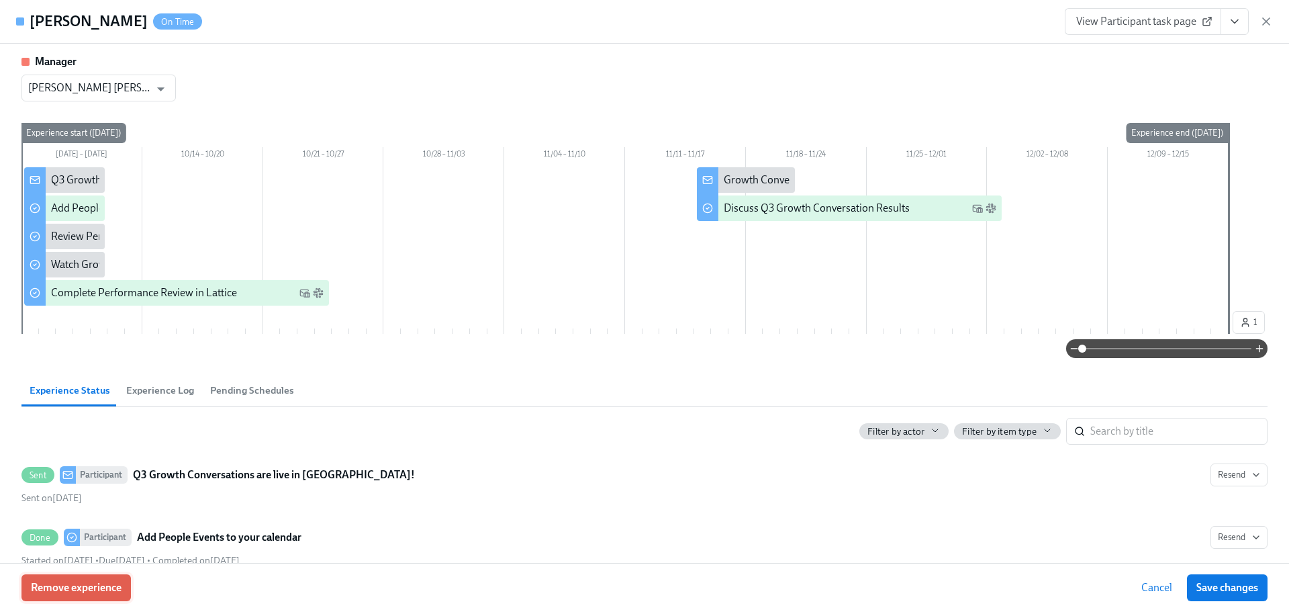
click at [81, 578] on button "Remove experience" at bounding box center [75, 587] width 109 height 27
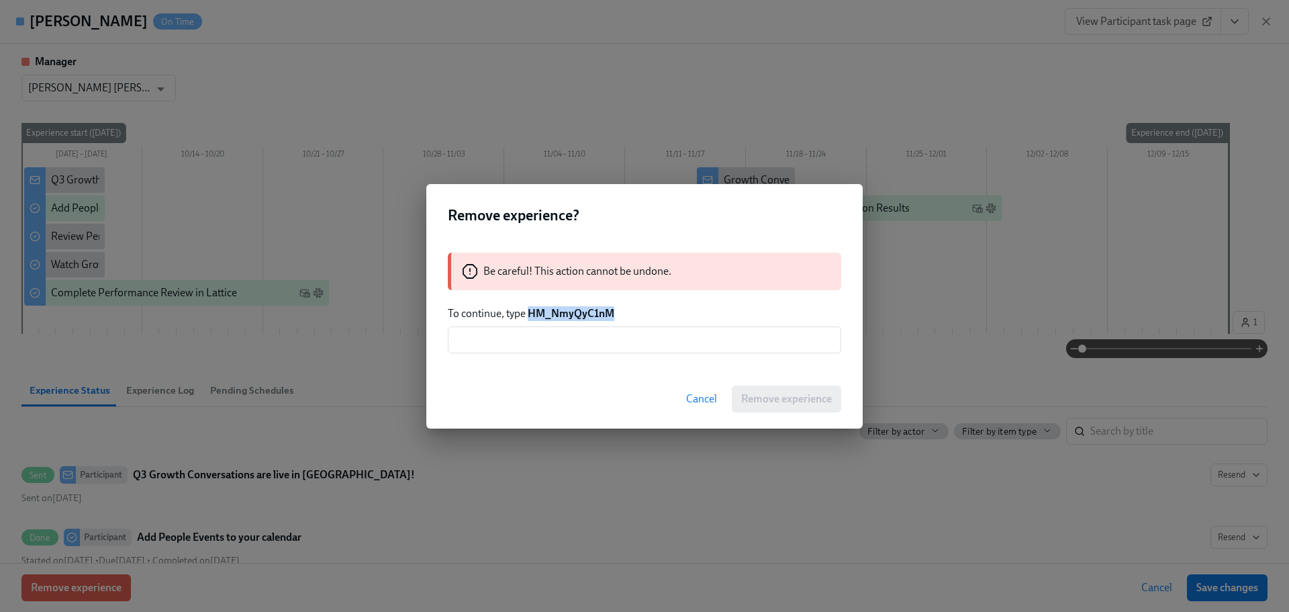
drag, startPoint x: 616, startPoint y: 314, endPoint x: 530, endPoint y: 314, distance: 86.0
click at [530, 314] on p "To continue, type HM_NmyQyC1nM" at bounding box center [645, 313] width 394 height 15
click at [578, 341] on input "text" at bounding box center [645, 339] width 394 height 27
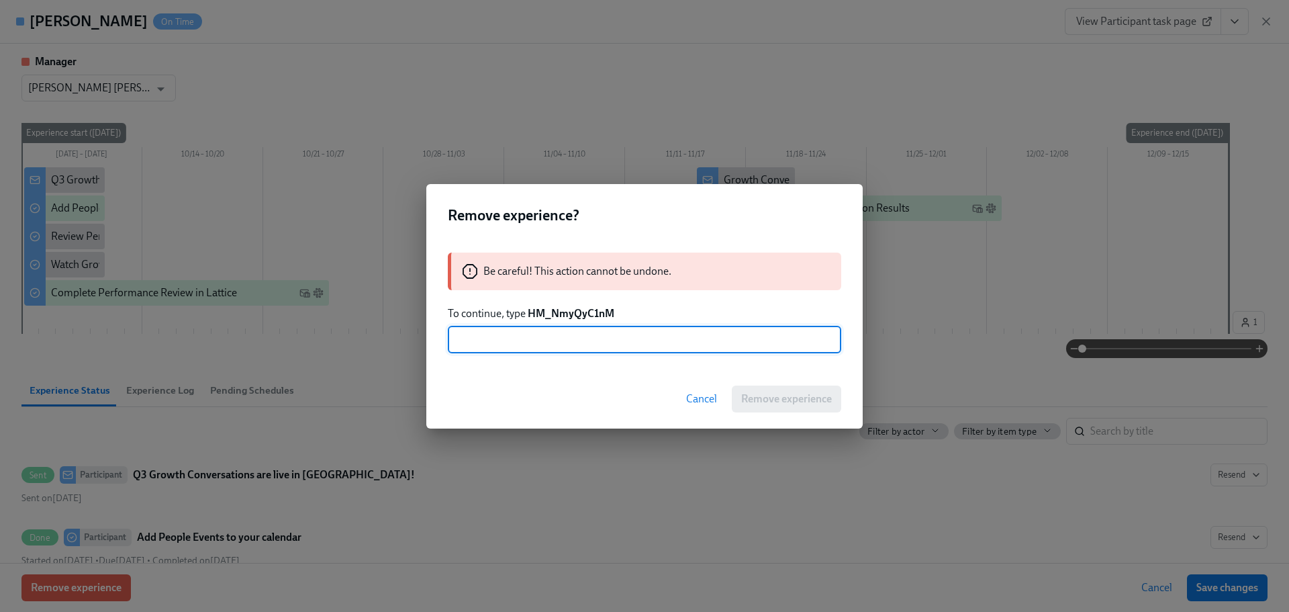
paste input "HM_NmyQyC1nM"
type input "HM_NmyQyC1nM"
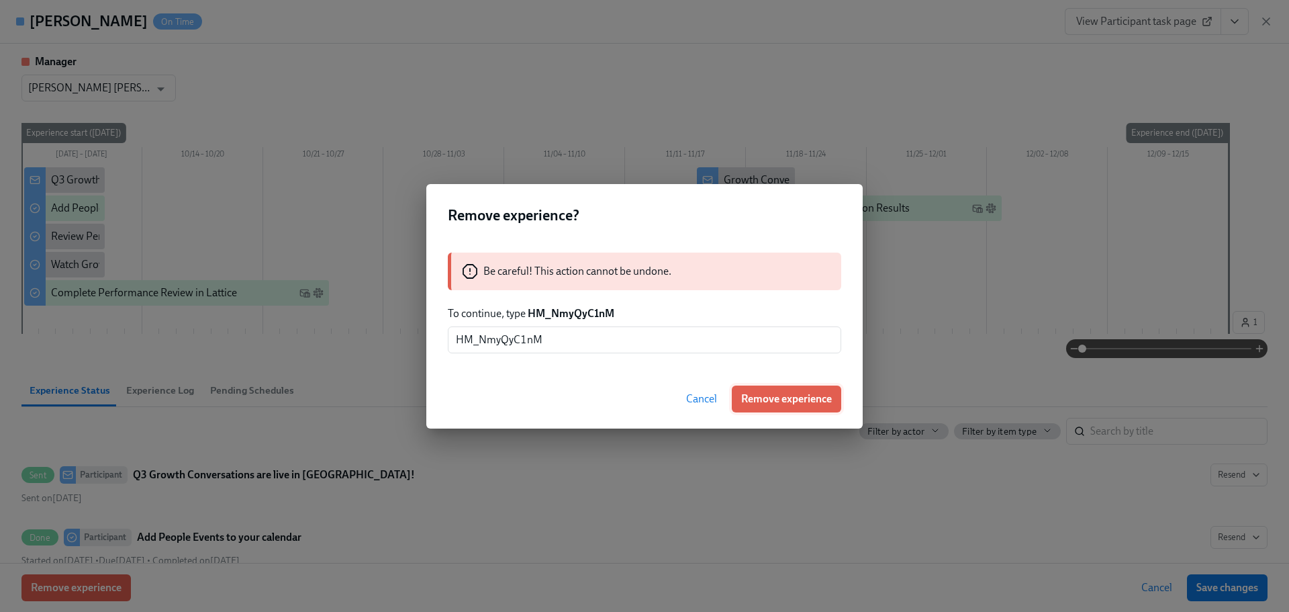
click at [790, 395] on span "Remove experience" at bounding box center [786, 398] width 91 height 13
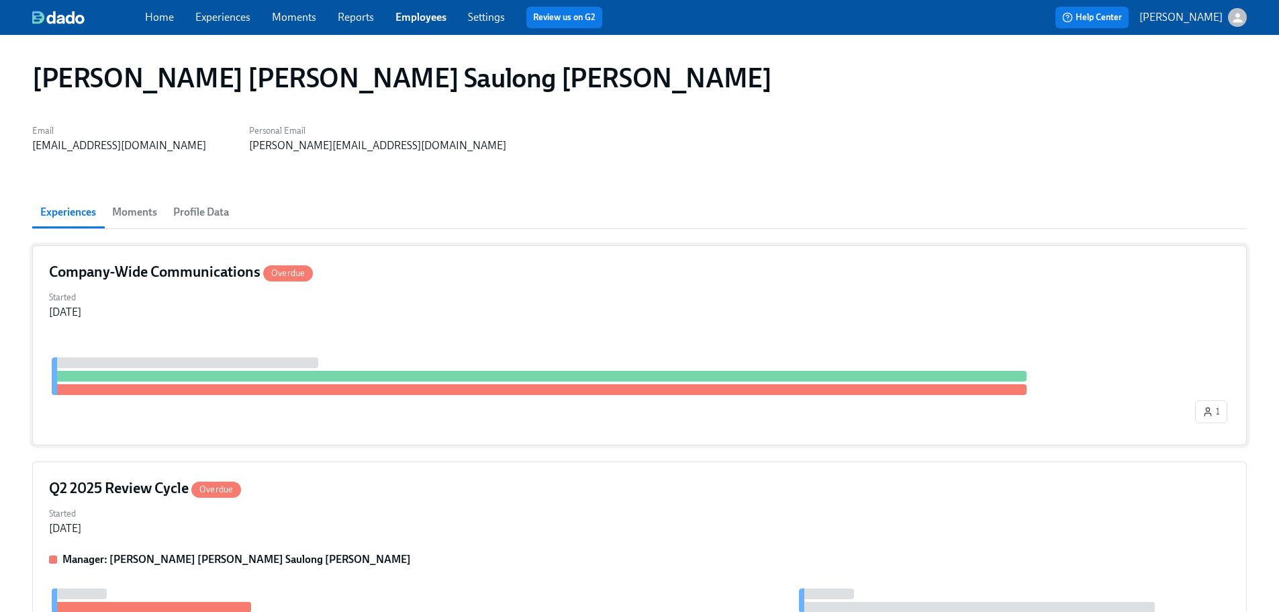
click at [461, 312] on div "Started [DATE]" at bounding box center [639, 303] width 1181 height 32
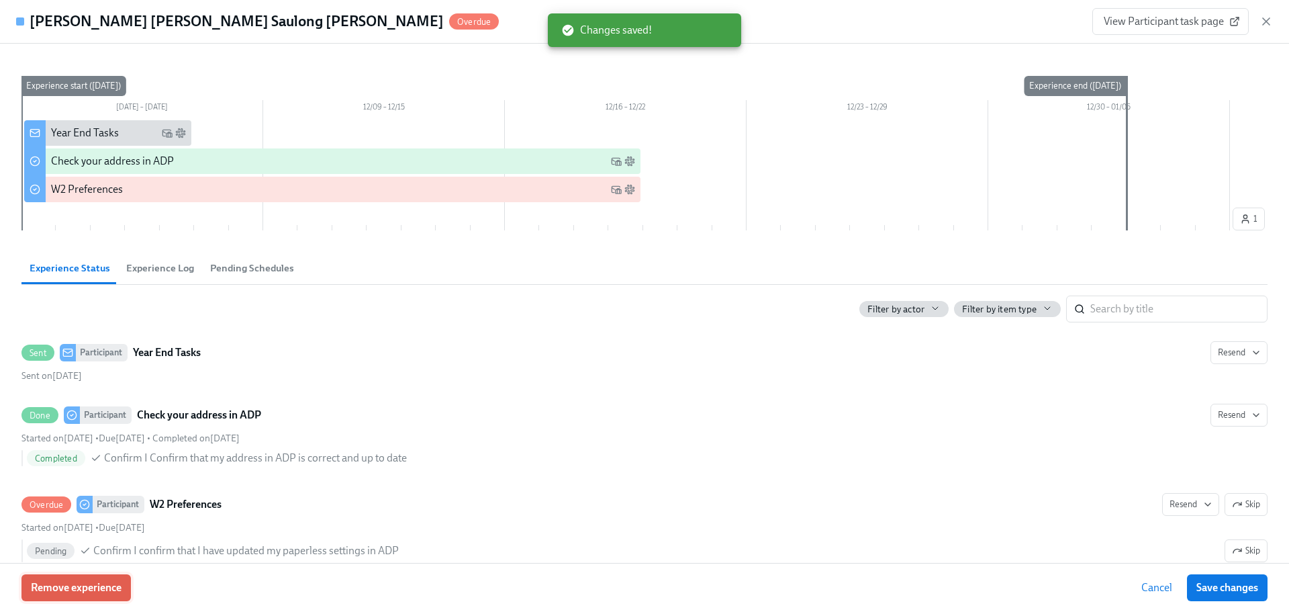
click at [93, 592] on span "Remove experience" at bounding box center [76, 587] width 91 height 13
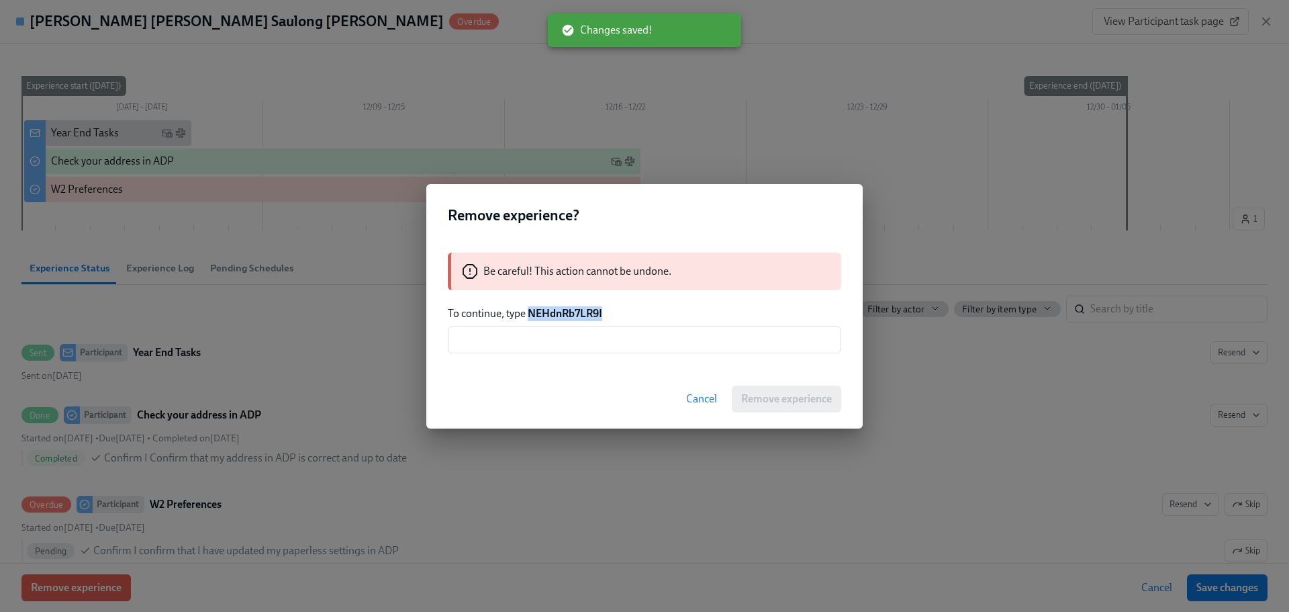
drag, startPoint x: 596, startPoint y: 310, endPoint x: 527, endPoint y: 310, distance: 68.5
click at [527, 310] on p "To continue, type NEHdnRb7LR9I" at bounding box center [645, 313] width 394 height 15
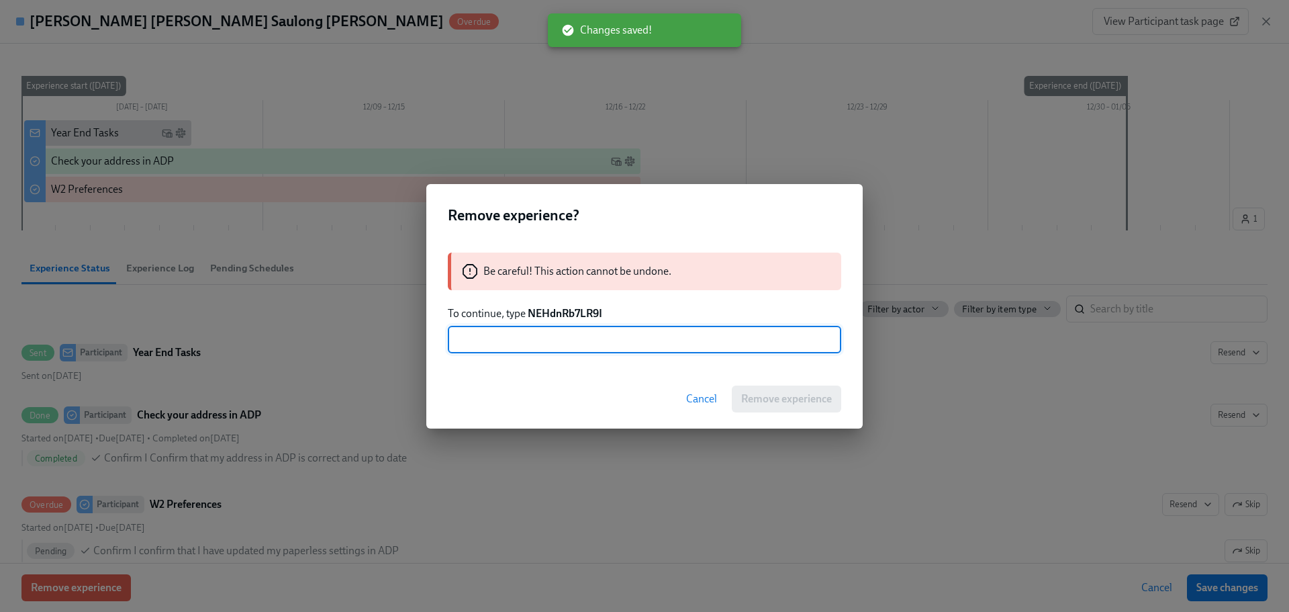
click at [590, 333] on input "text" at bounding box center [645, 339] width 394 height 27
paste input "NEHdnRb7LR9I"
type input "NEHdnRb7LR9I"
click at [781, 399] on span "Remove experience" at bounding box center [786, 398] width 91 height 13
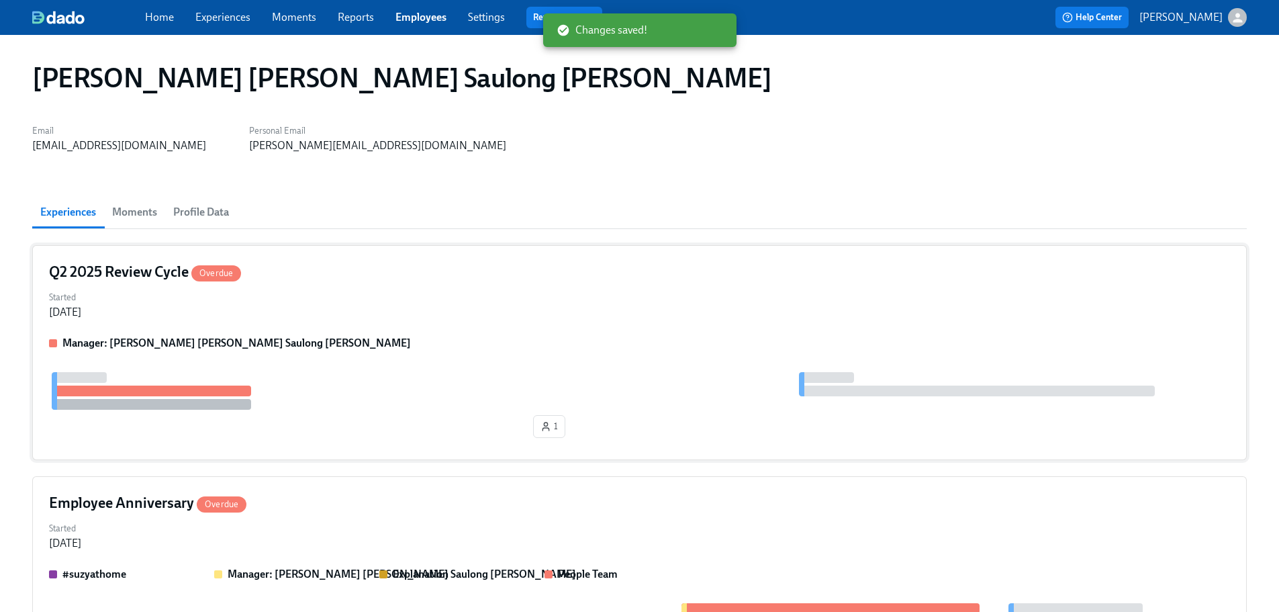
click at [332, 306] on div "Started [DATE]" at bounding box center [639, 303] width 1181 height 32
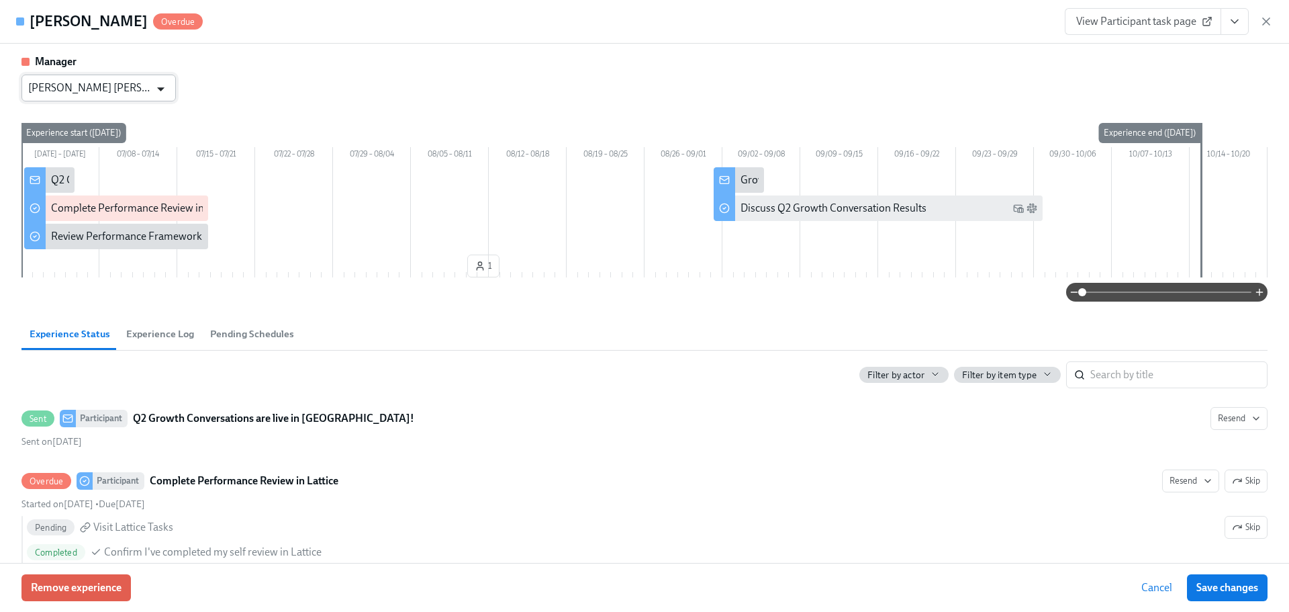
click at [169, 96] on icon "Open" at bounding box center [161, 89] width 18 height 18
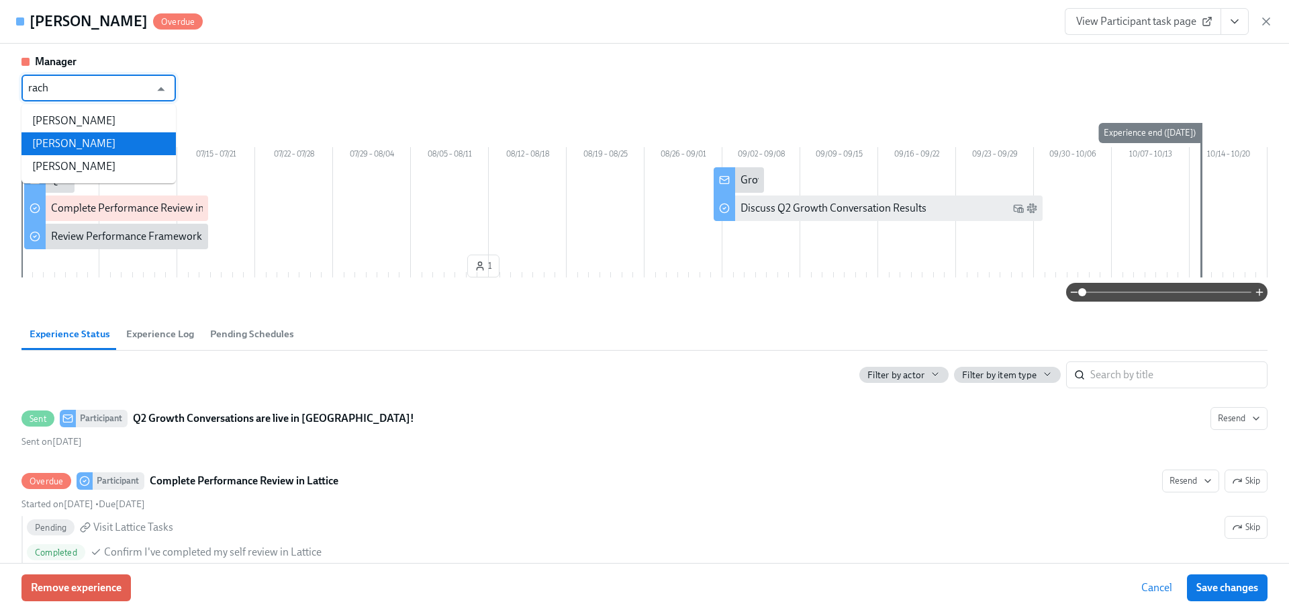
click at [101, 138] on li "[PERSON_NAME]" at bounding box center [98, 143] width 154 height 23
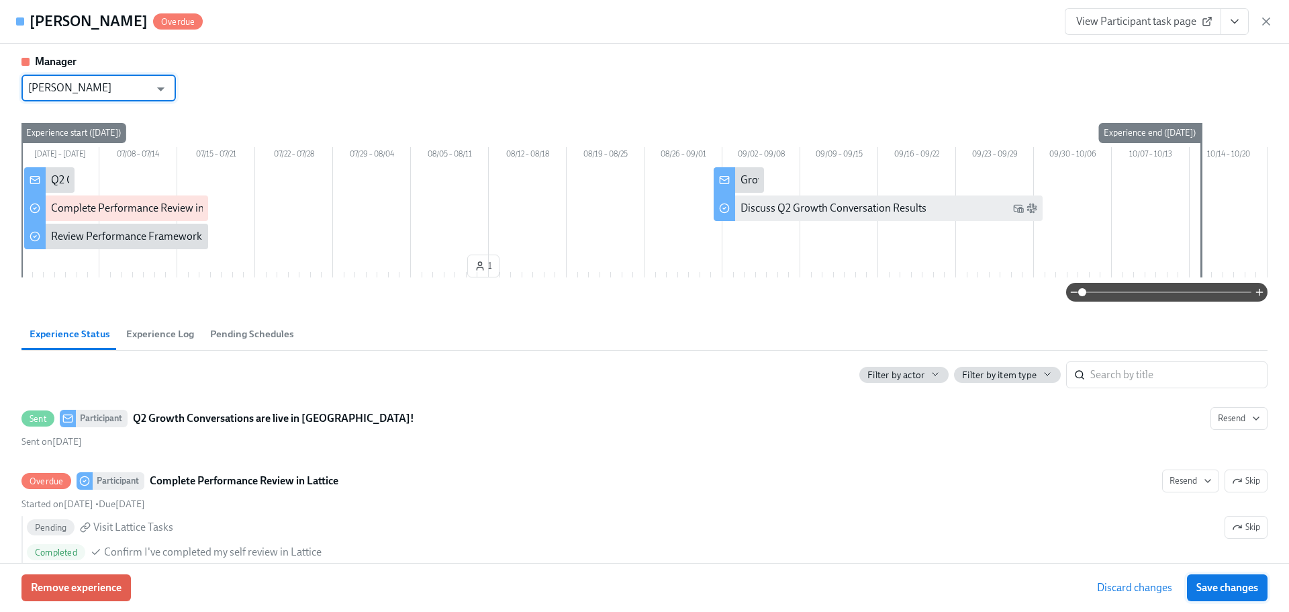
type input "[PERSON_NAME]"
click at [1209, 590] on span "Save changes" at bounding box center [1228, 587] width 62 height 13
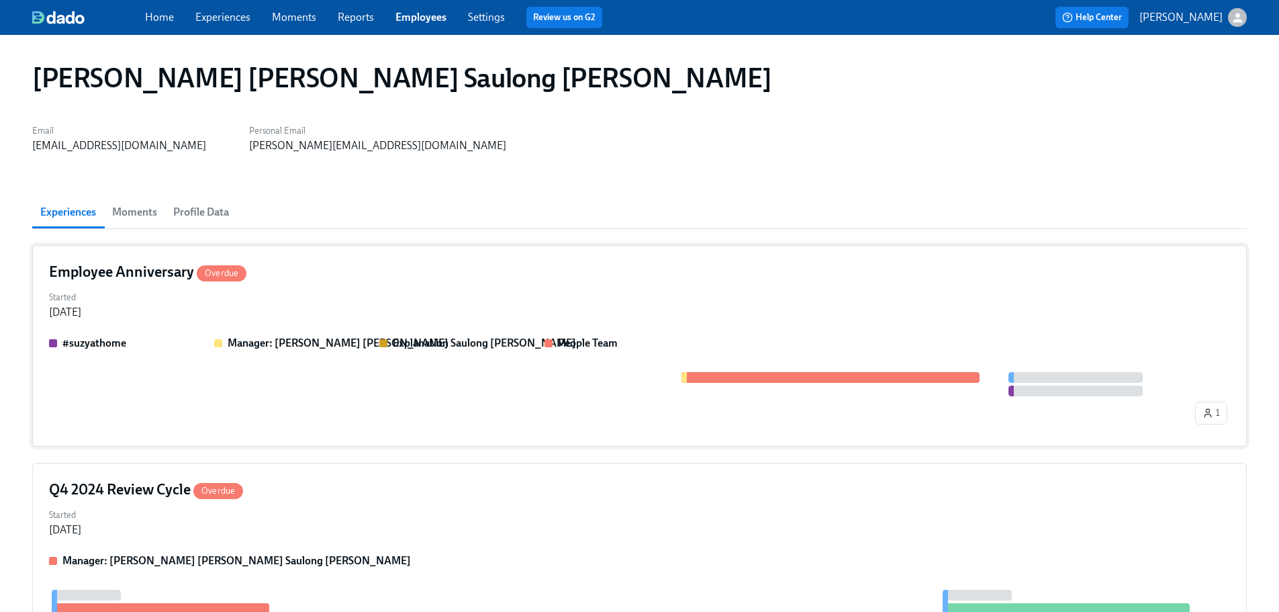
click at [368, 291] on div "Started [DATE]" at bounding box center [639, 303] width 1181 height 32
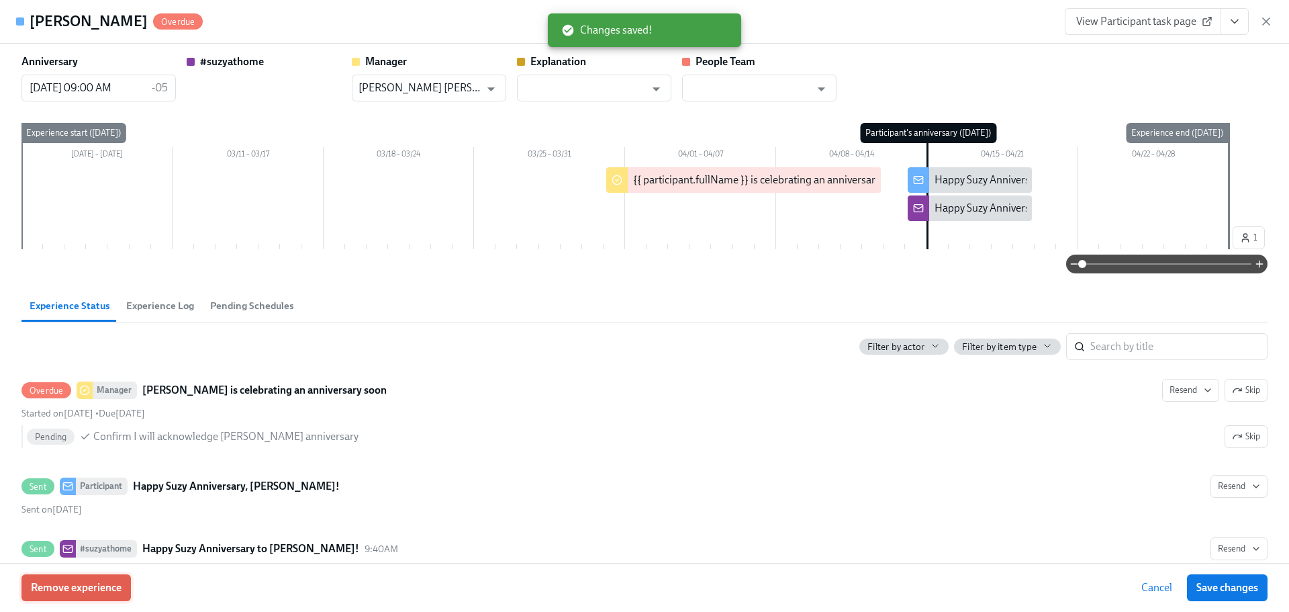
click at [77, 593] on span "Remove experience" at bounding box center [76, 587] width 91 height 13
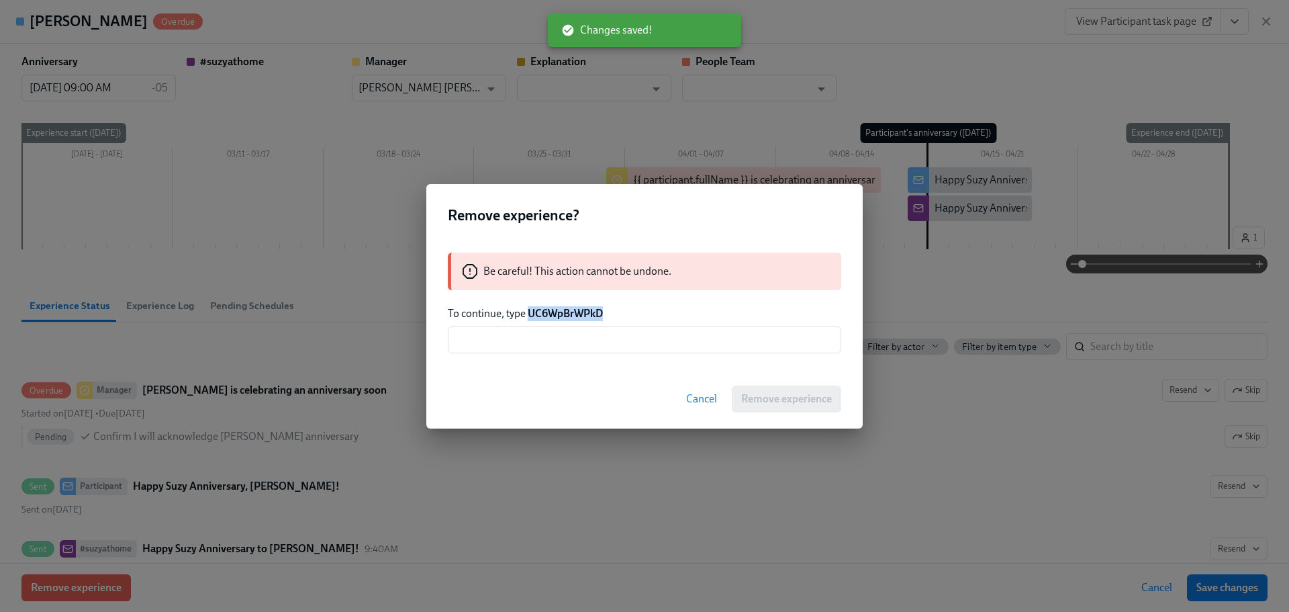
drag, startPoint x: 610, startPoint y: 314, endPoint x: 530, endPoint y: 311, distance: 80.0
click at [530, 311] on p "To continue, type UC6WpBrWPkD" at bounding box center [645, 313] width 394 height 15
click at [552, 339] on input "text" at bounding box center [645, 339] width 394 height 27
paste input "UC6WpBrWPkD"
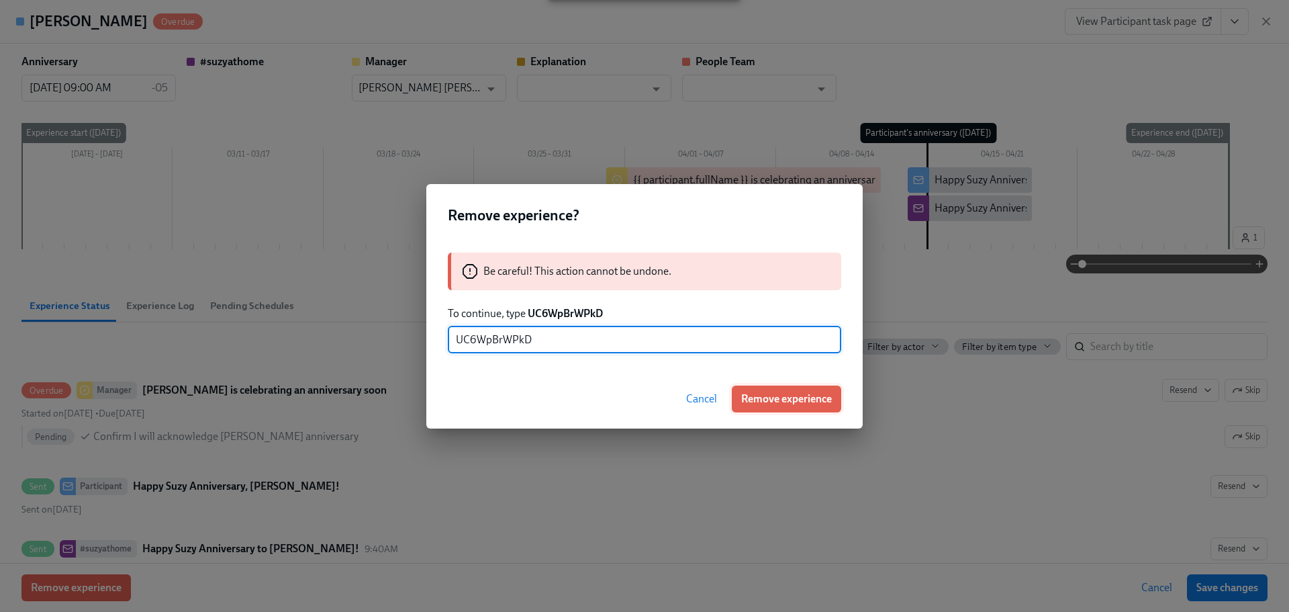
type input "UC6WpBrWPkD"
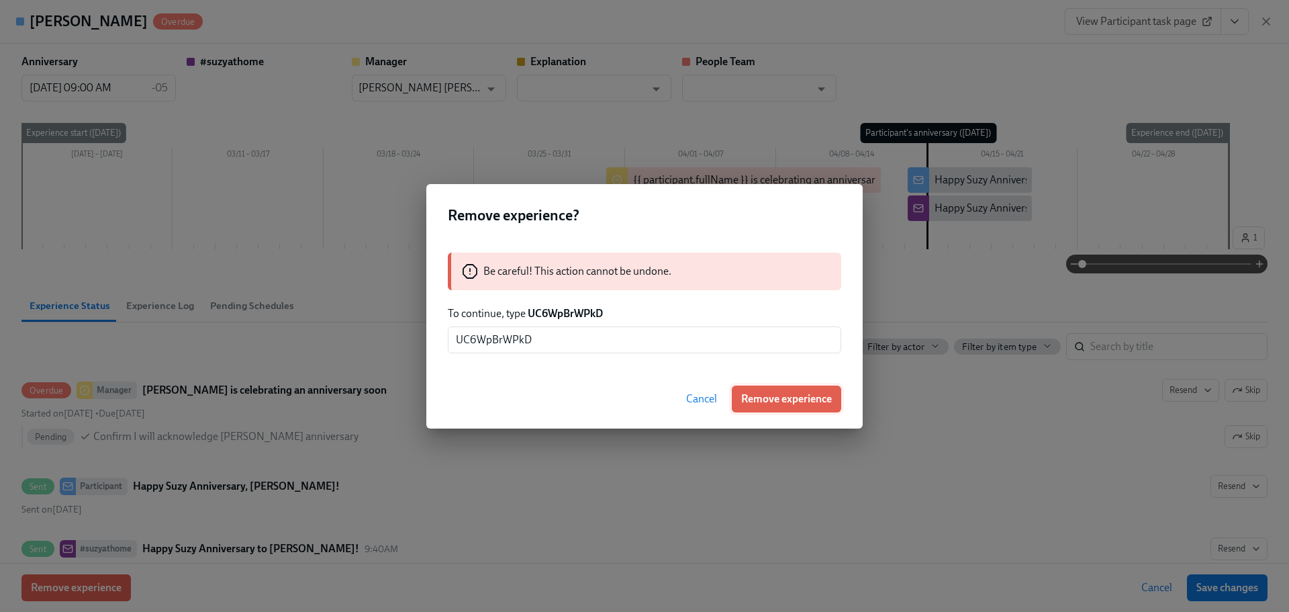
click at [801, 396] on span "Remove experience" at bounding box center [786, 398] width 91 height 13
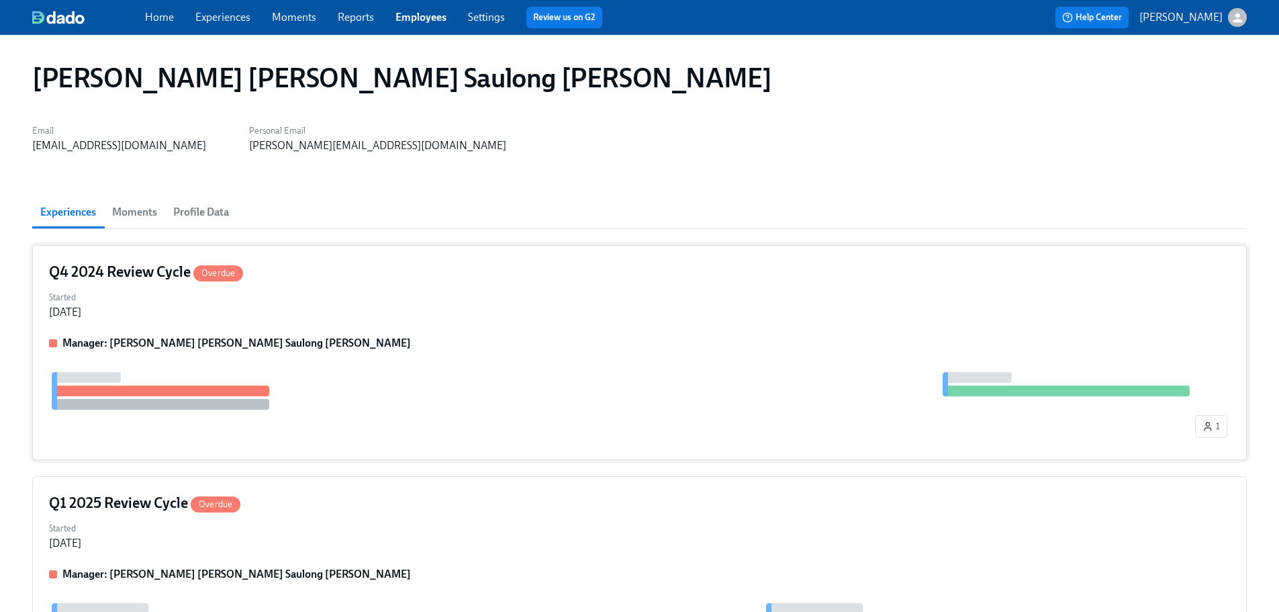
click at [467, 337] on div "Manager: [PERSON_NAME] [PERSON_NAME] Saulong [PERSON_NAME]" at bounding box center [639, 343] width 1181 height 15
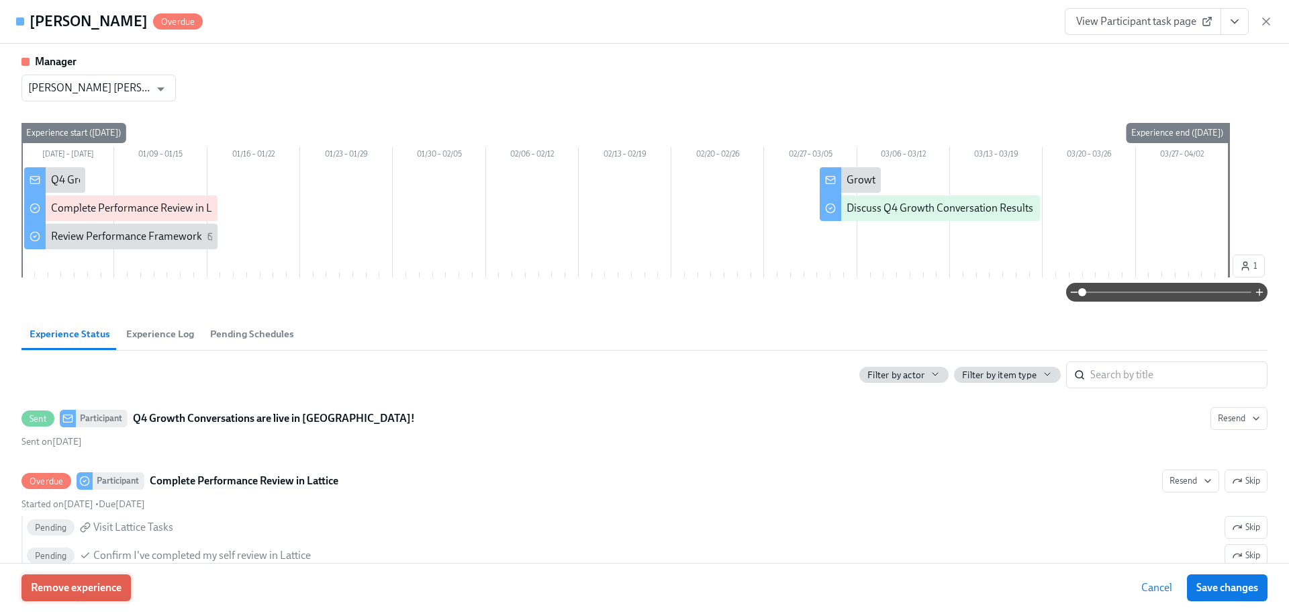
click at [113, 594] on span "Remove experience" at bounding box center [76, 587] width 91 height 13
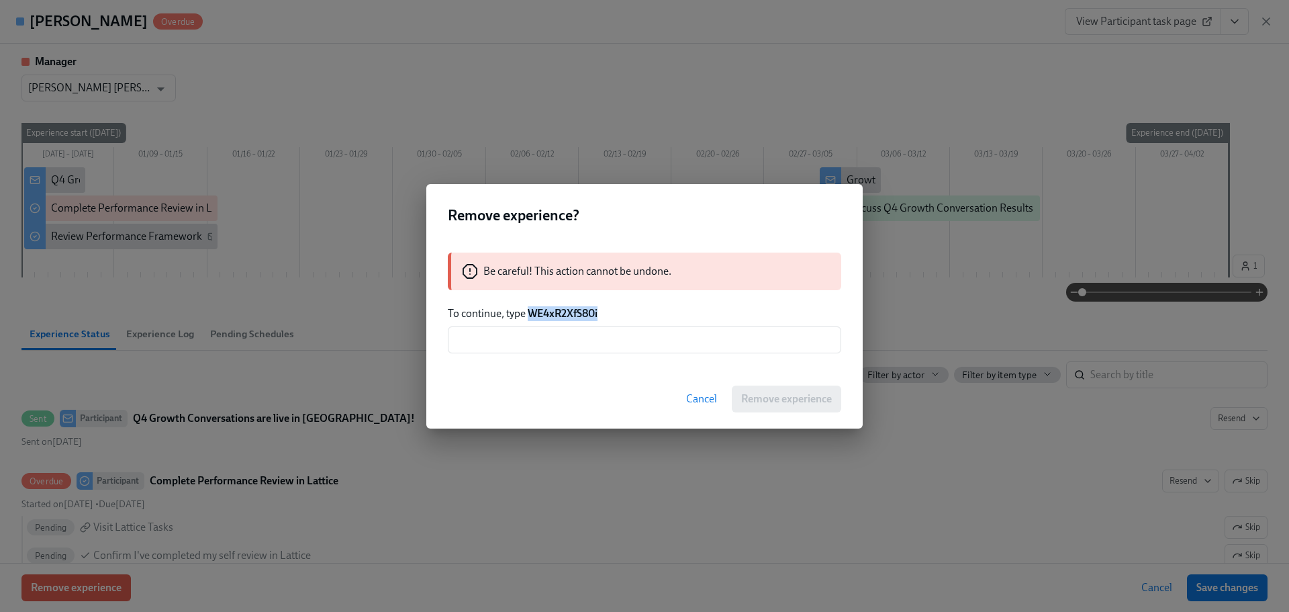
drag, startPoint x: 555, startPoint y: 310, endPoint x: 530, endPoint y: 312, distance: 25.7
click at [530, 312] on p "To continue, type WE4xR2XfS80i" at bounding box center [645, 313] width 394 height 15
click at [538, 341] on input "text" at bounding box center [645, 339] width 394 height 27
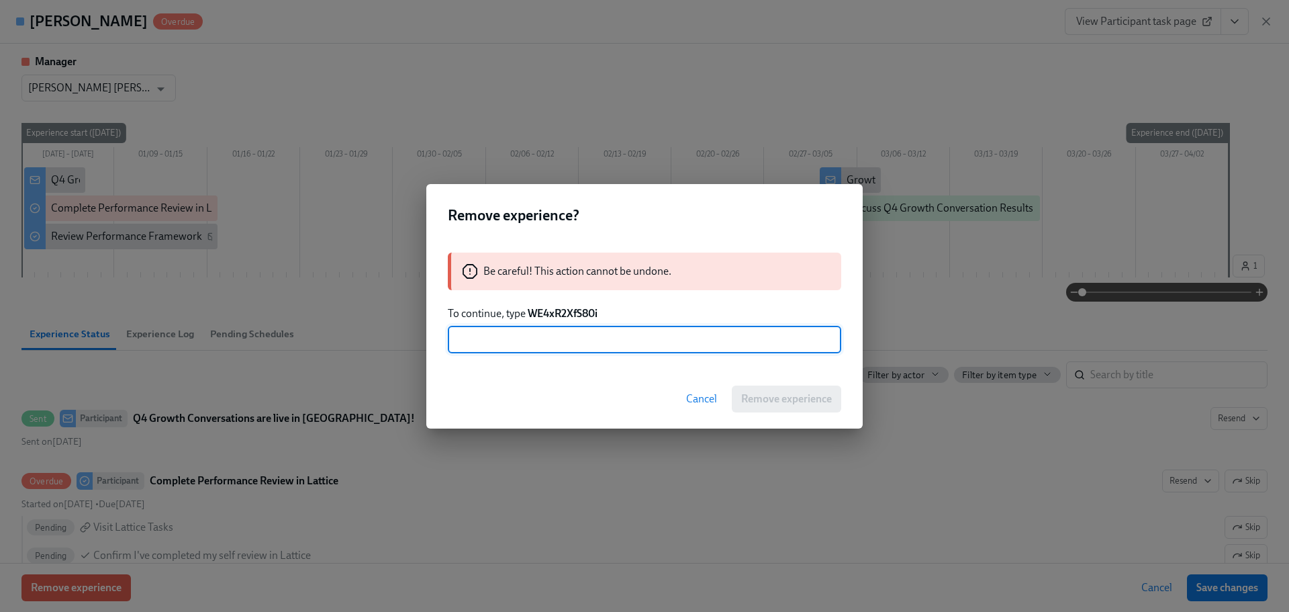
type input "v"
paste input "WE4xR2XfS80i"
type input "WE4xR2XfS80i"
click at [756, 399] on span "Remove experience" at bounding box center [786, 398] width 91 height 13
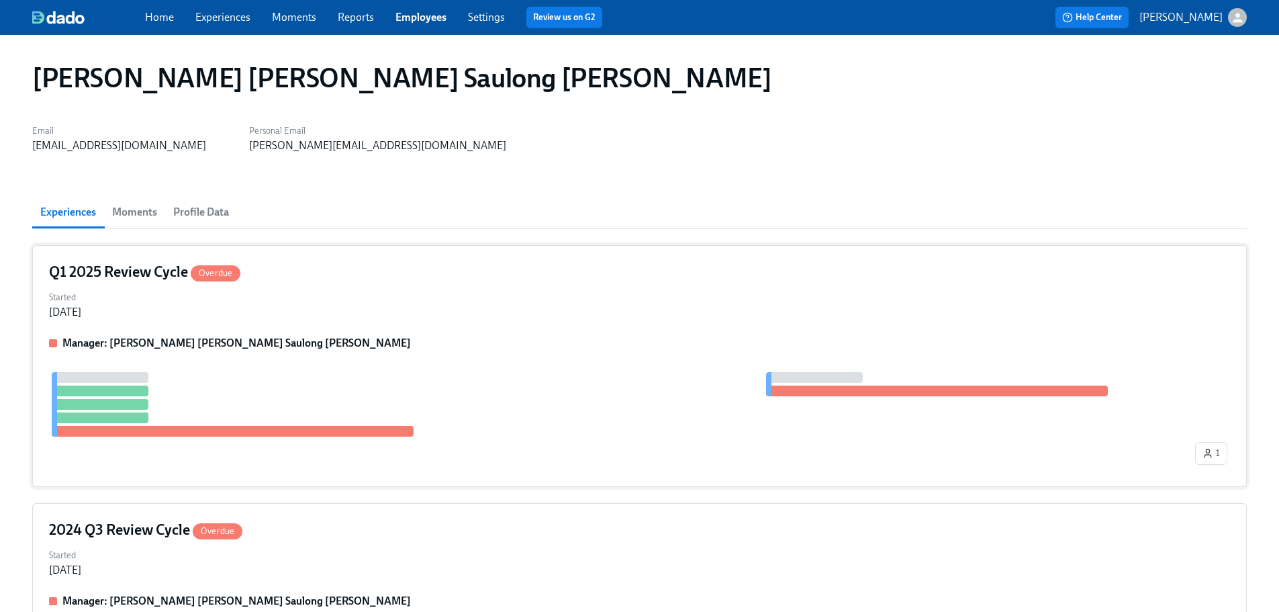
click at [363, 300] on div "Started [DATE]" at bounding box center [639, 303] width 1181 height 32
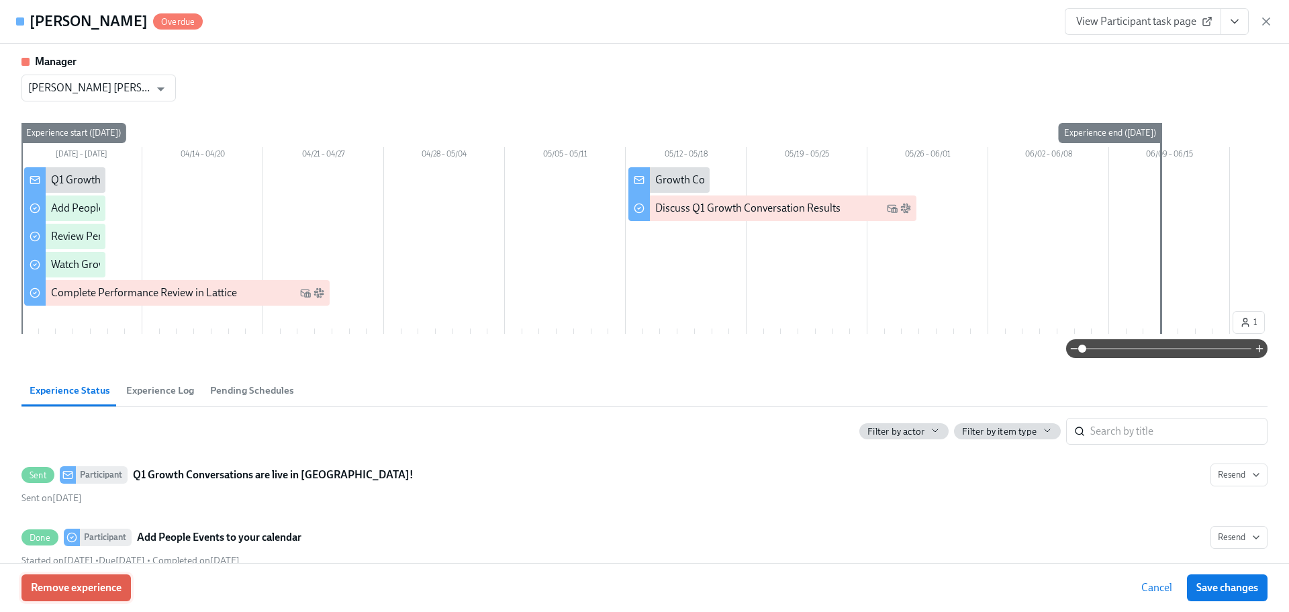
click at [98, 588] on span "Remove experience" at bounding box center [76, 587] width 91 height 13
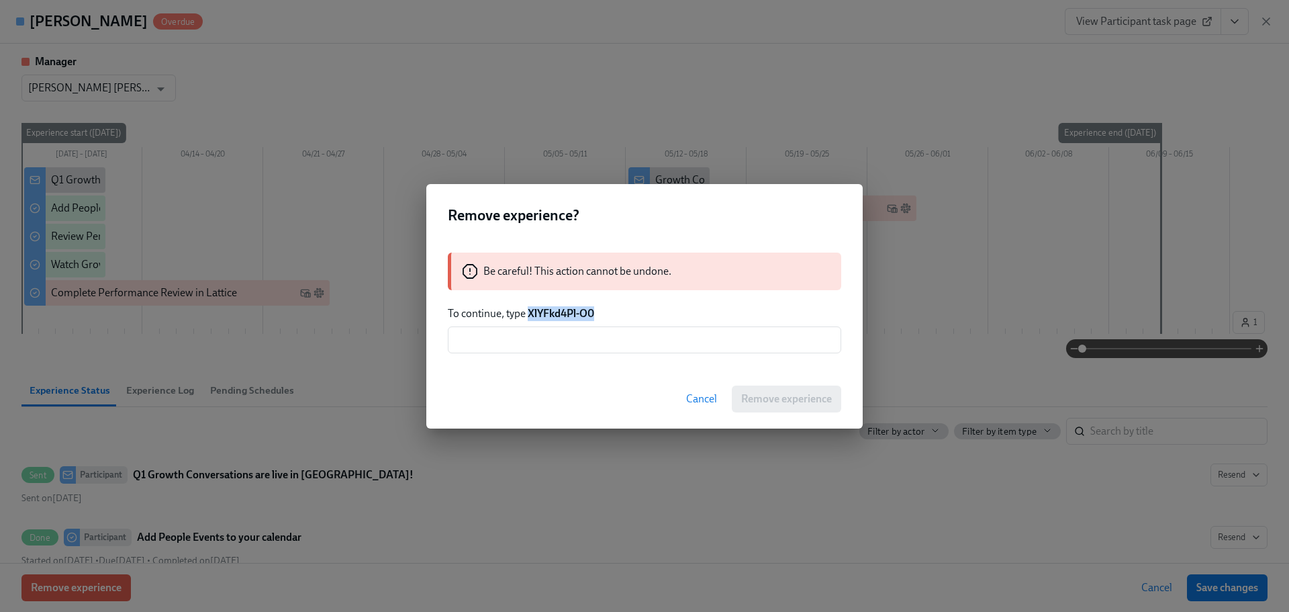
drag, startPoint x: 598, startPoint y: 310, endPoint x: 529, endPoint y: 314, distance: 69.3
click at [529, 314] on p "To continue, type XlYFkd4Pl-O0" at bounding box center [645, 313] width 394 height 15
click at [550, 355] on div "Be careful! This action cannot be undone. To continue, type XlYFkd4Pl-O0 ​" at bounding box center [644, 302] width 437 height 133
click at [554, 351] on input "text" at bounding box center [645, 339] width 394 height 27
paste input "XlYFkd4Pl-O0"
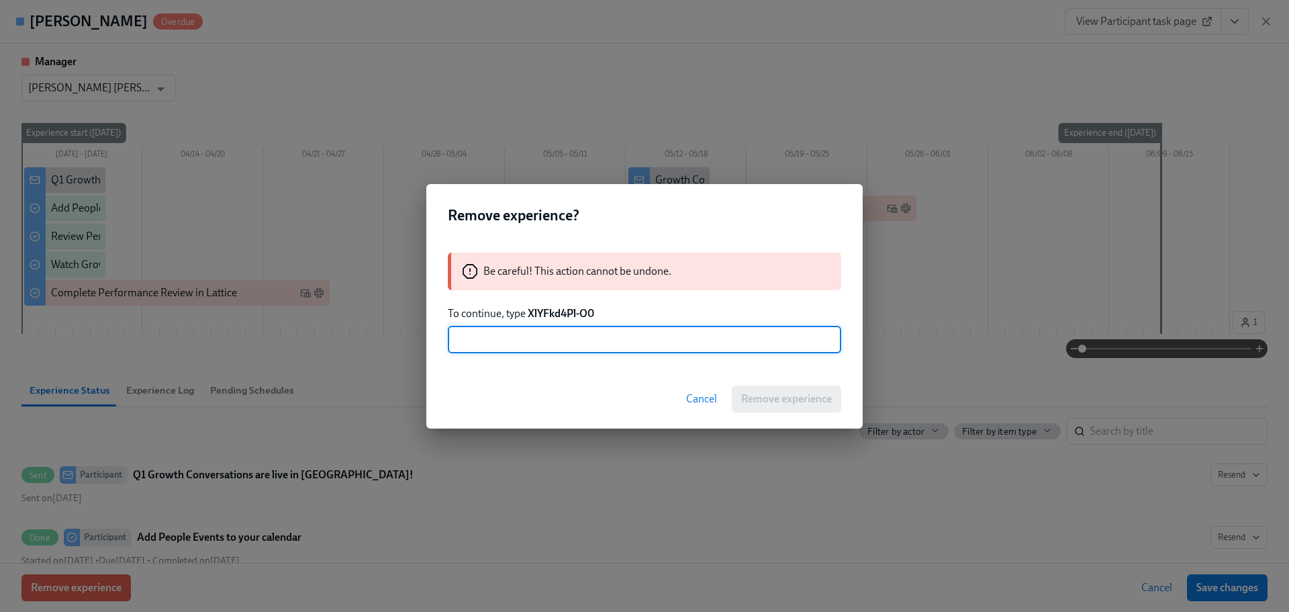
type input "XlYFkd4Pl-O0"
click at [787, 394] on span "Remove experience" at bounding box center [786, 398] width 91 height 13
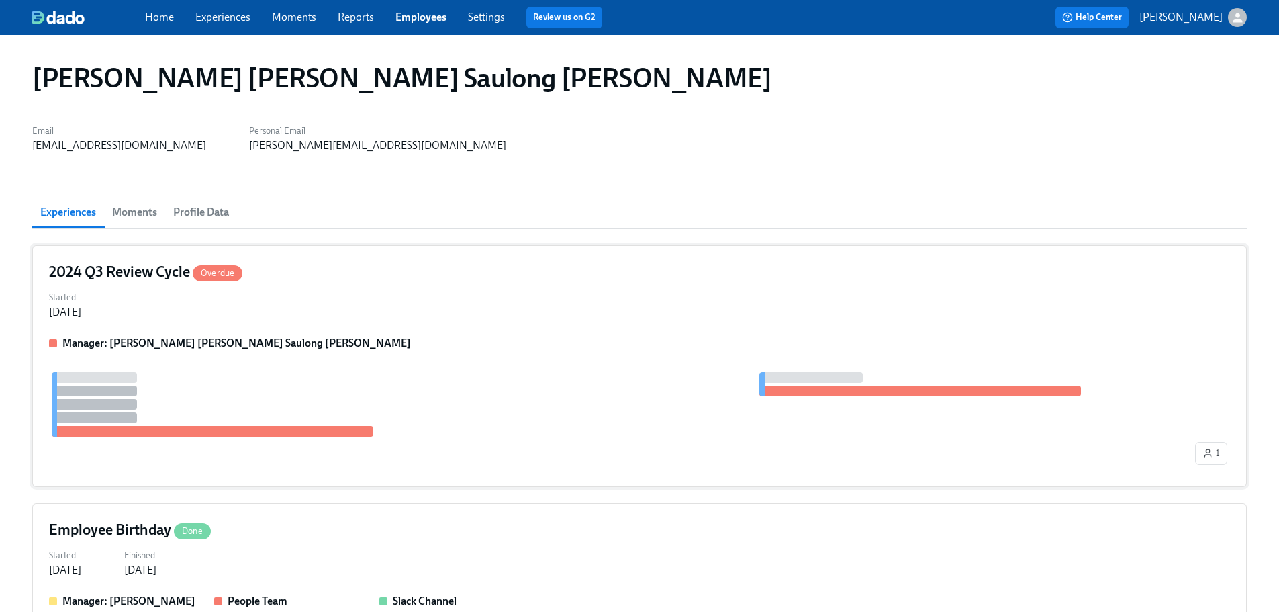
click at [394, 336] on div "Manager: [PERSON_NAME] [PERSON_NAME] Saulong [PERSON_NAME]" at bounding box center [639, 343] width 1181 height 15
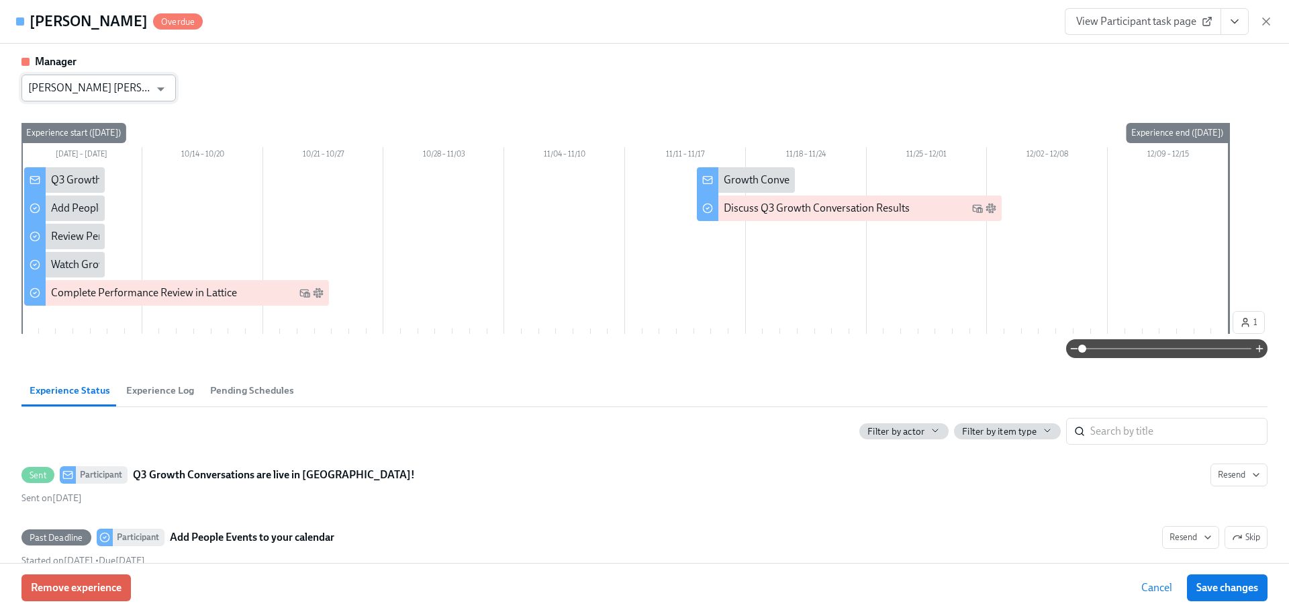
drag, startPoint x: 128, startPoint y: 104, endPoint x: 136, endPoint y: 93, distance: 14.0
click at [134, 95] on div "Manager [PERSON_NAME] [PERSON_NAME] Saulong [PERSON_NAME] ​ [DATE] – [DATE] 10/…" at bounding box center [644, 206] width 1246 height 304
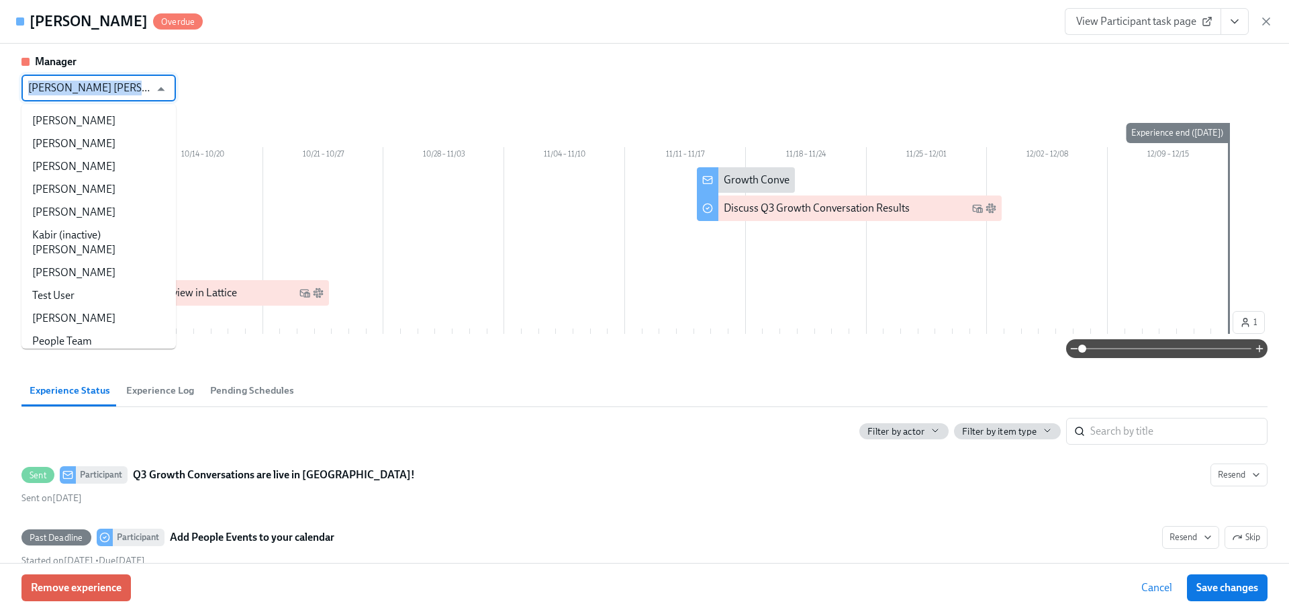
click at [141, 83] on input "[PERSON_NAME] [PERSON_NAME] Saulong [PERSON_NAME]" at bounding box center [89, 88] width 122 height 27
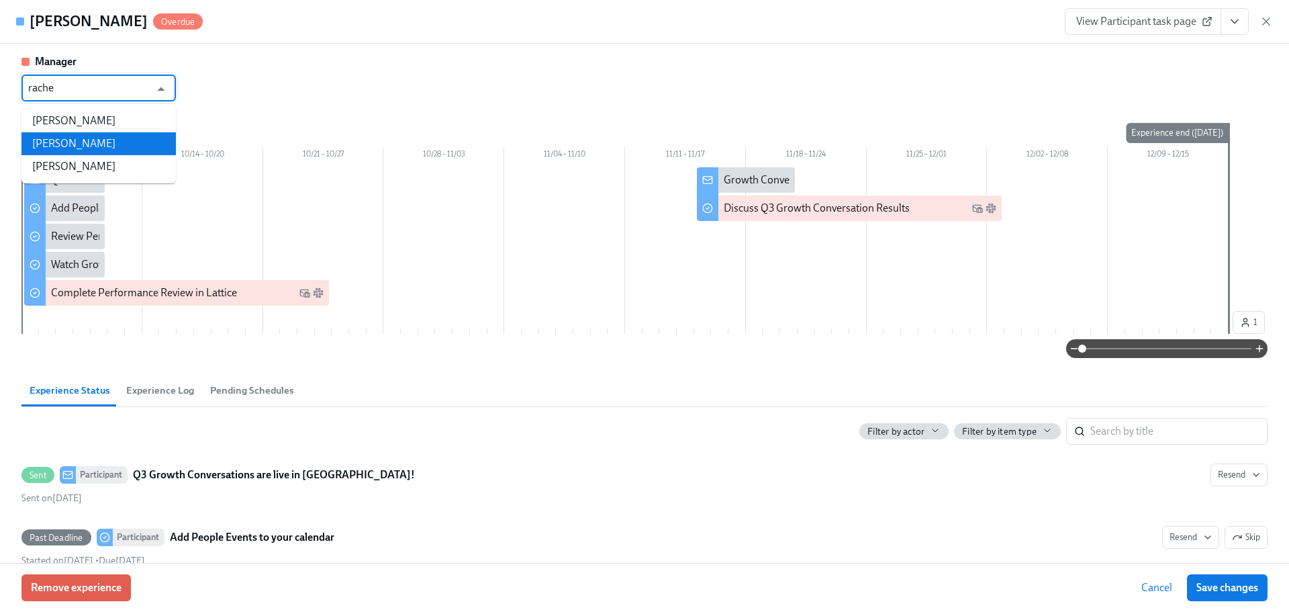
click at [117, 140] on li "[PERSON_NAME]" at bounding box center [98, 143] width 154 height 23
type input "[PERSON_NAME]"
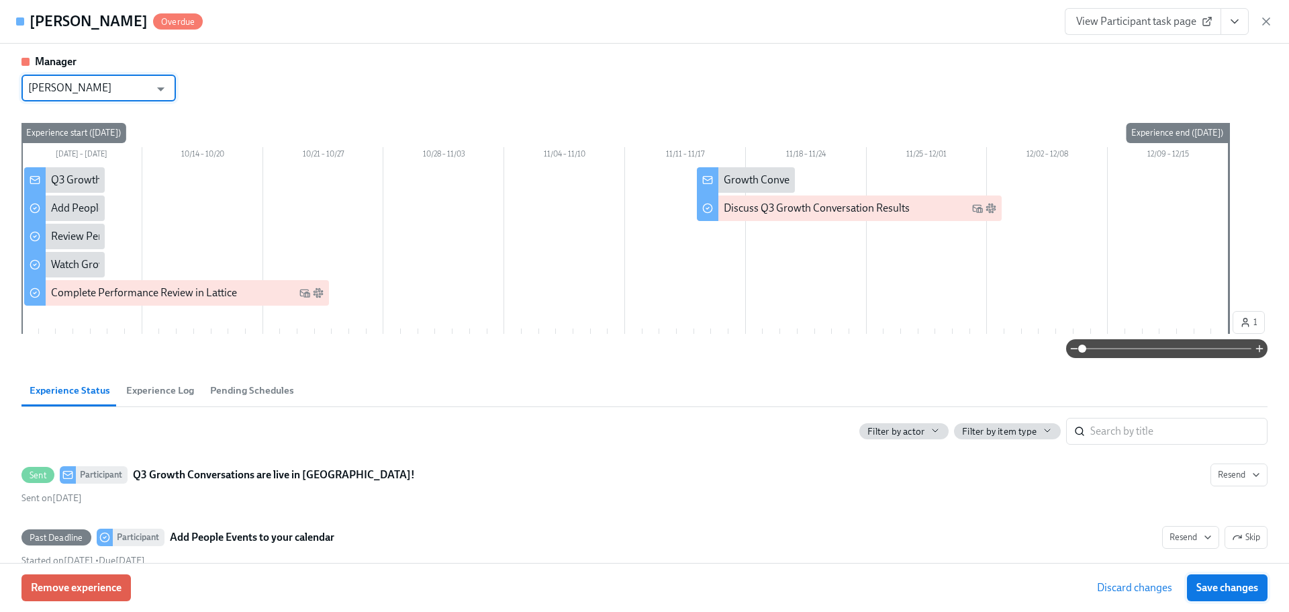
click at [1255, 598] on button "Save changes" at bounding box center [1227, 587] width 81 height 27
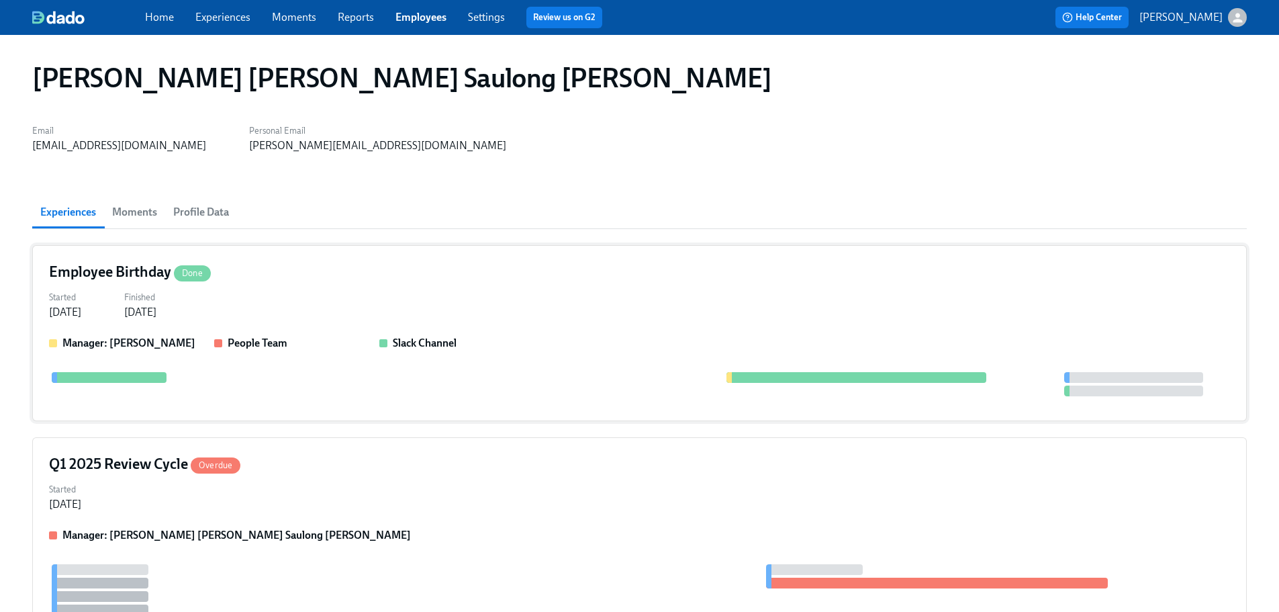
click at [349, 300] on div "Started [DATE] Finished [DATE]" at bounding box center [639, 303] width 1181 height 32
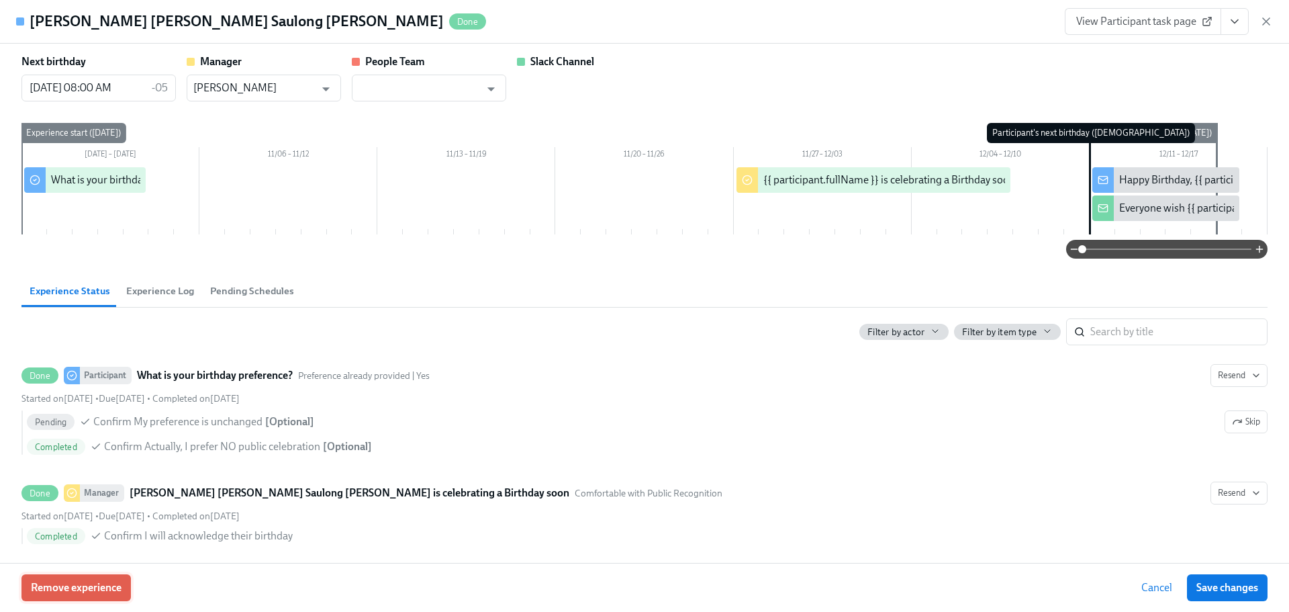
click at [105, 583] on span "Remove experience" at bounding box center [76, 587] width 91 height 13
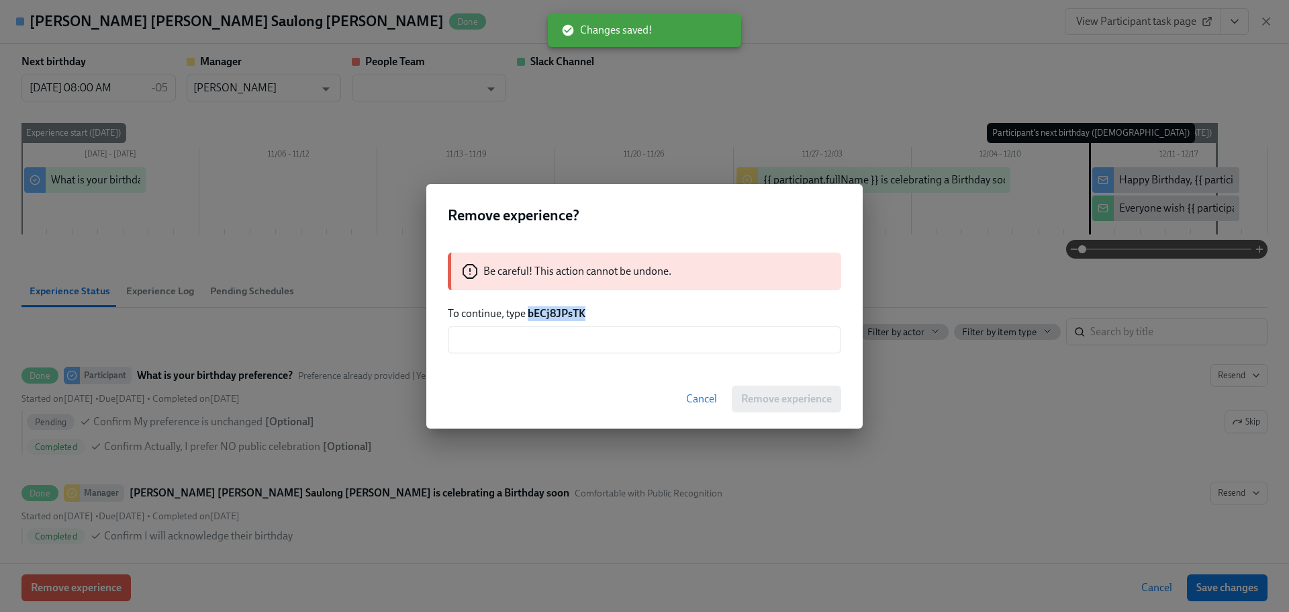
drag, startPoint x: 595, startPoint y: 310, endPoint x: 529, endPoint y: 315, distance: 66.7
click at [529, 315] on p "To continue, type bECj8JPsTK" at bounding box center [645, 313] width 394 height 15
click at [565, 335] on input "text" at bounding box center [645, 339] width 394 height 27
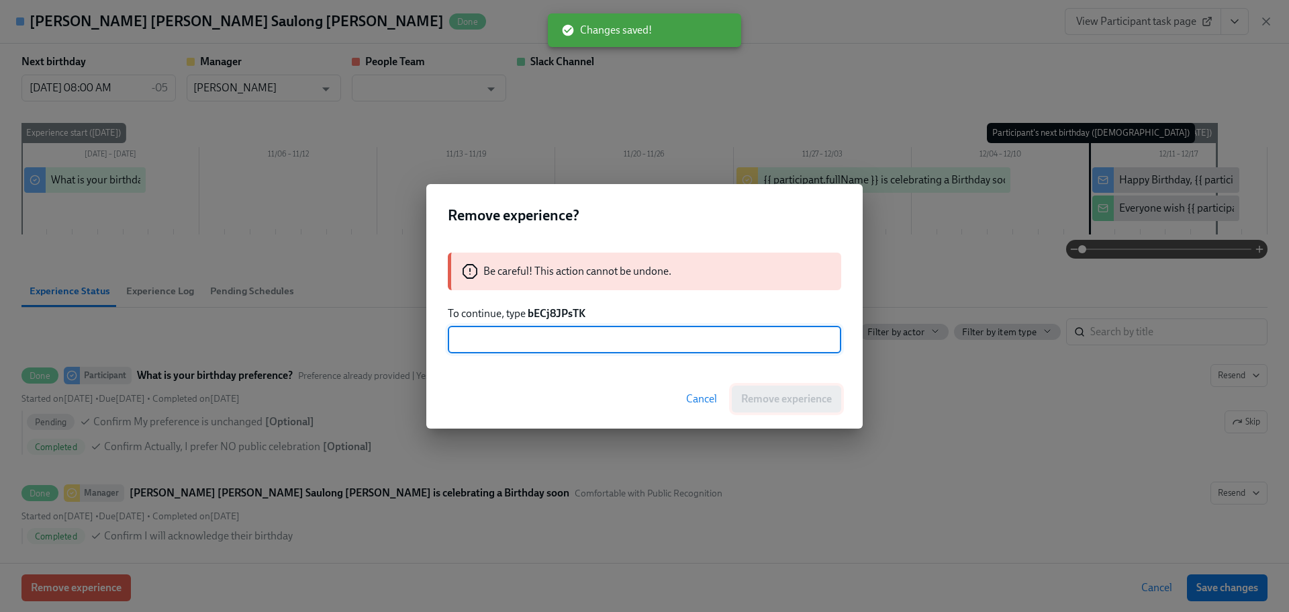
paste input "bECj8JPsTK"
type input "bECj8JPsTK"
click at [799, 407] on button "Remove experience" at bounding box center [786, 398] width 109 height 27
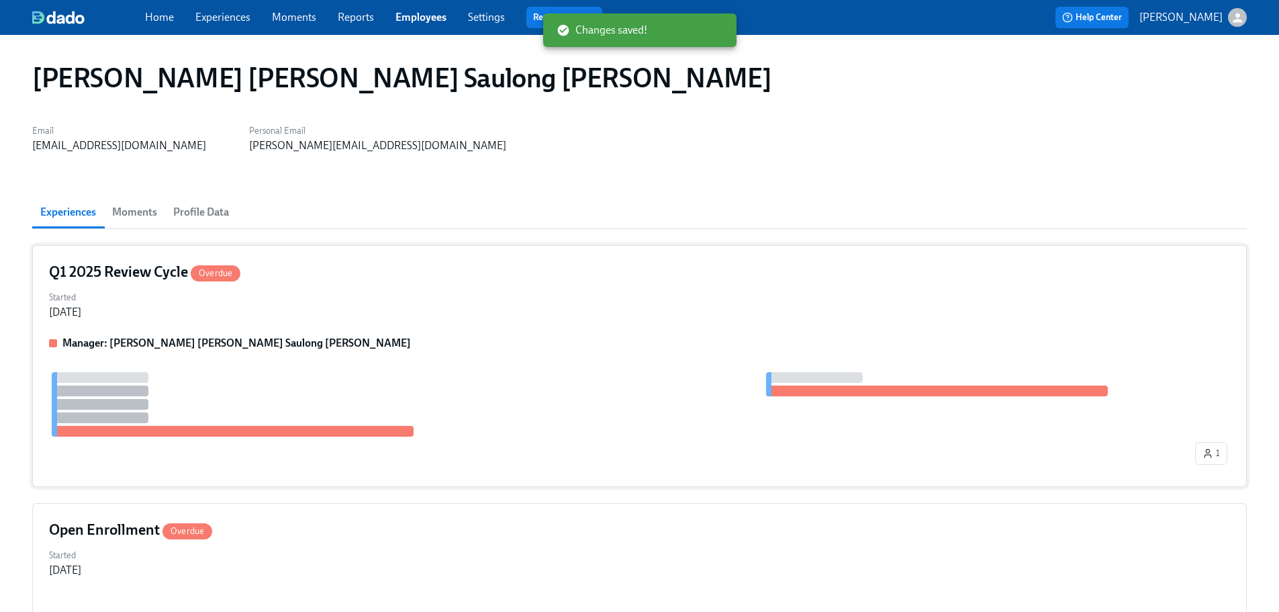
click at [457, 330] on div "Q1 2025 Review Cycle Overdue Started [DATE] Manager: [PERSON_NAME] [PERSON_NAME…" at bounding box center [639, 366] width 1215 height 242
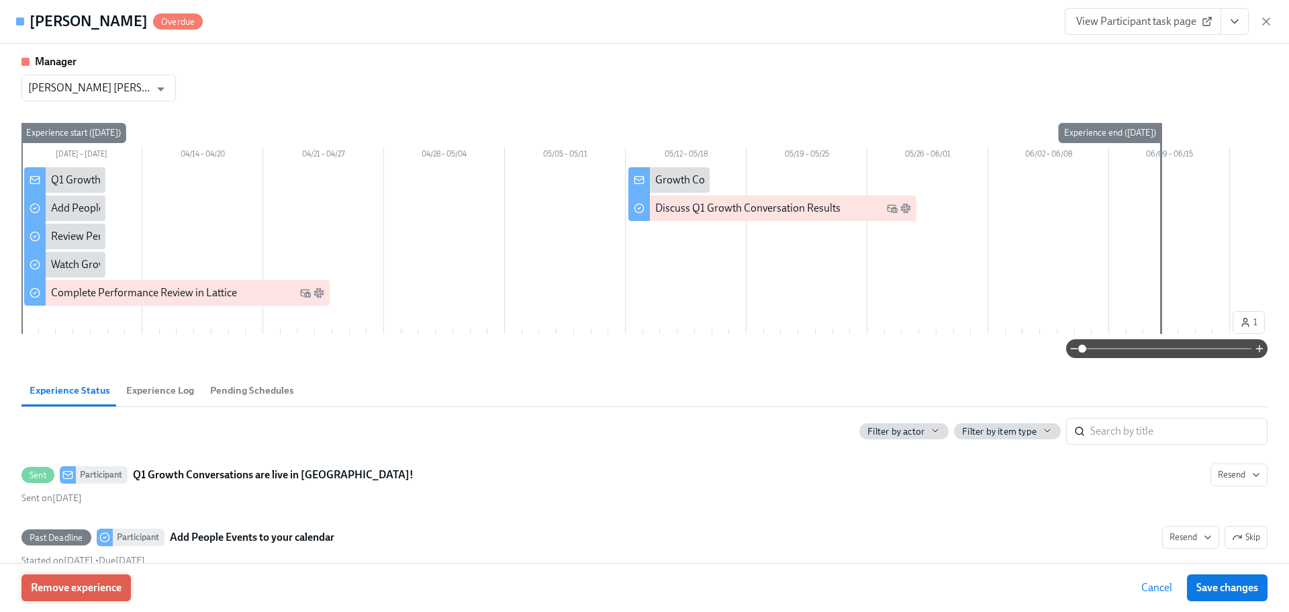
click at [101, 593] on span "Remove experience" at bounding box center [76, 587] width 91 height 13
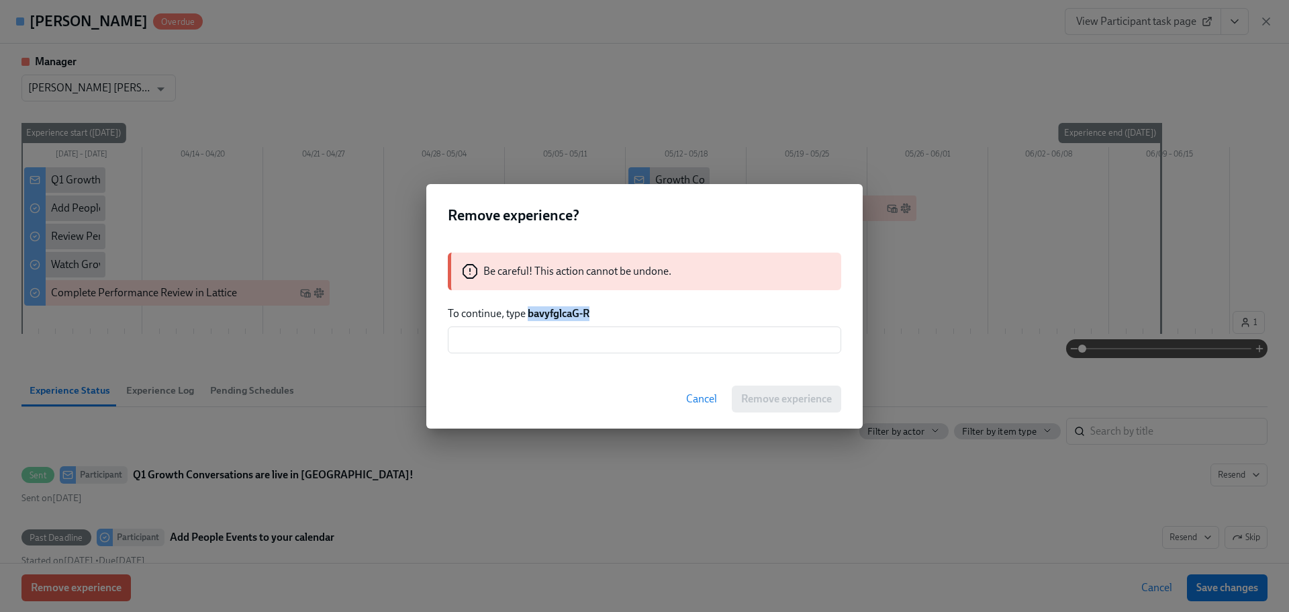
drag, startPoint x: 595, startPoint y: 315, endPoint x: 529, endPoint y: 316, distance: 65.8
click at [529, 316] on p "To continue, type bavyfglcaG-R" at bounding box center [645, 313] width 394 height 15
click at [521, 347] on input "text" at bounding box center [645, 339] width 394 height 27
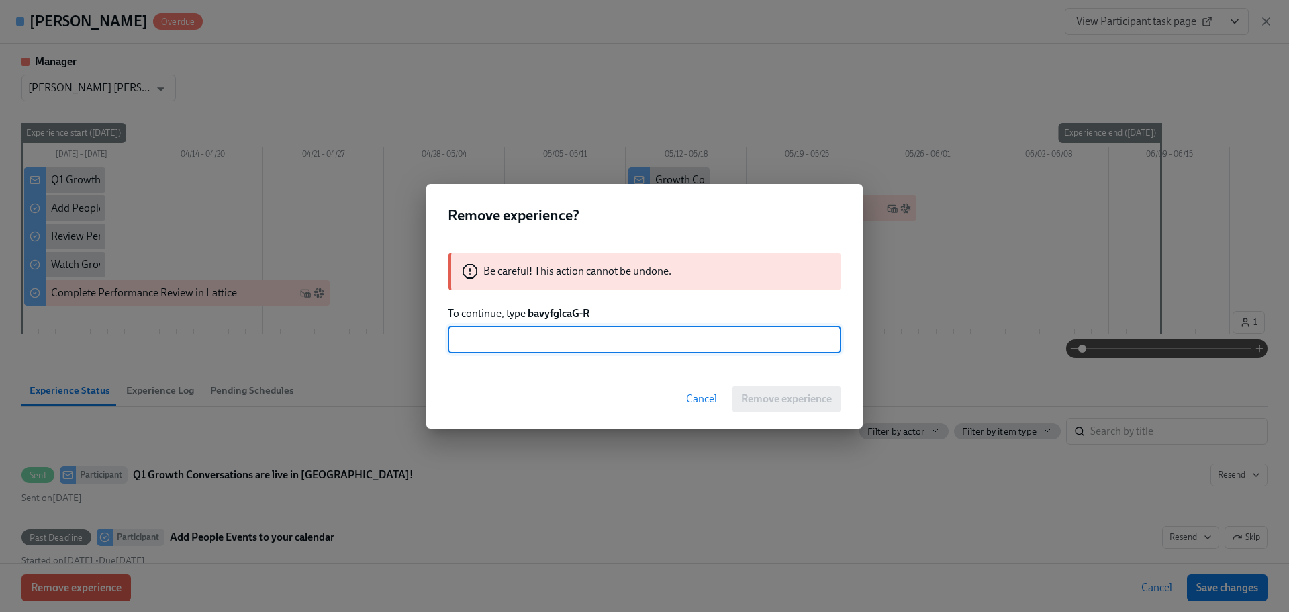
paste input "bavyfglcaG-R"
type input "bavyfglcaG-R"
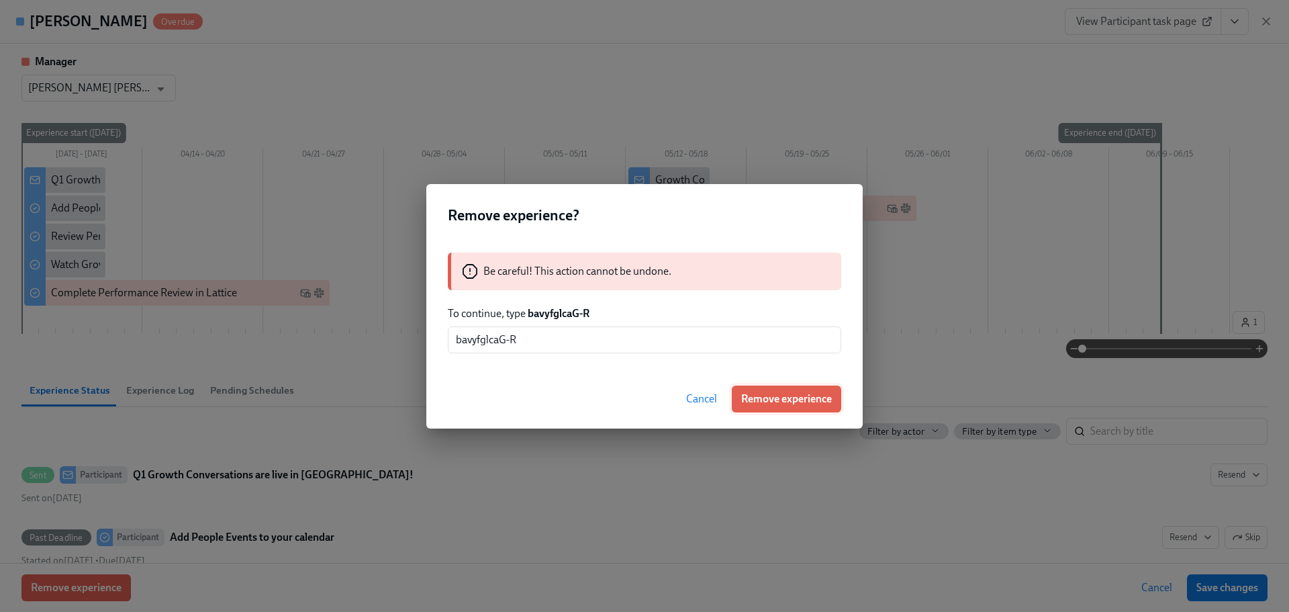
click at [762, 396] on span "Remove experience" at bounding box center [786, 398] width 91 height 13
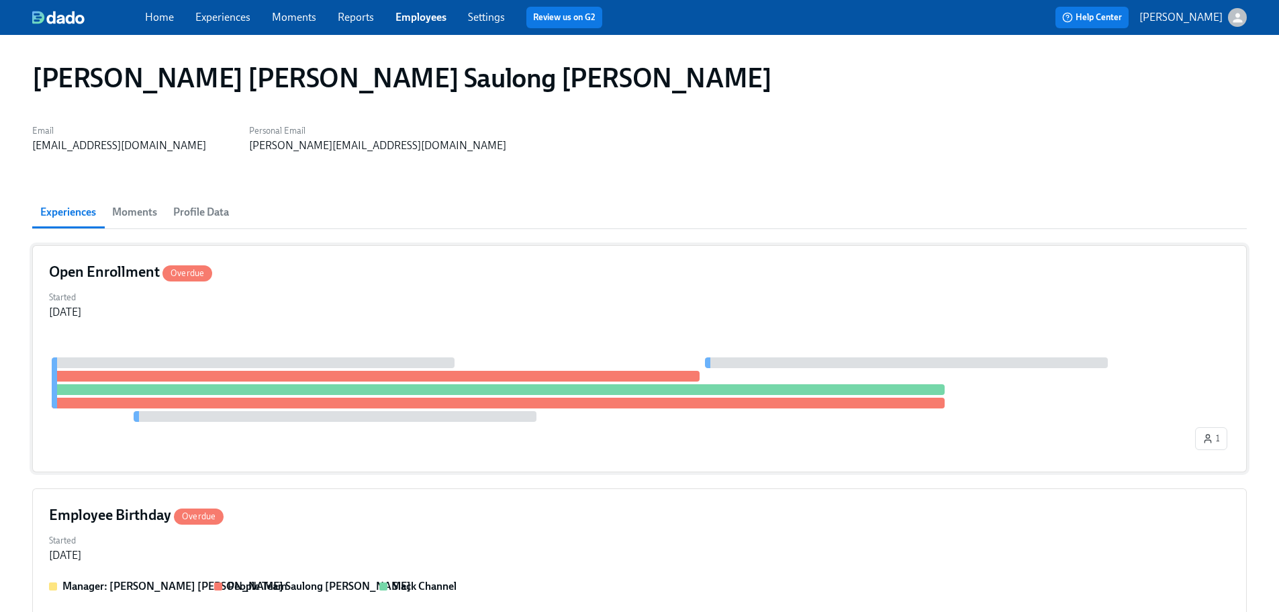
click at [315, 301] on div "Started [DATE]" at bounding box center [639, 303] width 1181 height 32
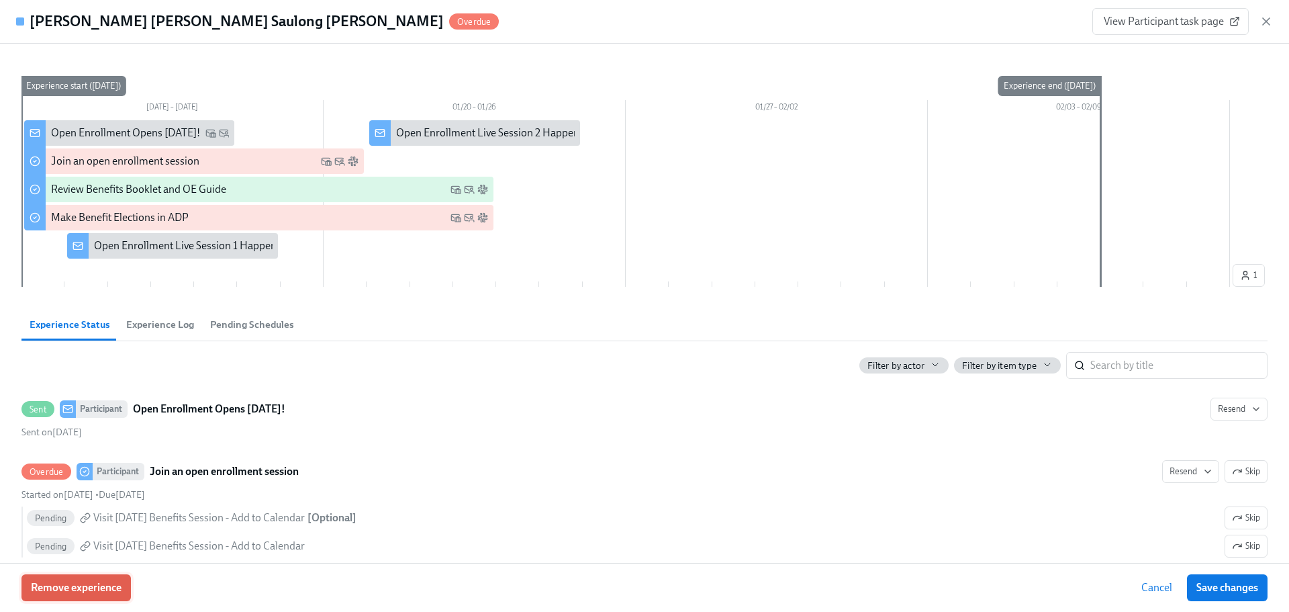
click at [110, 581] on span "Remove experience" at bounding box center [76, 587] width 91 height 13
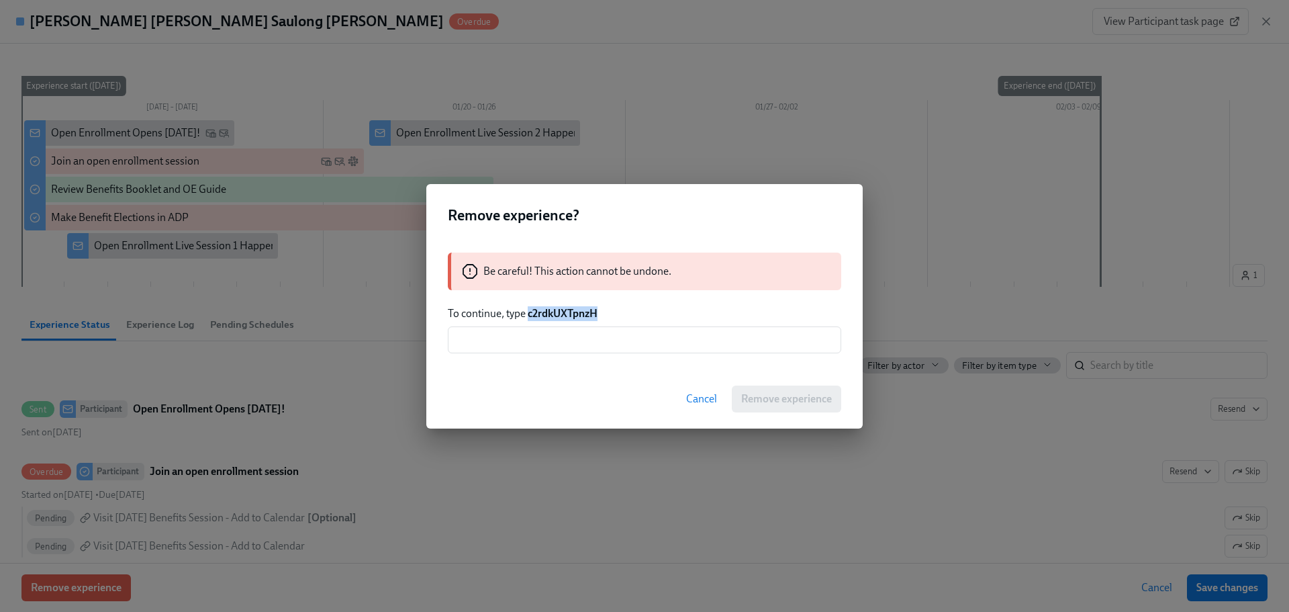
drag, startPoint x: 596, startPoint y: 311, endPoint x: 530, endPoint y: 319, distance: 67.0
click at [530, 319] on p "To continue, type c2rdkUXTpnzH" at bounding box center [645, 313] width 394 height 15
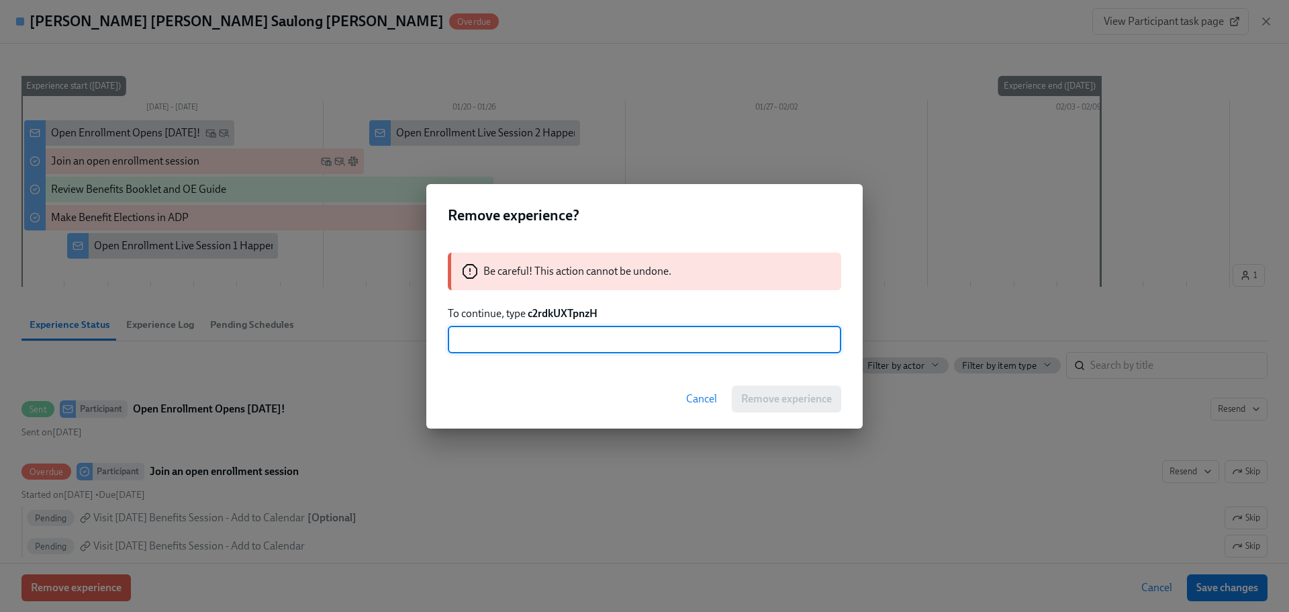
click at [550, 338] on input "text" at bounding box center [645, 339] width 394 height 27
paste input "c2rdkUXTpnzH"
type input "c2rdkUXTpnzH"
click at [805, 406] on button "Remove experience" at bounding box center [786, 398] width 109 height 27
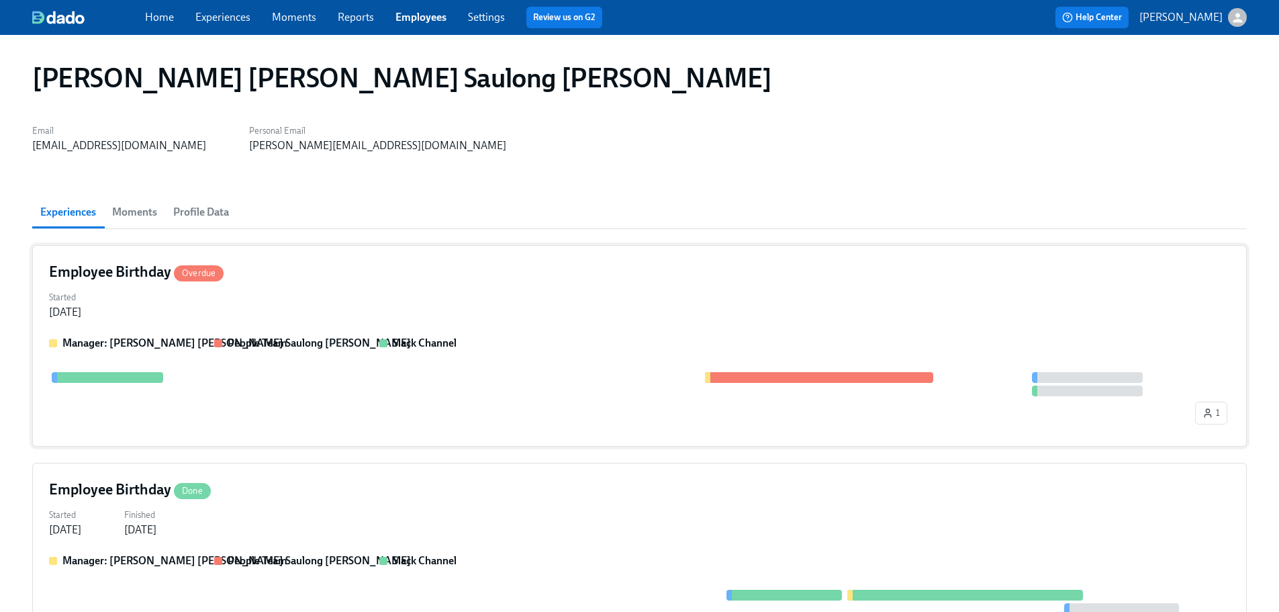
click at [390, 325] on div "Employee Birthday Overdue Started [DATE] Manager: [PERSON_NAME] [PERSON_NAME] S…" at bounding box center [639, 345] width 1215 height 201
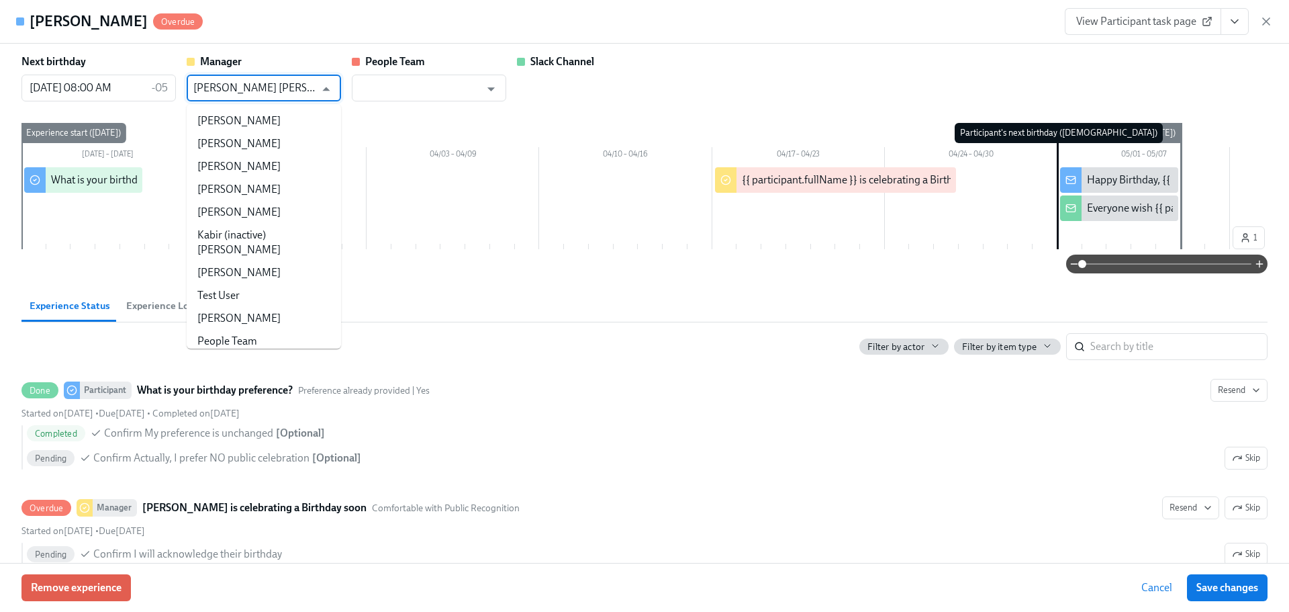
click at [253, 89] on input "[PERSON_NAME] [PERSON_NAME] Saulong [PERSON_NAME]" at bounding box center [254, 88] width 122 height 27
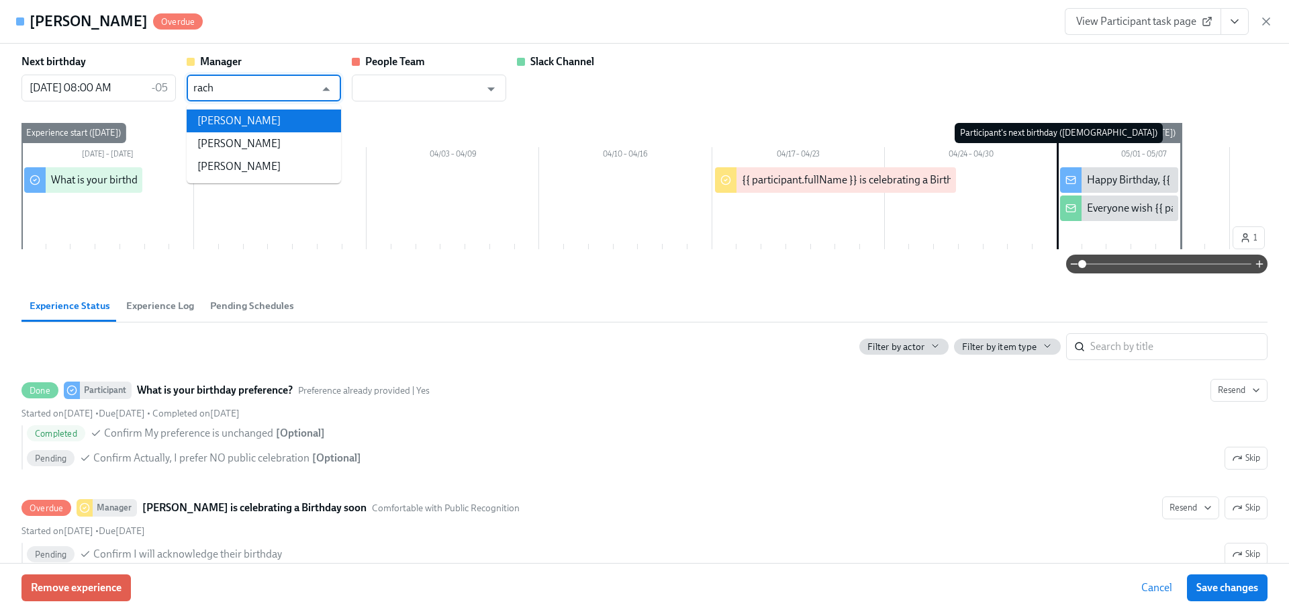
click at [257, 130] on li "[PERSON_NAME]" at bounding box center [264, 120] width 154 height 23
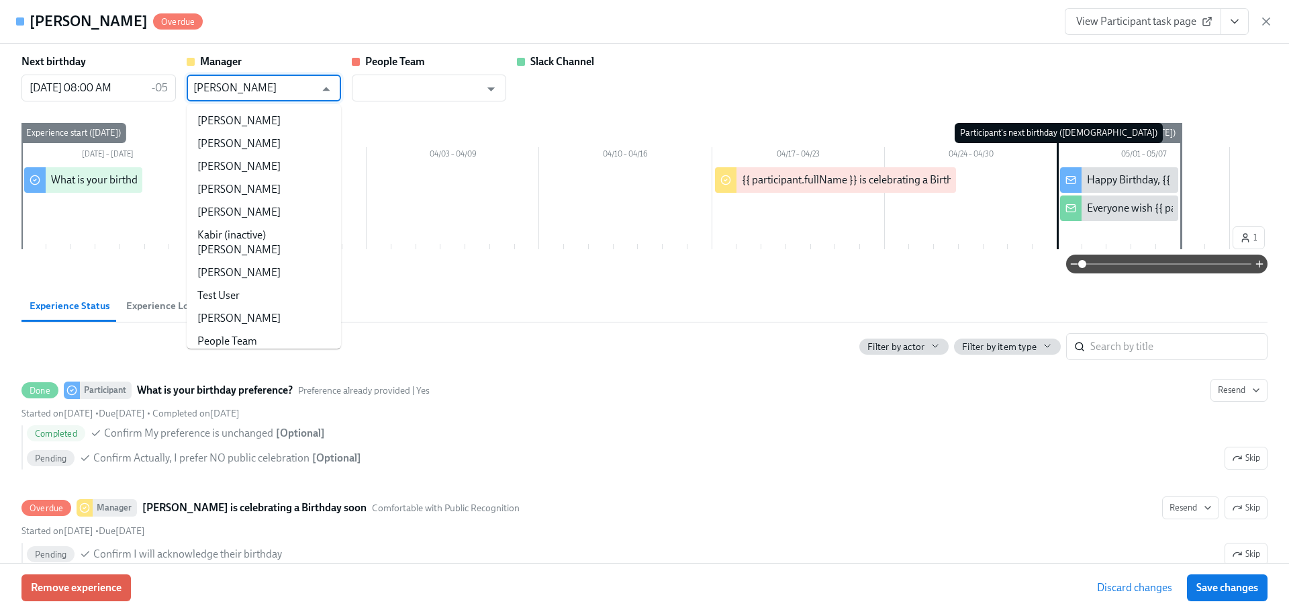
click at [261, 83] on input "[PERSON_NAME]" at bounding box center [254, 88] width 122 height 27
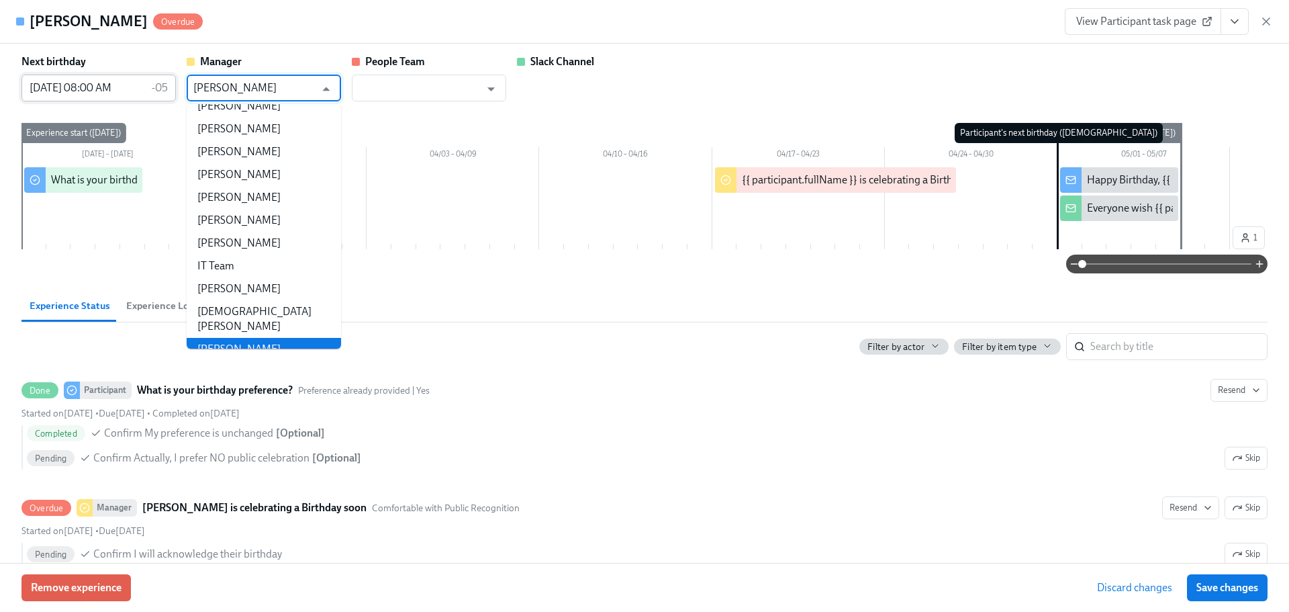
drag, startPoint x: 269, startPoint y: 87, endPoint x: 167, endPoint y: 91, distance: 101.5
click at [167, 91] on div "Next birthday [DEMOGRAPHIC_DATA] 08:00 AM -05 ​ Manager [PERSON_NAME] ​ People …" at bounding box center [644, 77] width 1246 height 47
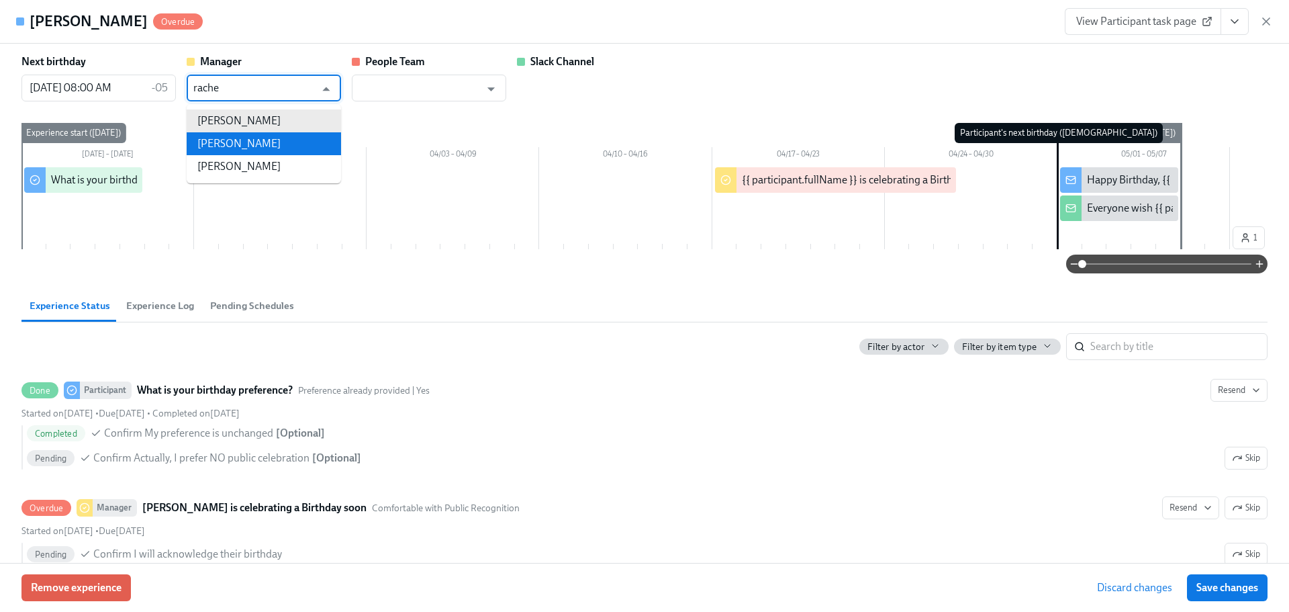
click at [219, 143] on li "[PERSON_NAME]" at bounding box center [264, 143] width 154 height 23
type input "[PERSON_NAME]"
click at [1250, 580] on button "Save changes" at bounding box center [1227, 587] width 81 height 27
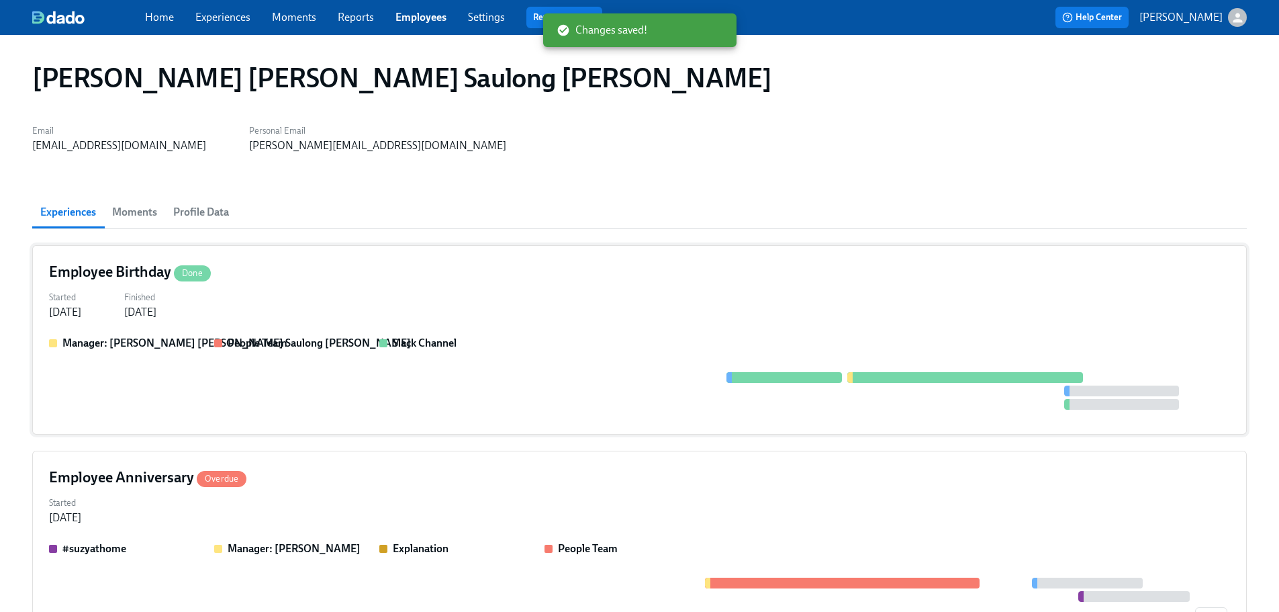
click at [328, 286] on div "Employee Birthday Done Started [DATE] Finished [DATE] Manager: [PERSON_NAME] [P…" at bounding box center [639, 339] width 1215 height 189
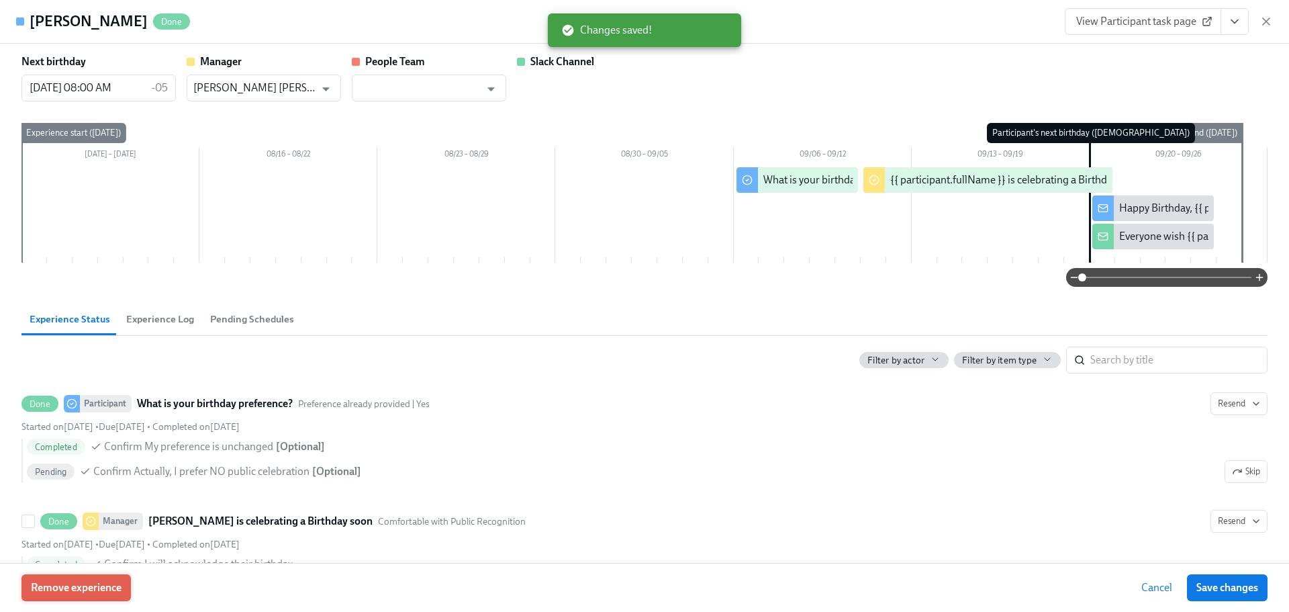
click at [100, 594] on span "Remove experience" at bounding box center [76, 587] width 91 height 13
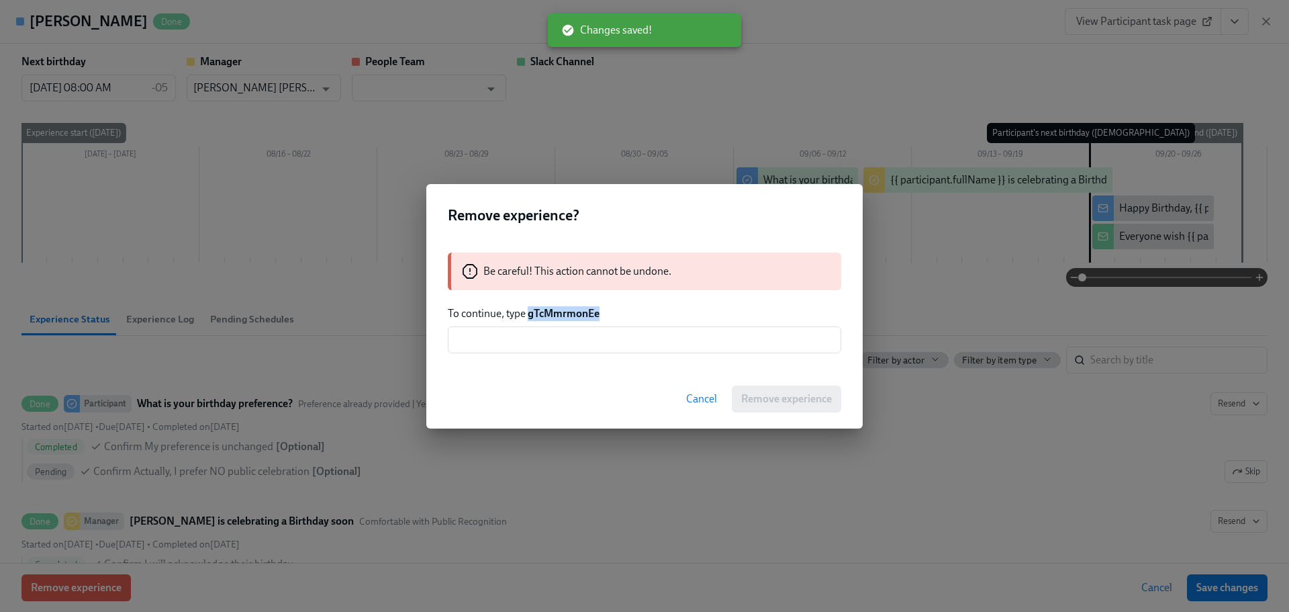
drag, startPoint x: 582, startPoint y: 311, endPoint x: 530, endPoint y: 314, distance: 51.8
click at [530, 314] on p "To continue, type gTcMmrmonEe" at bounding box center [645, 313] width 394 height 15
click at [565, 335] on input "text" at bounding box center [645, 339] width 394 height 27
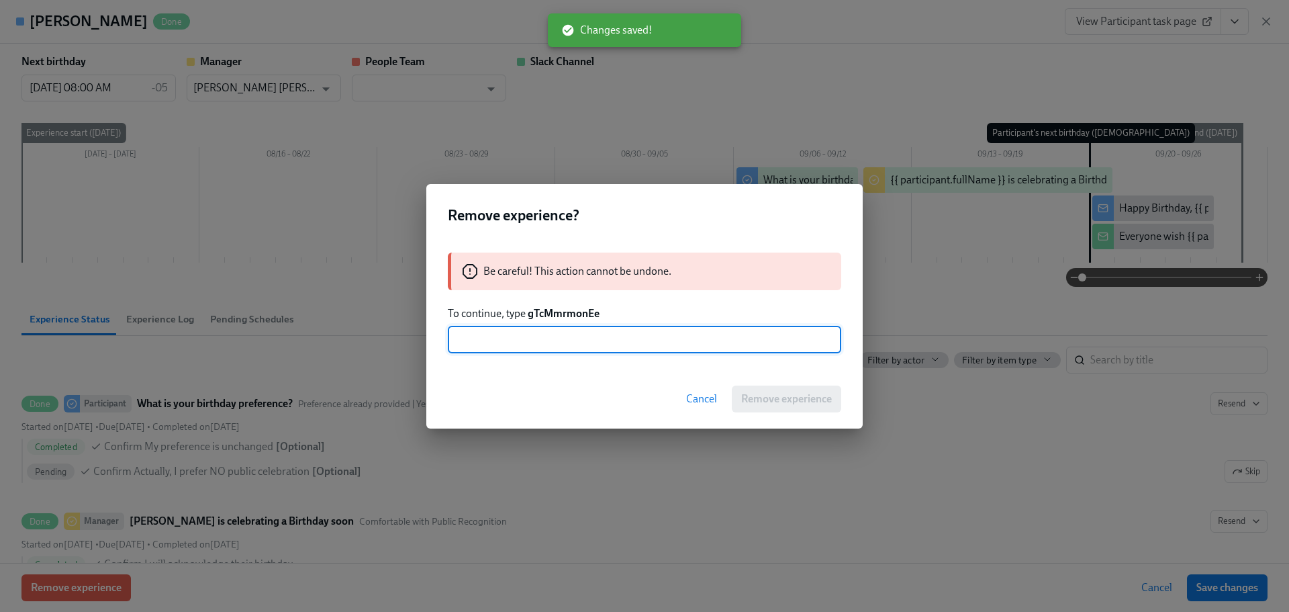
paste input "gTcMmrmonEe"
type input "gTcMmrmonEe"
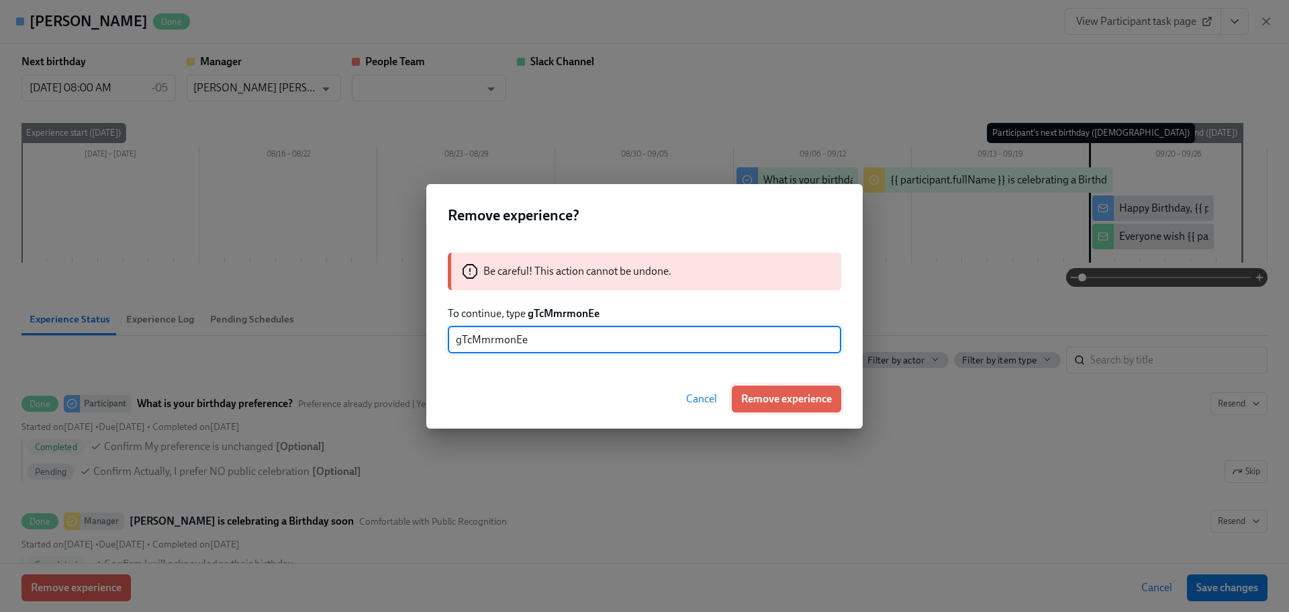
click at [798, 410] on button "Remove experience" at bounding box center [786, 398] width 109 height 27
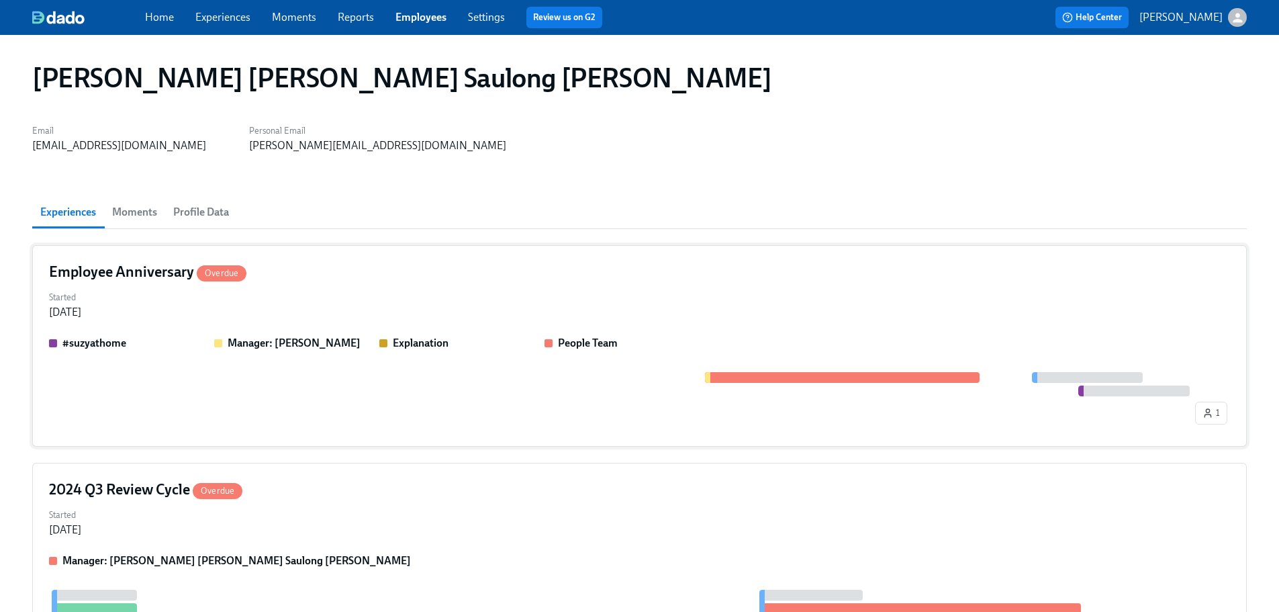
click at [413, 279] on div "Employee Anniversary Overdue" at bounding box center [639, 272] width 1181 height 20
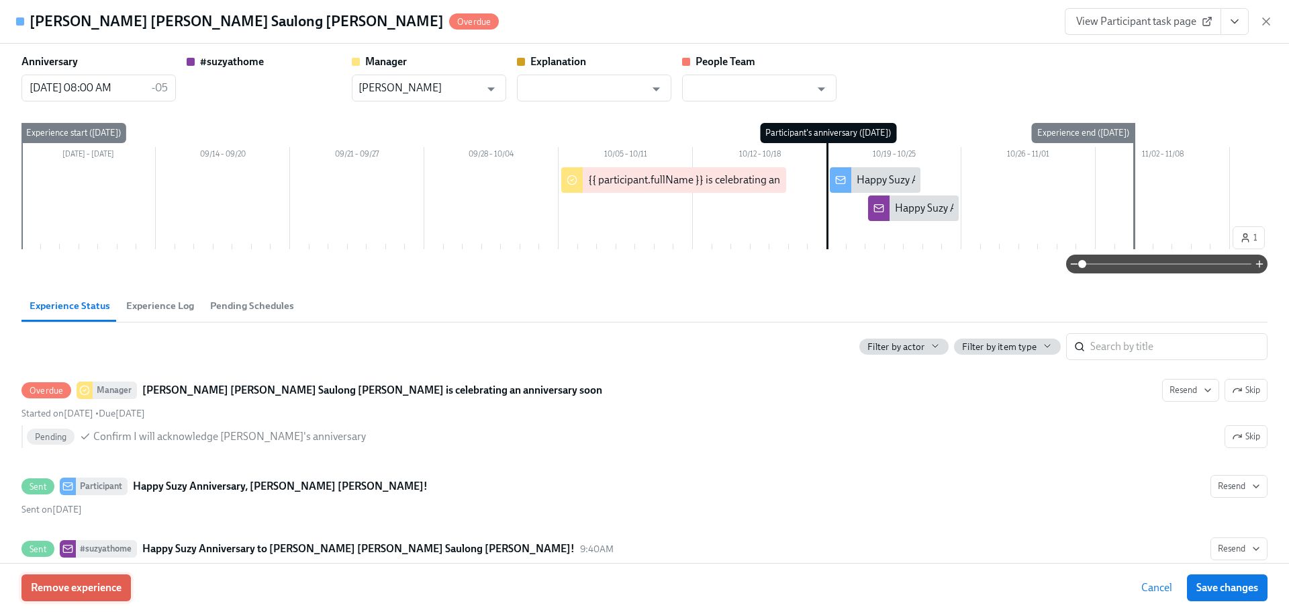
click at [93, 593] on span "Remove experience" at bounding box center [76, 587] width 91 height 13
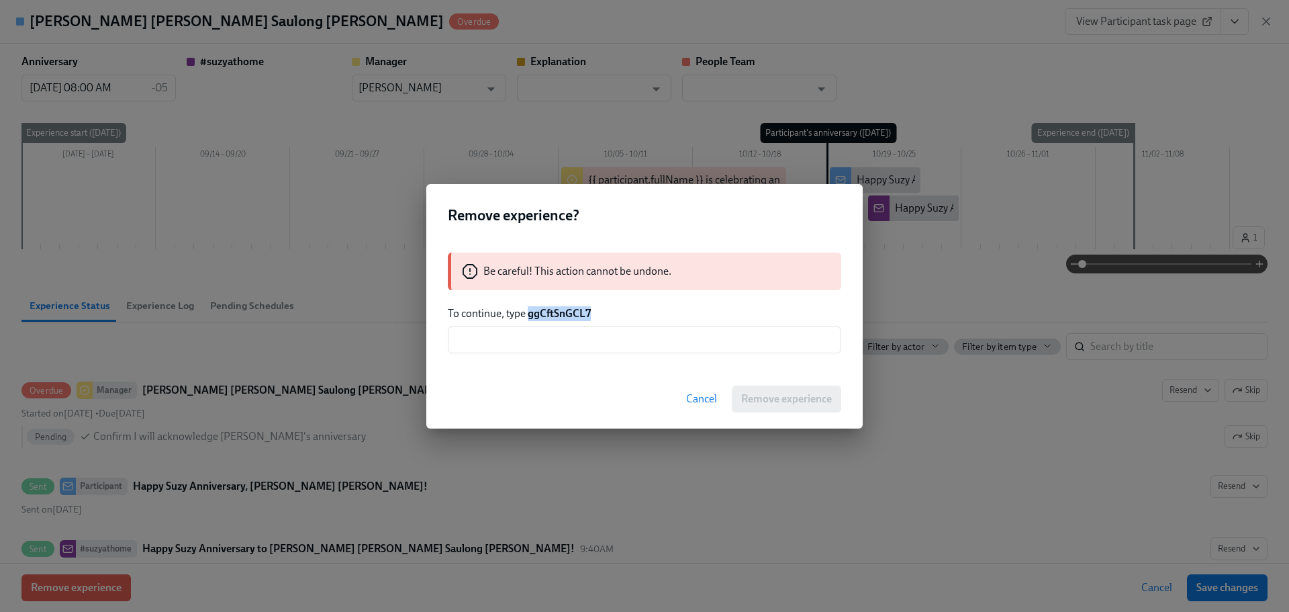
drag, startPoint x: 598, startPoint y: 314, endPoint x: 530, endPoint y: 315, distance: 68.5
click at [530, 315] on p "To continue, type ggCftSnGCL7" at bounding box center [645, 313] width 394 height 15
click at [564, 339] on input "text" at bounding box center [645, 339] width 394 height 27
paste input "ggCftSnGCL7"
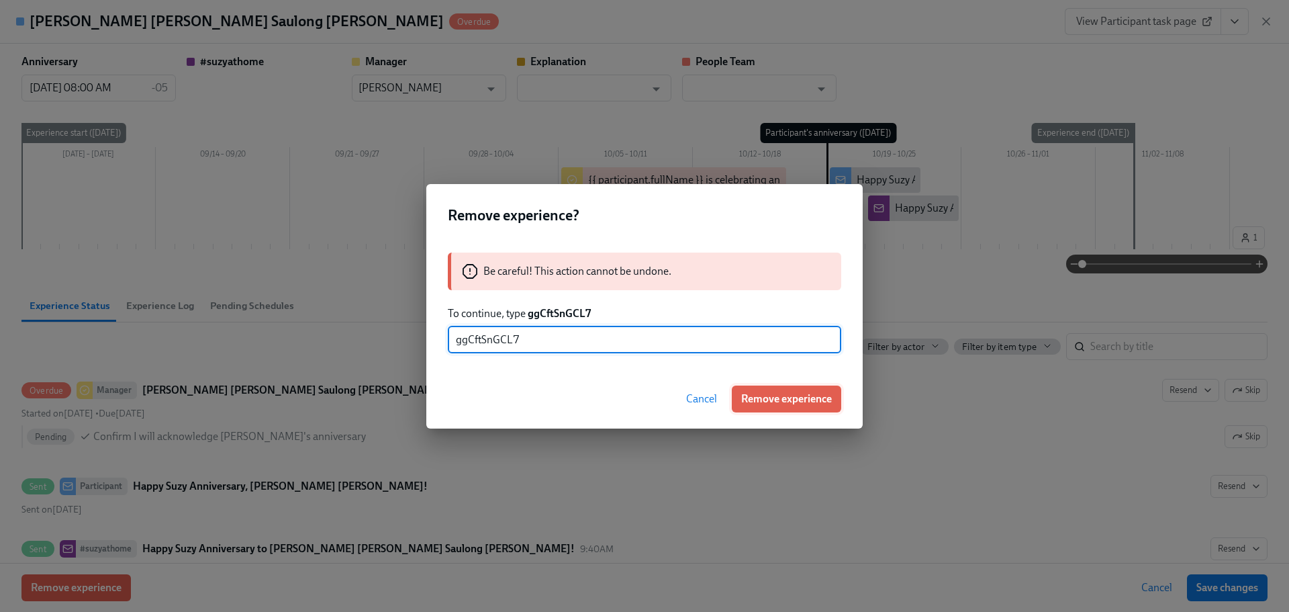
type input "ggCftSnGCL7"
click at [784, 390] on button "Remove experience" at bounding box center [786, 398] width 109 height 27
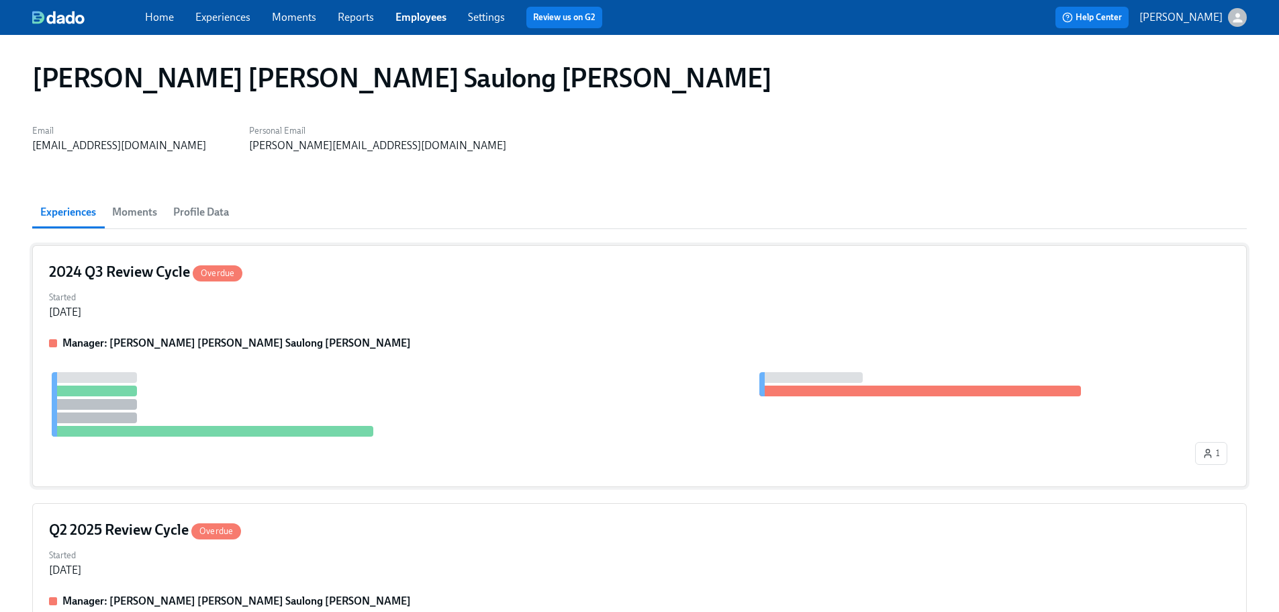
click at [367, 293] on div "Started [DATE]" at bounding box center [639, 303] width 1181 height 32
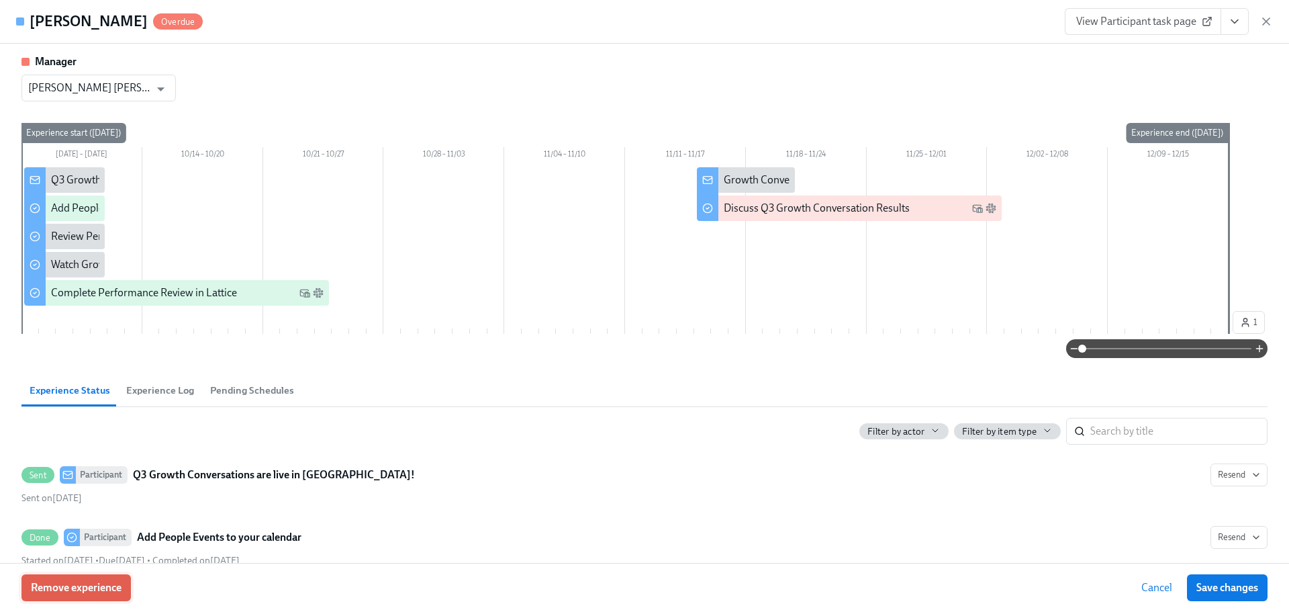
click at [101, 588] on span "Remove experience" at bounding box center [76, 587] width 91 height 13
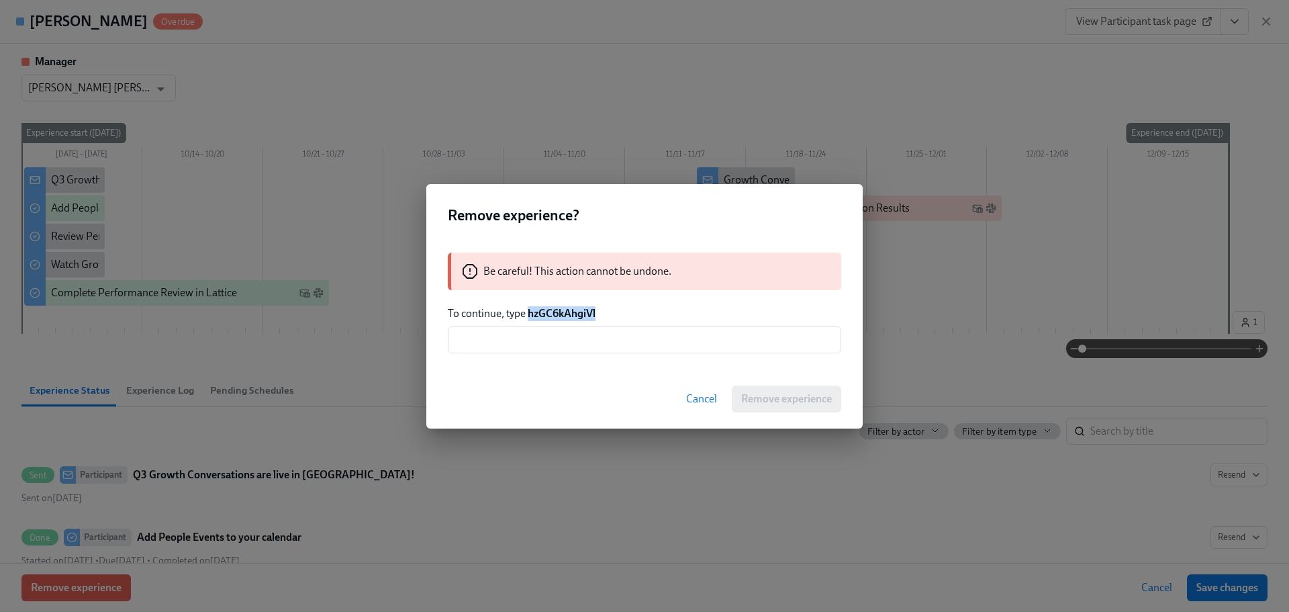
drag, startPoint x: 604, startPoint y: 309, endPoint x: 527, endPoint y: 316, distance: 76.9
click at [527, 316] on p "To continue, type hzGC6kAhgiVl" at bounding box center [645, 313] width 394 height 15
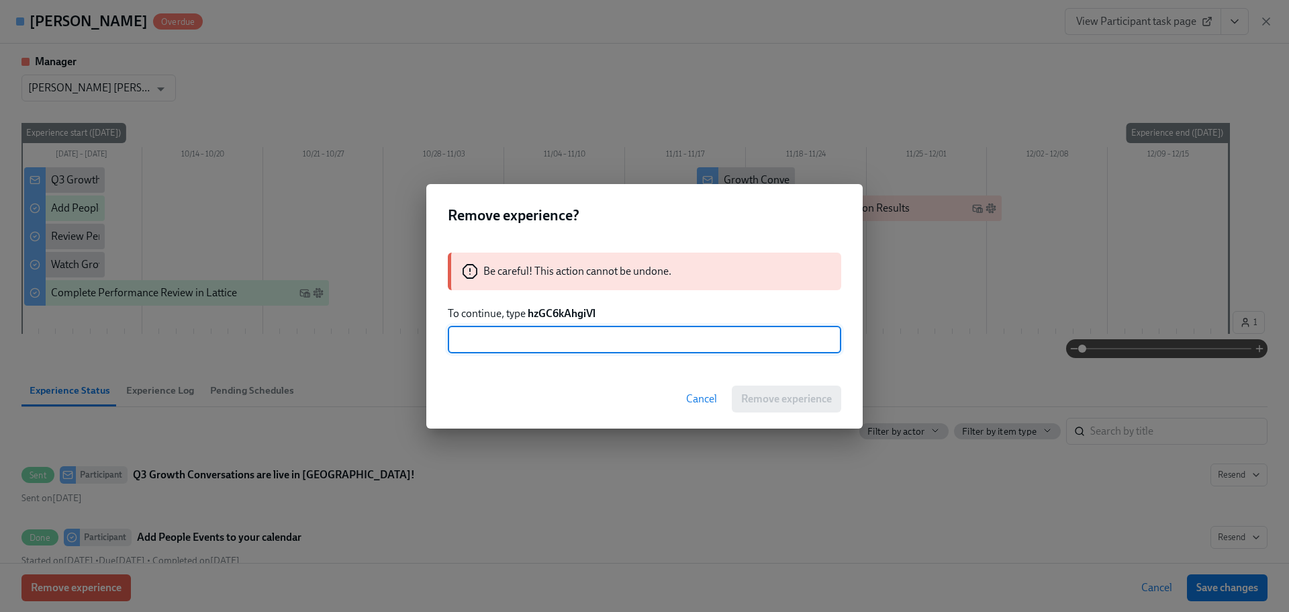
click at [542, 334] on input "text" at bounding box center [645, 339] width 394 height 27
paste input "hzGC6kAhgiVl"
type input "hzGC6kAhgiVl"
drag, startPoint x: 807, startPoint y: 402, endPoint x: 797, endPoint y: 433, distance: 31.7
click at [807, 402] on span "Remove experience" at bounding box center [786, 398] width 91 height 13
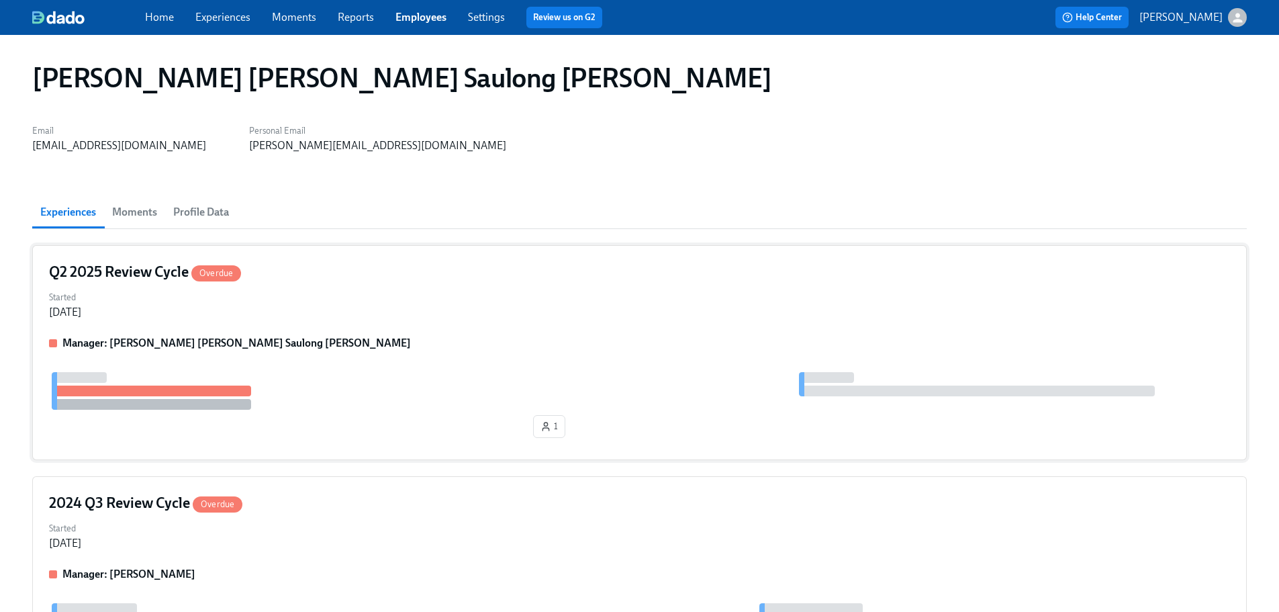
click at [325, 280] on div "Q2 2025 Review Cycle Overdue" at bounding box center [639, 272] width 1181 height 20
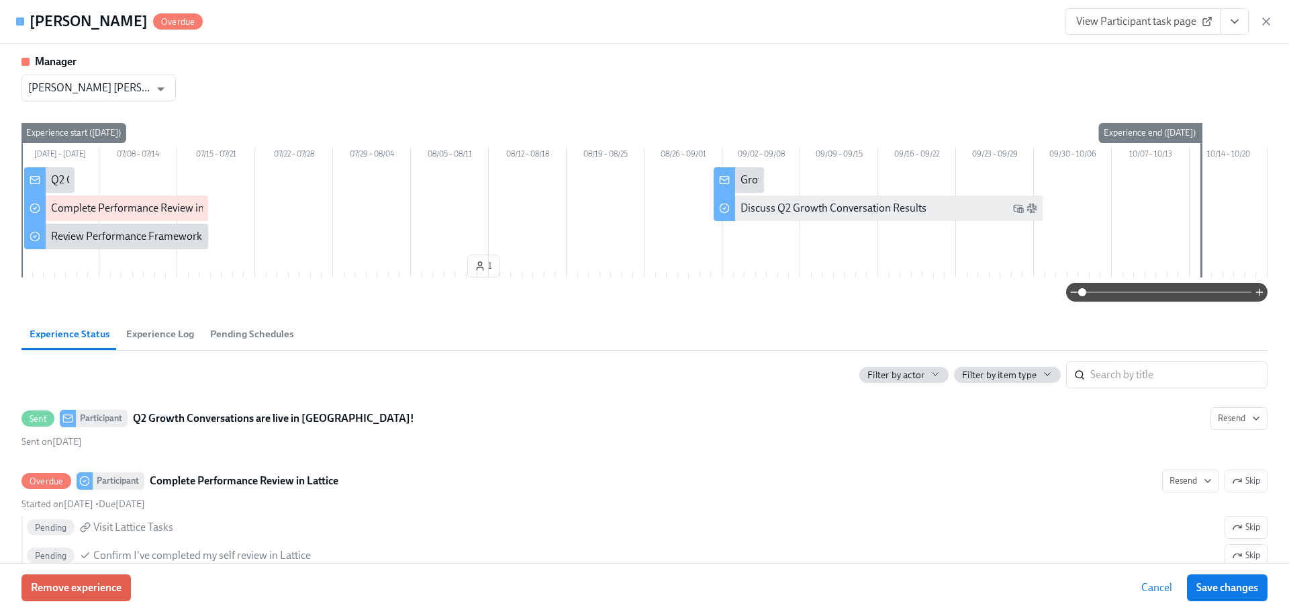
click at [66, 604] on div "Remove experience Cancel Save changes" at bounding box center [644, 587] width 1289 height 49
click at [130, 586] on button "Remove experience" at bounding box center [75, 587] width 109 height 27
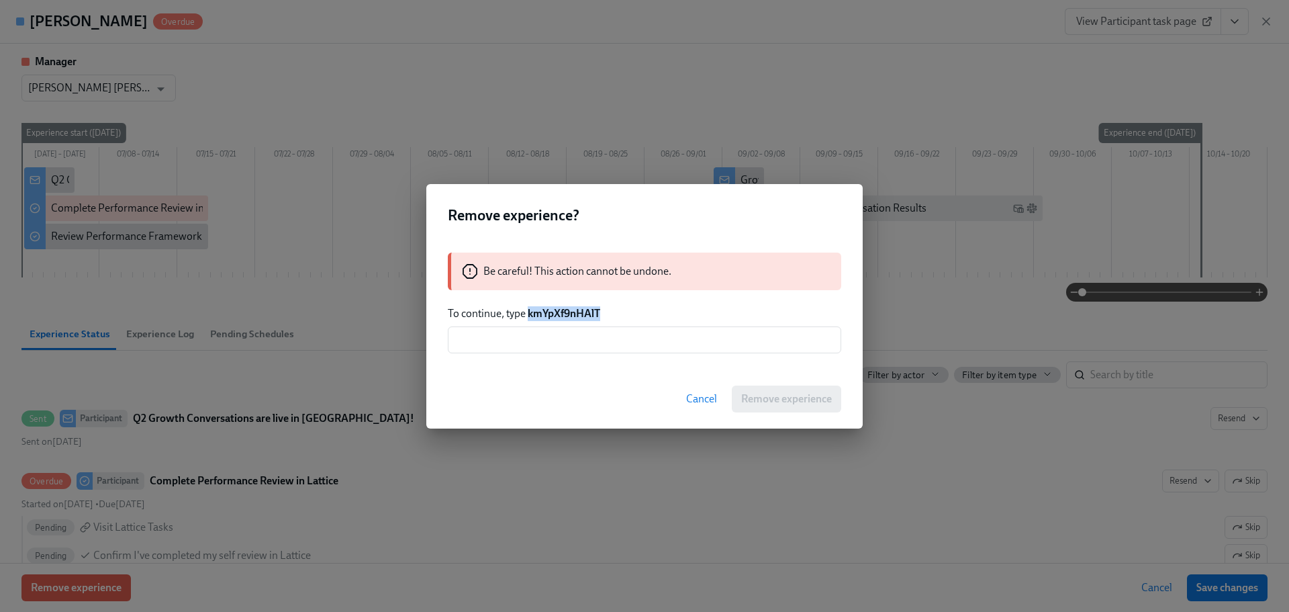
drag, startPoint x: 563, startPoint y: 314, endPoint x: 527, endPoint y: 314, distance: 35.6
click at [527, 314] on p "To continue, type kmYpXf9nHAlT" at bounding box center [645, 313] width 394 height 15
click at [580, 336] on input "text" at bounding box center [645, 339] width 394 height 27
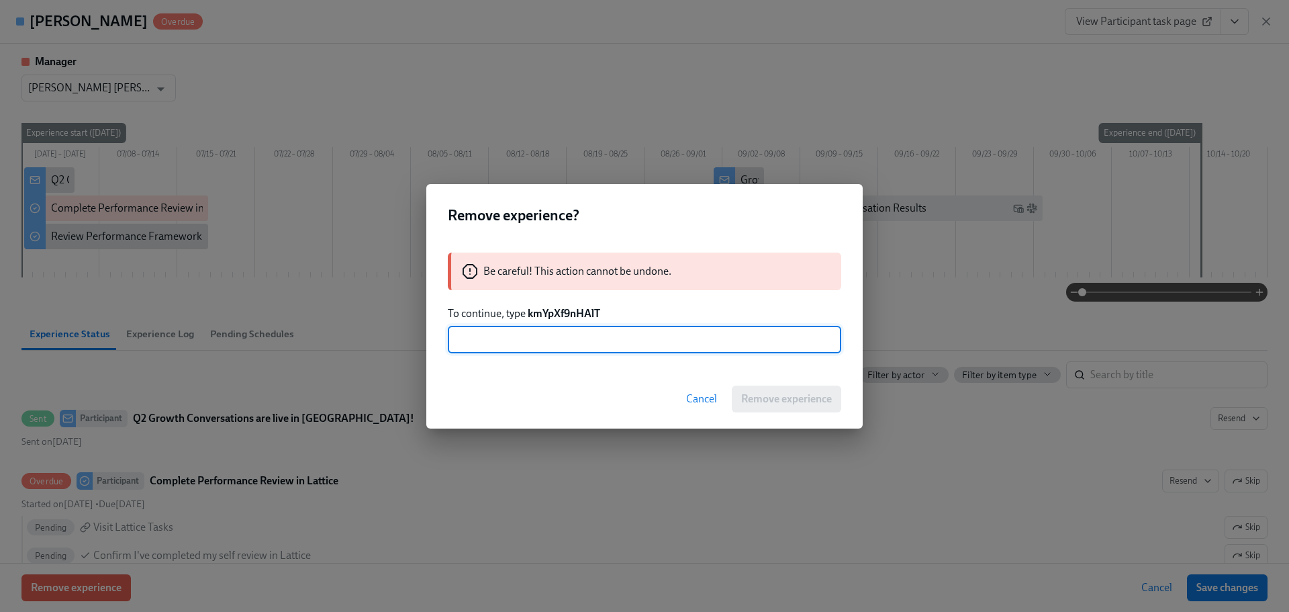
paste input "kmYpXf9nHAlT"
type input "kmYpXf9nHAlT"
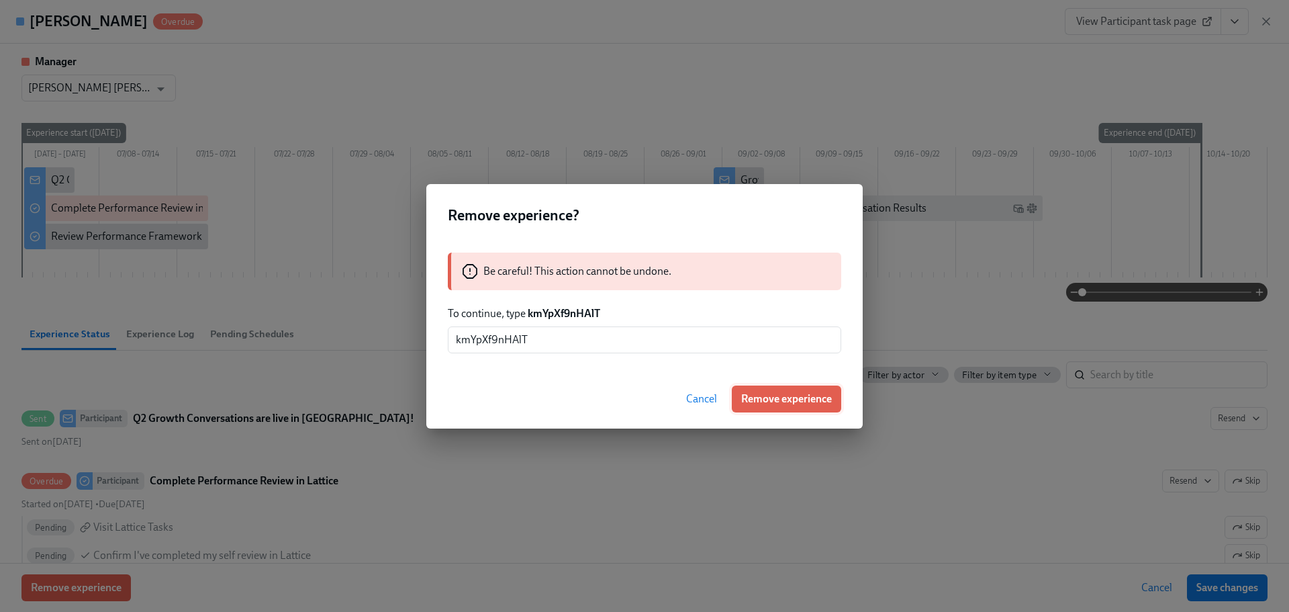
click at [764, 403] on span "Remove experience" at bounding box center [786, 398] width 91 height 13
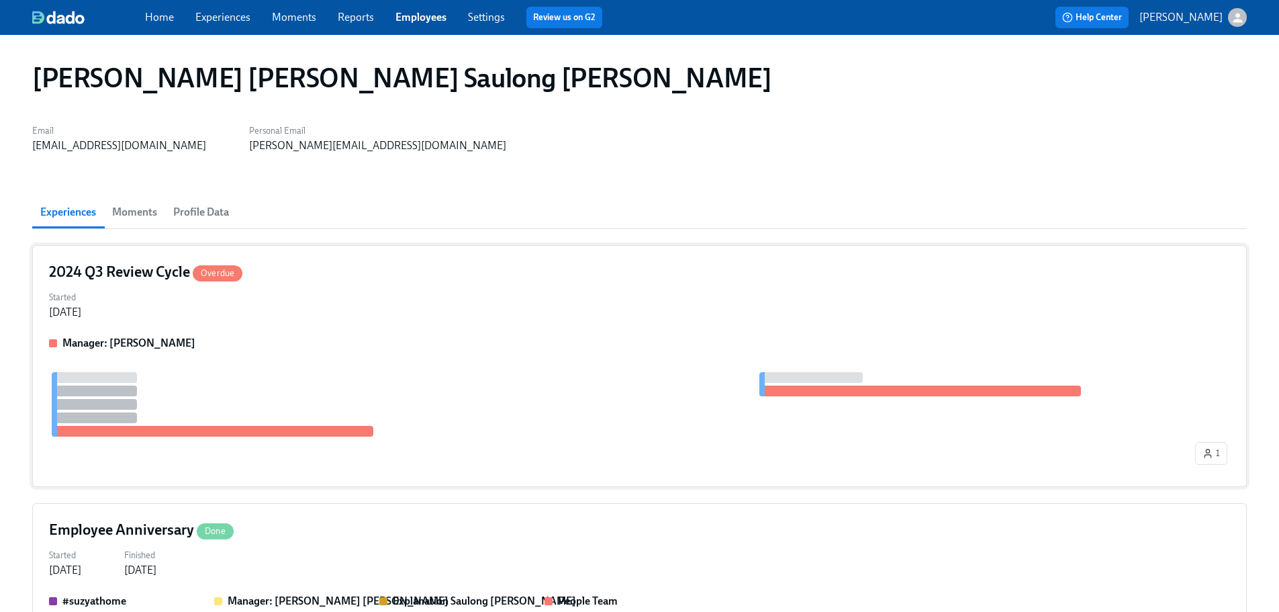
click at [389, 334] on div "2024 Q3 Review Cycle Overdue Started [DATE] Manager: [PERSON_NAME] 1" at bounding box center [639, 366] width 1215 height 242
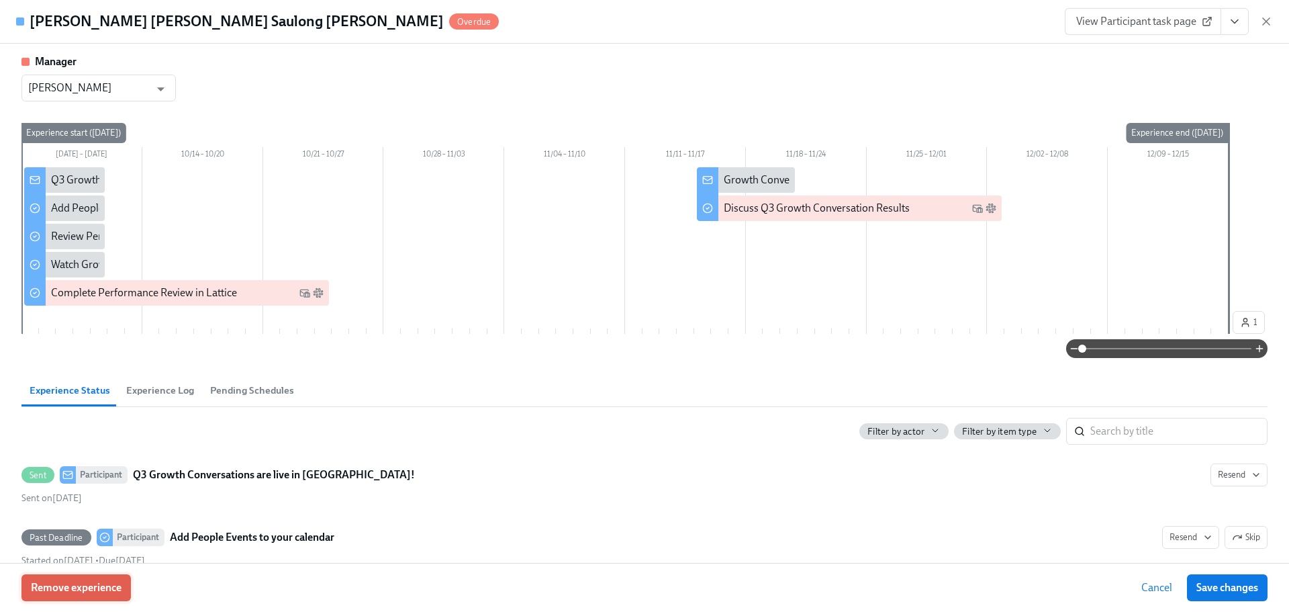
click at [87, 580] on button "Remove experience" at bounding box center [75, 587] width 109 height 27
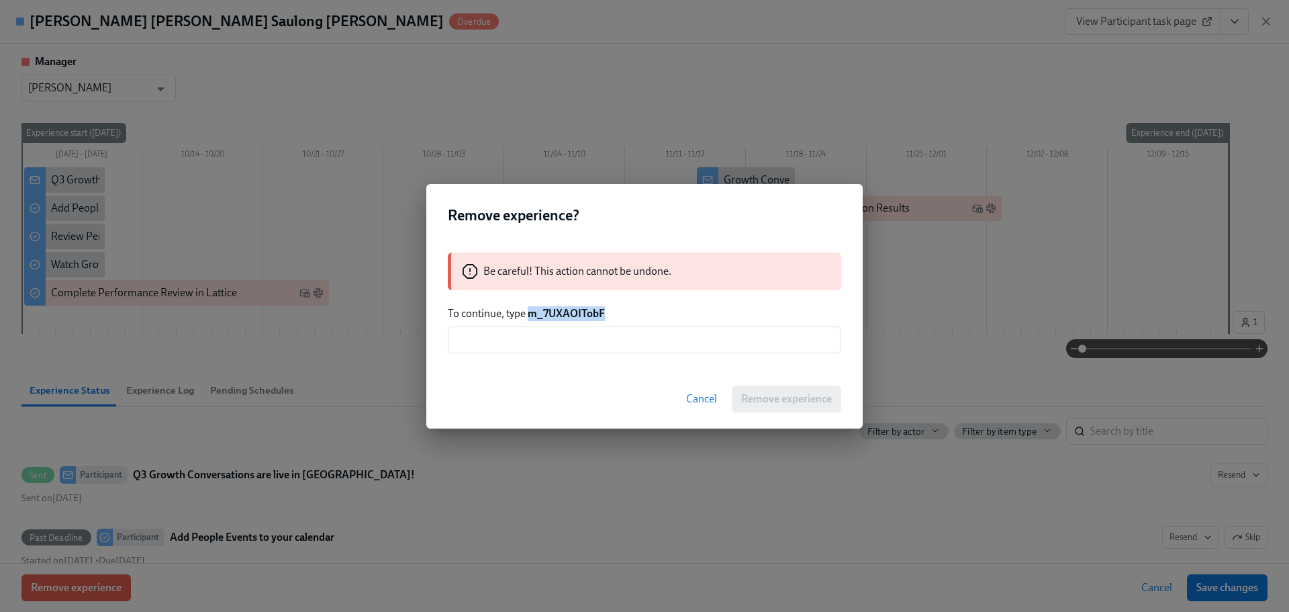
drag, startPoint x: 593, startPoint y: 314, endPoint x: 531, endPoint y: 312, distance: 61.8
click at [531, 312] on p "To continue, type m_7UXAOITobF" at bounding box center [645, 313] width 394 height 15
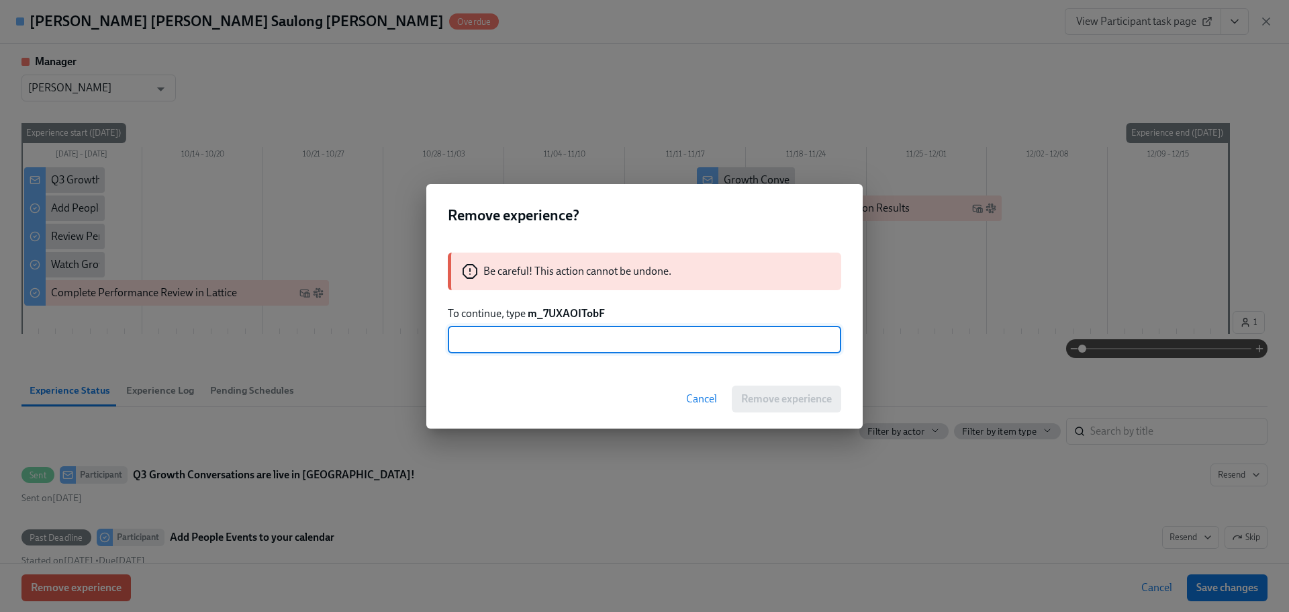
click at [586, 349] on input "text" at bounding box center [645, 339] width 394 height 27
paste input "m_7UXAOITobF"
type input "m_7UXAOITobF"
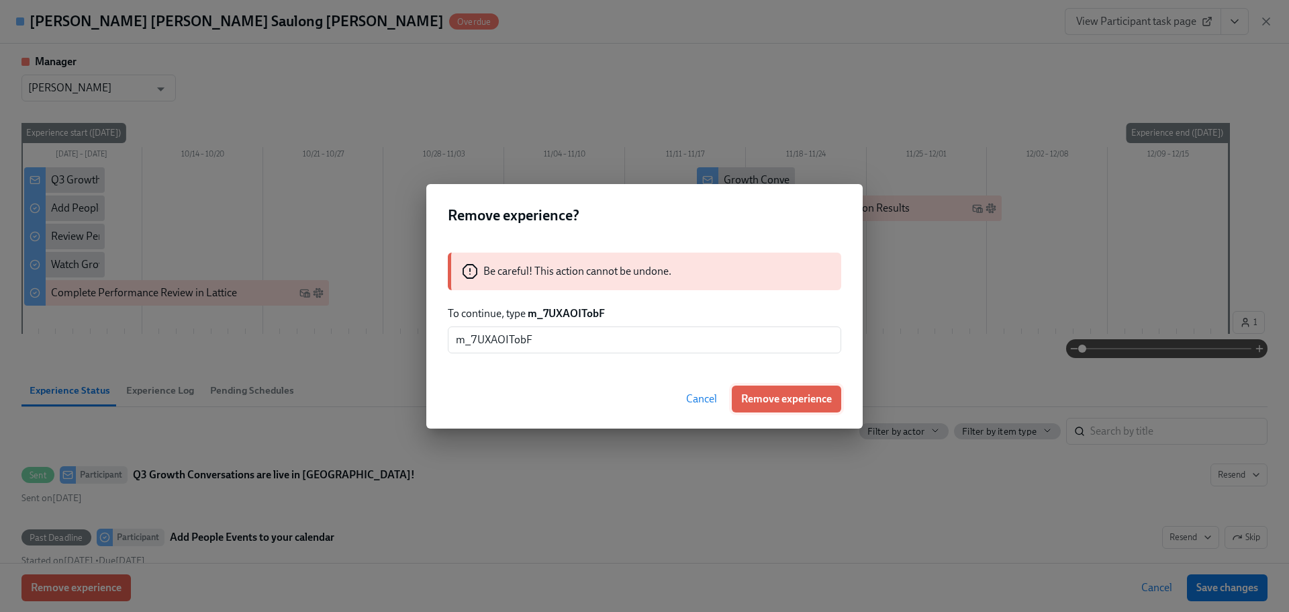
click at [772, 398] on span "Remove experience" at bounding box center [786, 398] width 91 height 13
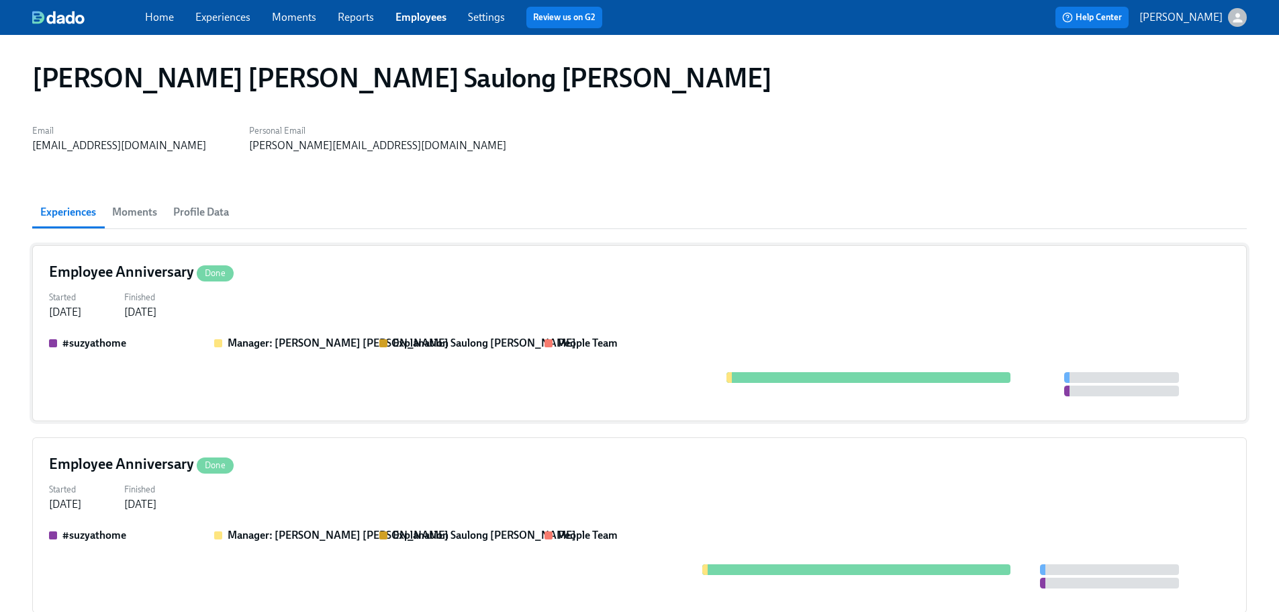
click at [414, 293] on div "Started [DATE] Finished [DATE]" at bounding box center [639, 303] width 1181 height 32
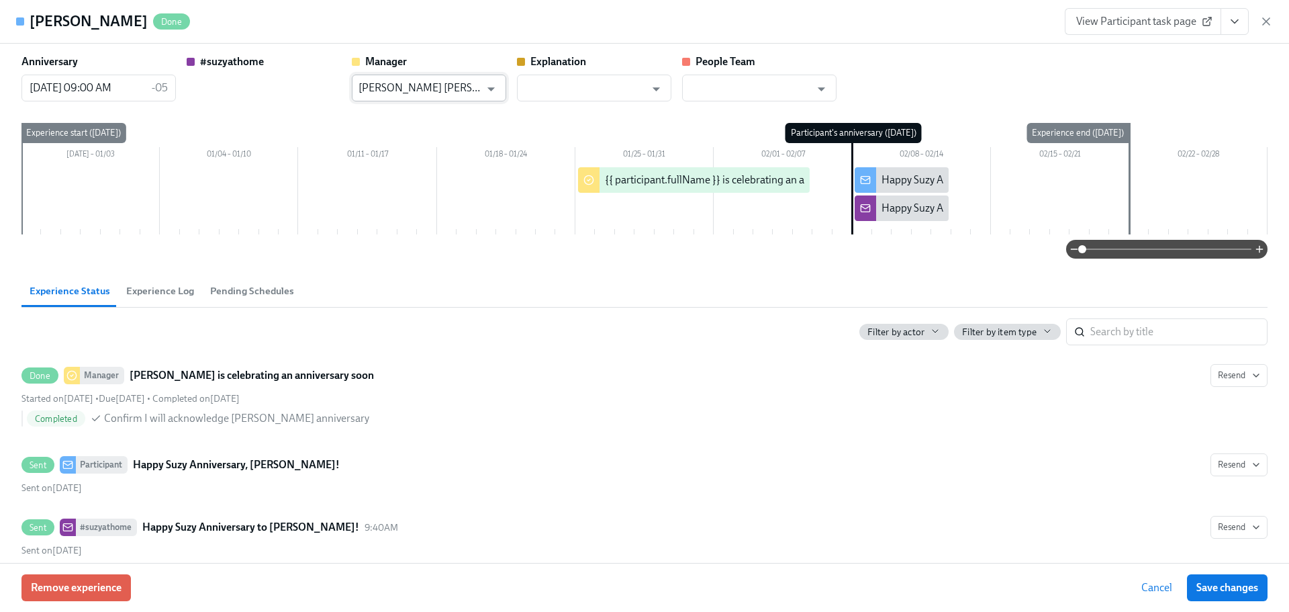
click at [443, 91] on input "[PERSON_NAME] [PERSON_NAME] Saulong [PERSON_NAME]" at bounding box center [420, 88] width 122 height 27
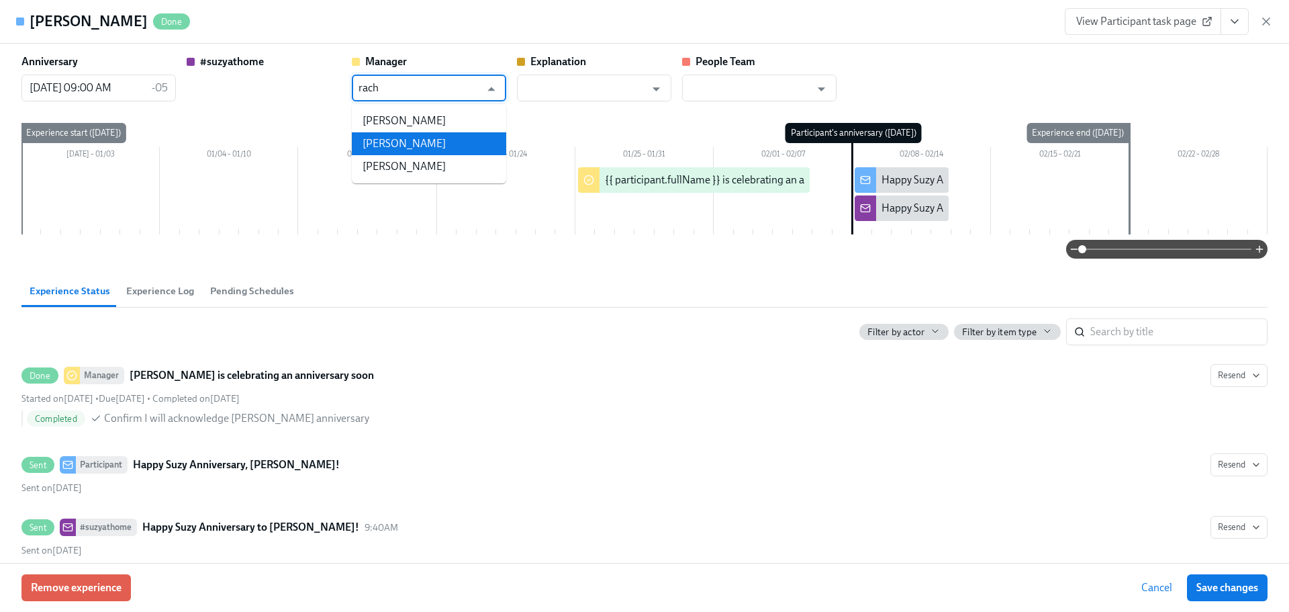
click at [433, 137] on li "[PERSON_NAME]" at bounding box center [429, 143] width 154 height 23
type input "[PERSON_NAME]"
click at [1193, 580] on button "Save changes" at bounding box center [1227, 587] width 81 height 27
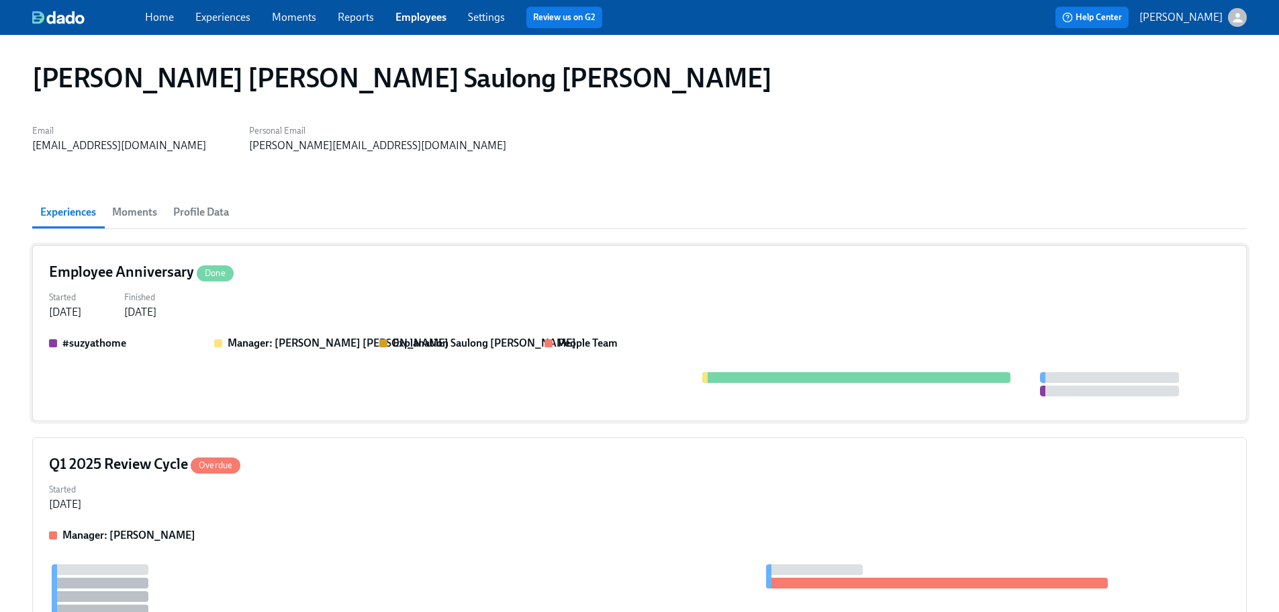
click at [315, 256] on div "Employee Anniversary Done Started [DATE] Finished [DATE] #suzyathome Manager: […" at bounding box center [639, 333] width 1215 height 176
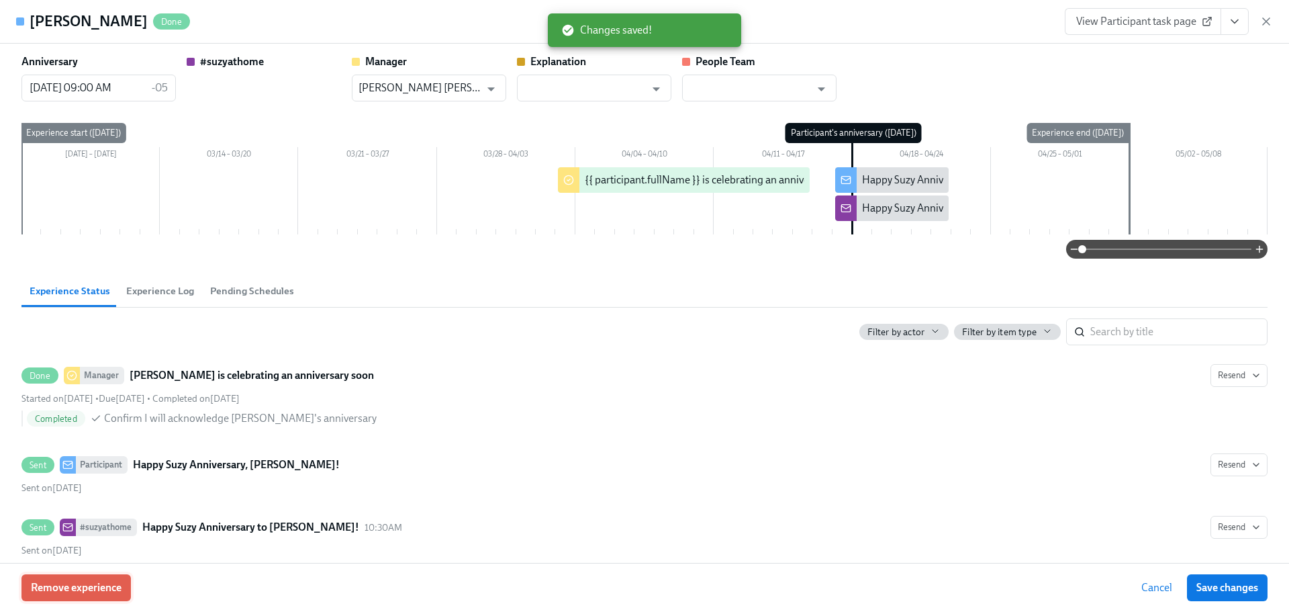
click at [101, 584] on span "Remove experience" at bounding box center [76, 587] width 91 height 13
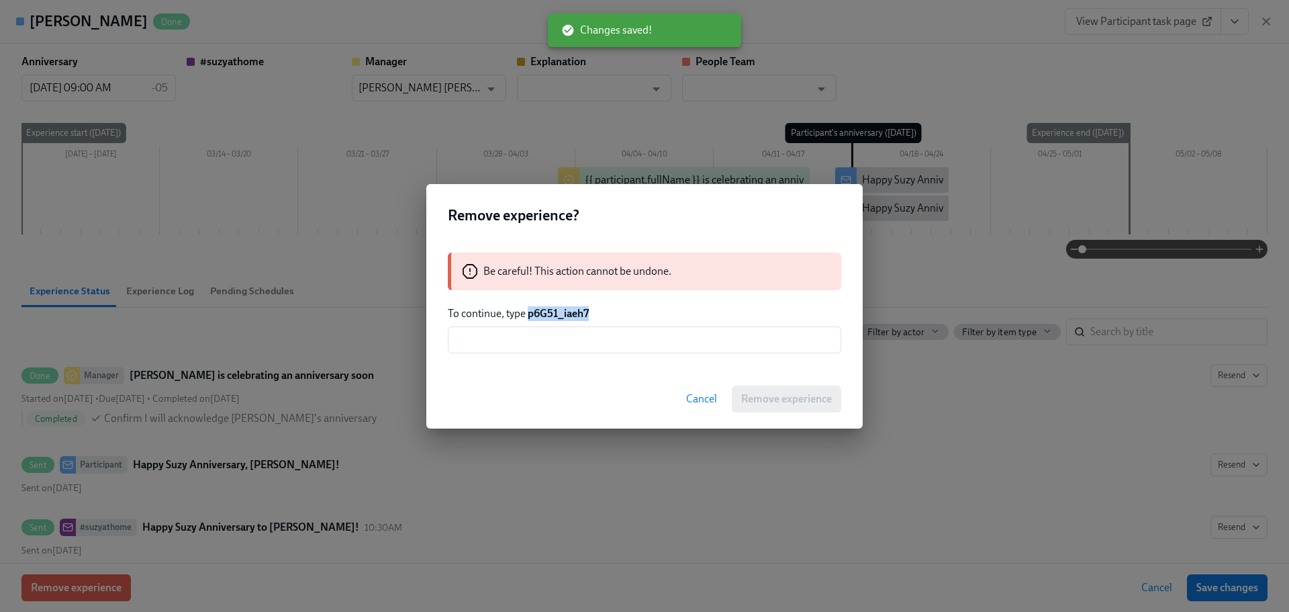
drag, startPoint x: 590, startPoint y: 314, endPoint x: 529, endPoint y: 314, distance: 61.1
click at [529, 314] on p "To continue, type p6G51_iaeh7" at bounding box center [645, 313] width 394 height 15
click at [532, 345] on input "text" at bounding box center [645, 339] width 394 height 27
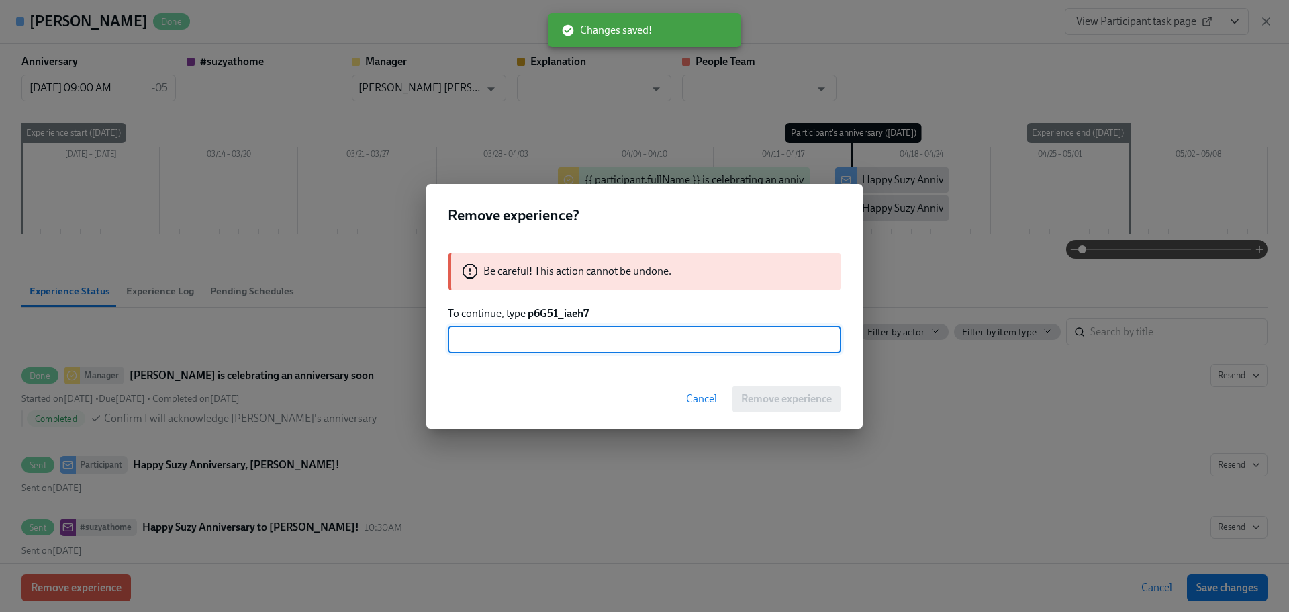
paste input "p6G51_iaeh7"
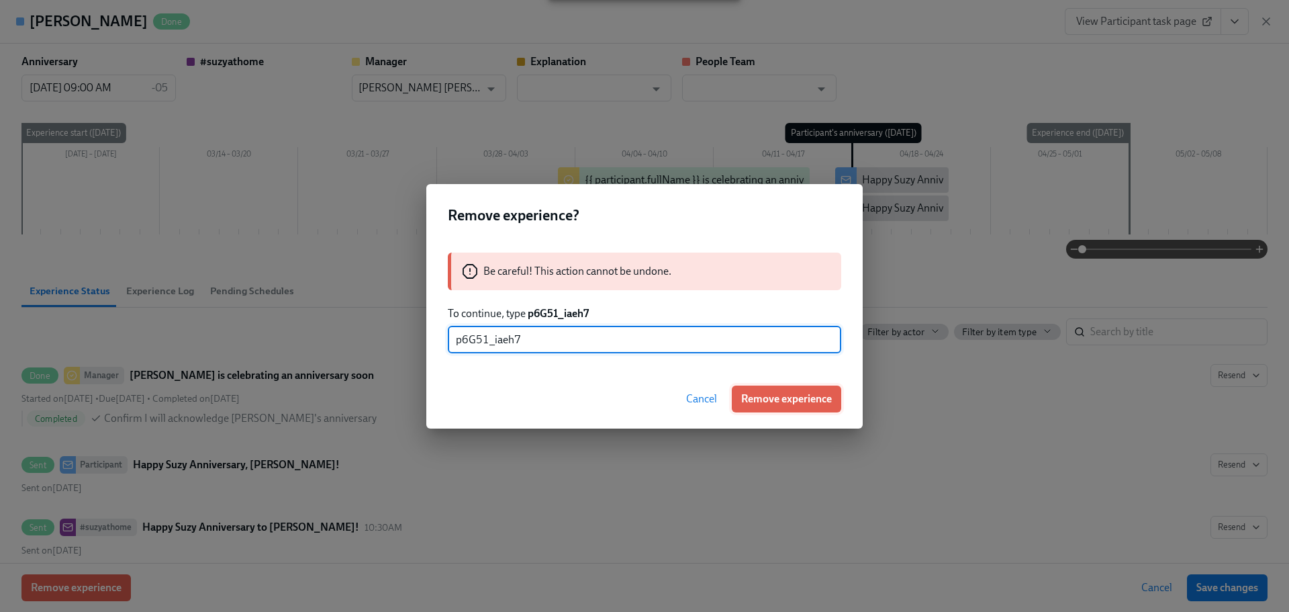
type input "p6G51_iaeh7"
click at [784, 400] on span "Remove experience" at bounding box center [786, 398] width 91 height 13
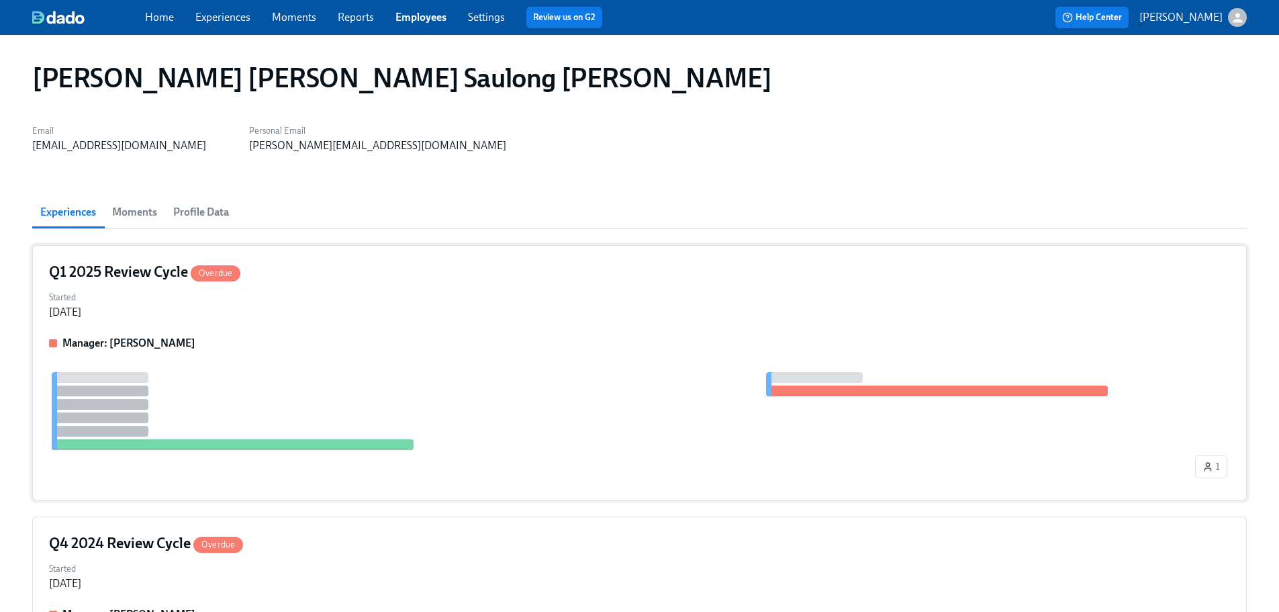
click at [334, 308] on div "Started [DATE]" at bounding box center [639, 303] width 1181 height 32
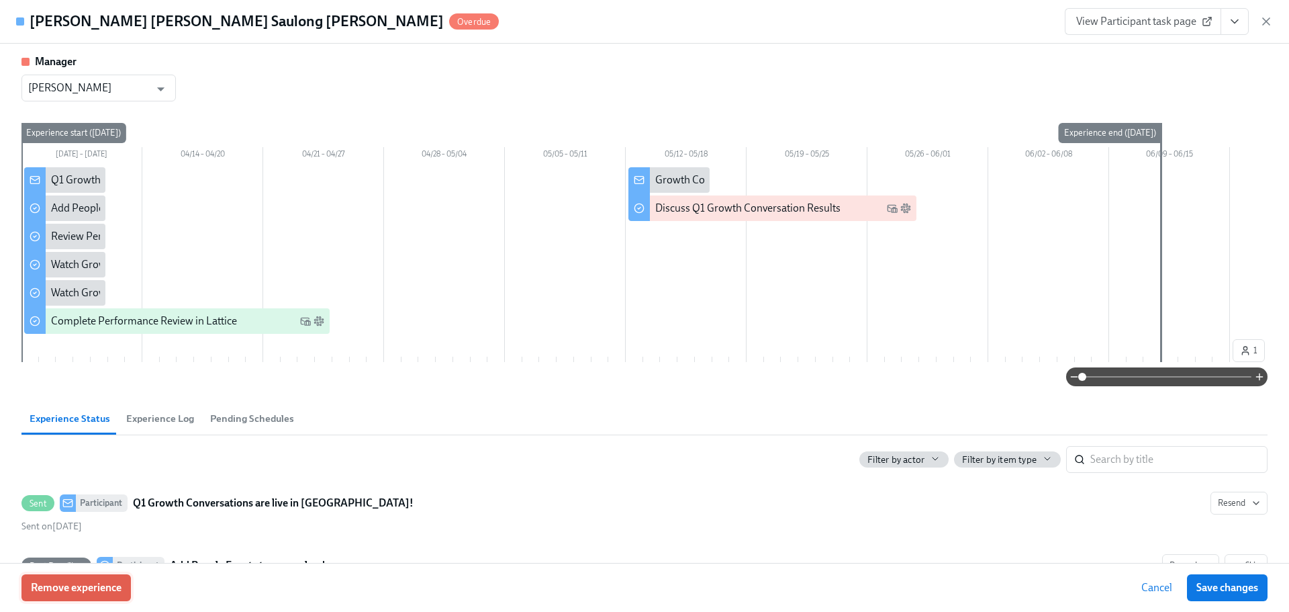
click at [103, 588] on span "Remove experience" at bounding box center [76, 587] width 91 height 13
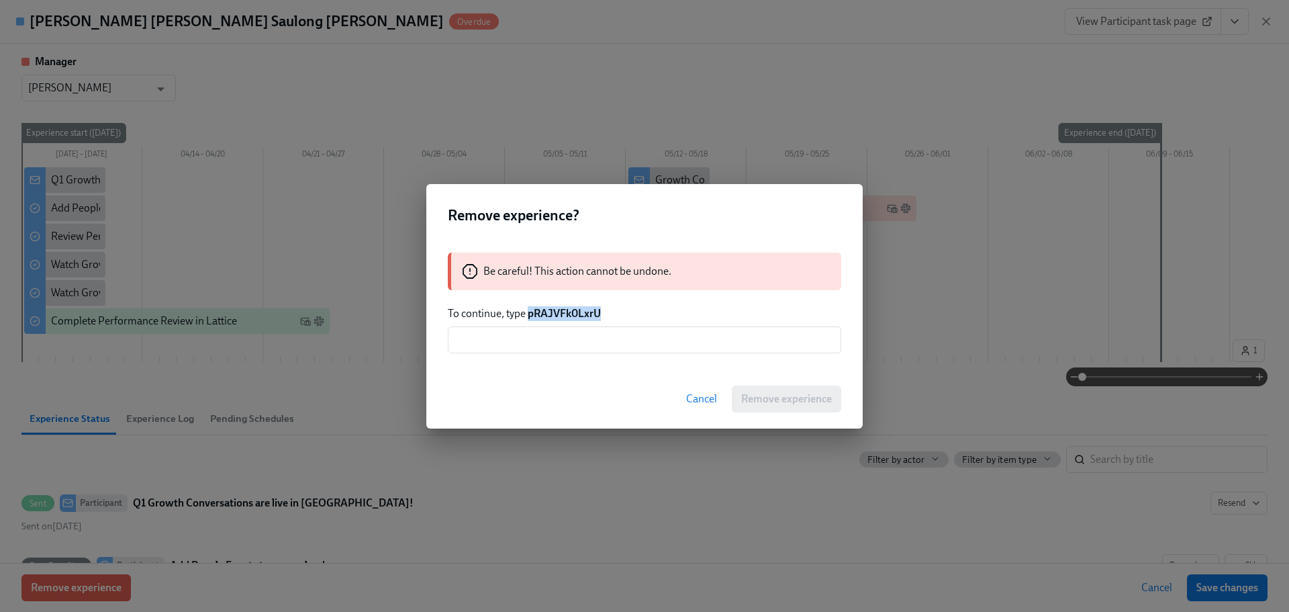
drag, startPoint x: 604, startPoint y: 314, endPoint x: 527, endPoint y: 319, distance: 77.4
click at [527, 319] on p "To continue, type pRAJVFk0LxrU" at bounding box center [645, 313] width 394 height 15
click at [539, 337] on input "text" at bounding box center [645, 339] width 394 height 27
paste input "pRAJVFk0LxrU"
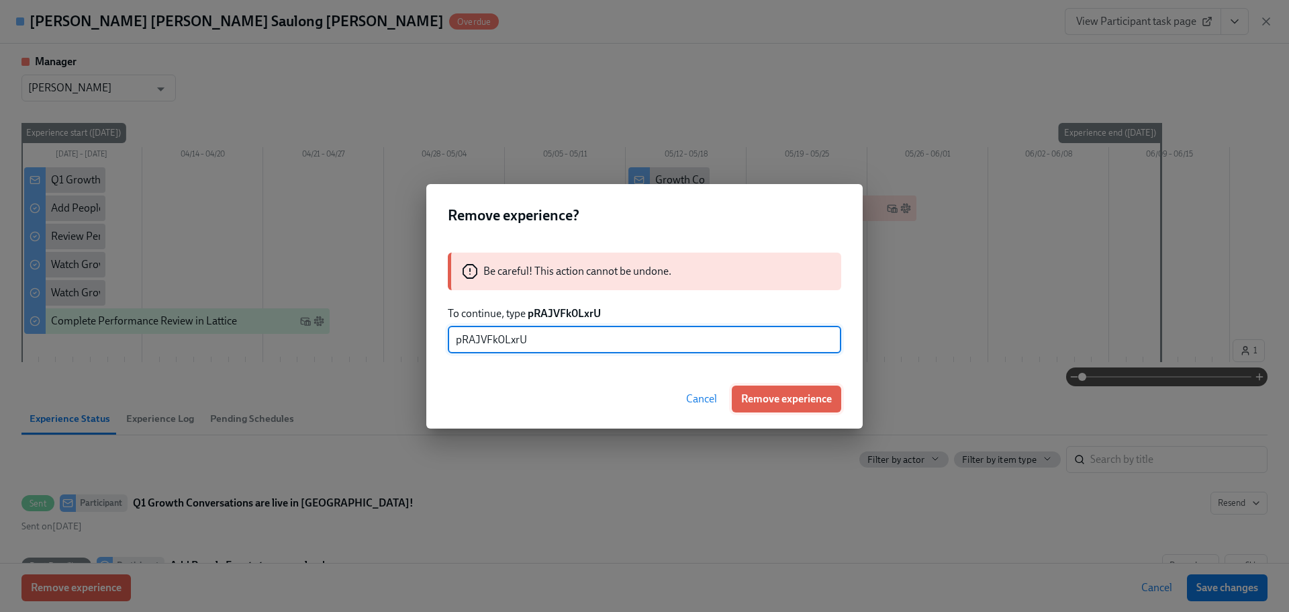
type input "pRAJVFk0LxrU"
click at [777, 392] on span "Remove experience" at bounding box center [786, 398] width 91 height 13
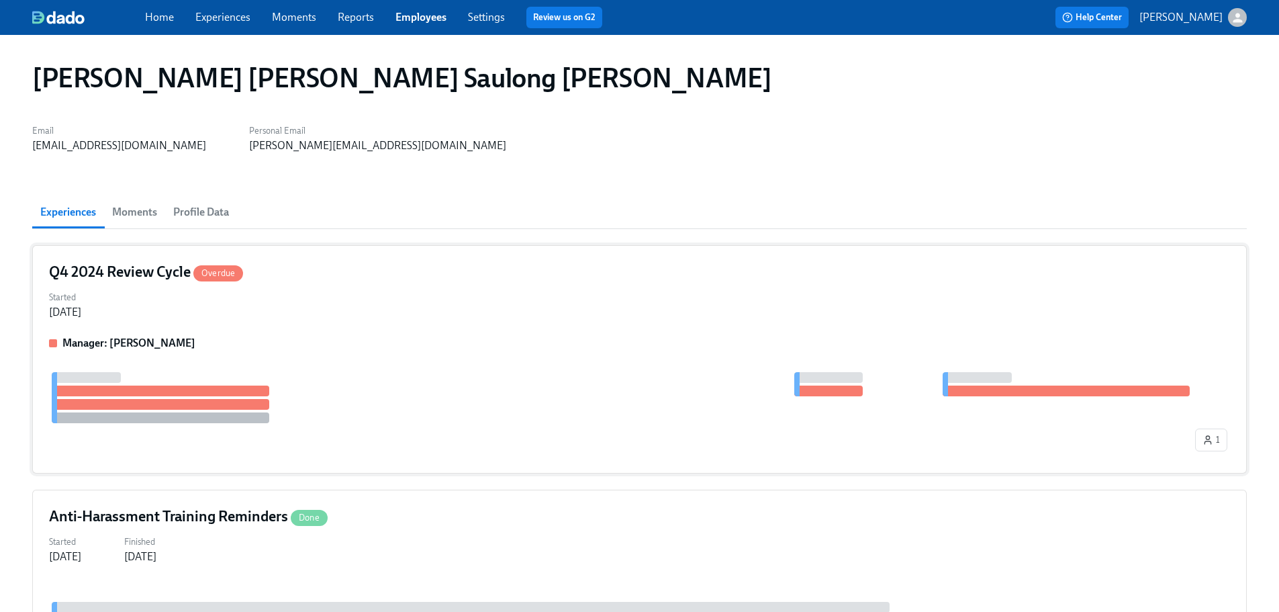
click at [476, 334] on div "Q4 2024 Review Cycle Overdue Started [DATE] Manager: [PERSON_NAME] 1" at bounding box center [639, 359] width 1215 height 228
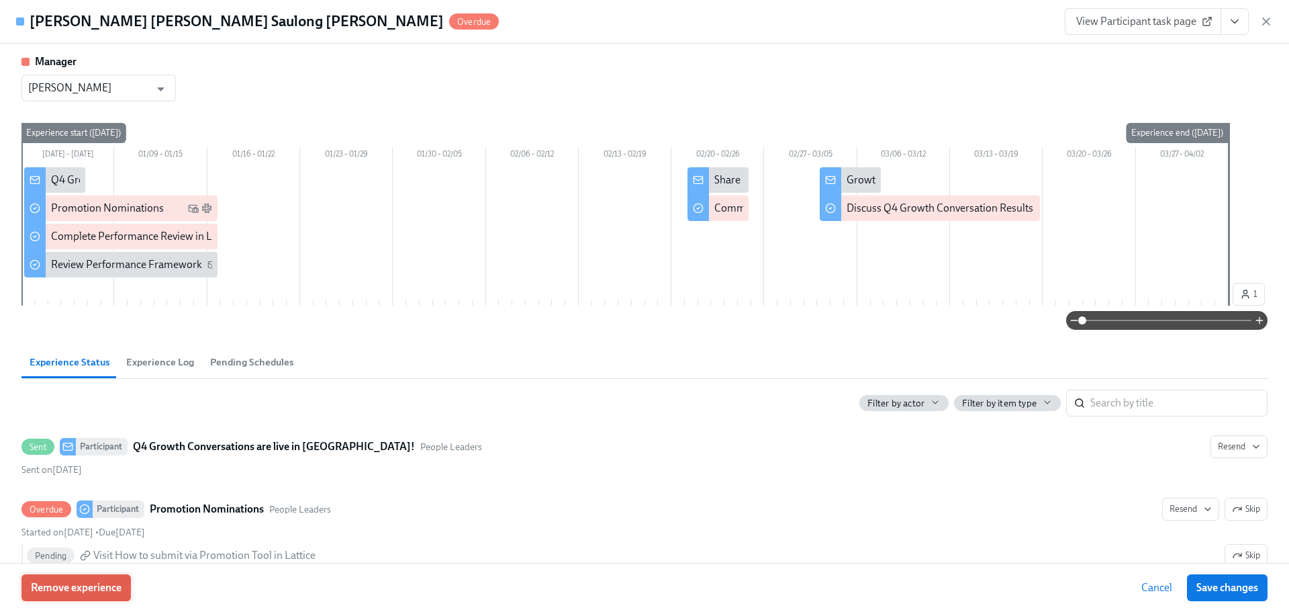
click at [96, 591] on span "Remove experience" at bounding box center [76, 587] width 91 height 13
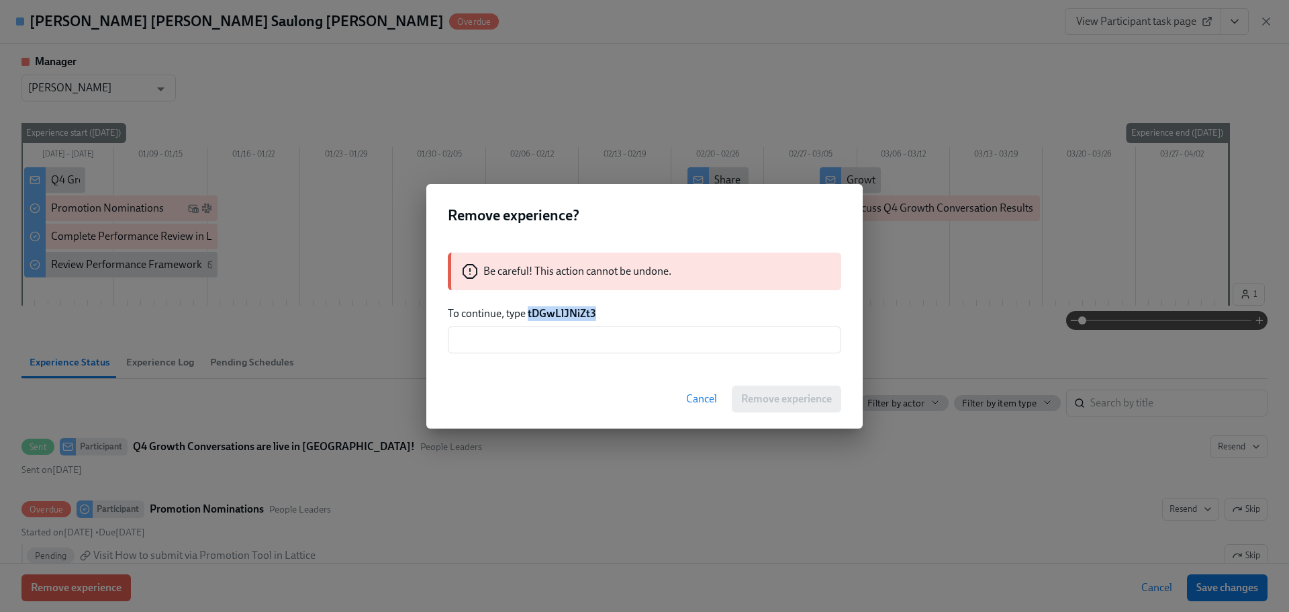
drag, startPoint x: 582, startPoint y: 313, endPoint x: 529, endPoint y: 310, distance: 52.5
click at [529, 310] on p "To continue, type tDGwLlJNiZt3" at bounding box center [645, 313] width 394 height 15
click at [539, 344] on input "text" at bounding box center [645, 339] width 394 height 27
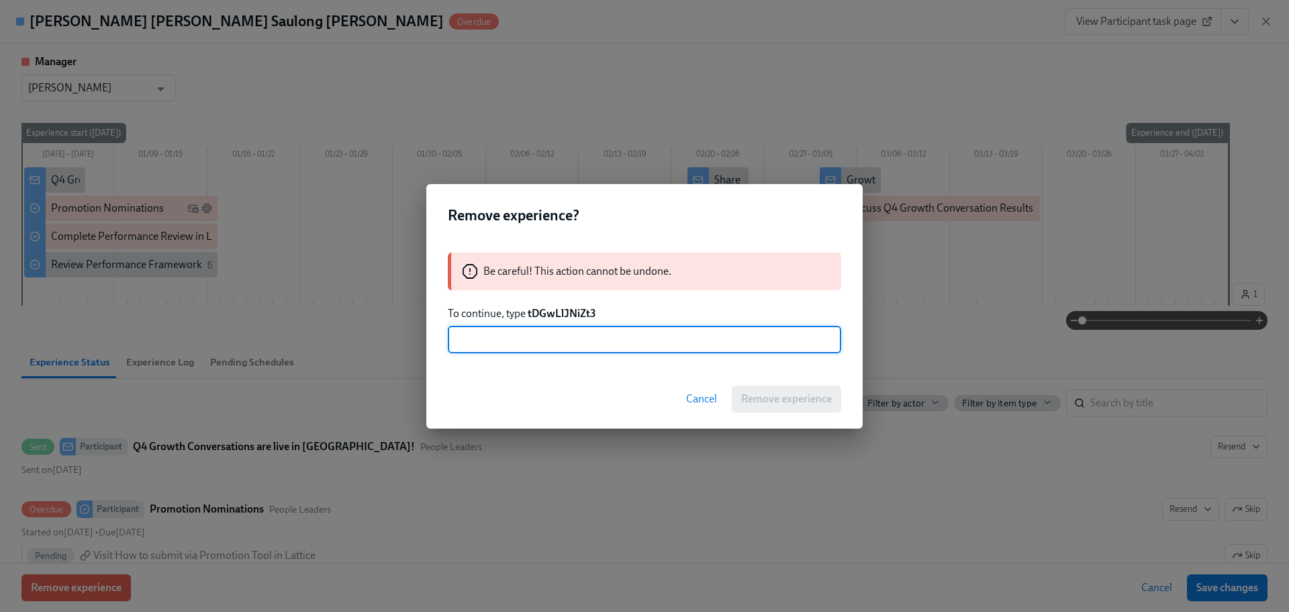
paste input "tDGwLlJNiZt3"
type input "tDGwLlJNiZt3"
click at [771, 394] on span "Remove experience" at bounding box center [786, 398] width 91 height 13
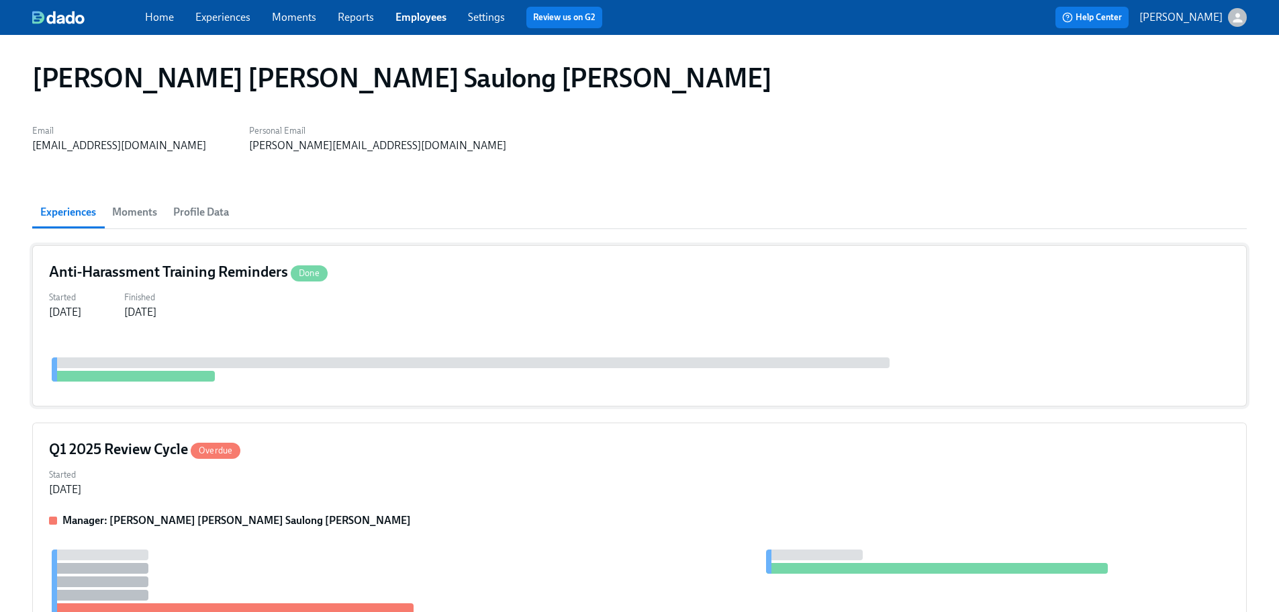
click at [429, 273] on div "Anti-Harassment Training Reminders Done" at bounding box center [639, 272] width 1181 height 20
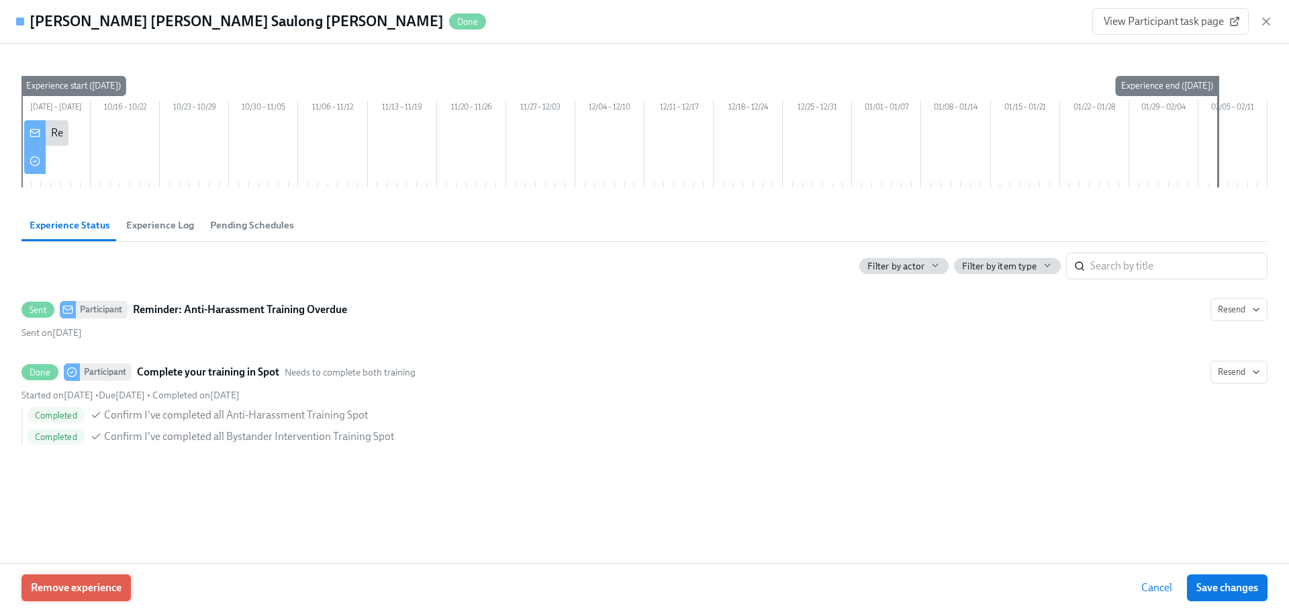
click at [111, 598] on button "Remove experience" at bounding box center [75, 587] width 109 height 27
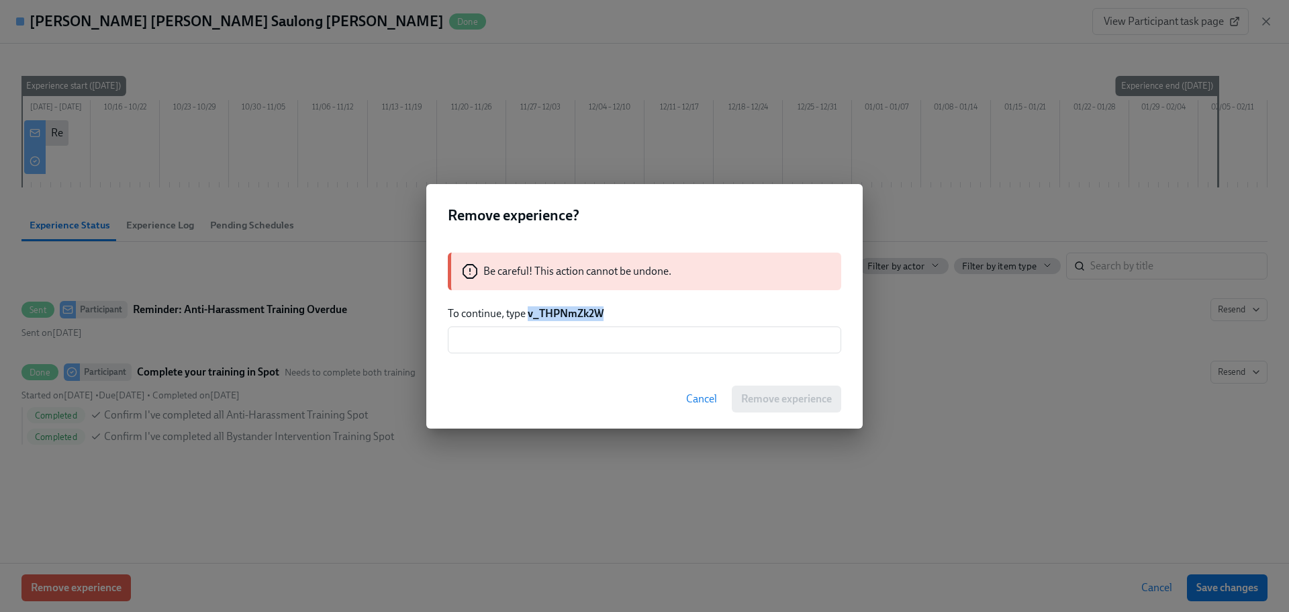
drag, startPoint x: 609, startPoint y: 323, endPoint x: 531, endPoint y: 313, distance: 79.2
click at [531, 313] on div "Be careful! This action cannot be undone. To continue, type v_THPNmZk2W ​" at bounding box center [644, 302] width 437 height 133
click at [551, 338] on input "text" at bounding box center [645, 339] width 394 height 27
paste input "v_THPNmZk2W"
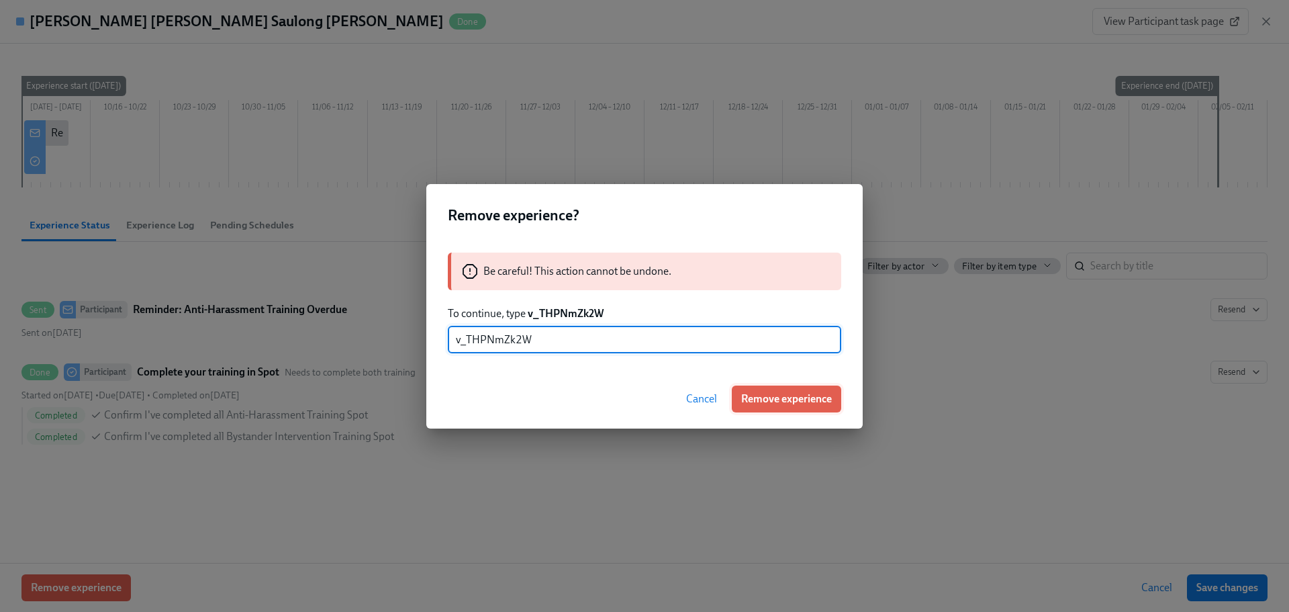
type input "v_THPNmZk2W"
click at [790, 398] on span "Remove experience" at bounding box center [786, 398] width 91 height 13
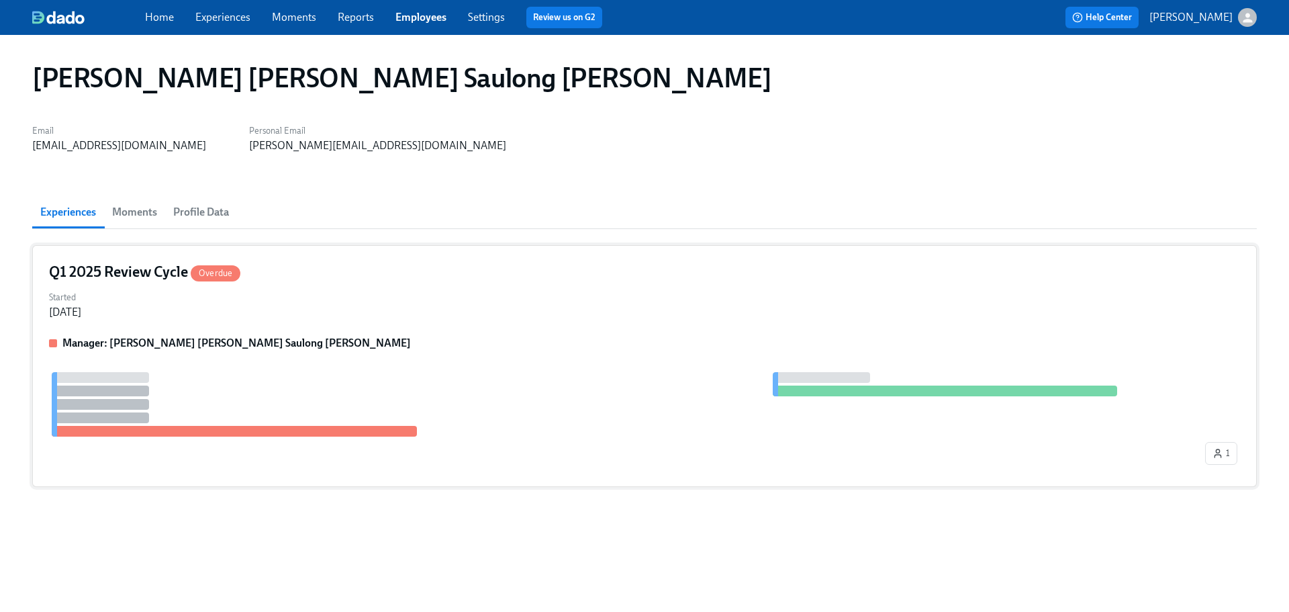
click at [474, 307] on div "Started [DATE]" at bounding box center [644, 303] width 1191 height 32
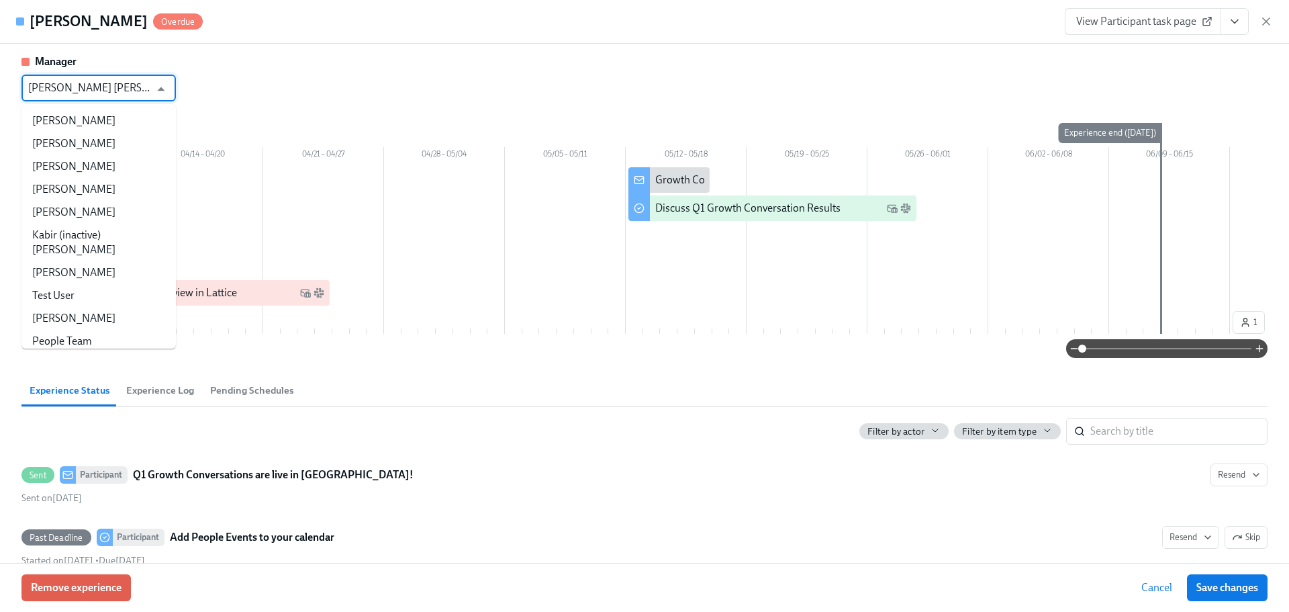
click at [144, 99] on input "[PERSON_NAME] [PERSON_NAME] Saulong [PERSON_NAME]" at bounding box center [89, 88] width 122 height 27
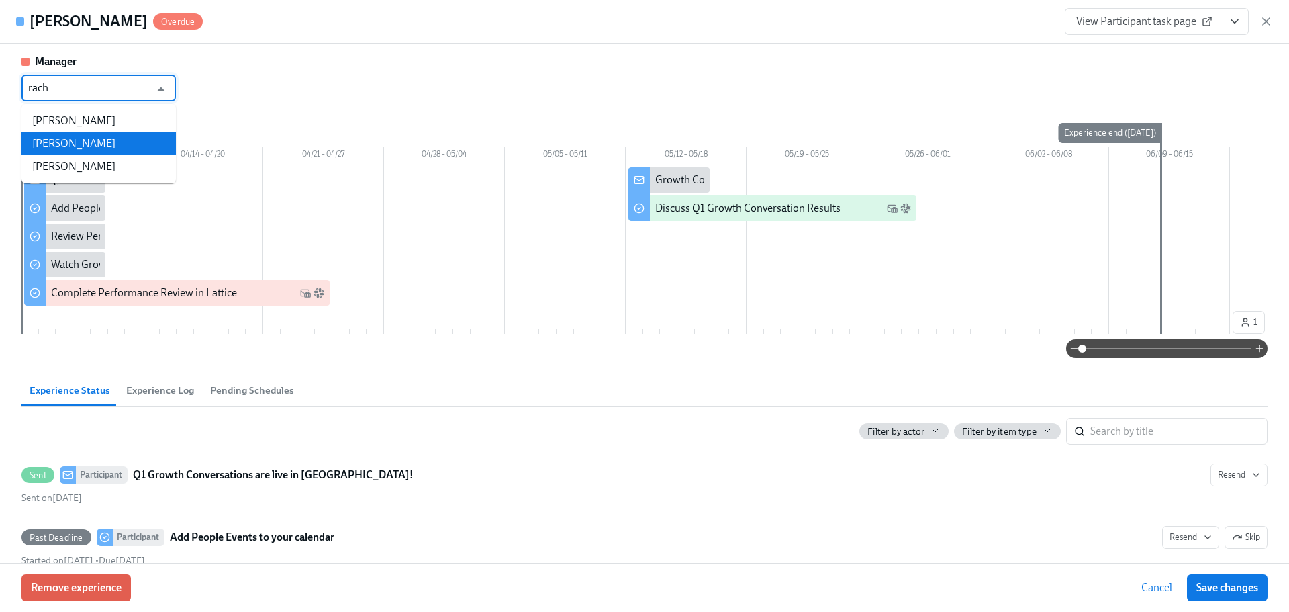
click at [107, 137] on li "[PERSON_NAME]" at bounding box center [98, 143] width 154 height 23
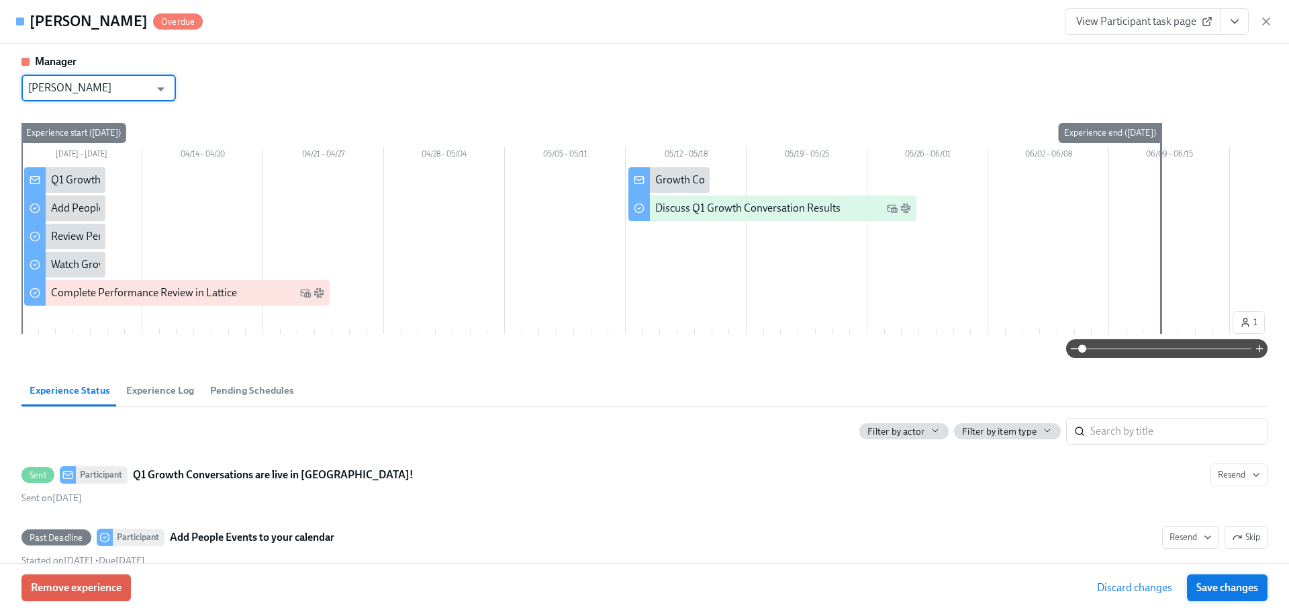
type input "[PERSON_NAME]"
click at [1246, 586] on span "Save changes" at bounding box center [1228, 587] width 62 height 13
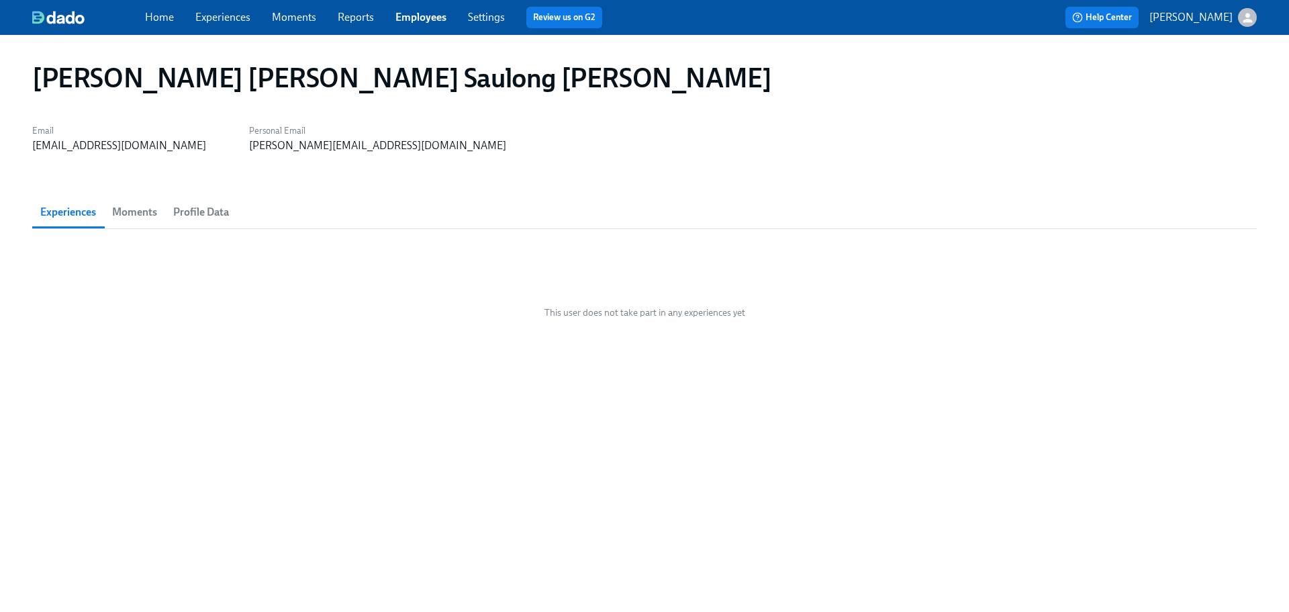
click at [424, 17] on link "Employees" at bounding box center [421, 17] width 51 height 13
